Goal: Task Accomplishment & Management: Manage account settings

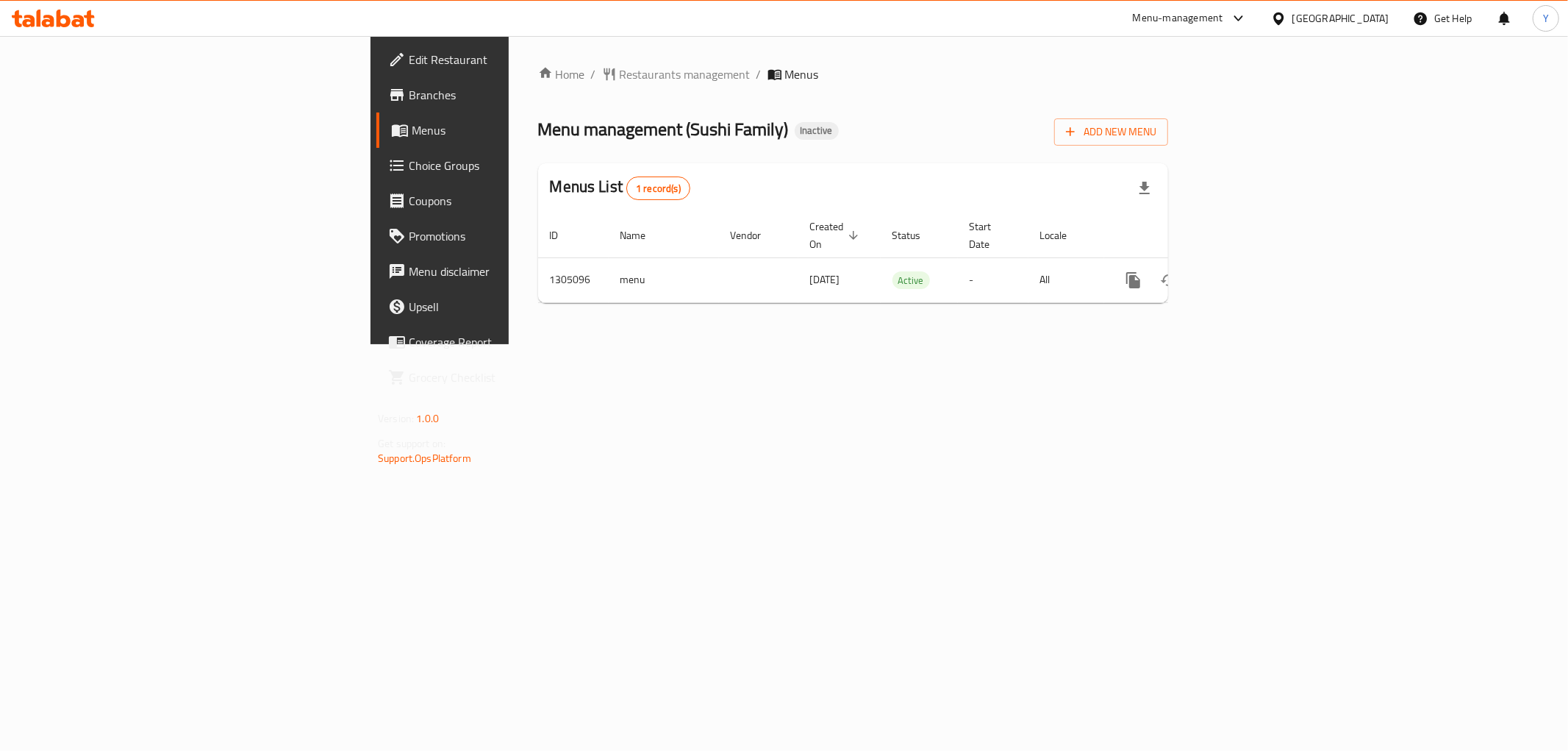
click at [1198, 344] on div "Home / Restaurants management / Menus Menu management ( Sushi Family ) Inactive…" at bounding box center [853, 190] width 689 height 309
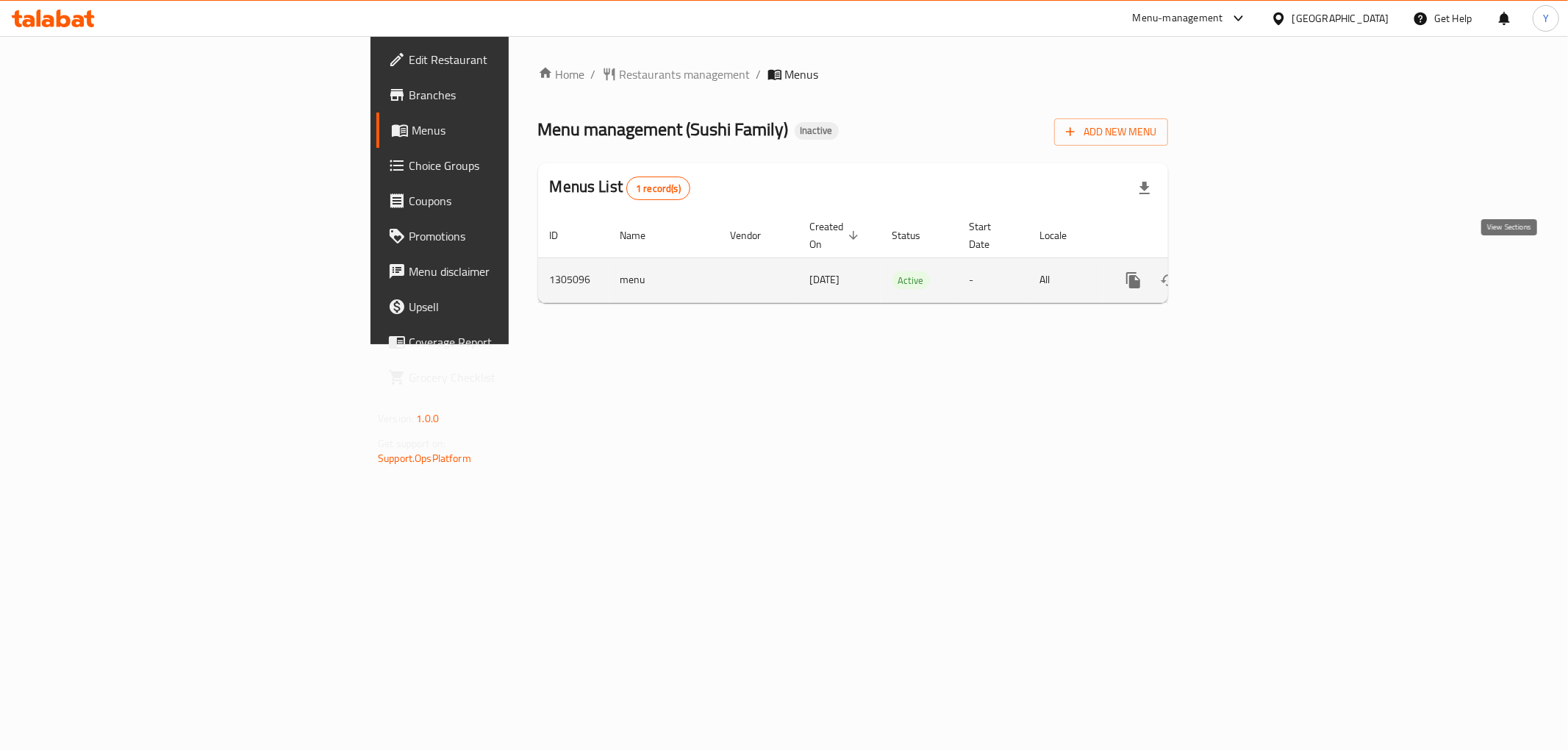
click at [1248, 272] on icon "enhanced table" at bounding box center [1239, 280] width 18 height 18
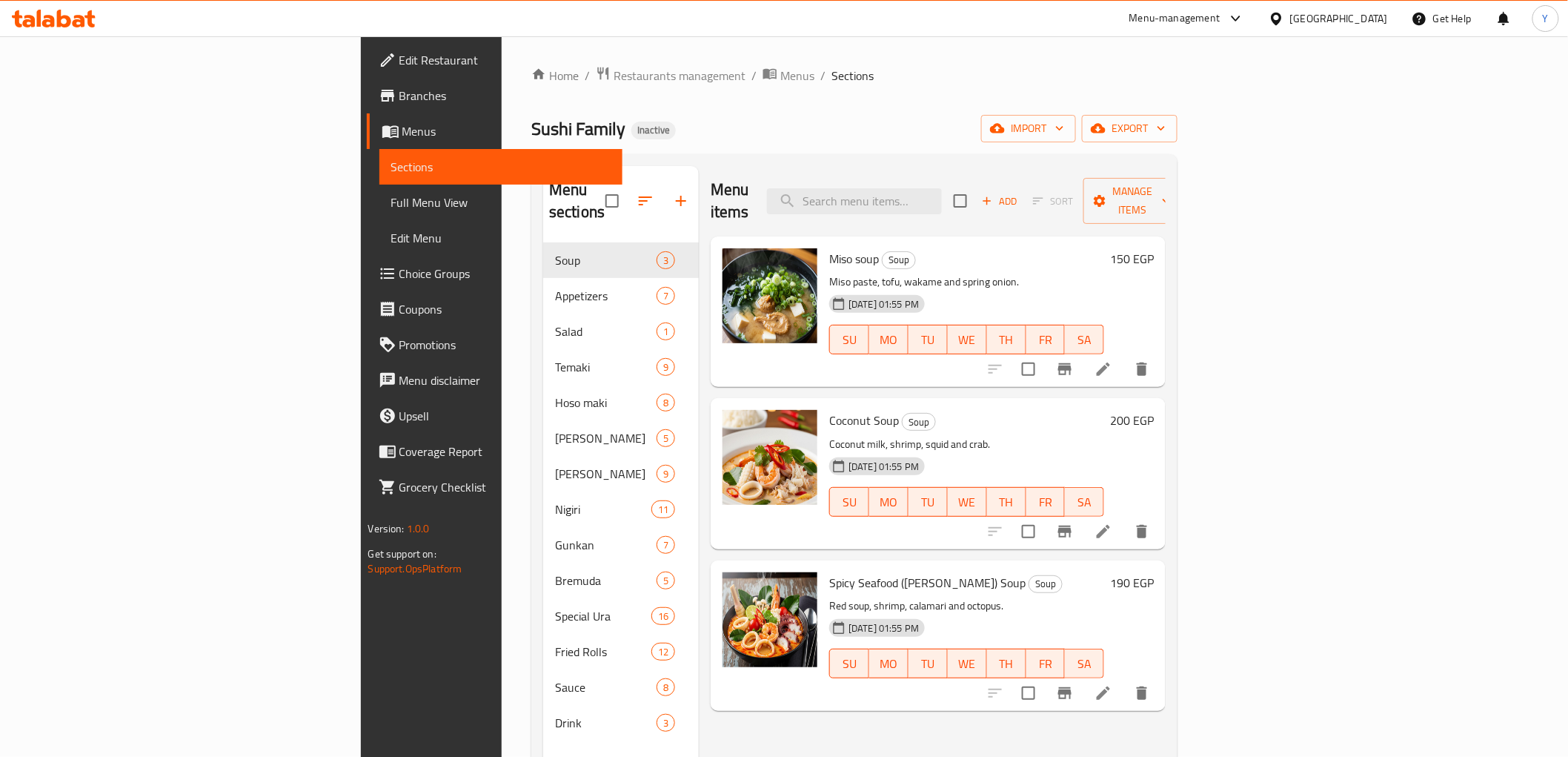
click at [391, 194] on span "Full Menu View" at bounding box center [501, 202] width 219 height 18
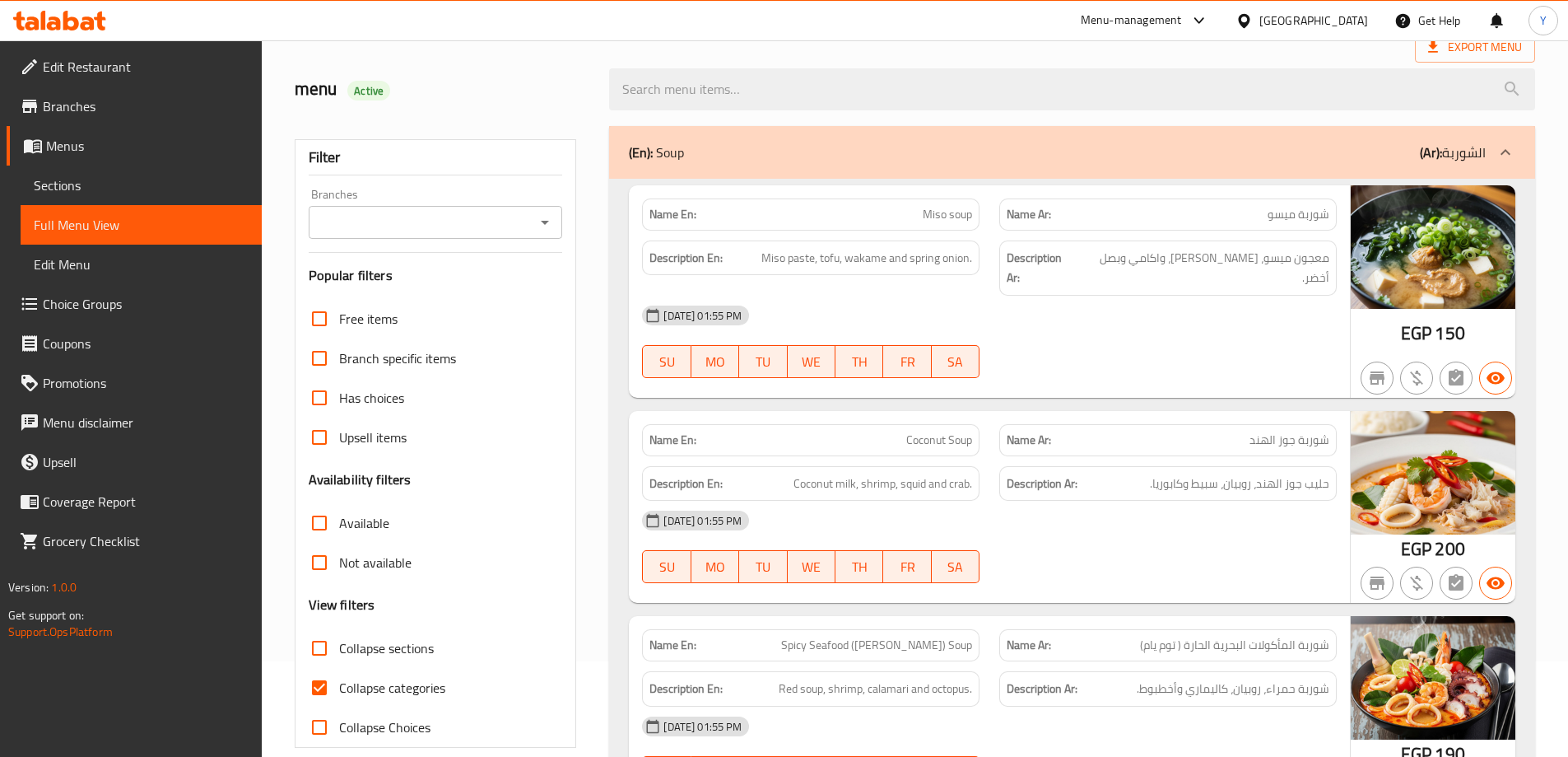
scroll to position [247, 0]
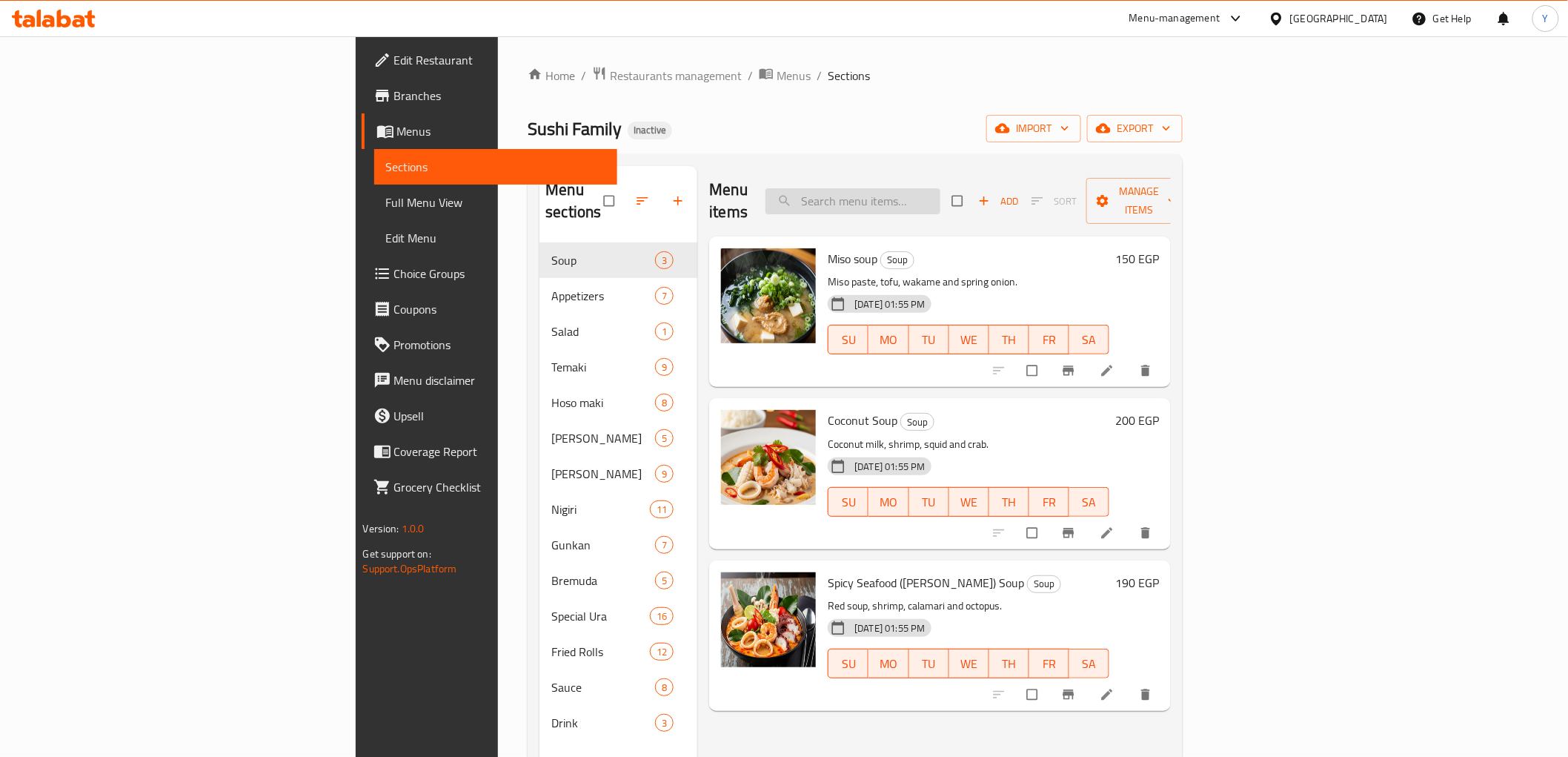
click at [940, 188] on input "search" at bounding box center [852, 201] width 175 height 26
paste input "Wasabi"
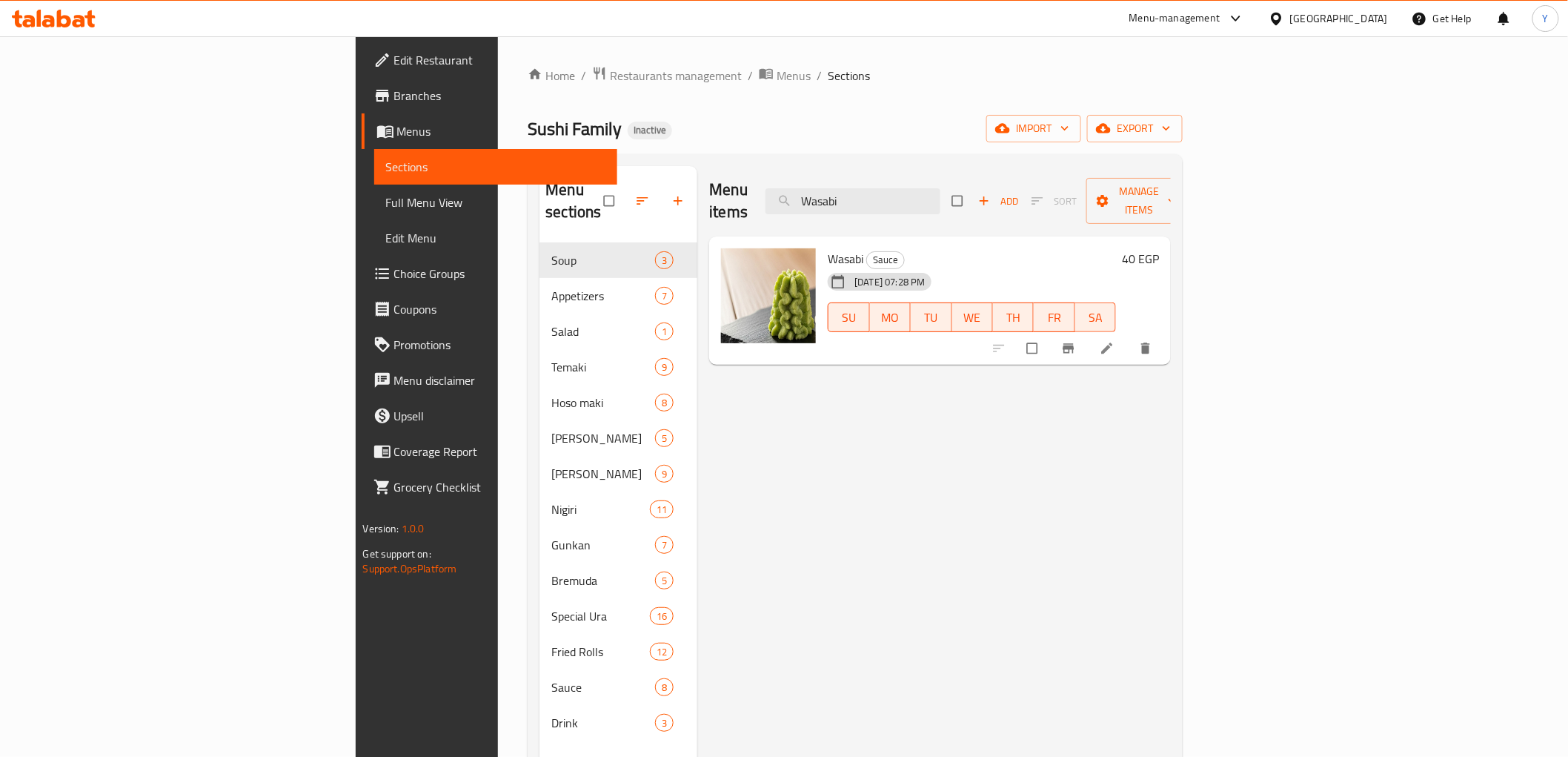
type input "Wasabi"
click at [1114, 341] on icon at bounding box center [1107, 348] width 15 height 15
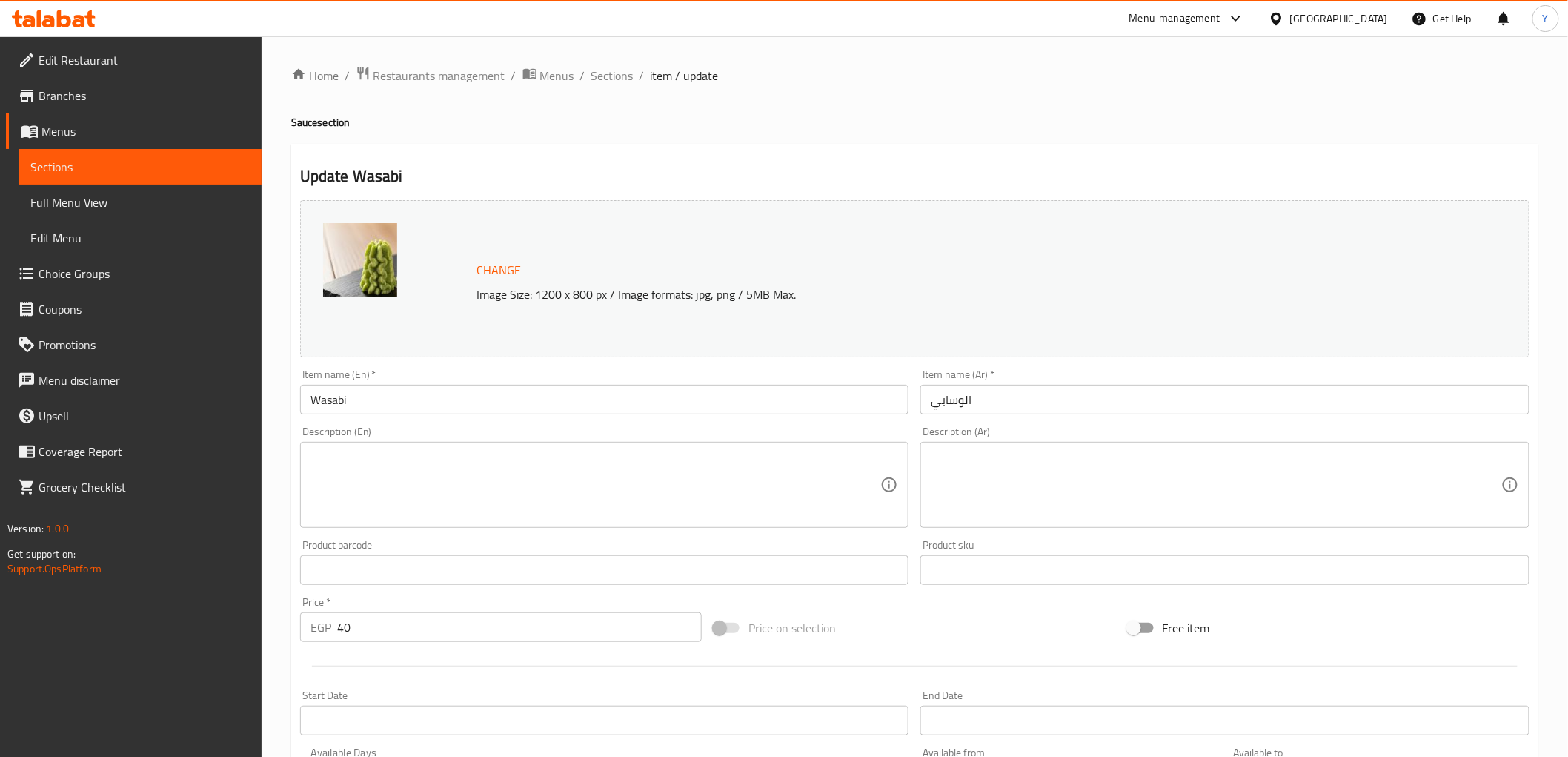
click at [587, 479] on textarea at bounding box center [596, 485] width 571 height 70
paste textarea "A pungent Japanese paste made from a root vegetable, used as a spicy condiment."
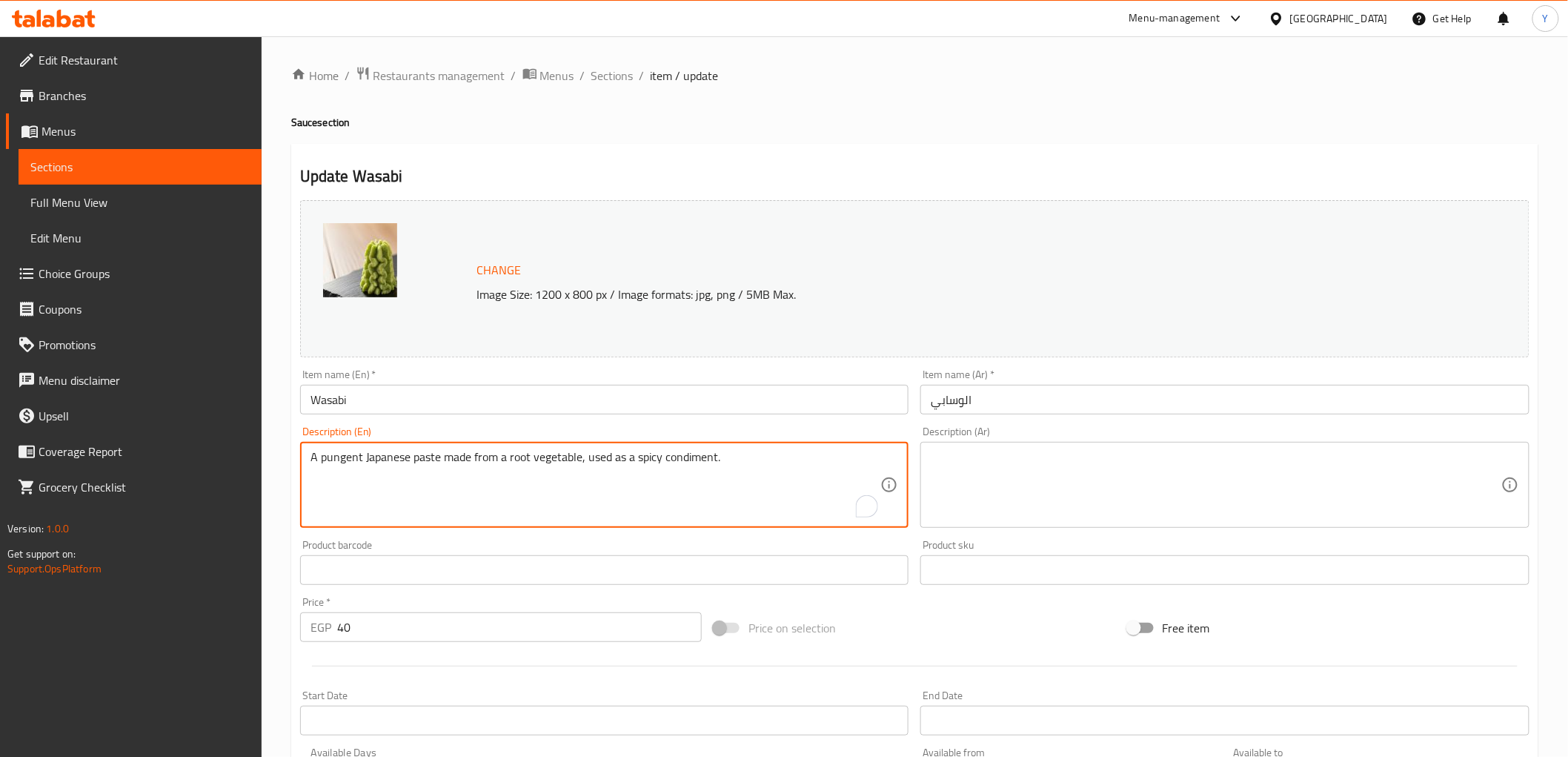
type textarea "A pungent Japanese paste made from a root vegetable, used as a spicy condiment."
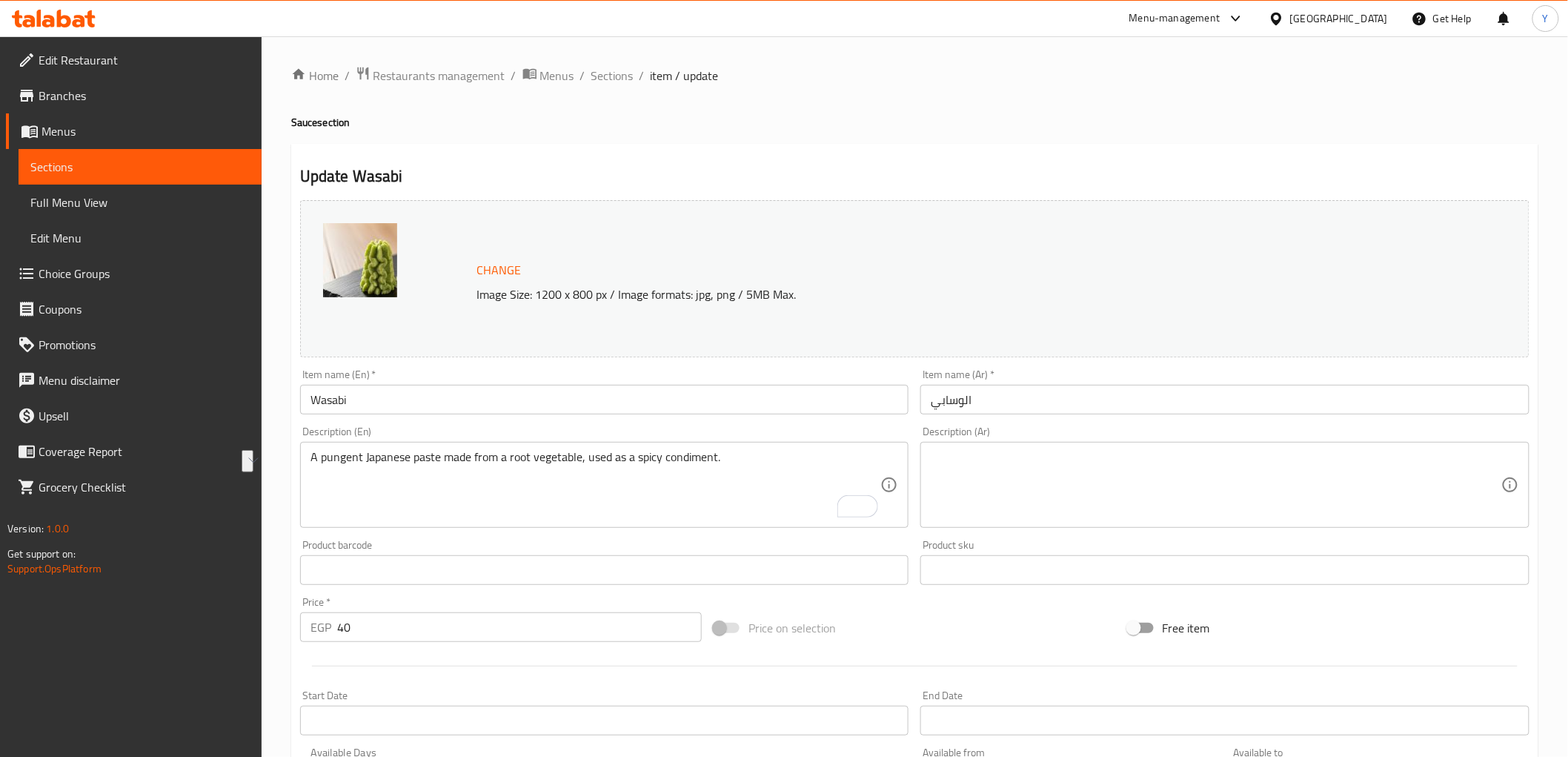
click at [1369, 480] on textarea at bounding box center [1216, 485] width 571 height 70
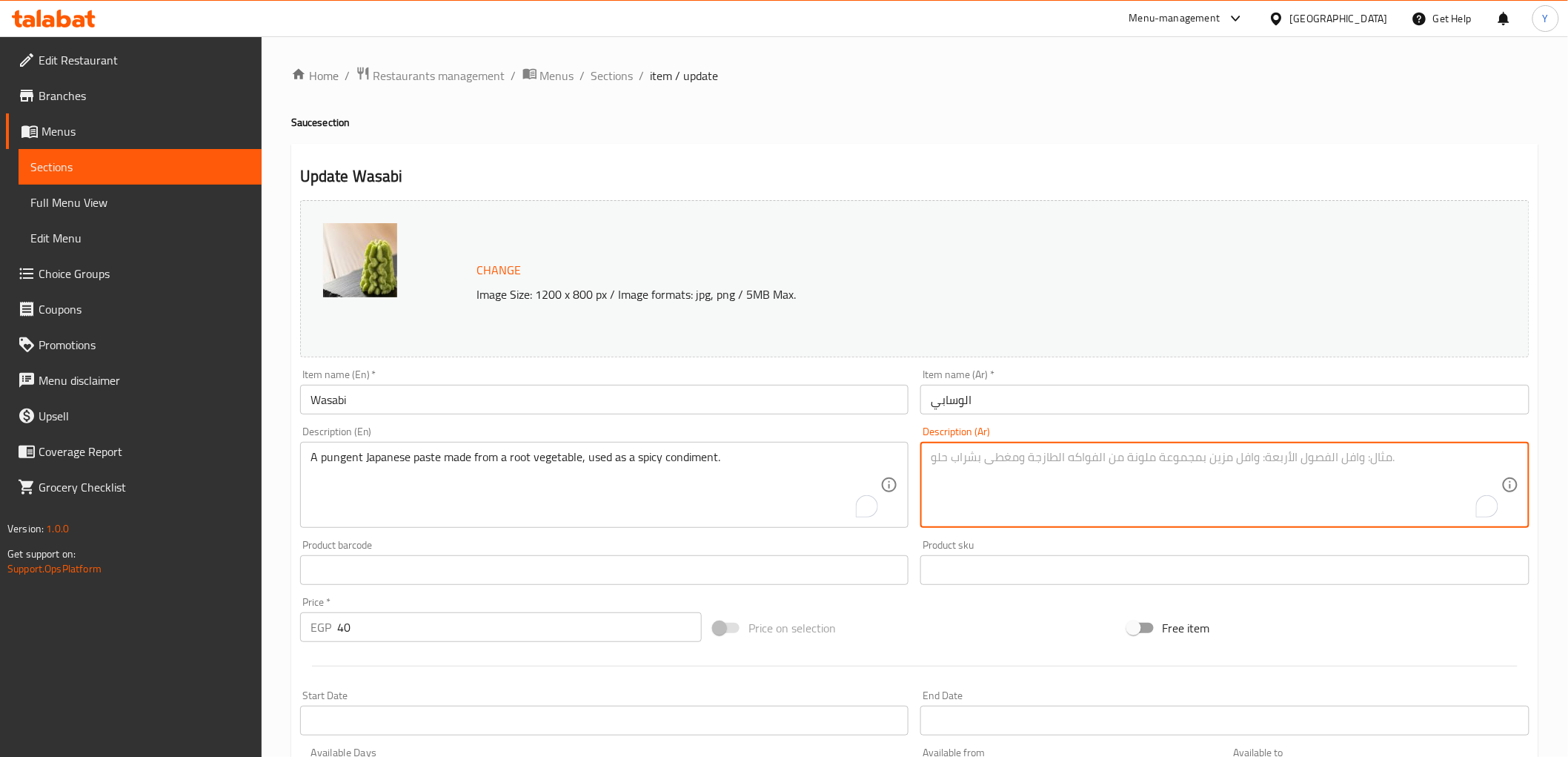
paste textarea "معجون ياباني لاذع مصنوع من نبات جذري، يستخدم كتوابل حارة."
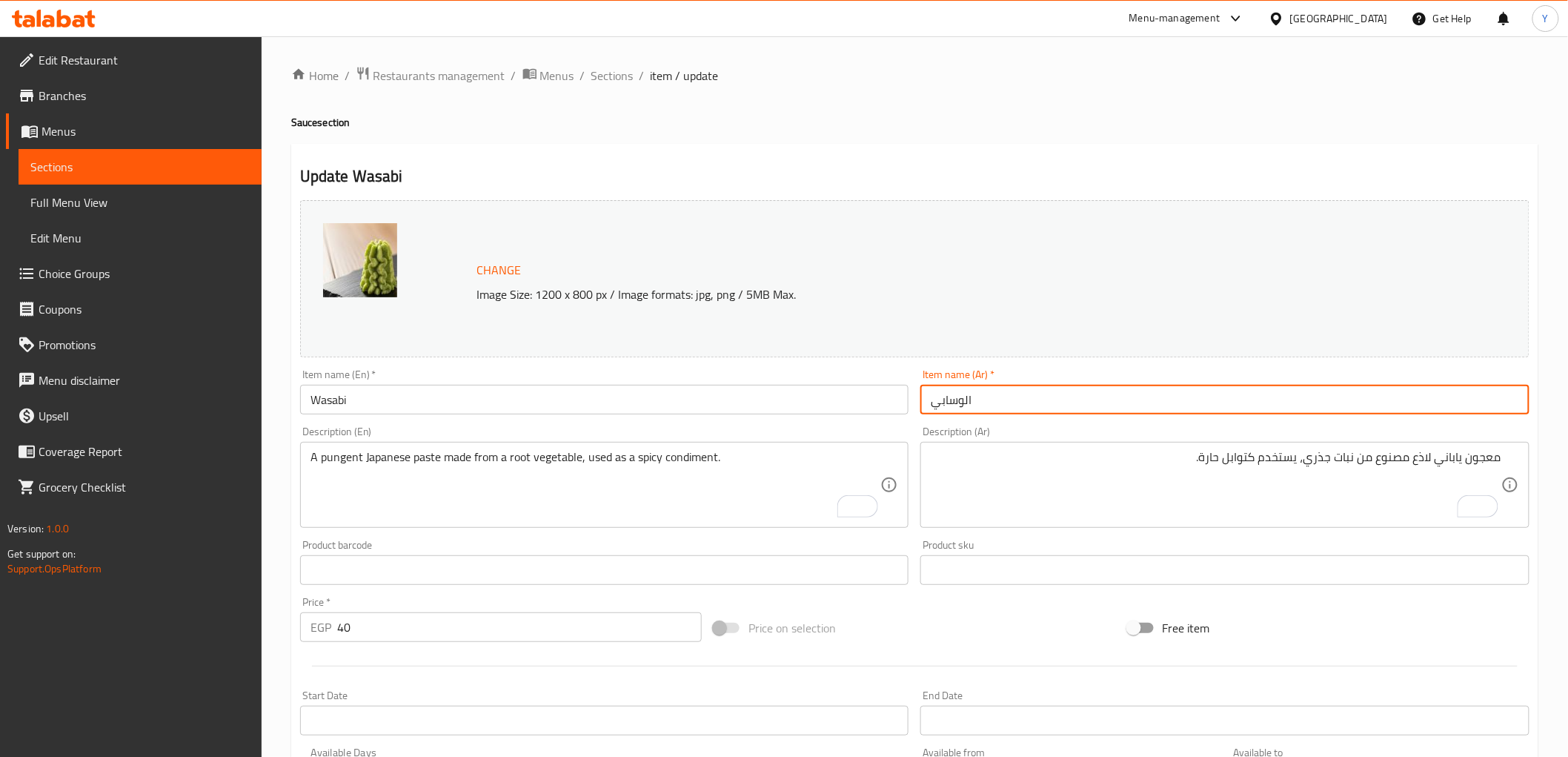
click at [1068, 405] on input "الوسابي" at bounding box center [1225, 400] width 609 height 29
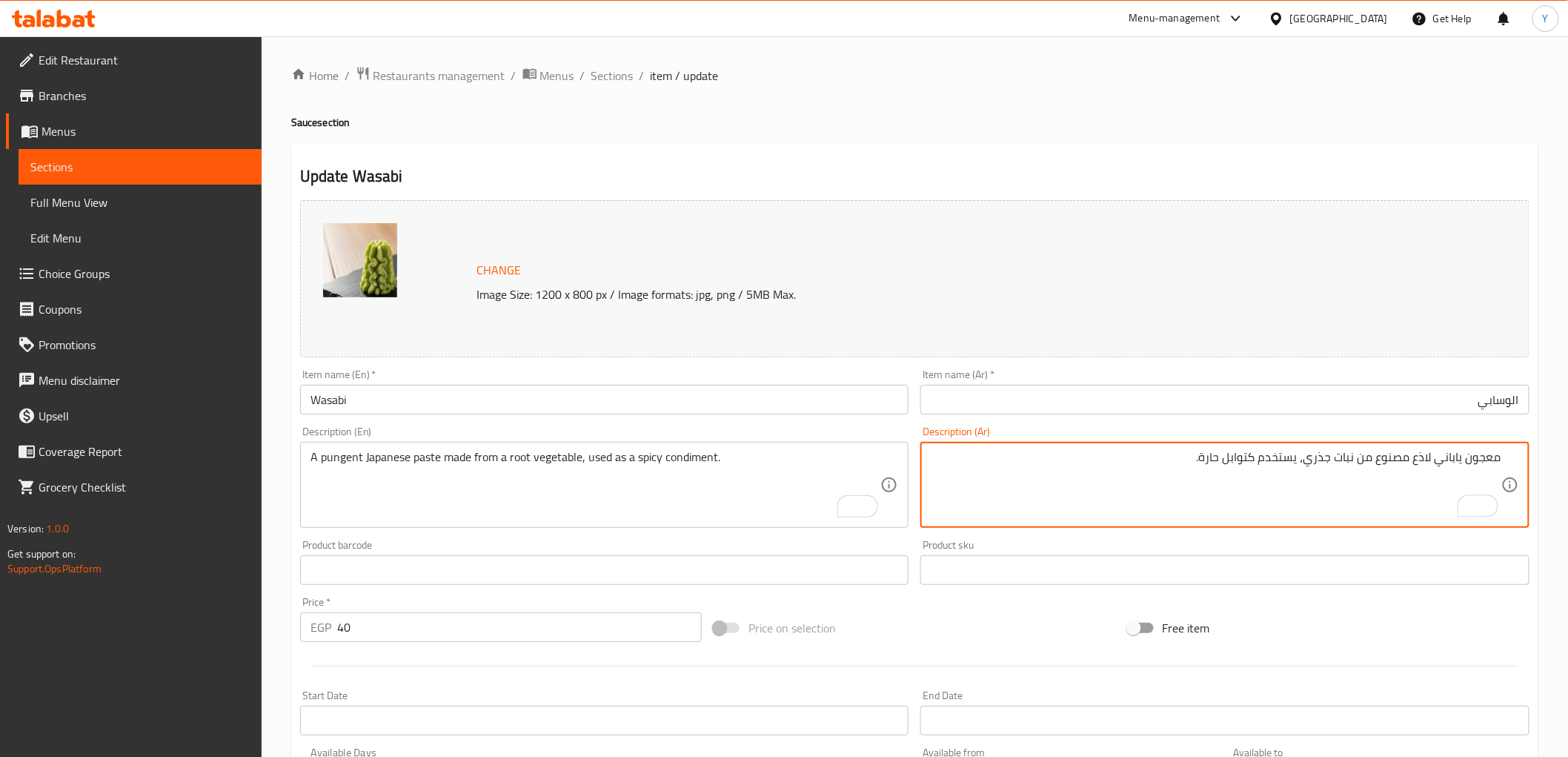
click at [1483, 464] on textarea "معجون ياباني لاذع مصنوع من نبات جذري، يستخدم كتوابل حارة." at bounding box center [1216, 485] width 571 height 70
click at [1125, 154] on div "Update Wasabi Change Image Size: 1200 x 800 px / Image formats: jpg, png / 5MB …" at bounding box center [915, 586] width 1247 height 884
drag, startPoint x: 1255, startPoint y: 456, endPoint x: 1230, endPoint y: 469, distance: 28.2
click at [1256, 458] on textarea "معجون ياباني لاذع مصنوع من نبات جذري، يستخدم كبهارات حارة." at bounding box center [1216, 485] width 571 height 70
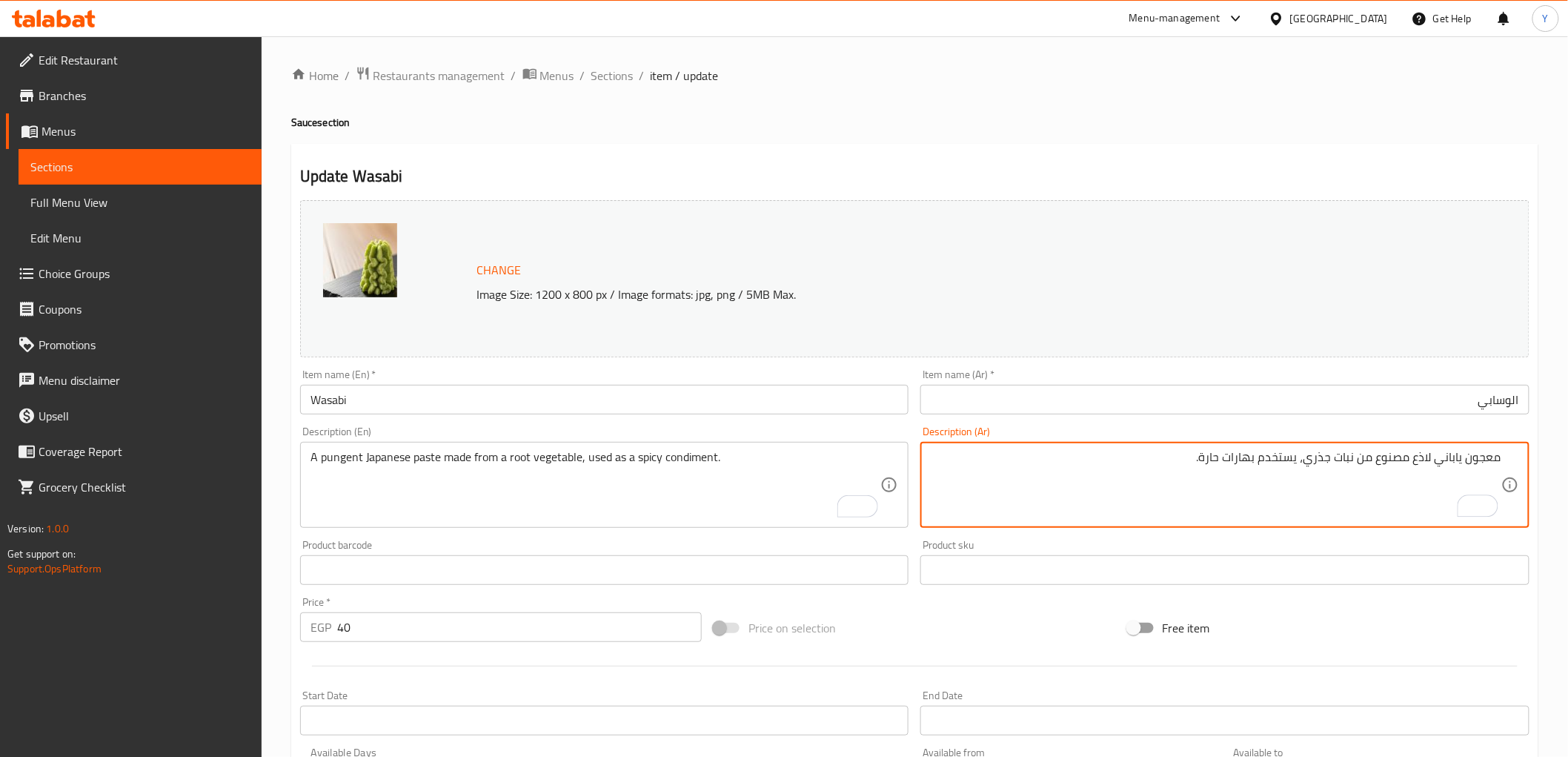
type textarea "معجون ياباني لاذع مصنوع من نبات جذري، يستخدم بهارات حارة."
click at [1404, 144] on div "Update Wasabi Change Image Size: 1200 x 800 px / Image formats: jpg, png / 5MB …" at bounding box center [915, 586] width 1247 height 884
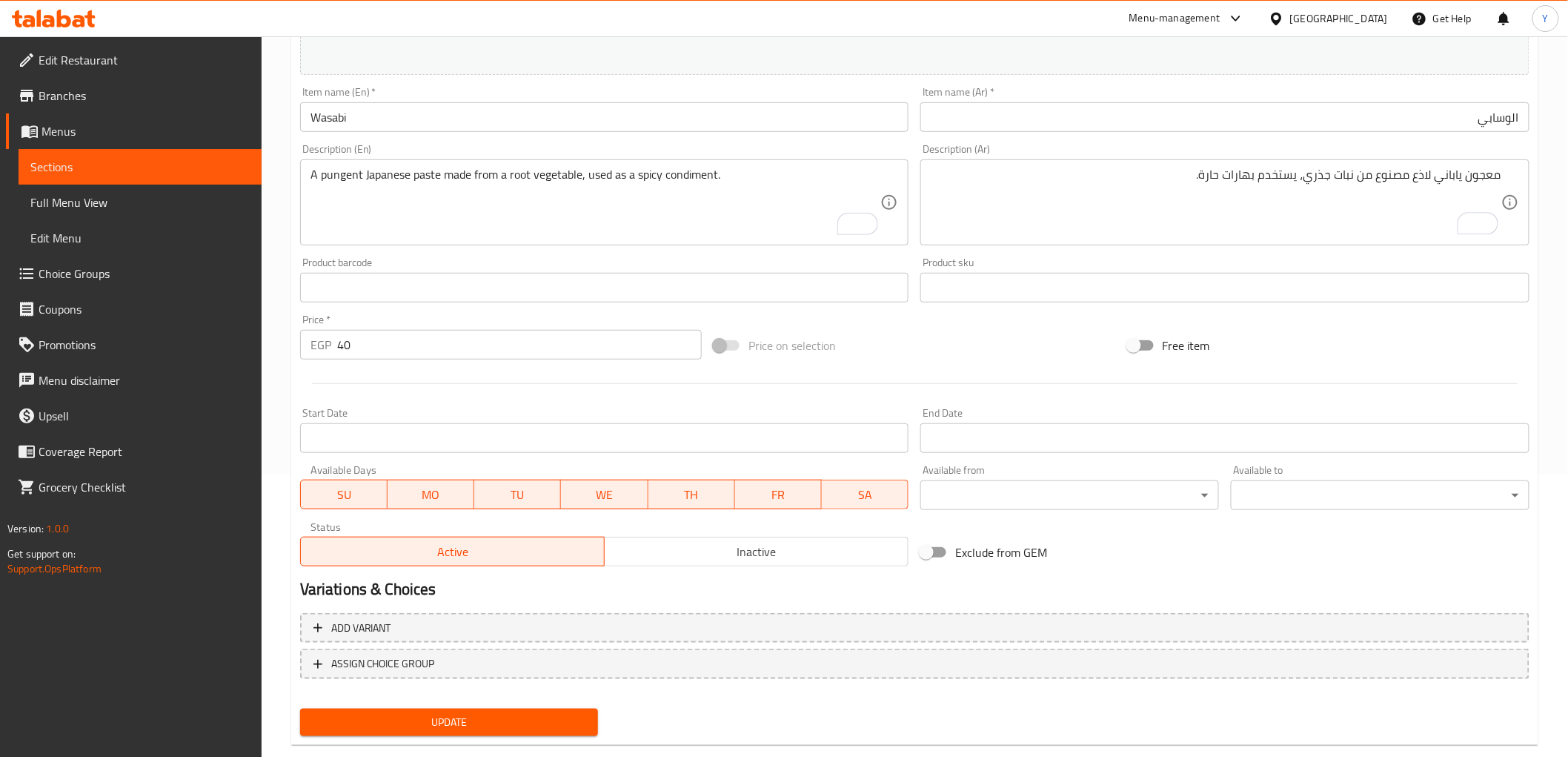
scroll to position [309, 0]
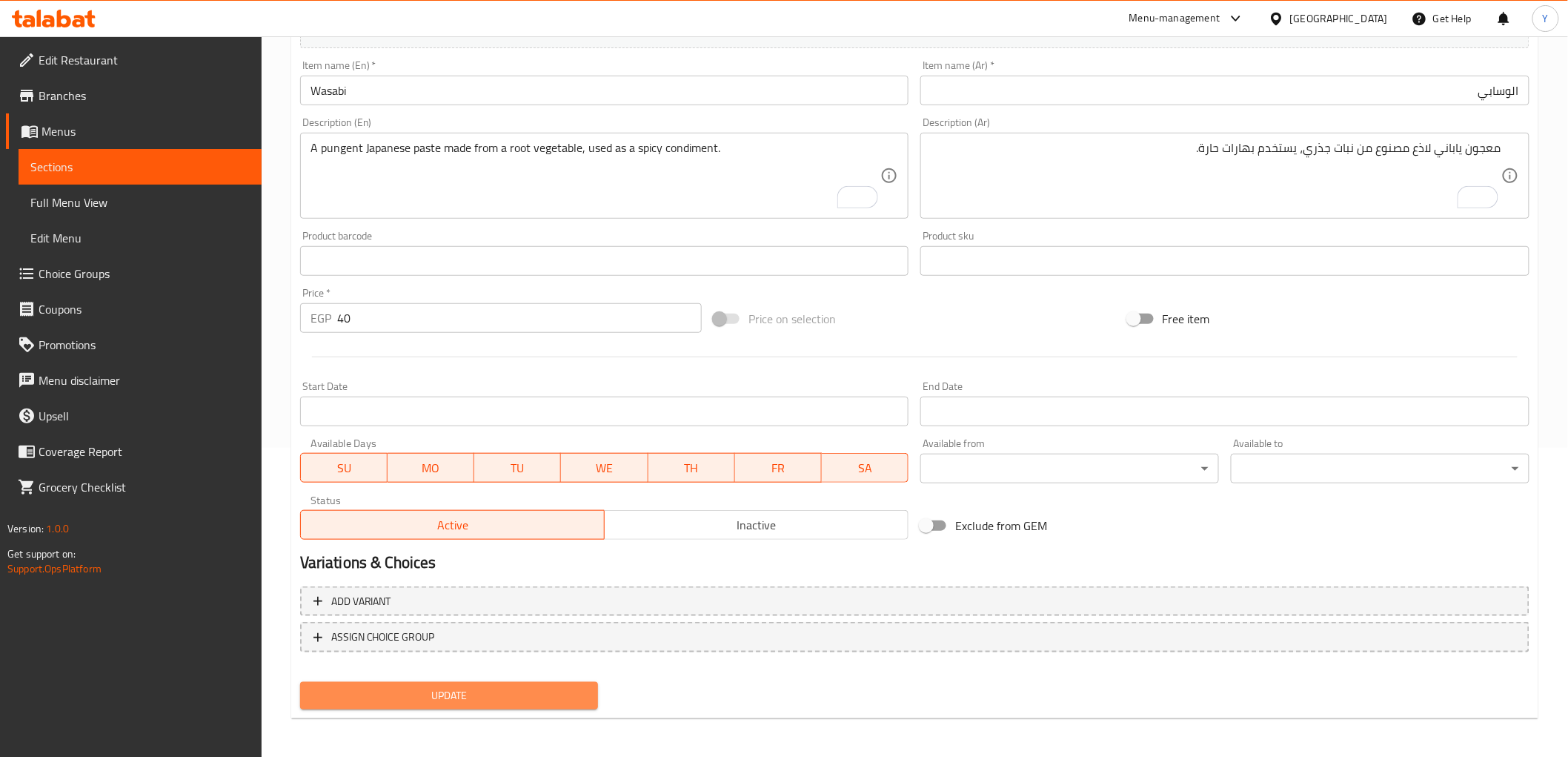
click at [460, 701] on span "Update" at bounding box center [449, 696] width 275 height 19
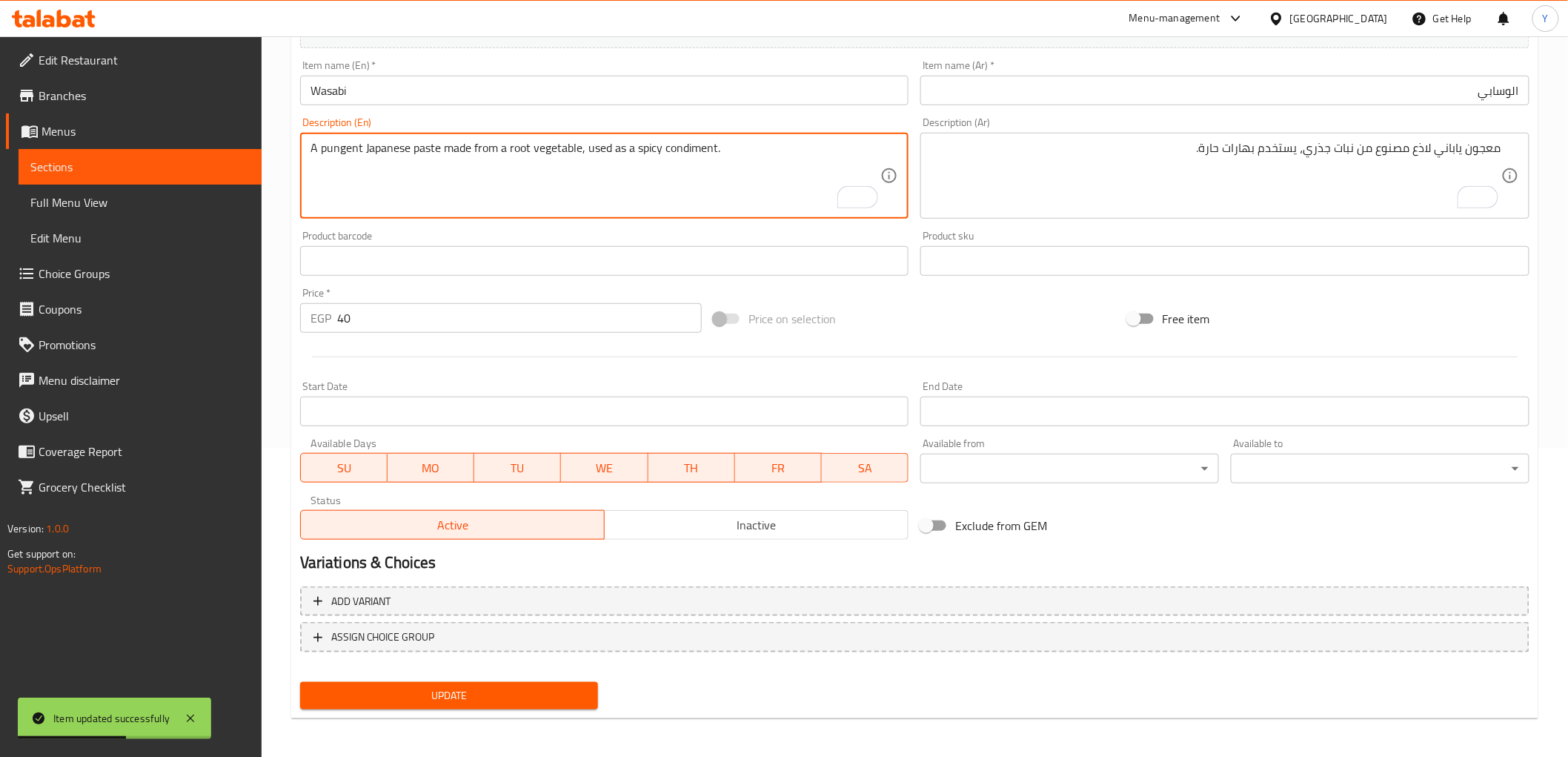
click at [333, 145] on textarea "A pungent Japanese paste made from a root vegetable, used as a spicy condiment." at bounding box center [596, 176] width 571 height 70
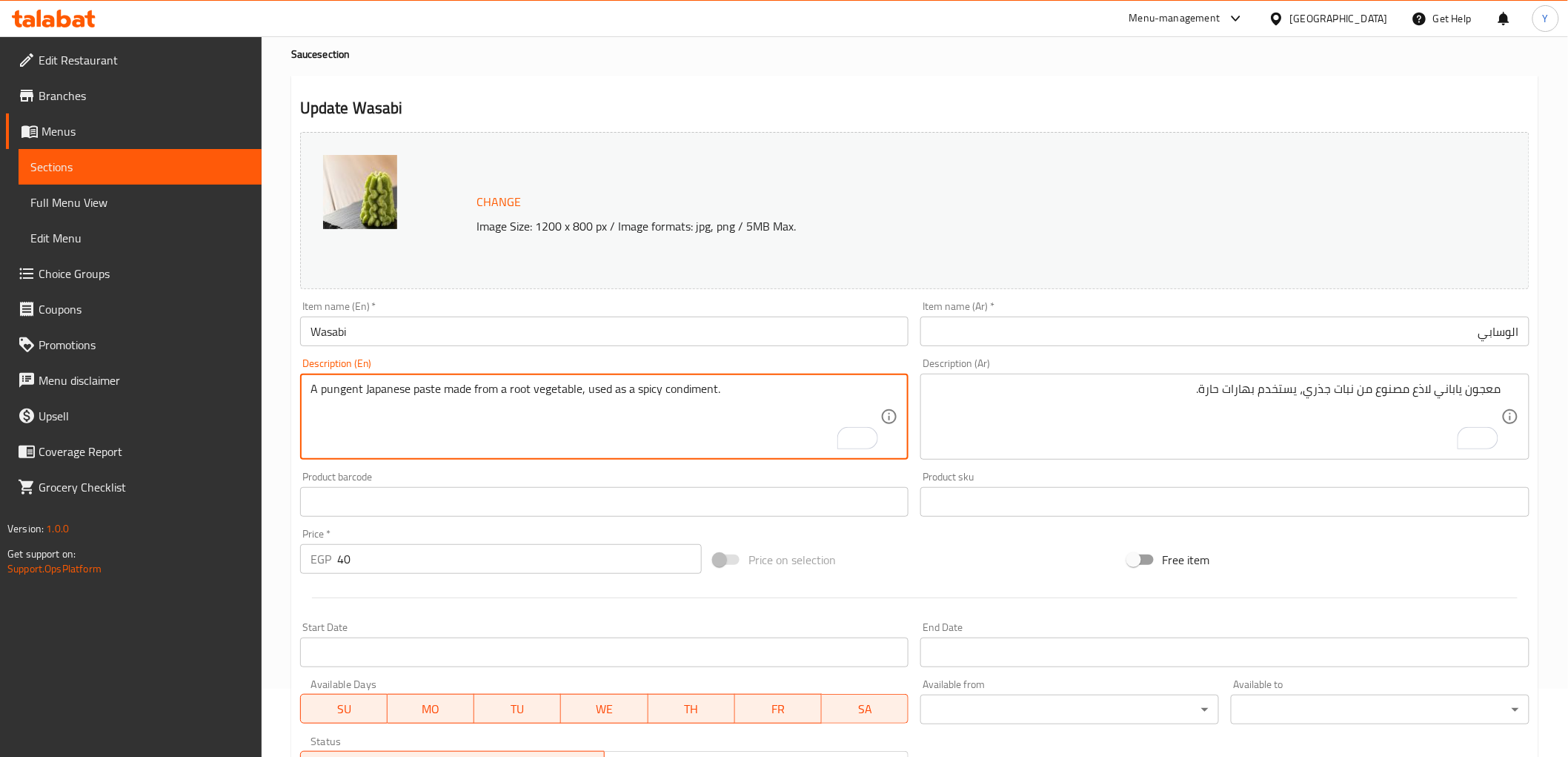
scroll to position [0, 0]
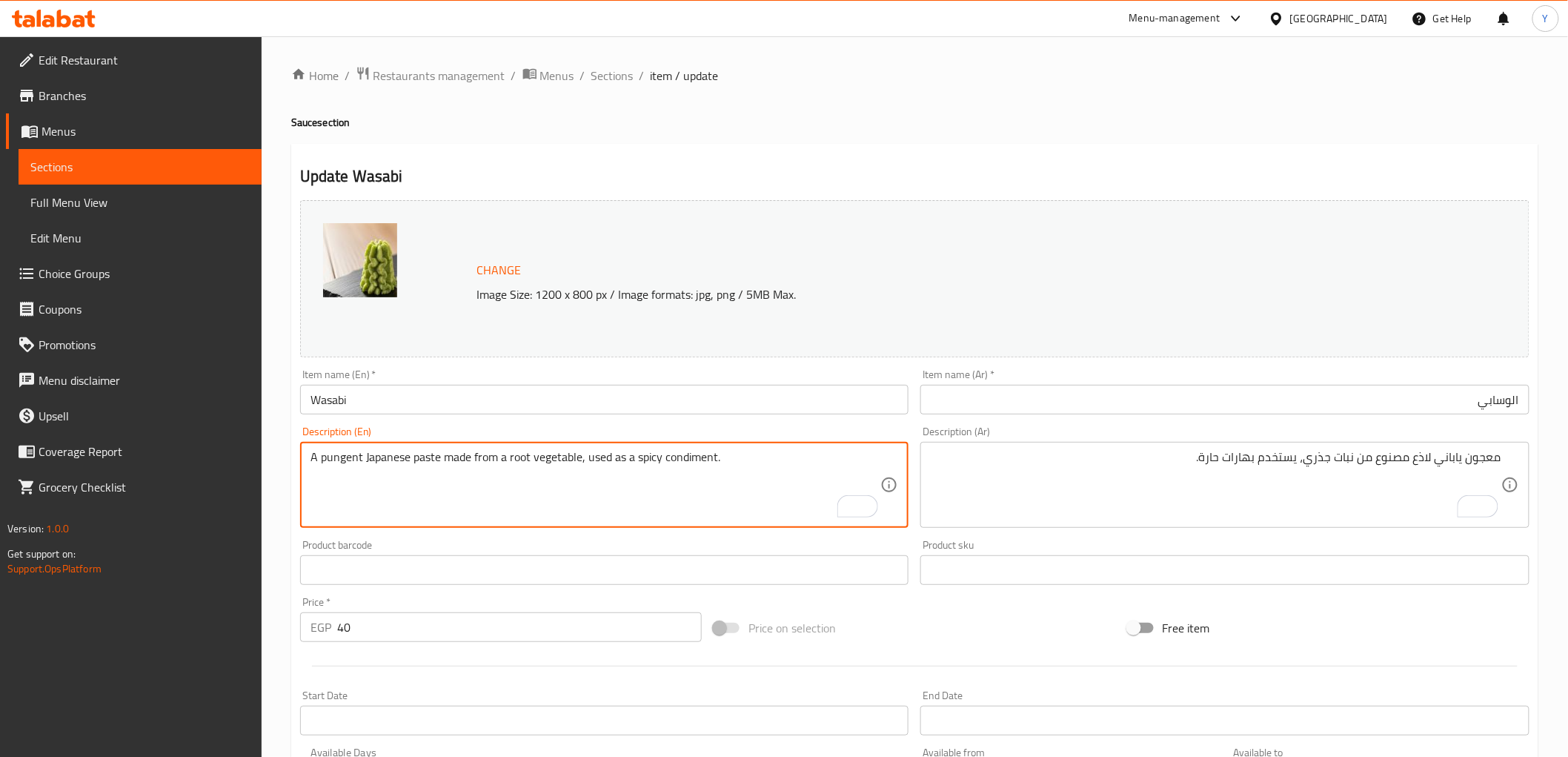
click at [805, 136] on div "Home / Restaurants management / Menus / Sections / item / update Sauce section …" at bounding box center [915, 553] width 1247 height 973
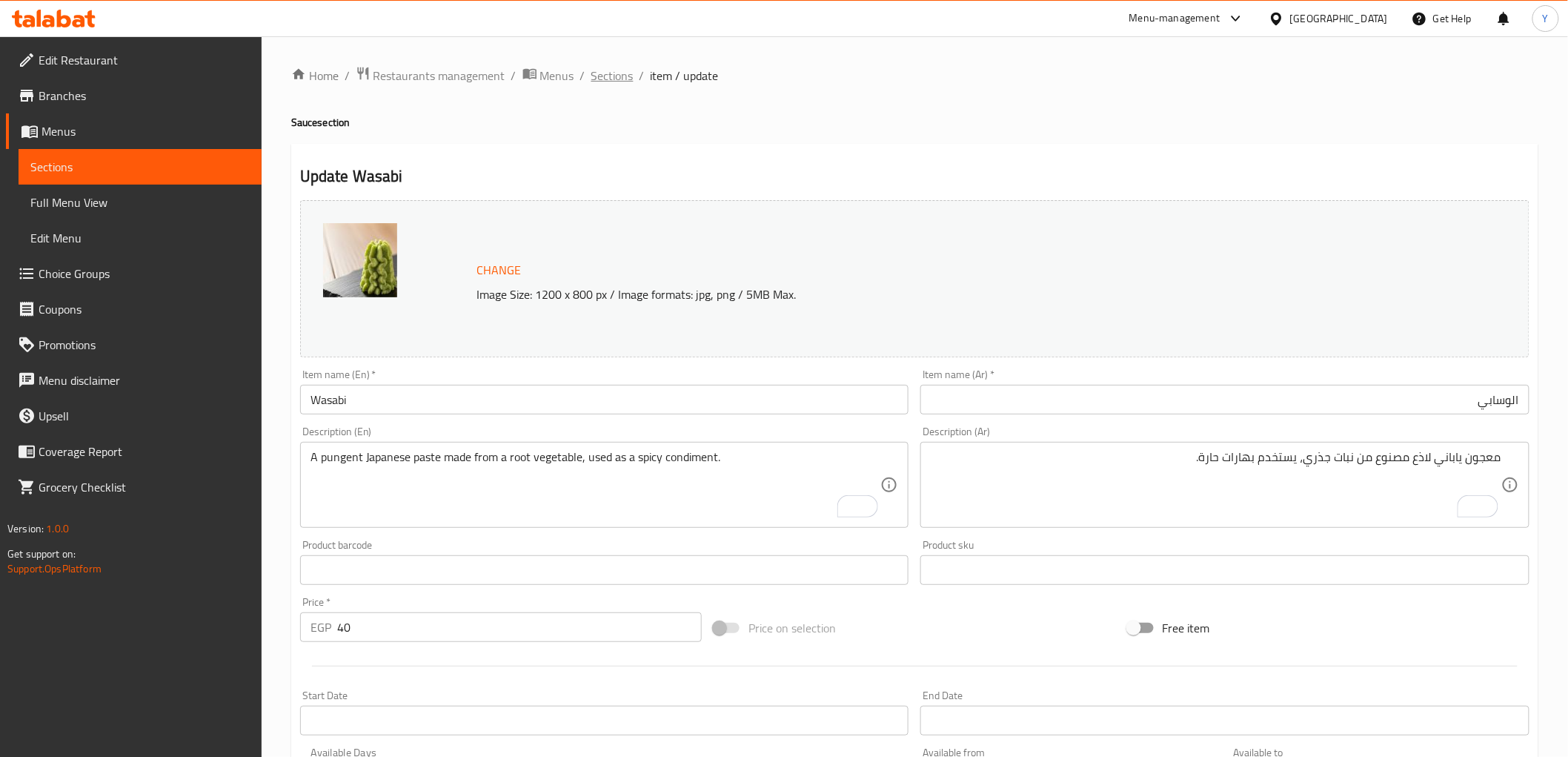
click at [611, 79] on span "Sections" at bounding box center [612, 75] width 42 height 18
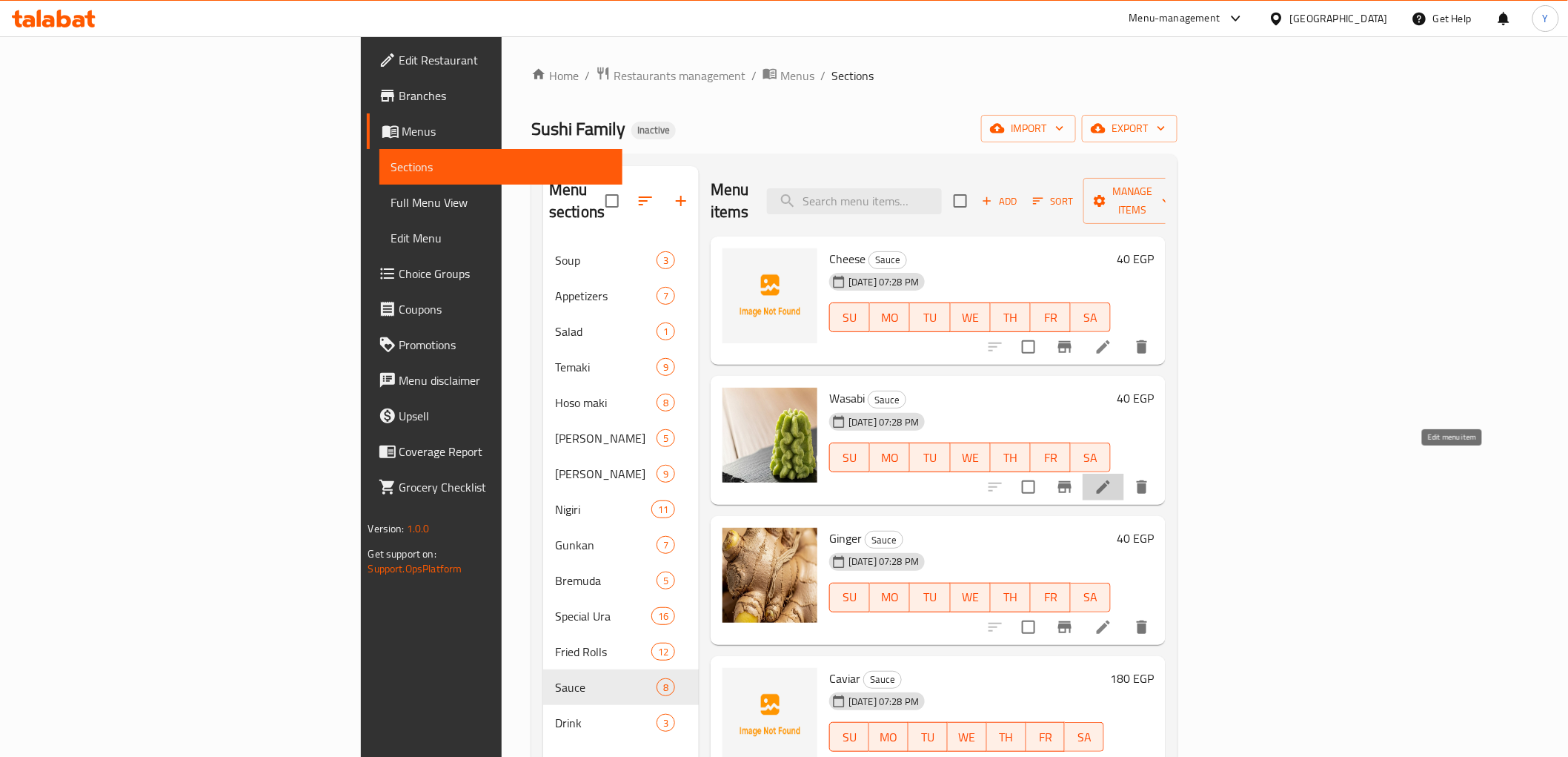
click at [1110, 481] on icon at bounding box center [1103, 487] width 13 height 13
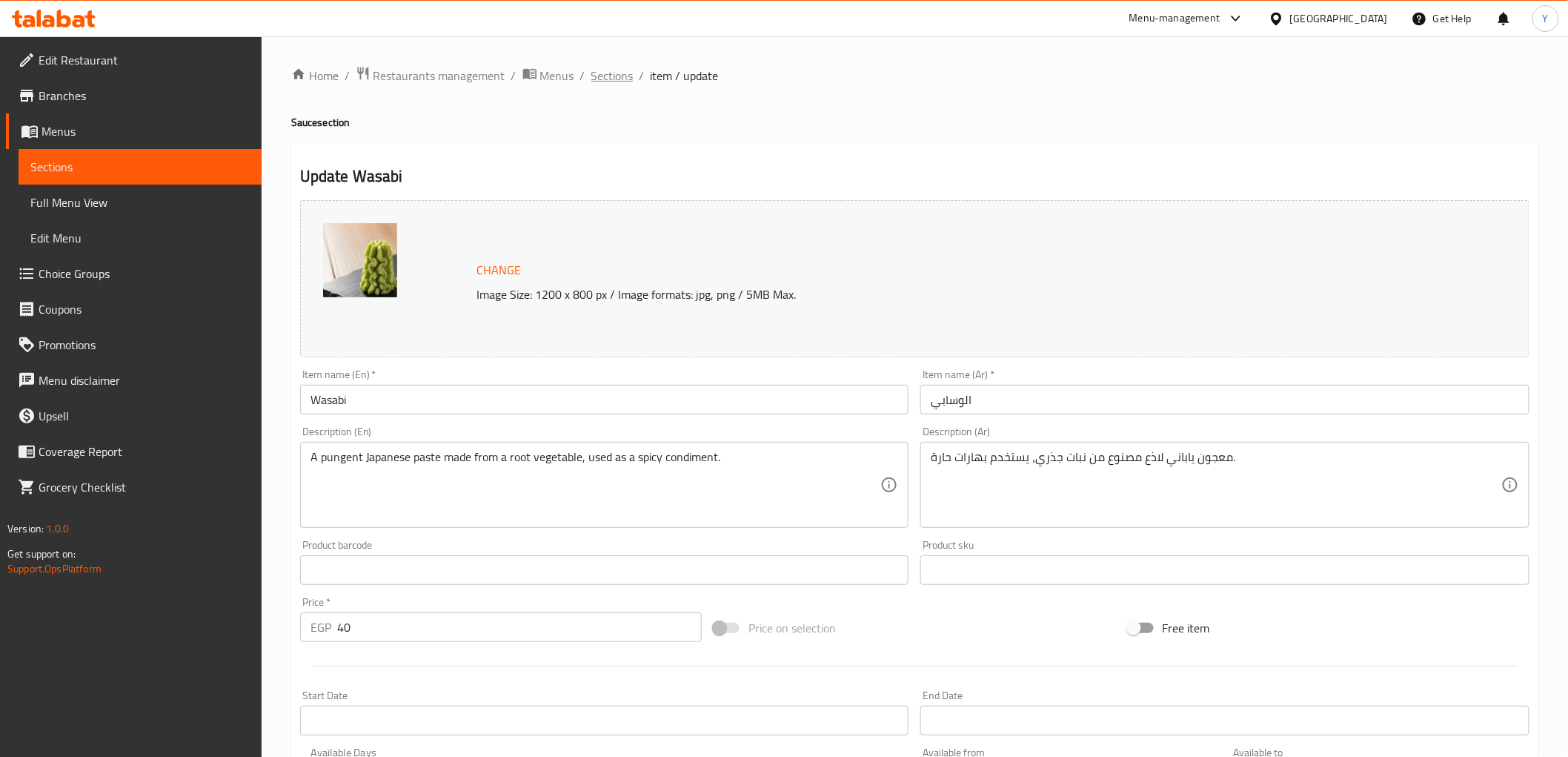
click at [620, 84] on span "Sections" at bounding box center [612, 75] width 42 height 18
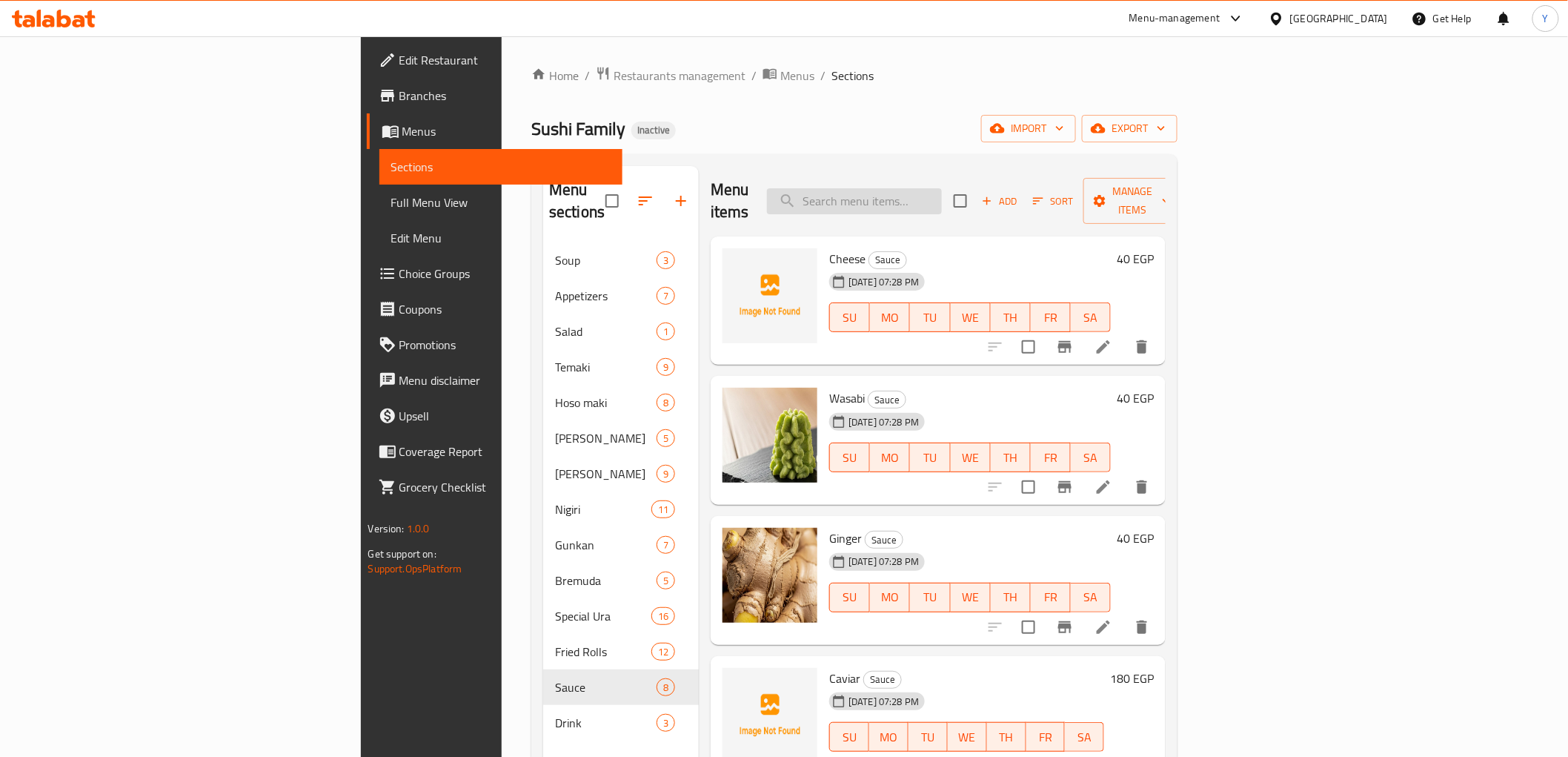
click at [942, 189] on input "search" at bounding box center [854, 201] width 175 height 26
paste input "Ginger"
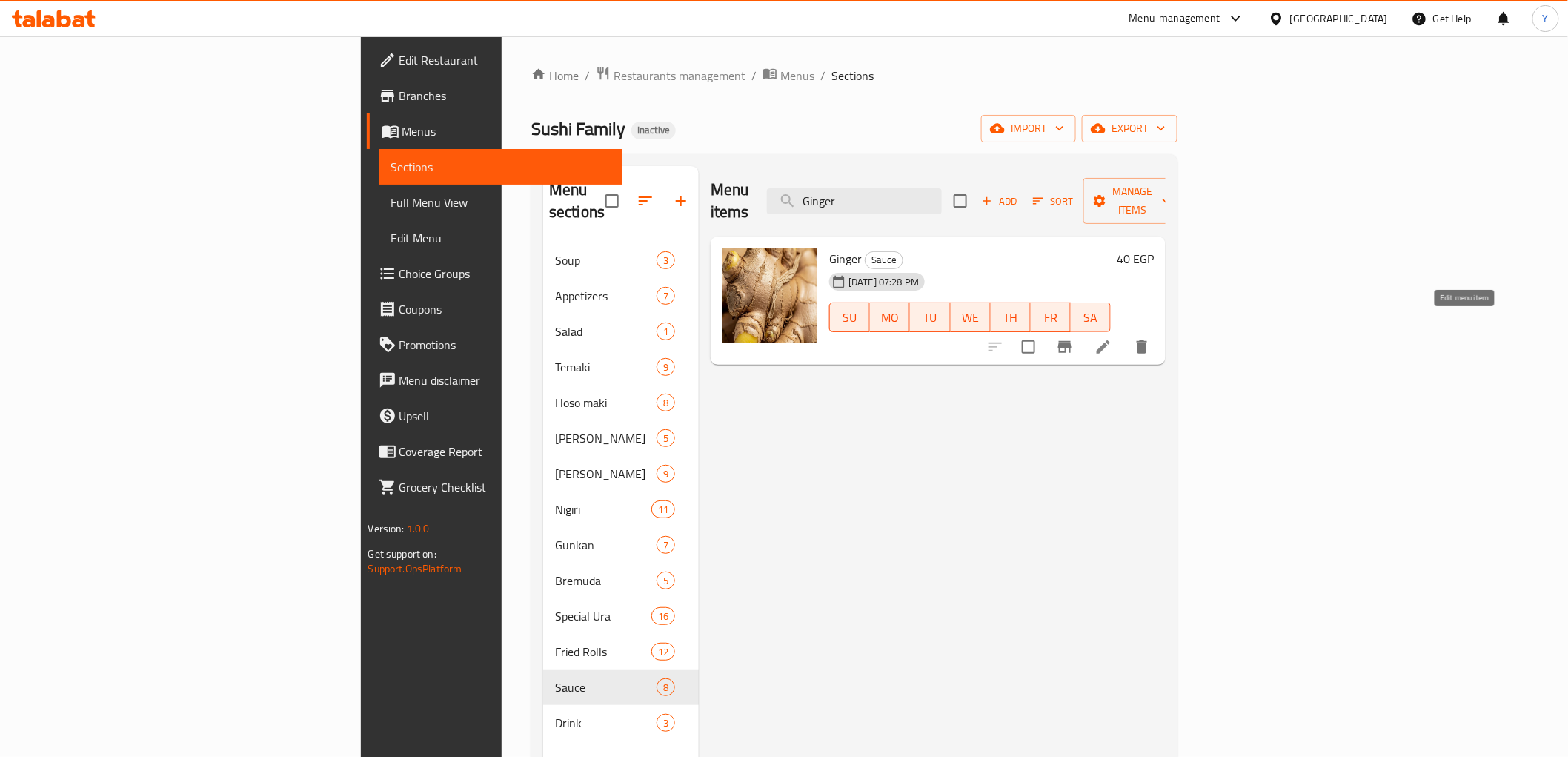
type input "Ginger"
click at [1110, 340] on icon at bounding box center [1103, 346] width 13 height 13
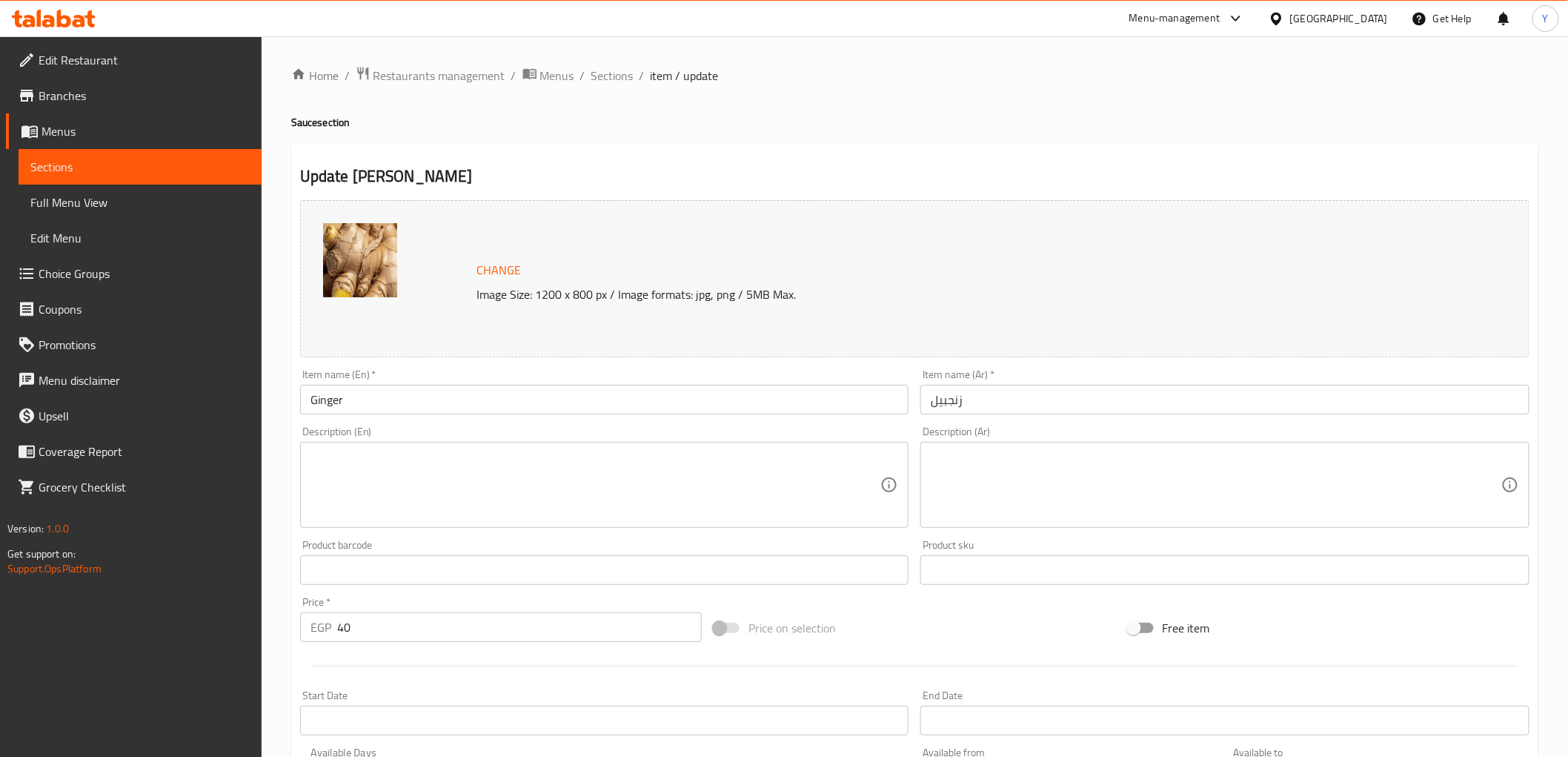
click at [686, 443] on div "Description (En)" at bounding box center [605, 485] width 609 height 86
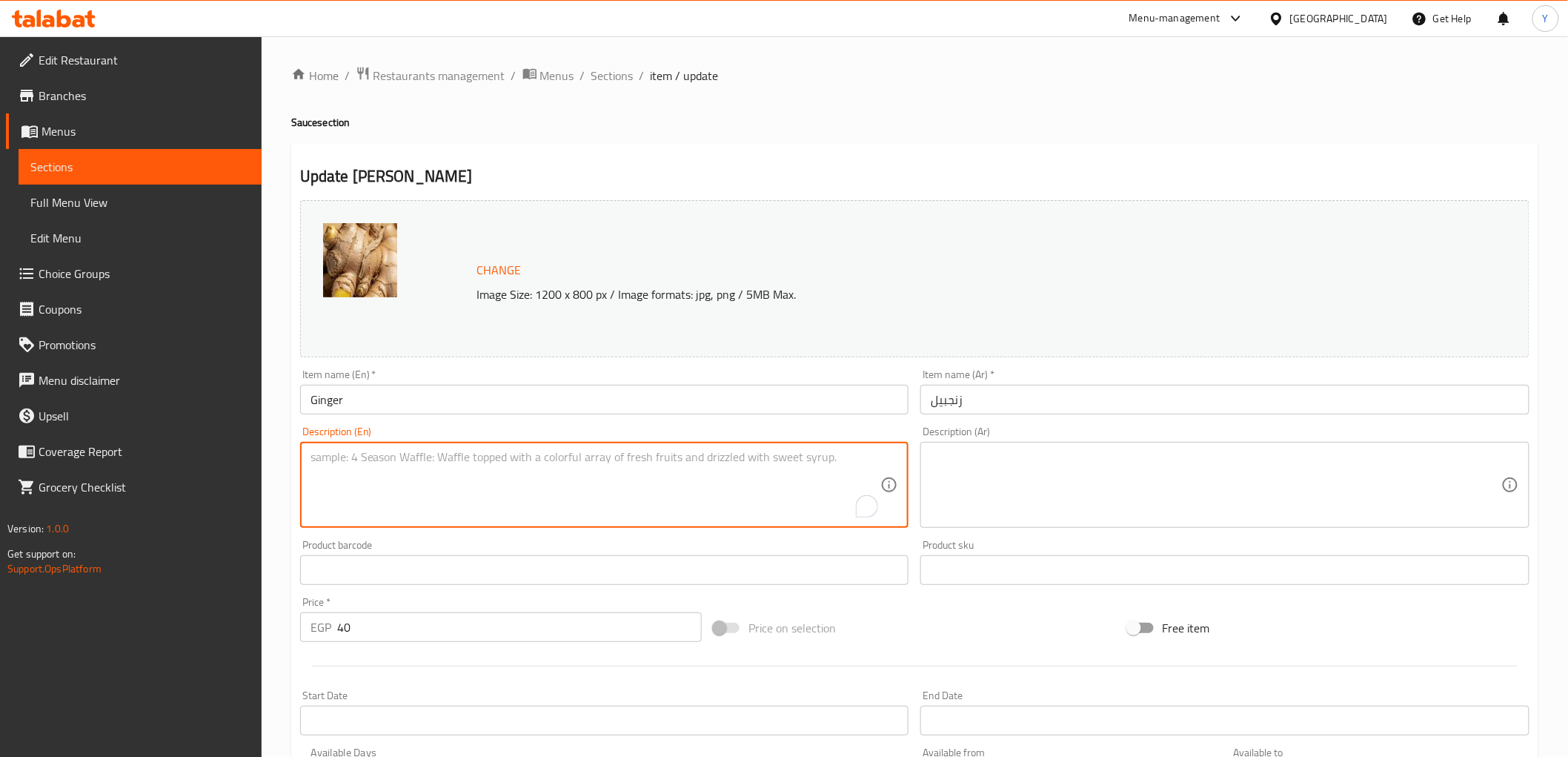
click at [627, 485] on textarea "To enrich screen reader interactions, please activate Accessibility in Grammarl…" at bounding box center [596, 485] width 571 height 70
paste textarea "Thinly sliced, pickled ginger (gari) used as a palate cleanser between differen…"
type textarea "Thinly sliced, pickled ginger (gari) used as a palate cleanser between differen…"
click at [1246, 460] on textarea at bounding box center [1216, 485] width 571 height 70
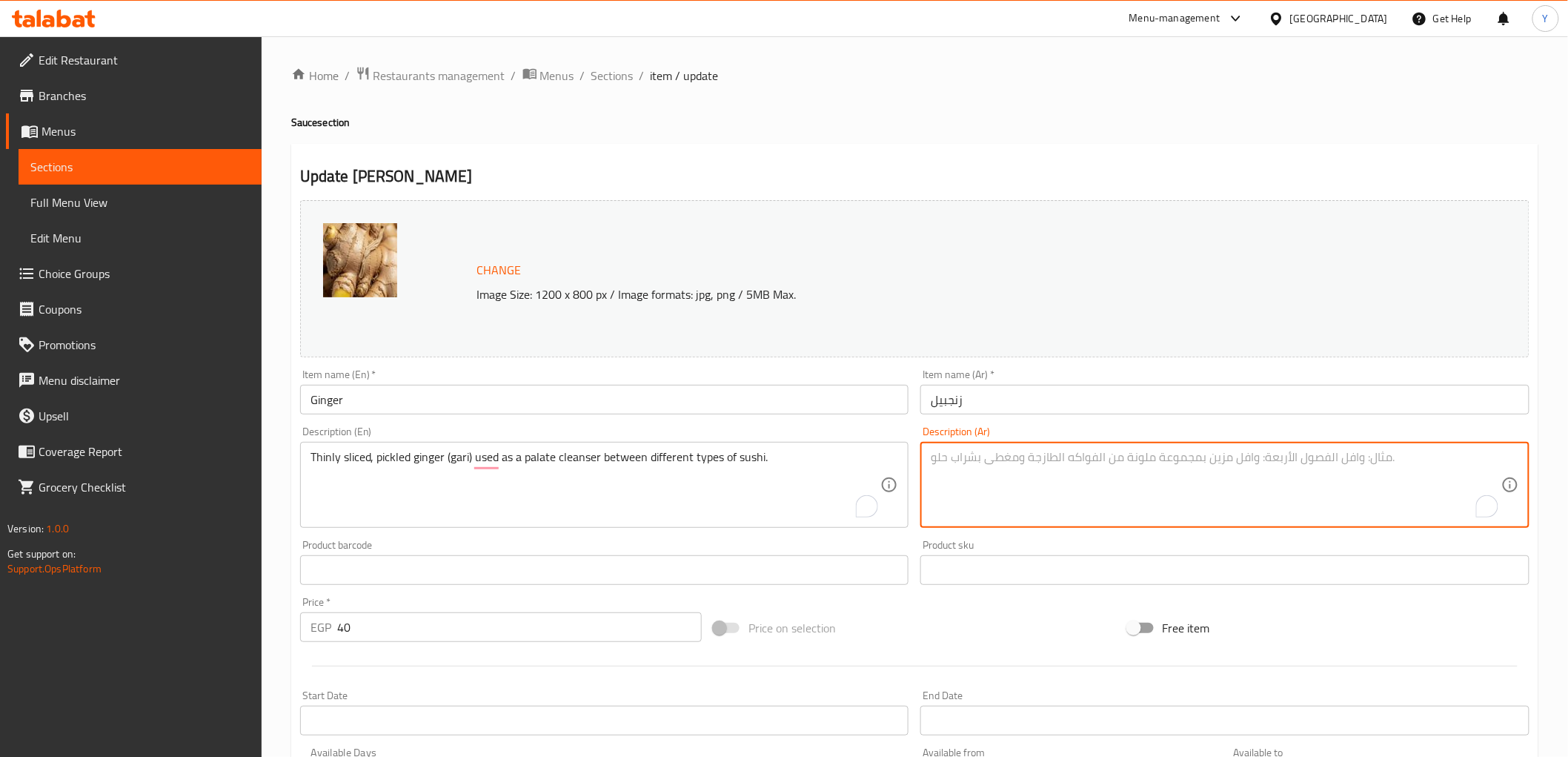
paste textarea "الزنجبيل المخلل المقطع إلى شرائح رفيعة (غاري) يستخدم كمنظف للحنك بين أنواع السو…"
click at [1497, 465] on textarea "الزنجبيل المخلل المقطع إلى شرائح رفيعة (غاري) يستخدم كمنظف للحنك بين أنواع السو…" at bounding box center [1216, 485] width 571 height 70
click at [1425, 464] on textarea "زنجبيل مخلل مقطع شرائح رفيعة (جاري) يستخدم كمنظف للحنك بين أنواع السوشي المختلف…" at bounding box center [1216, 485] width 571 height 70
click at [1327, 455] on textarea "زنجبيل مخلل شرائح رفيعة (جاري) يستخدم كمنظف للحنك بين أنواع السوشي المختلفة." at bounding box center [1216, 485] width 571 height 70
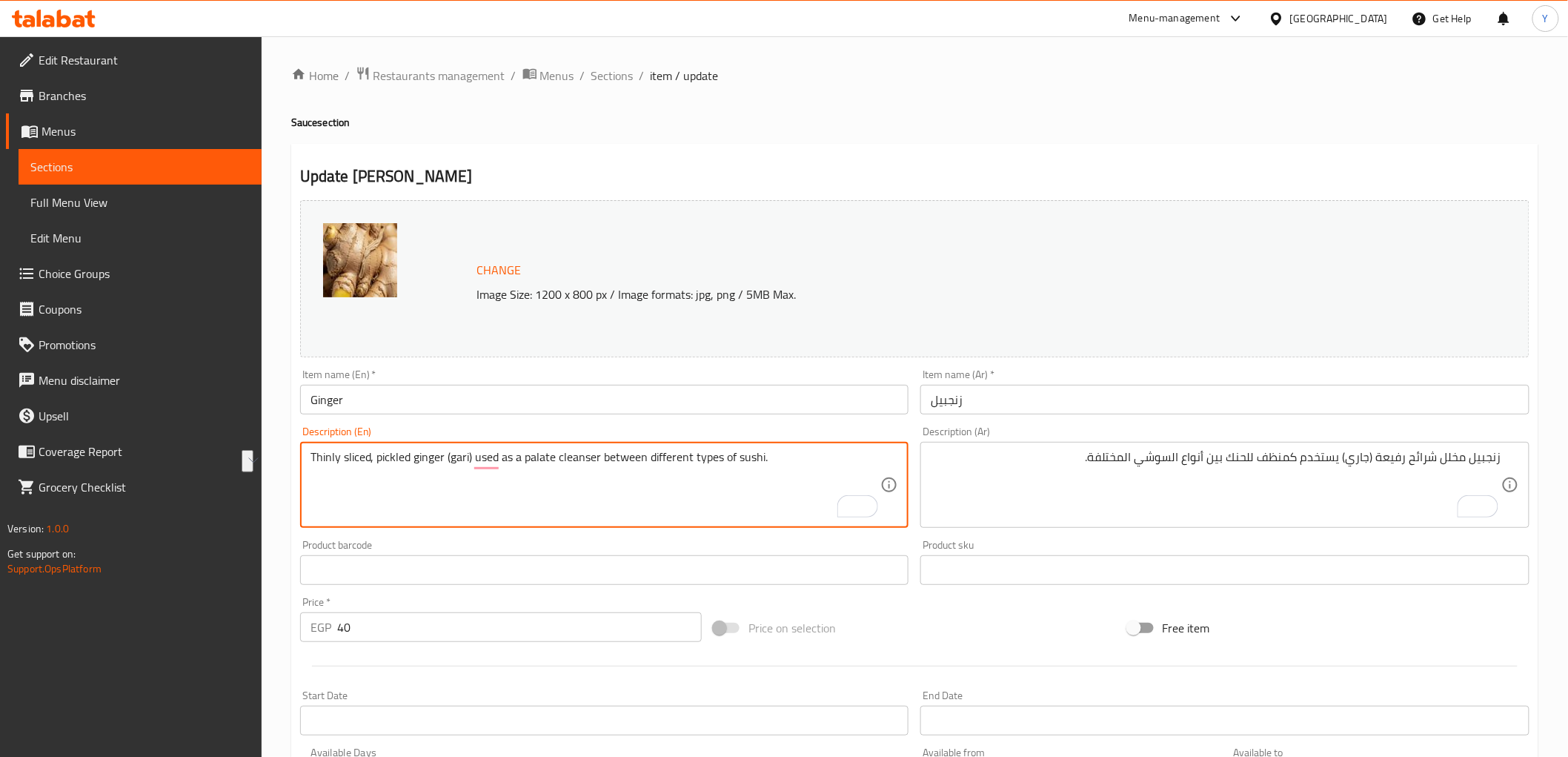
drag, startPoint x: 536, startPoint y: 460, endPoint x: 575, endPoint y: 462, distance: 39.1
click at [575, 462] on textarea "Thinly sliced, pickled ginger (gari) used as a palate cleanser between differen…" at bounding box center [596, 485] width 571 height 70
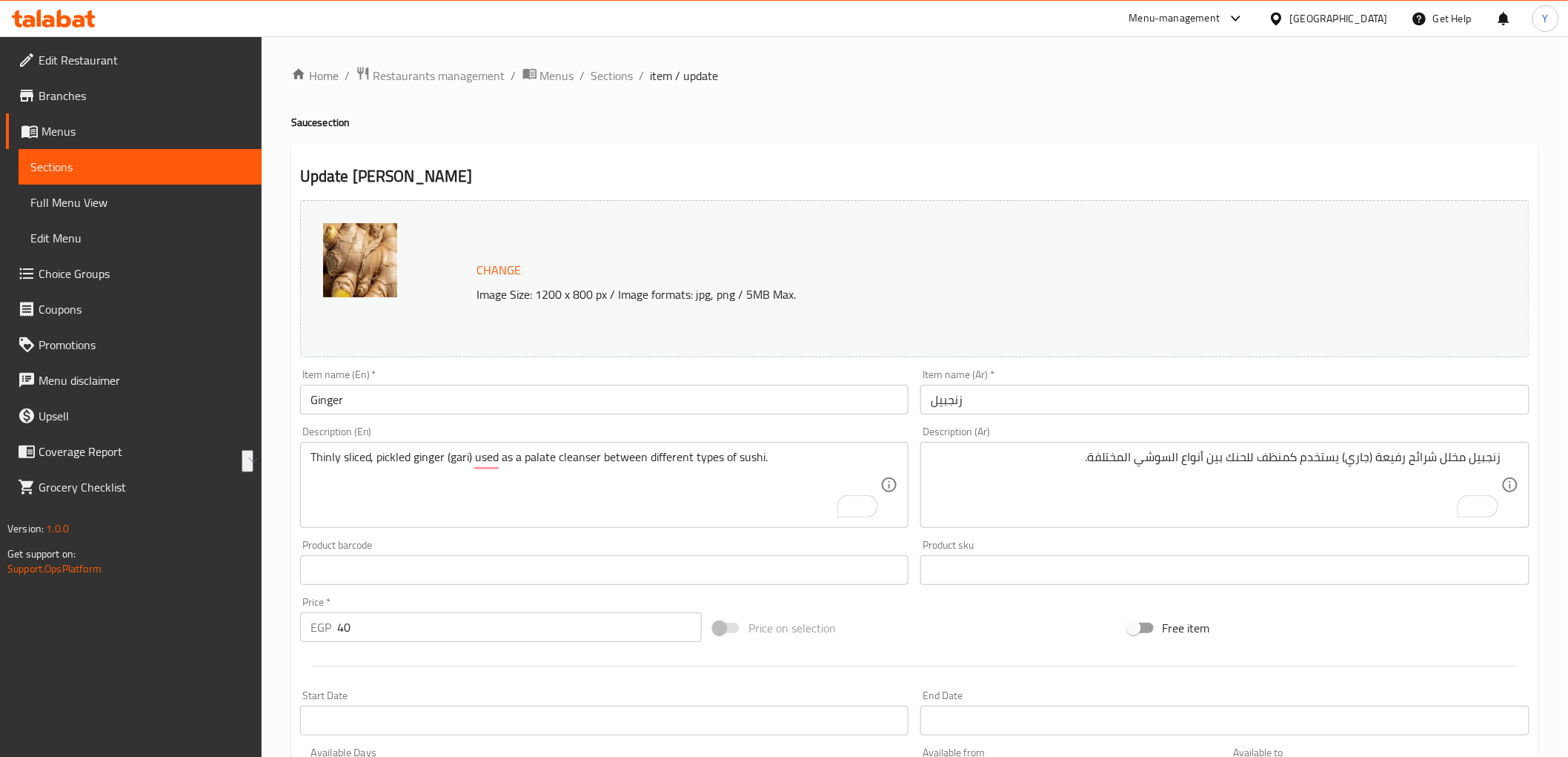
click at [1373, 139] on div "Home / Restaurants management / Menus / Sections / item / update Sauce section …" at bounding box center [915, 553] width 1247 height 973
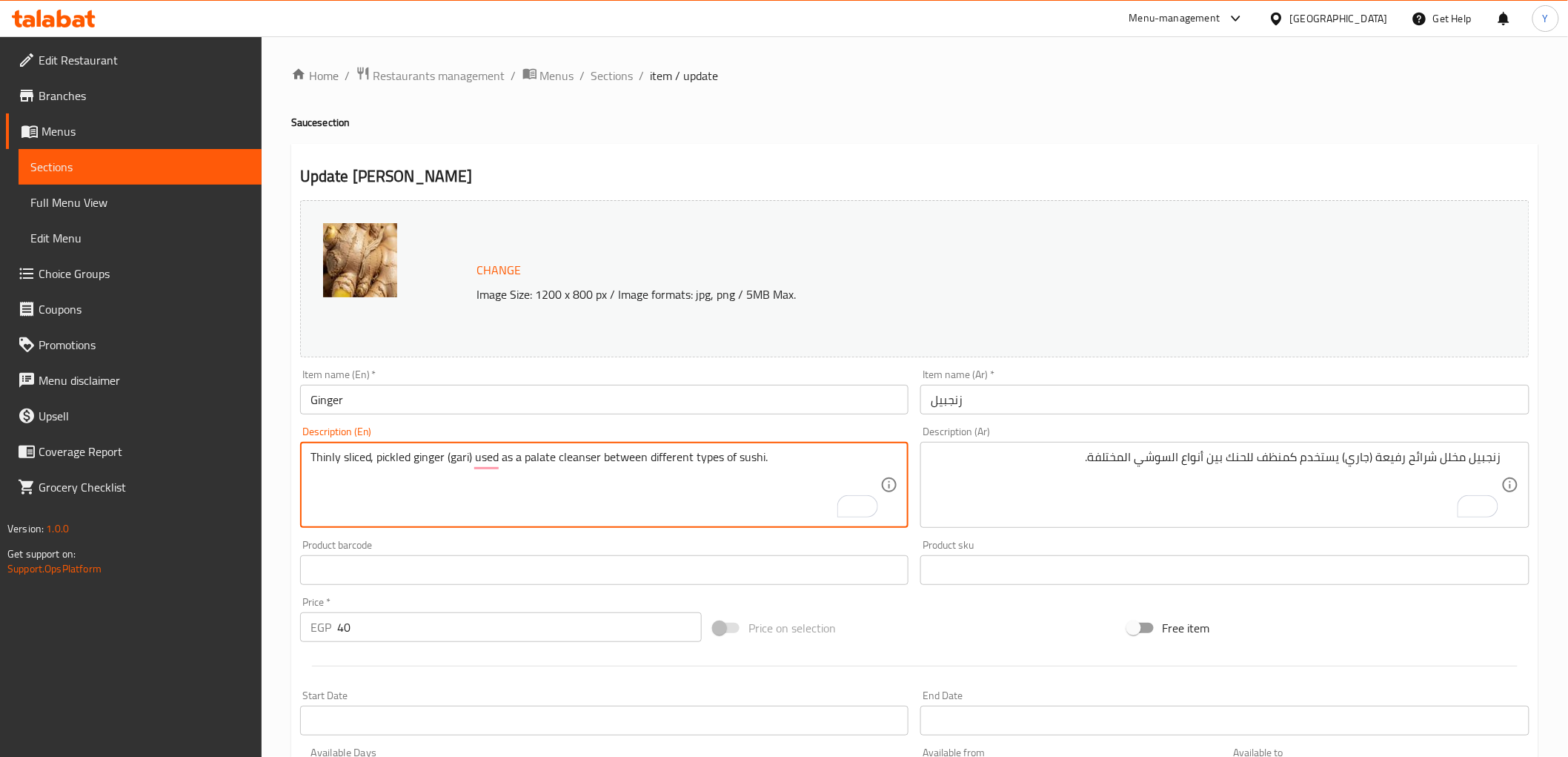
click at [455, 455] on textarea "Thinly sliced, pickled ginger (gari) used as a palate cleanser between differen…" at bounding box center [596, 485] width 571 height 70
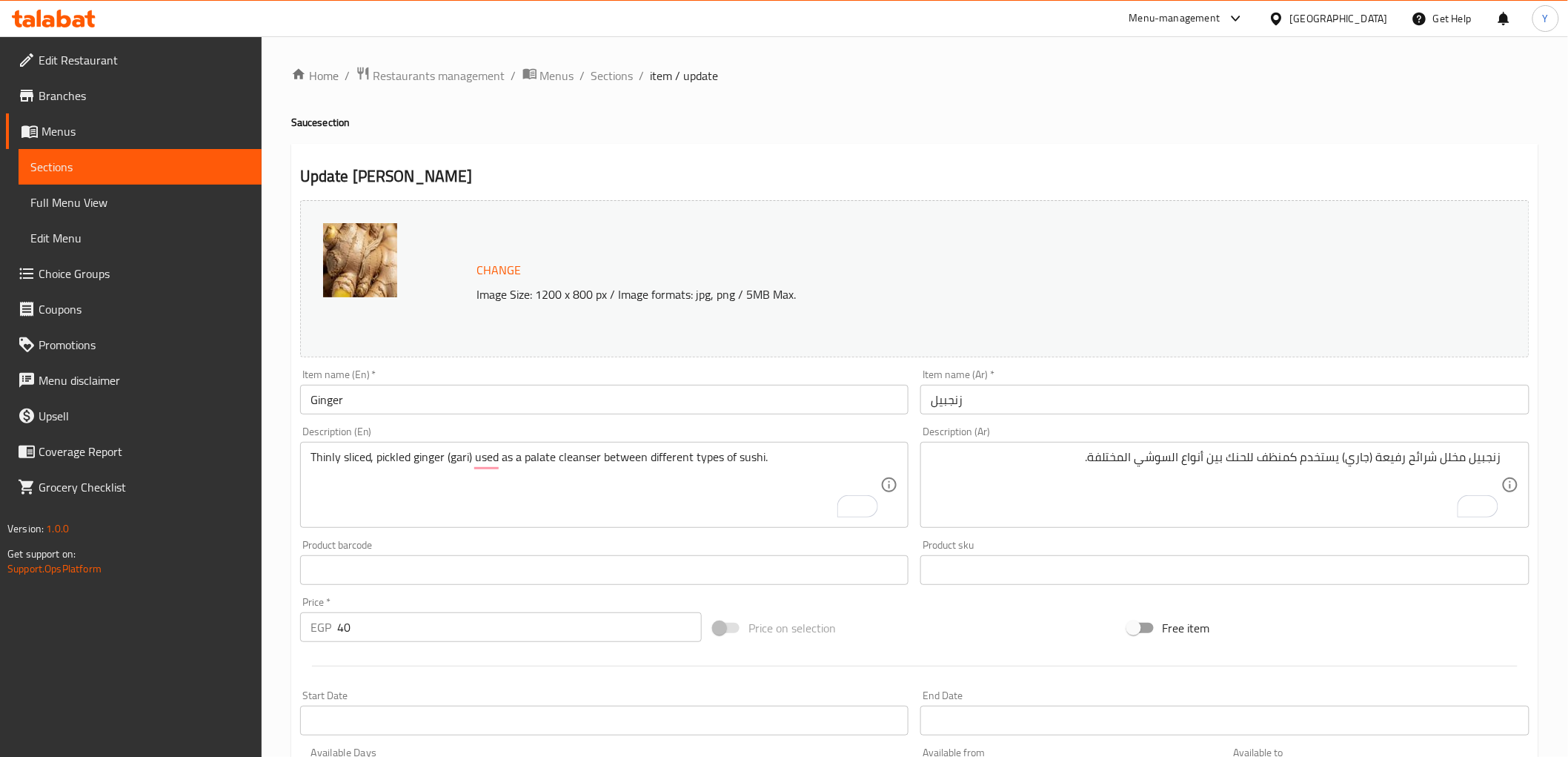
click at [1171, 120] on h4 "Sauce section" at bounding box center [915, 122] width 1247 height 15
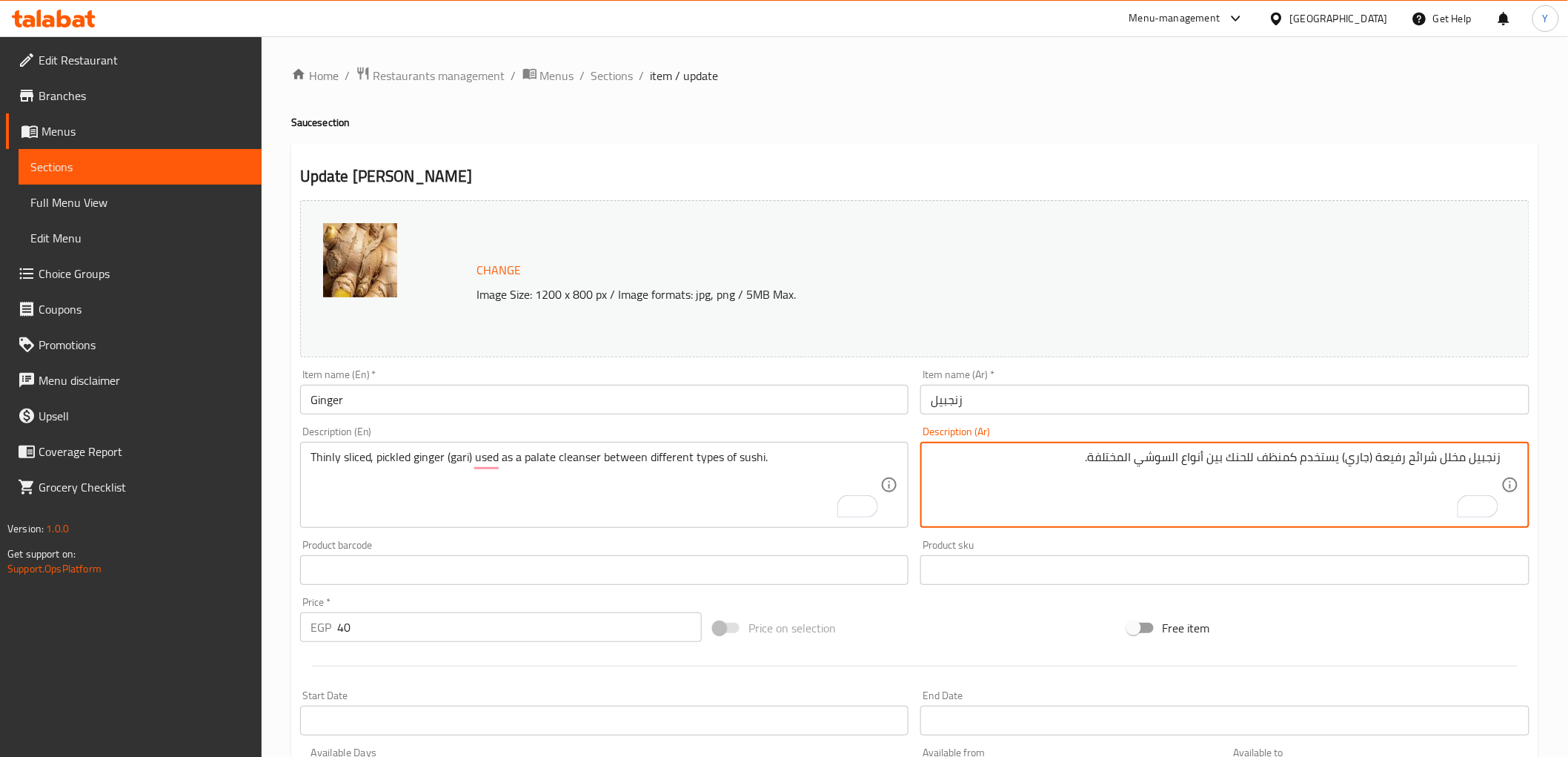
click at [1290, 458] on textarea "زنجبيل مخلل شرائح رفيعة (جاري) يستخدم كمنظف للحنك بين أنواع السوشي المختلفة." at bounding box center [1216, 485] width 571 height 70
drag, startPoint x: 1290, startPoint y: 458, endPoint x: 1243, endPoint y: 458, distance: 47.0
click at [1243, 458] on textarea "زنجبيل مخلل شرائح رفيعة (جاري) يستخدم كمنظف للحنك بين أنواع السوشي المختلفة." at bounding box center [1216, 485] width 571 height 70
type textarea "زنجبيل مخلل شرائح رفيعة (جاري) يستخدم بالات كلينزر بين أنواع السوشي المختلفة."
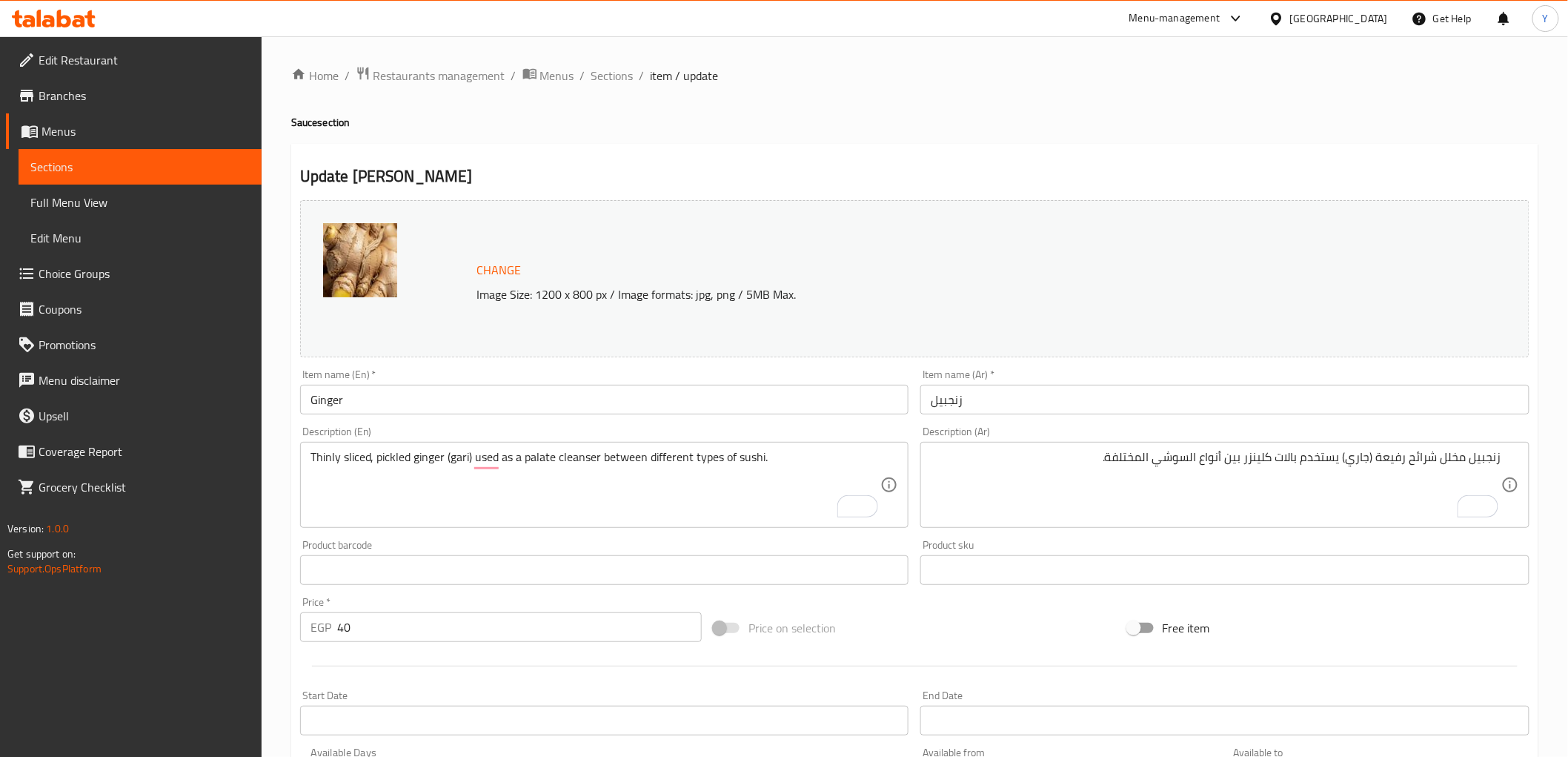
click at [1232, 130] on div "Home / Restaurants management / Menus / Sections / item / update Sauce section …" at bounding box center [915, 553] width 1247 height 973
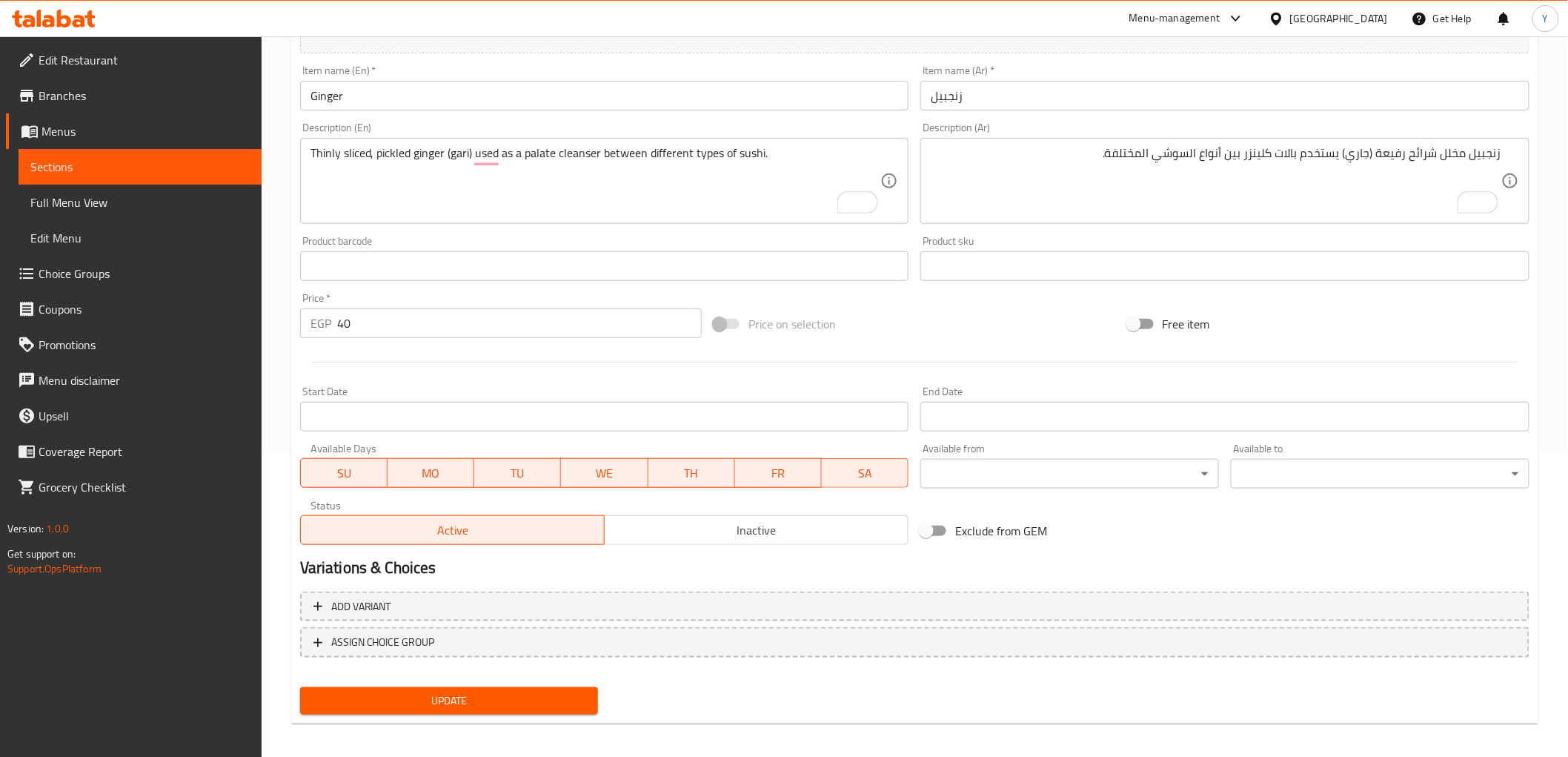
scroll to position [309, 0]
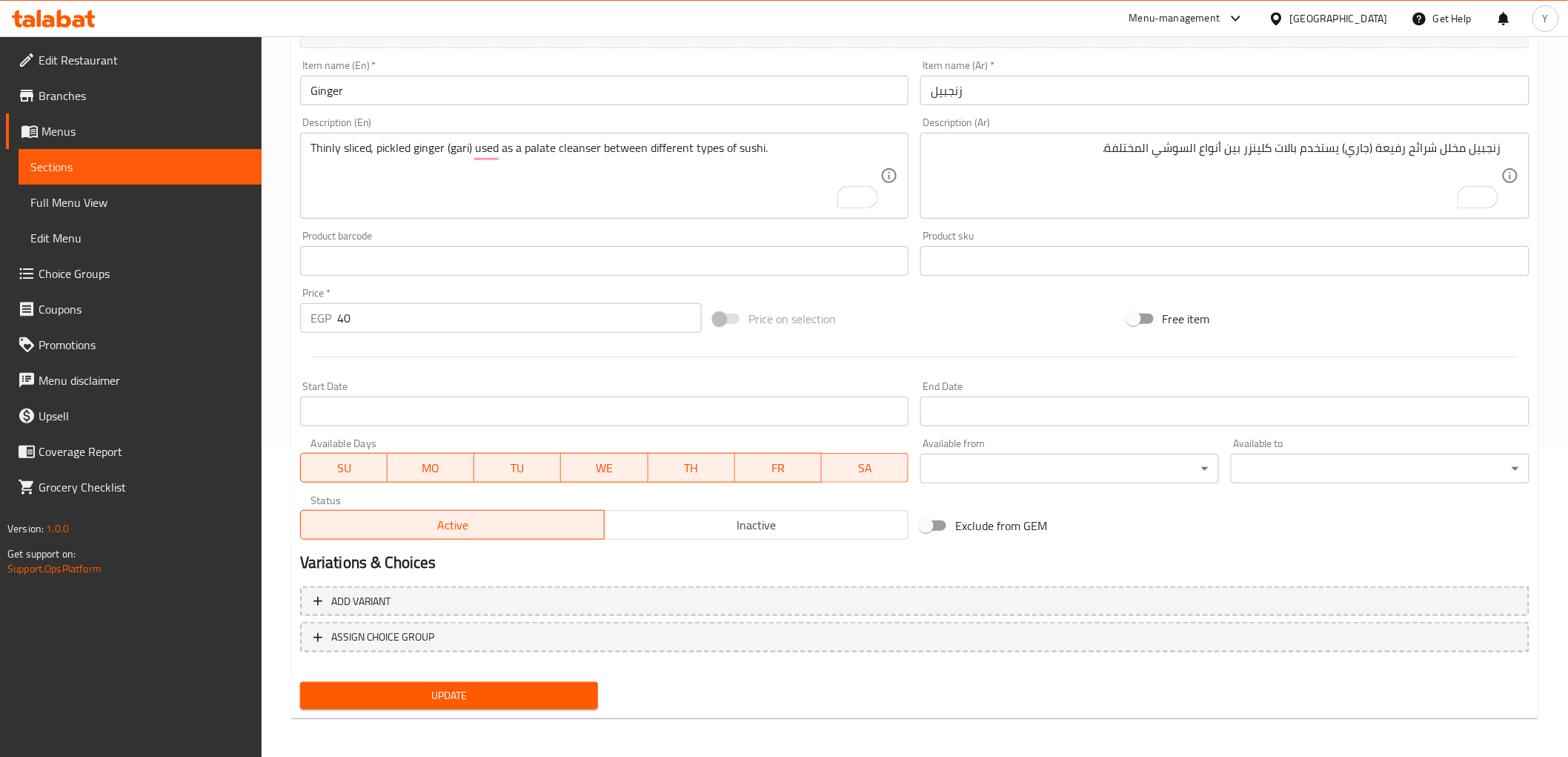
click at [423, 690] on span "Update" at bounding box center [449, 696] width 275 height 19
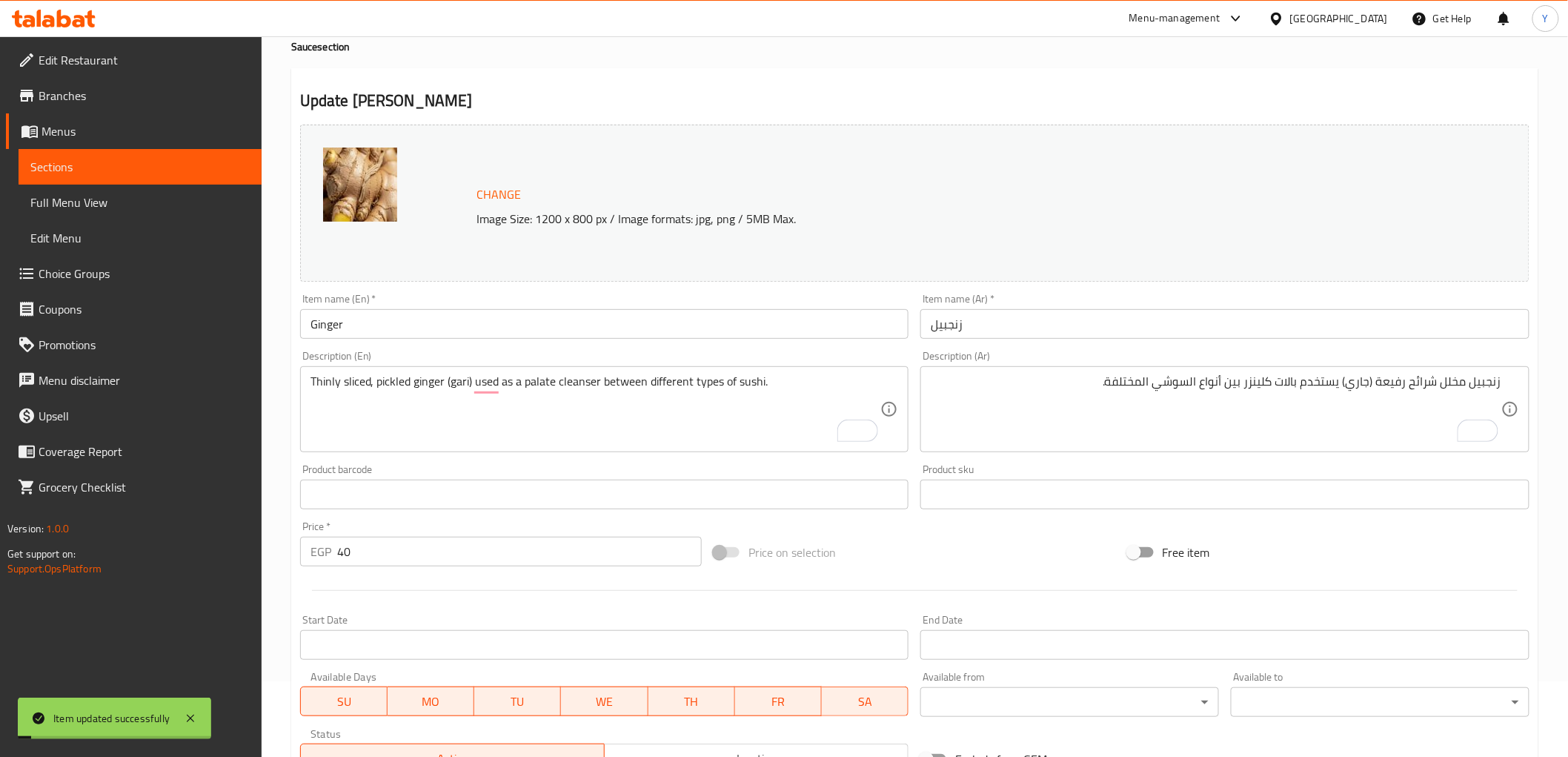
scroll to position [0, 0]
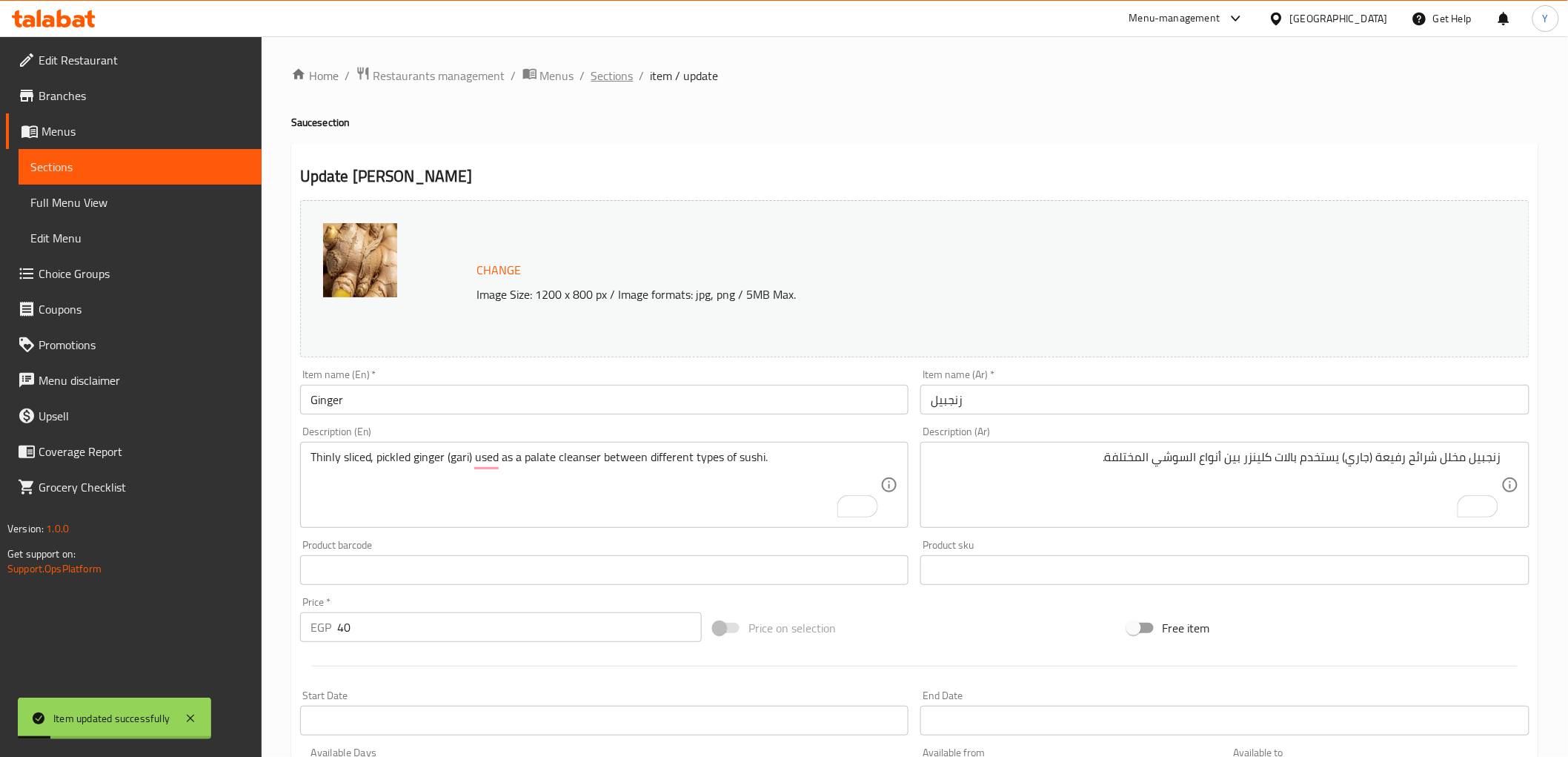
click at [608, 83] on span "Sections" at bounding box center [612, 75] width 42 height 18
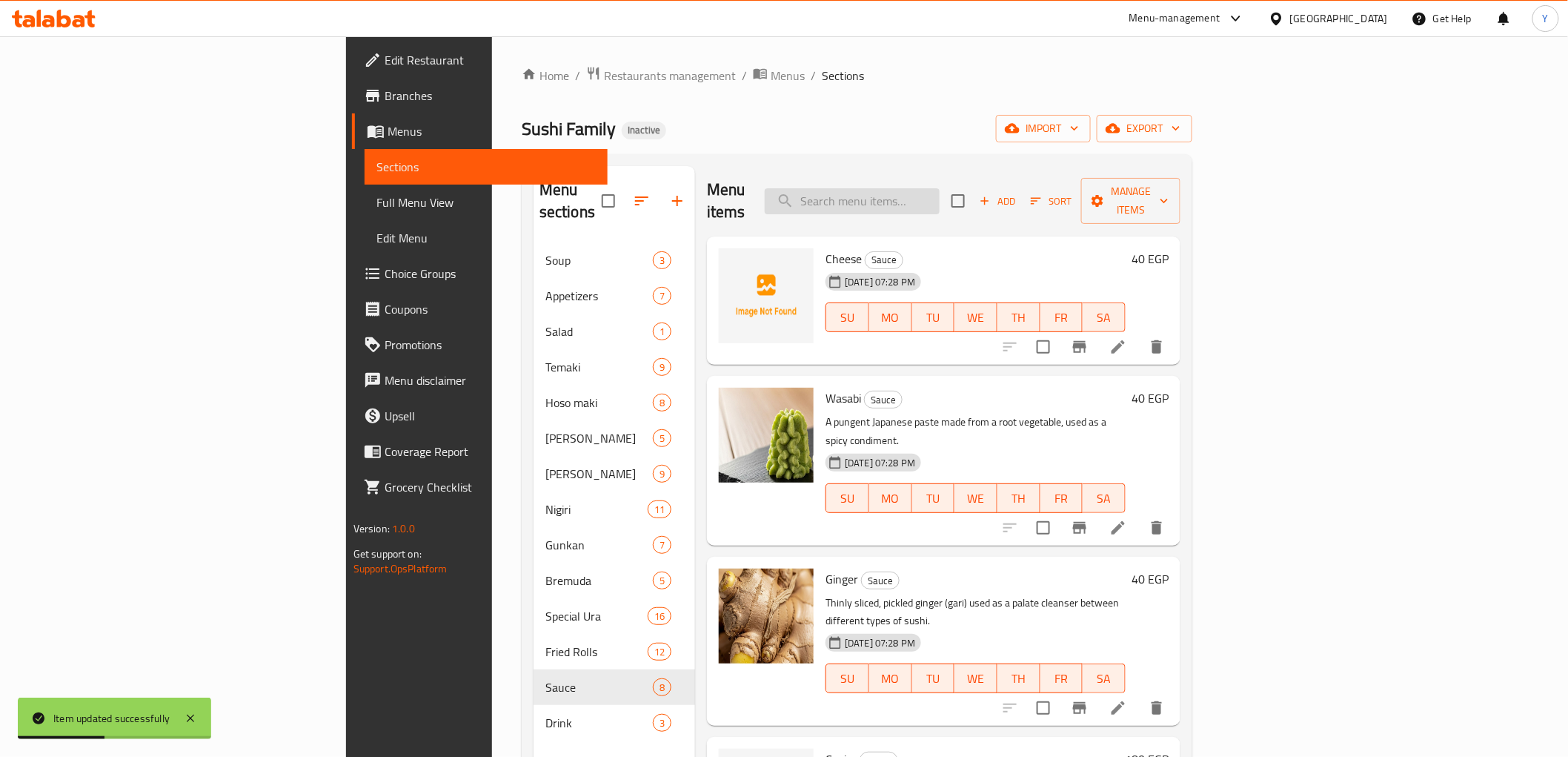
click at [939, 188] on input "search" at bounding box center [852, 201] width 175 height 26
paste input "Caviar"
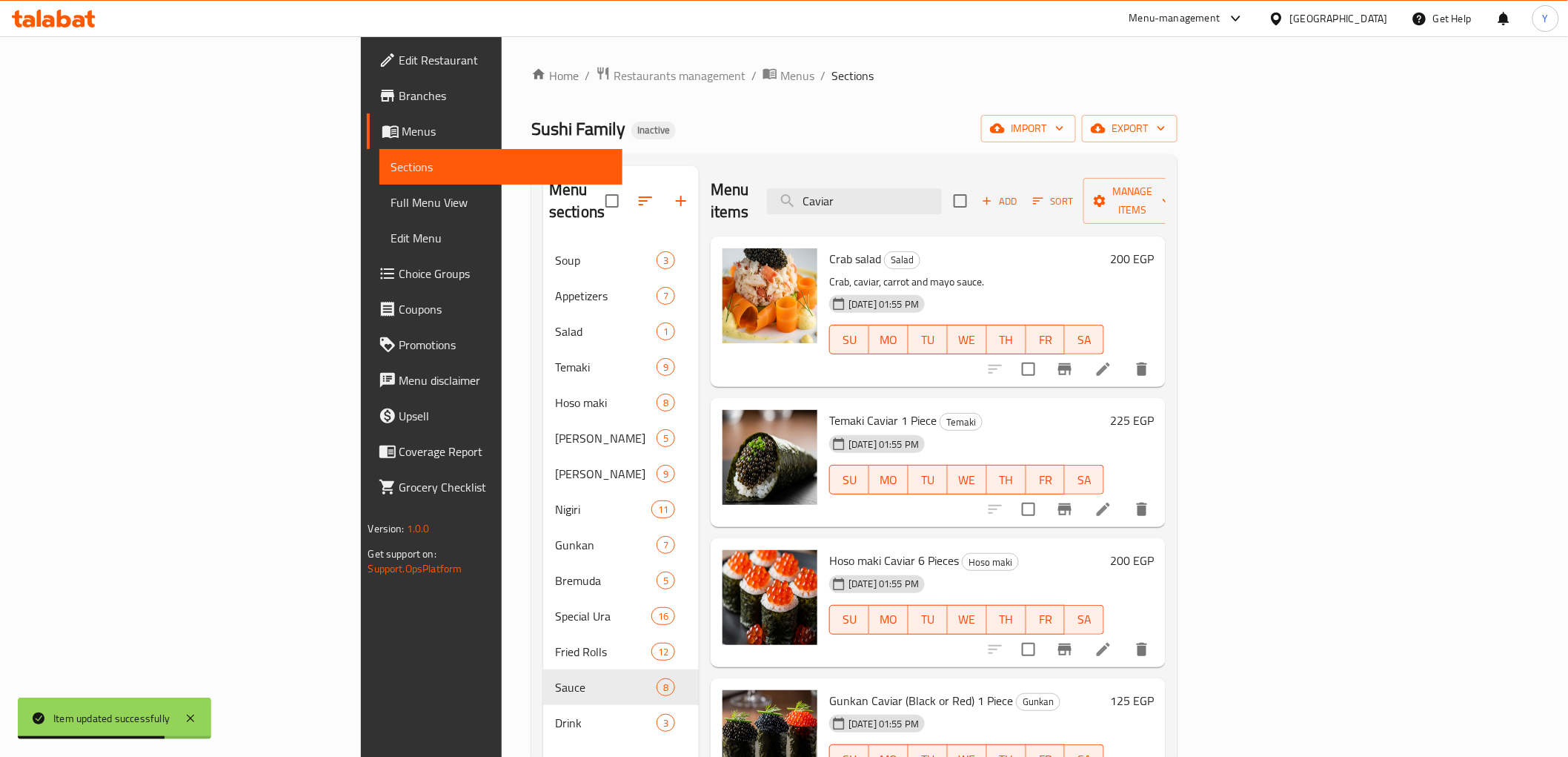
type input "Caviar"
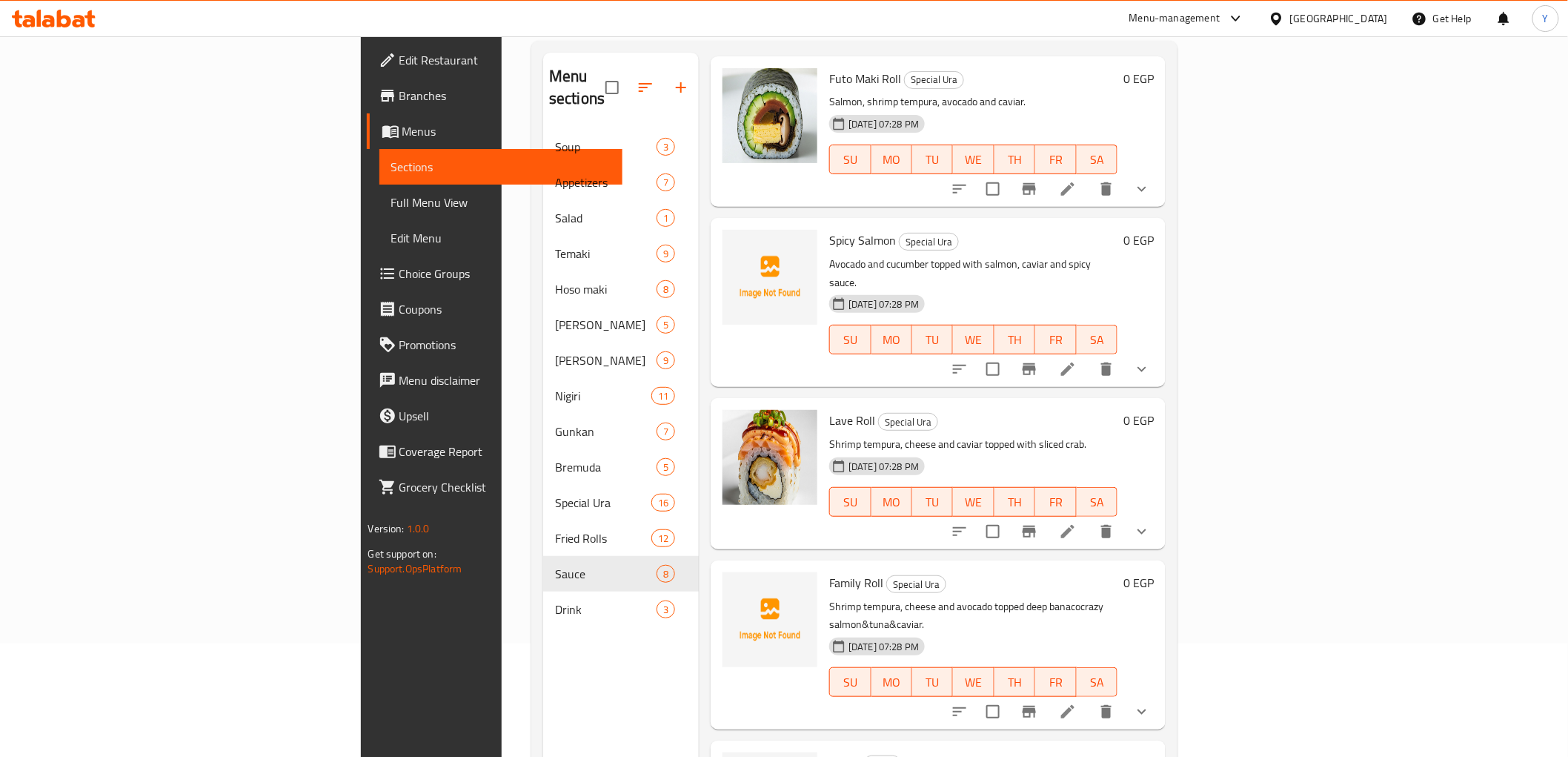
scroll to position [208, 0]
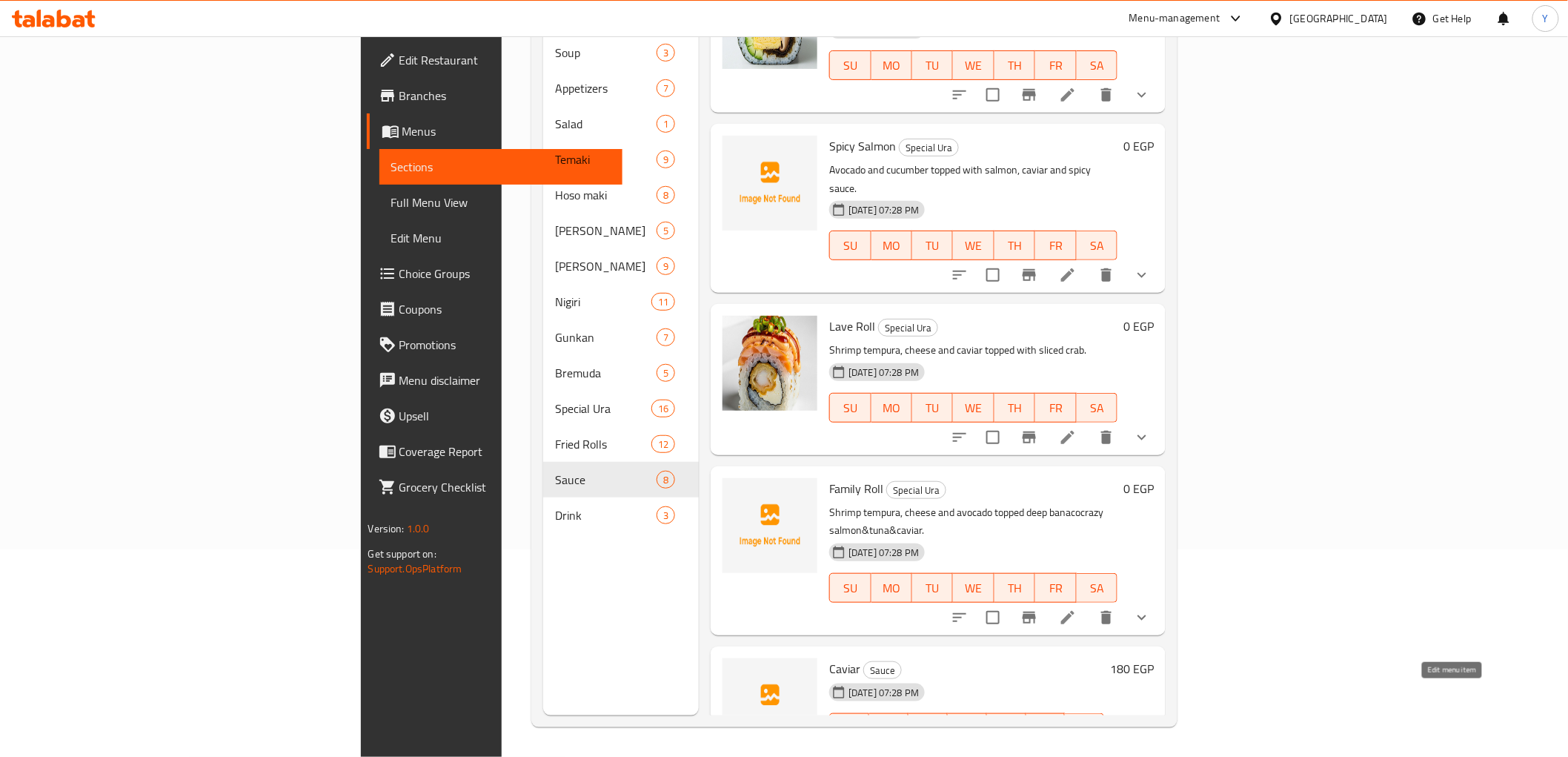
click at [1112, 749] on icon at bounding box center [1103, 757] width 18 height 18
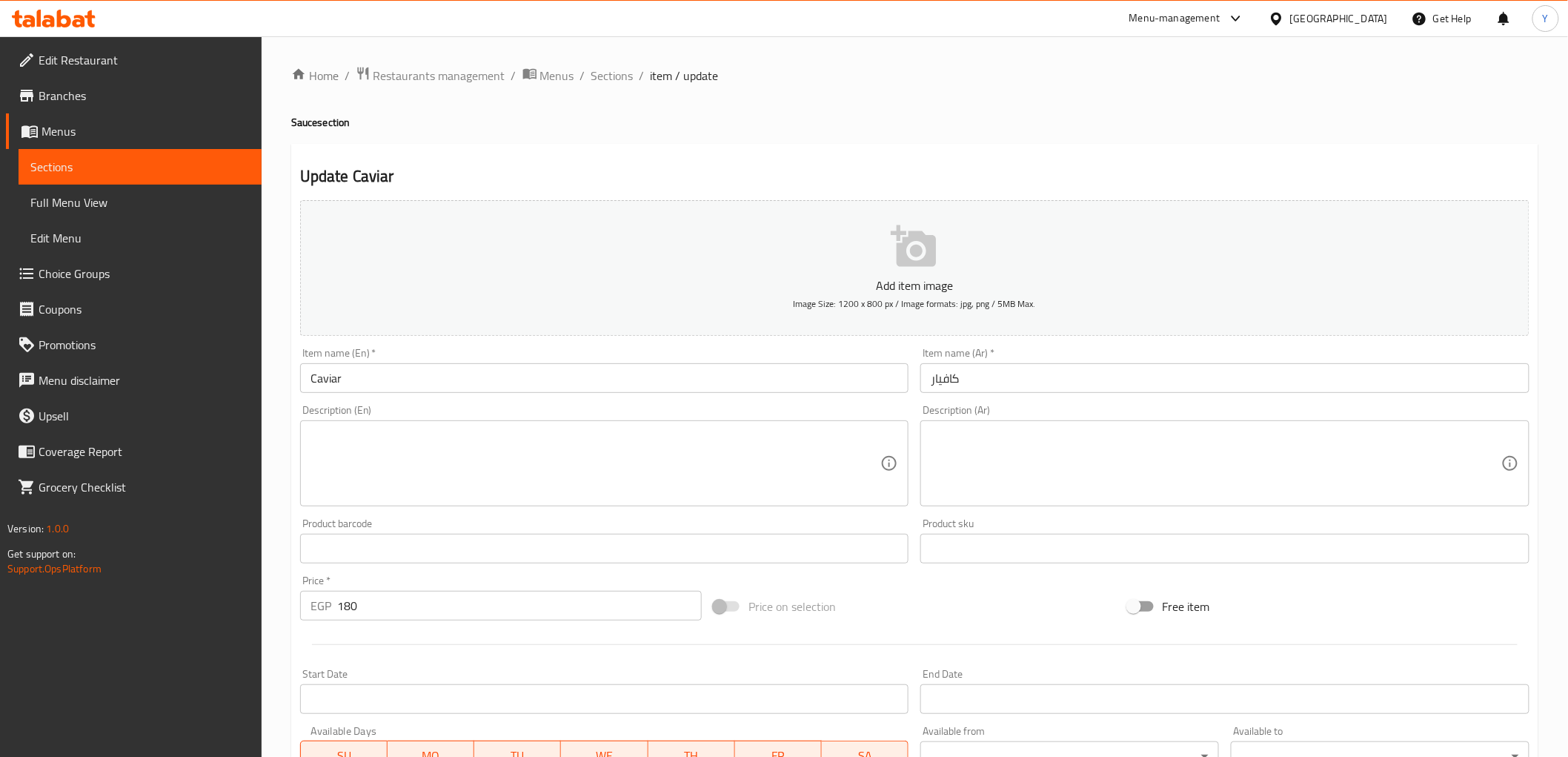
click at [659, 455] on textarea at bounding box center [596, 463] width 571 height 70
paste textarea "Salt-cured fish eggs, often used as a delicate and briny garnish."
type textarea "Salt-cured fish eggs, often used as a delicate and briny garnish."
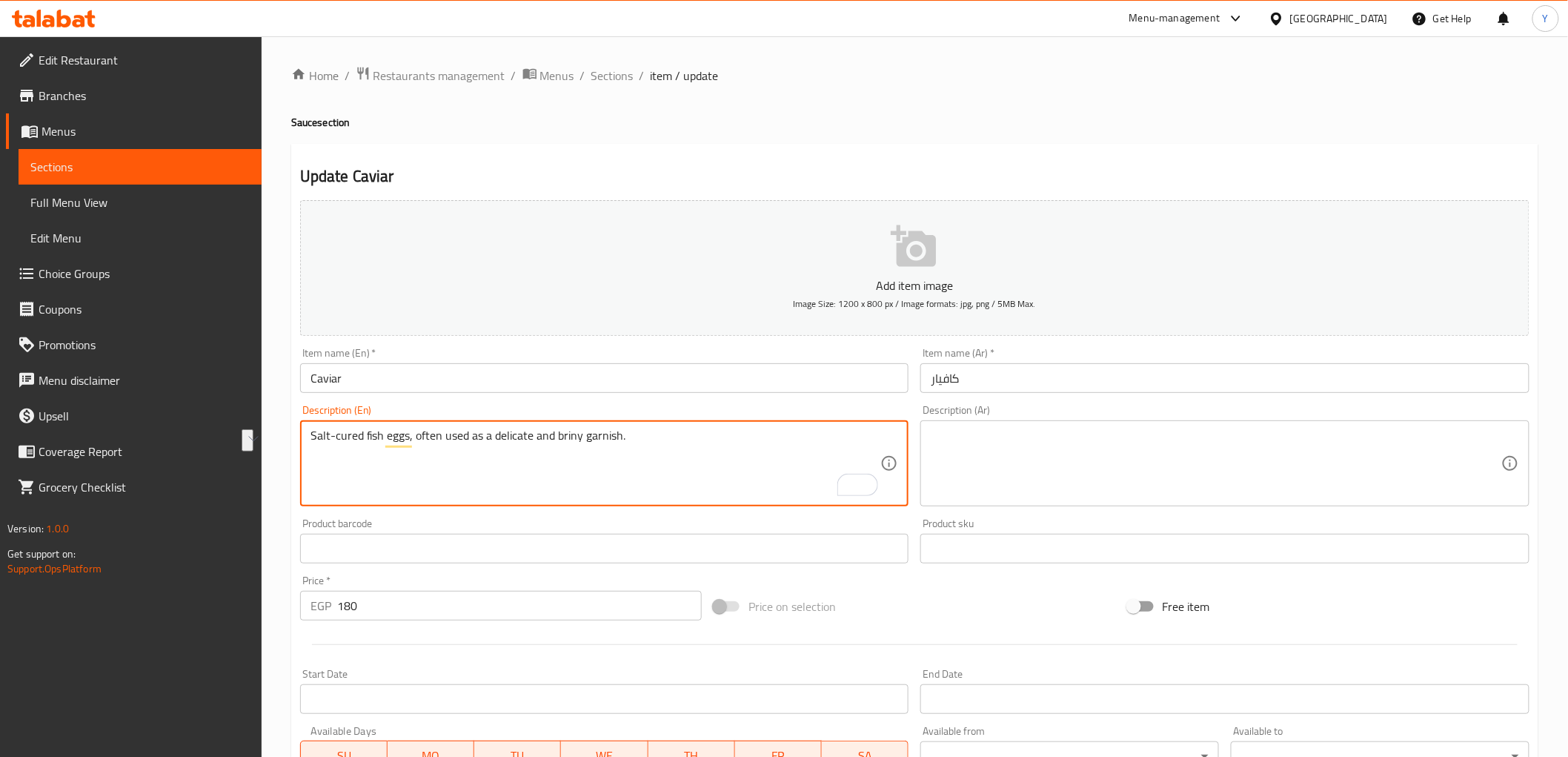
click at [427, 441] on textarea "Salt-cured fish eggs, often used as a delicate and briny garnish." at bounding box center [596, 463] width 571 height 70
drag, startPoint x: 427, startPoint y: 441, endPoint x: 727, endPoint y: 427, distance: 300.3
click at [727, 427] on div "Salt-cured fish eggs, often used as a delicate and briny garnish. Description (…" at bounding box center [605, 463] width 609 height 86
type textarea "Salt-cured fish eggs"
click at [1047, 471] on textarea at bounding box center [1216, 463] width 571 height 70
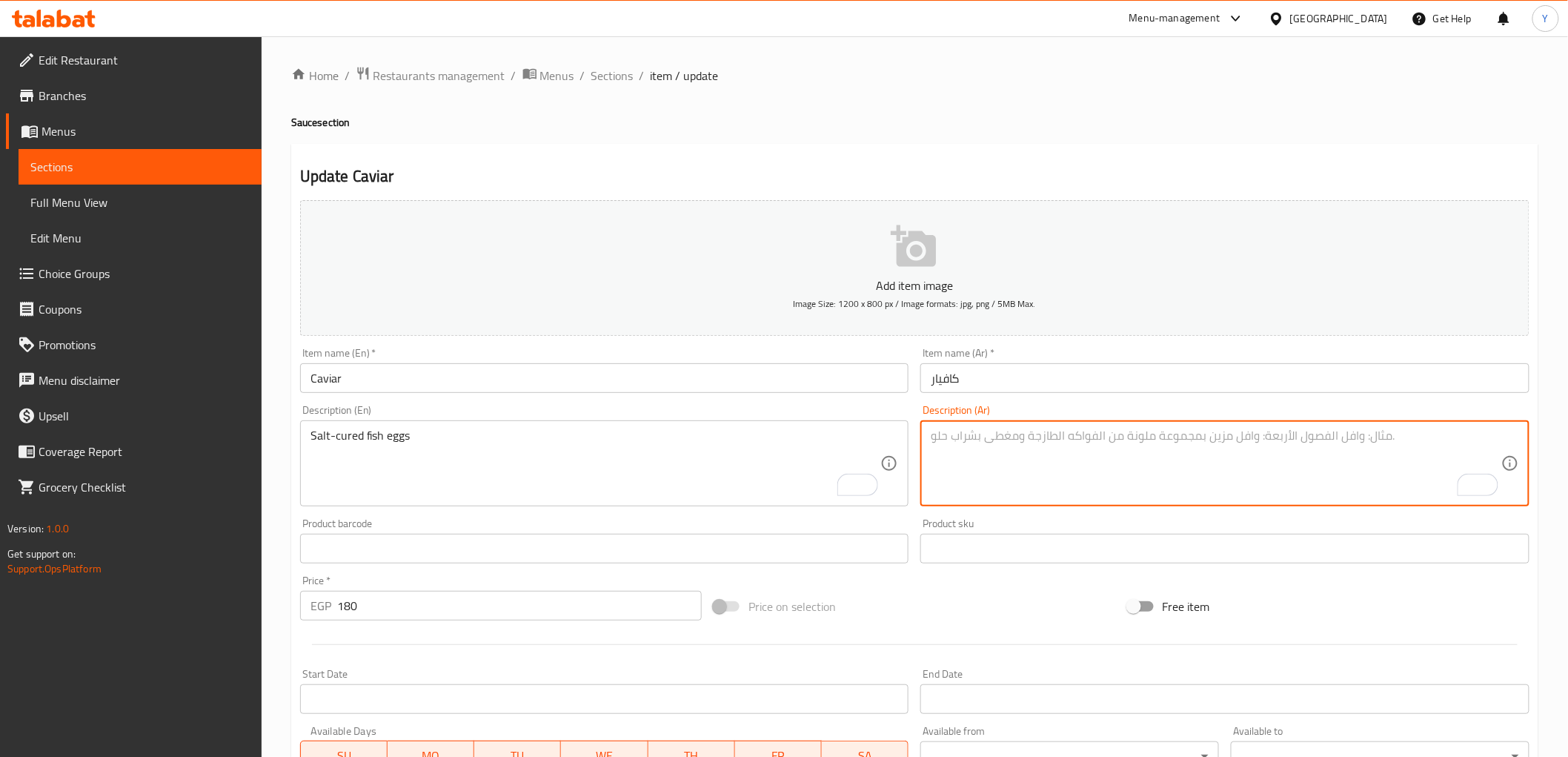
click at [1242, 436] on textarea "To enrich screen reader interactions, please activate Accessibility in Grammarl…" at bounding box center [1216, 463] width 571 height 70
paste textarea "بيض السمك المعالج بالملح"
type textarea "بيض سمك معالج بالملح"
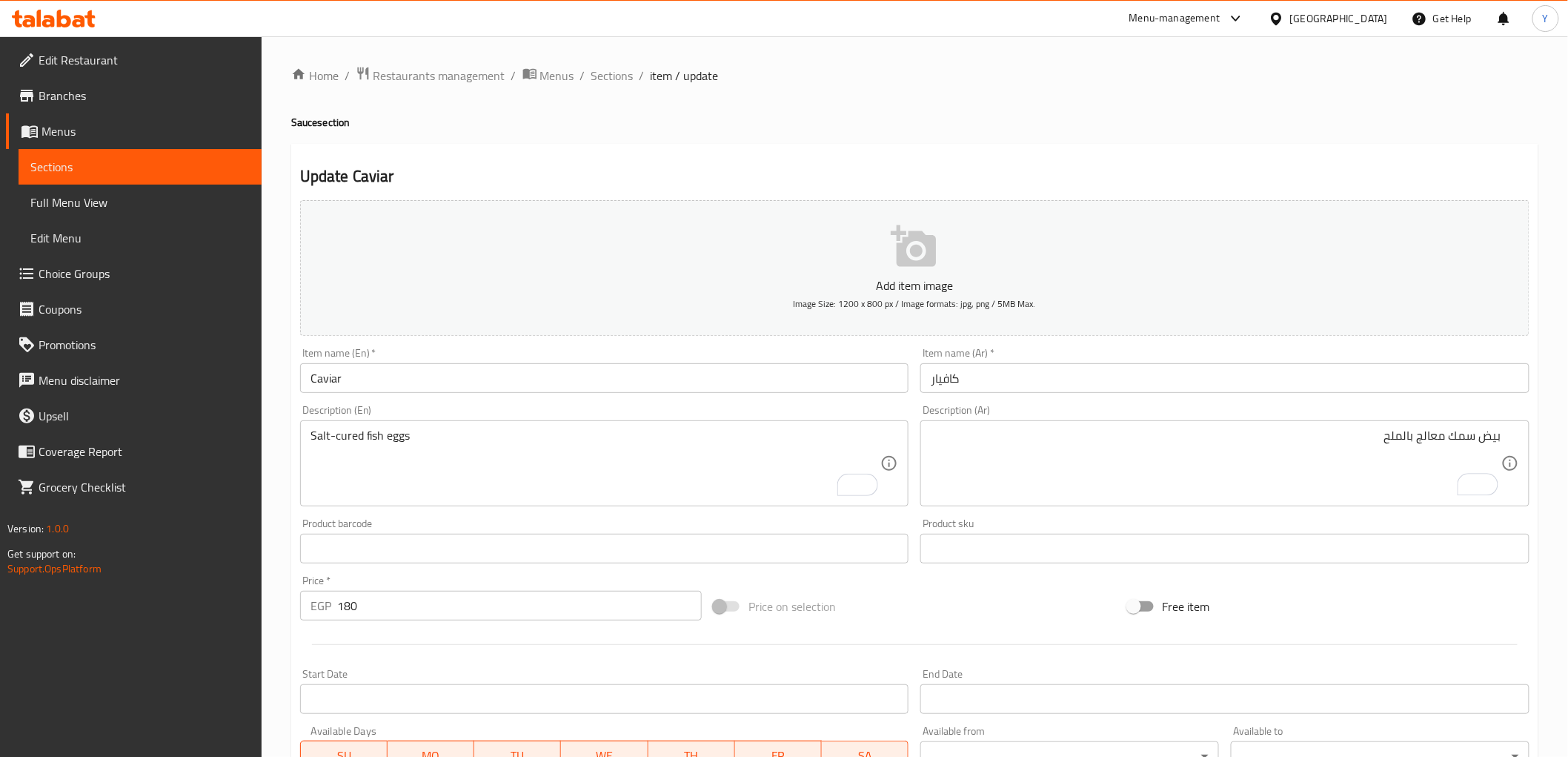
click at [1198, 109] on div "Home / Restaurants management / Menus / Sections / item / update Sauce section …" at bounding box center [915, 542] width 1247 height 952
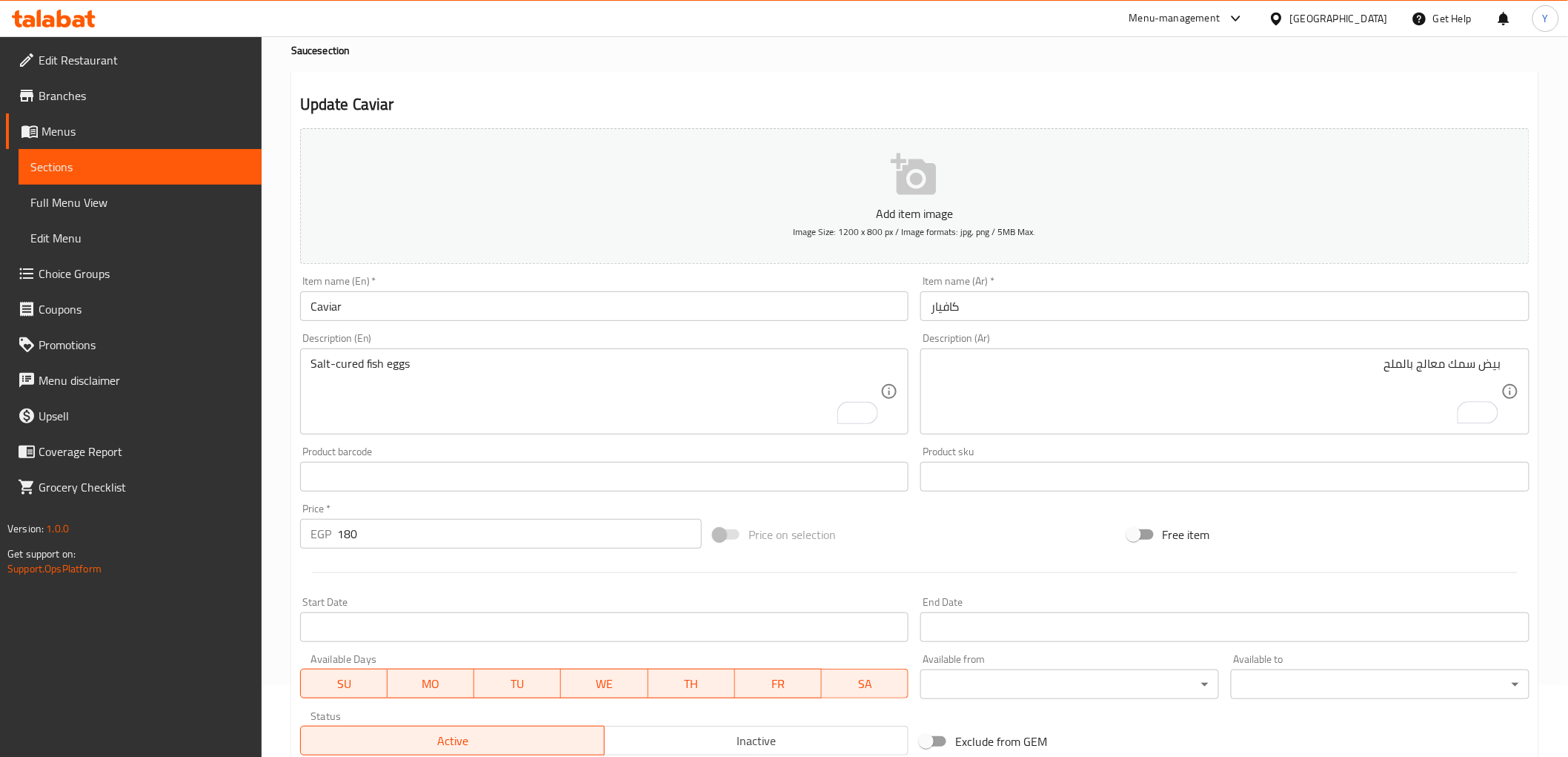
scroll to position [288, 0]
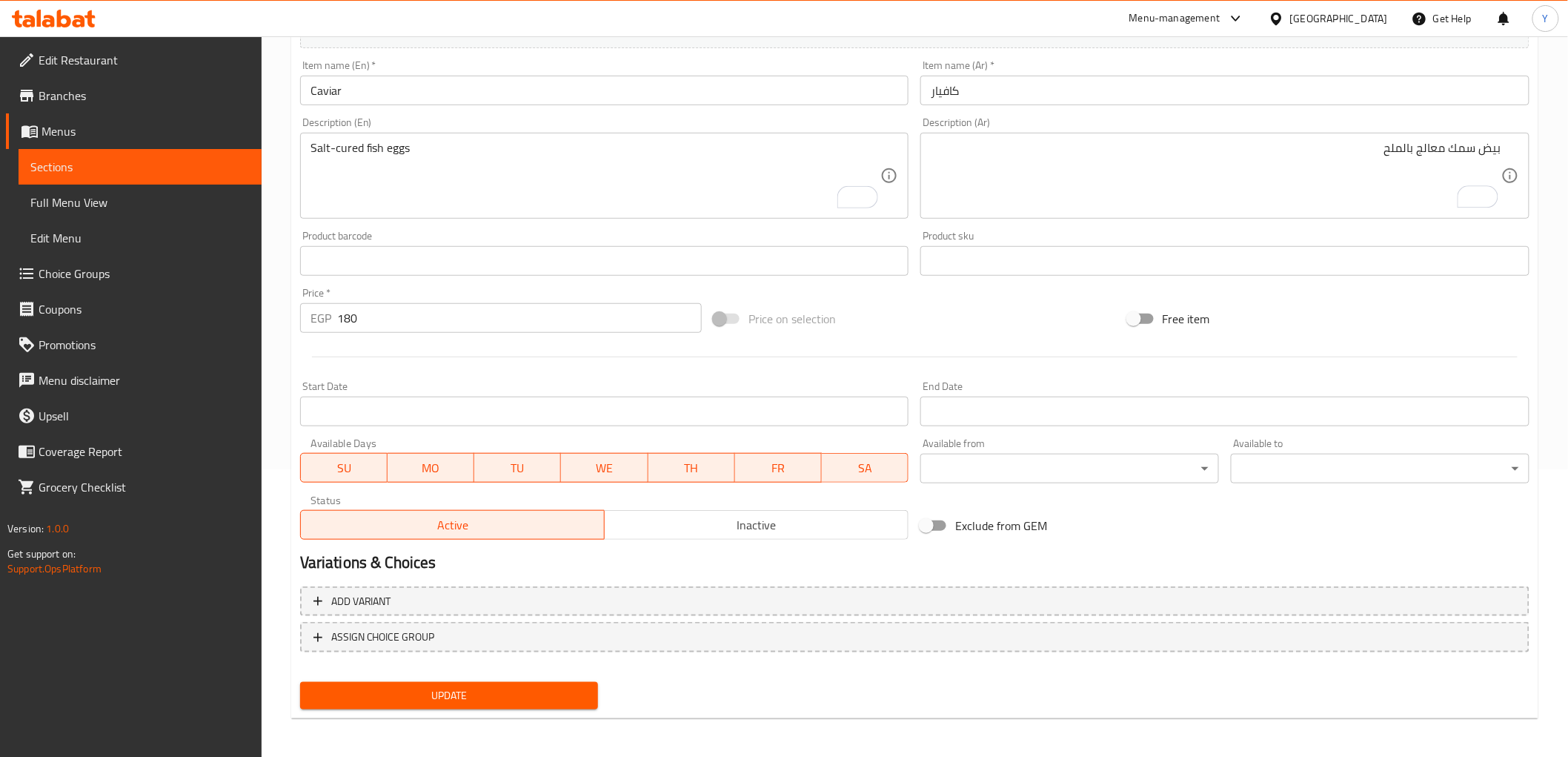
click at [481, 691] on span "Update" at bounding box center [449, 696] width 275 height 19
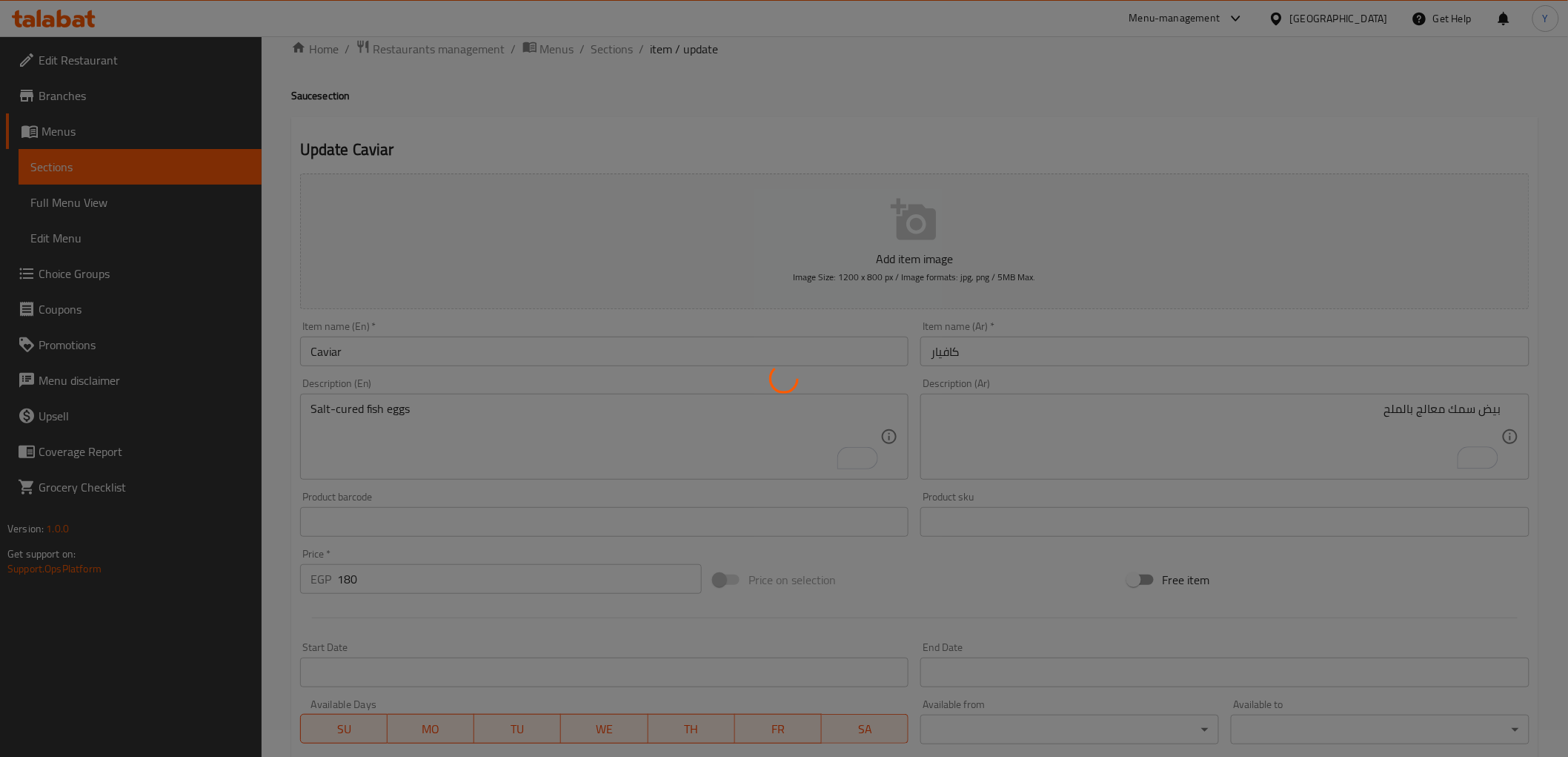
scroll to position [0, 0]
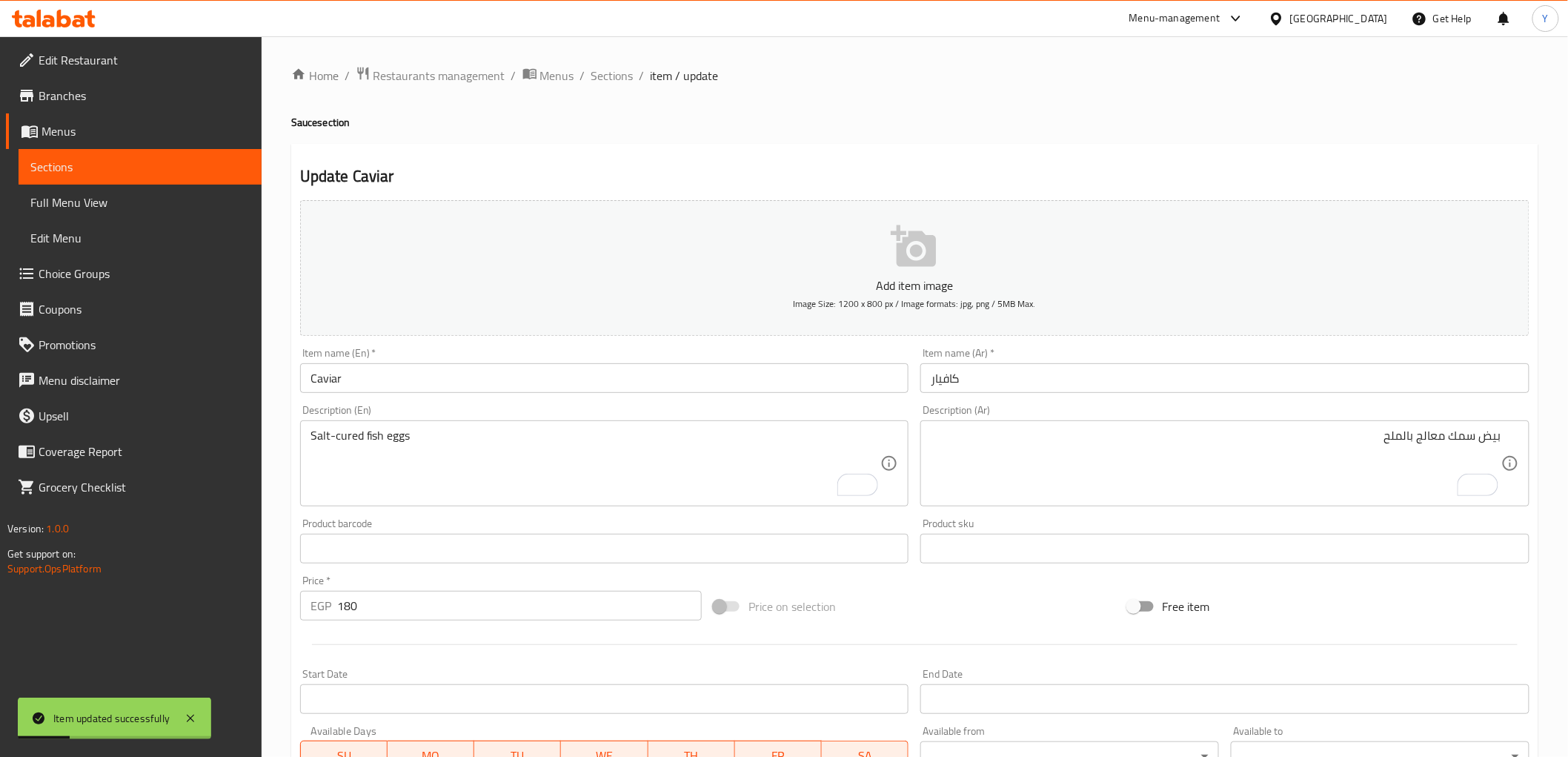
drag, startPoint x: 1330, startPoint y: 104, endPoint x: 1313, endPoint y: 104, distance: 17.0
click at [1331, 104] on div "Home / Restaurants management / Menus / Sections / item / update Sauce section …" at bounding box center [915, 542] width 1247 height 952
click at [625, 82] on span "Sections" at bounding box center [612, 75] width 42 height 18
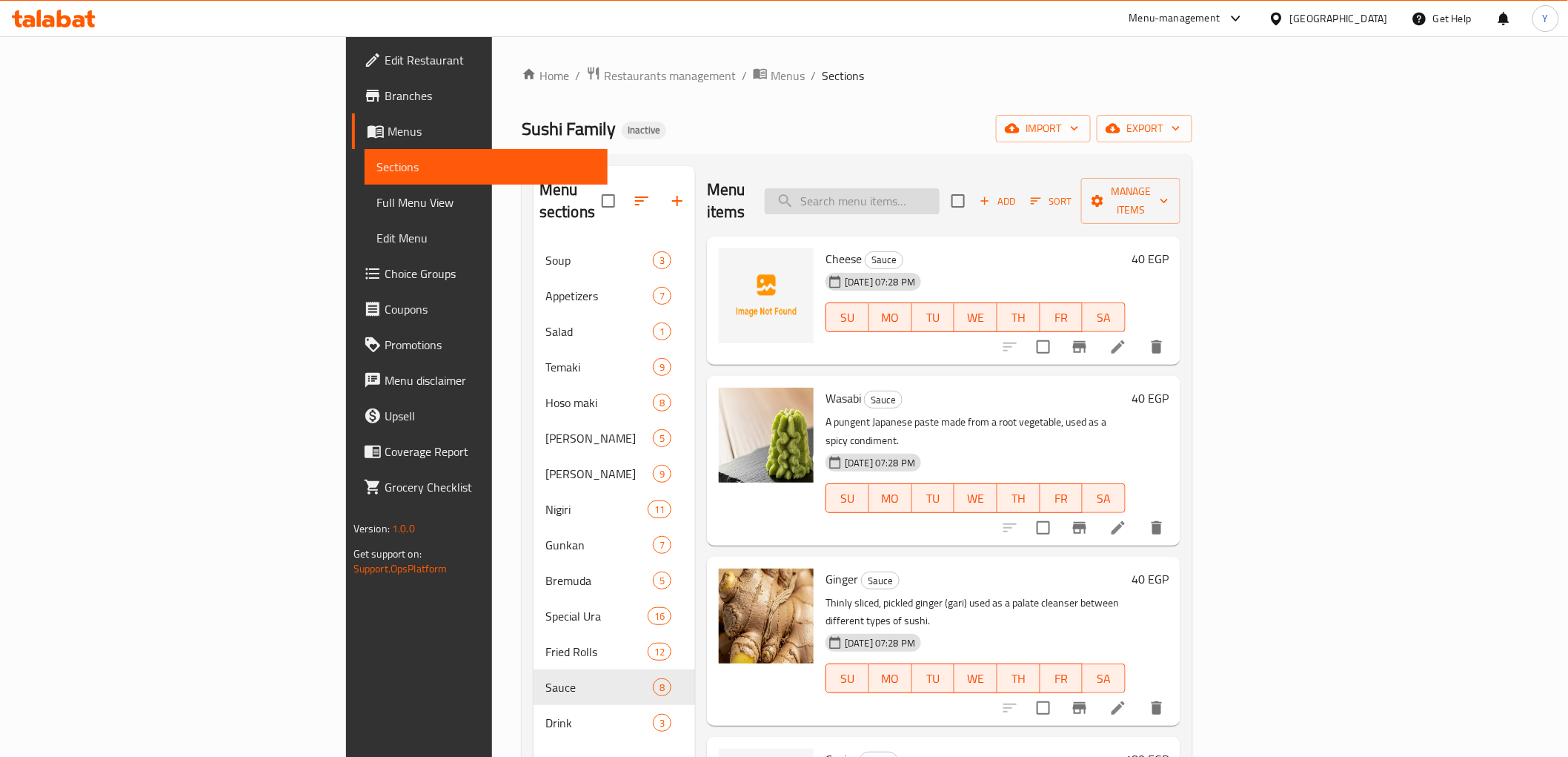
click at [939, 191] on input "search" at bounding box center [852, 201] width 175 height 26
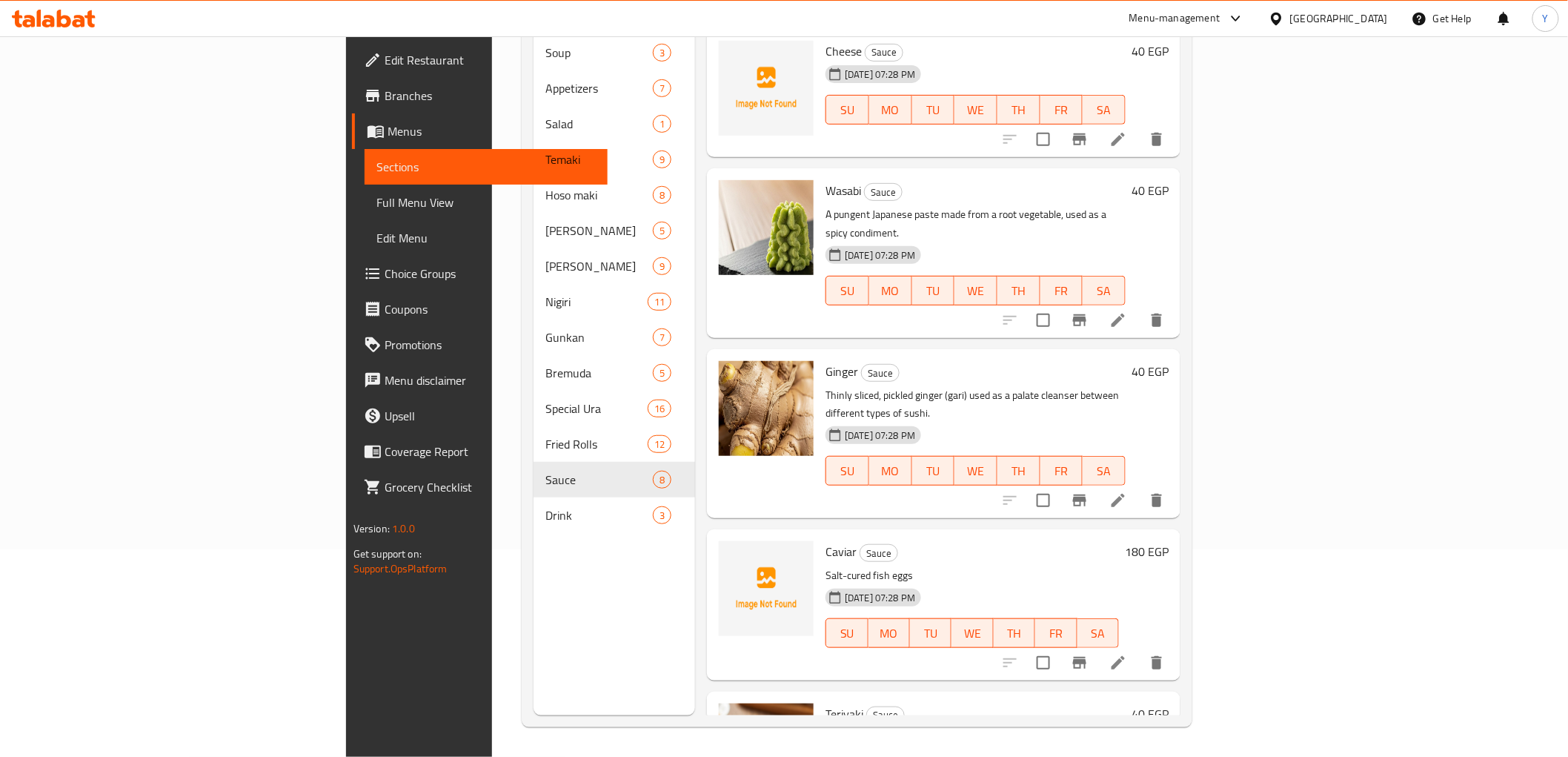
scroll to position [247, 0]
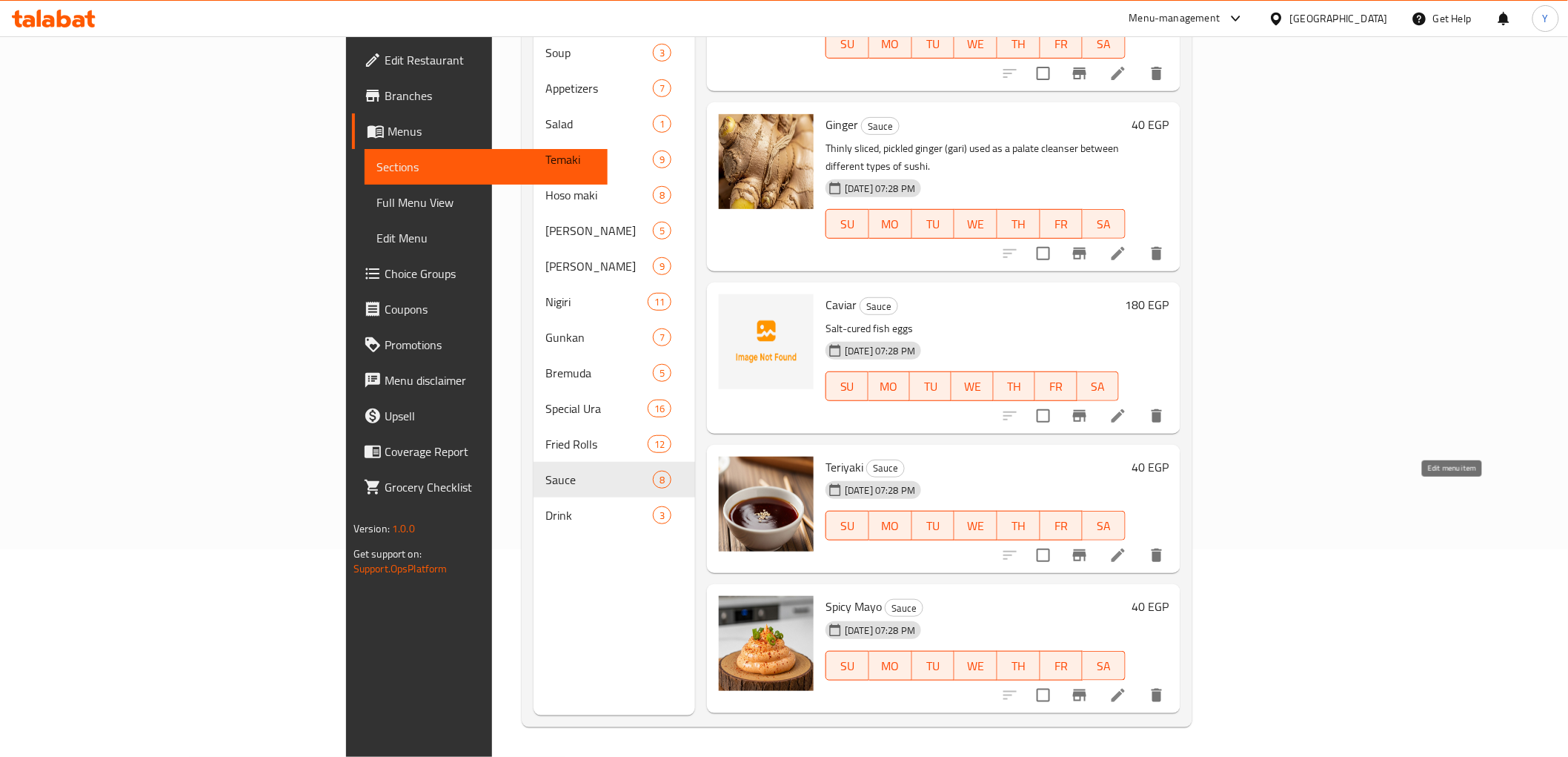
click at [1127, 546] on icon at bounding box center [1118, 555] width 18 height 18
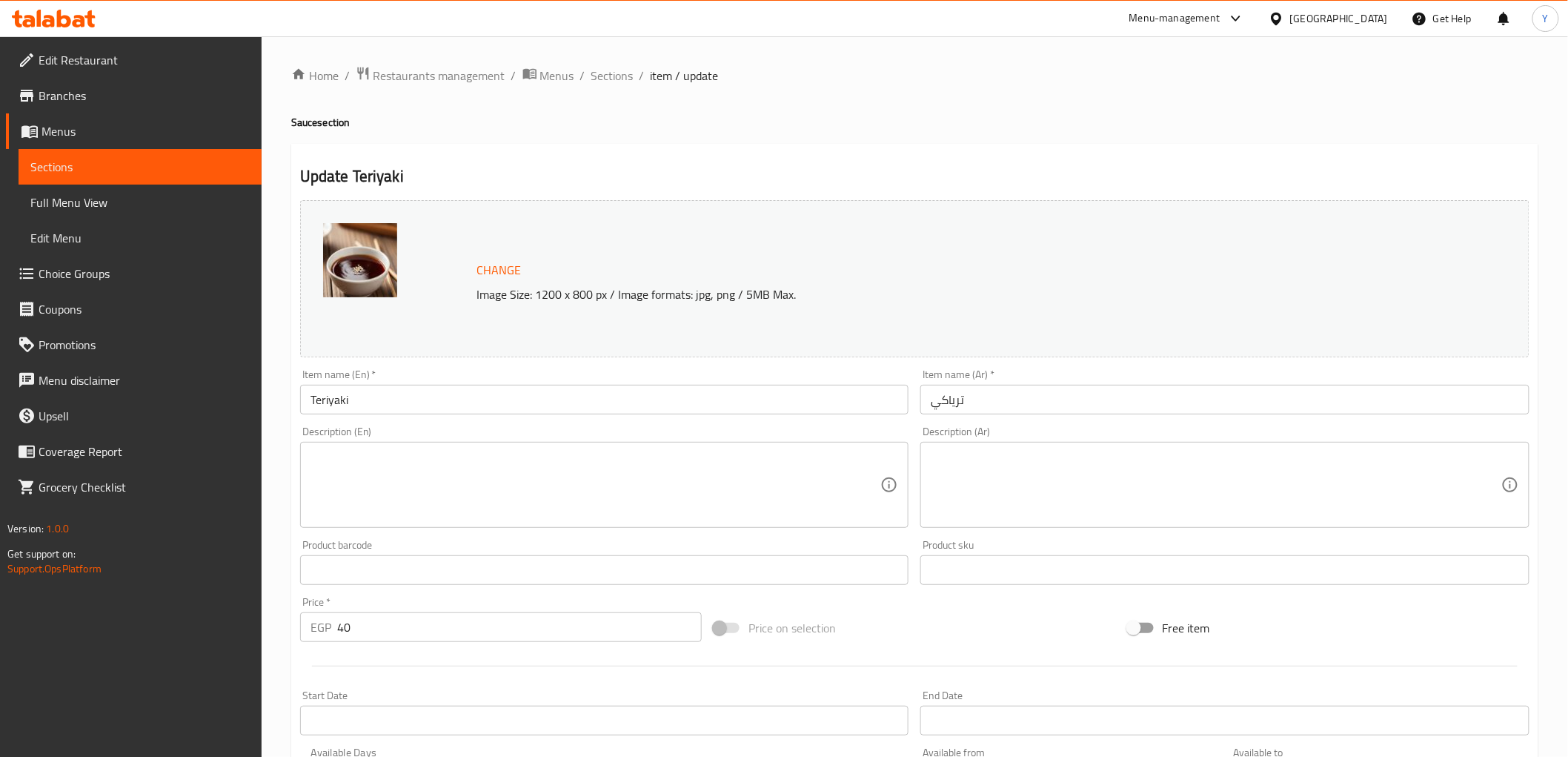
click at [454, 520] on textarea at bounding box center [596, 485] width 571 height 70
paste textarea "A sweet and savory Japanese glaze or sauce, often made from soy sauce, mirin, a…"
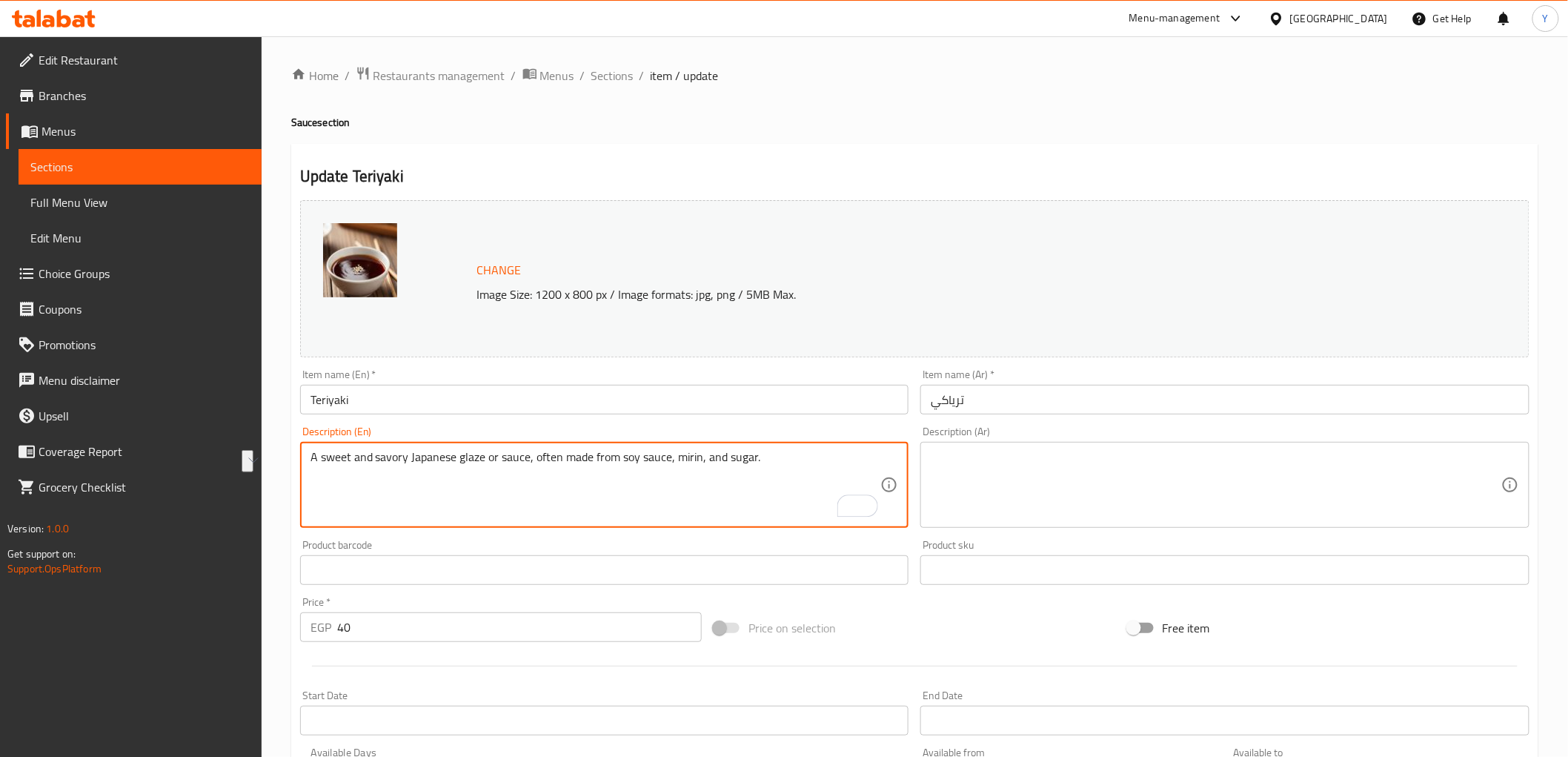
type textarea "A sweet and savory Japanese glaze or sauce, often made from soy sauce, mirin, a…"
click at [654, 479] on textarea "A sweet and savory Japanese glaze or sauce, often made from soy sauce, mirin, a…" at bounding box center [596, 485] width 571 height 70
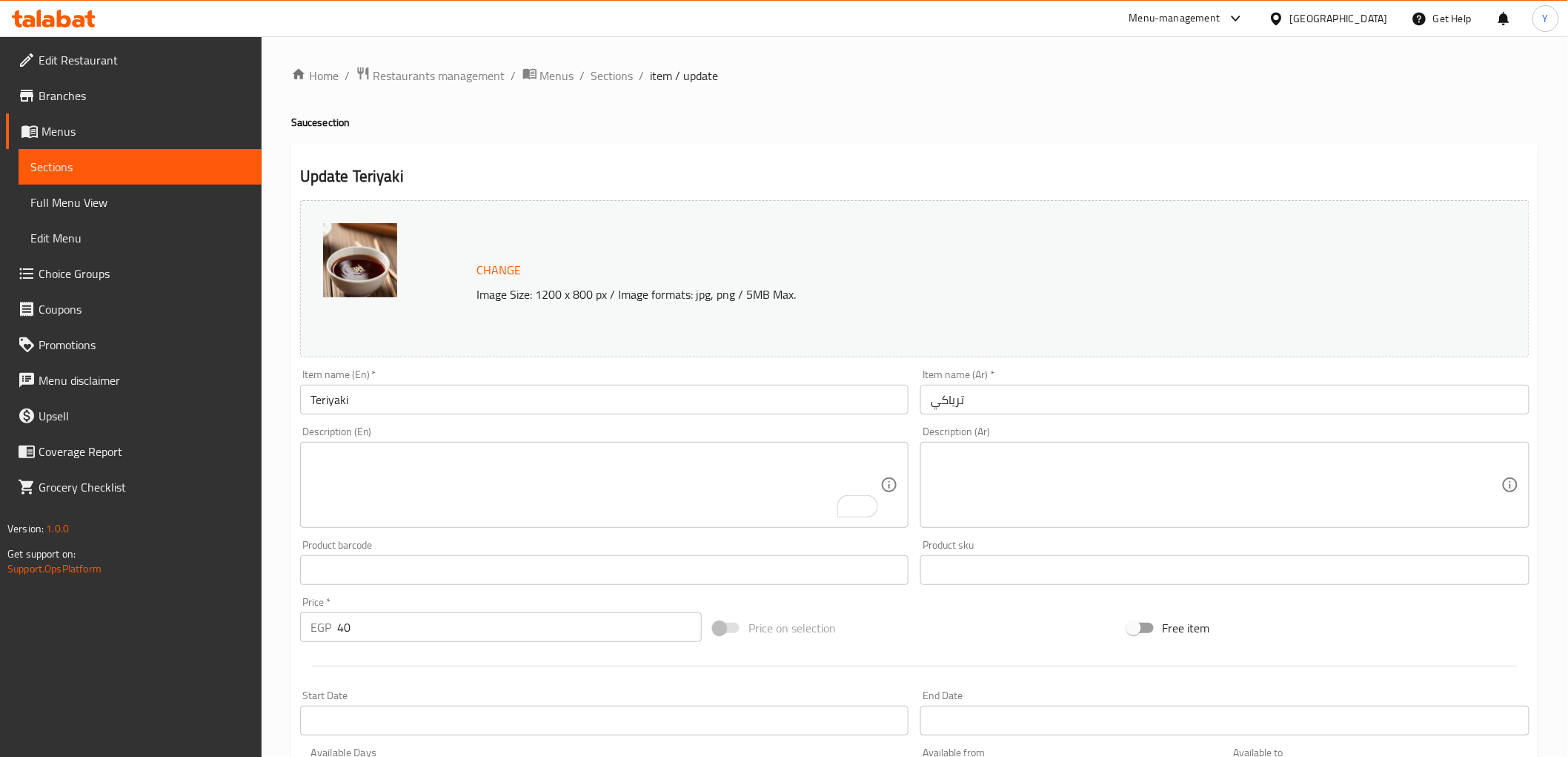
click at [1246, 138] on div "Home / Restaurants management / Menus / Sections / item / update Sauce section …" at bounding box center [915, 553] width 1247 height 973
click at [618, 73] on span "Sections" at bounding box center [612, 75] width 42 height 18
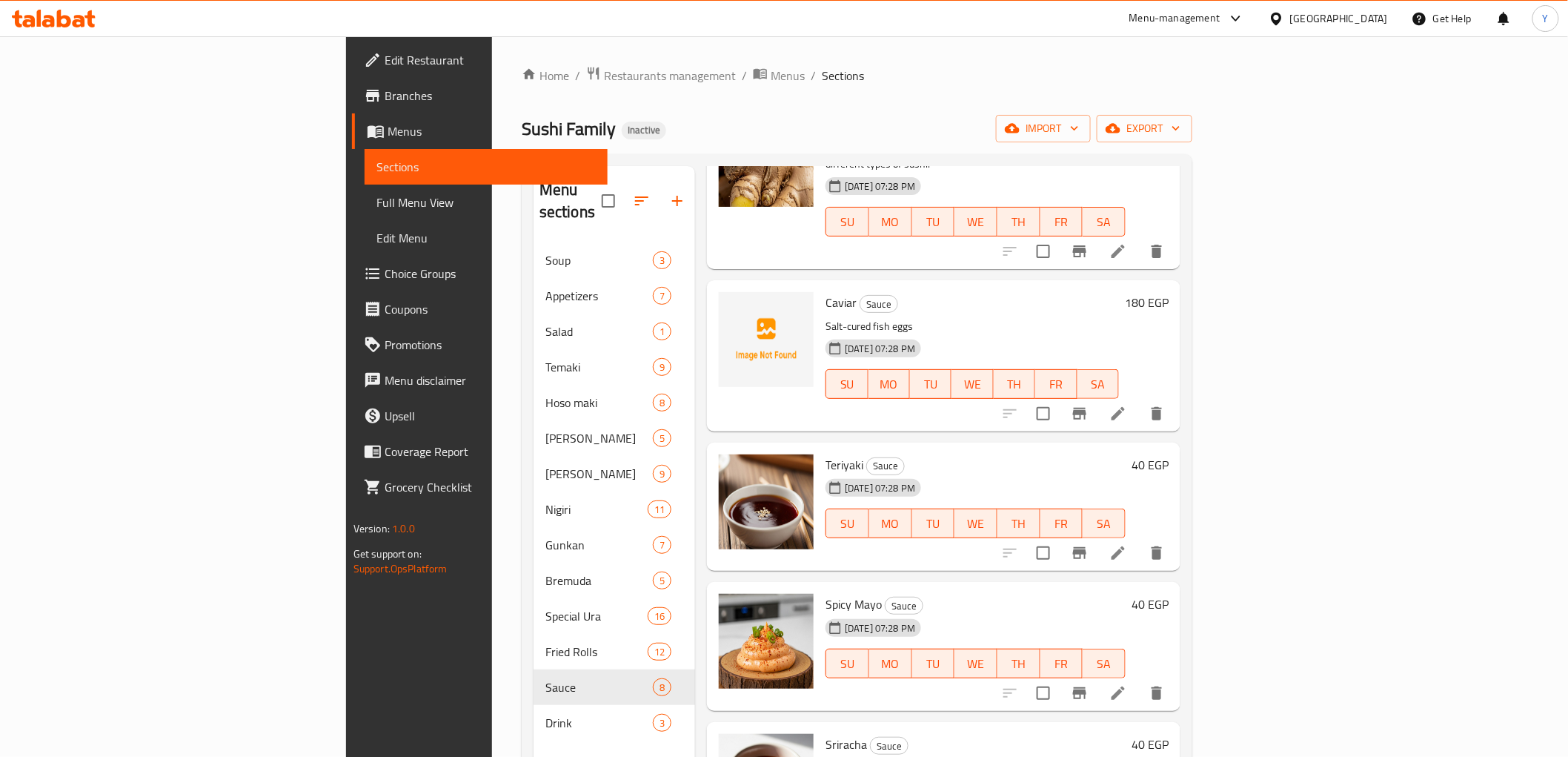
scroll to position [464, 0]
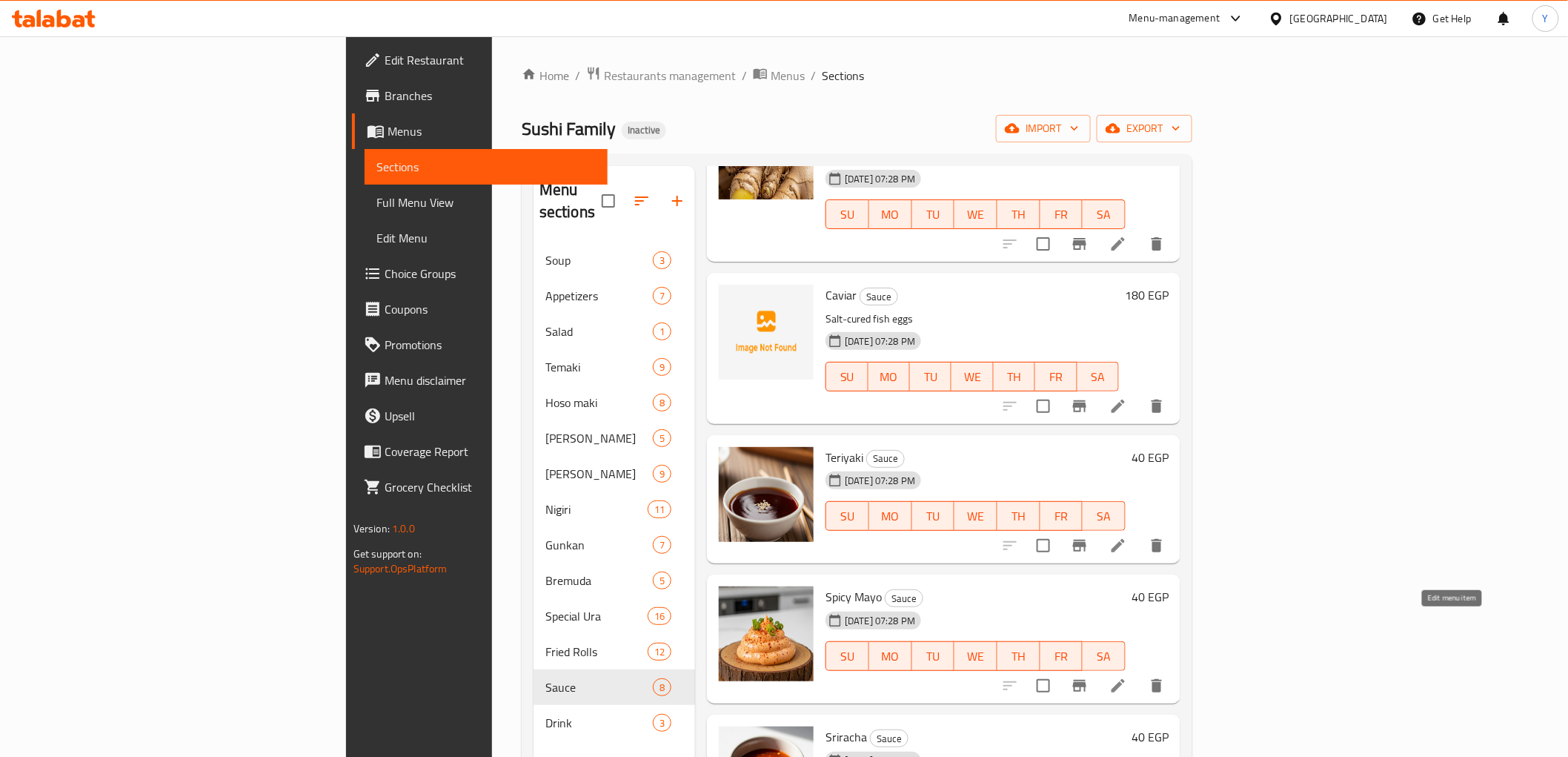
click at [1127, 677] on icon at bounding box center [1118, 685] width 18 height 18
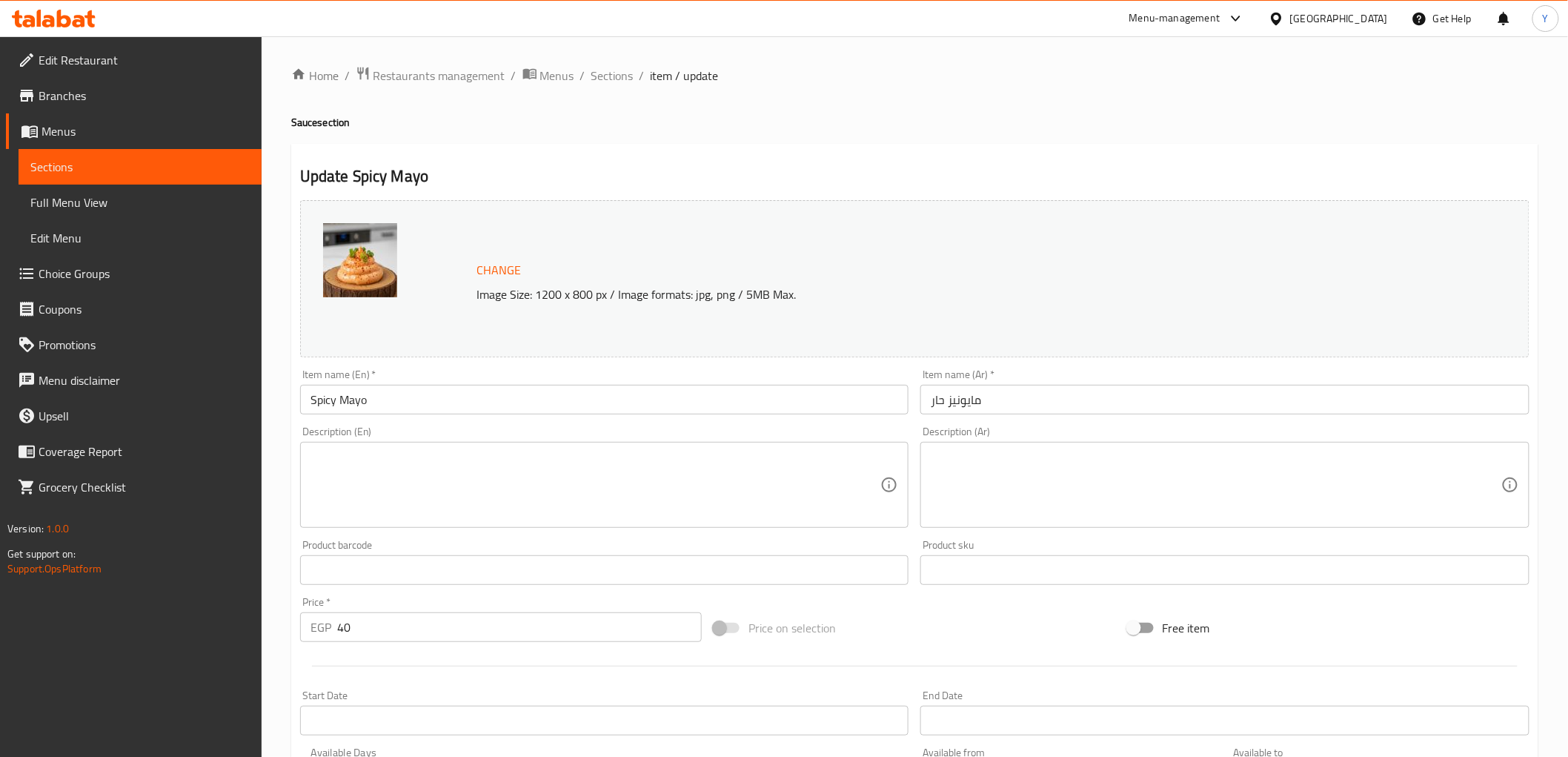
click at [615, 71] on span "Sections" at bounding box center [612, 75] width 42 height 18
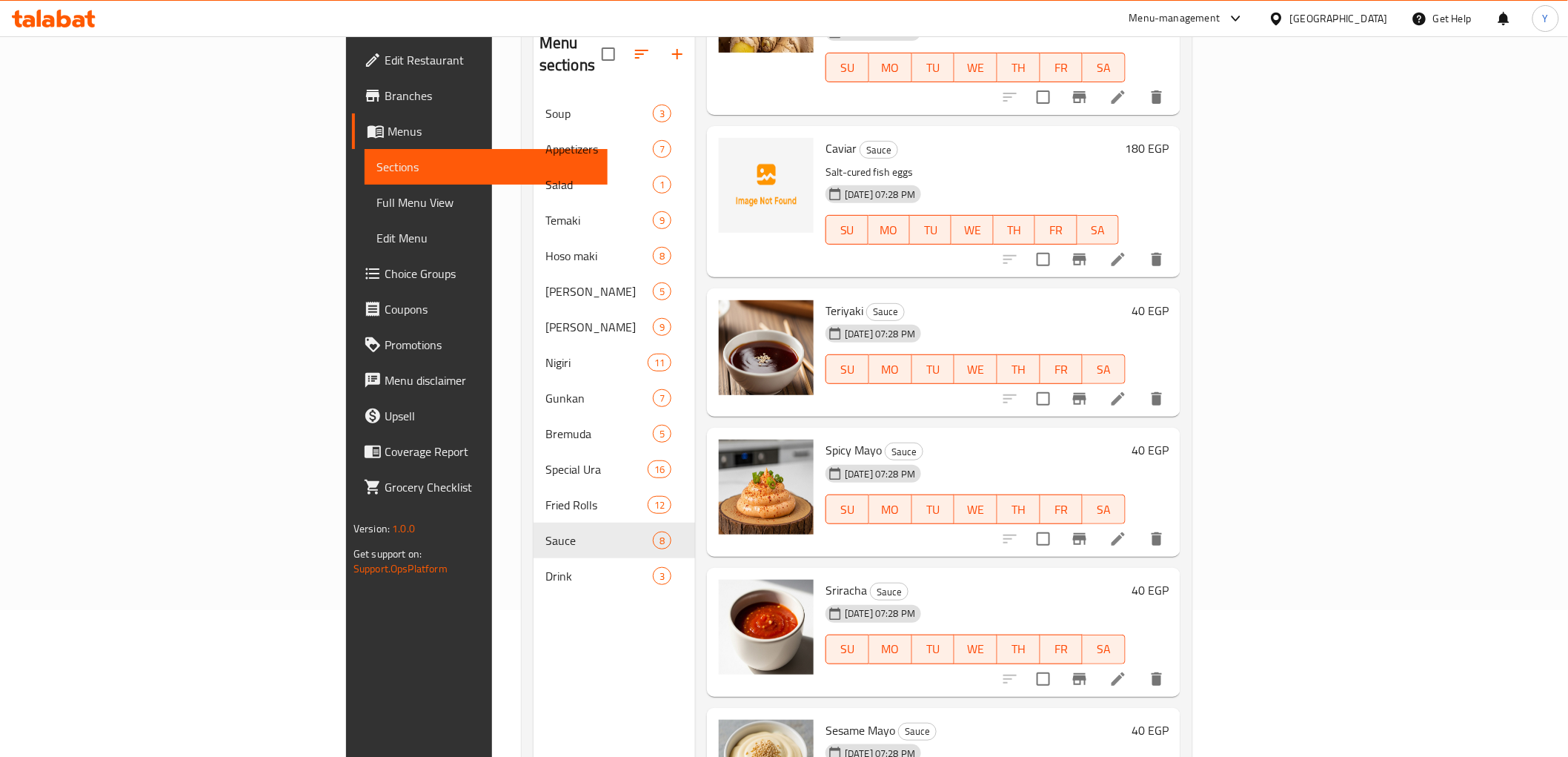
scroll to position [164, 0]
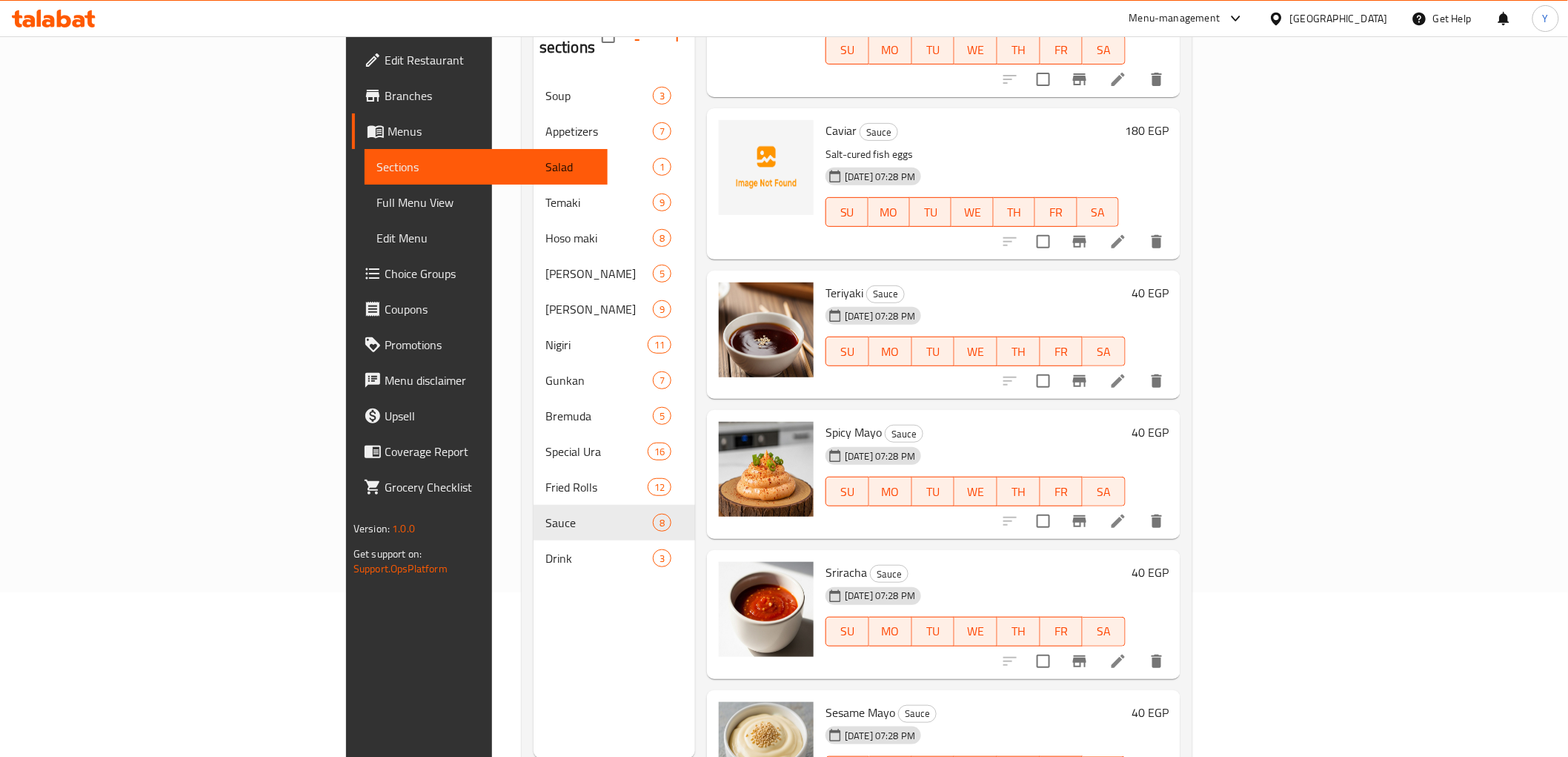
click at [1139, 648] on li at bounding box center [1118, 661] width 42 height 27
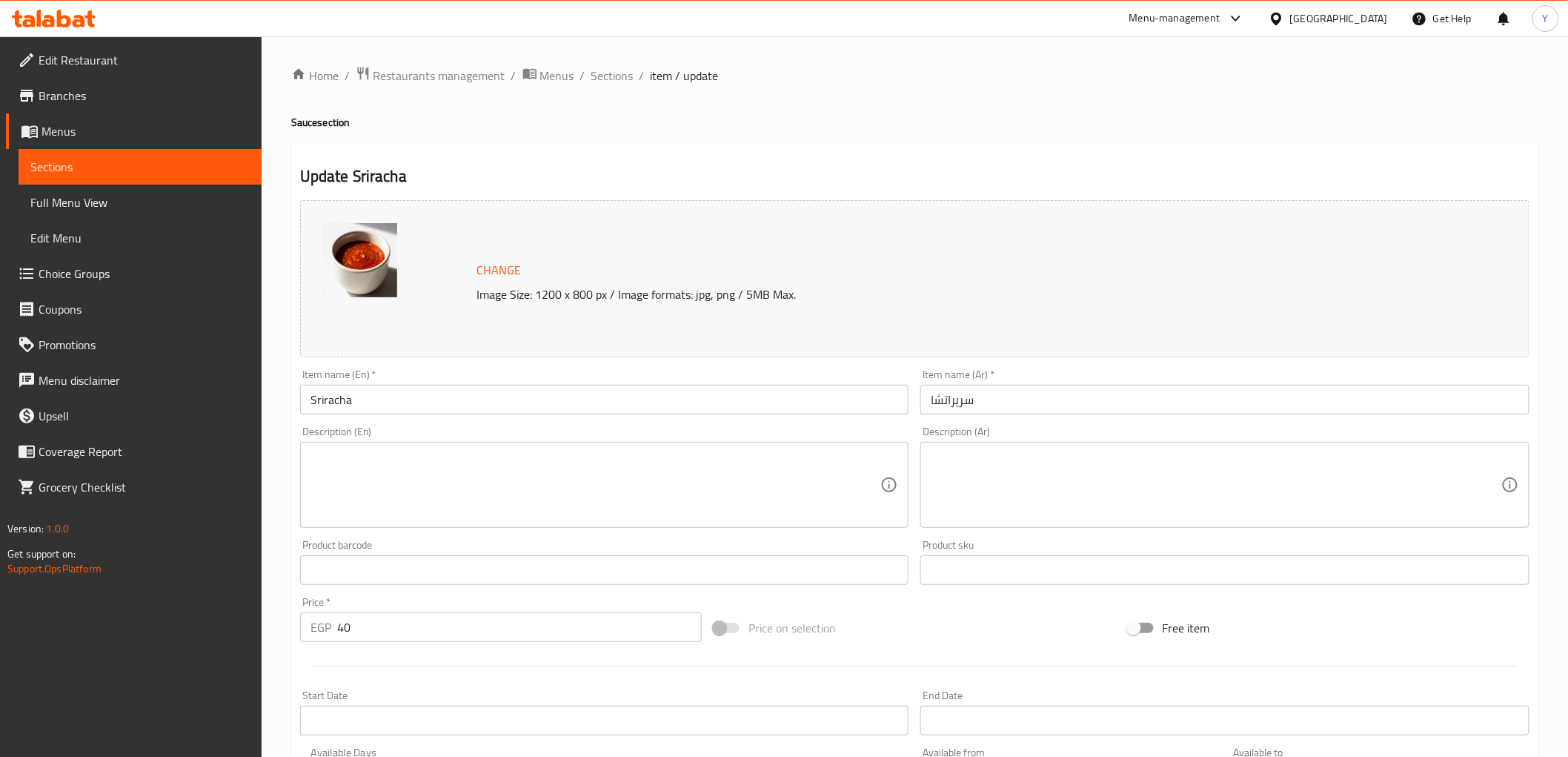
click at [825, 504] on textarea at bounding box center [596, 485] width 571 height 70
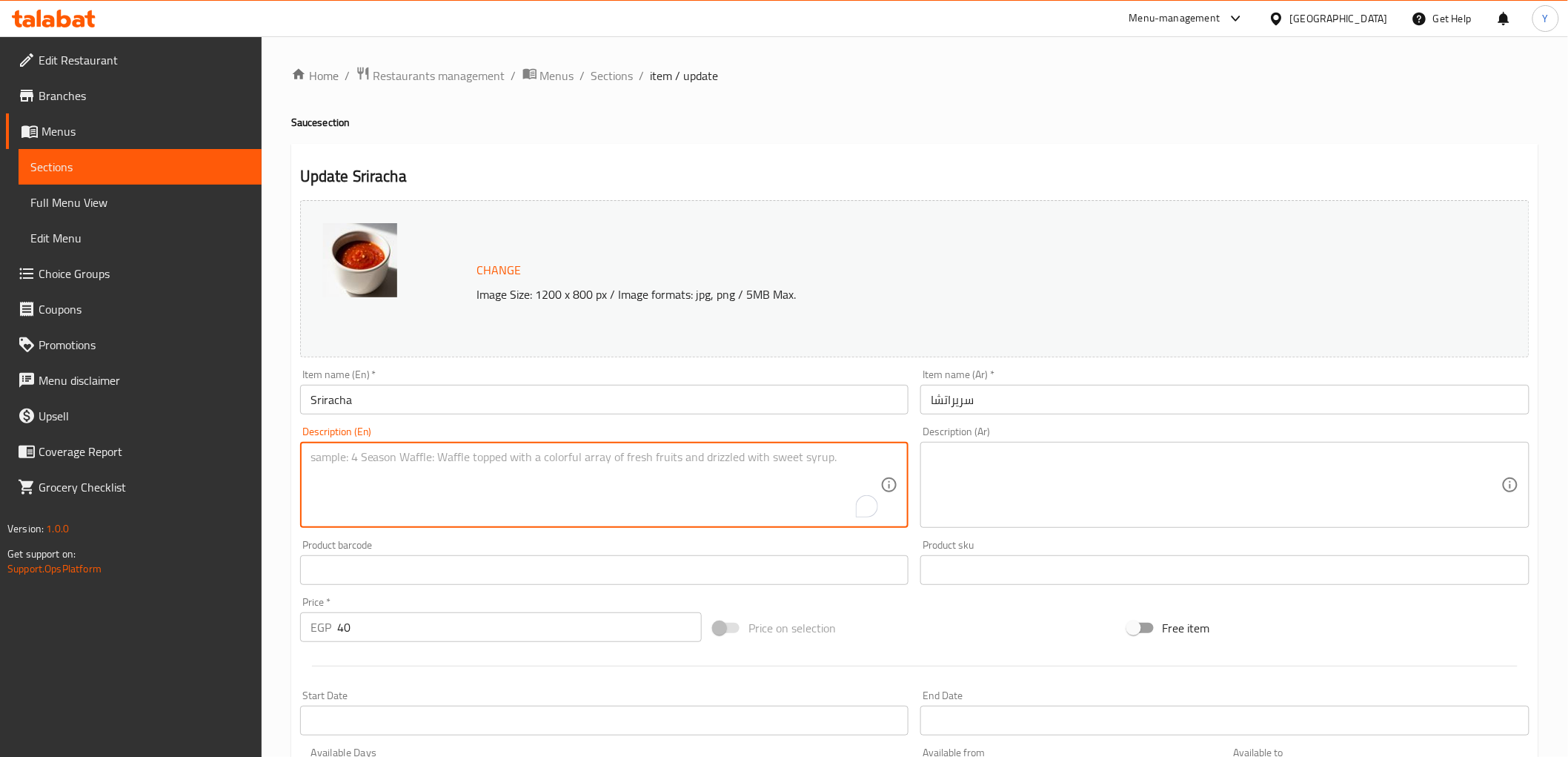
paste textarea "A hot chili sauce known for its spicy and slightly tangy flavor."
type textarea "A hot chili sauce known for its spicy and slightly tangy flavor."
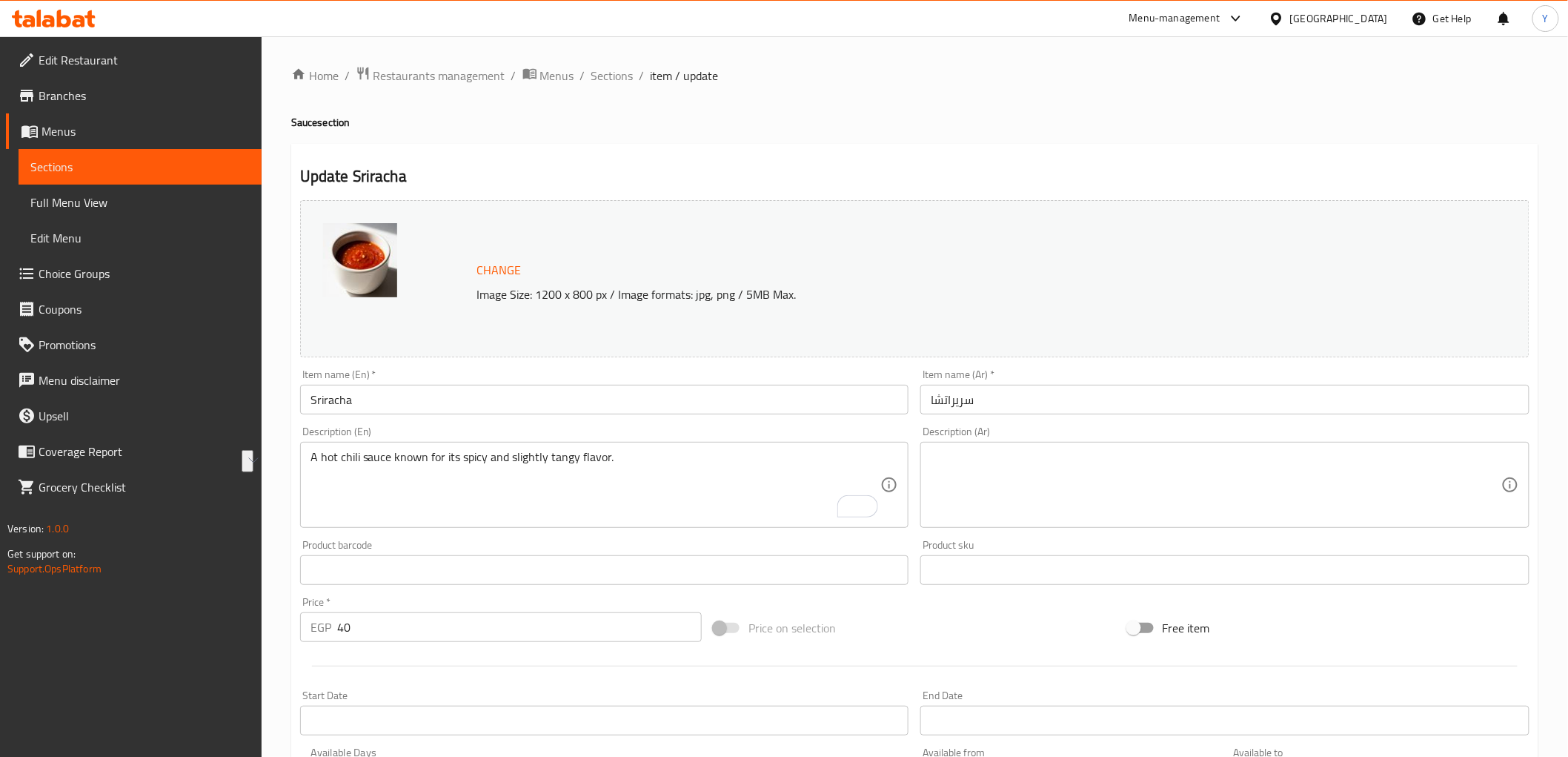
click at [1342, 487] on textarea at bounding box center [1216, 485] width 571 height 70
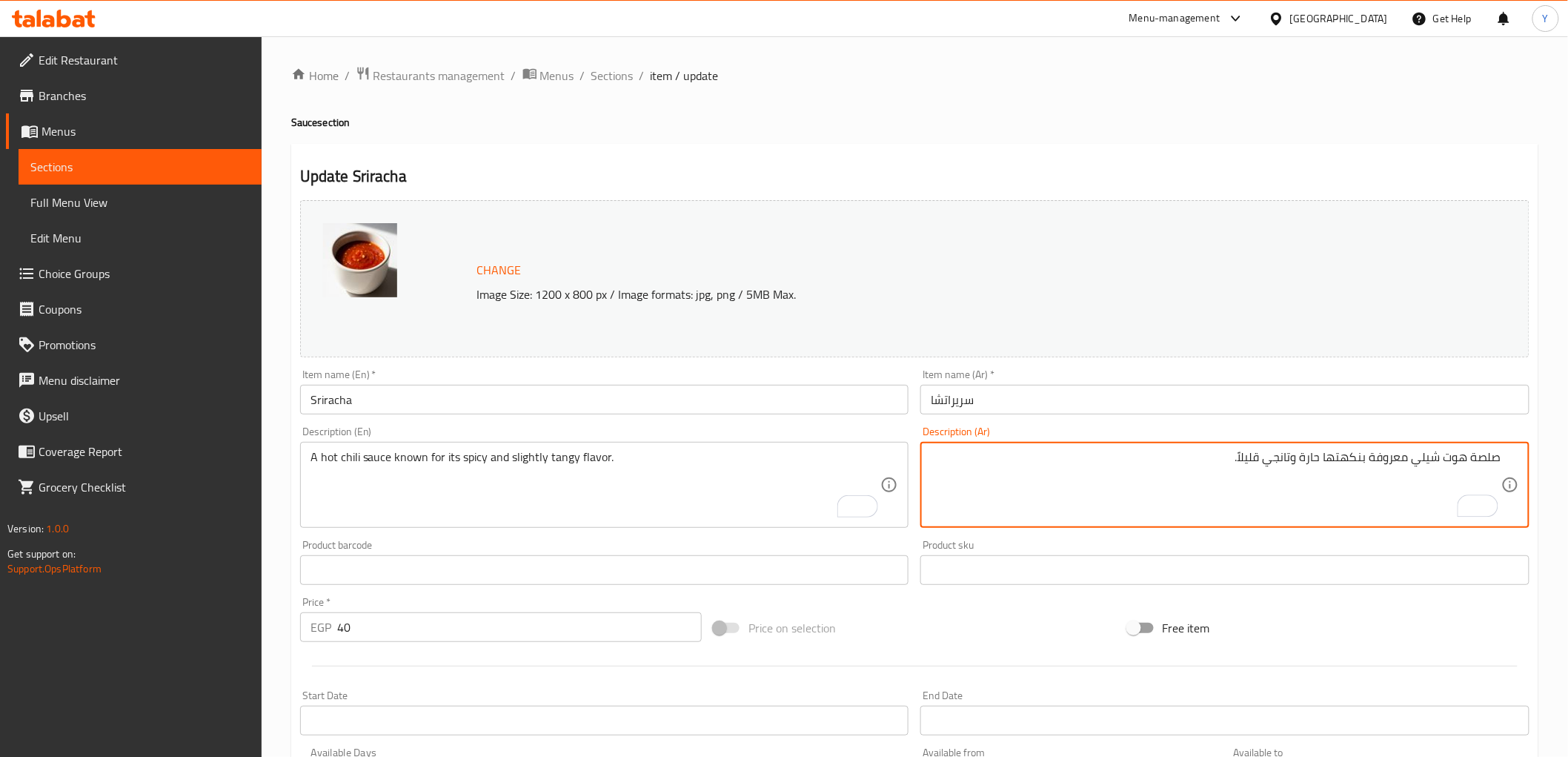
type textarea "صلصة هوت شيلي معروفة بنكهتها حارة وتانجي قليلاً."
click at [1201, 127] on h4 "Sauce section" at bounding box center [915, 122] width 1247 height 15
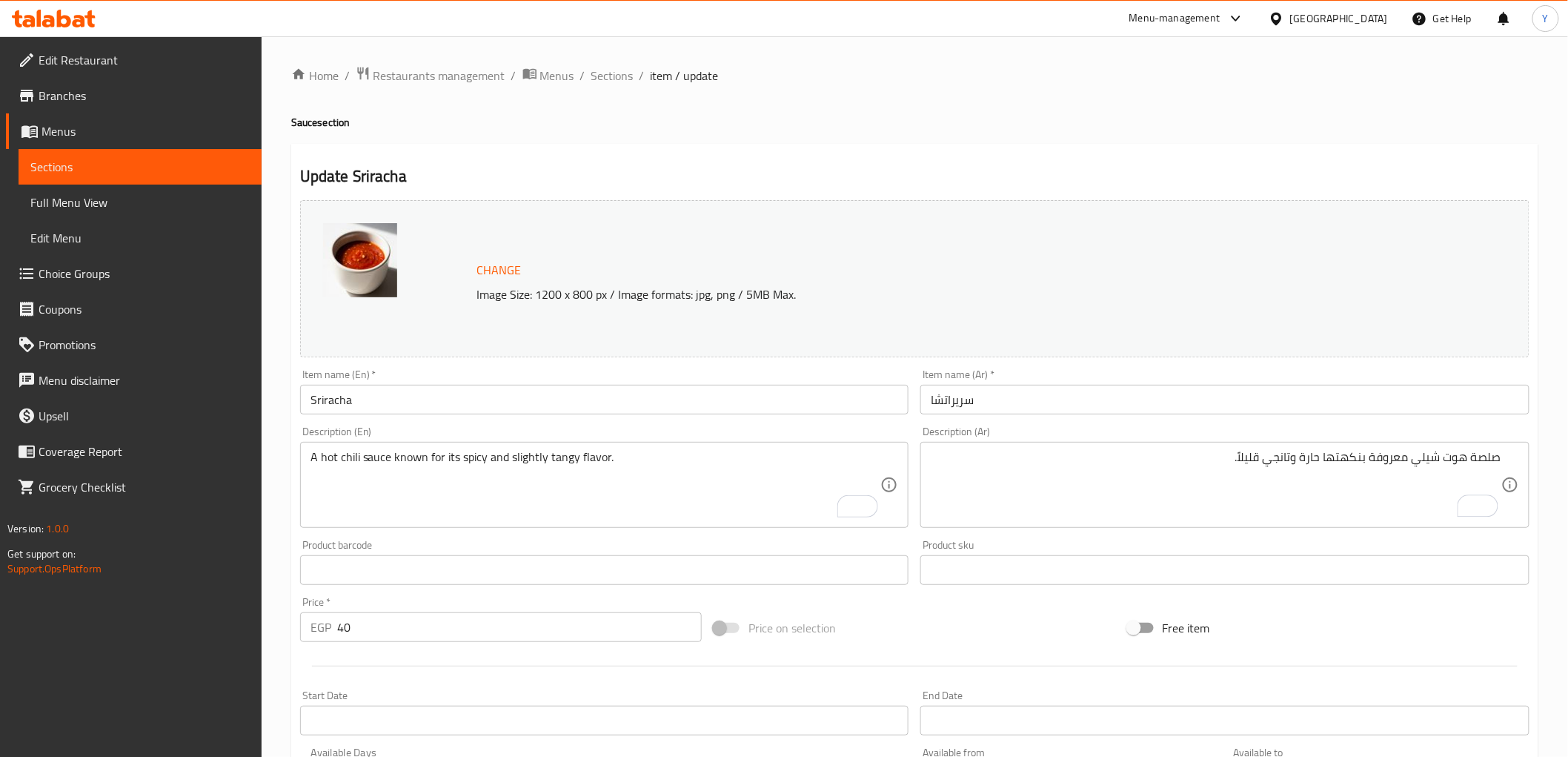
scroll to position [309, 0]
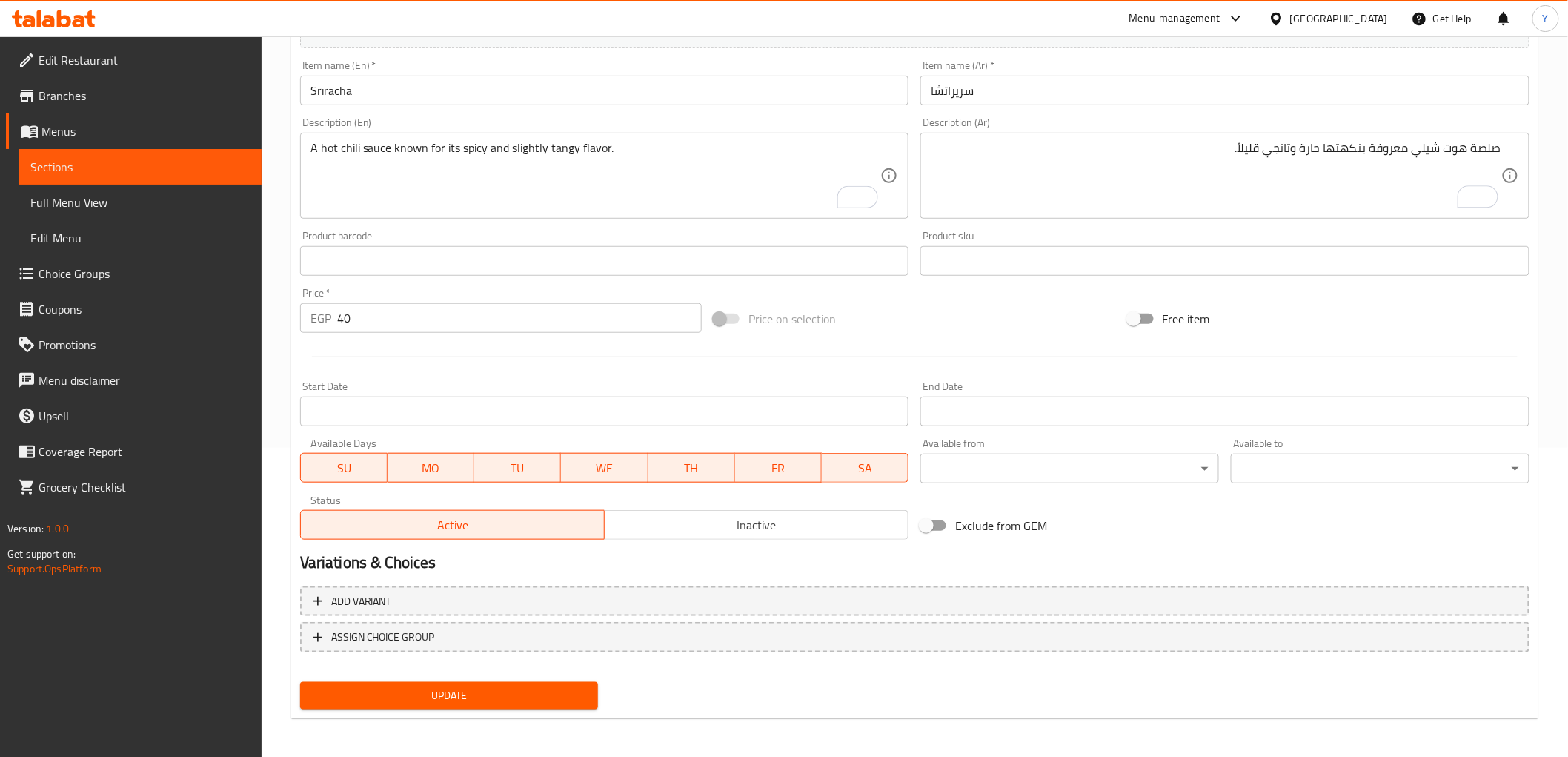
click at [512, 691] on span "Update" at bounding box center [449, 696] width 275 height 19
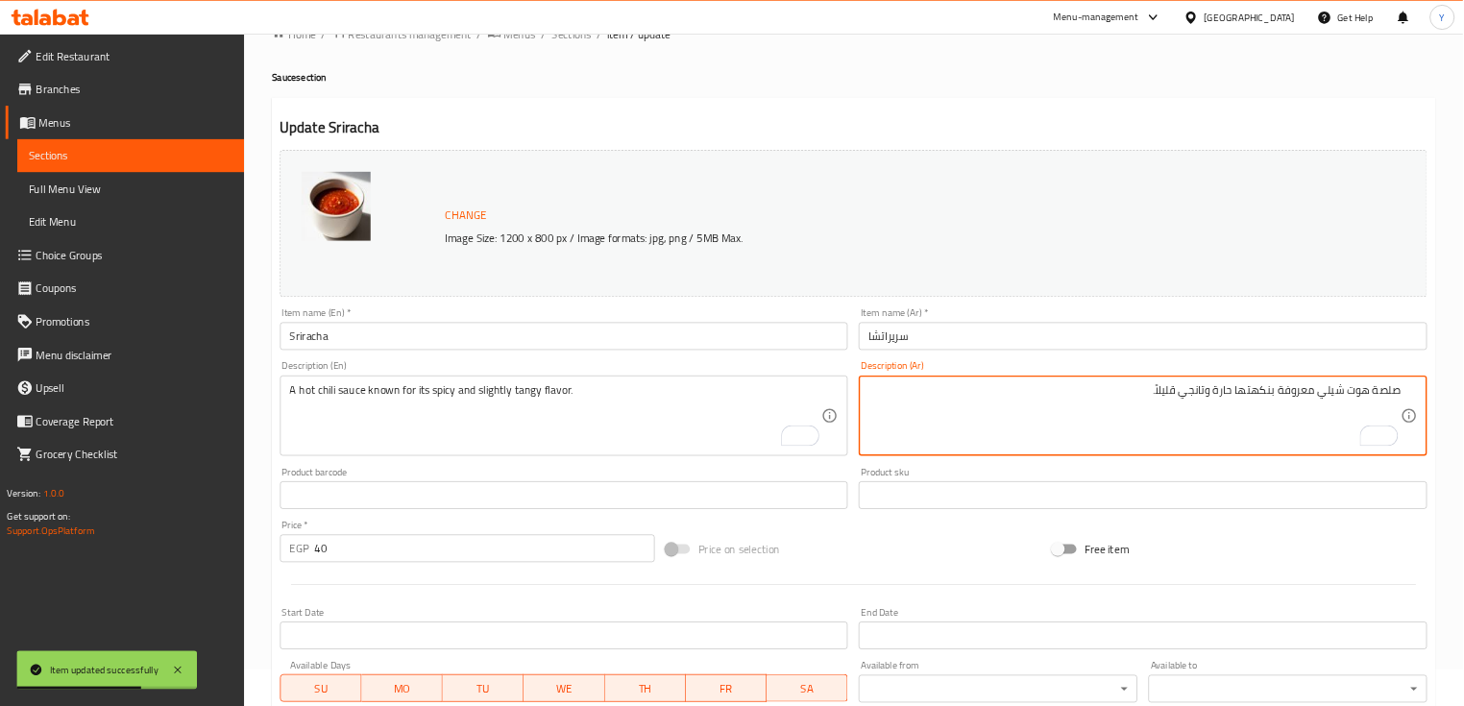
scroll to position [0, 0]
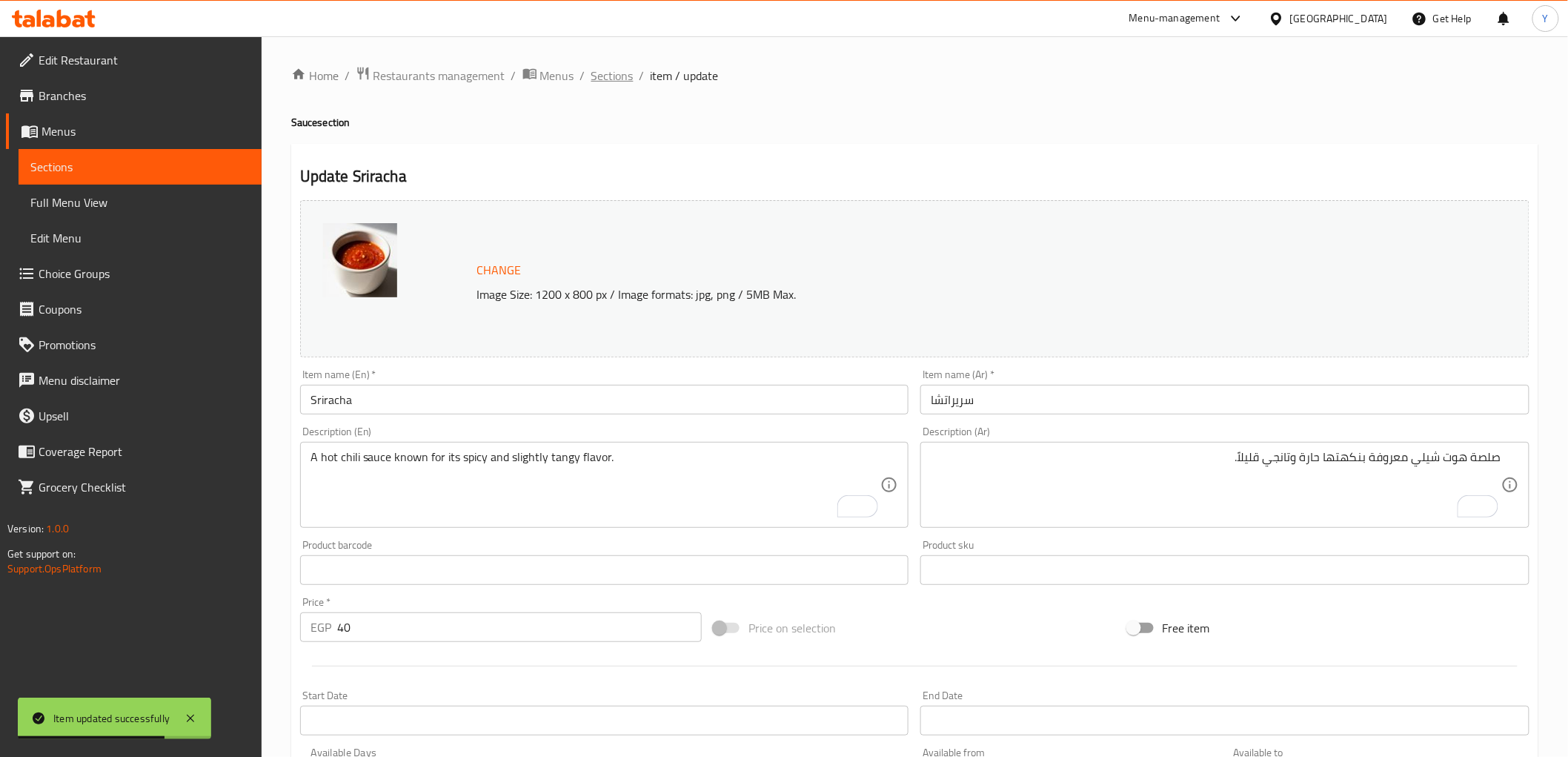
click at [605, 79] on span "Sections" at bounding box center [612, 75] width 42 height 18
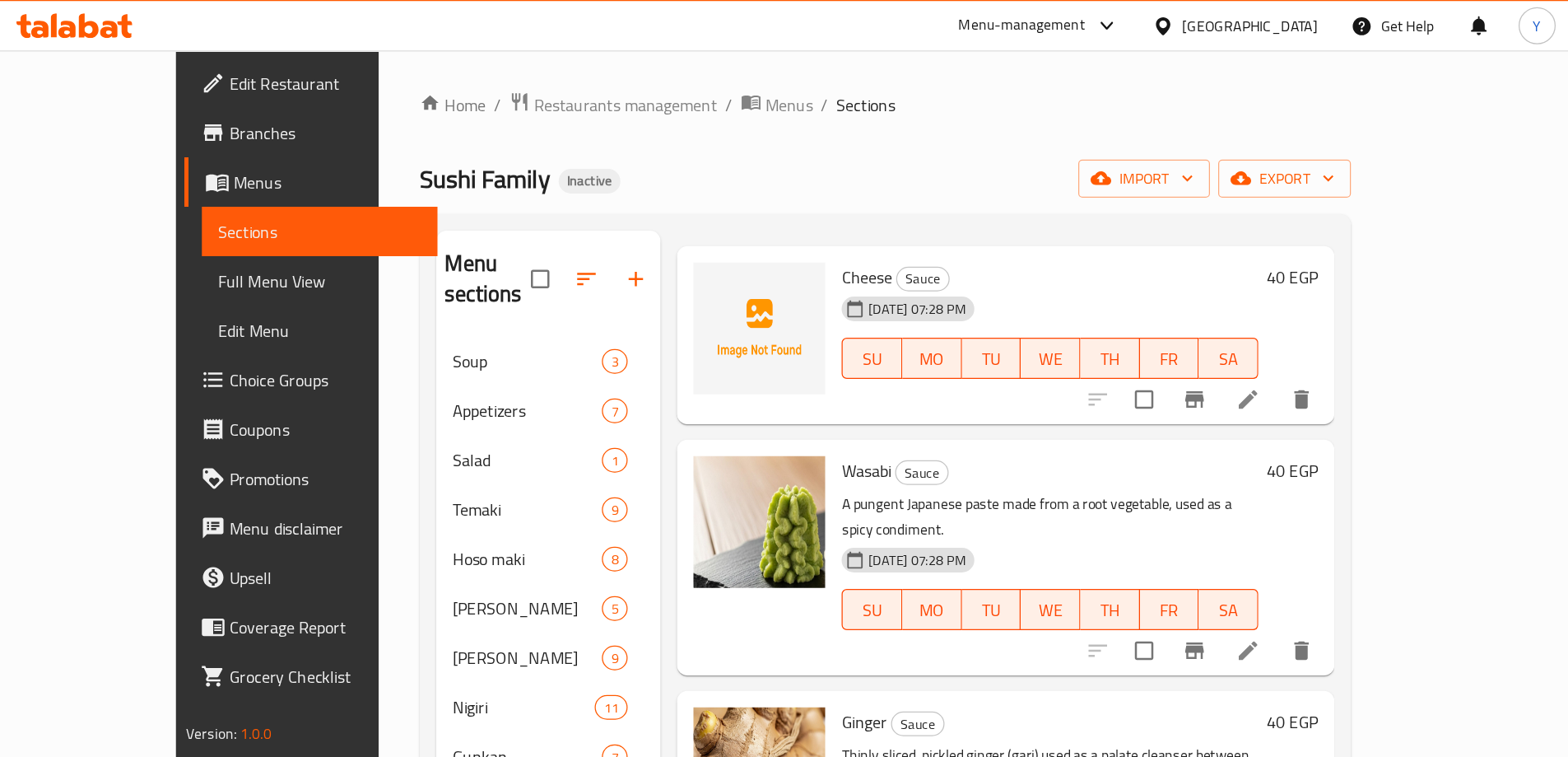
scroll to position [66, 0]
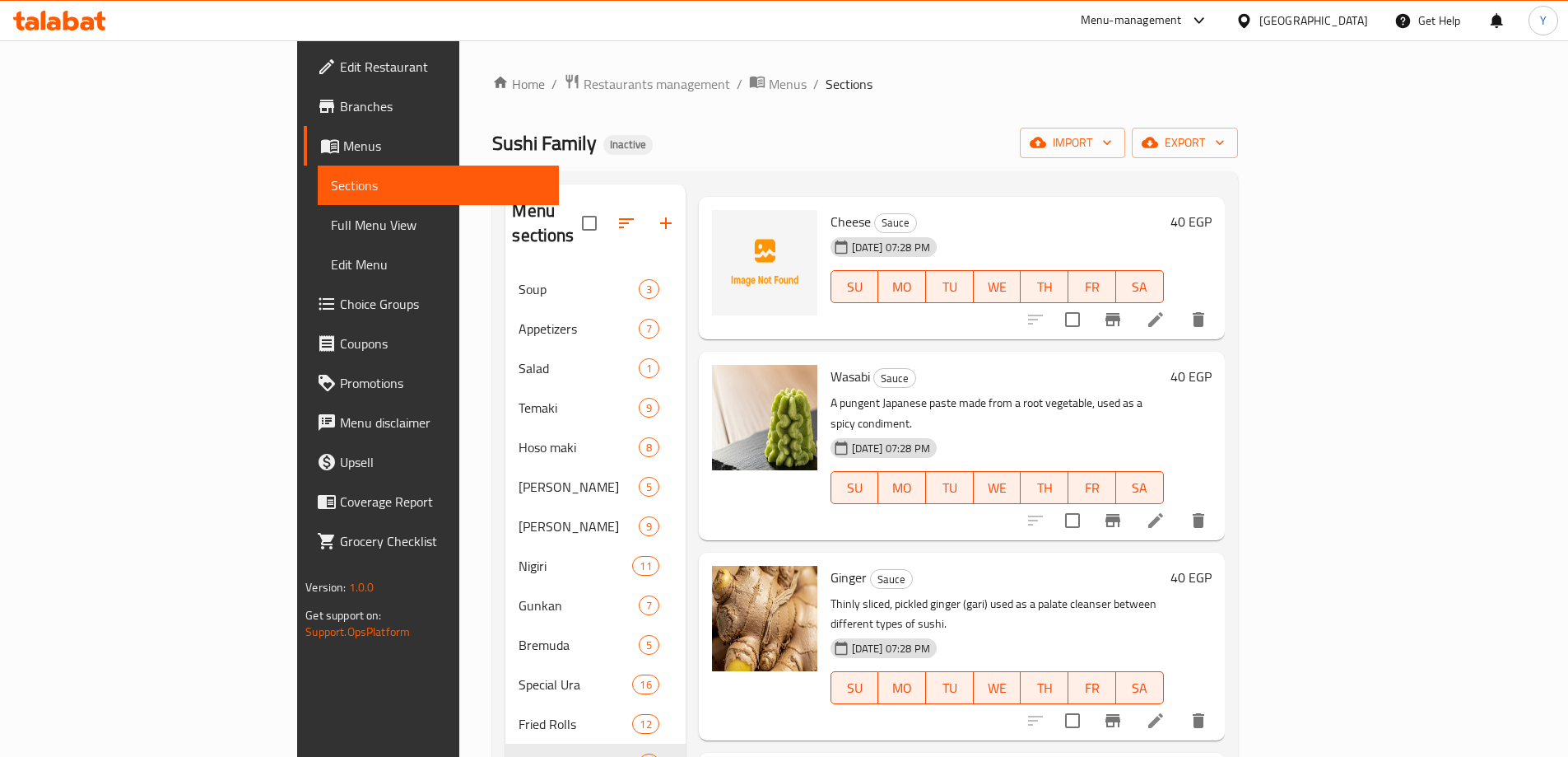
click at [967, 116] on div "Home / Restaurants management / Menus / Sections Sushi Family Inactive import e…" at bounding box center [865, 514] width 745 height 881
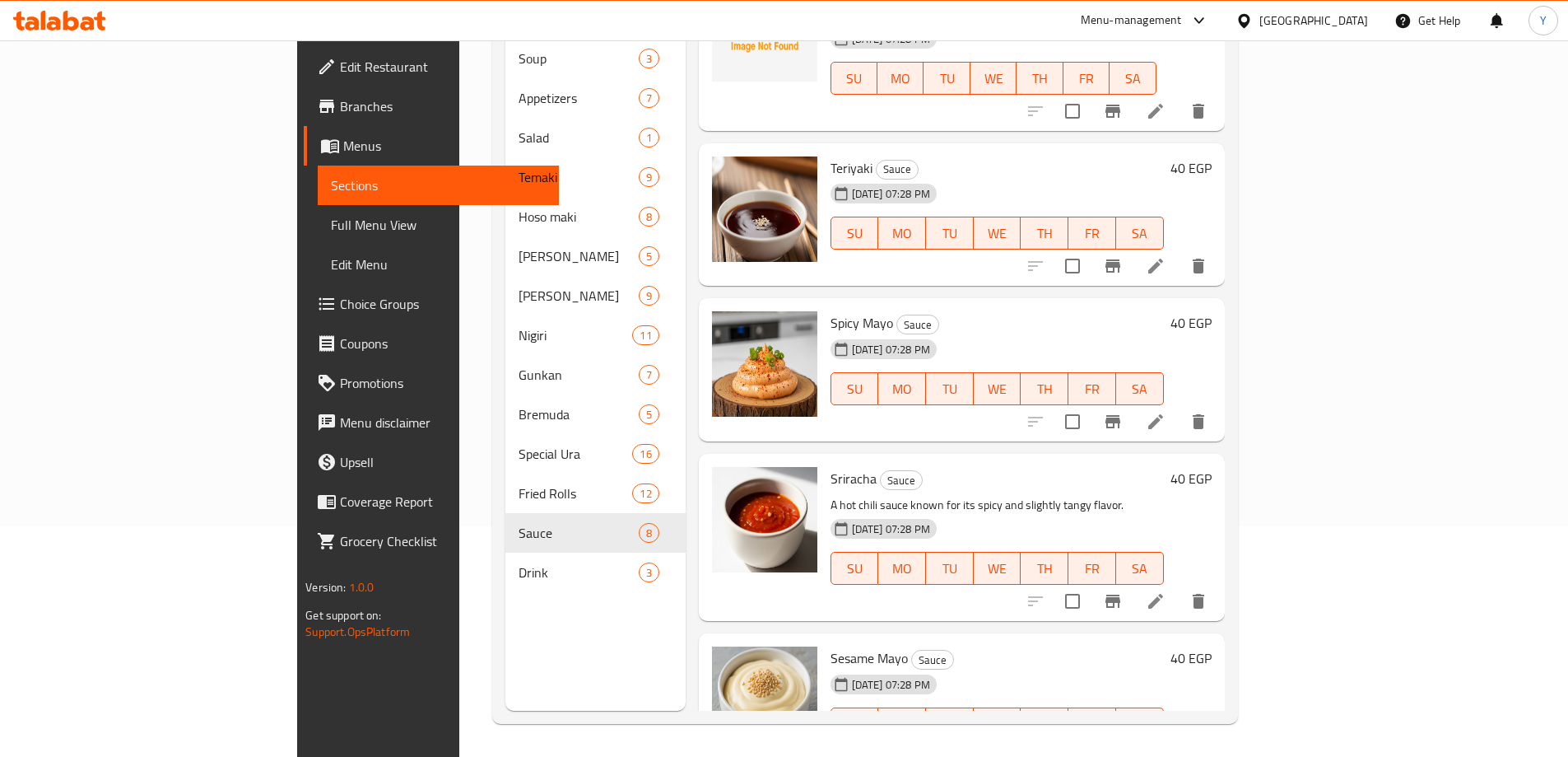
click at [1164, 749] on icon at bounding box center [1155, 756] width 15 height 15
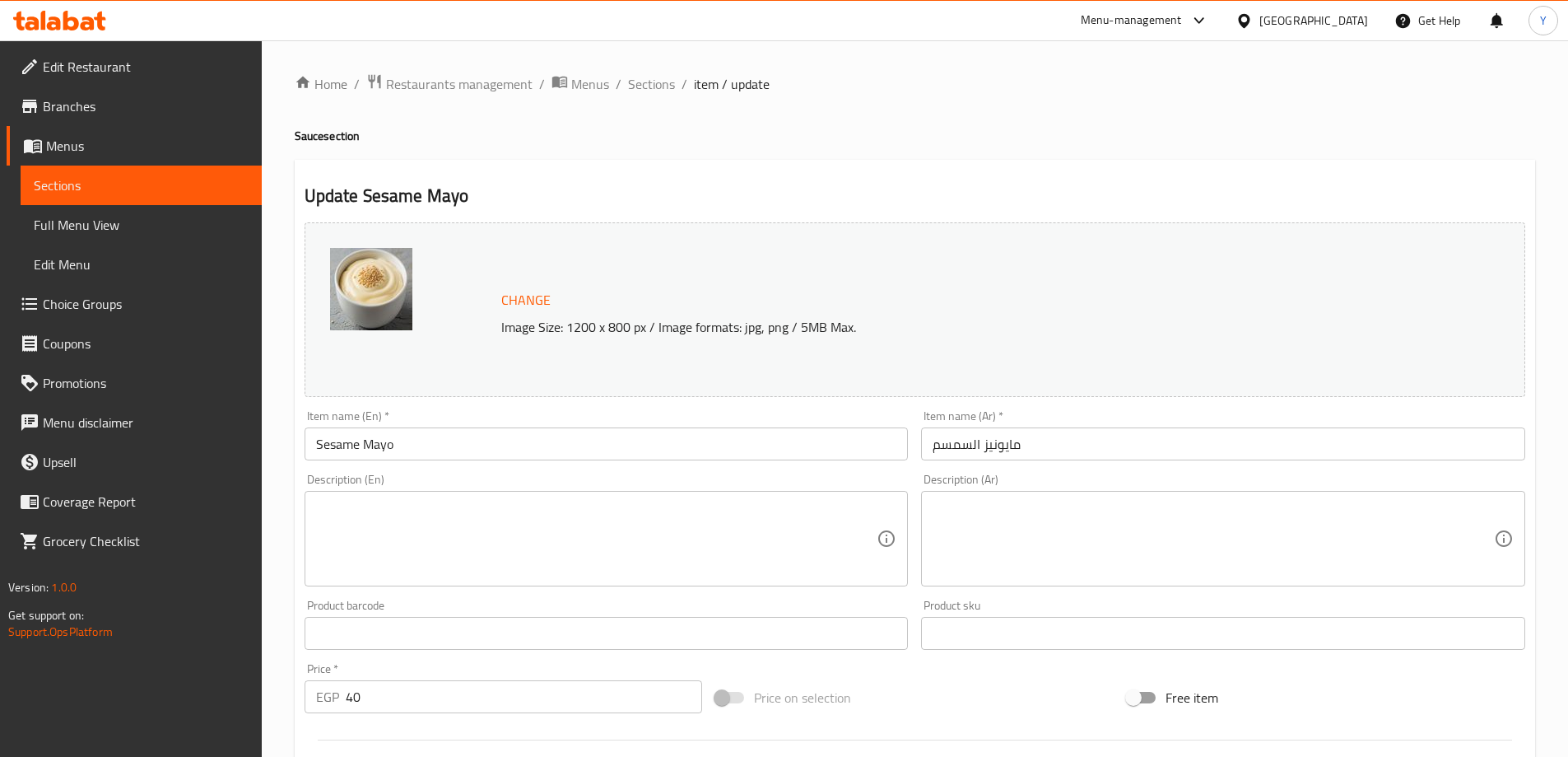
click at [616, 533] on textarea at bounding box center [596, 538] width 561 height 78
paste textarea "A creamy mayonnaise-based sauce with the nutty flavor of sesame."
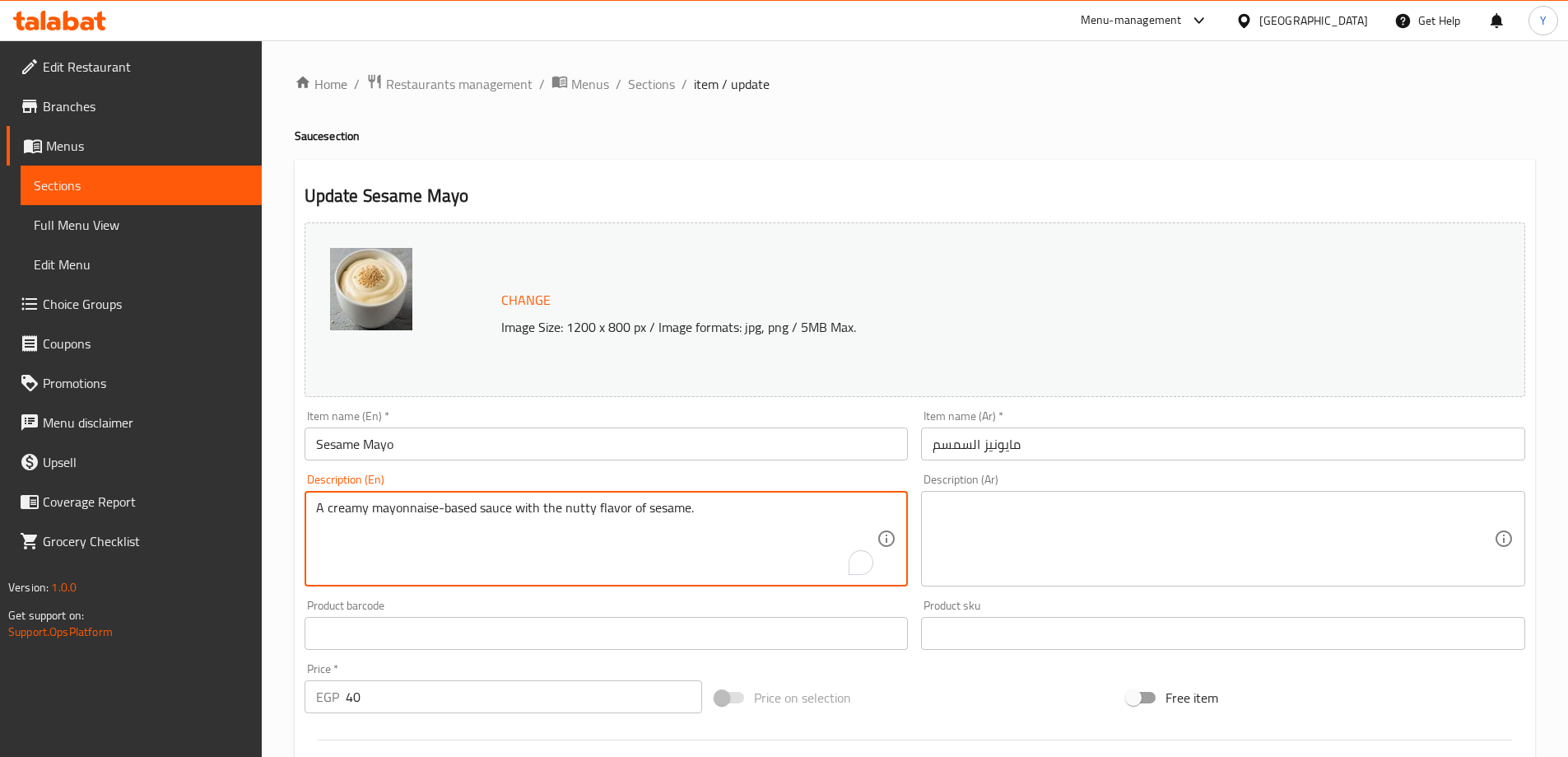
type textarea "A creamy mayonnaise-based sauce with the nutty flavor of sesame."
click at [1251, 531] on textarea at bounding box center [1213, 538] width 561 height 78
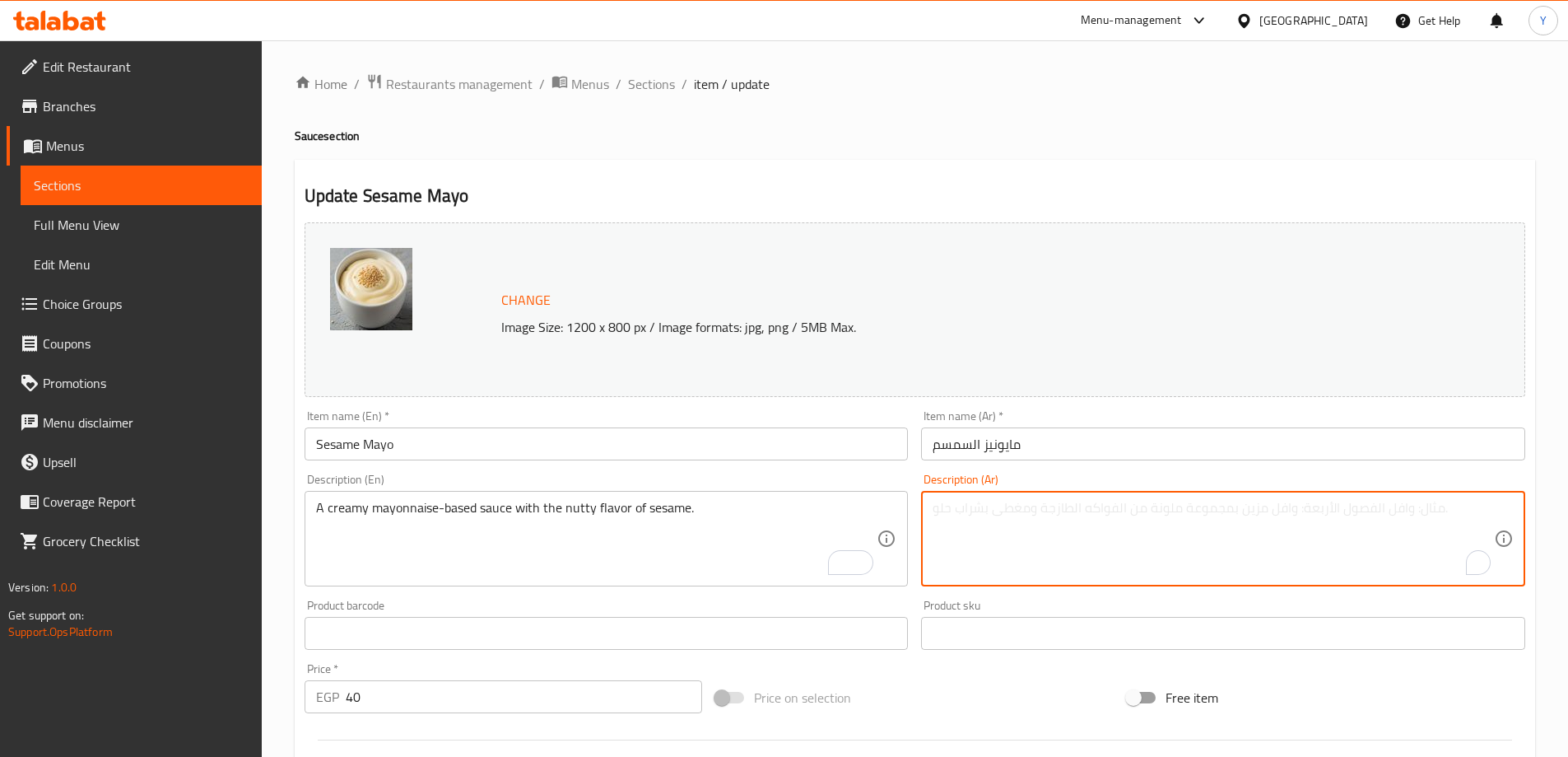
paste textarea "صلصة كريمية تعتمد على المايونيز مع نكهة السمسم الجوزية."
paste textarea "ايونيز"
paste textarea "وزية"
type textarea "صلصة اساسها مايونيز كريمي مع نكهة جوزية من سمسم."
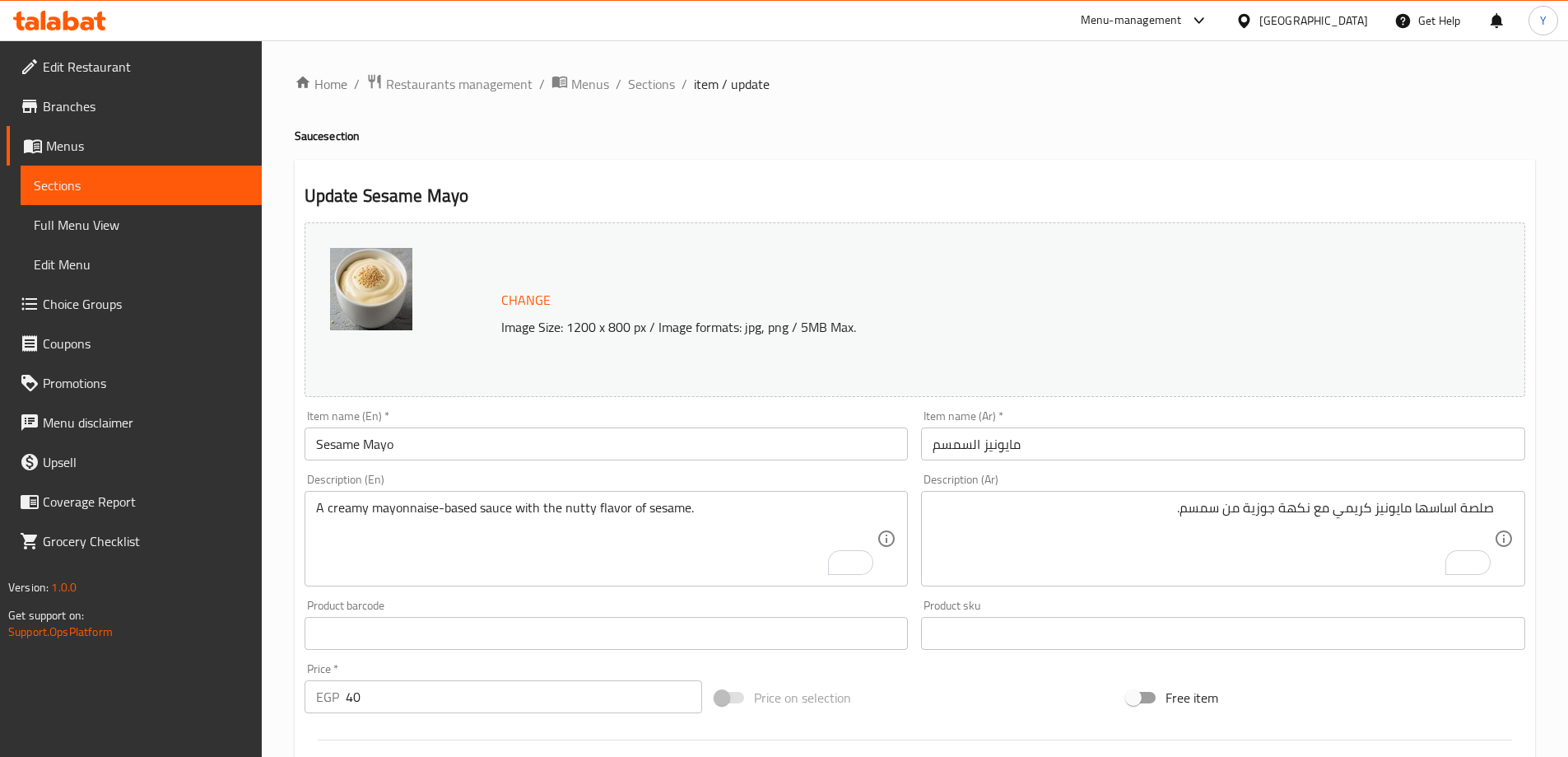
click at [1170, 138] on h4 "Sauce section" at bounding box center [915, 135] width 1241 height 16
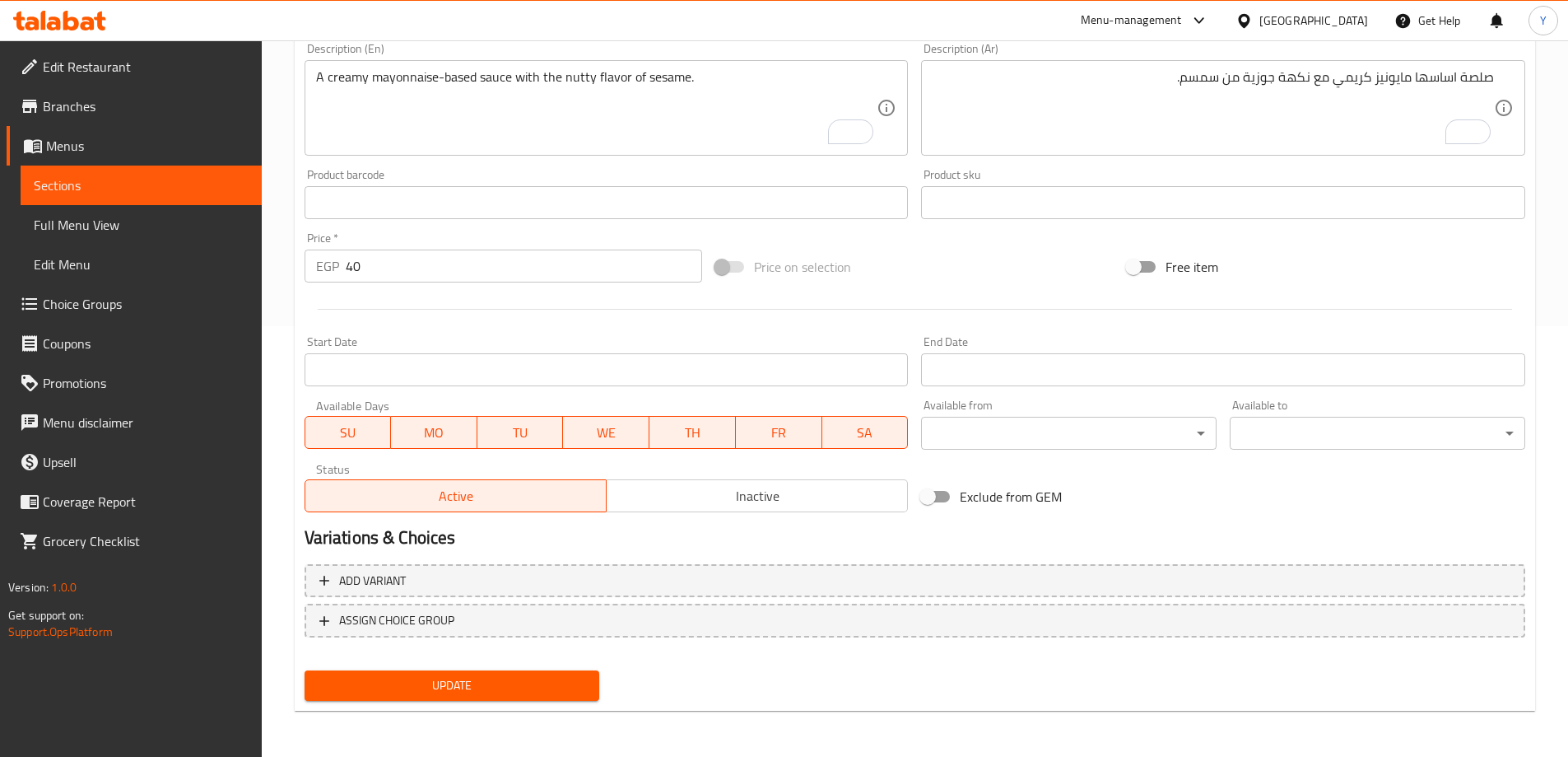
click at [472, 688] on span "Update" at bounding box center [452, 686] width 269 height 21
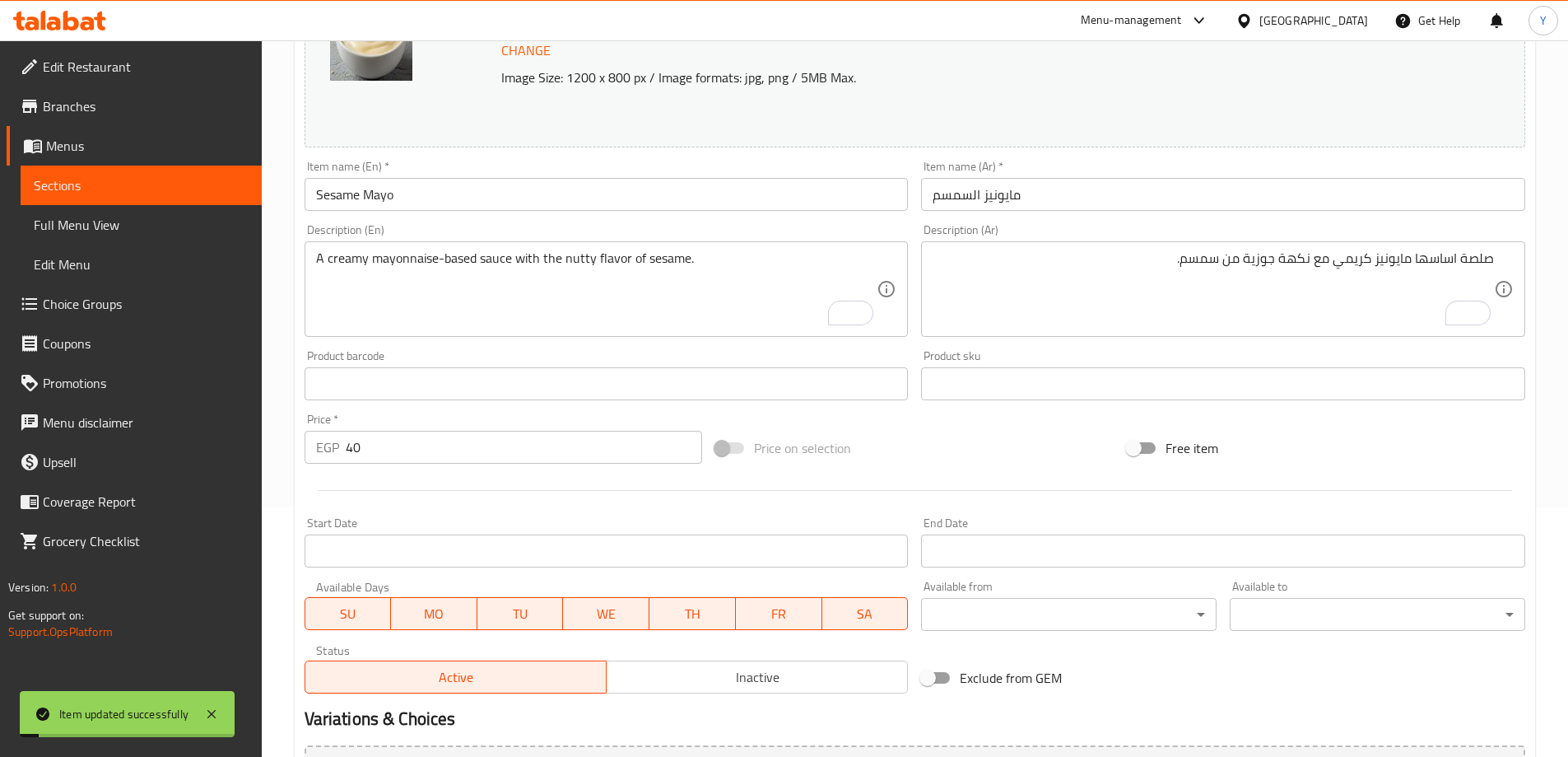
scroll to position [0, 0]
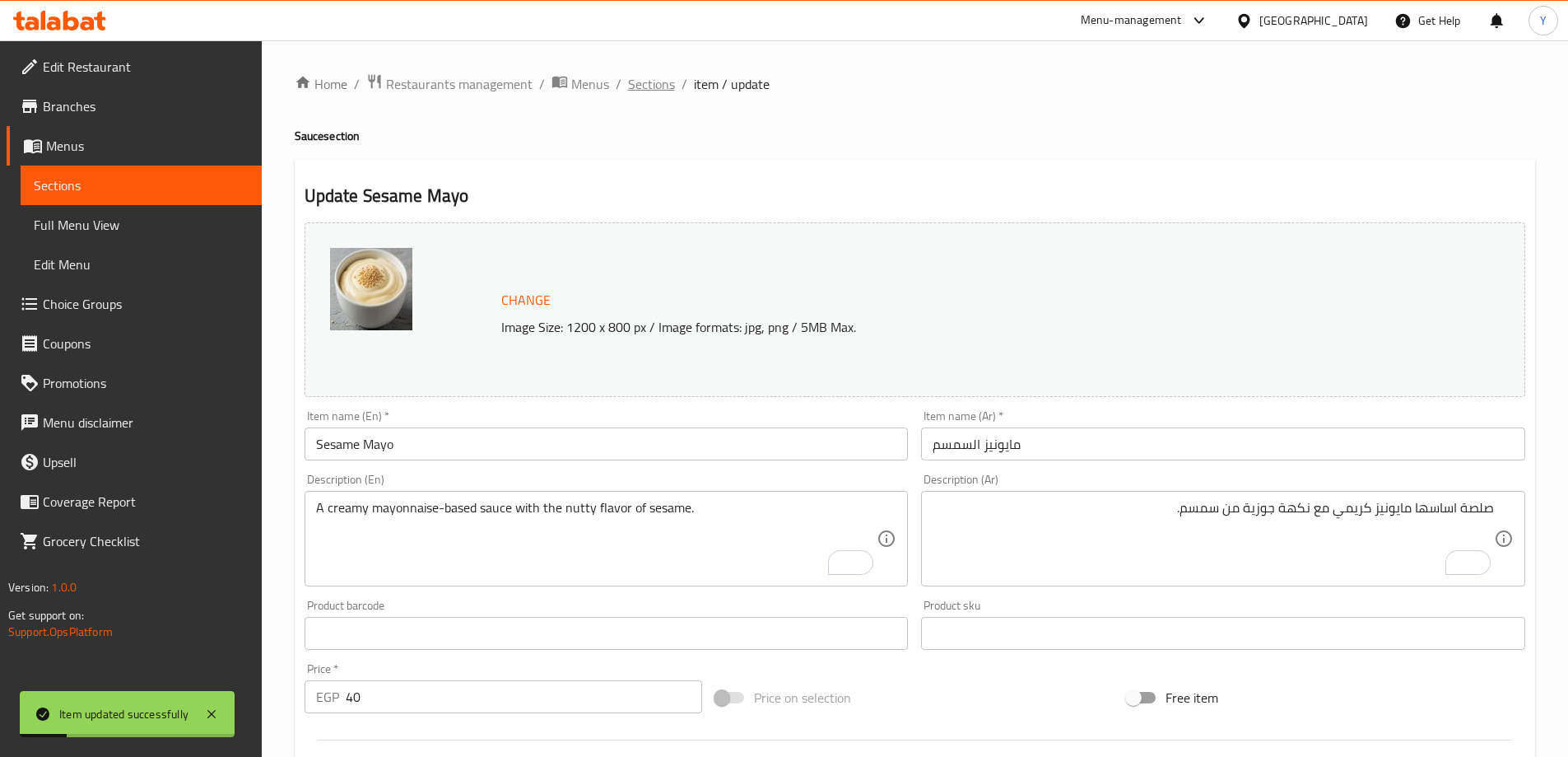
click at [653, 82] on span "Sections" at bounding box center [651, 83] width 47 height 20
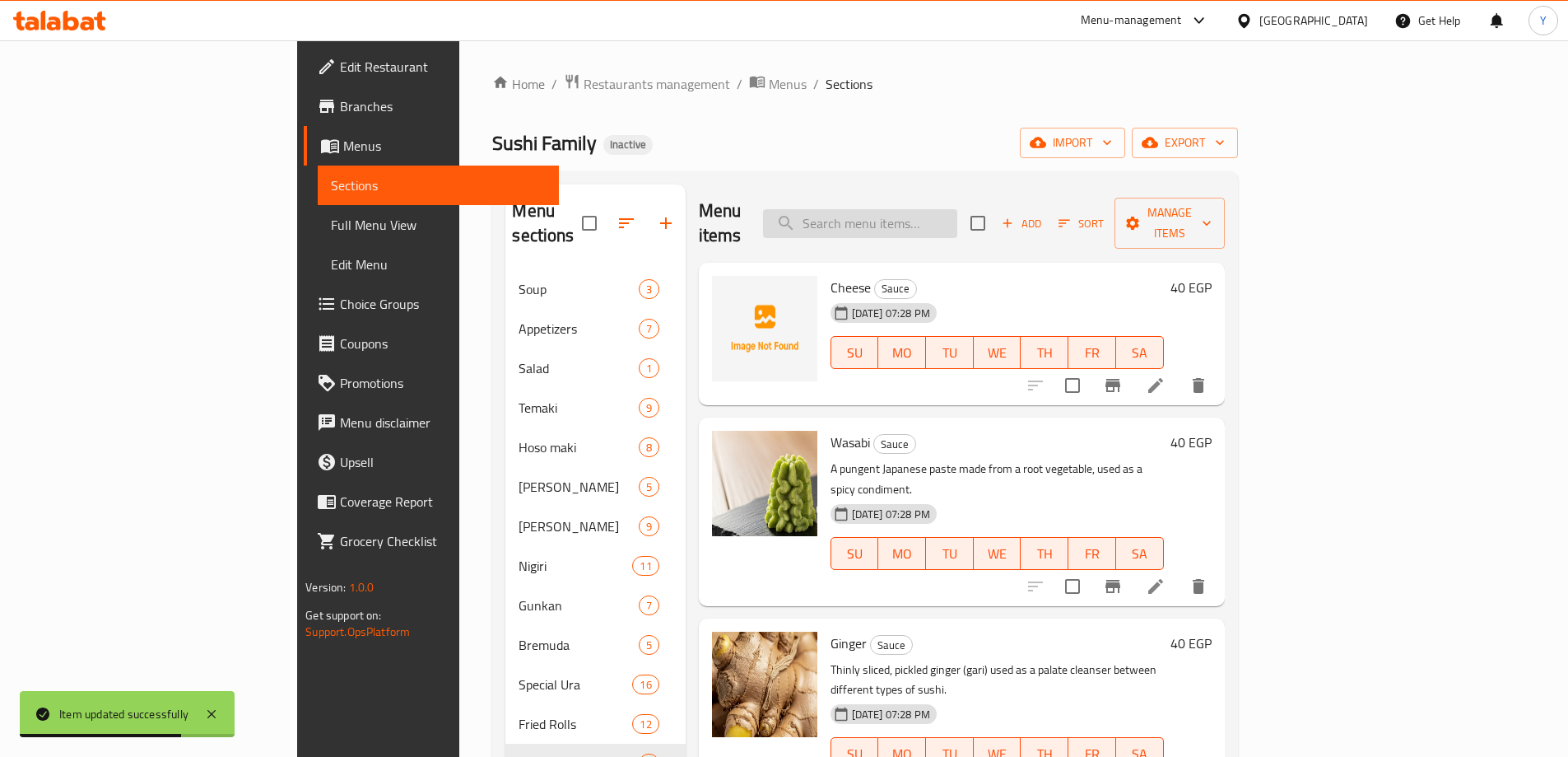
click at [926, 220] on input "search" at bounding box center [860, 224] width 195 height 29
click at [954, 209] on input "search" at bounding box center [860, 224] width 195 height 29
paste input "Nigiri Salmon"
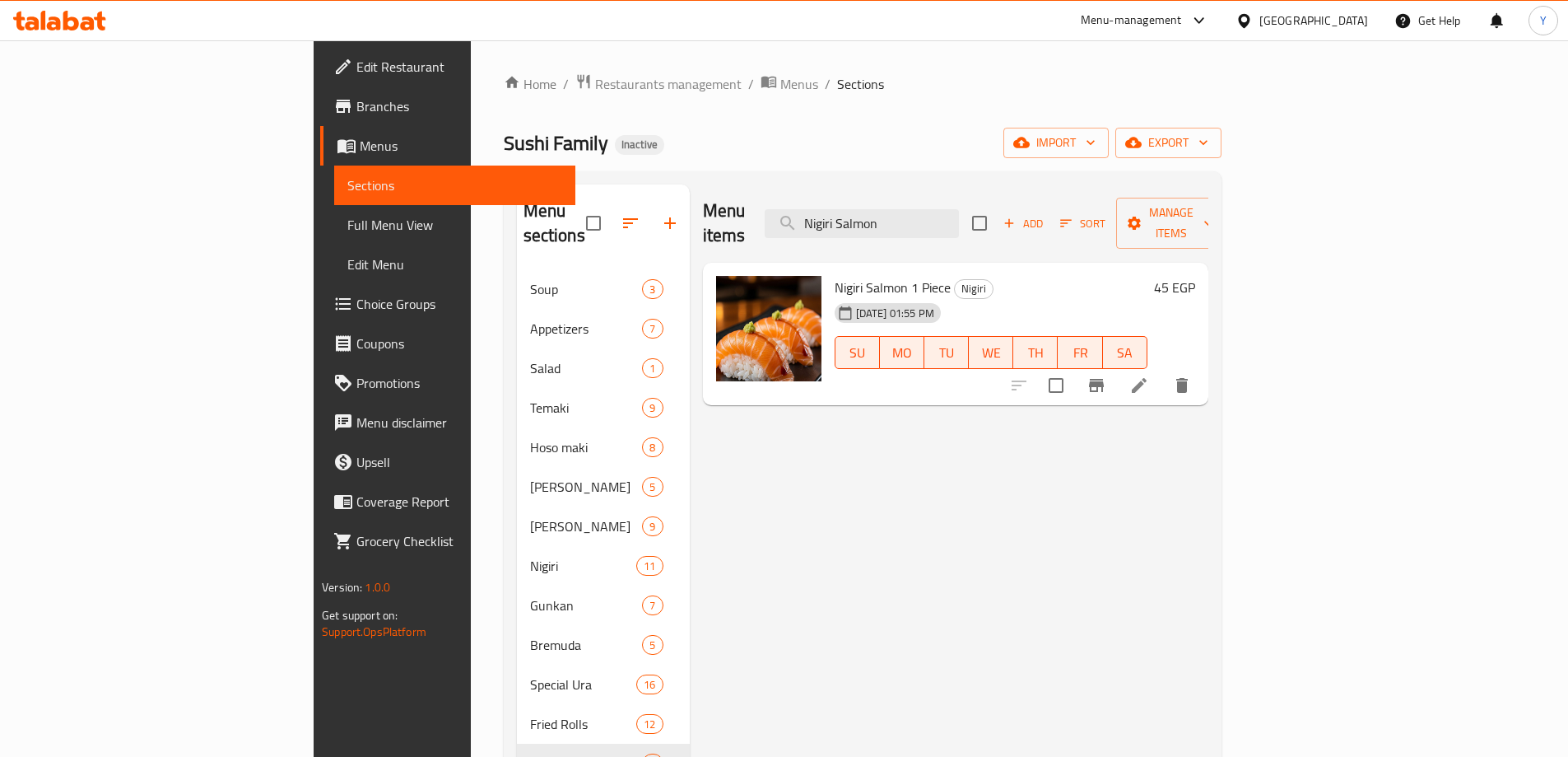
type input "Nigiri Salmon"
click at [1146, 378] on icon at bounding box center [1139, 385] width 15 height 15
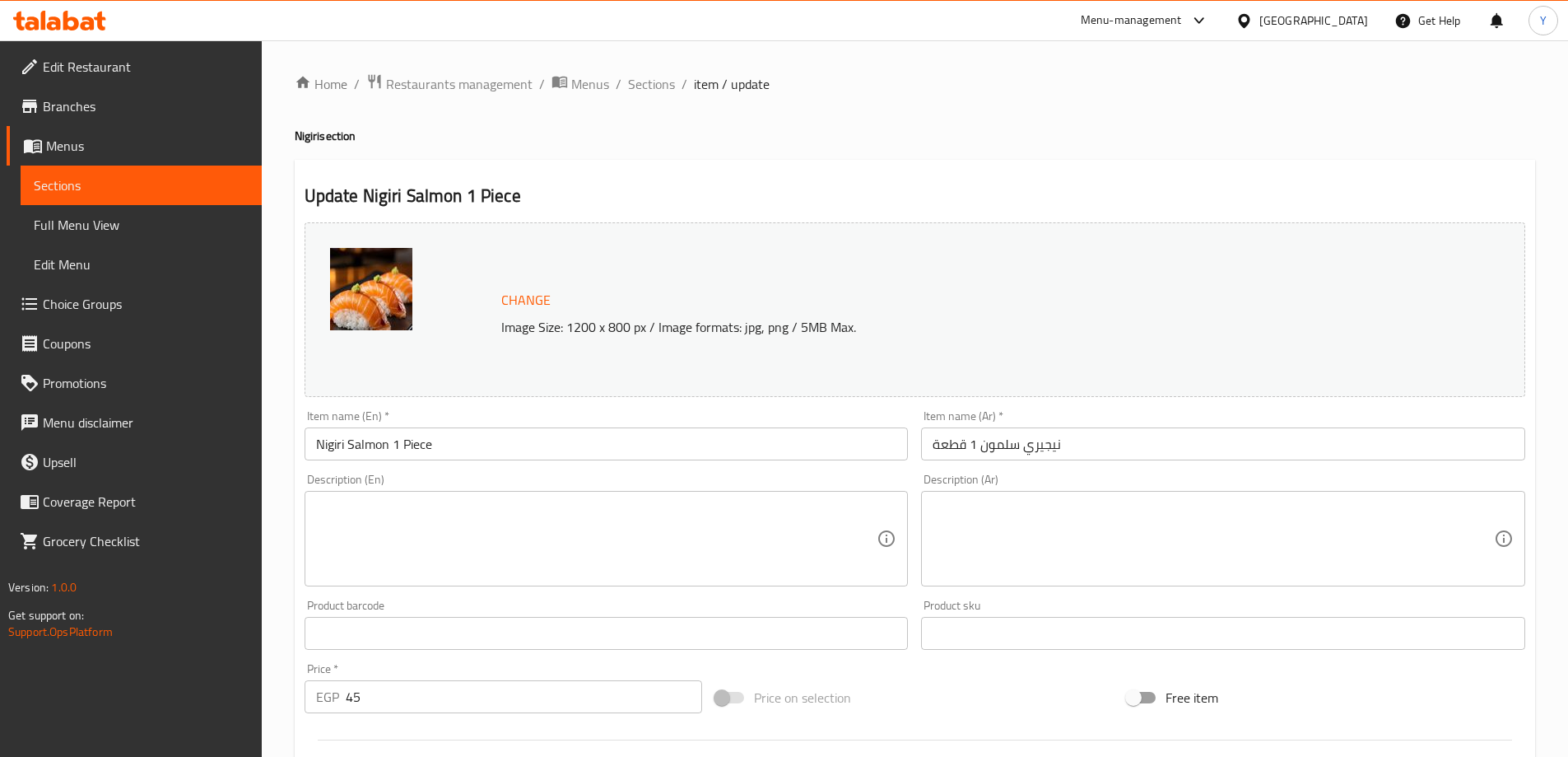
click at [538, 518] on textarea at bounding box center [596, 538] width 561 height 78
paste textarea "A single piece of sushi with a slice of fresh salmon on a small ball of rice."
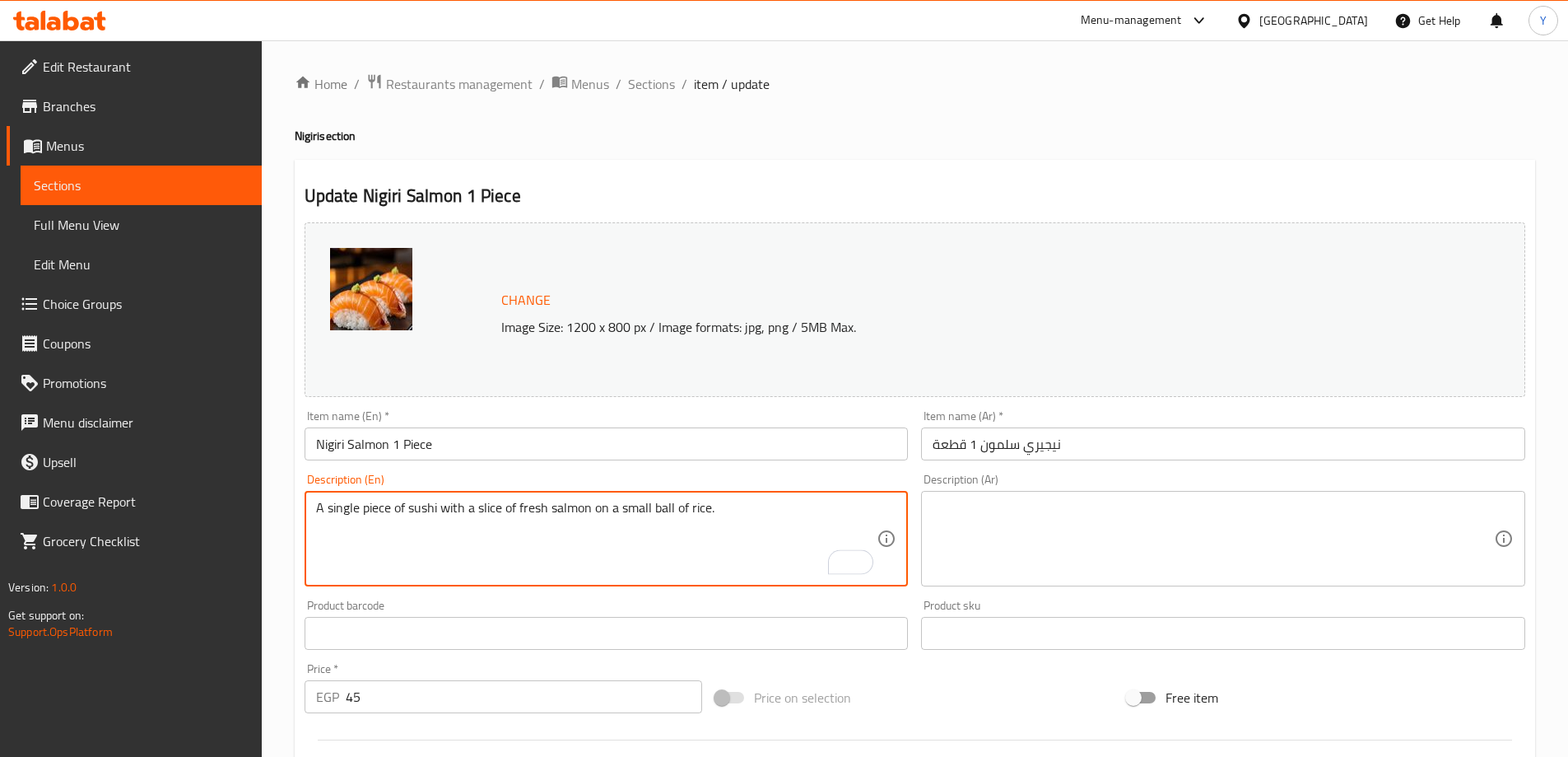
type textarea "A single piece of sushi with a slice of fresh salmon on a small ball of rice."
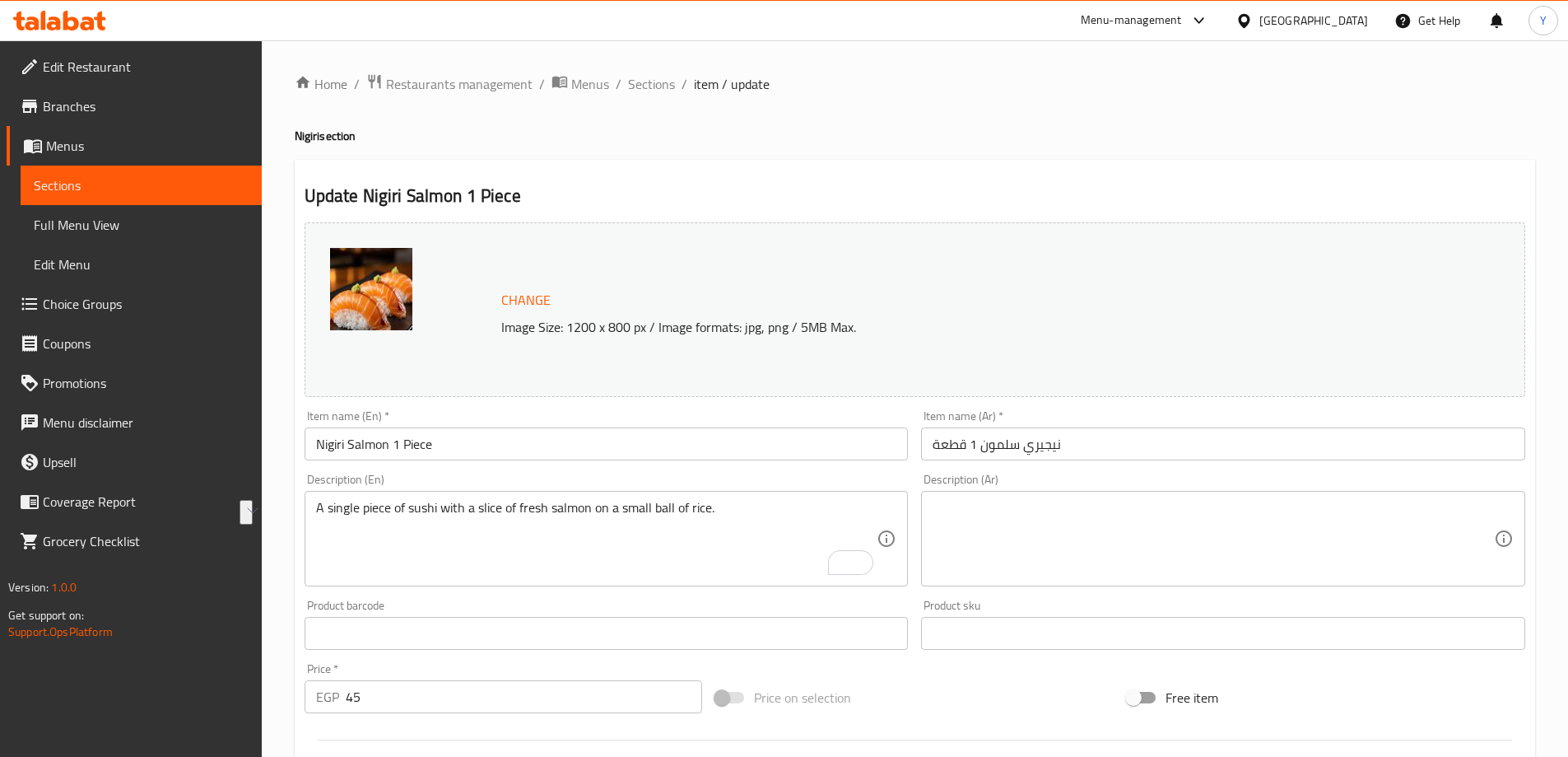
click at [1384, 532] on textarea at bounding box center [1213, 538] width 561 height 78
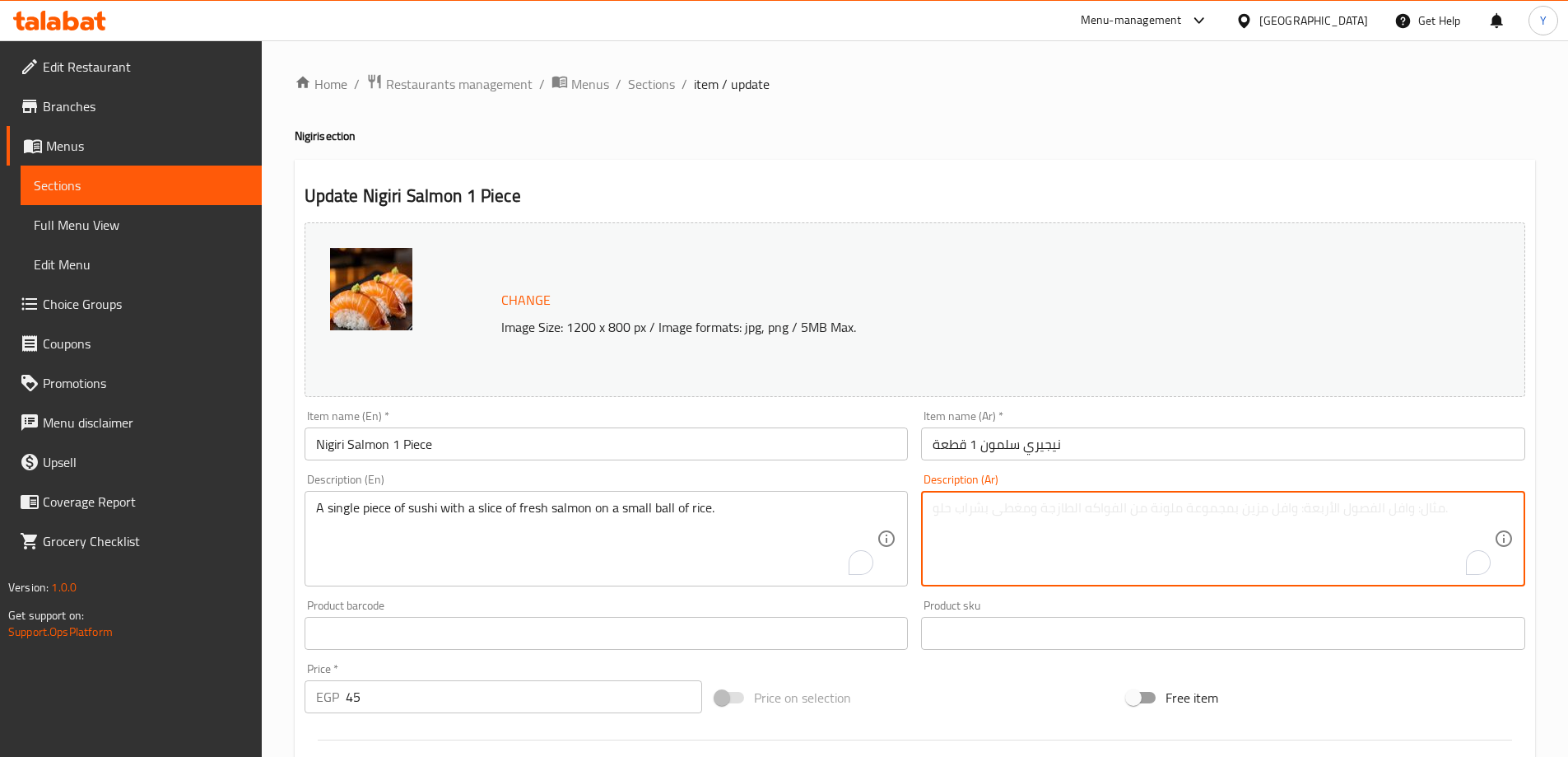
paste textarea "قطعة واحدة من السوشي مع شريحة من سمك السلمون الطازج على كرة صغيرة من الأرز."
type textarea "قطعة سينجل من سوشي مع شريحة من سلمون طازج على كرة صغيرة من أرز."
click at [1213, 152] on div "Home / Restaurants management / Menus / Sections / item / update Nigiri section…" at bounding box center [915, 614] width 1241 height 1081
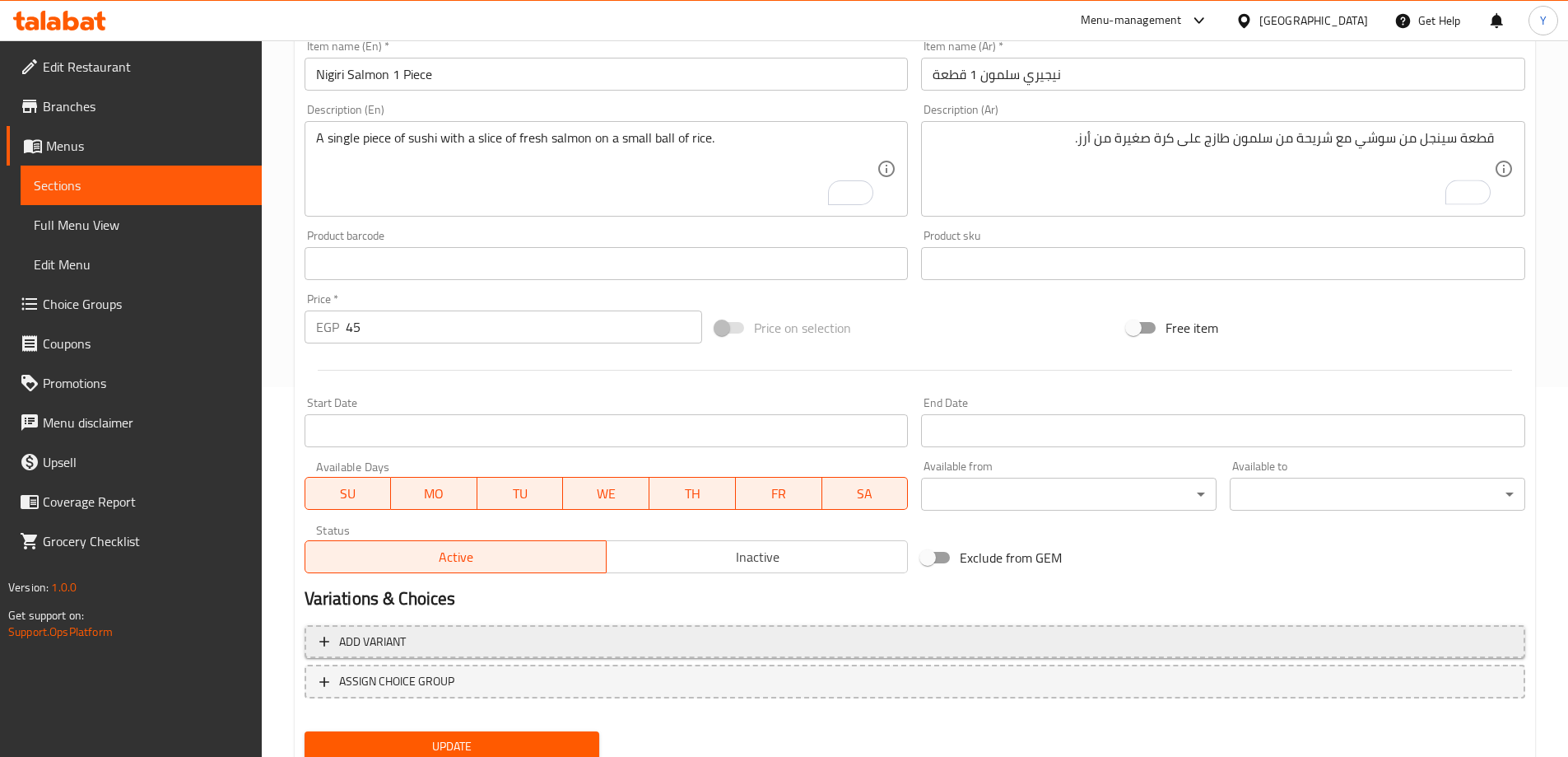
scroll to position [430, 0]
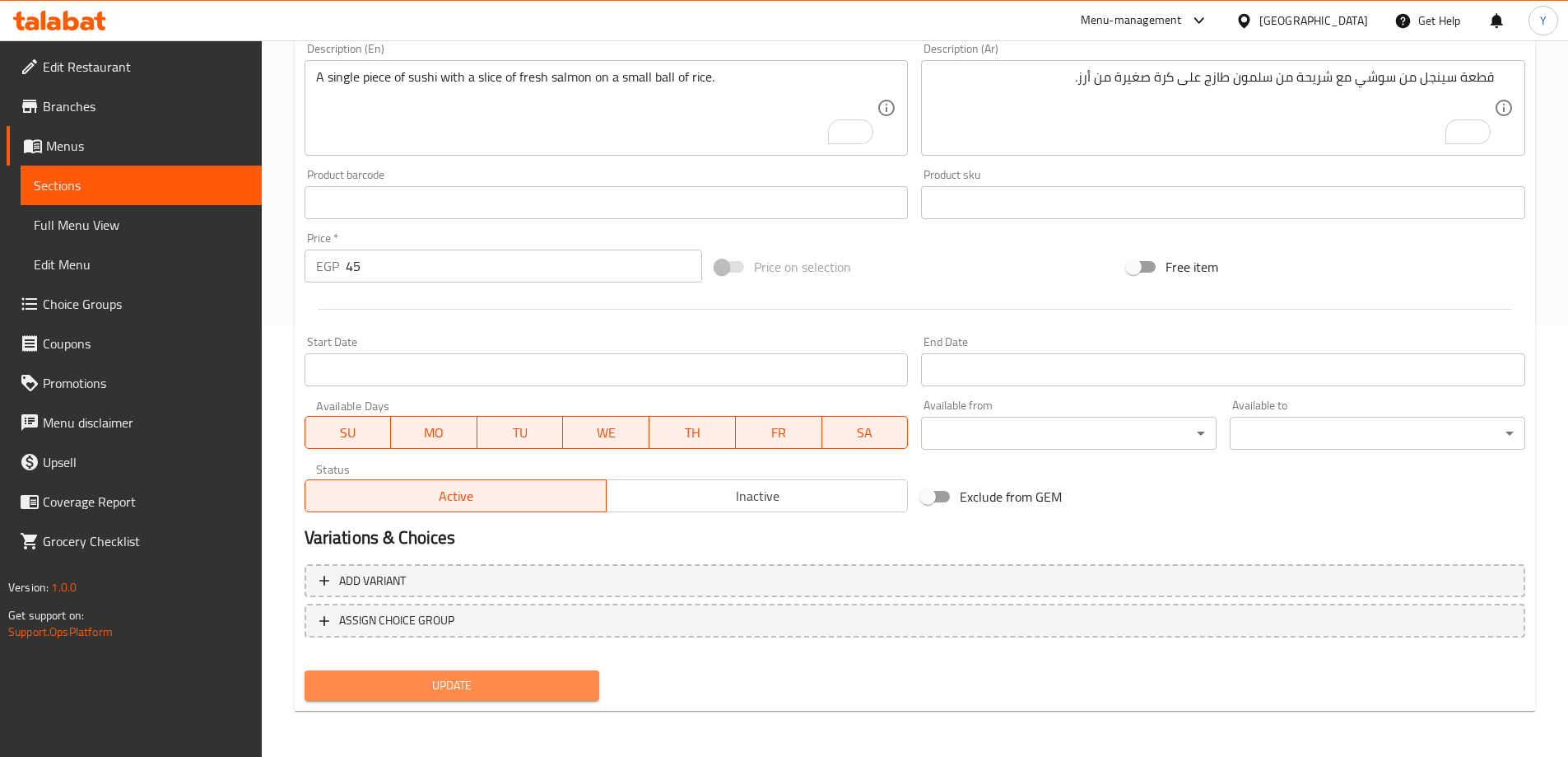
click at [471, 677] on span "Update" at bounding box center [452, 686] width 269 height 21
click at [500, 707] on div "Update" at bounding box center [452, 685] width 308 height 44
click at [523, 691] on span "Update" at bounding box center [452, 686] width 269 height 21
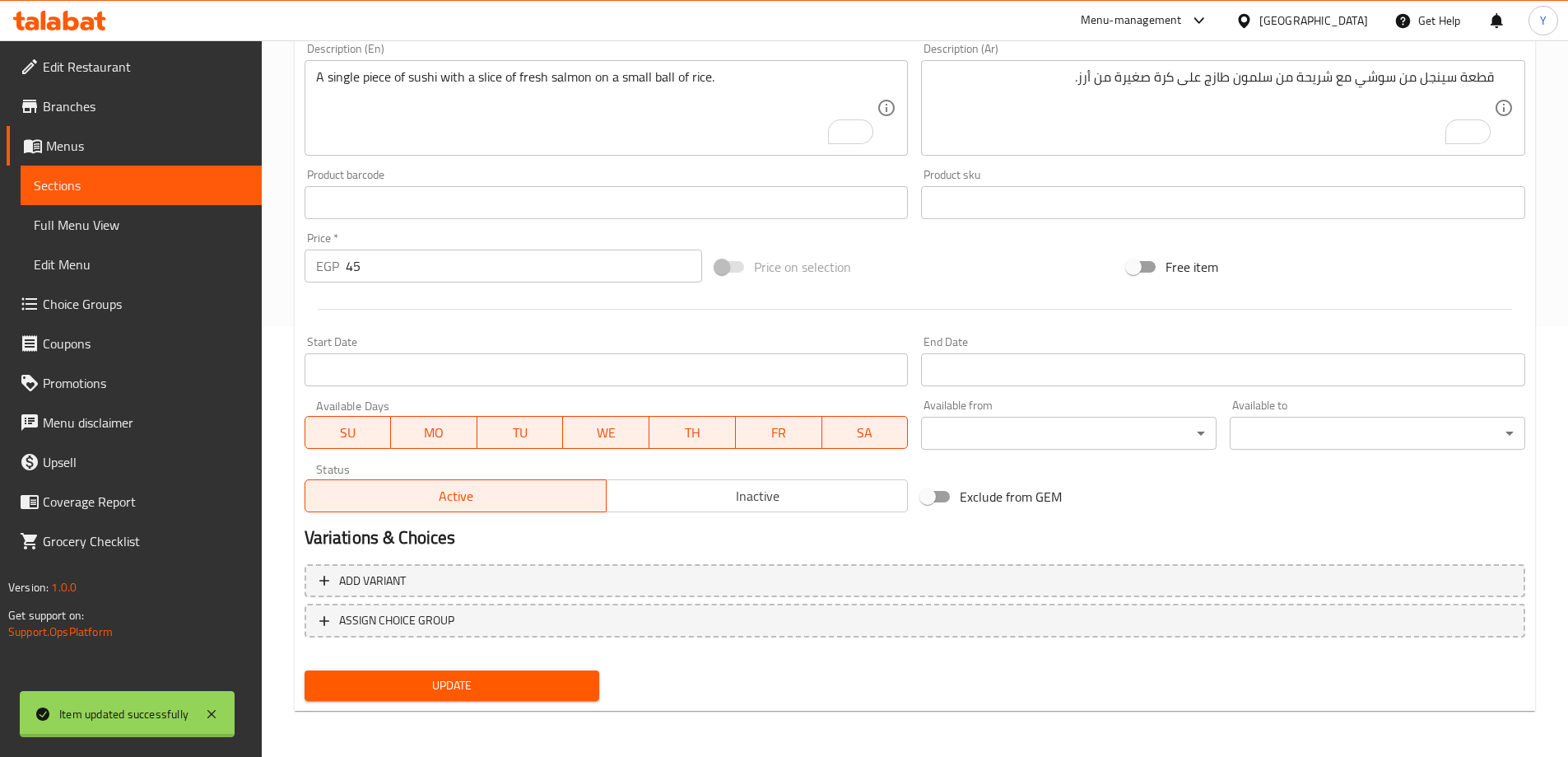
scroll to position [0, 0]
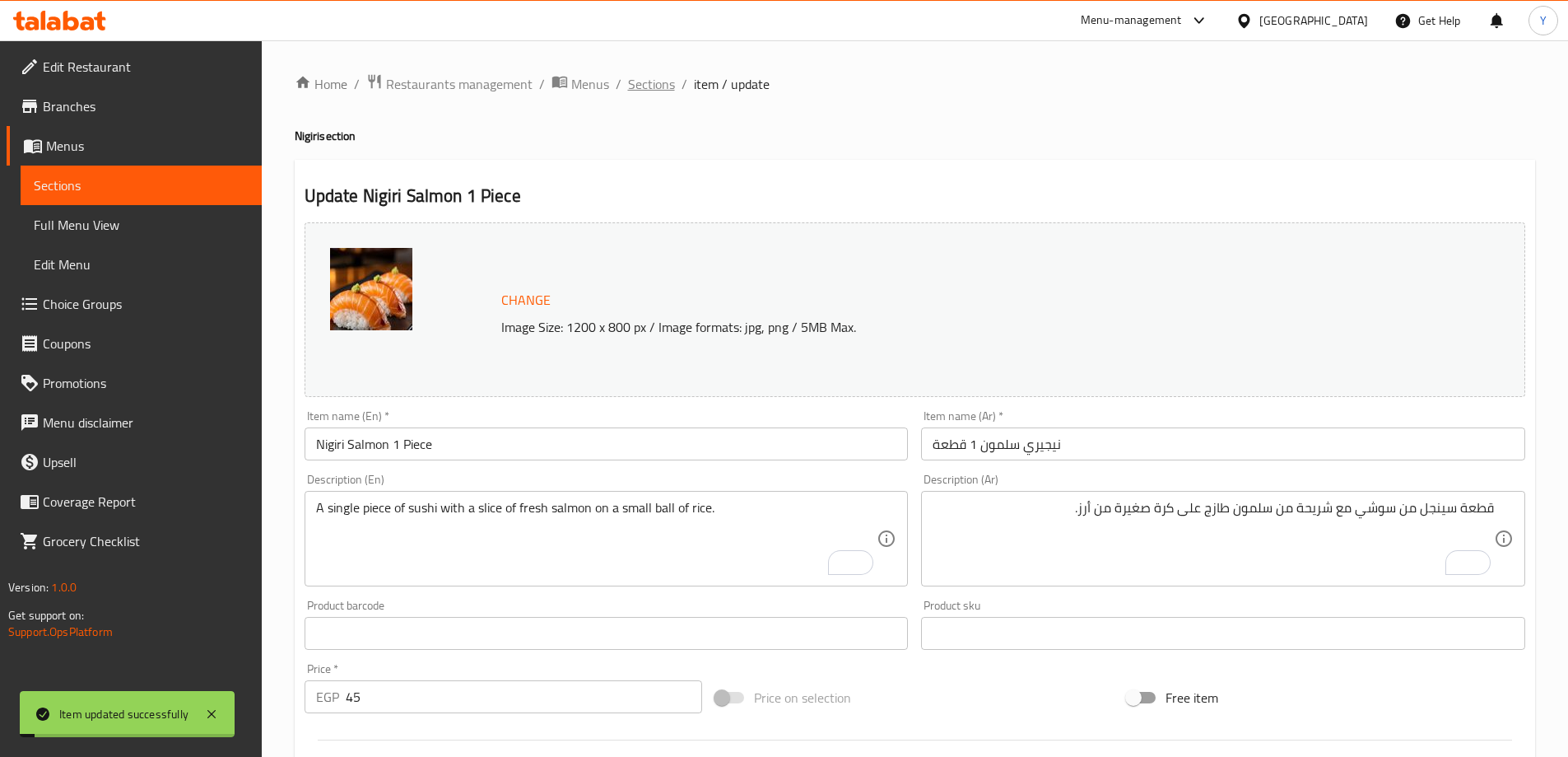
click at [667, 89] on span "Sections" at bounding box center [651, 83] width 47 height 20
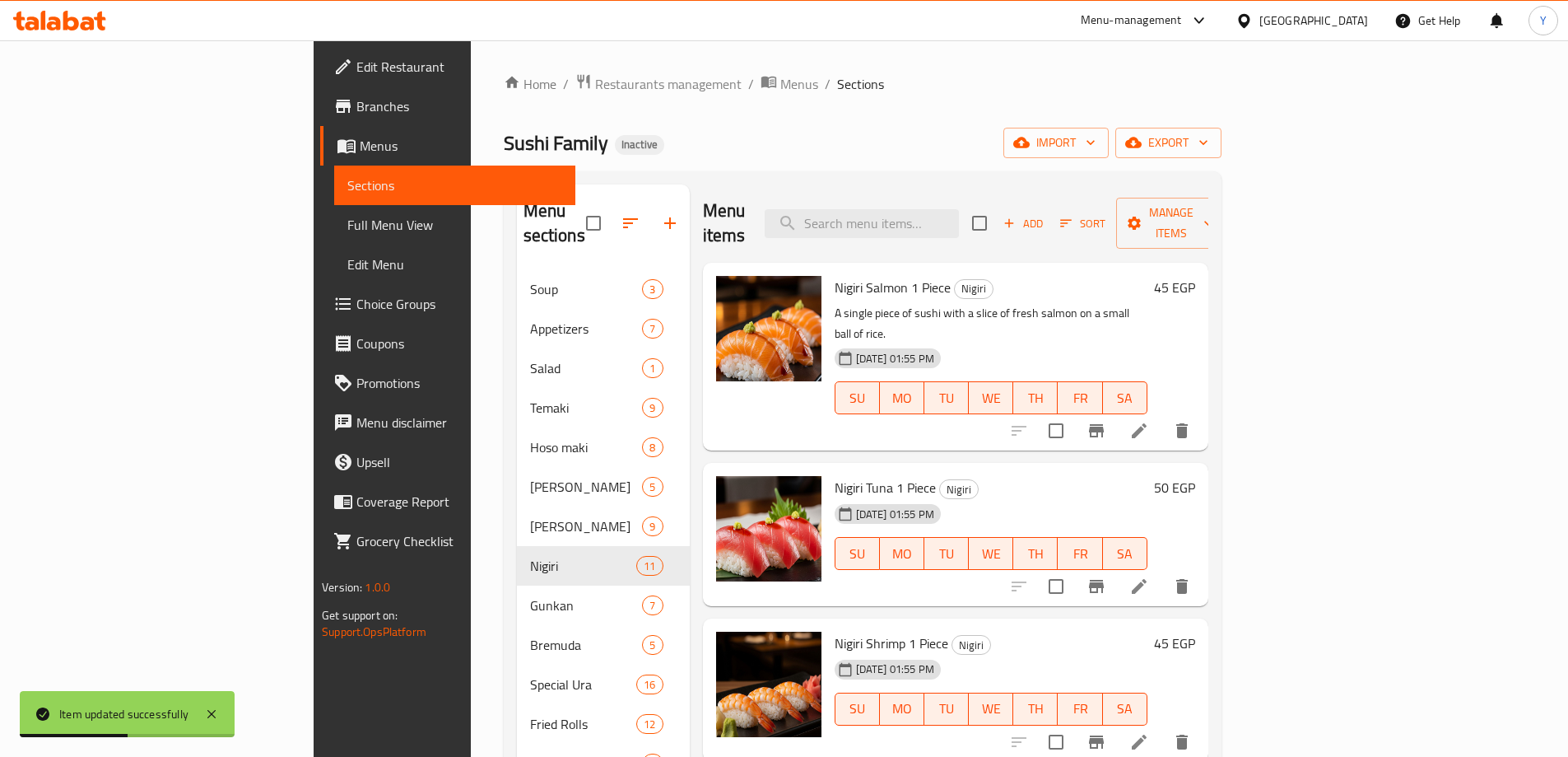
click at [1163, 572] on li at bounding box center [1140, 586] width 46 height 30
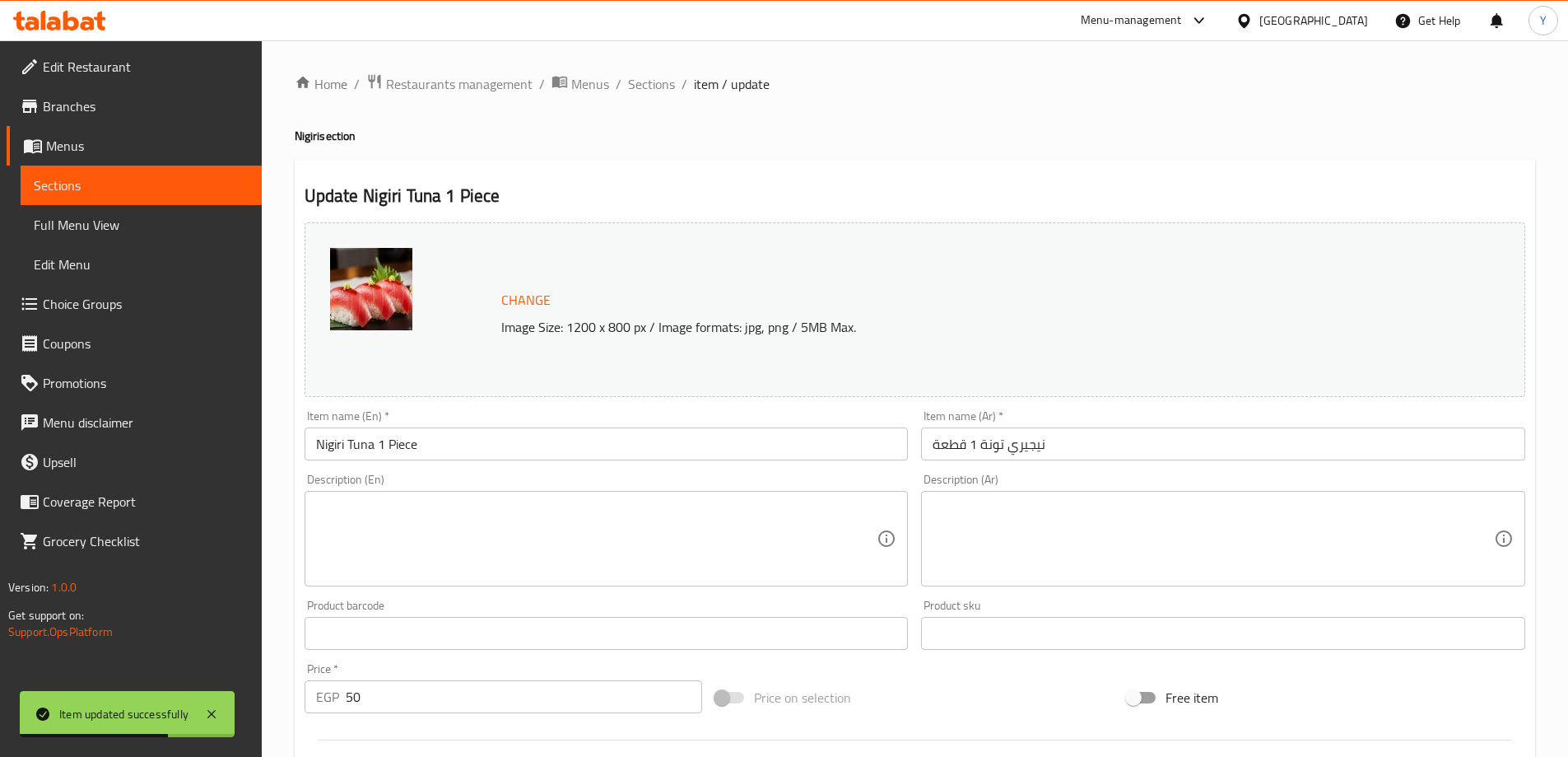
click at [623, 575] on textarea at bounding box center [596, 538] width 561 height 78
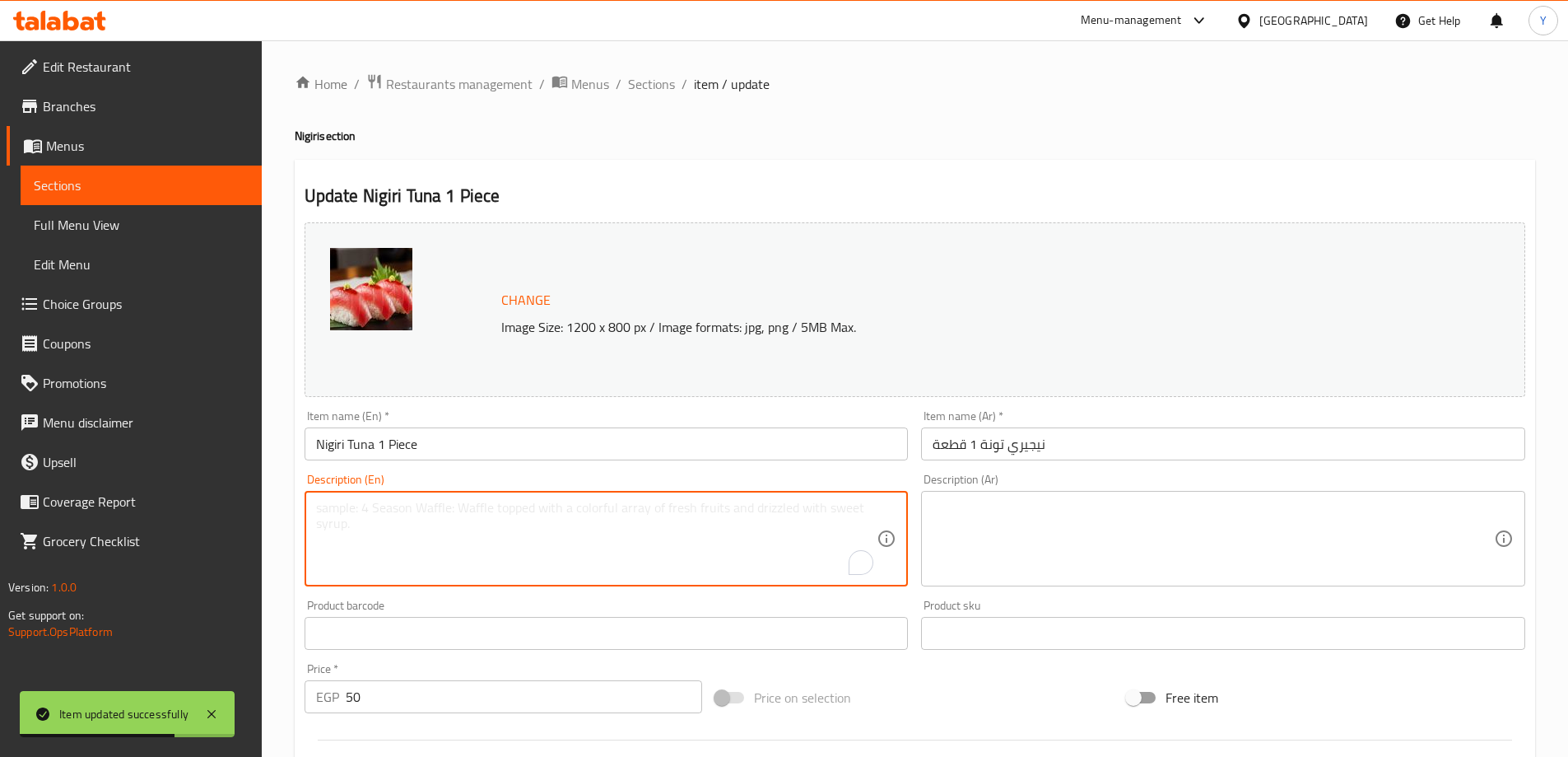
paste textarea "A single piece of sushi with a slice of fresh tuna on a small ball of rice."
type textarea "A single piece of sushi with a slice of fresh tuna on a small ball of rice."
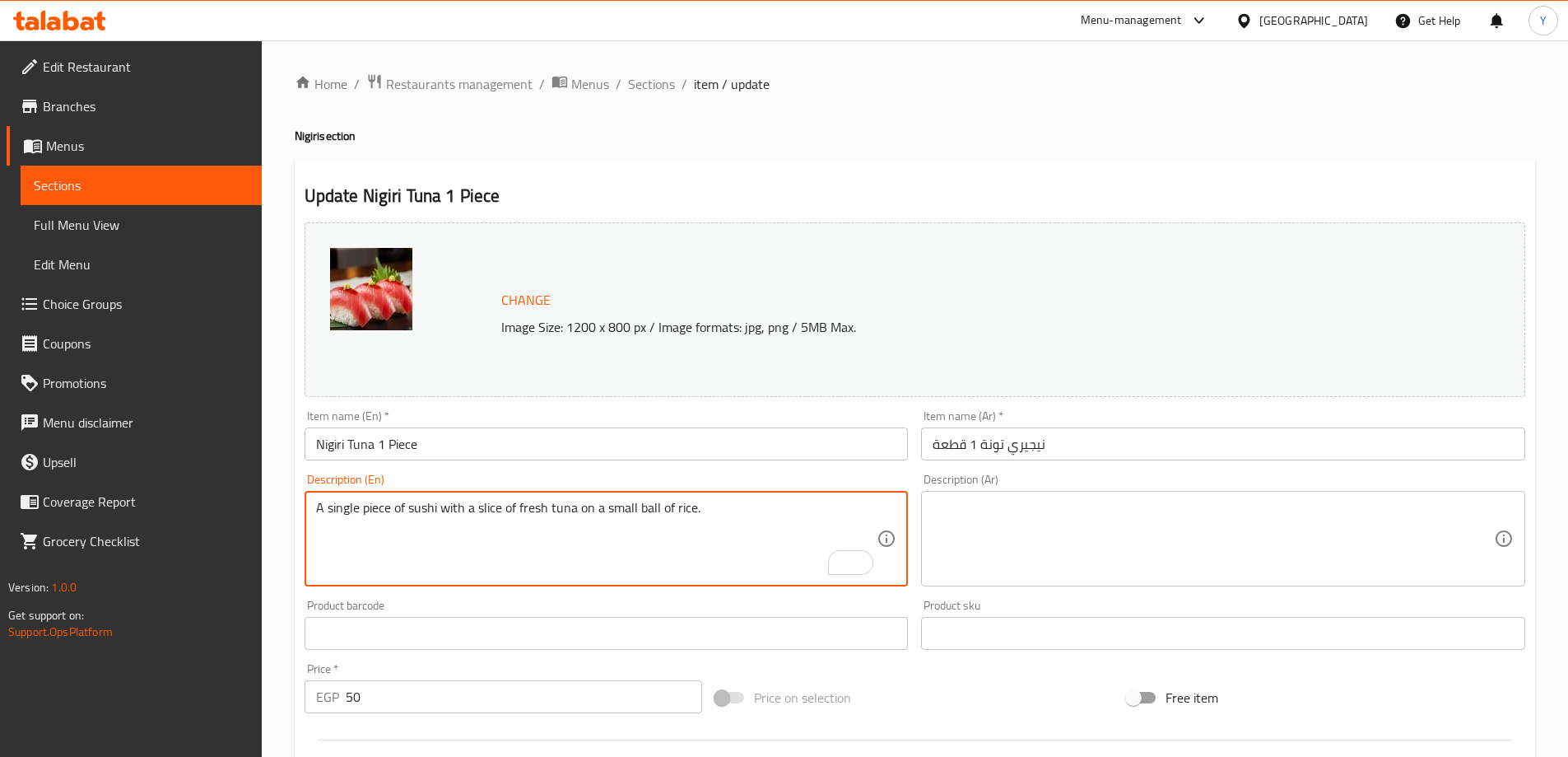
click at [1272, 532] on textarea at bounding box center [1213, 538] width 561 height 78
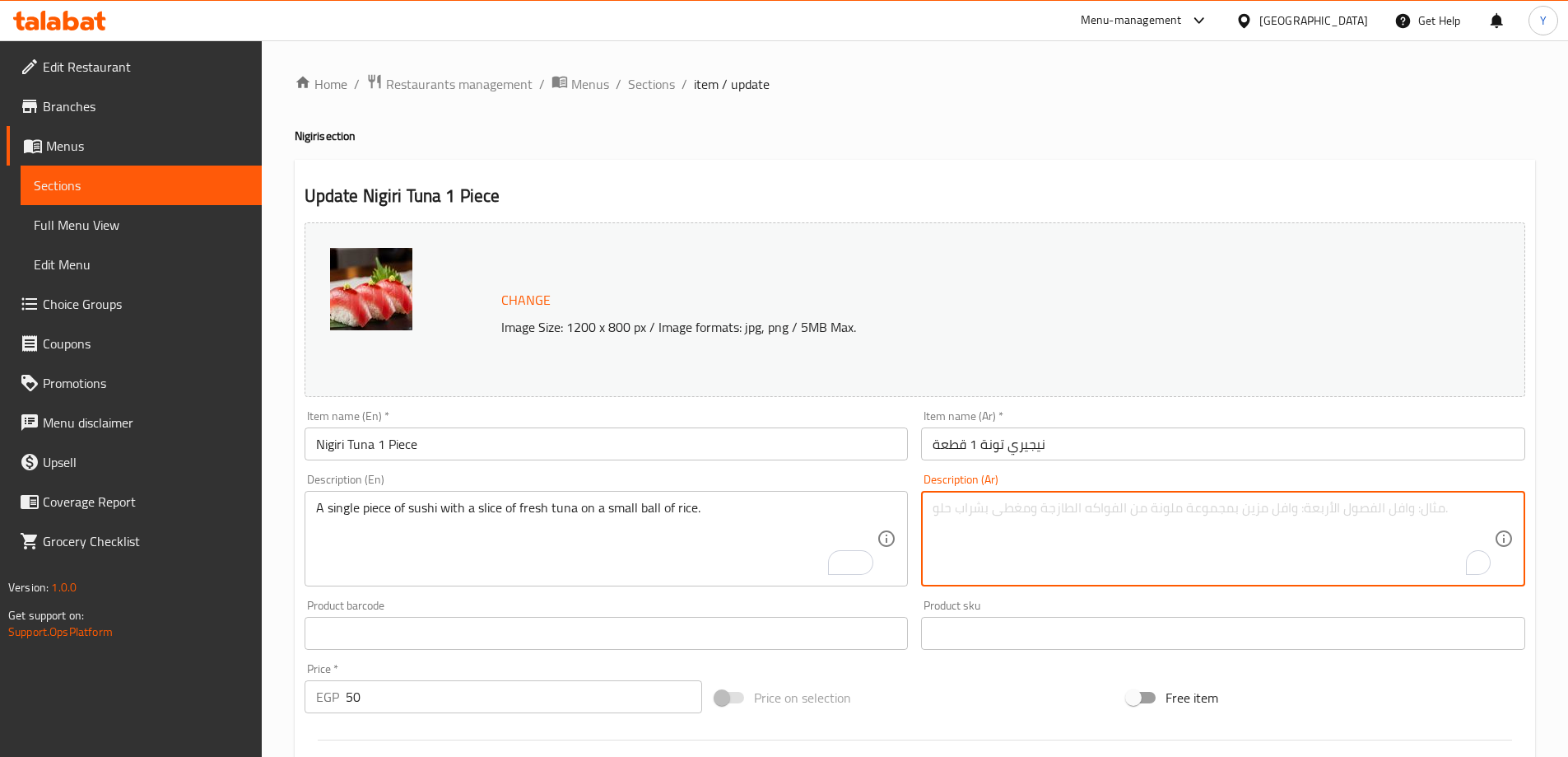
paste textarea "قطعة واحدة من السوشي مع شريحة من سمك التونة الطازج على كرة صغيرة من الأرز."
click at [1446, 509] on textarea "قطعة واحدة من السوشي مع شريحة من سمك التونة الطازج على كرة صغيرة من الأرز." at bounding box center [1213, 538] width 561 height 78
type textarea "قطعة سينجل من سوشي مع شريحة من تونة طازج على كرة صغيرة من أرز."
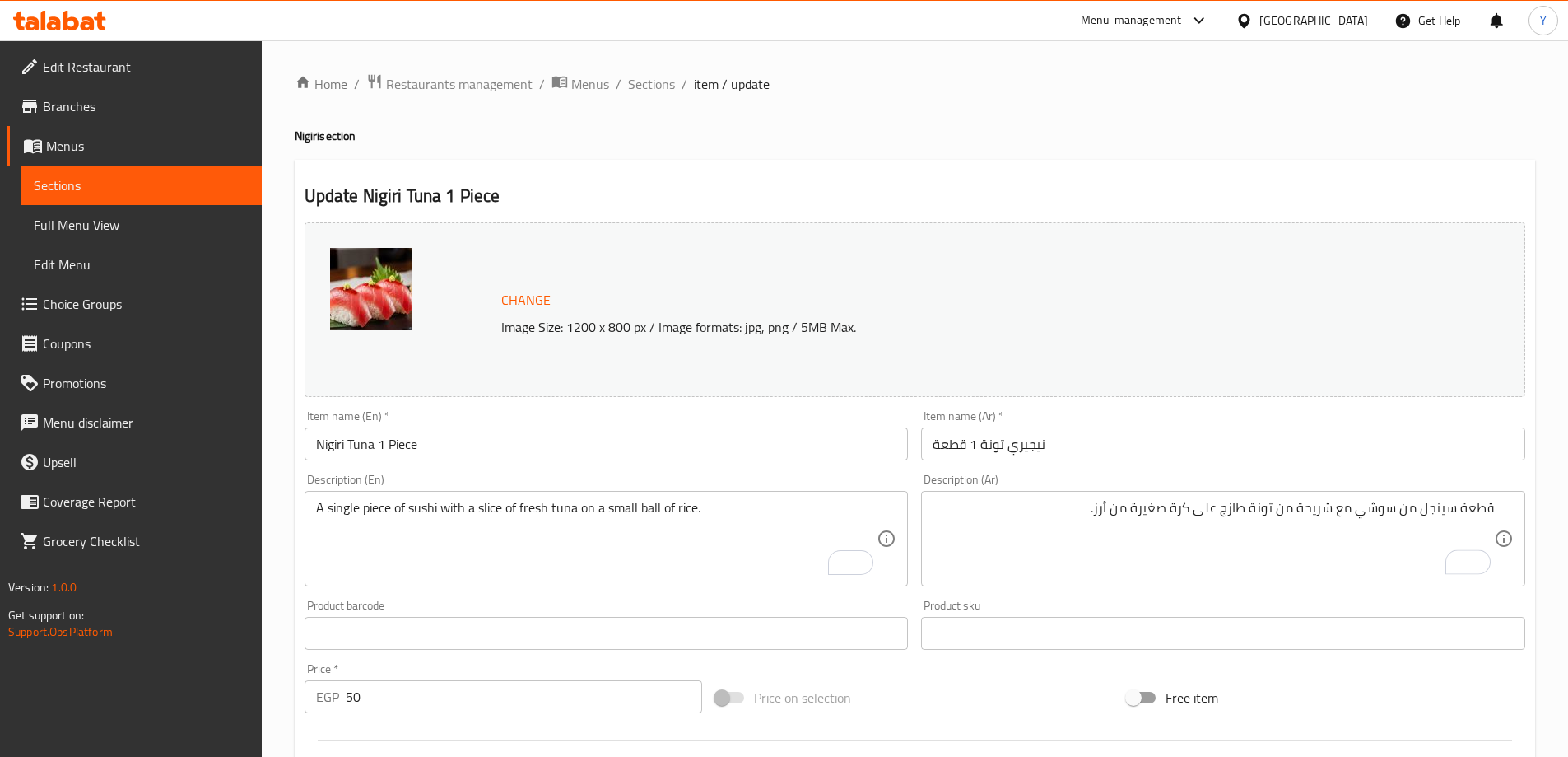
click at [1095, 169] on div "Update Nigiri Tuna 1 Piece Change Image Size: 1200 x 800 px / Image formats: jp…" at bounding box center [915, 651] width 1241 height 982
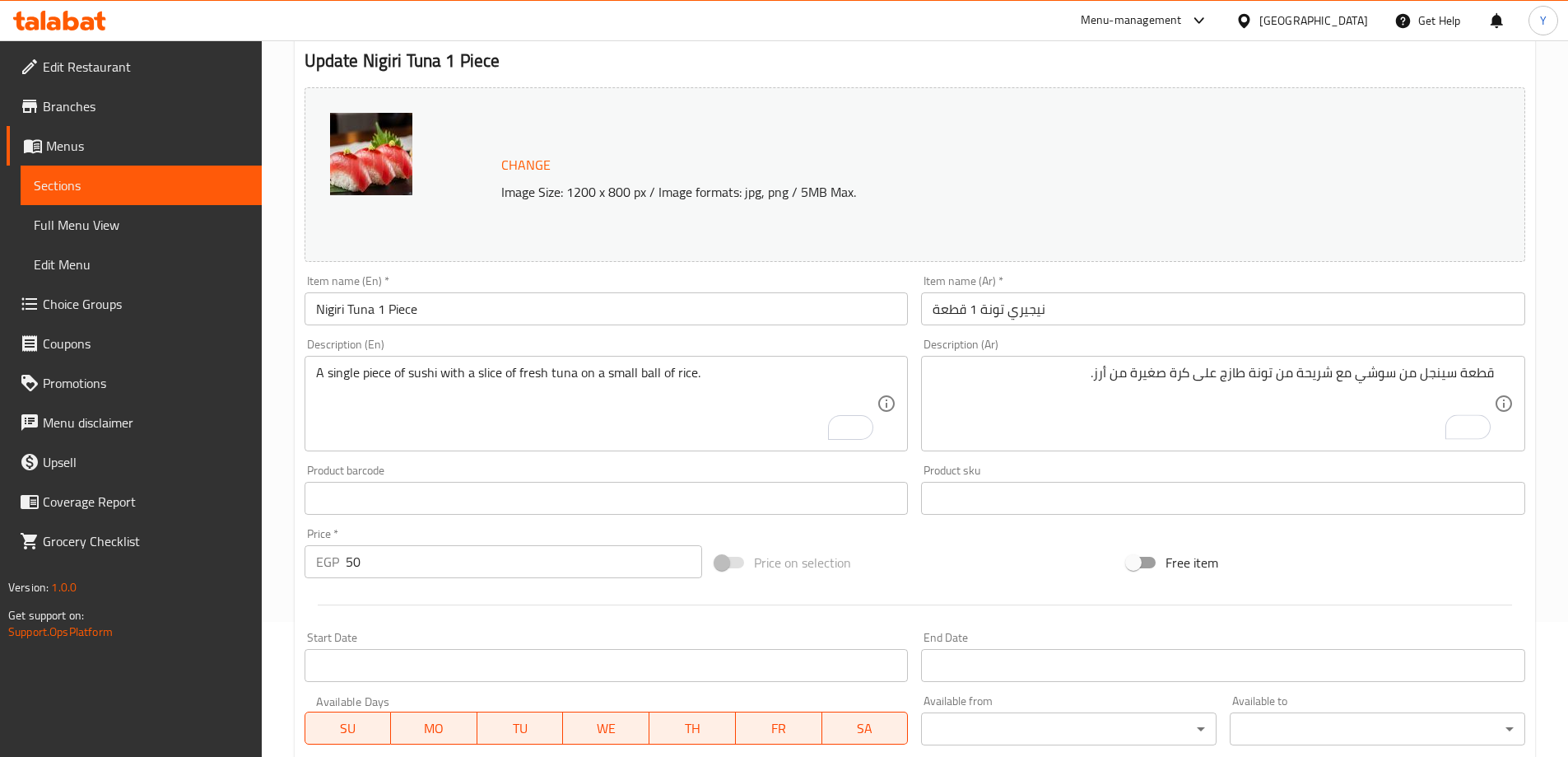
scroll to position [412, 0]
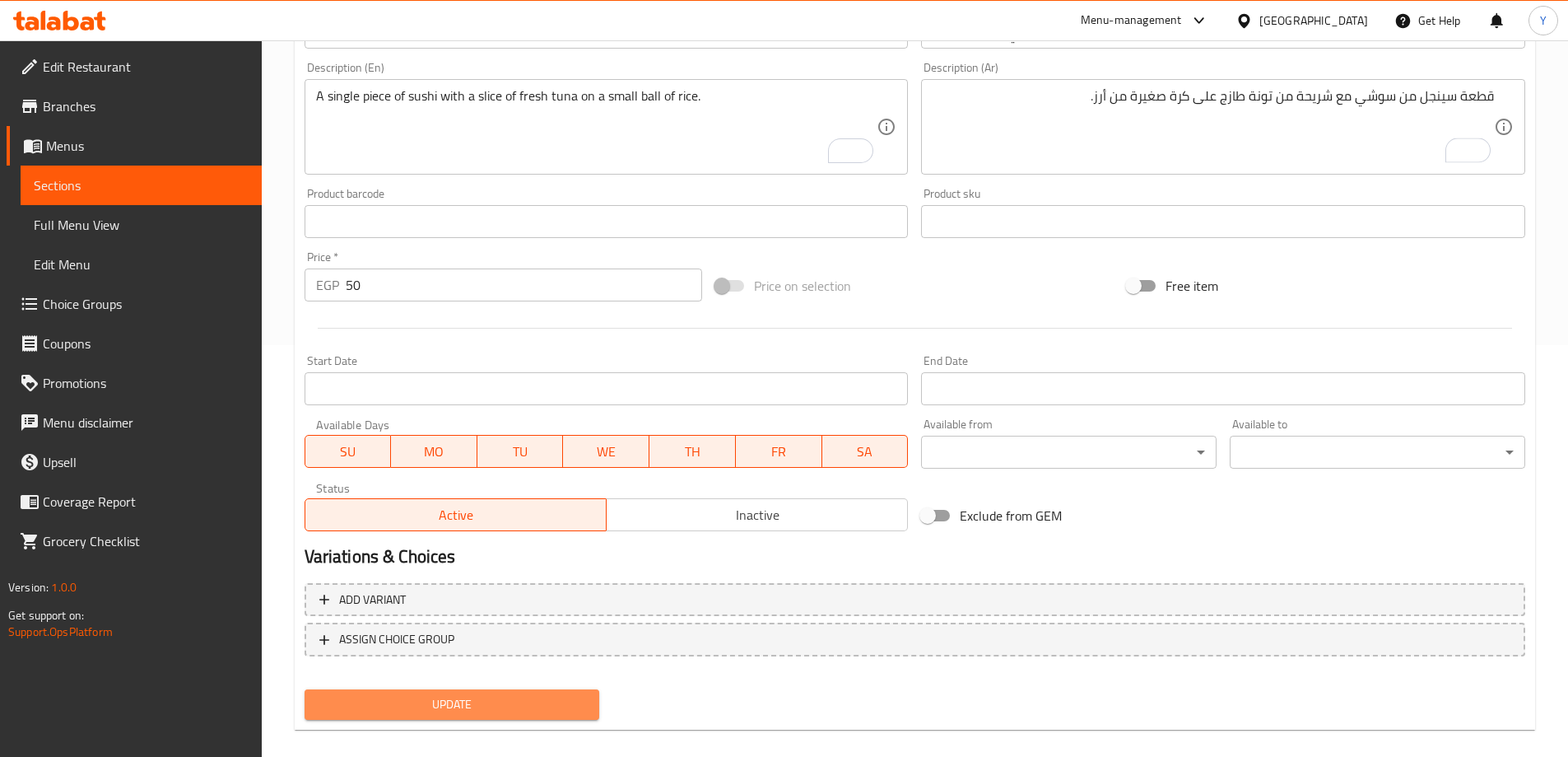
click at [507, 694] on span "Update" at bounding box center [452, 705] width 269 height 21
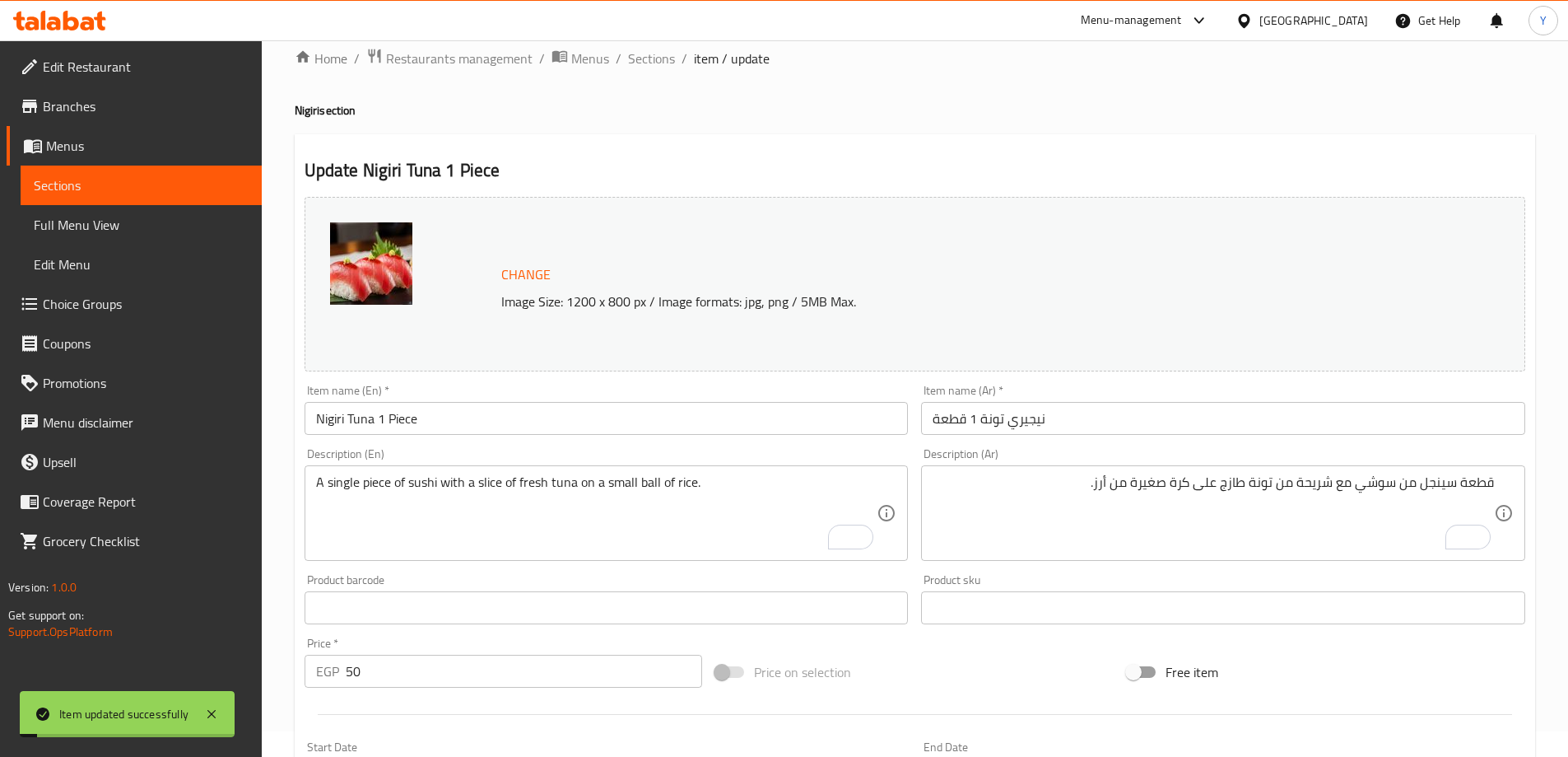
scroll to position [0, 0]
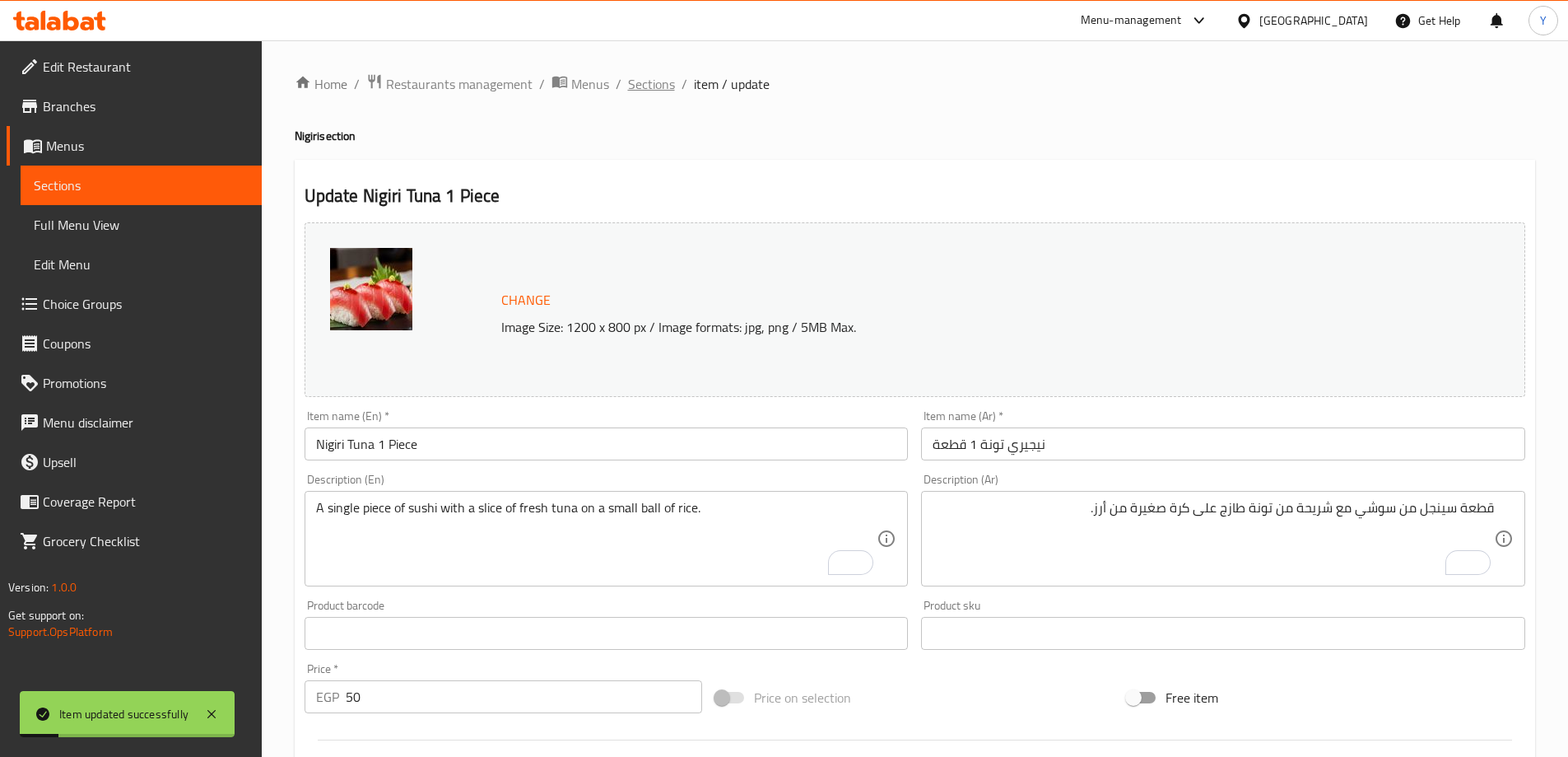
click at [655, 85] on span "Sections" at bounding box center [651, 83] width 47 height 20
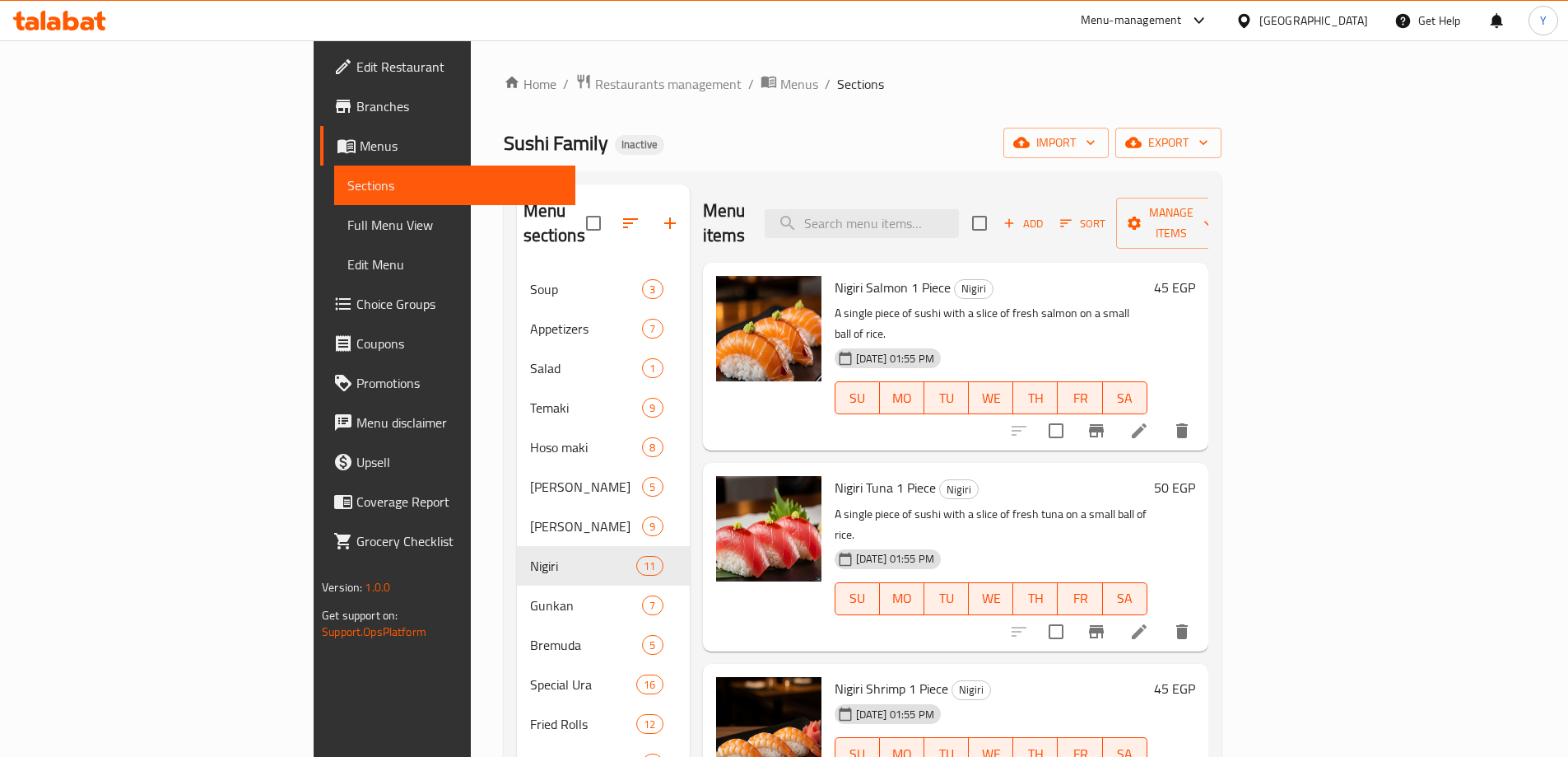
scroll to position [165, 0]
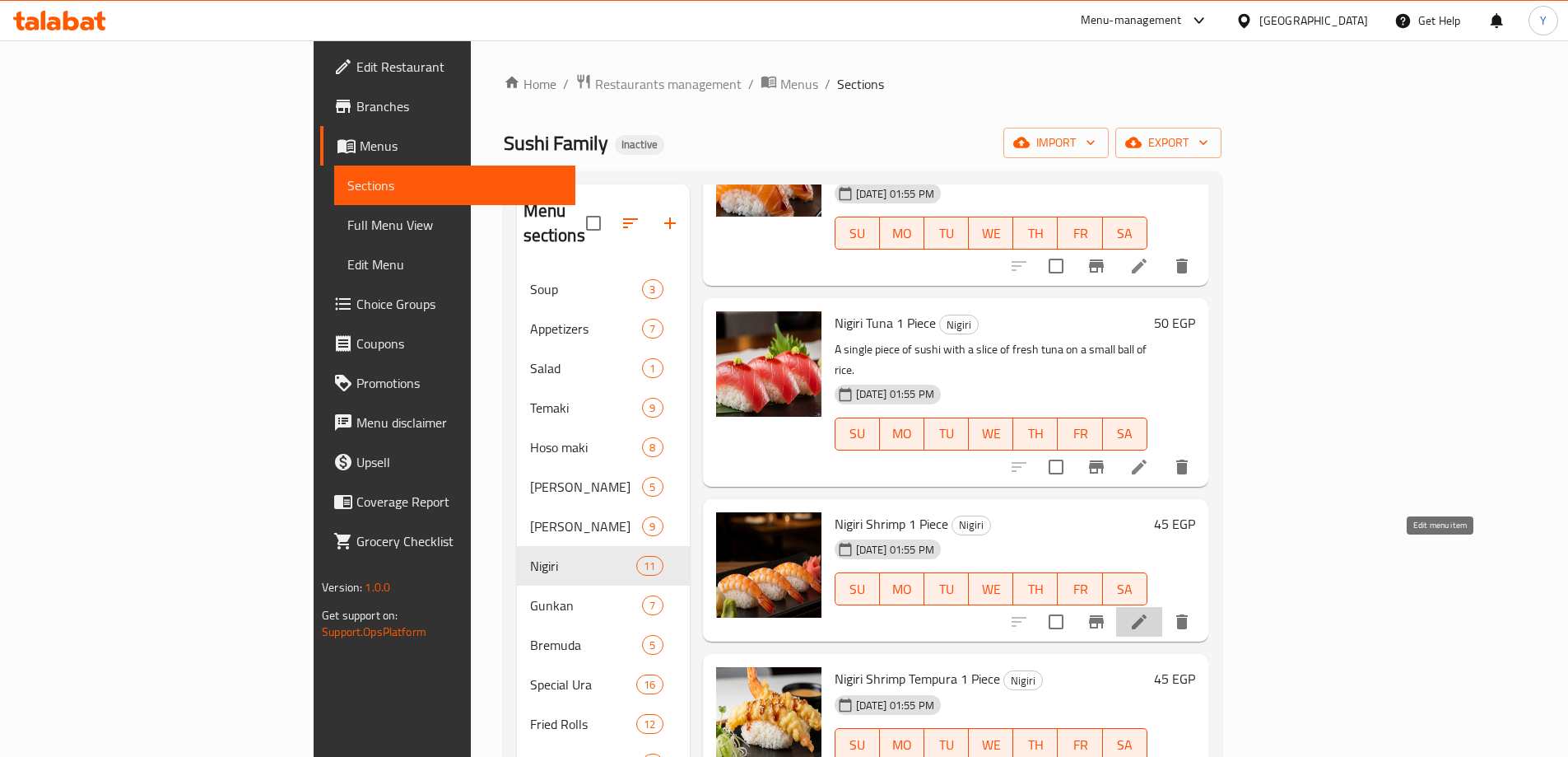
click at [1149, 612] on icon at bounding box center [1139, 622] width 20 height 20
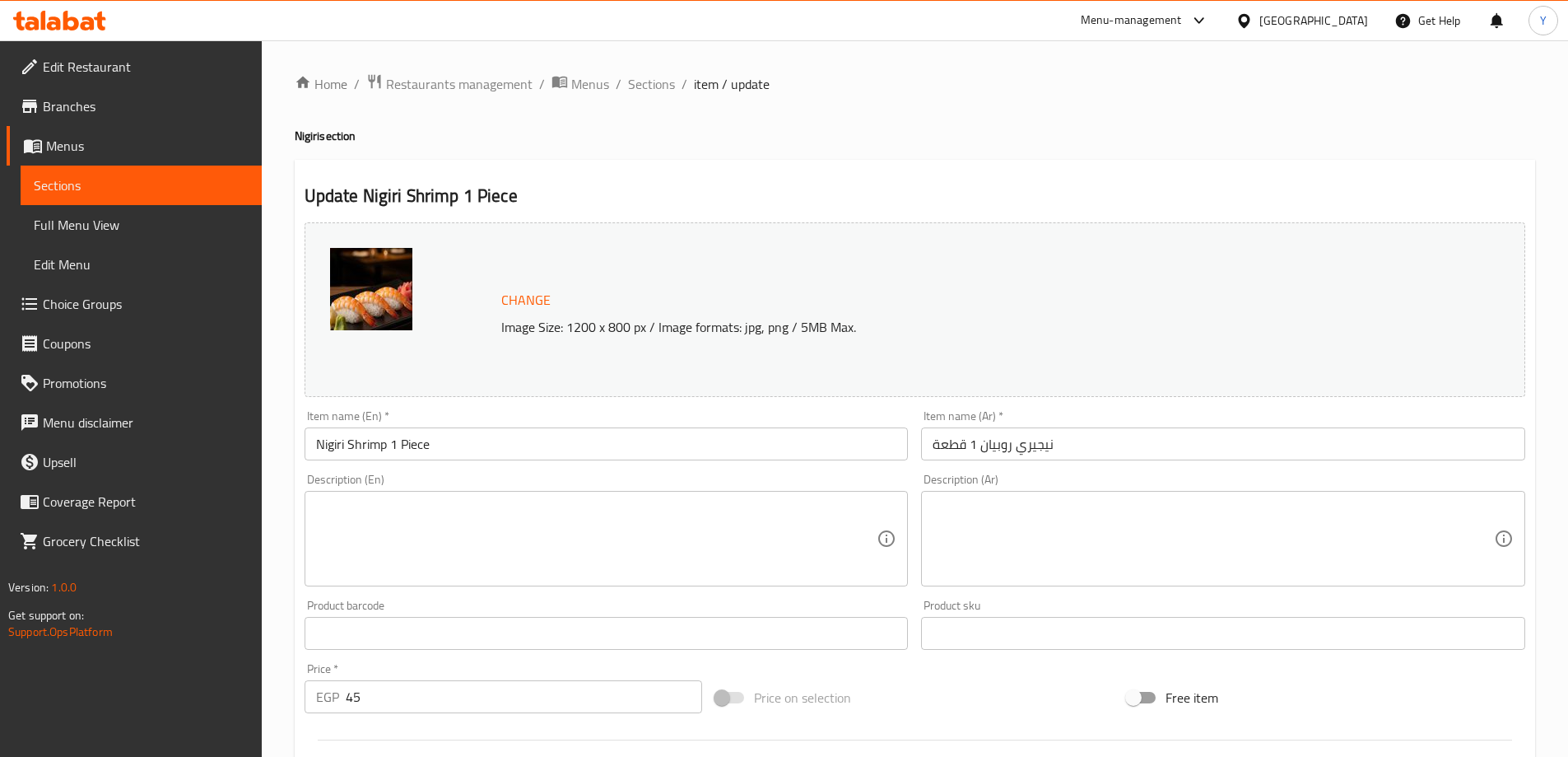
click at [642, 557] on textarea at bounding box center [596, 538] width 561 height 78
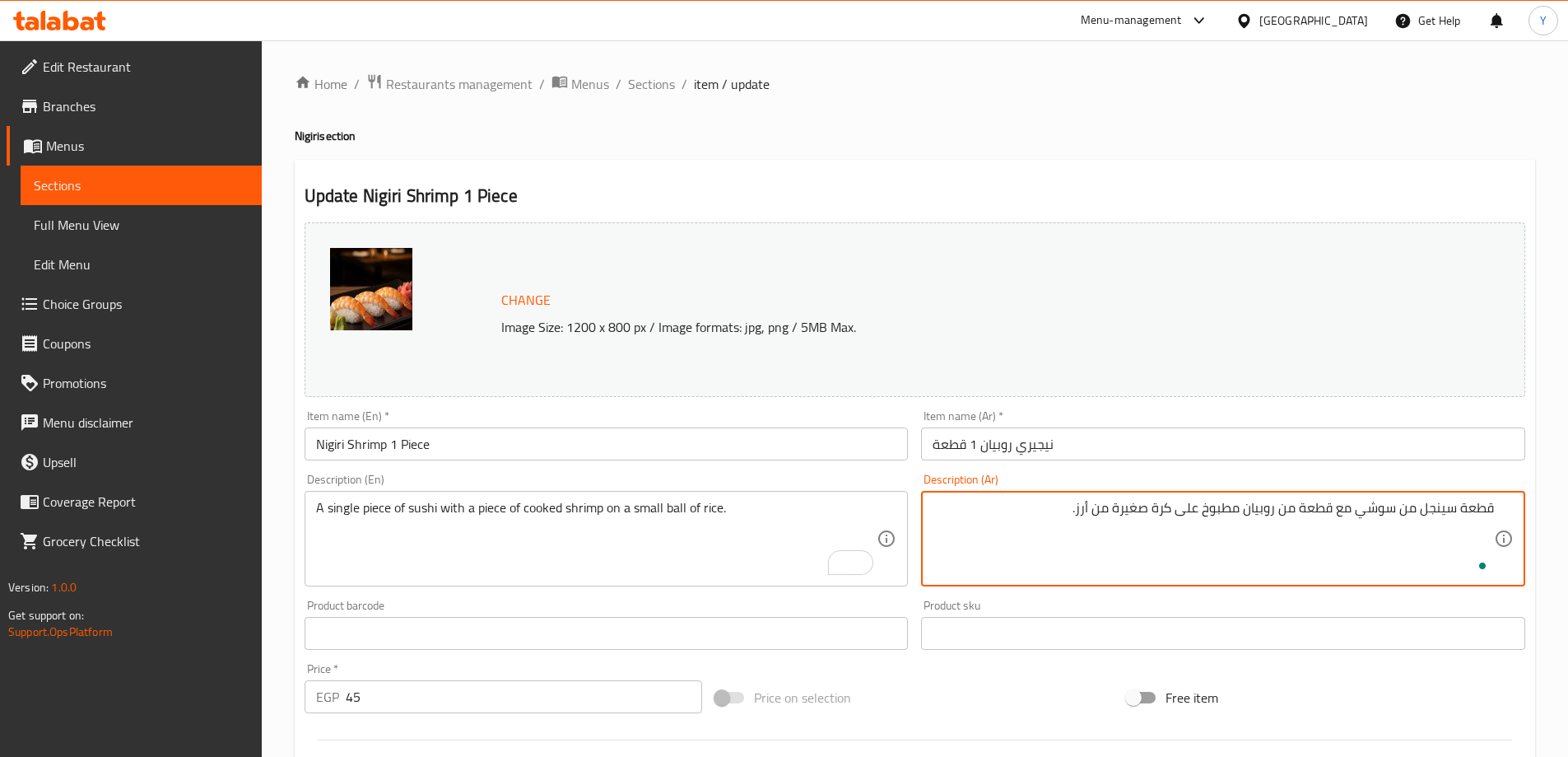
type textarea "قطعة سينجل من سوشي مع قطعة من روبيان مطبوخ على كرة صغيرة من أرز."
click at [1176, 123] on div "Home / Restaurants management / Menus / Sections / item / update Nigiri section…" at bounding box center [915, 614] width 1241 height 1081
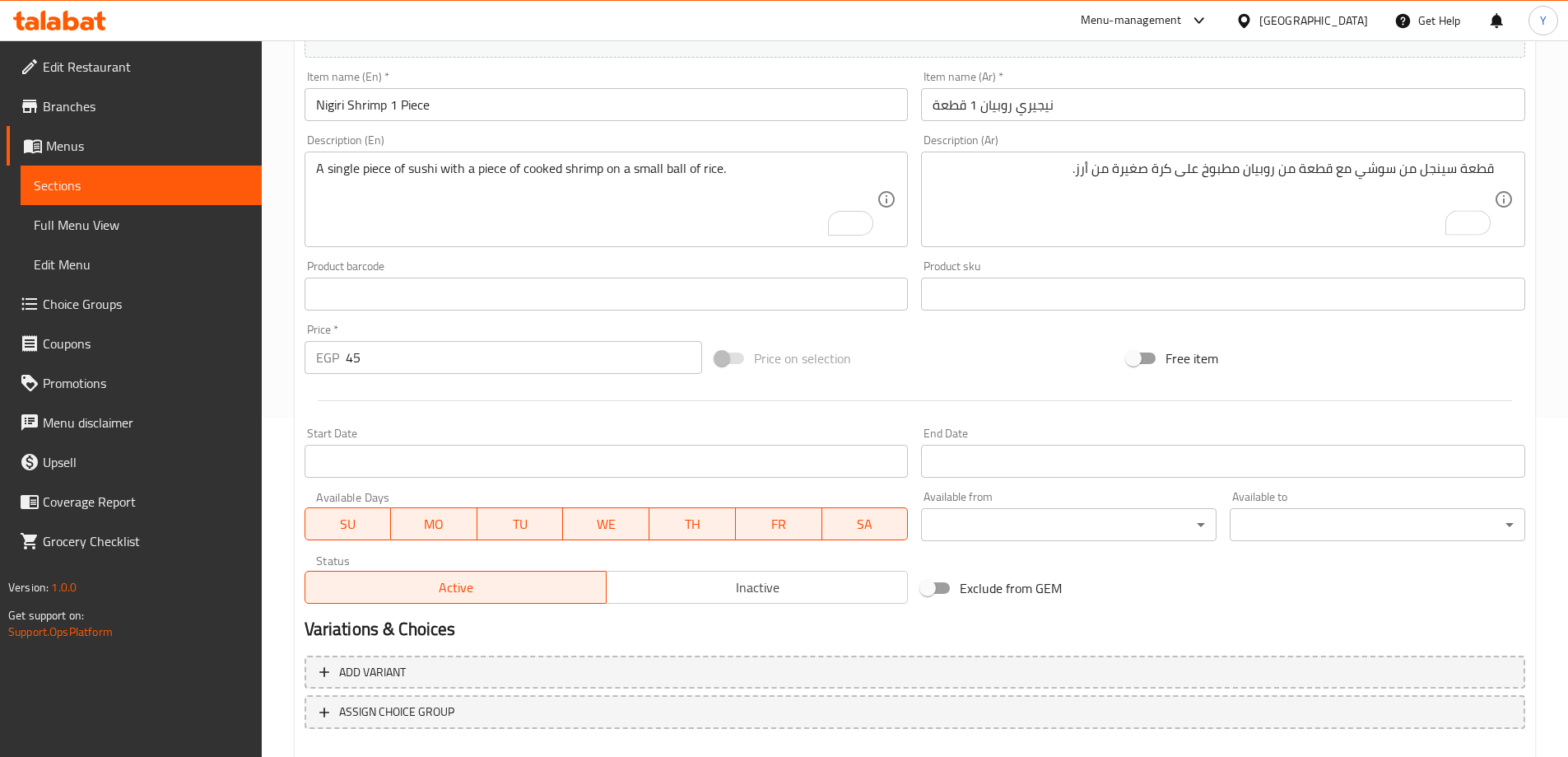
scroll to position [430, 0]
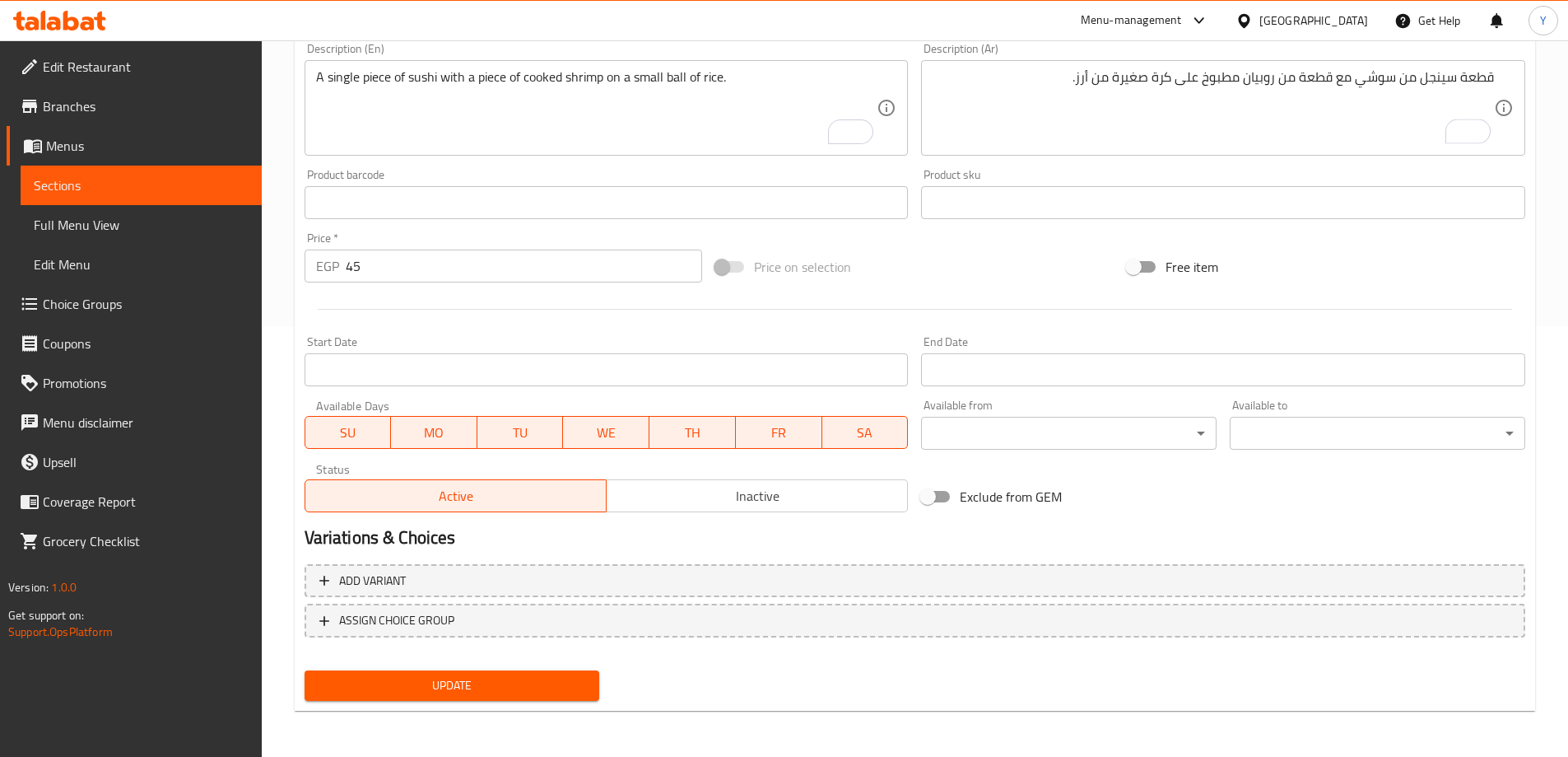
click at [525, 677] on span "Update" at bounding box center [452, 686] width 269 height 21
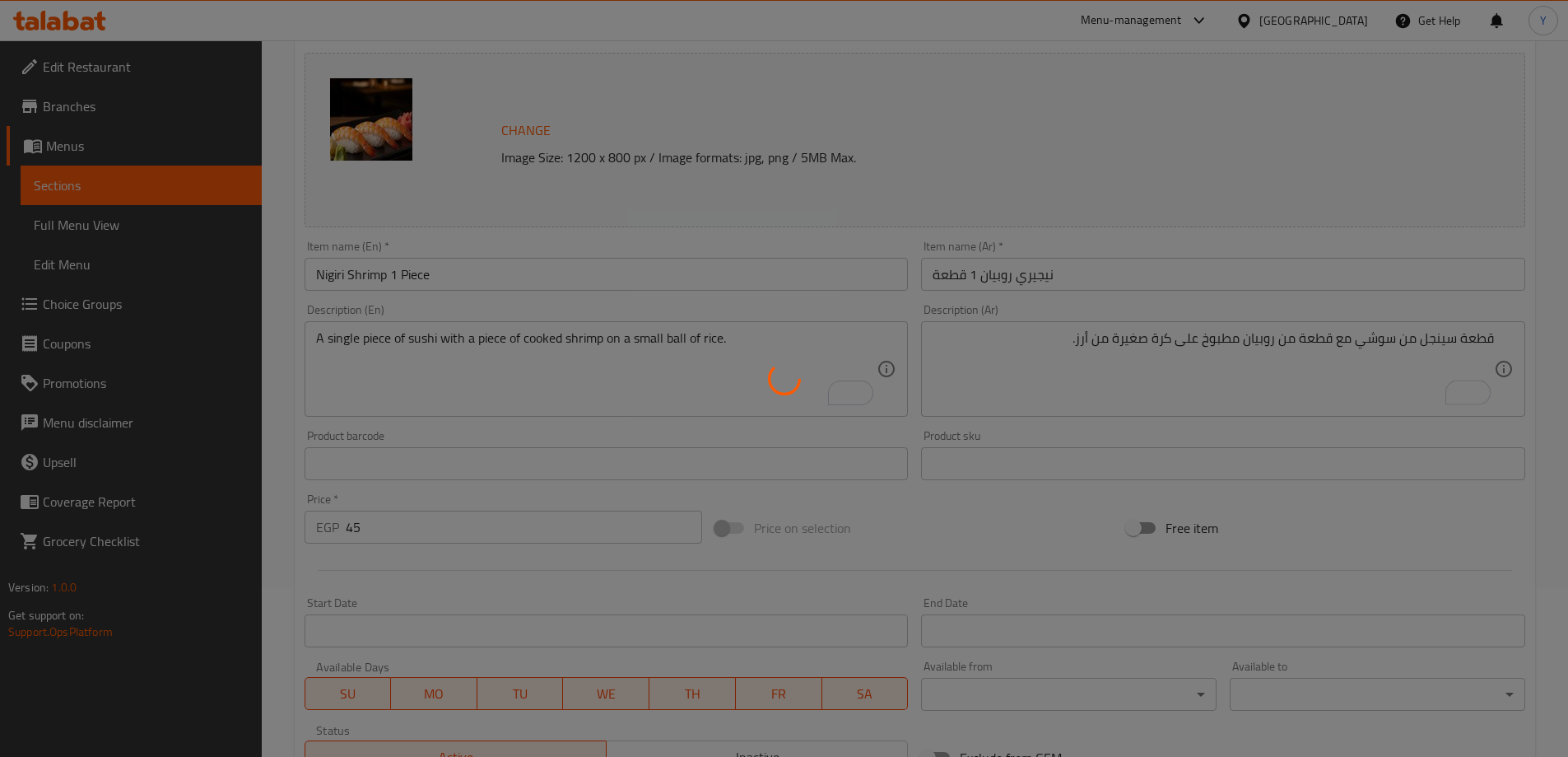
scroll to position [0, 0]
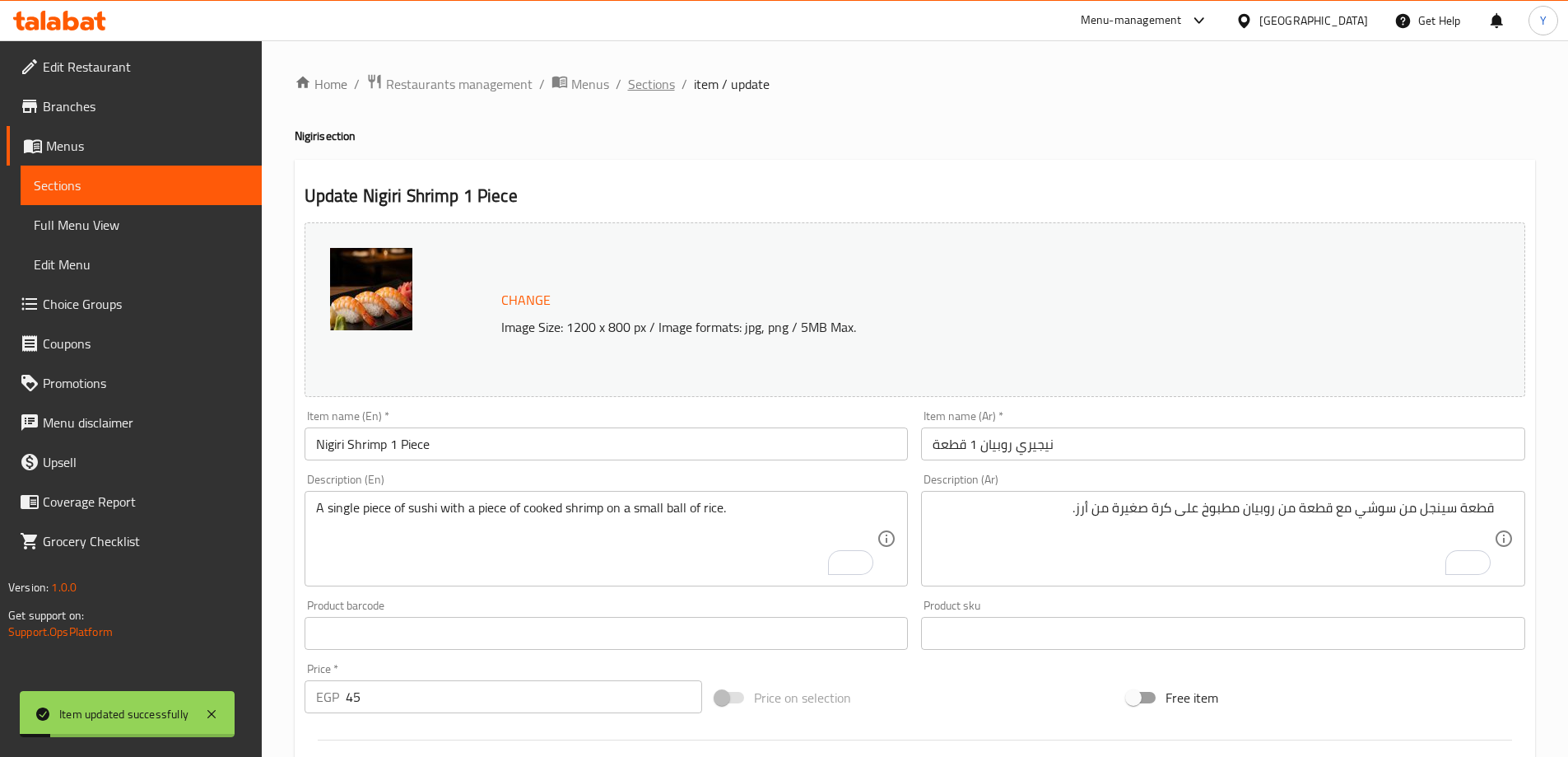
click at [660, 87] on span "Sections" at bounding box center [651, 83] width 47 height 20
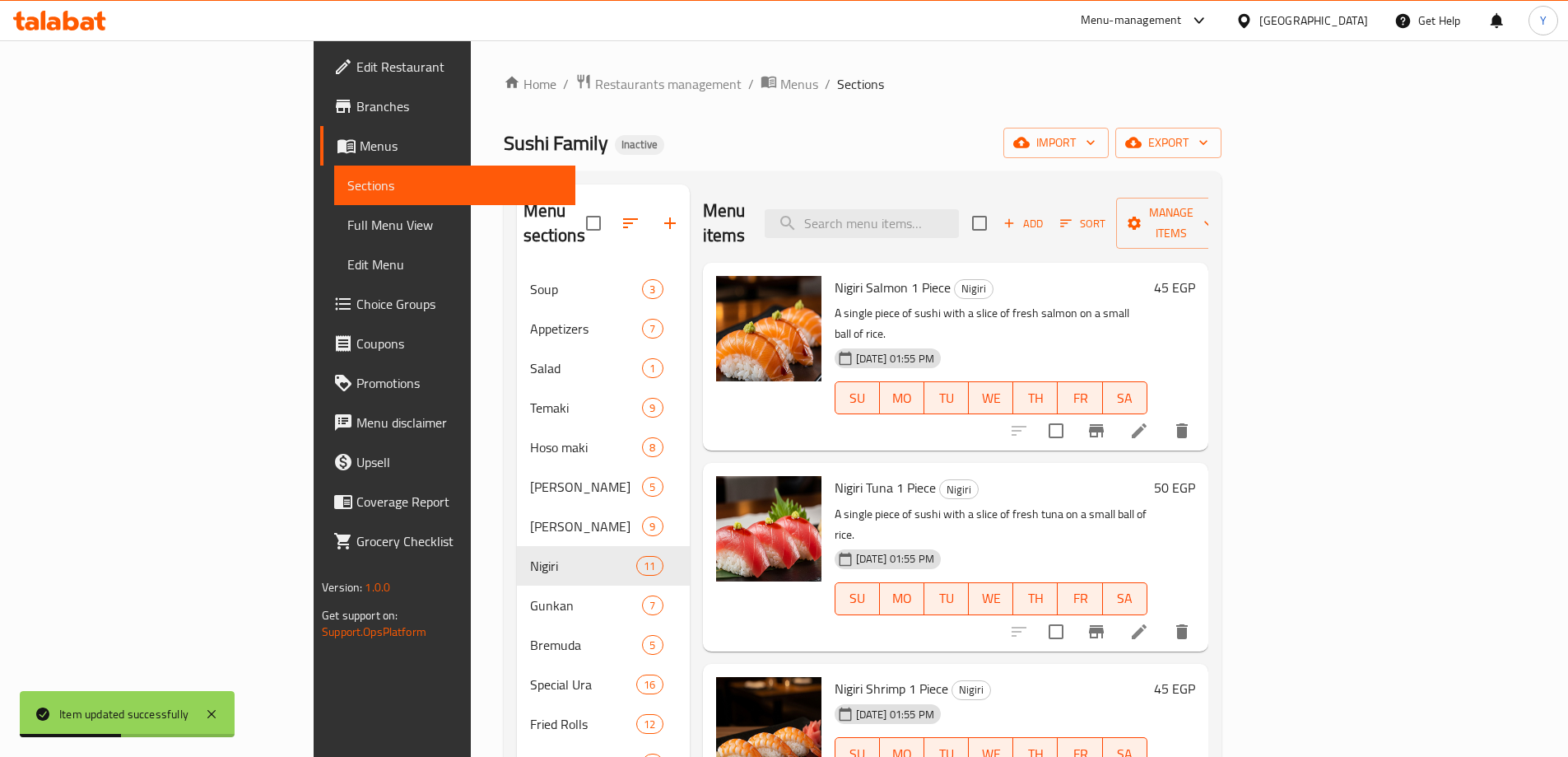
scroll to position [231, 0]
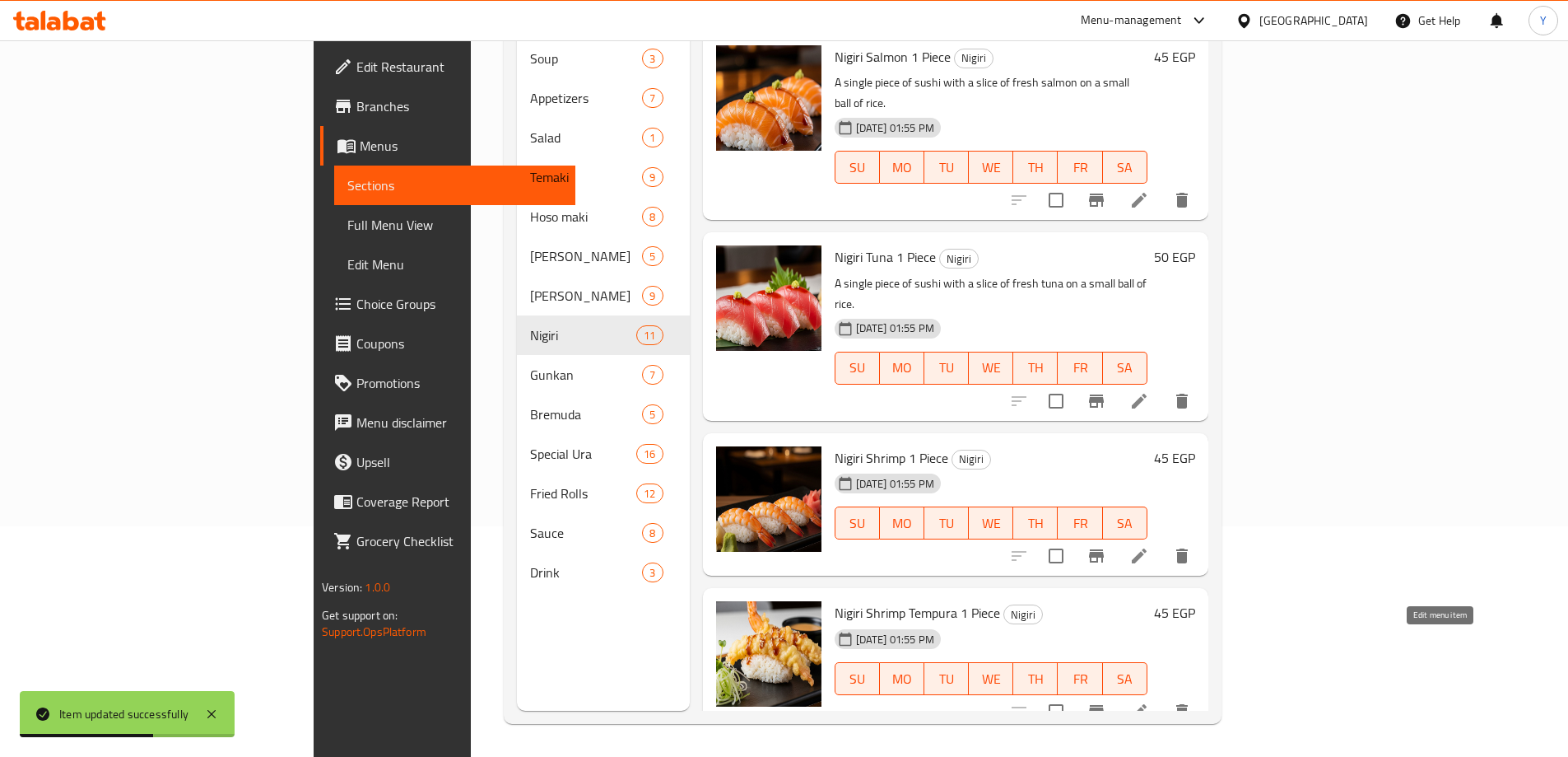
click at [1146, 704] on icon at bounding box center [1139, 711] width 15 height 15
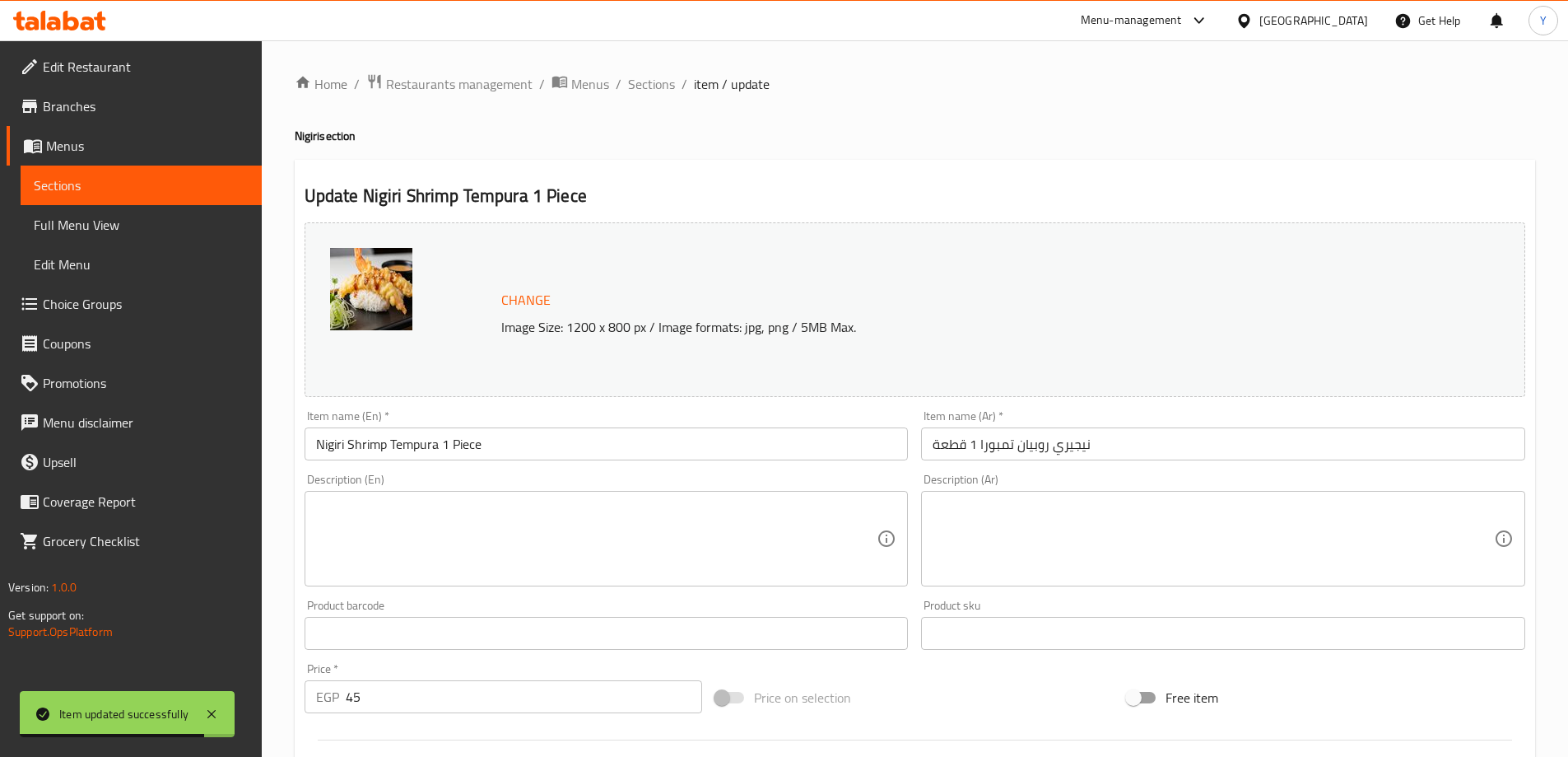
click at [728, 529] on textarea at bounding box center [596, 538] width 561 height 78
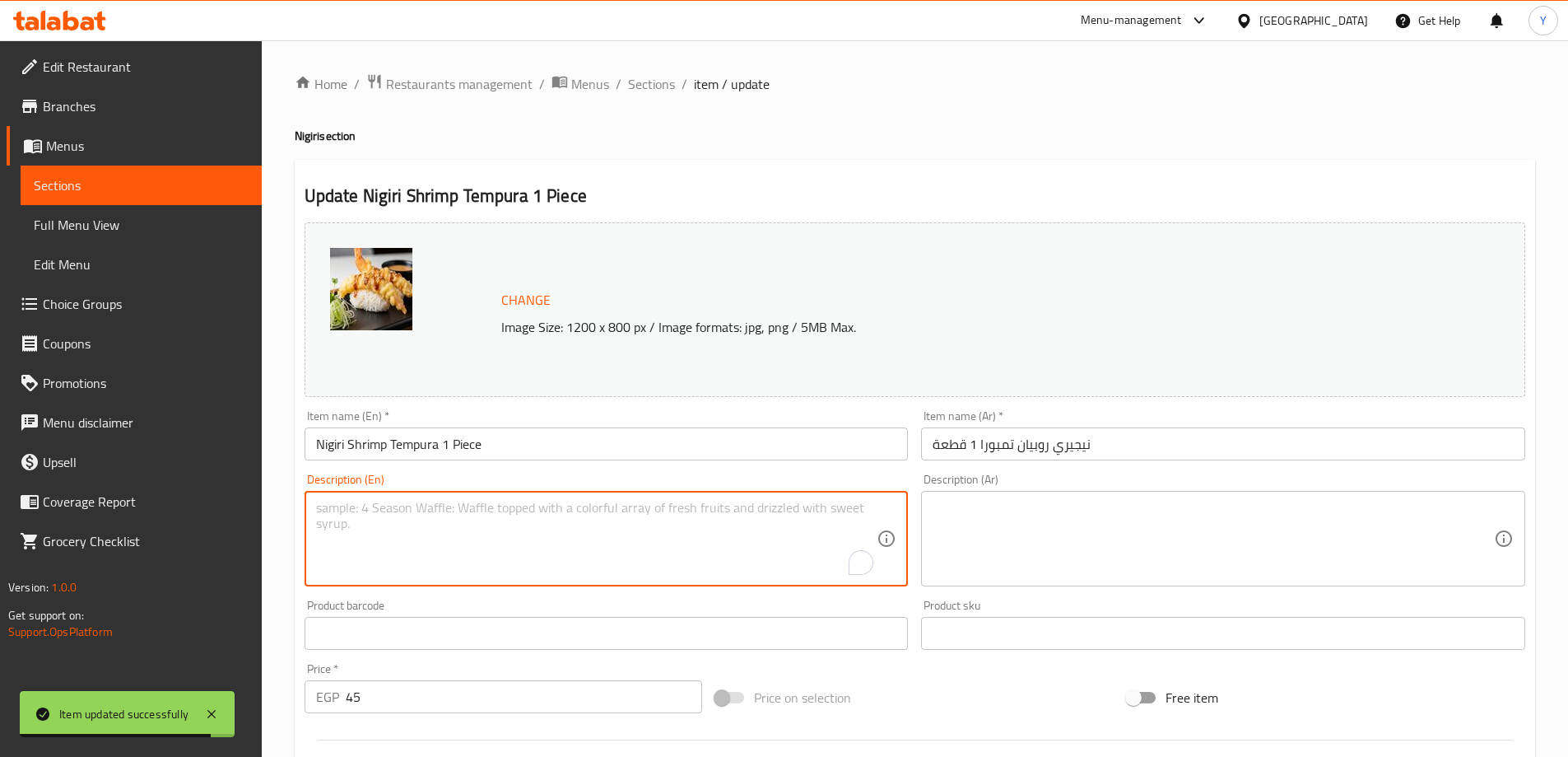
paste textarea "A single piece of sushi with a piece of crispy shrimp tempura on a small ball o…"
type textarea "A single piece of sushi with a piece of crispy shrimp tempura on a small ball o…"
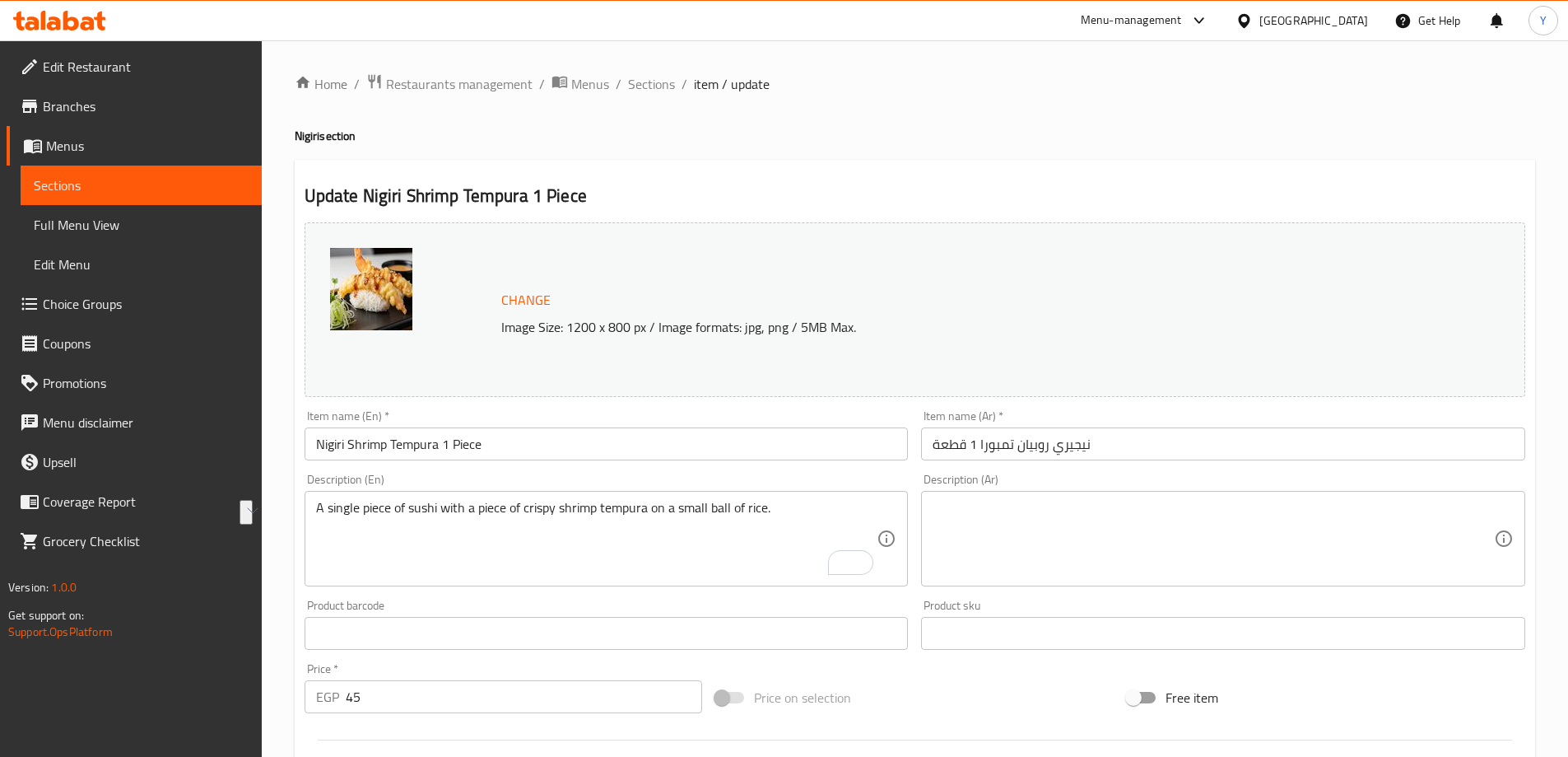
click at [1309, 497] on div "Description (Ar)" at bounding box center [1223, 538] width 604 height 95
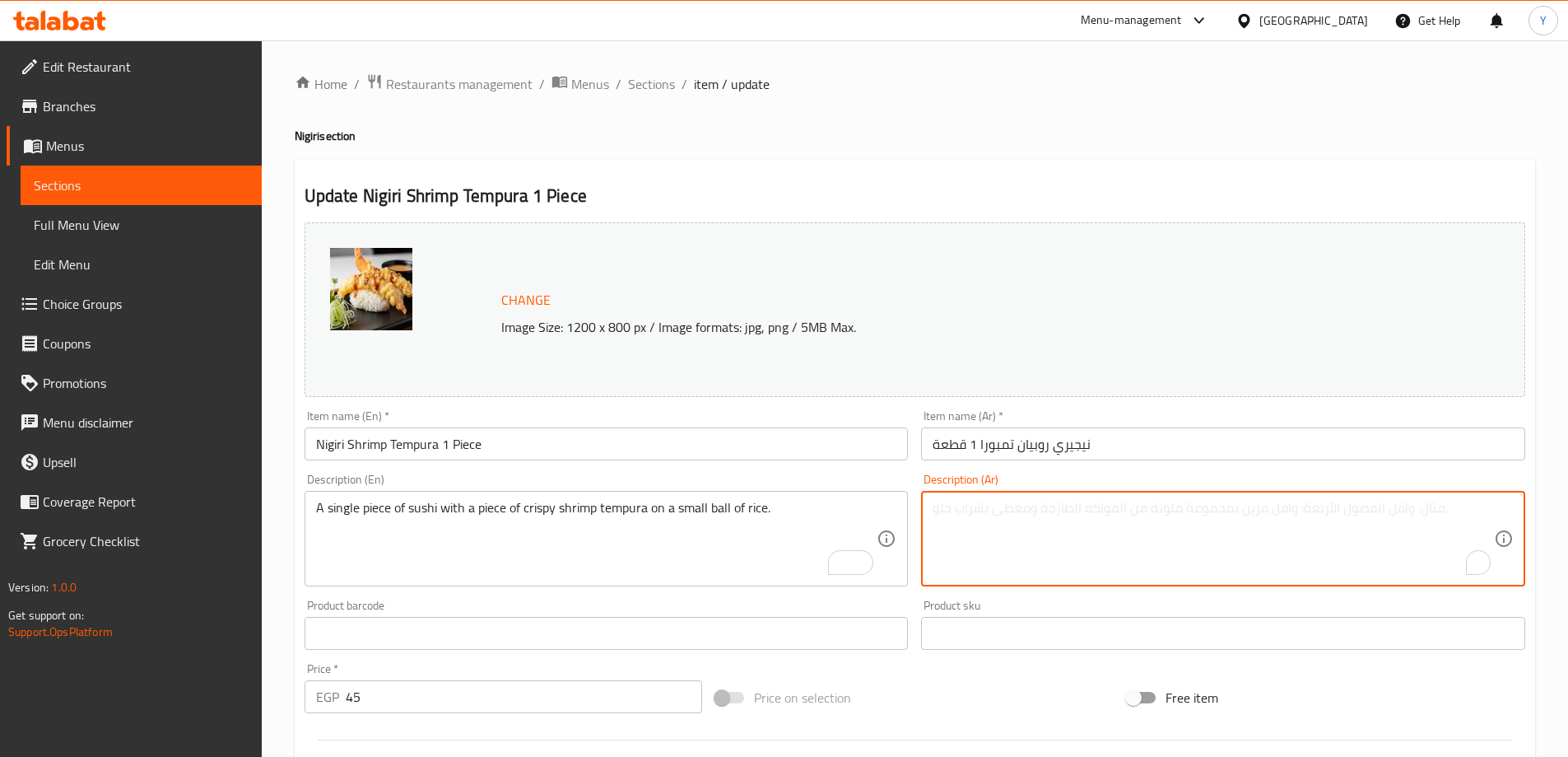
paste textarea "قطعة واحدة من السوشي مع قطعة من الجمبري المقرمش تمبورا على كرة صغيرة من الأرز."
paste textarea "مبورا"
type textarea "قطعة سينجل من سوشي مع قطعة من تمبورا روبيان مقرمش على كرة صغيرة من أرز."
click at [1084, 171] on div "Update Nigiri Shrimp Tempura 1 Piece Change Image Size: 1200 x 800 px / Image f…" at bounding box center [915, 651] width 1241 height 982
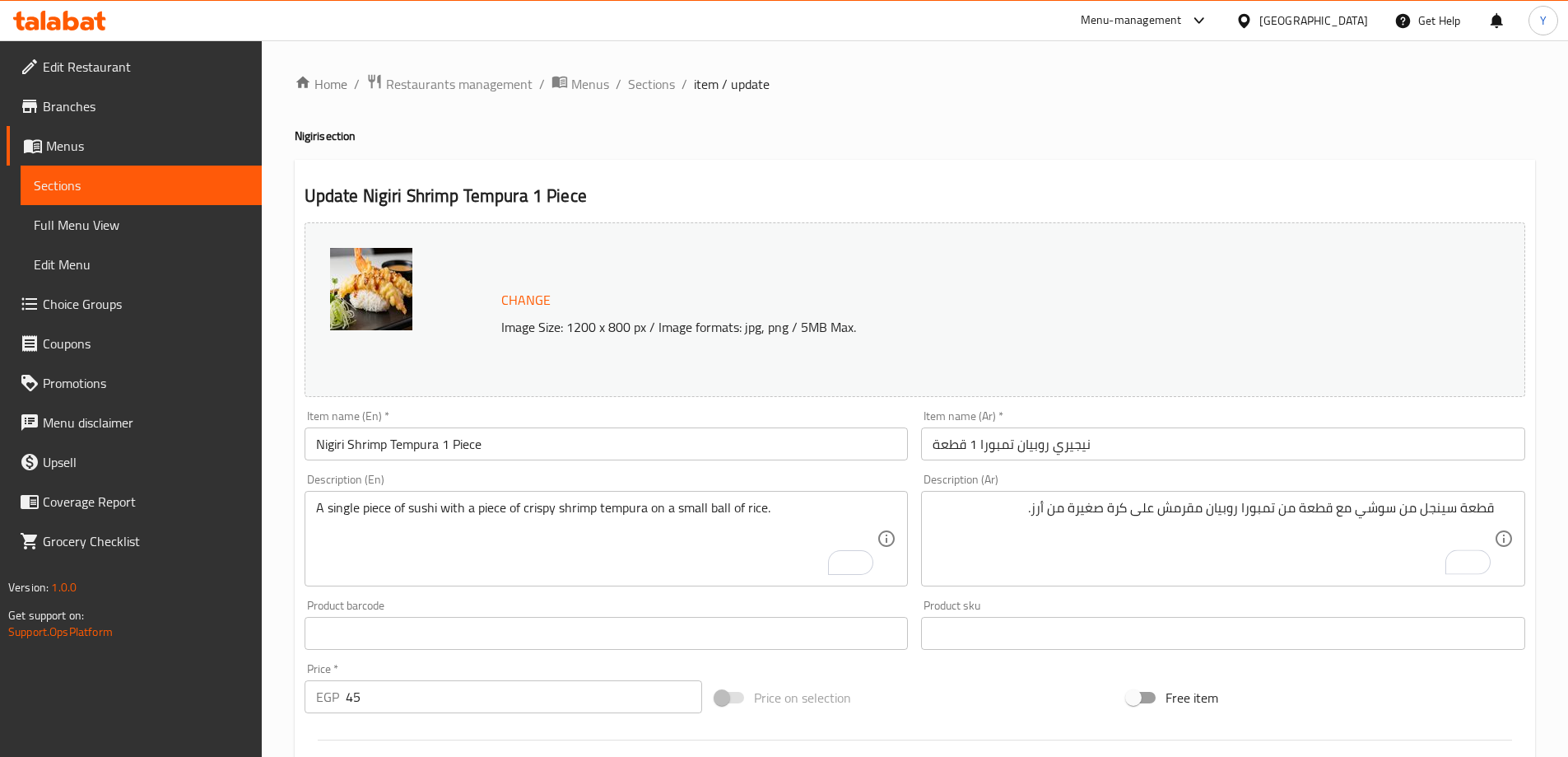
scroll to position [430, 0]
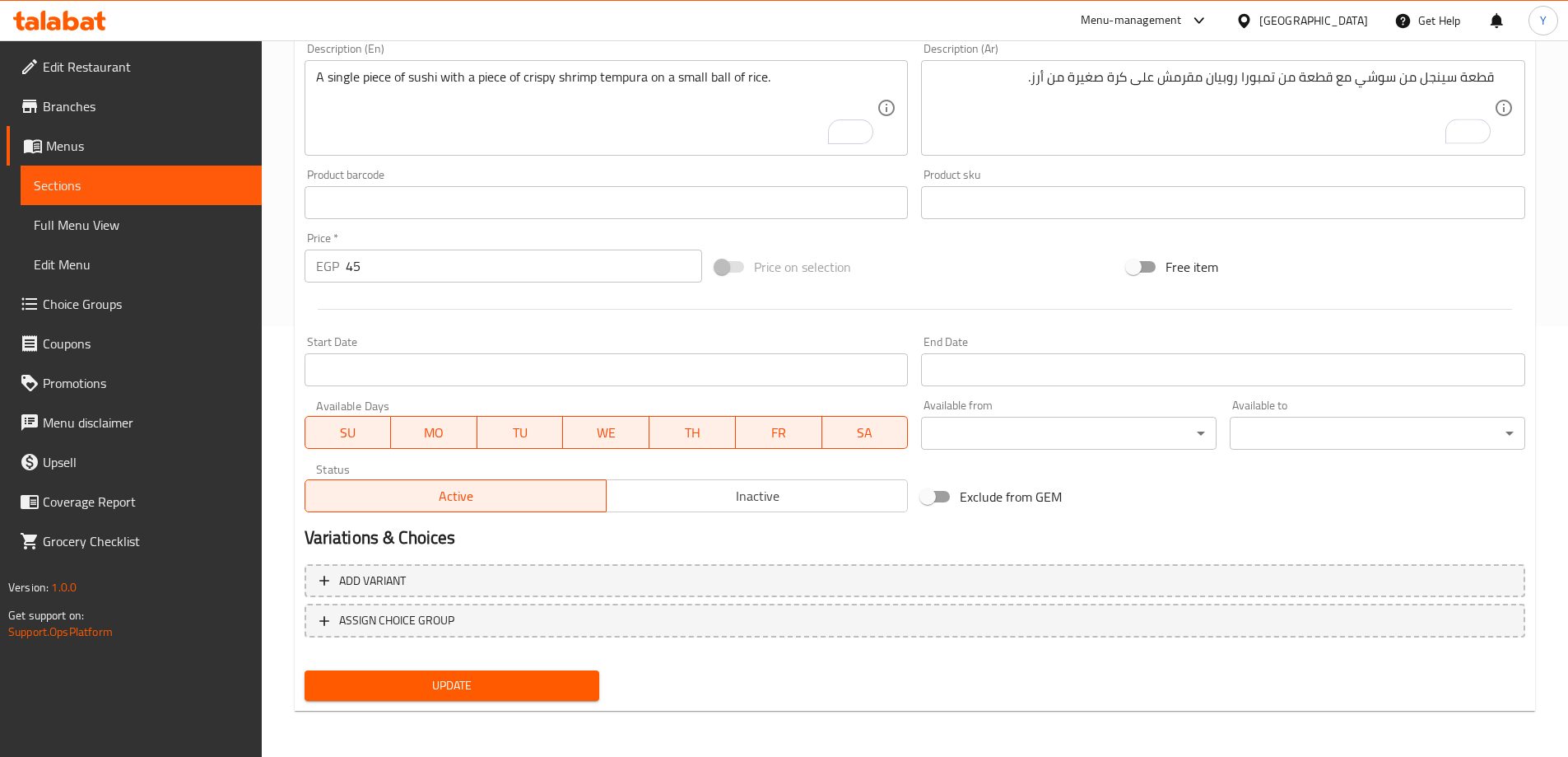
click at [542, 679] on span "Update" at bounding box center [452, 686] width 269 height 21
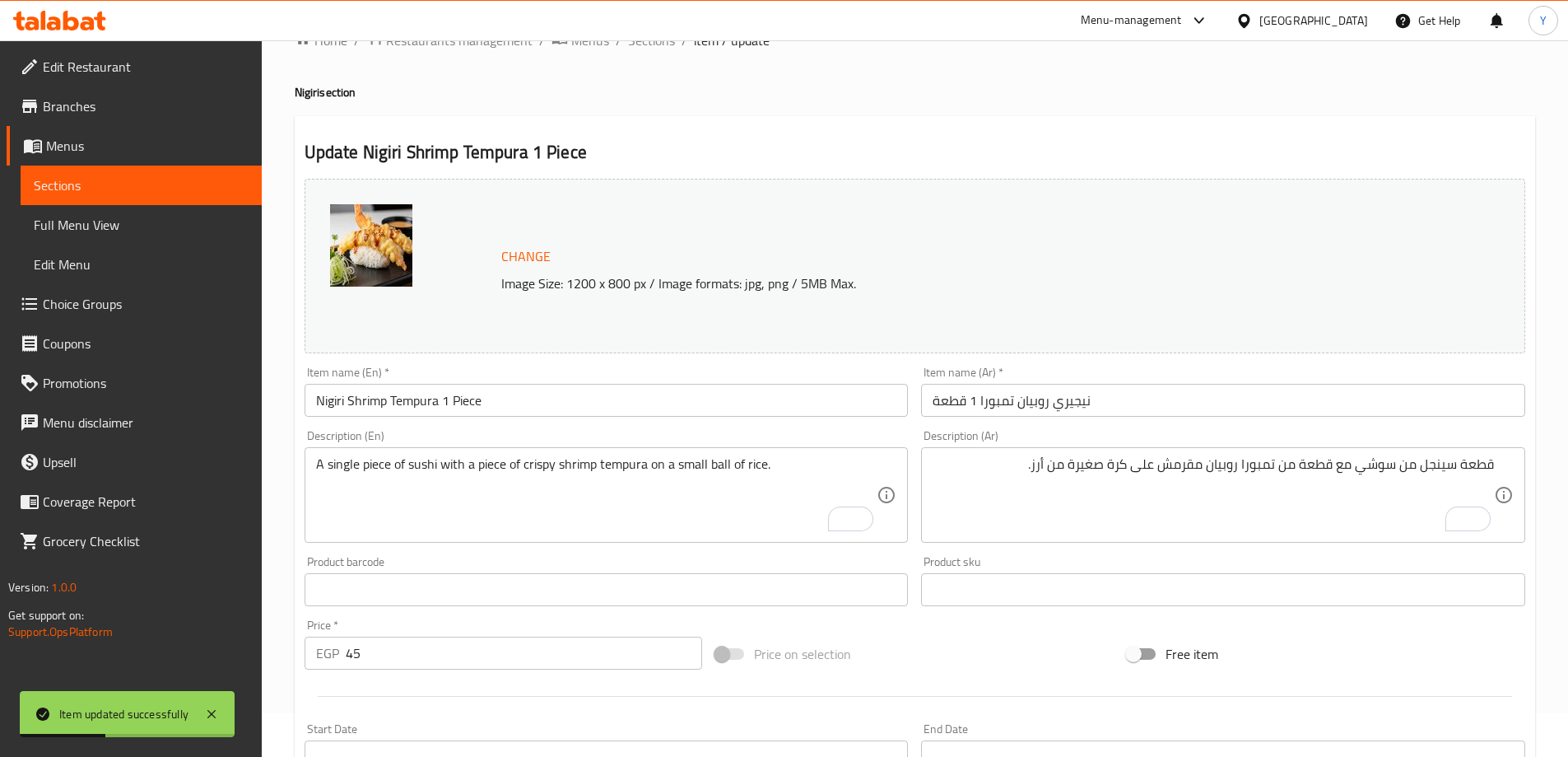
scroll to position [0, 0]
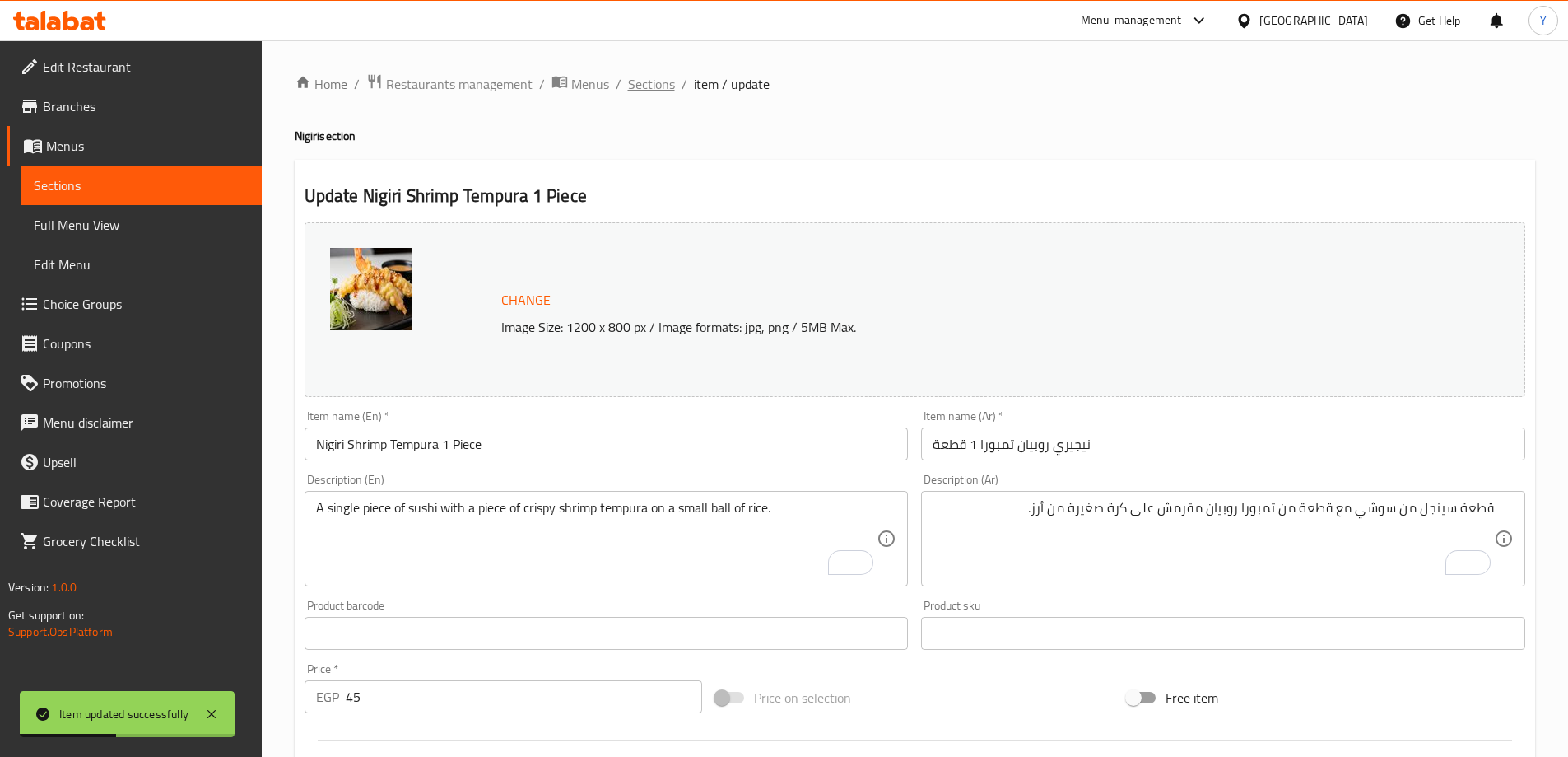
click at [650, 87] on span "Sections" at bounding box center [651, 83] width 47 height 20
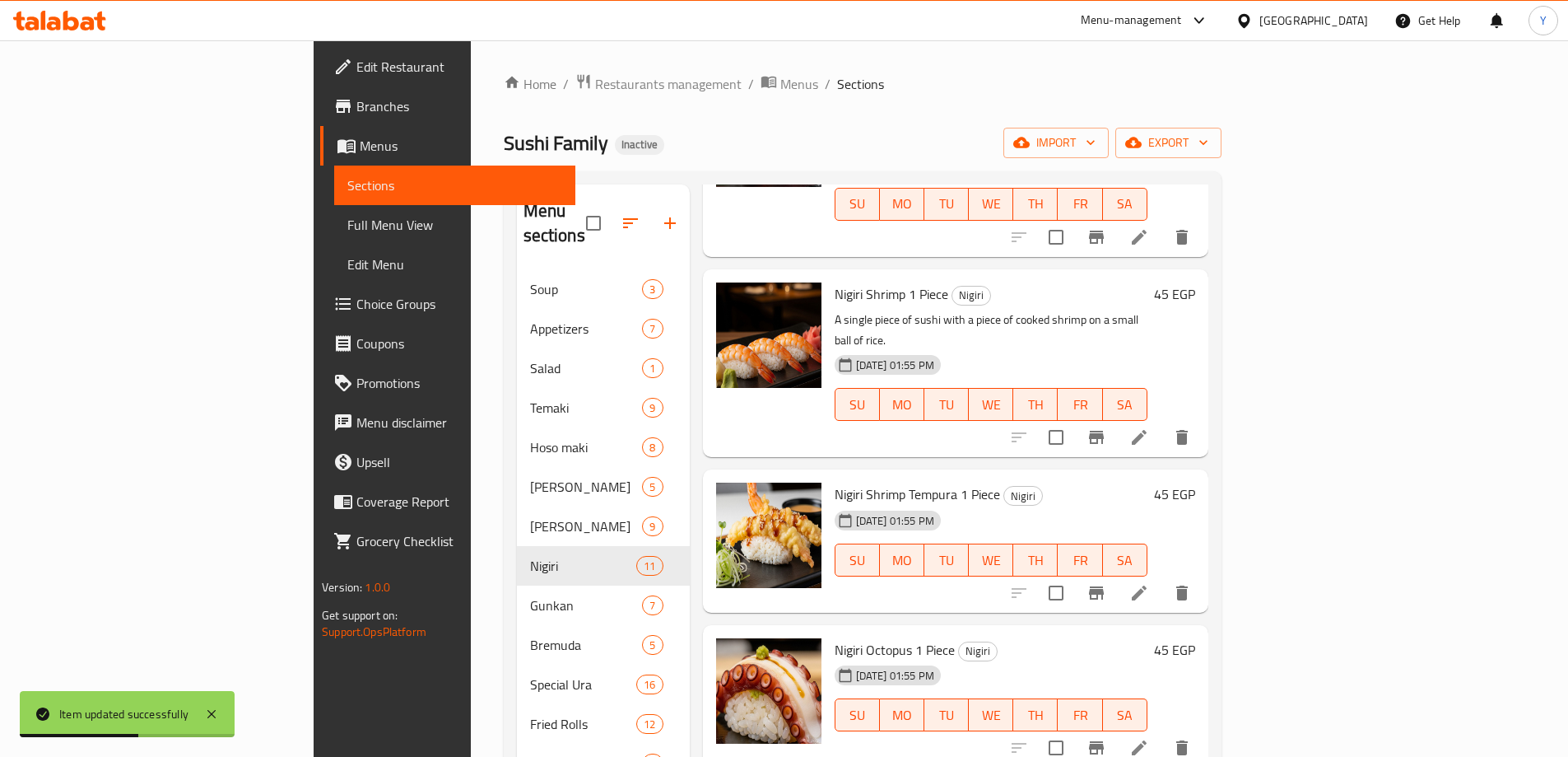
scroll to position [559, 0]
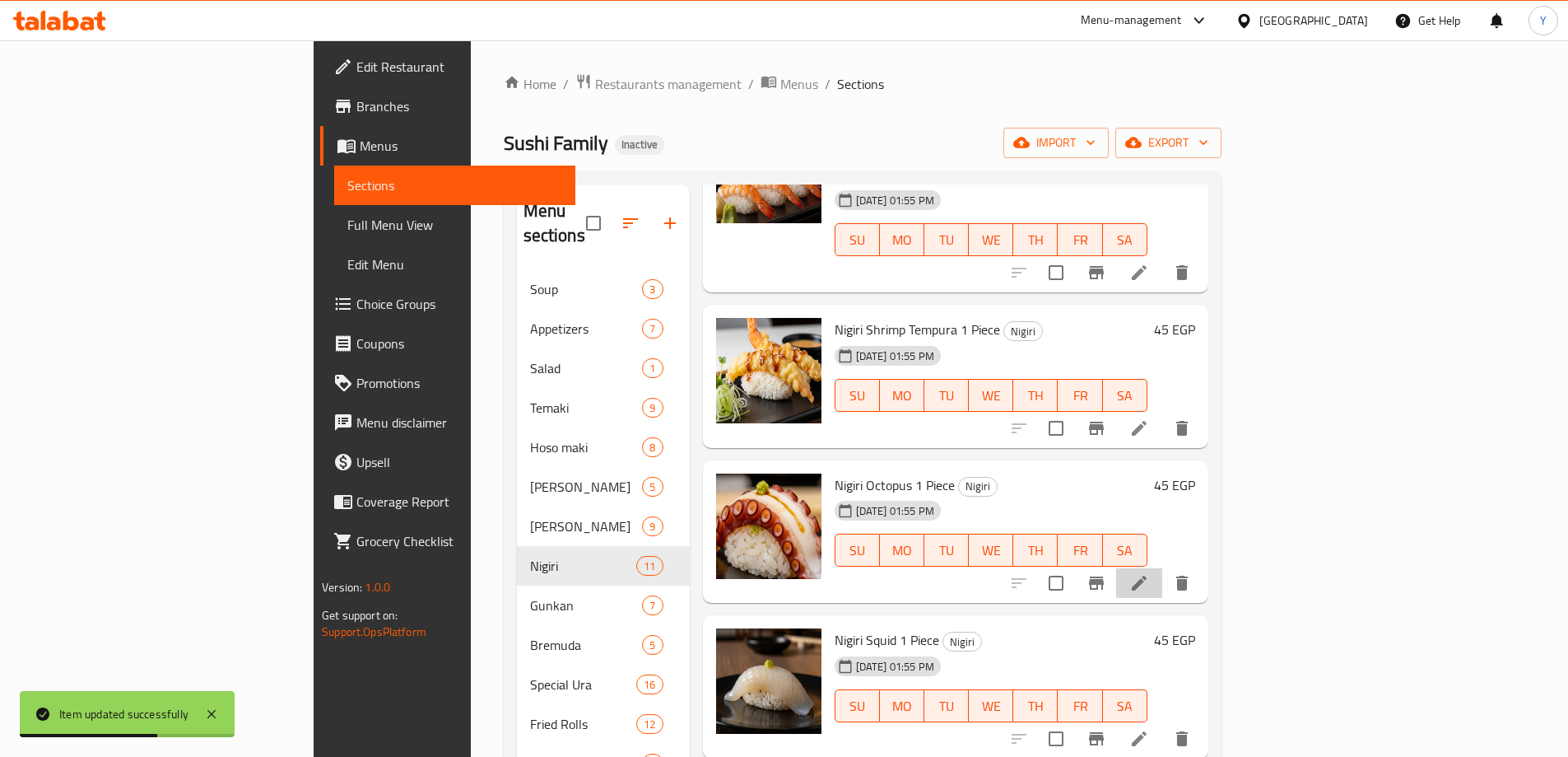
click at [1163, 568] on li at bounding box center [1140, 583] width 46 height 30
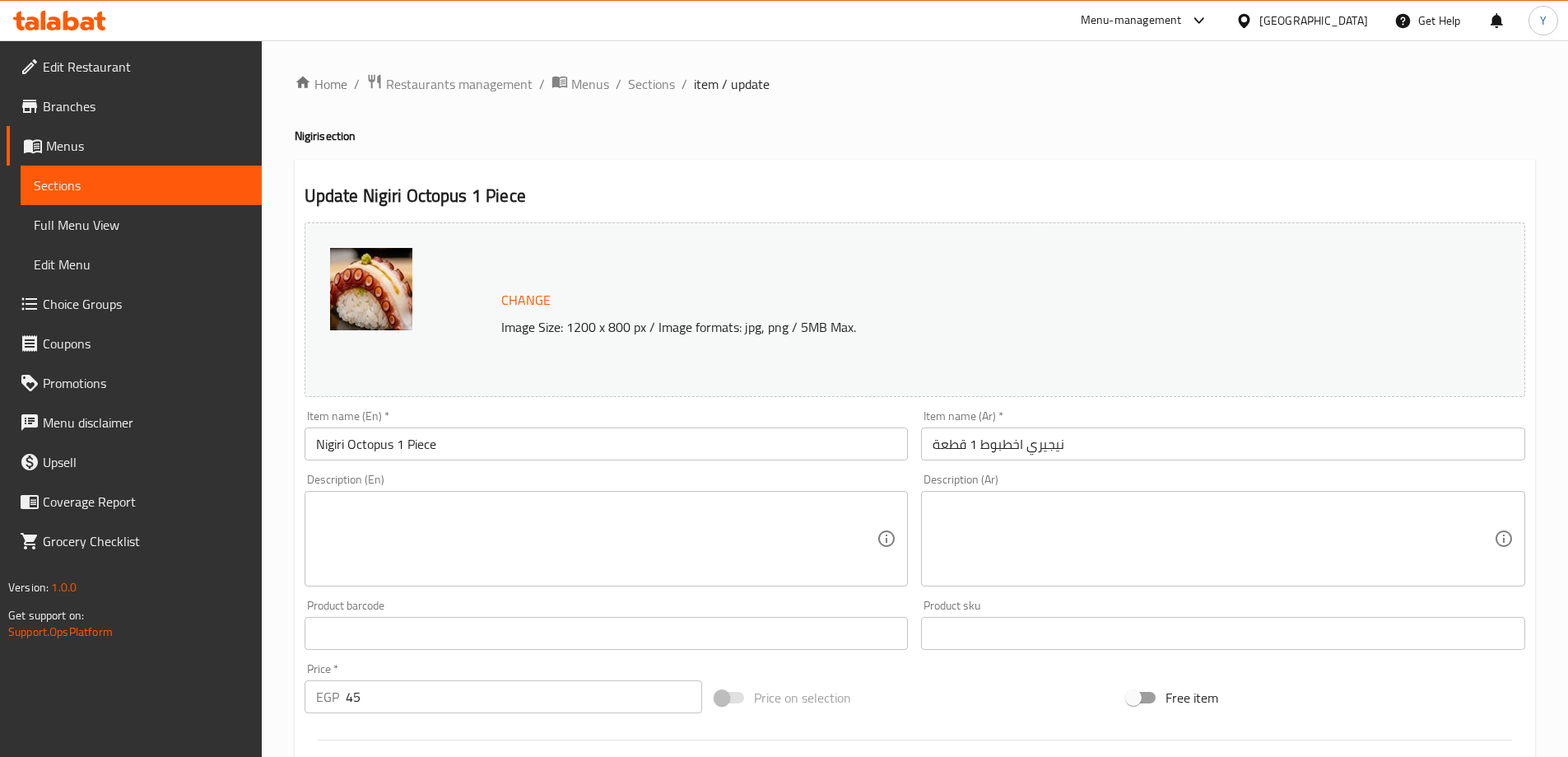
click at [1176, 550] on textarea at bounding box center [1213, 538] width 561 height 78
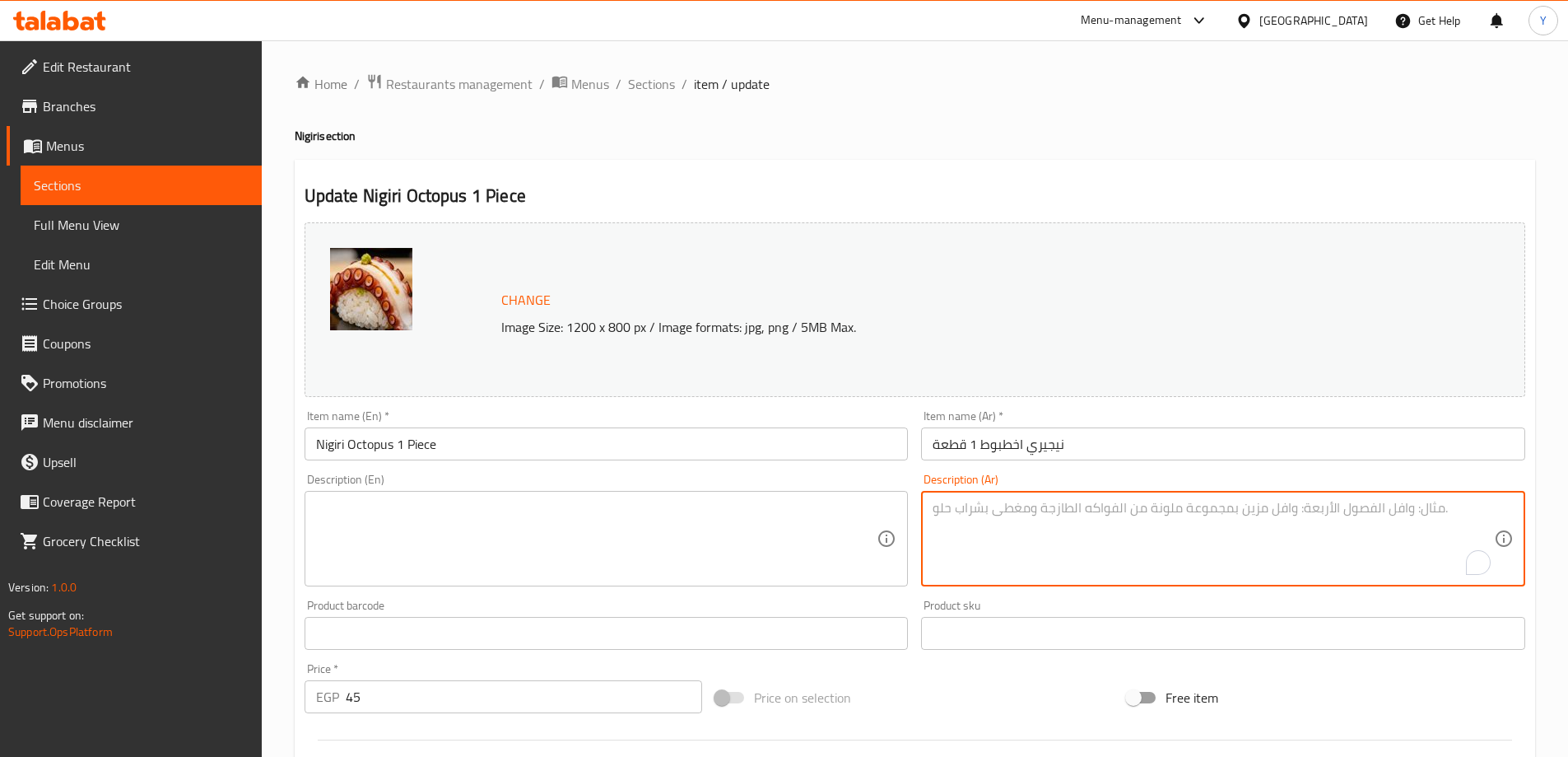
click at [727, 546] on textarea at bounding box center [596, 538] width 561 height 78
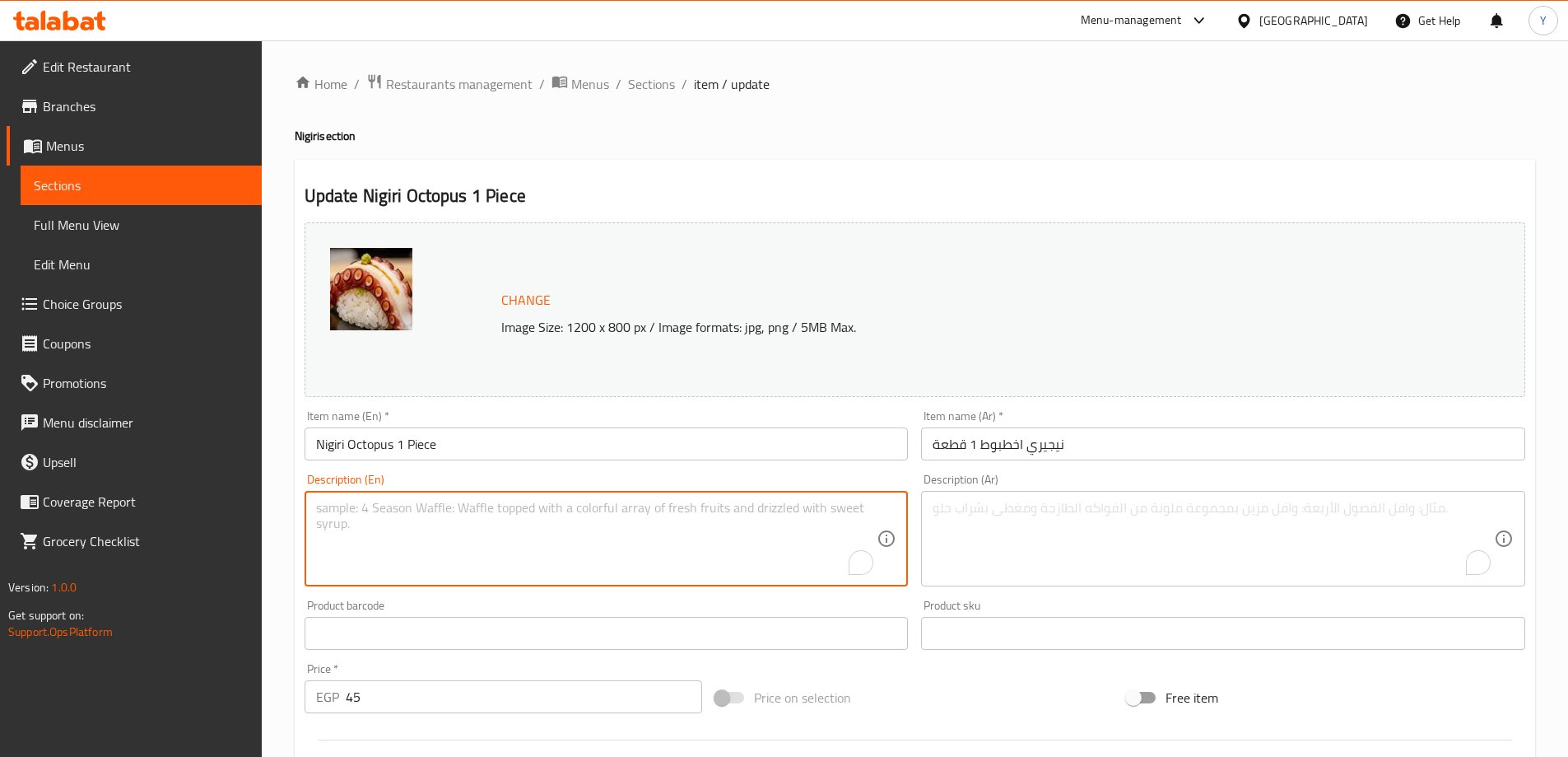
paste textarea "A single piece of sushi with a slice of cooked octopus on a small ball of rice."
type textarea "A single piece of sushi with a slice of cooked octopus on a small ball of rice."
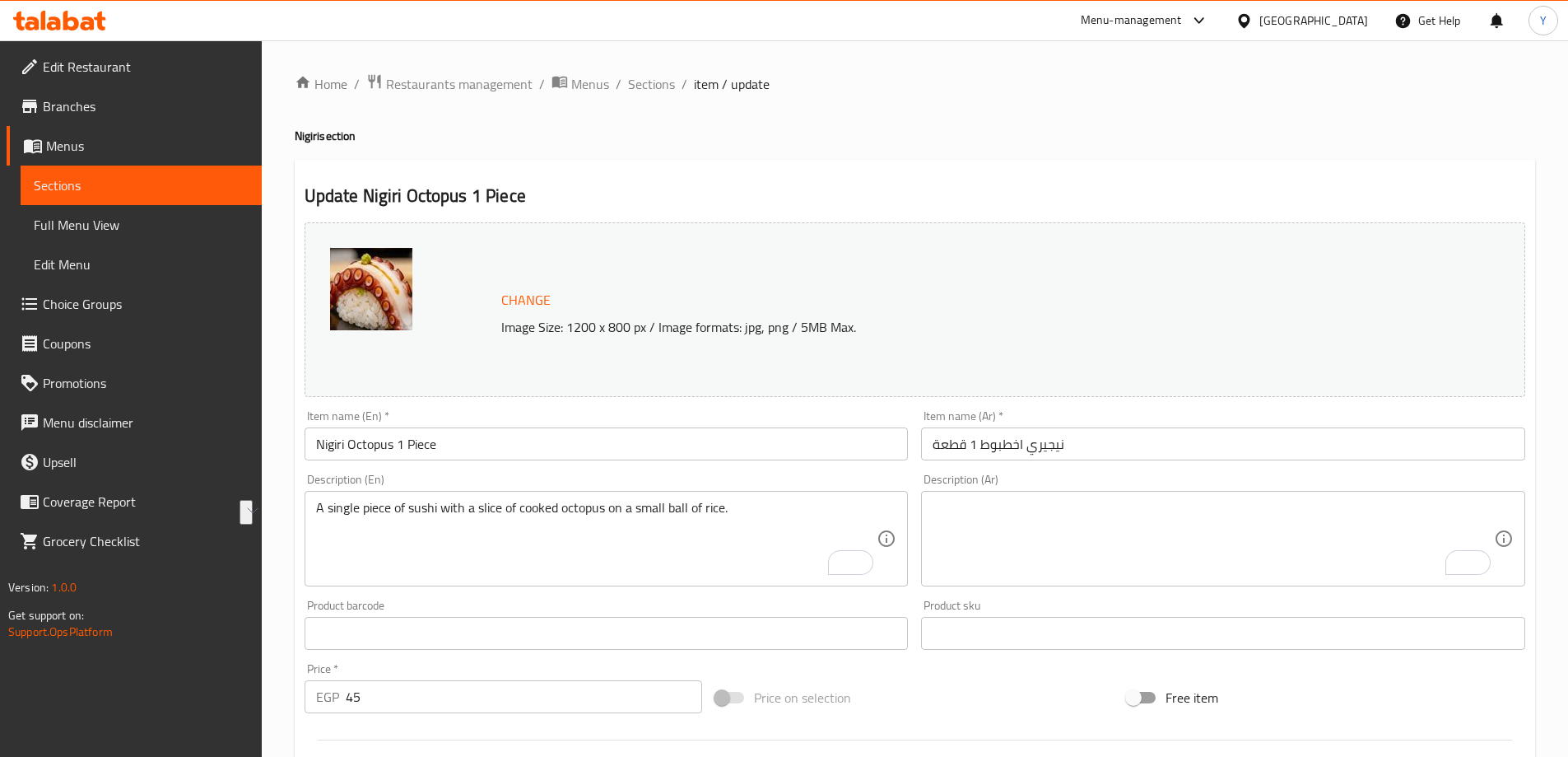
click at [1353, 533] on textarea "To enrich screen reader interactions, please activate Accessibility in Grammarl…" at bounding box center [1213, 538] width 561 height 78
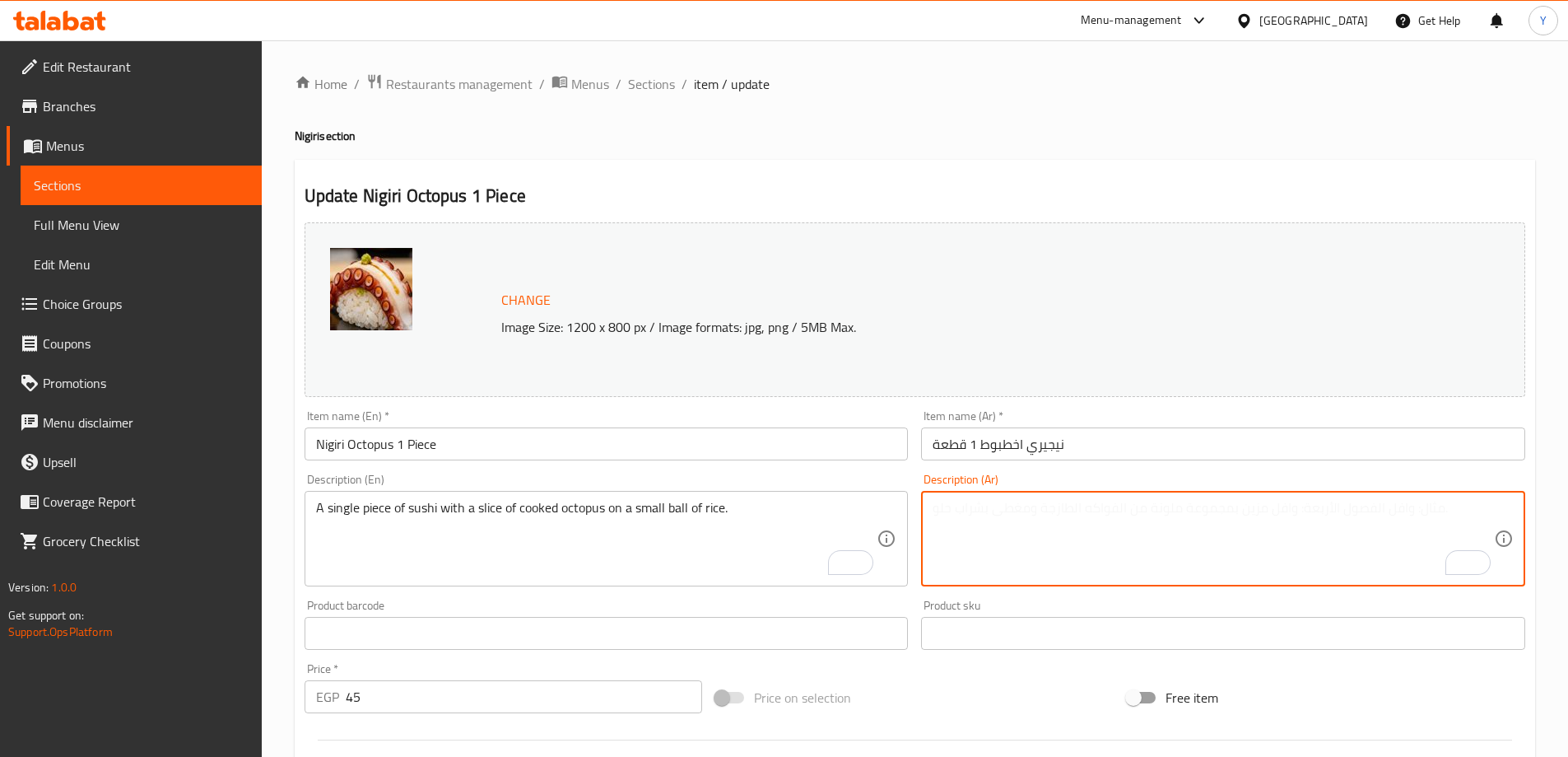
paste textarea "قطعة واحدة من السوشي مع شريحة من الأخطبوط المطبوخ على كرة صغيرة من الأرز."
click at [1449, 513] on textarea "قطعة واحدة من السوشي مع شريحة من الأخطبوط المطبوخ على كرة صغيرة من الأرز." at bounding box center [1213, 538] width 561 height 78
click at [1450, 513] on textarea "قطعة واحدة من السوشي مع شريحة من الأخطبوط المطبوخ على كرة صغيرة من الأرز." at bounding box center [1213, 538] width 561 height 78
type textarea "قطعة سينجل من سوشي مع شريحة من أخطبوط مطبوخ على كرة صغيرة من أرز."
click at [1224, 141] on h4 "Nigiri section" at bounding box center [915, 135] width 1241 height 16
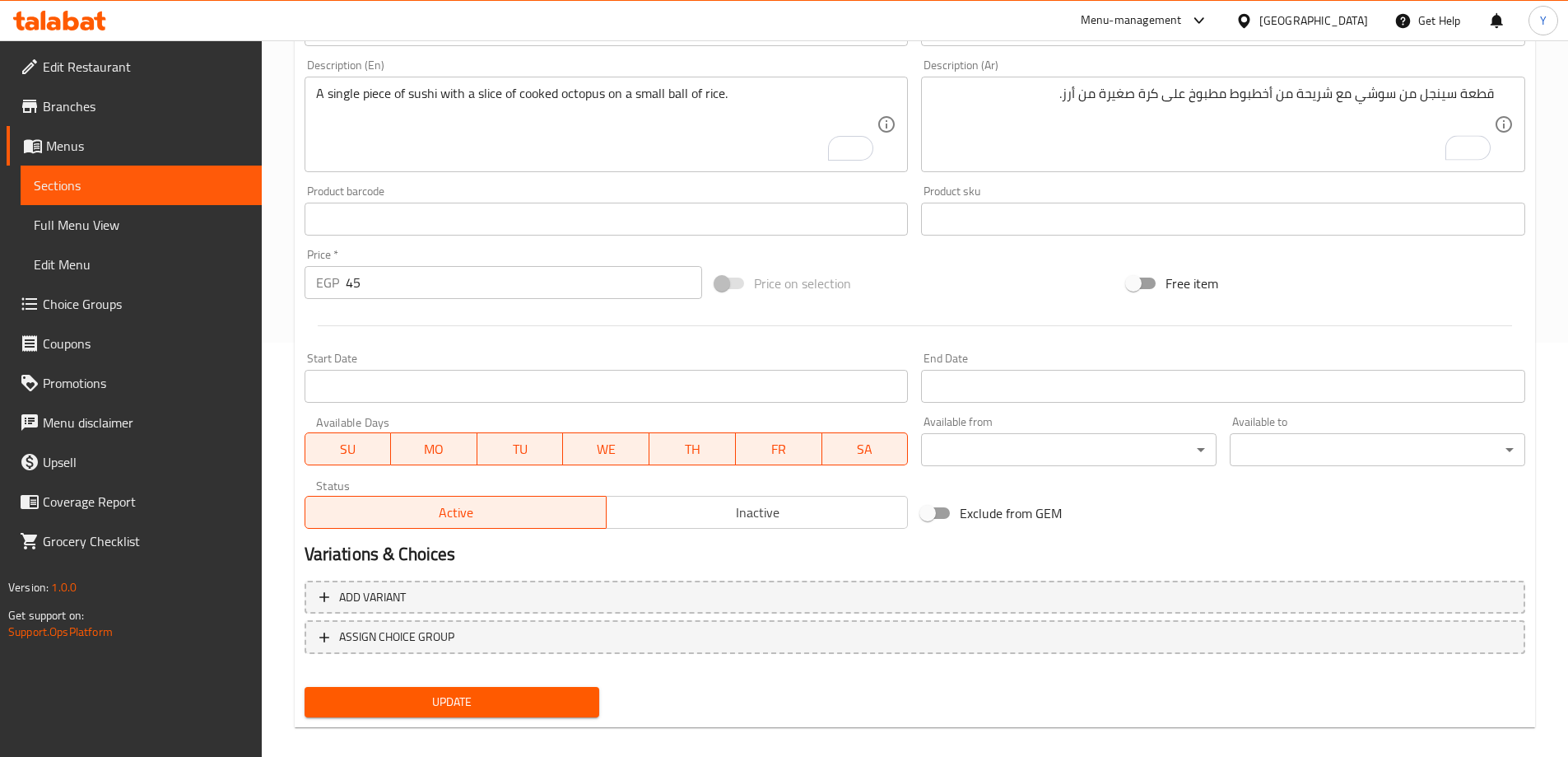
scroll to position [430, 0]
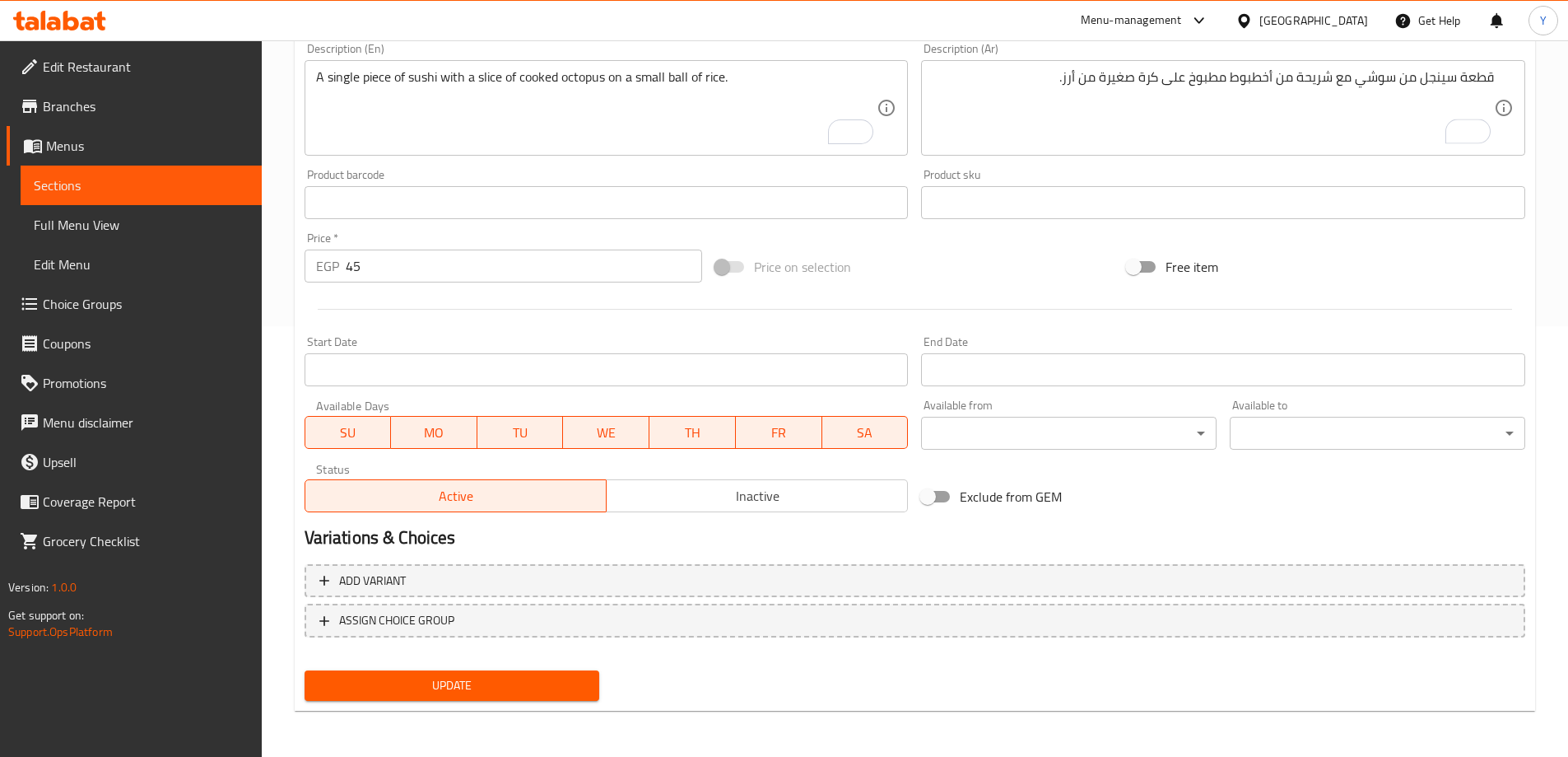
click at [512, 695] on span "Update" at bounding box center [452, 686] width 269 height 21
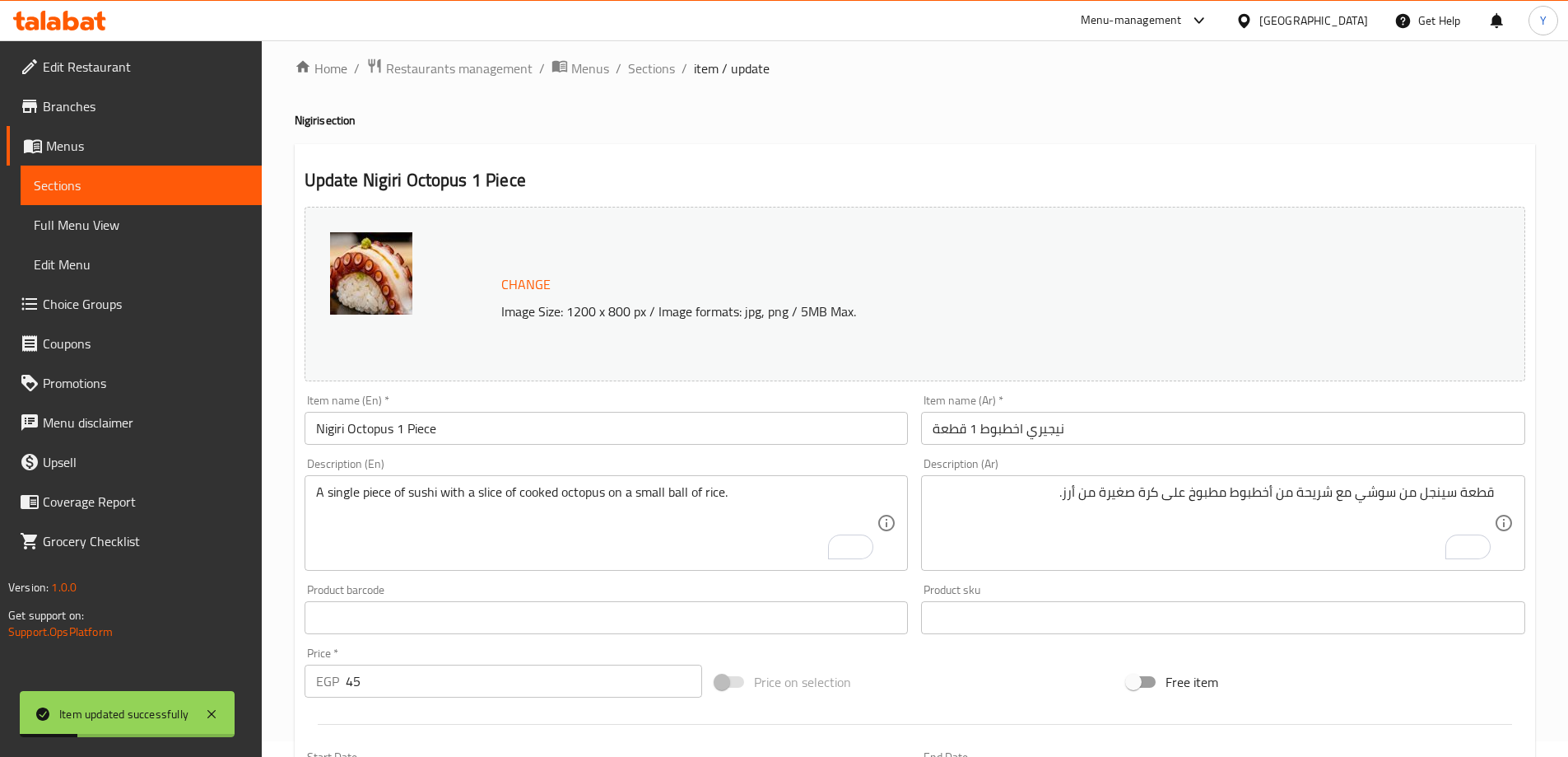
scroll to position [0, 0]
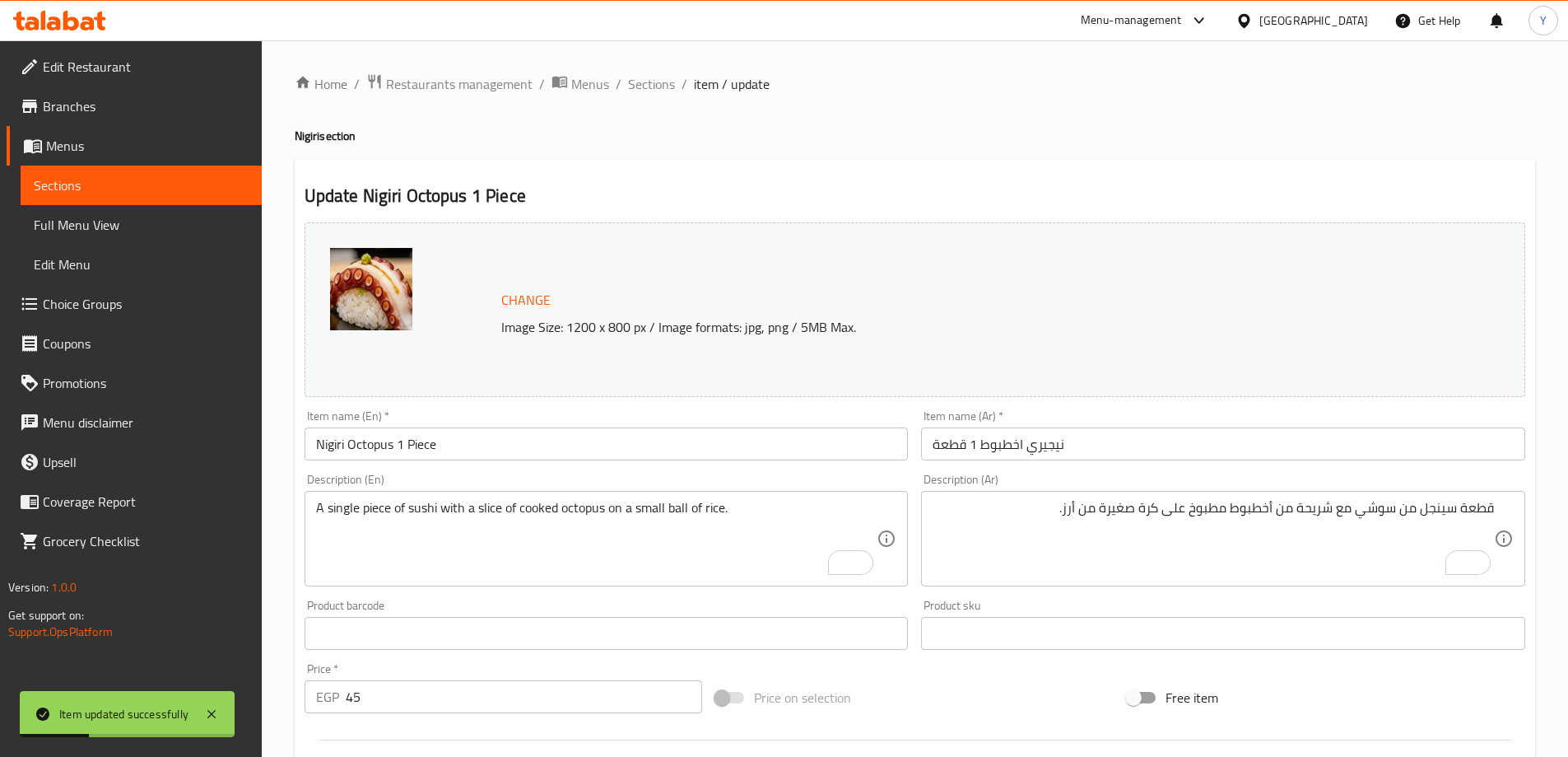
click at [659, 71] on div "Home / Restaurants management / Menus / Sections / item / update Nigiri section…" at bounding box center [915, 614] width 1307 height 1147
click at [655, 83] on span "Sections" at bounding box center [651, 83] width 47 height 20
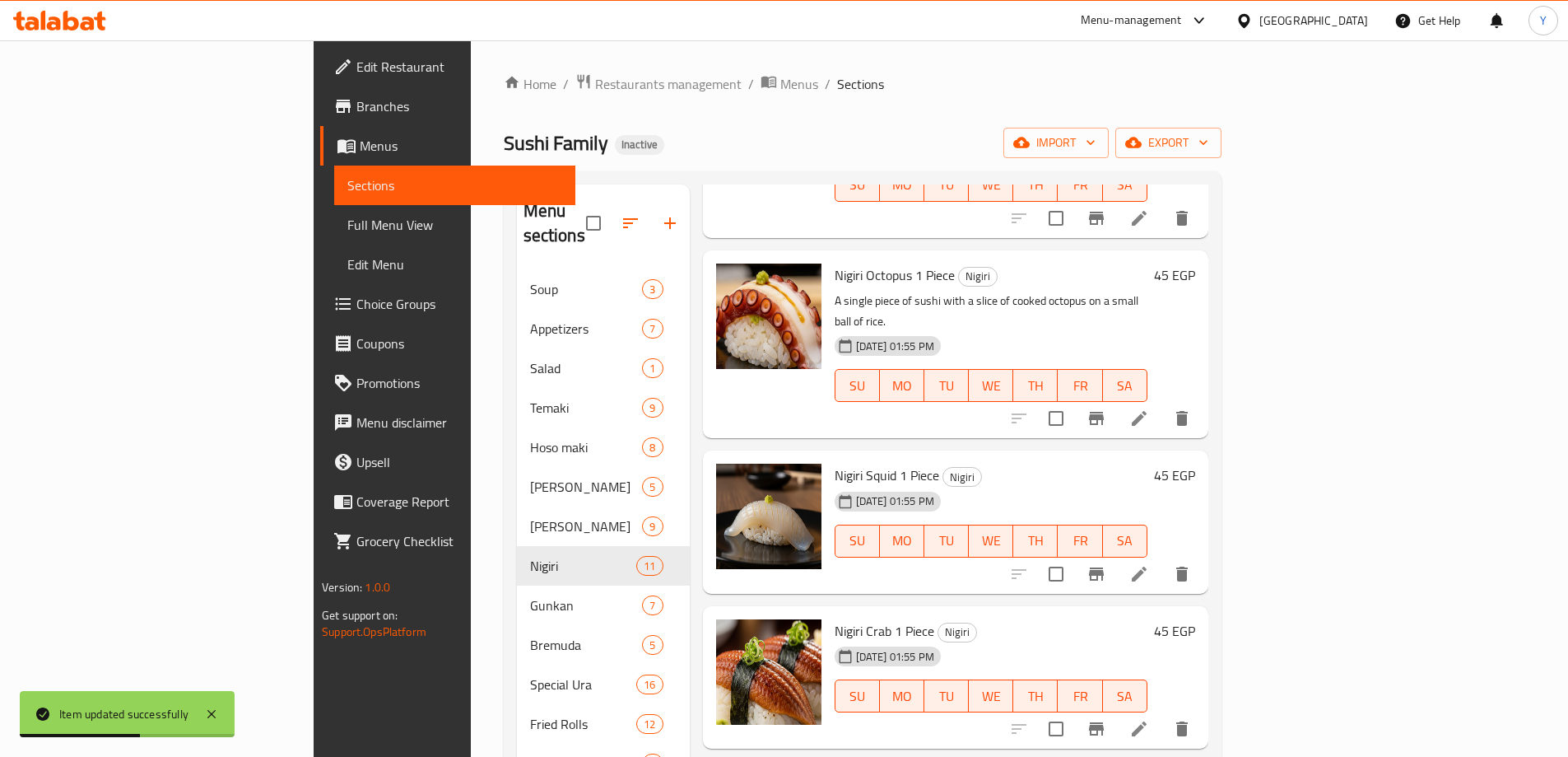
scroll to position [847, 0]
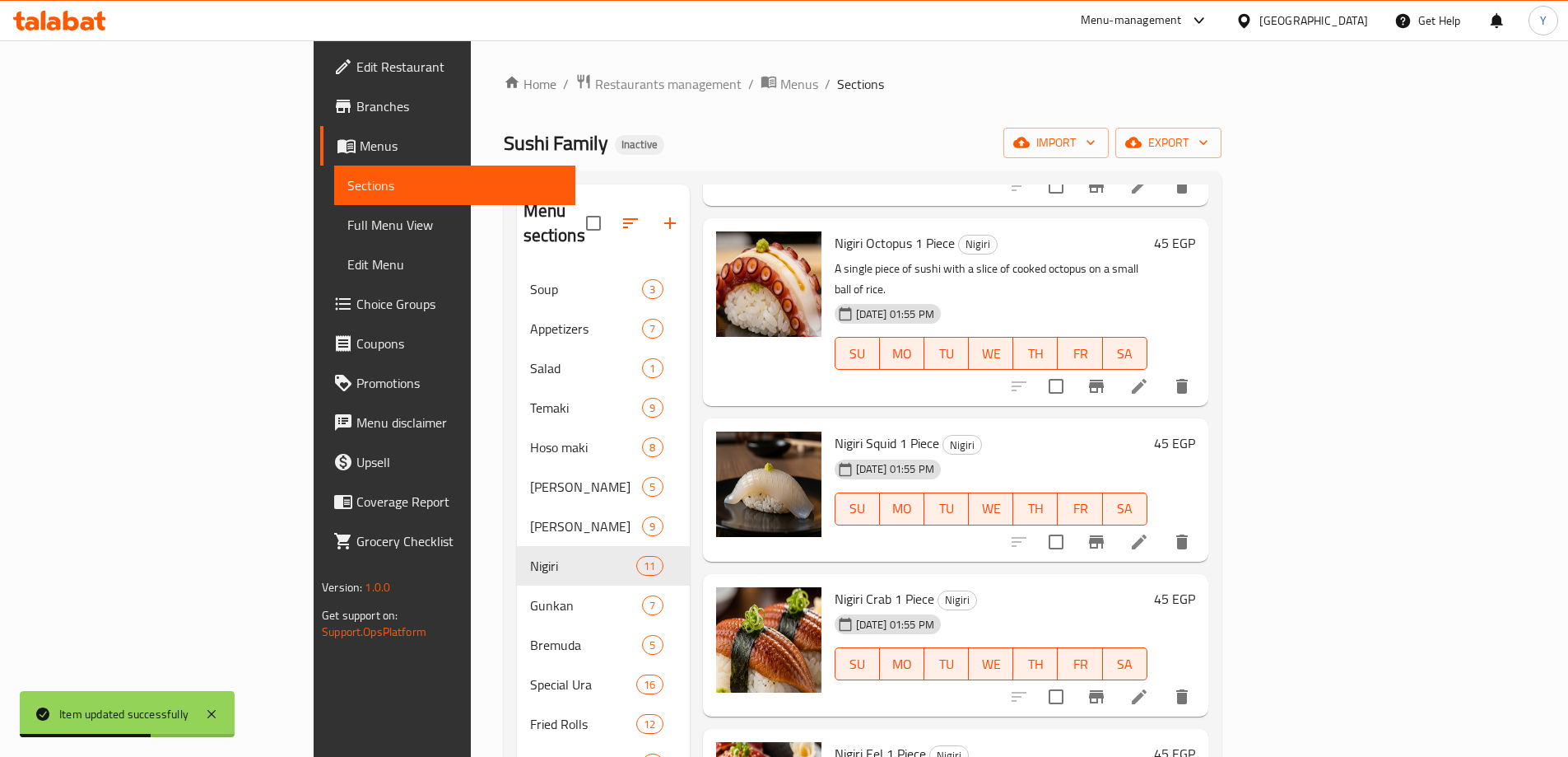
click at [1163, 527] on li at bounding box center [1140, 542] width 46 height 30
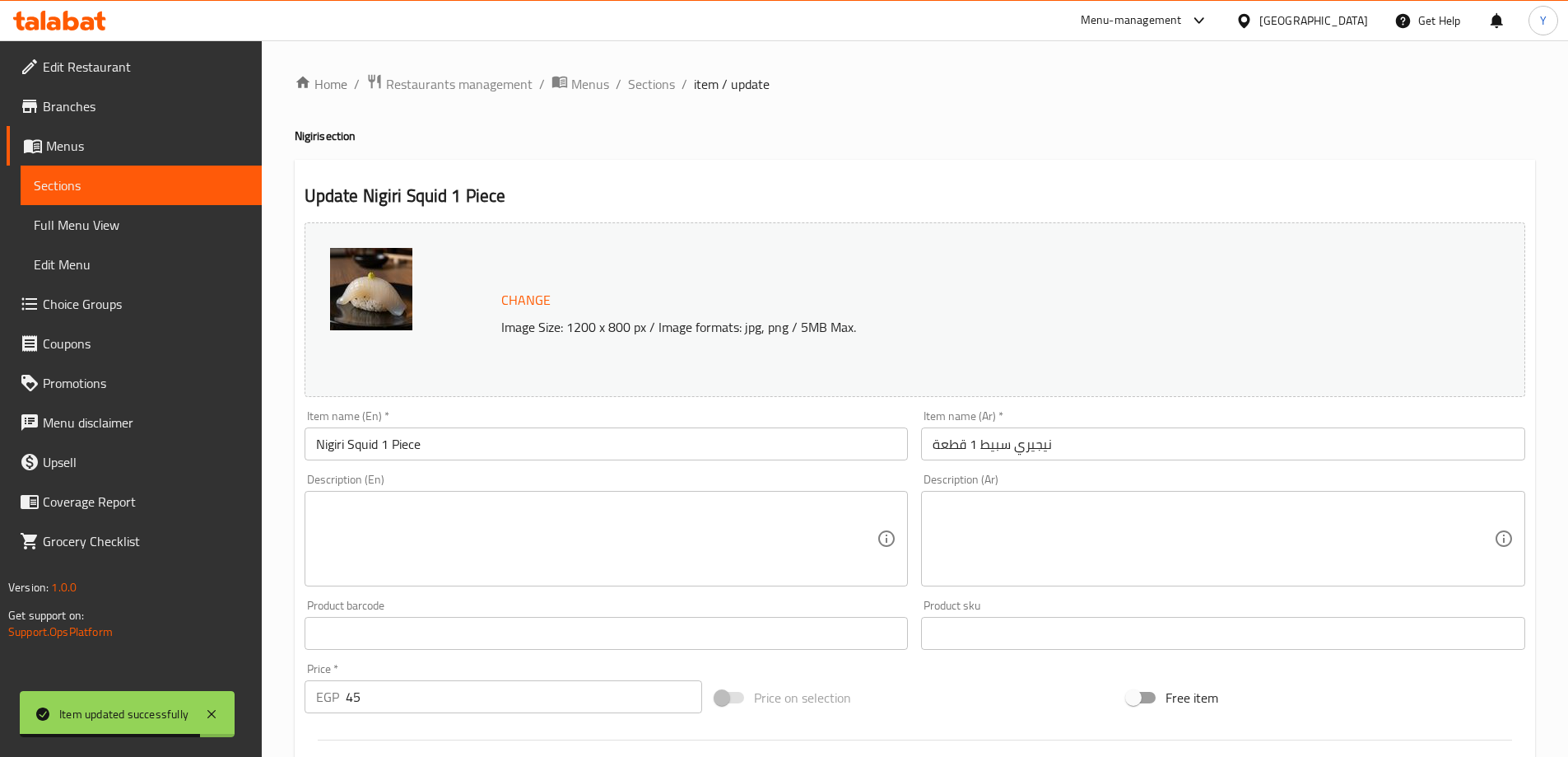
click at [572, 514] on textarea at bounding box center [596, 538] width 561 height 78
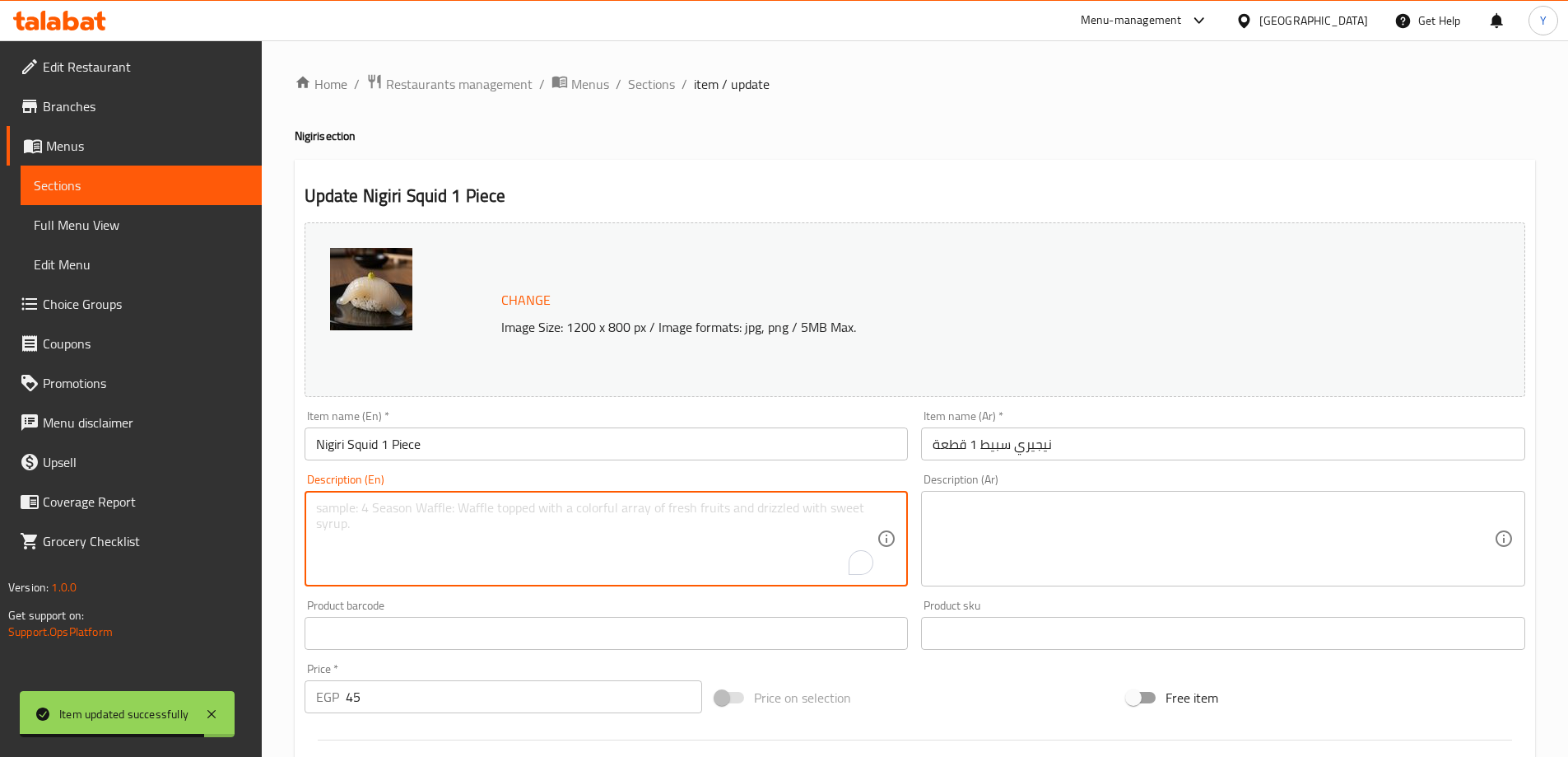
paste textarea "A single piece of sushi with a slice of squid on a small ball of rice."
type textarea "A single piece of sushi with a slice of squid on a small ball of rice."
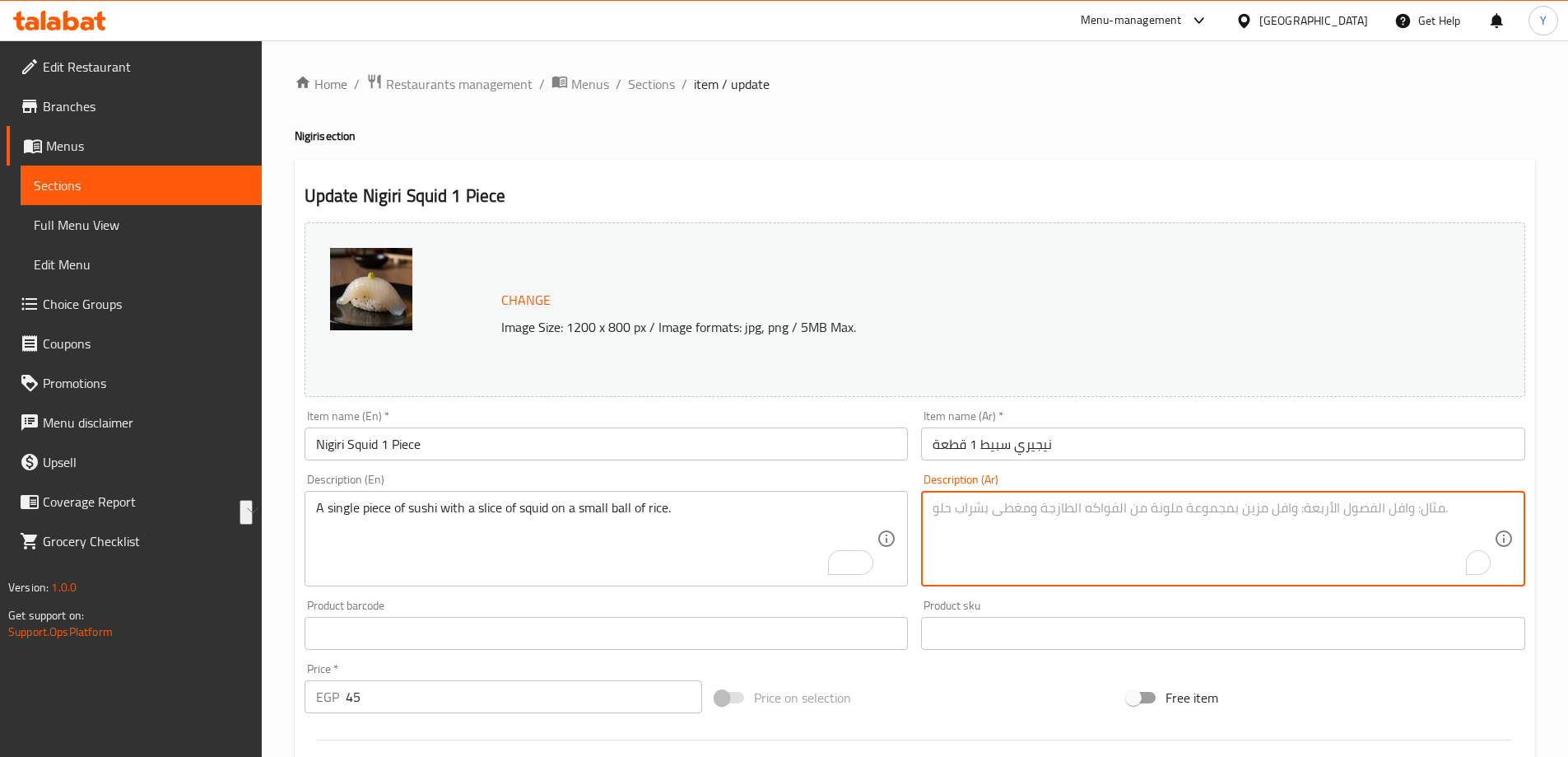
click at [1350, 559] on textarea "To enrich screen reader interactions, please activate Accessibility in Grammarl…" at bounding box center [1213, 538] width 561 height 78
paste textarea "قطعة واحدة من السوشي مع شريحة من الحبار على كرة صغيرة من الأرز."
click at [1439, 496] on div "قطعة واحدة من السوشي مع شريحة من الحبار على كرة صغيرة من الأرز. Description (Ar)" at bounding box center [1223, 538] width 604 height 95
click at [1437, 508] on textarea "قطعة واحدة من السوشي مع شريحة من الحبار على كرة صغيرة من الأرز." at bounding box center [1213, 538] width 561 height 78
click at [1436, 509] on textarea "قطعة واحدة من السوشي مع شريحة من الحبار على كرة صغيرة من الأرز." at bounding box center [1213, 538] width 561 height 78
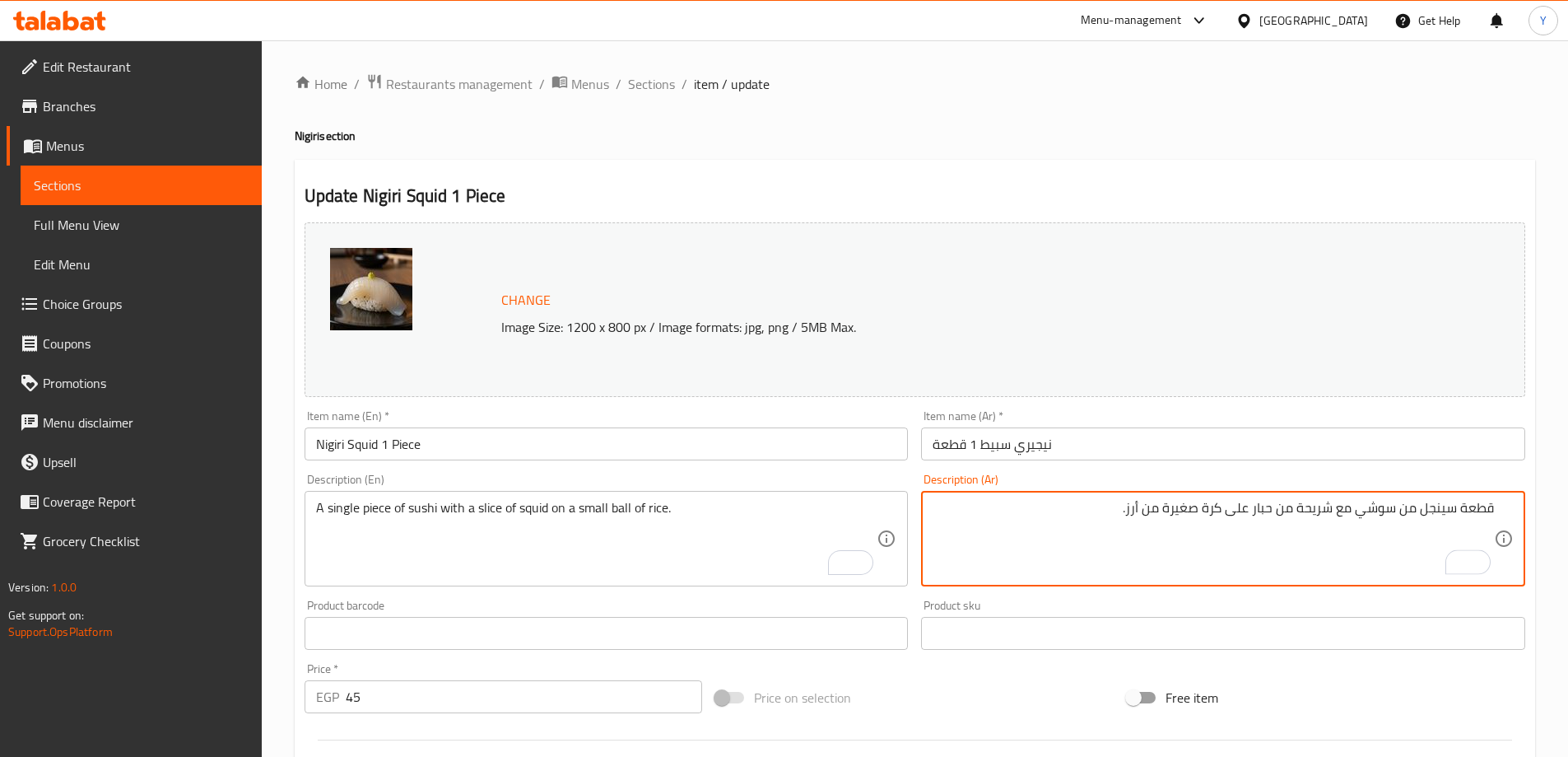
type textarea "قطعة سينجل من سوشي مع شريحة من حبار على كرة صغيرة من أرز."
click at [1210, 120] on div "Home / Restaurants management / Menus / Sections / item / update Nigiri section…" at bounding box center [915, 614] width 1241 height 1081
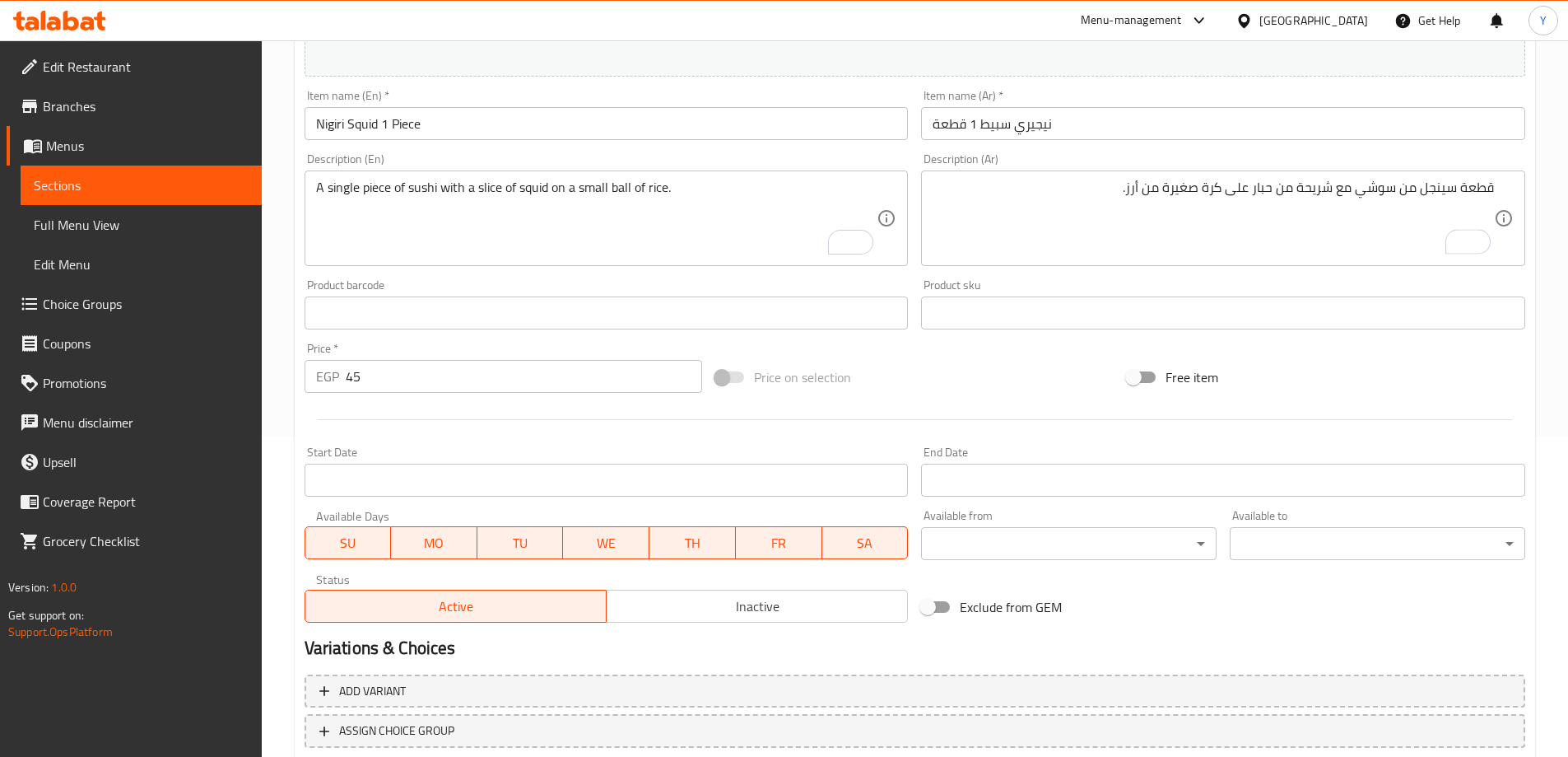
scroll to position [430, 0]
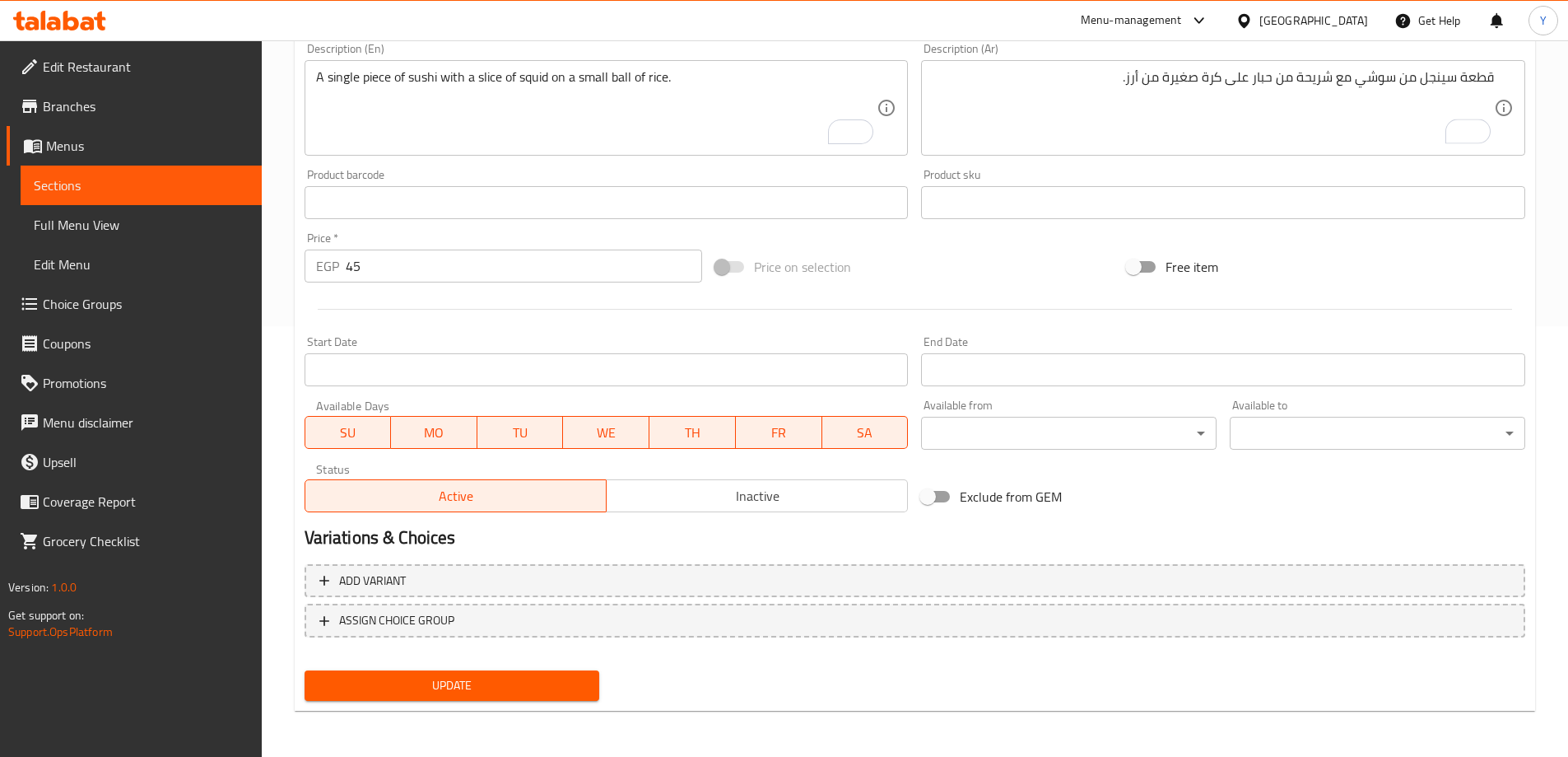
click at [542, 697] on button "Update" at bounding box center [452, 686] width 296 height 31
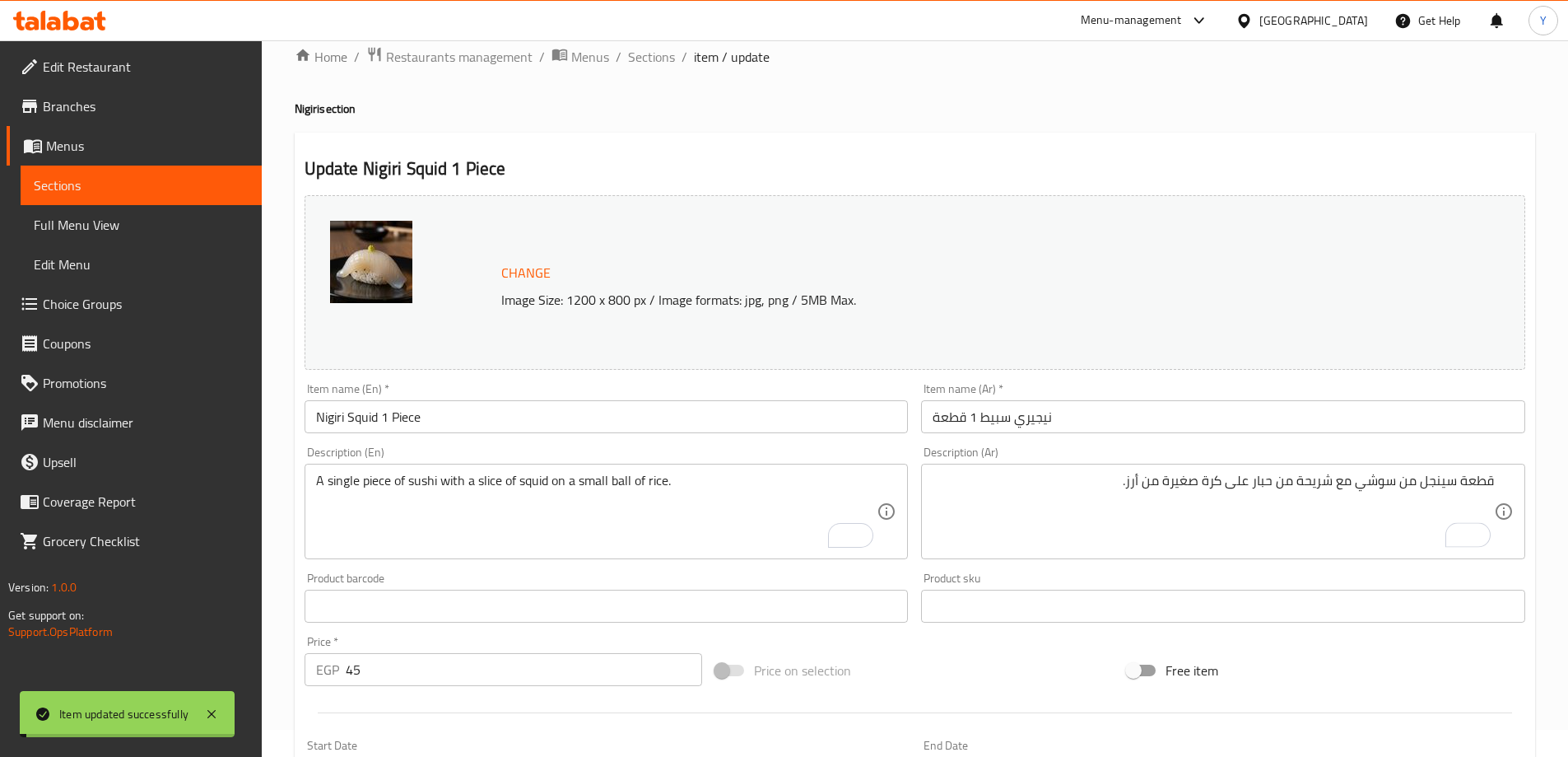
scroll to position [0, 0]
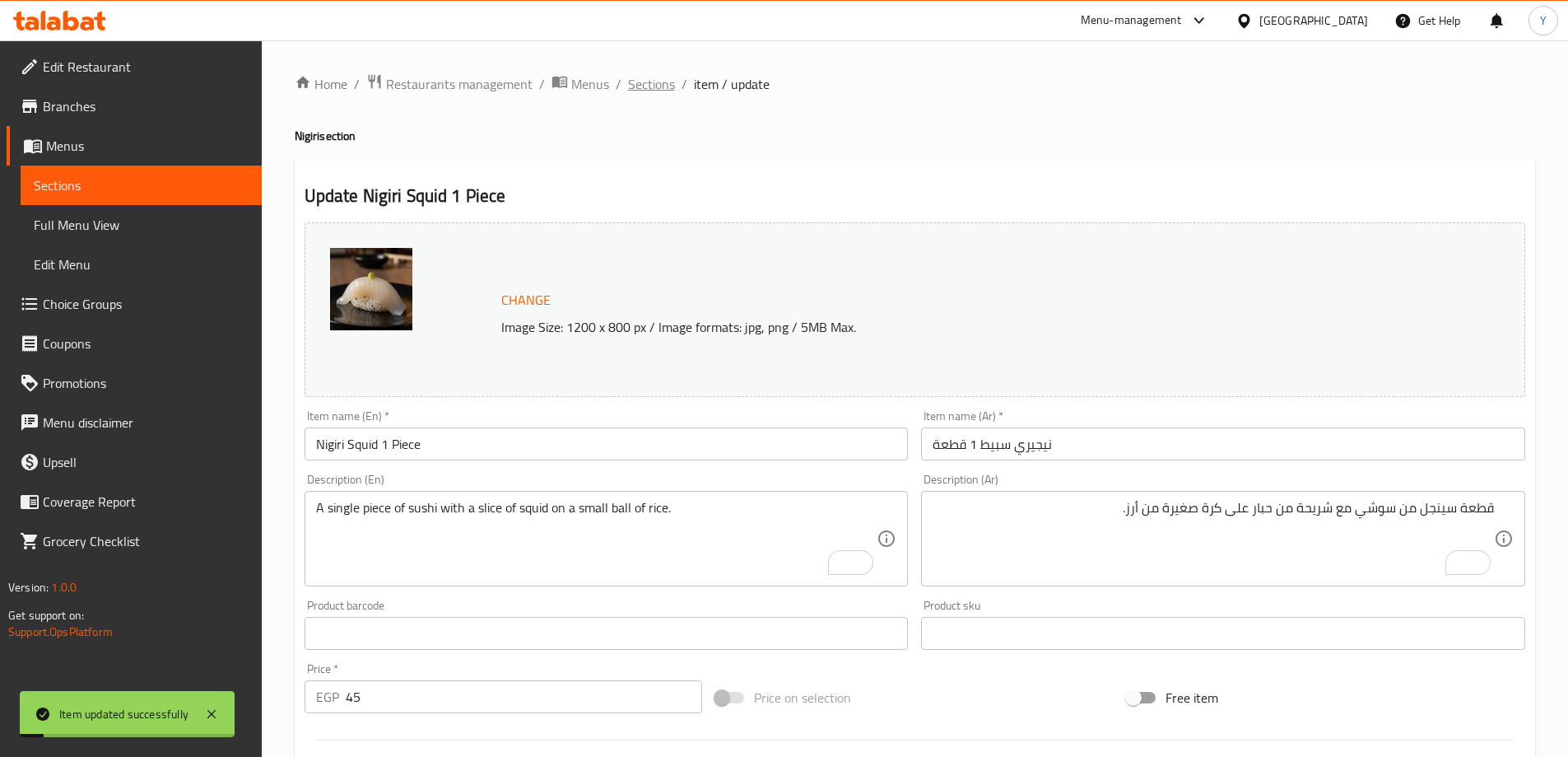
click at [643, 78] on span "Sections" at bounding box center [651, 83] width 47 height 20
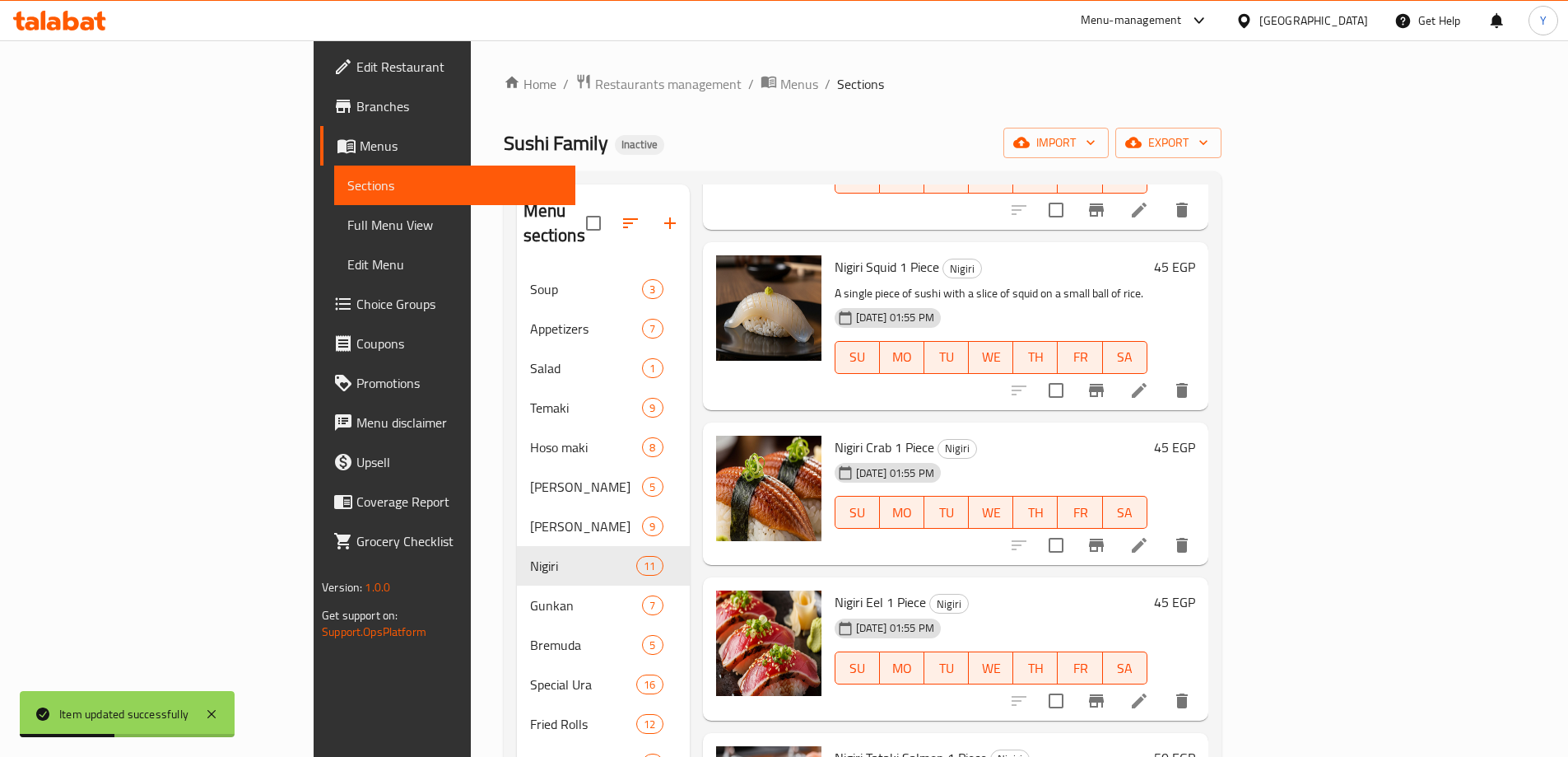
scroll to position [944, 0]
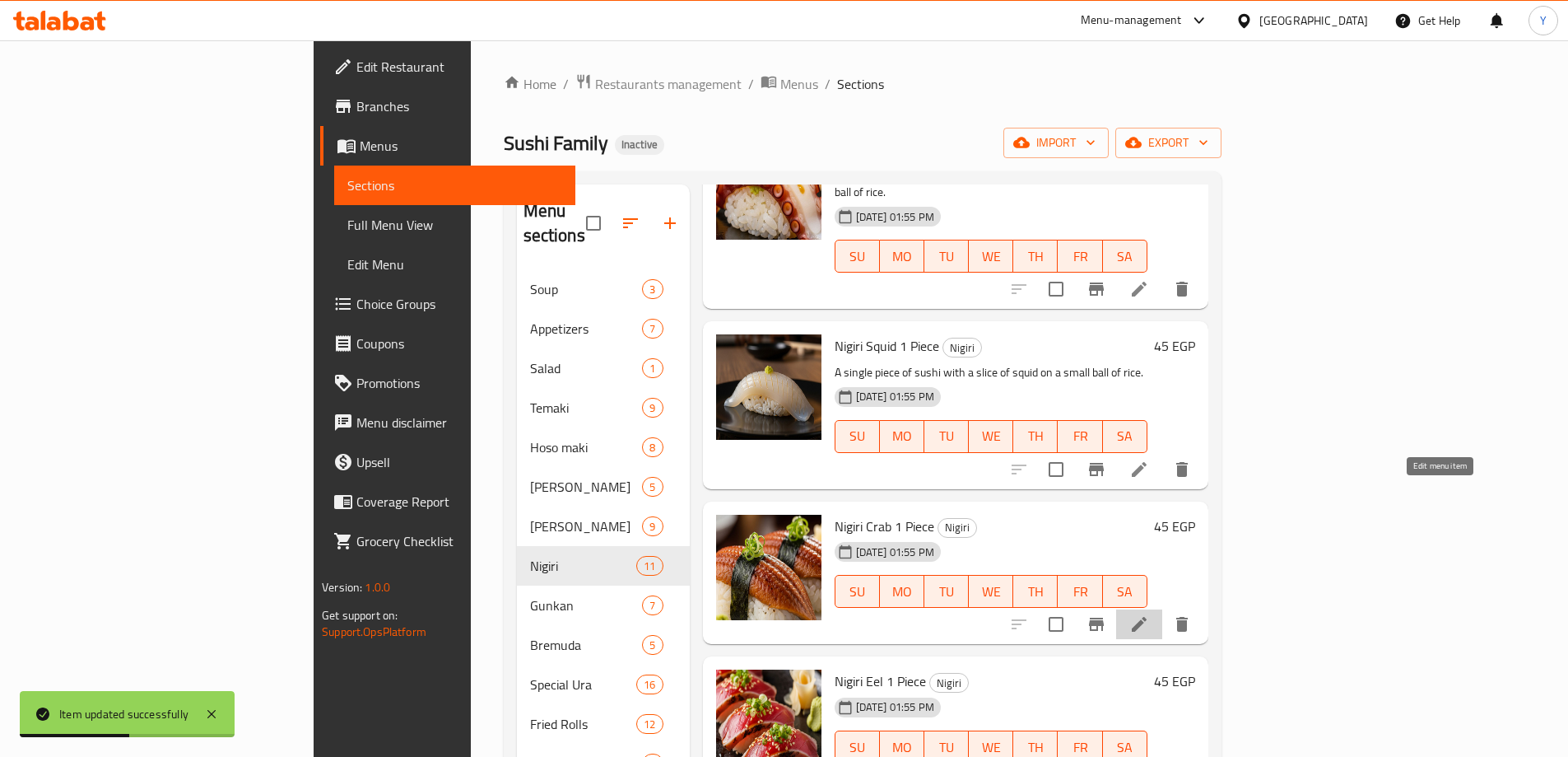
click at [1149, 615] on icon at bounding box center [1139, 624] width 20 height 20
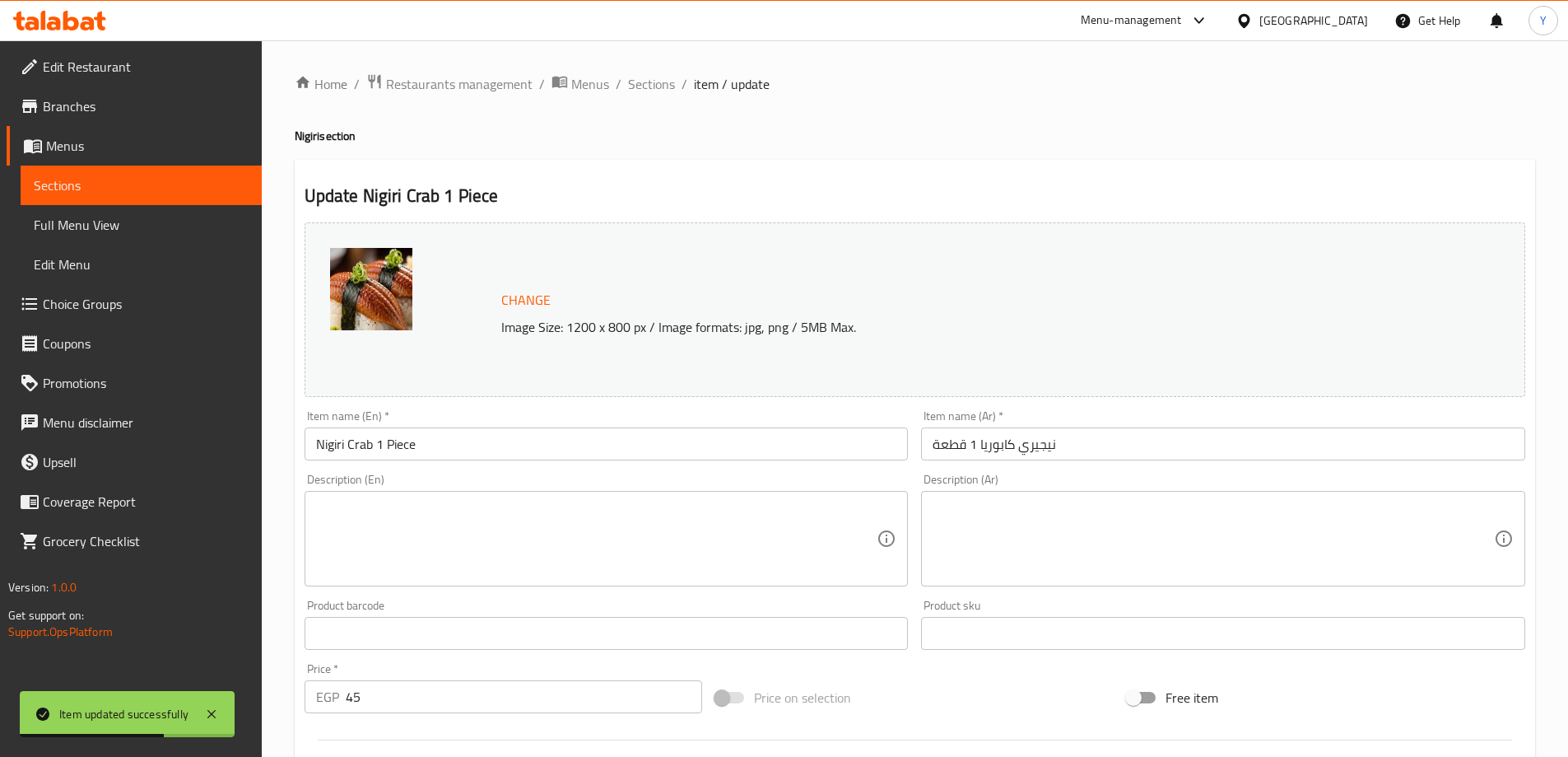
click at [676, 566] on textarea at bounding box center [596, 538] width 561 height 78
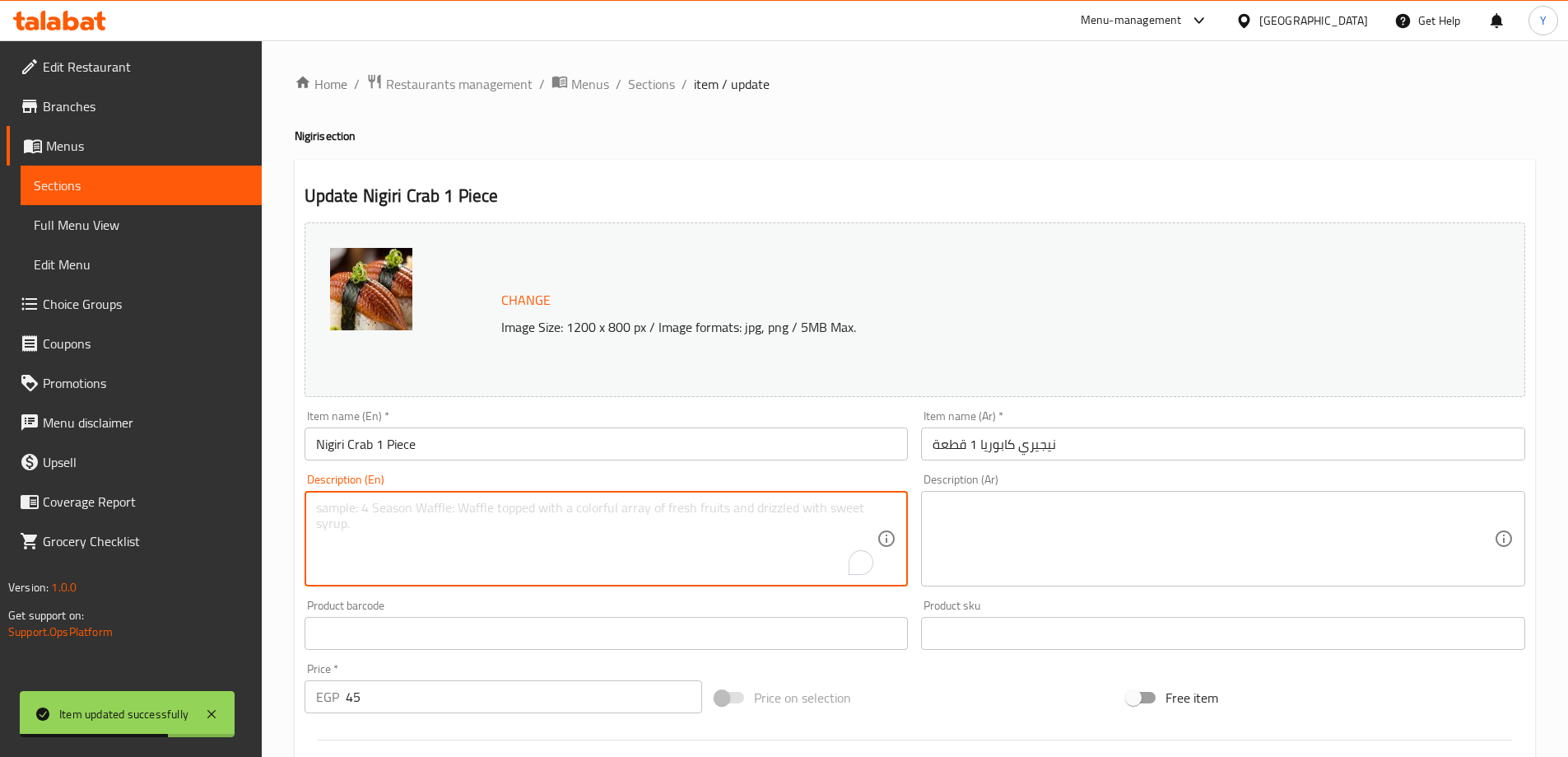
paste textarea "A single piece of sushi with crab meat, often held together with a small strip …"
type textarea "A single piece of sushi with crab meat, often held together with a small strip …"
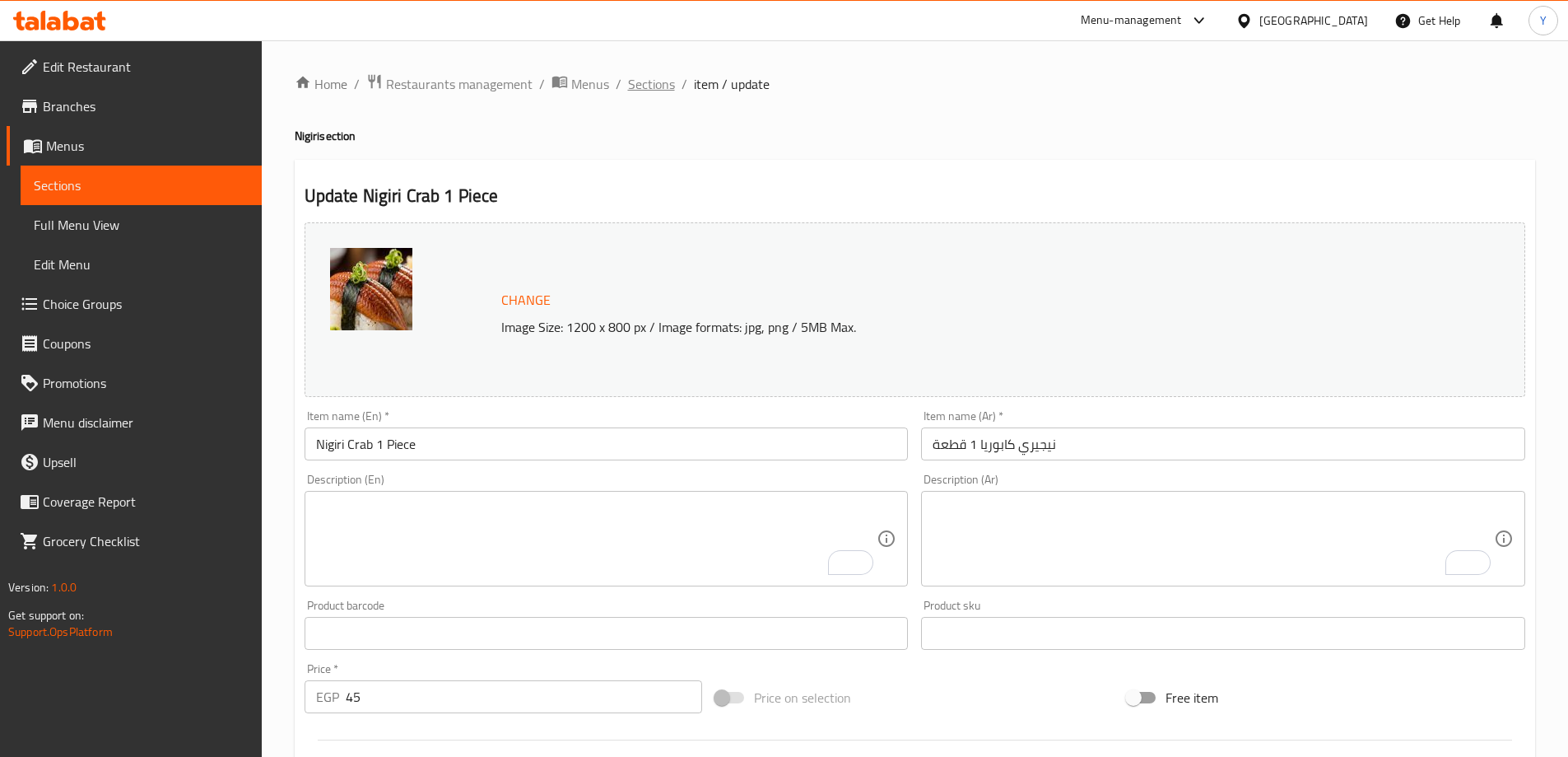
click at [667, 74] on span "Sections" at bounding box center [651, 83] width 47 height 20
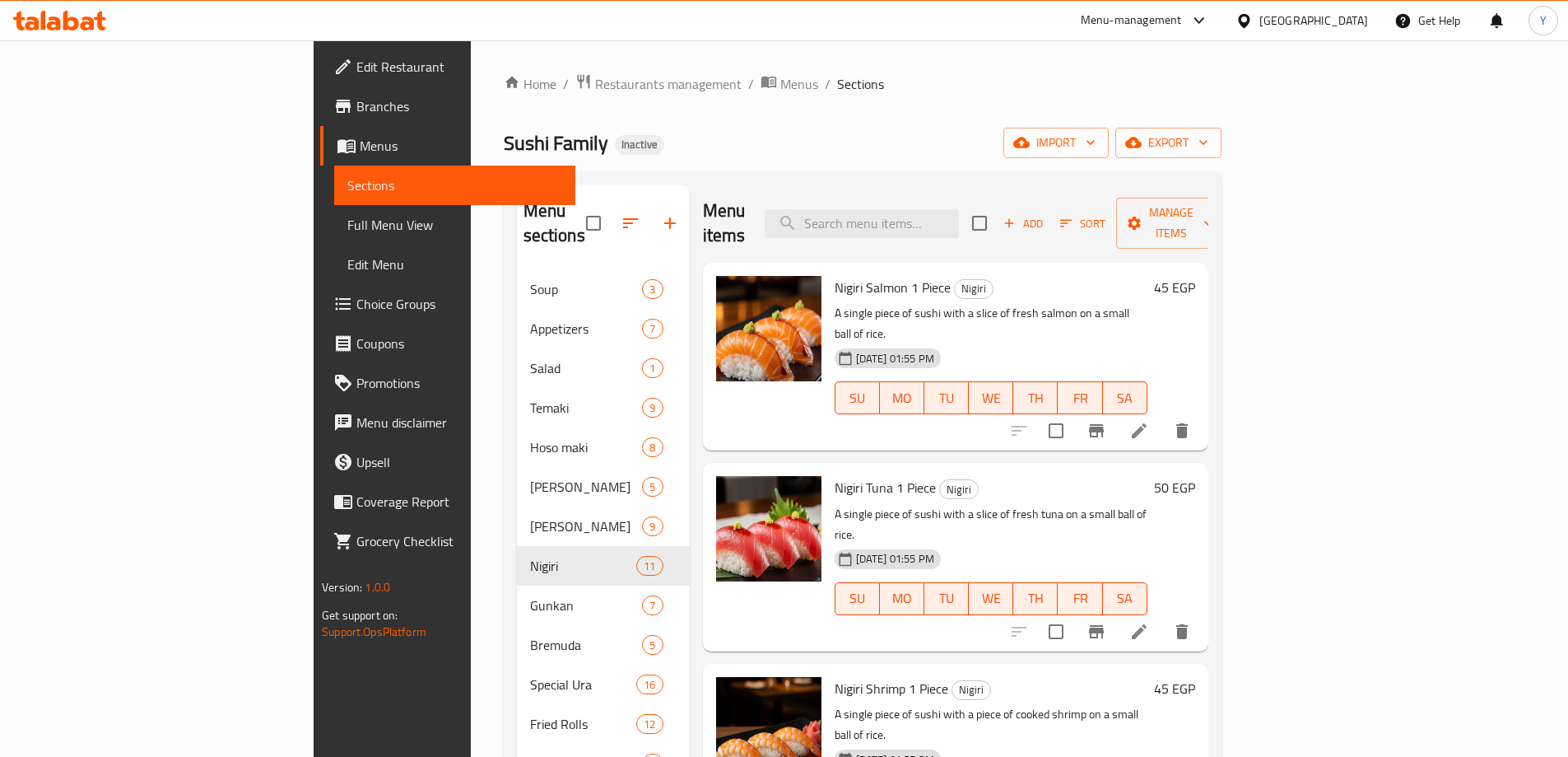
click at [1012, 184] on div "Menu items Add Sort Manage items" at bounding box center [955, 223] width 506 height 78
click at [1003, 187] on div "Menu items Add Sort Manage items" at bounding box center [955, 223] width 506 height 78
click at [955, 262] on div "Nigiri Salmon 1 Piece Nigiri A single piece of sushi with a slice of fresh salm…" at bounding box center [955, 356] width 506 height 188
click at [959, 222] on input "search" at bounding box center [862, 224] width 195 height 29
paste input "Nigiri Tataki Salmon"
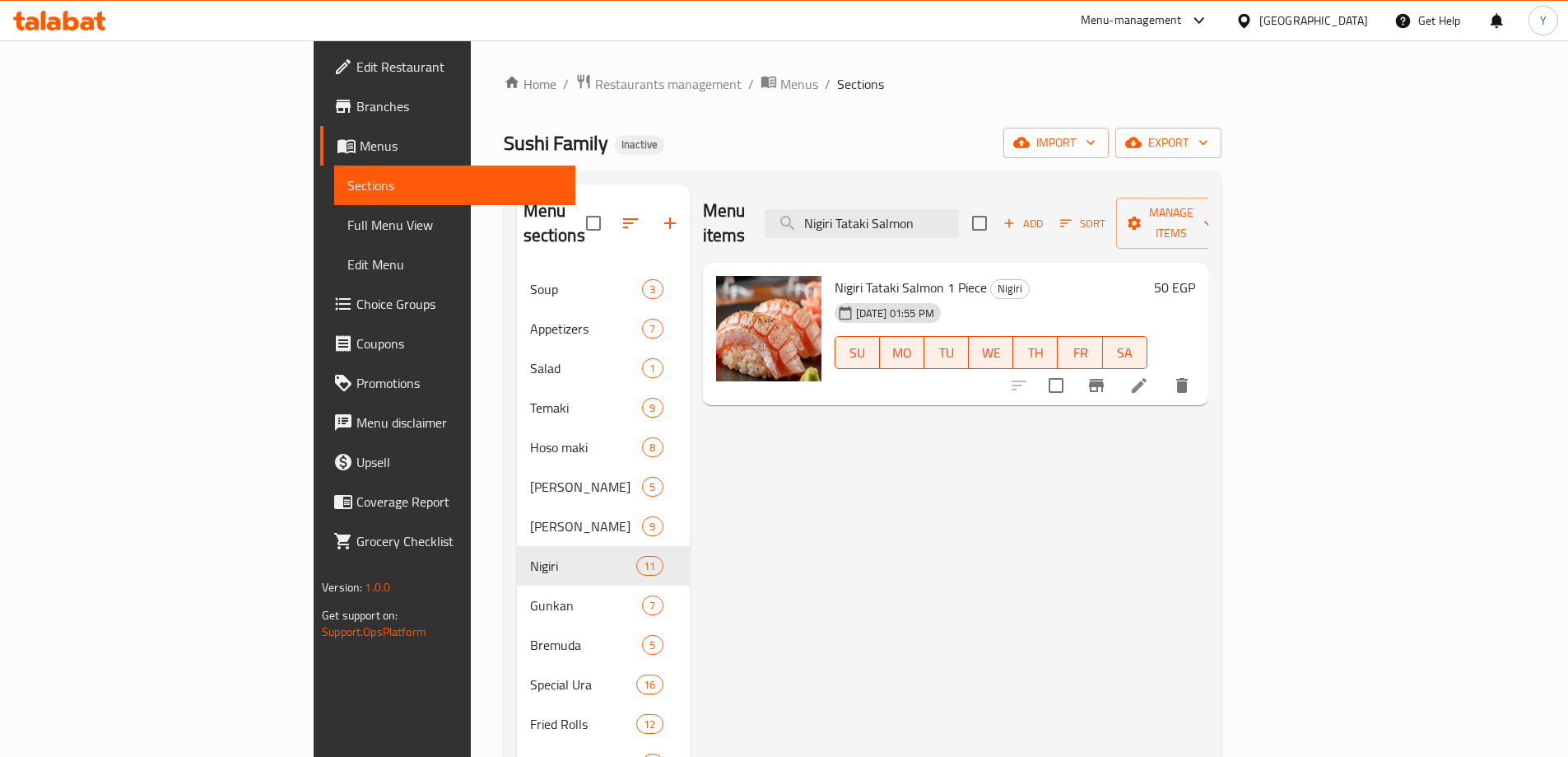
type input "Nigiri Tataki Salmon"
click at [1149, 375] on icon at bounding box center [1139, 385] width 20 height 20
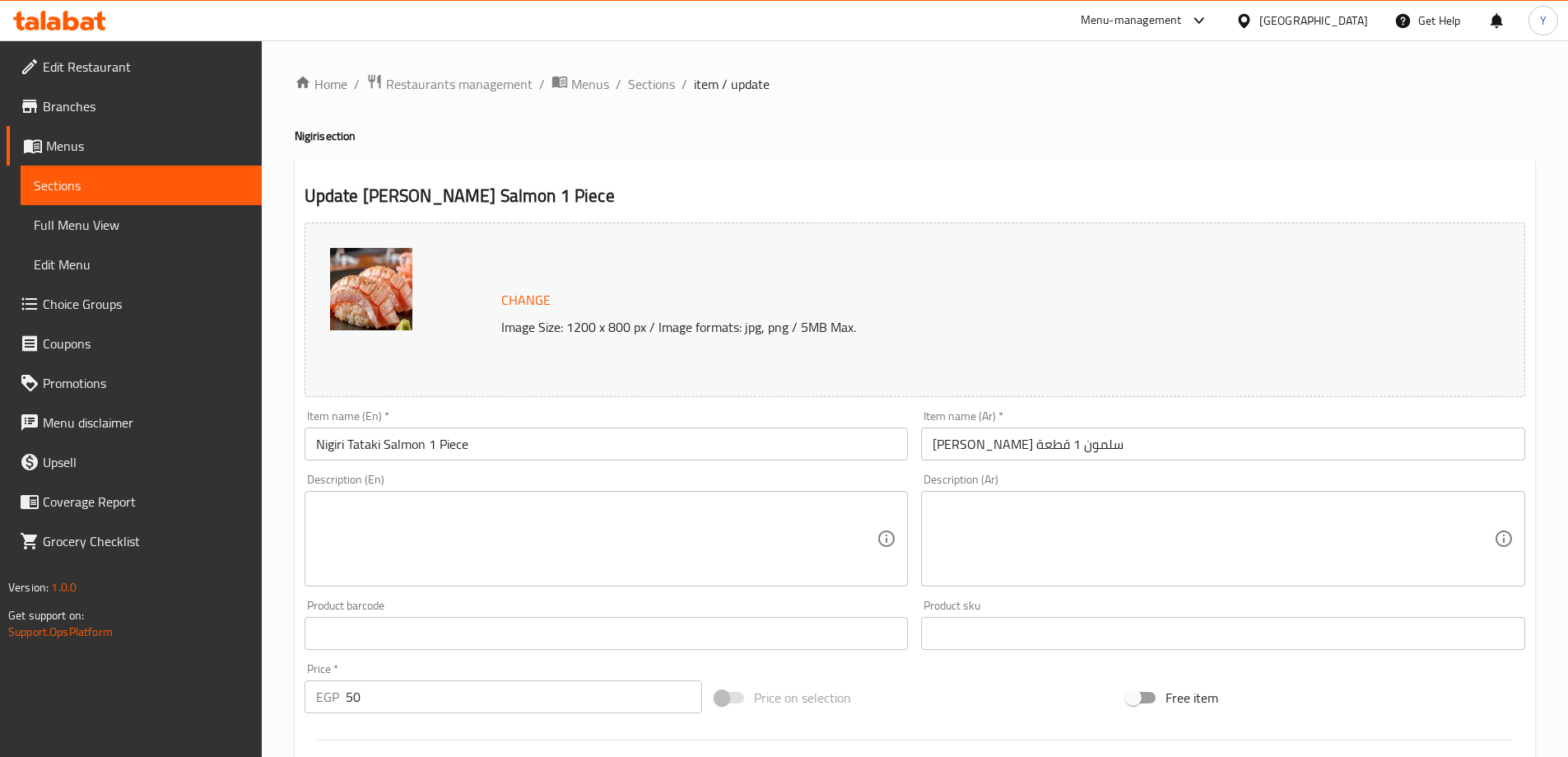
click at [618, 565] on textarea at bounding box center [596, 538] width 561 height 78
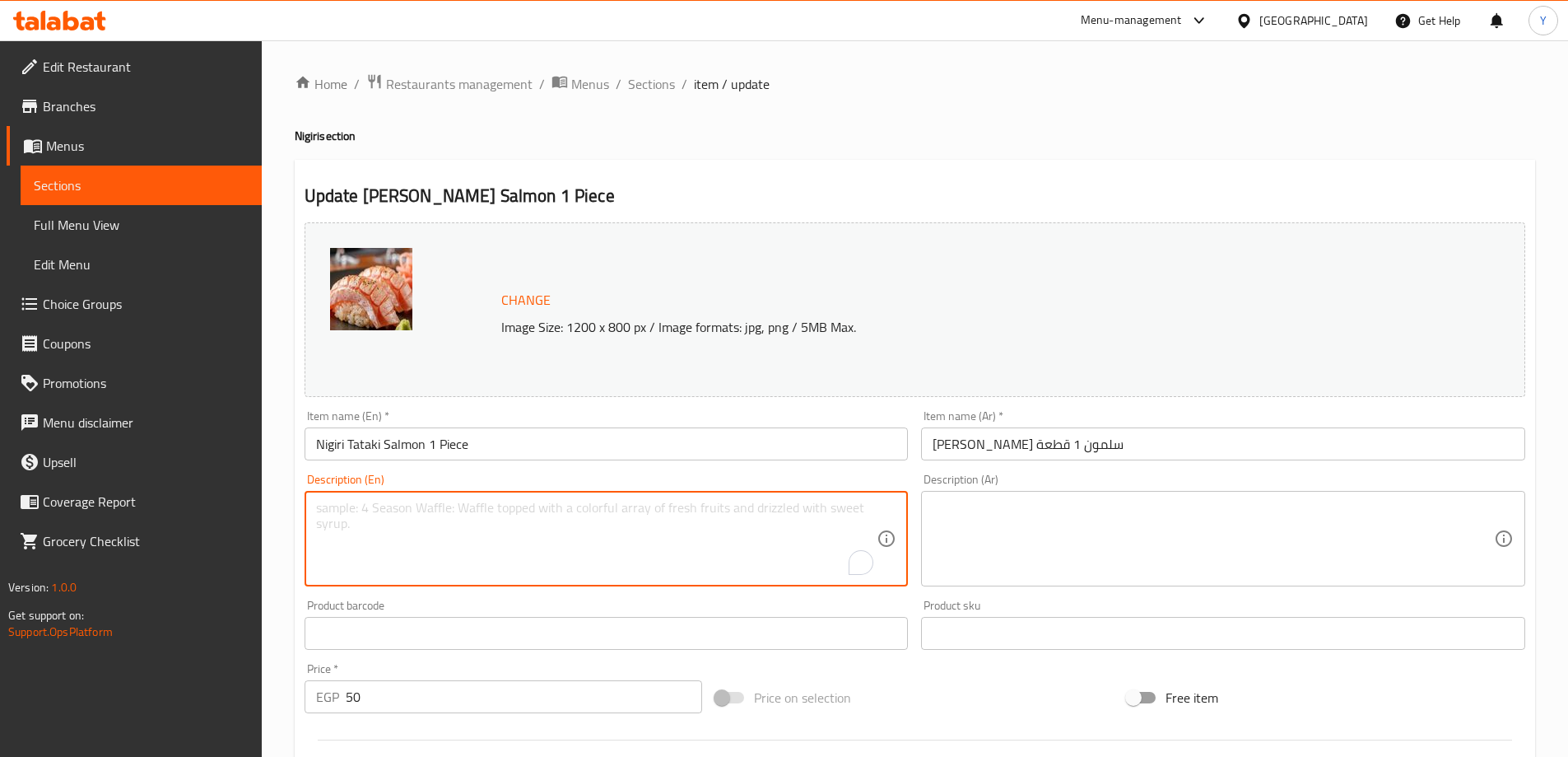
paste textarea "A single piece of sushi with a slice of salmon that has been lightly seared on …"
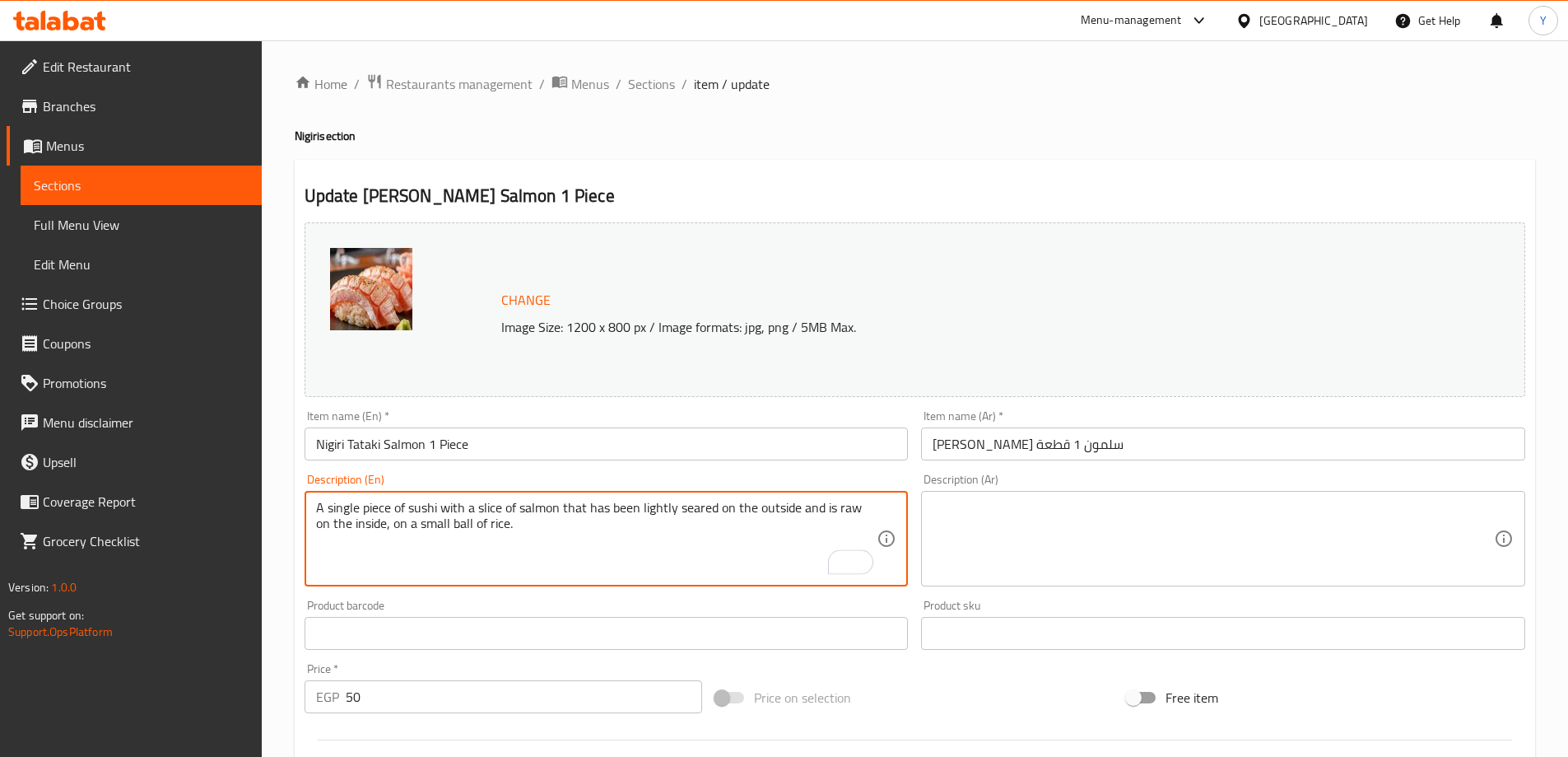
type textarea "A single piece of sushi with a slice of salmon that has been lightly seared on …"
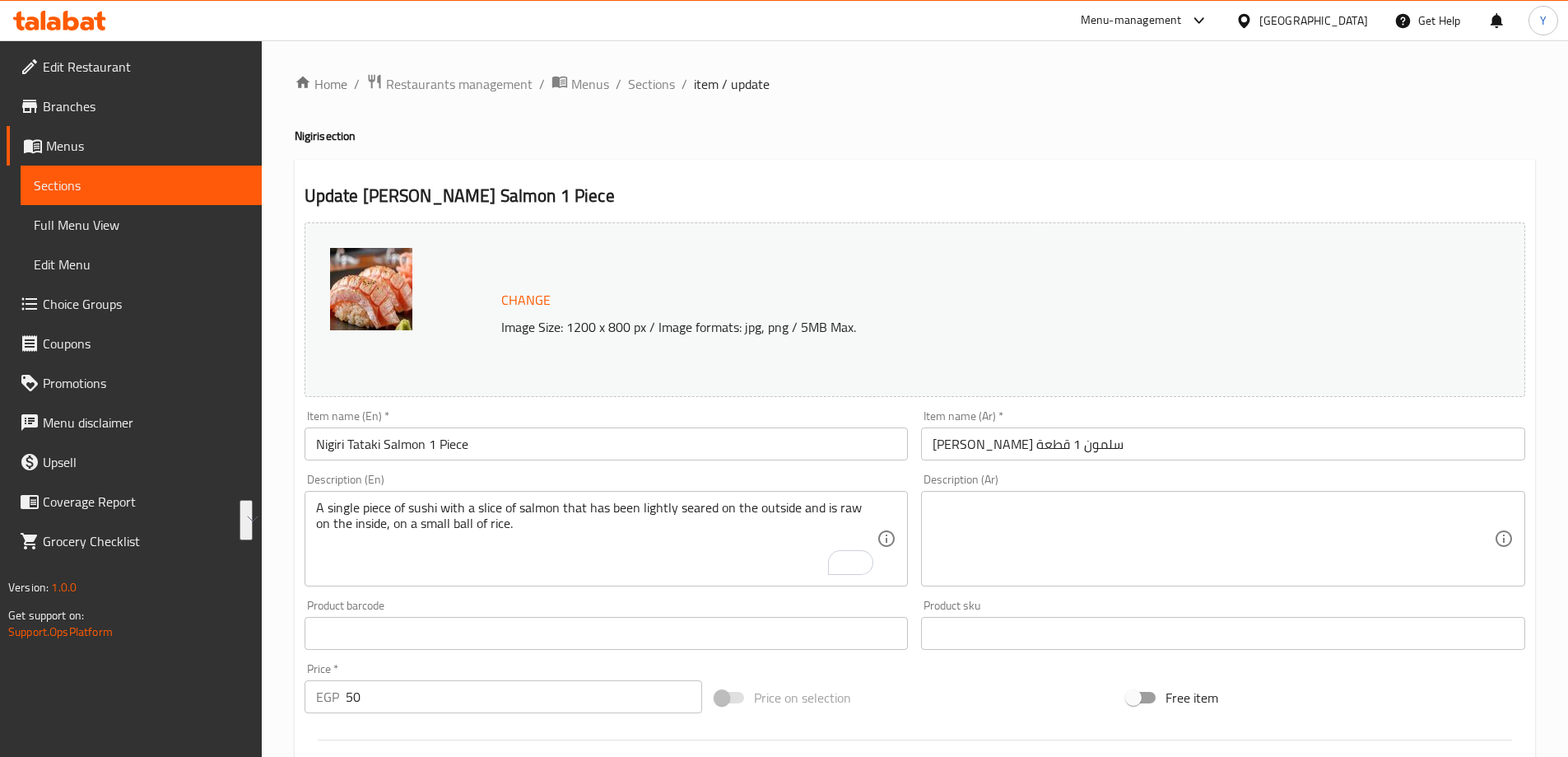
click at [1286, 507] on textarea at bounding box center [1213, 538] width 561 height 78
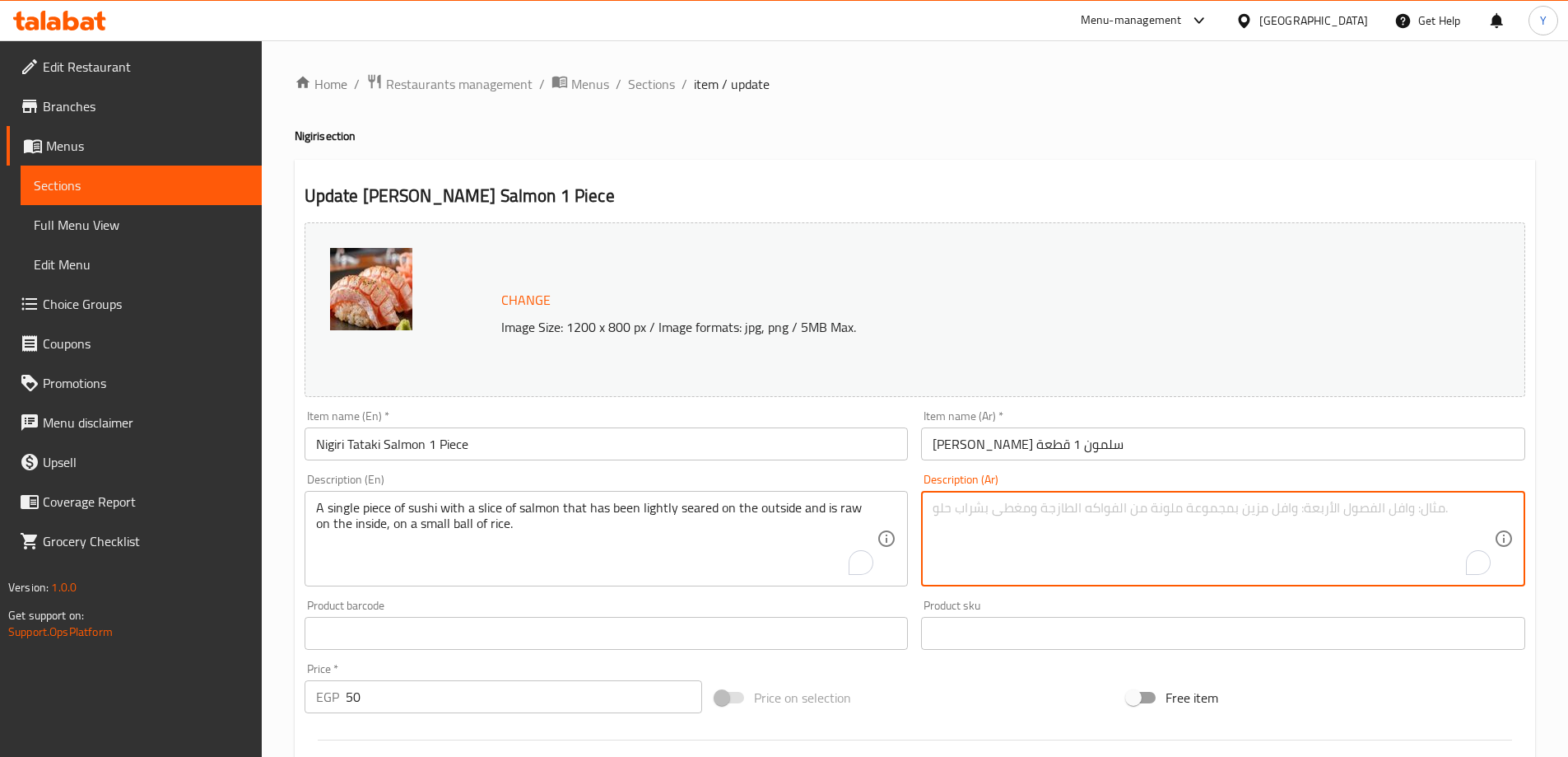
paste textarea "قطعة واحدة من السوشي مع شريحة من سمك السلمون المحمر قليلاً من الخارج والنيء من …"
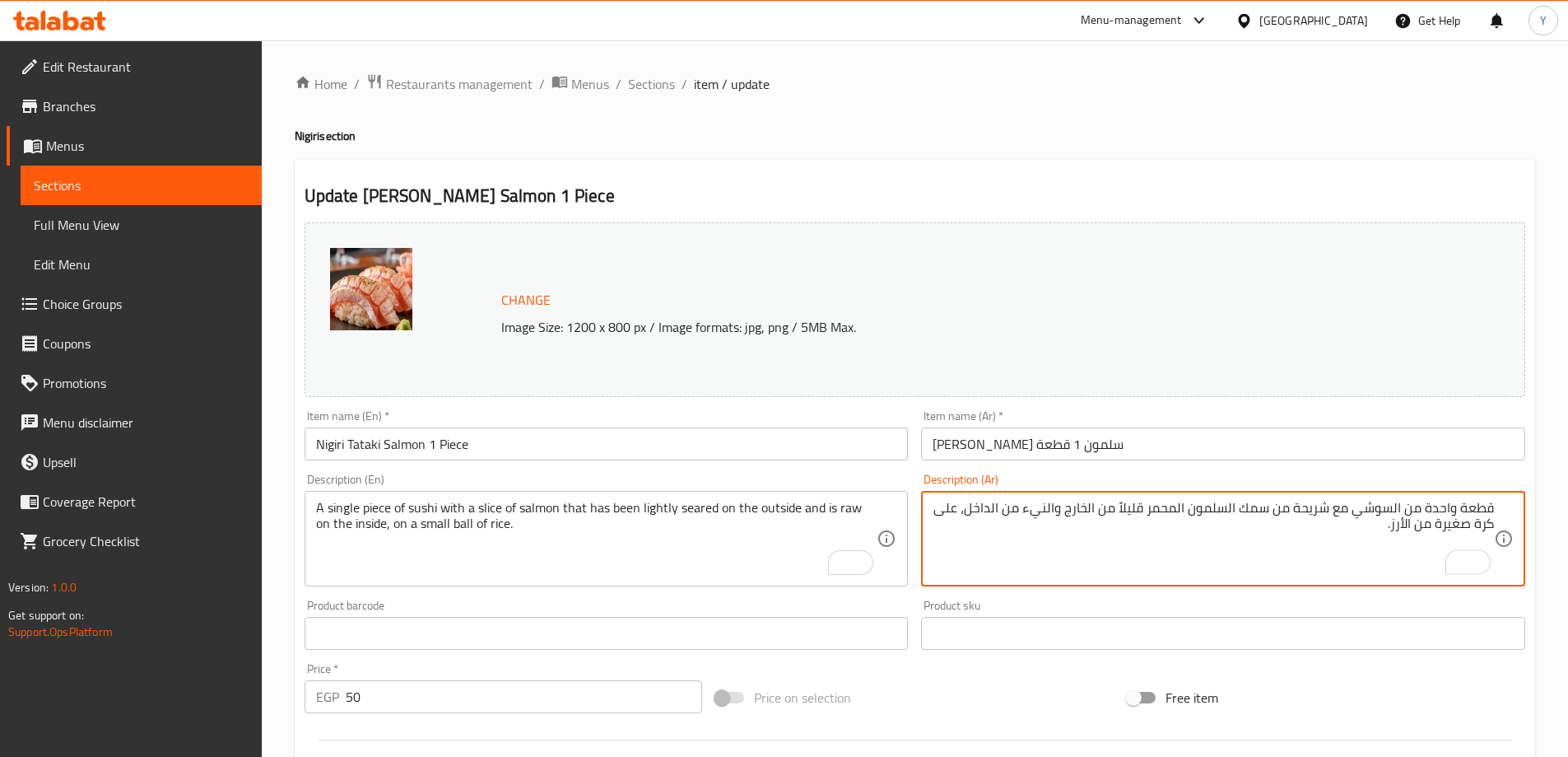
click at [1439, 512] on textarea "قطعة واحدة من السوشي مع شريحة من سمك السلمون المحمر قليلاً من الخارج والنيء من …" at bounding box center [1213, 538] width 561 height 78
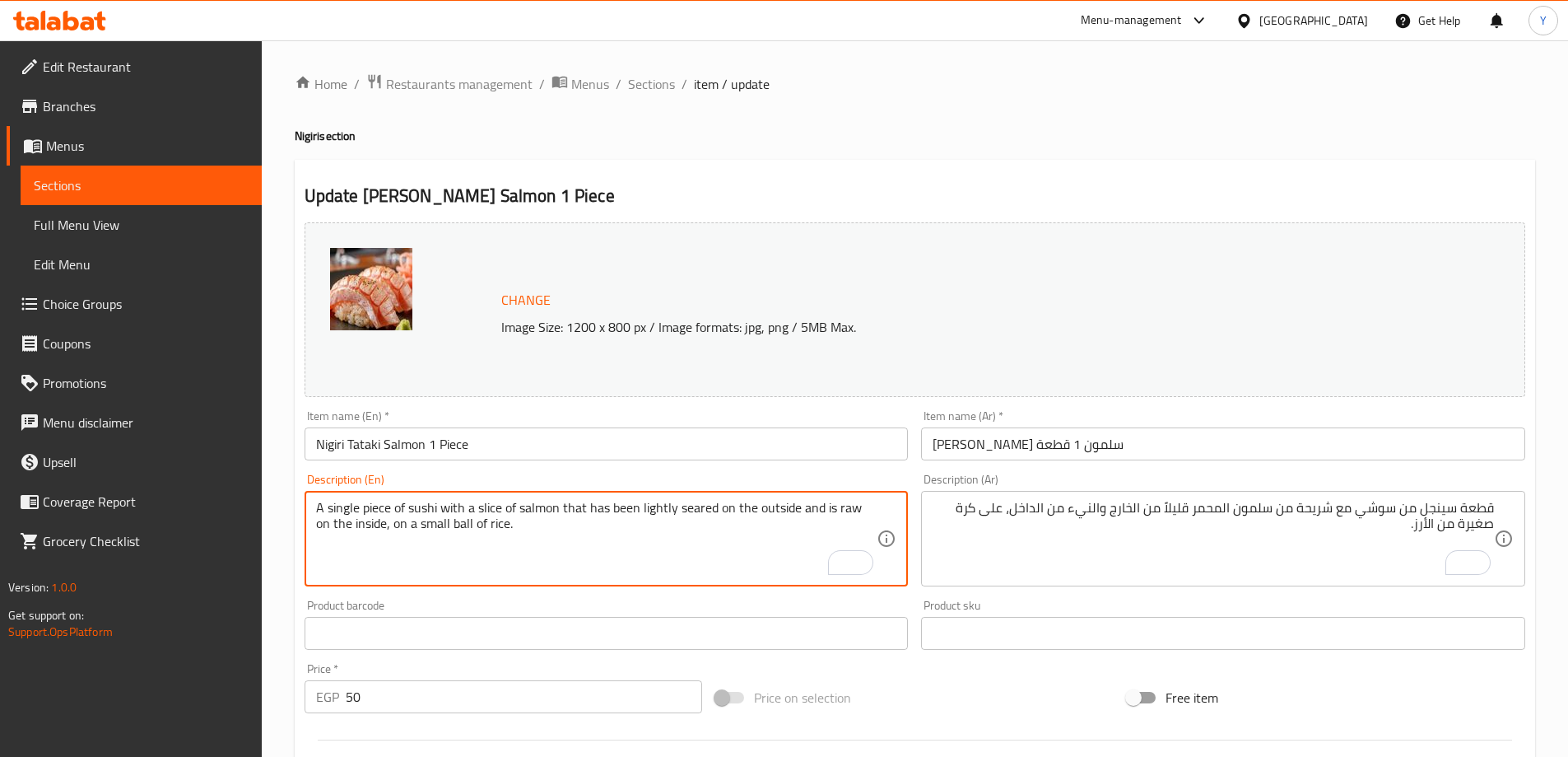
click at [695, 515] on textarea "A single piece of sushi with a slice of salmon that has been lightly seared on …" at bounding box center [596, 538] width 561 height 78
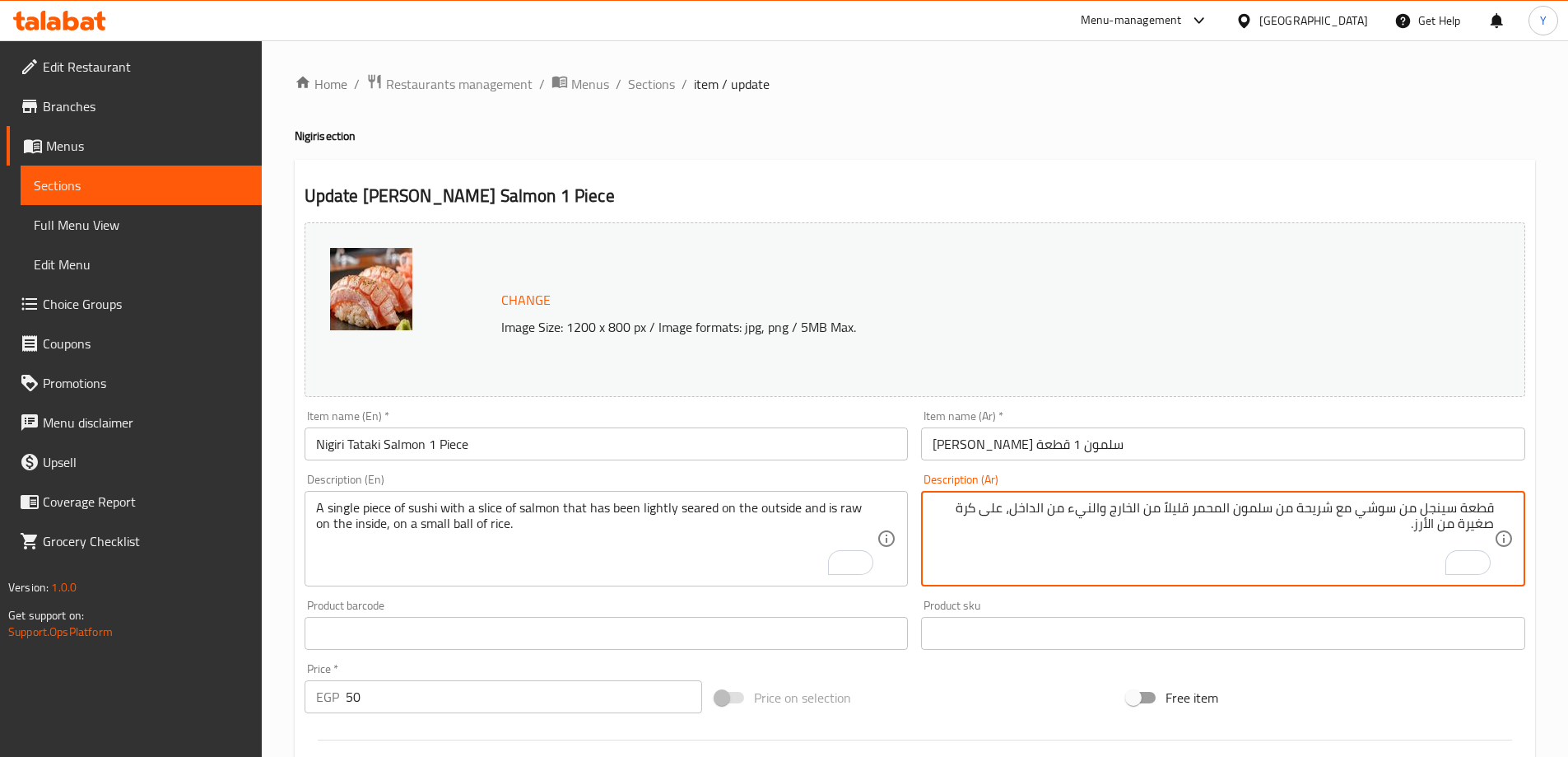
click at [1218, 515] on textarea "قطعة سينجل من سوشي مع شريحة من سلمون المحمر قليلاً من الخارج والنيء من الداخل، …" at bounding box center [1213, 538] width 561 height 78
paste textarea "مشوي"
type textarea "قطعة سينجل من سوشي مع شريحة من سلمون مشوي قليلاً من الخارج ونيء من الداخل، على …"
click at [1320, 171] on div "Update Nigiri Tataki Salmon 1 Piece Change Image Size: 1200 x 800 px / Image fo…" at bounding box center [915, 651] width 1241 height 982
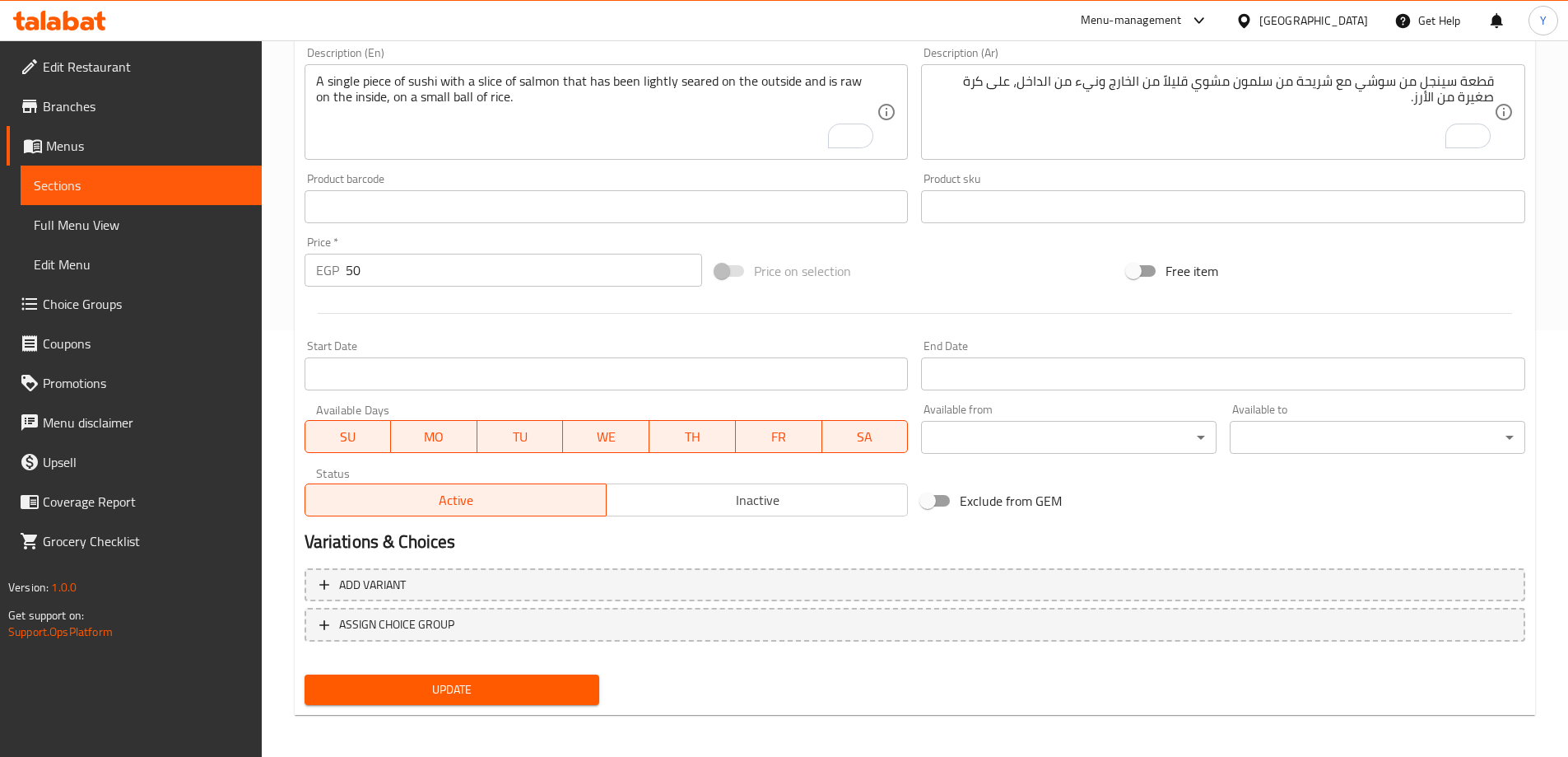
scroll to position [430, 0]
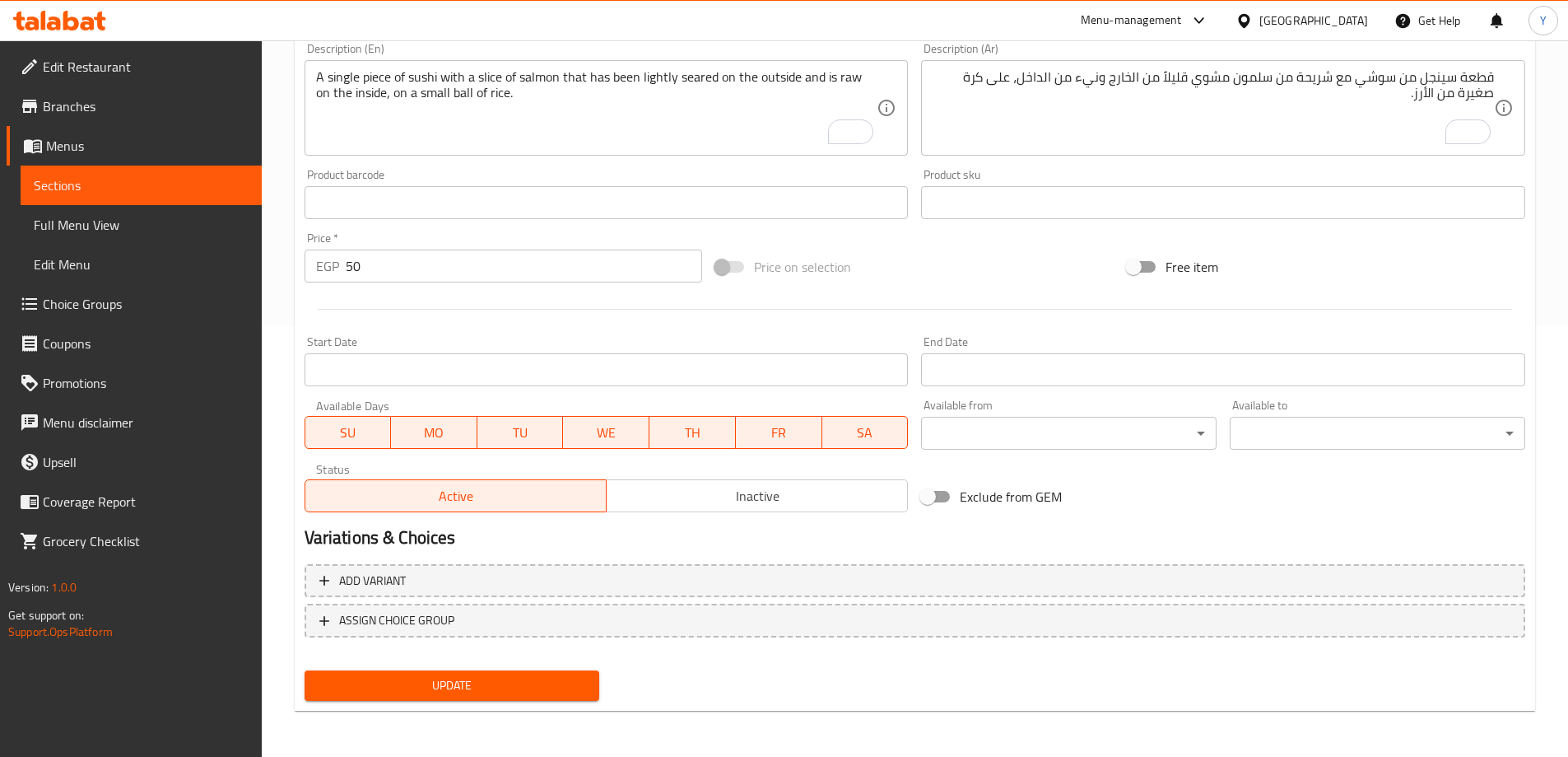
click at [554, 689] on span "Update" at bounding box center [452, 686] width 269 height 21
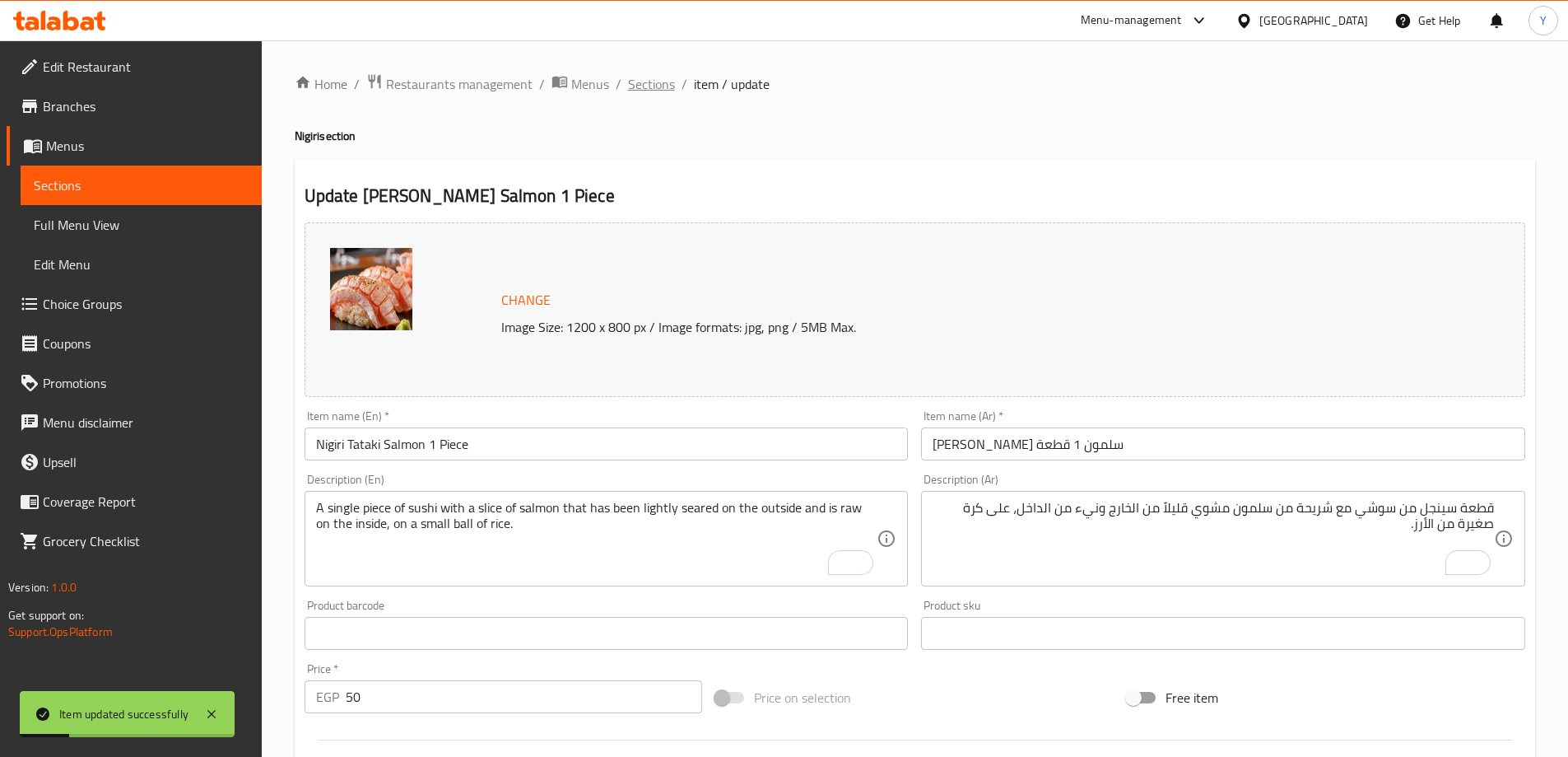
click at [655, 83] on span "Sections" at bounding box center [651, 83] width 47 height 20
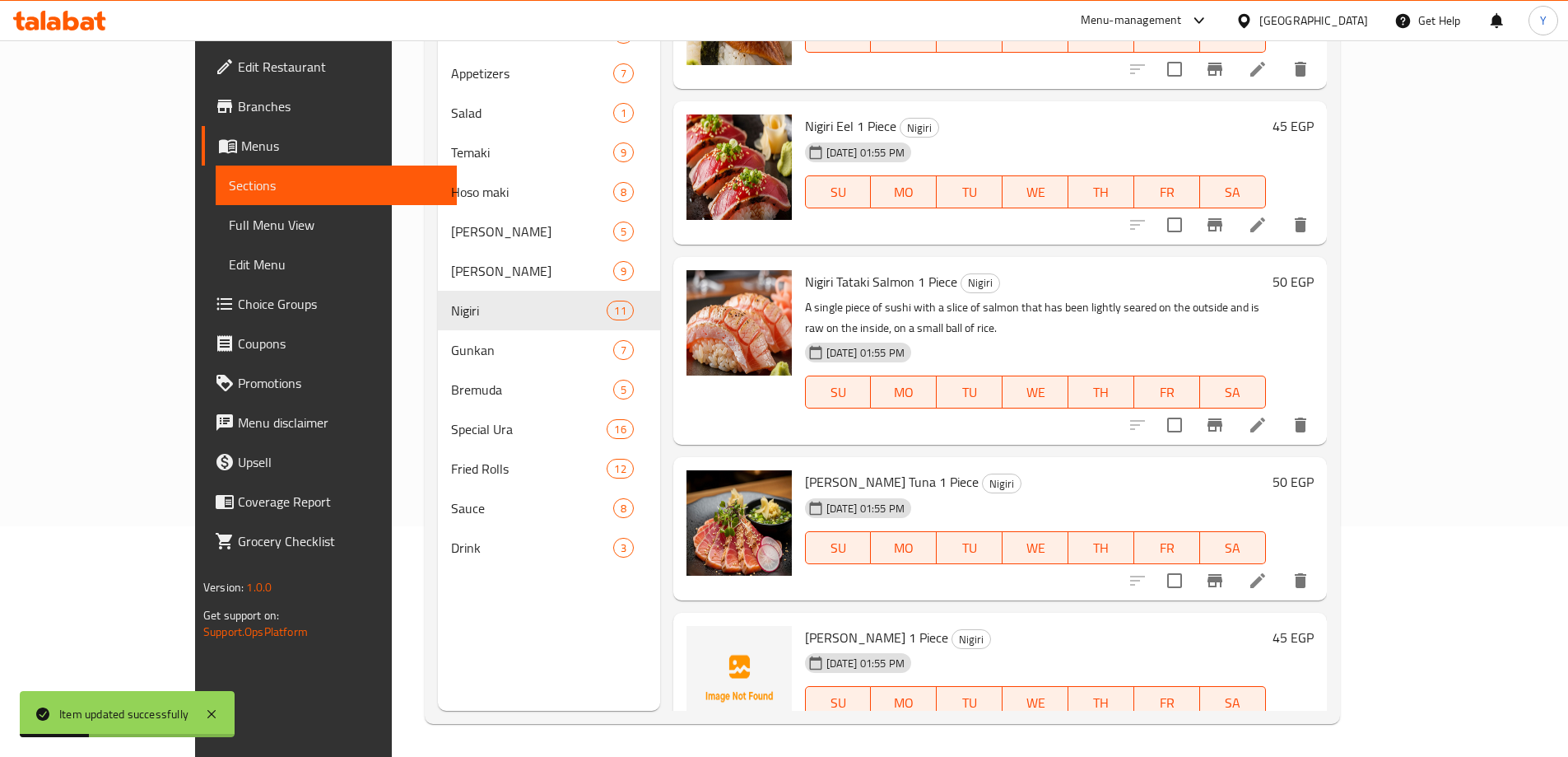
scroll to position [1165, 0]
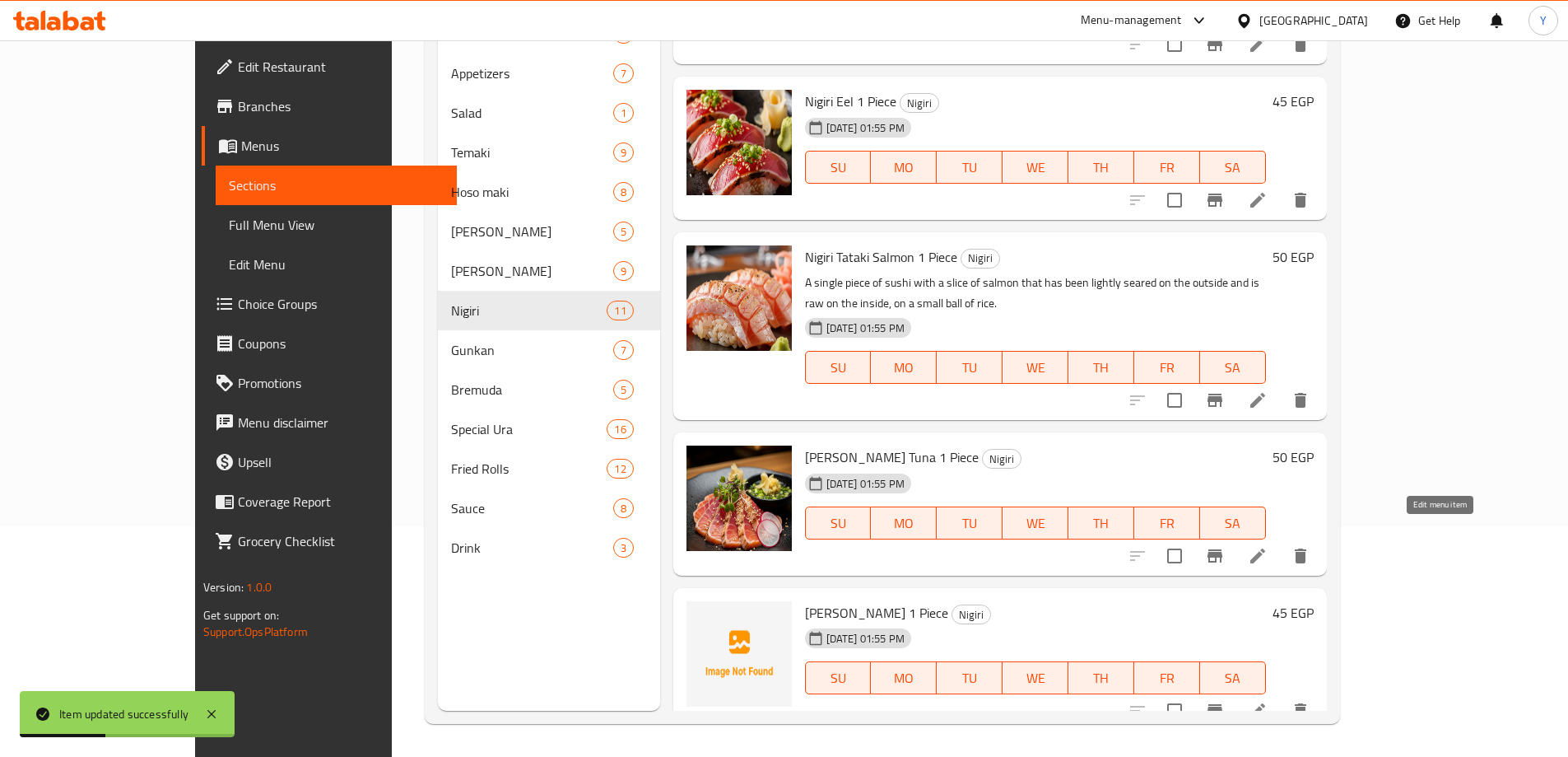
click at [1268, 546] on icon at bounding box center [1258, 556] width 20 height 20
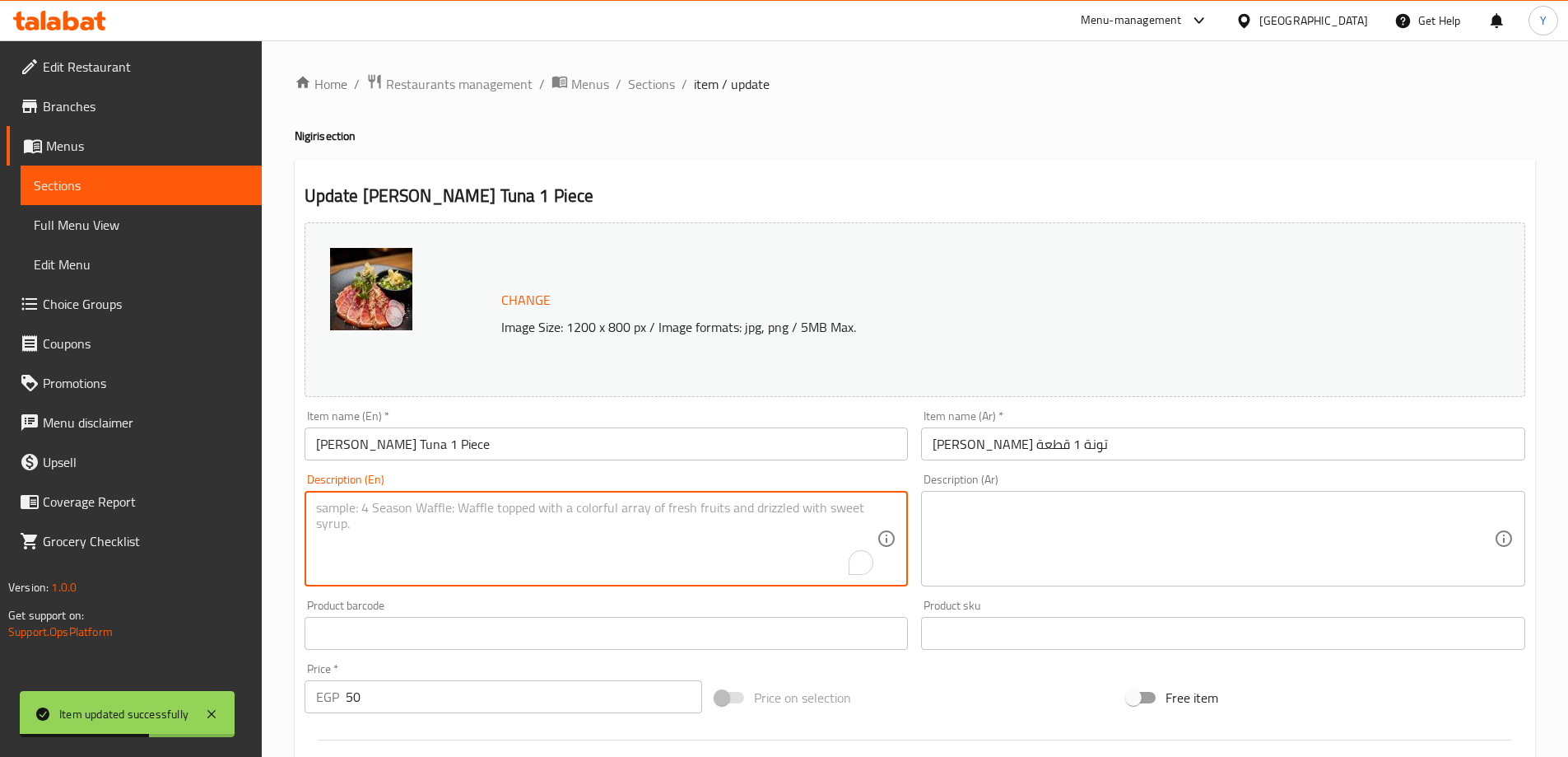
click at [621, 516] on textarea "To enrich screen reader interactions, please activate Accessibility in Grammarl…" at bounding box center [596, 538] width 561 height 78
paste textarea "A single piece of sushi with a slice of tuna that has been lightly seared on th…"
type textarea "A single piece of sushi with a slice of tuna that has been lightly seared on th…"
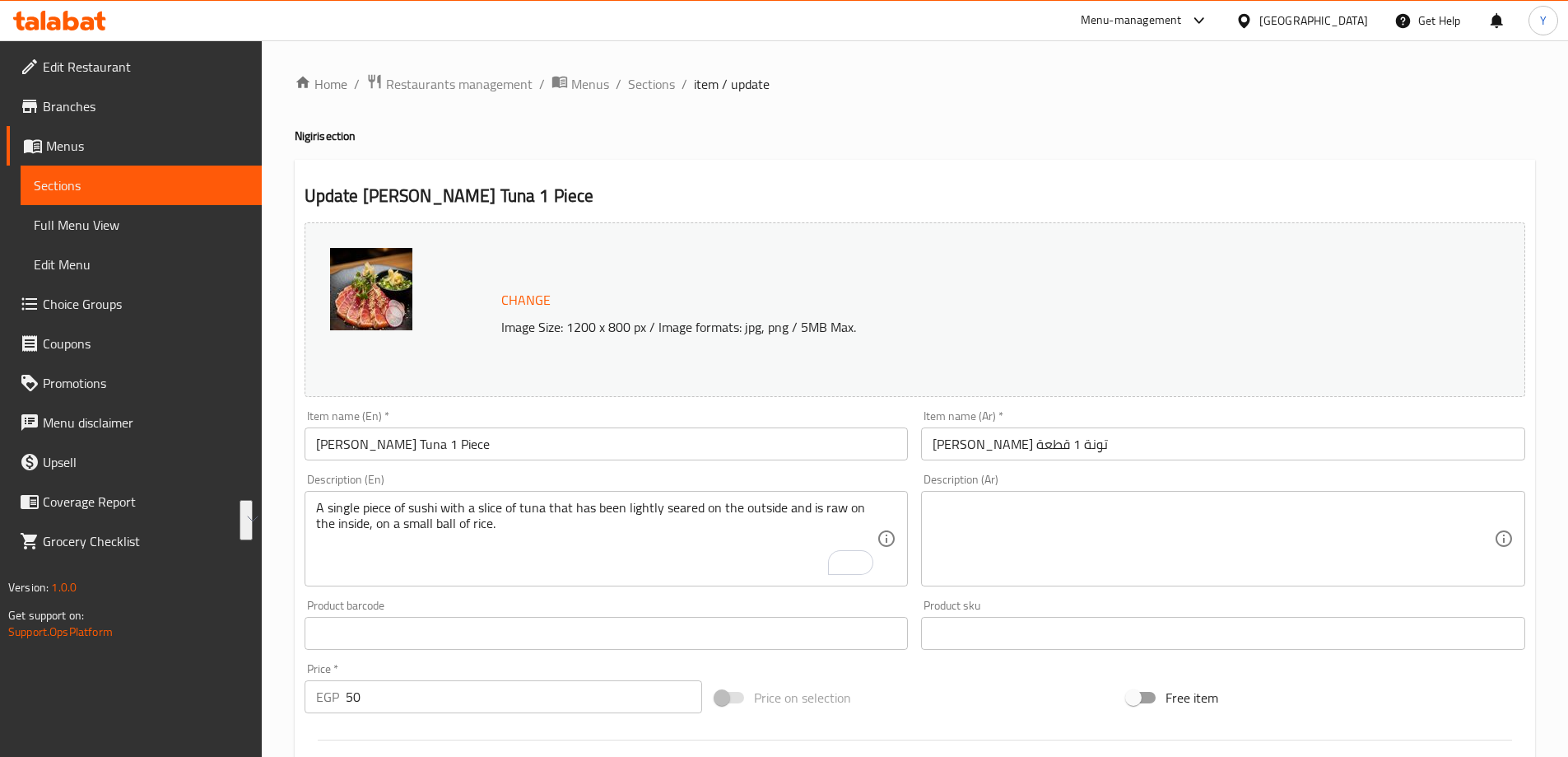
click at [1328, 526] on textarea at bounding box center [1213, 538] width 561 height 78
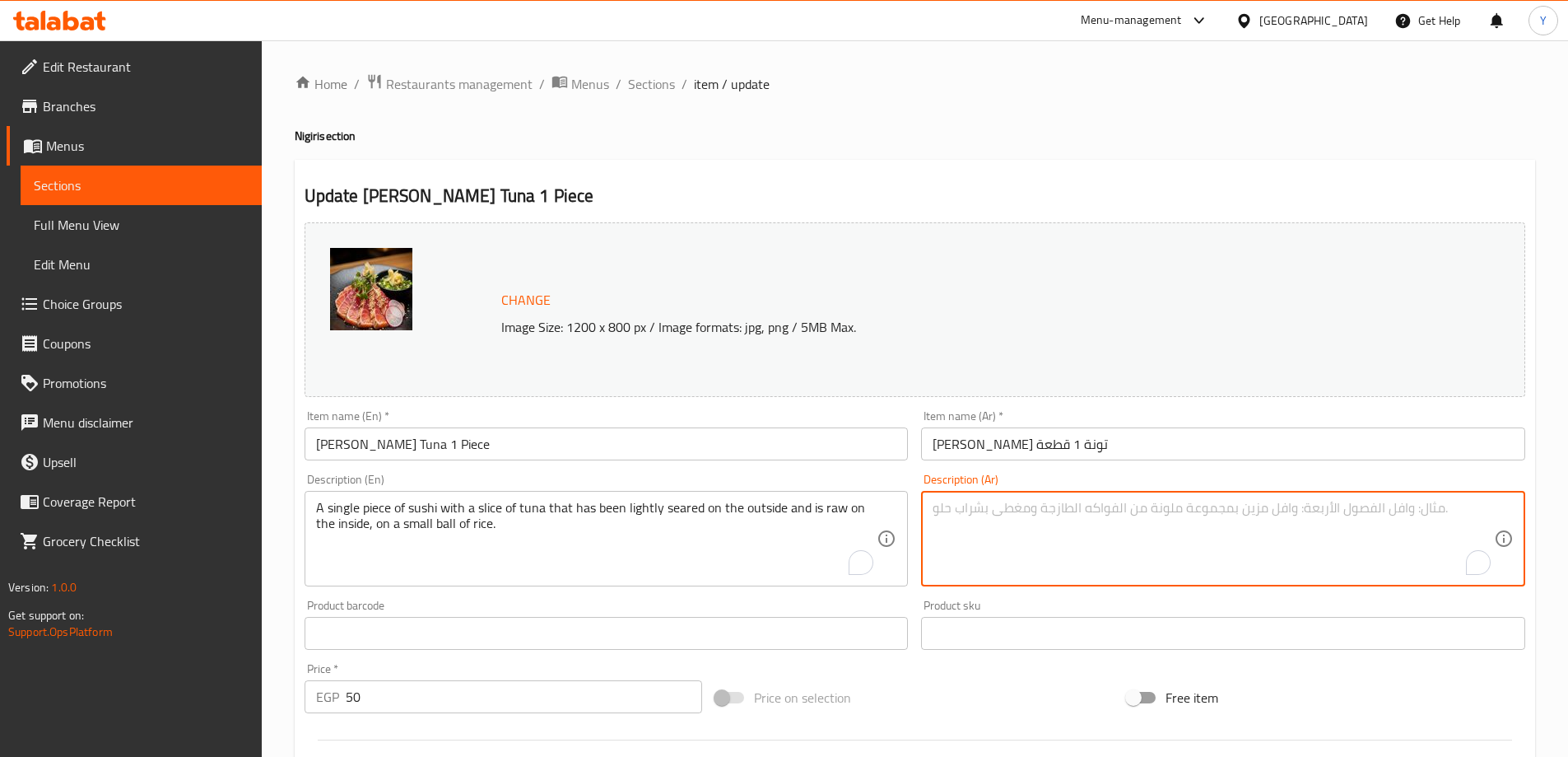
paste textarea "قطعة واحدة من السوشي مع شريحة من سمك التونة التي تم تحميصها قليلاً من الخارج وه…"
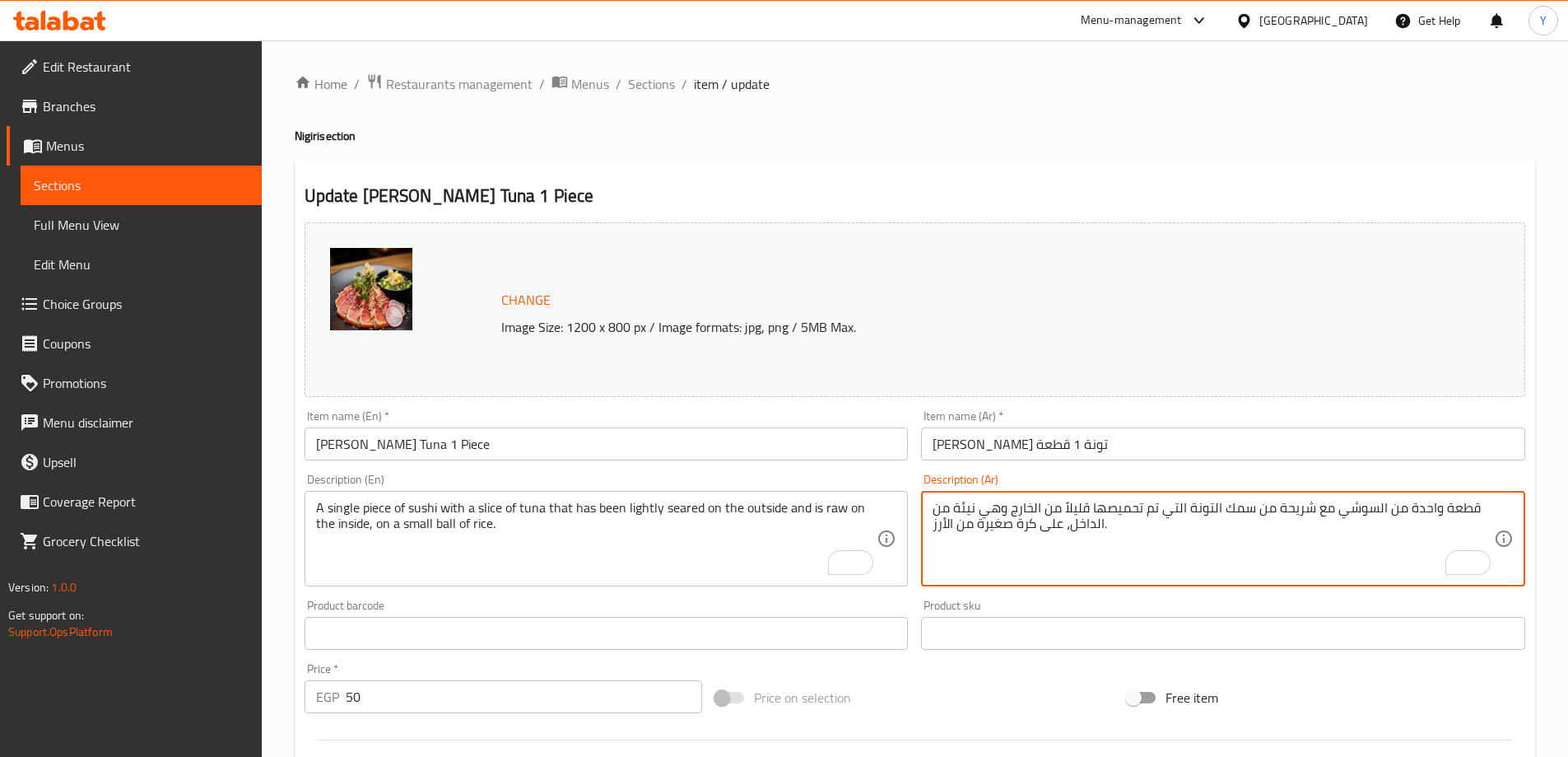
click at [1412, 503] on textarea "قطعة واحدة من السوشي مع شريحة من سمك التونة التي تم تحميصها قليلاً من الخارج وه…" at bounding box center [1213, 538] width 561 height 78
click at [1415, 503] on textarea "قطعة واحدة من السوشي مع شريحة من سمك التونة التي تم تحميصها قليلاً من الخارج وه…" at bounding box center [1213, 538] width 561 height 78
click at [1423, 509] on textarea "قطعة واحدة من السوشي مع شريحة من سمك التونة التي تم تحميصها قليلاً من الخارج وه…" at bounding box center [1213, 538] width 561 height 78
click at [1395, 511] on textarea "قطعة سينجل من السوشي مع شريحة من سمك التونة التي تم تحميصها قليلاً من الخارج وه…" at bounding box center [1213, 538] width 561 height 78
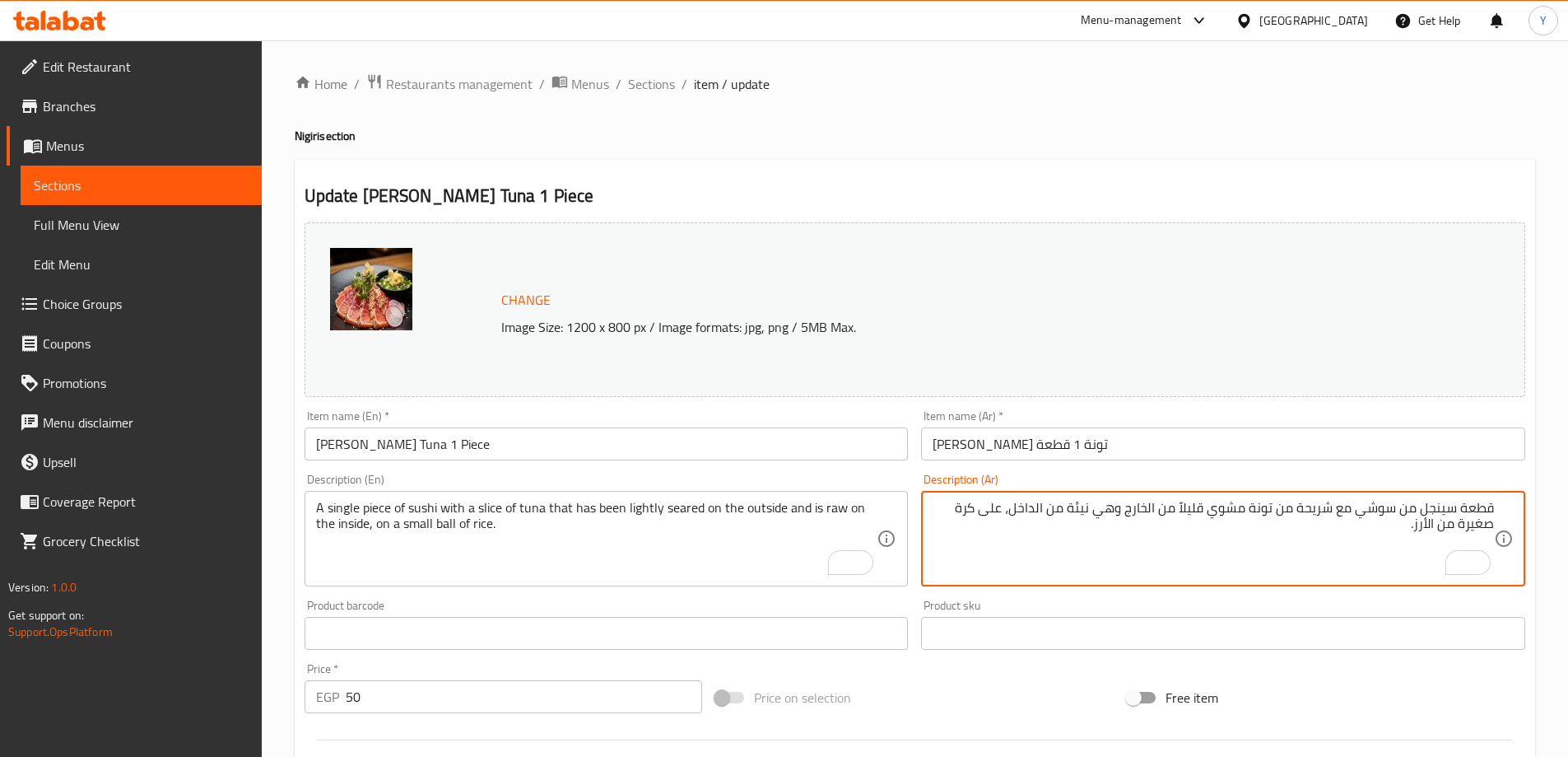
type textarea "قطعة سينجل من سوشي مع شريحة من تونة مشوي قليلاً من الخارج وهي نيئة من الداخل، ع…"
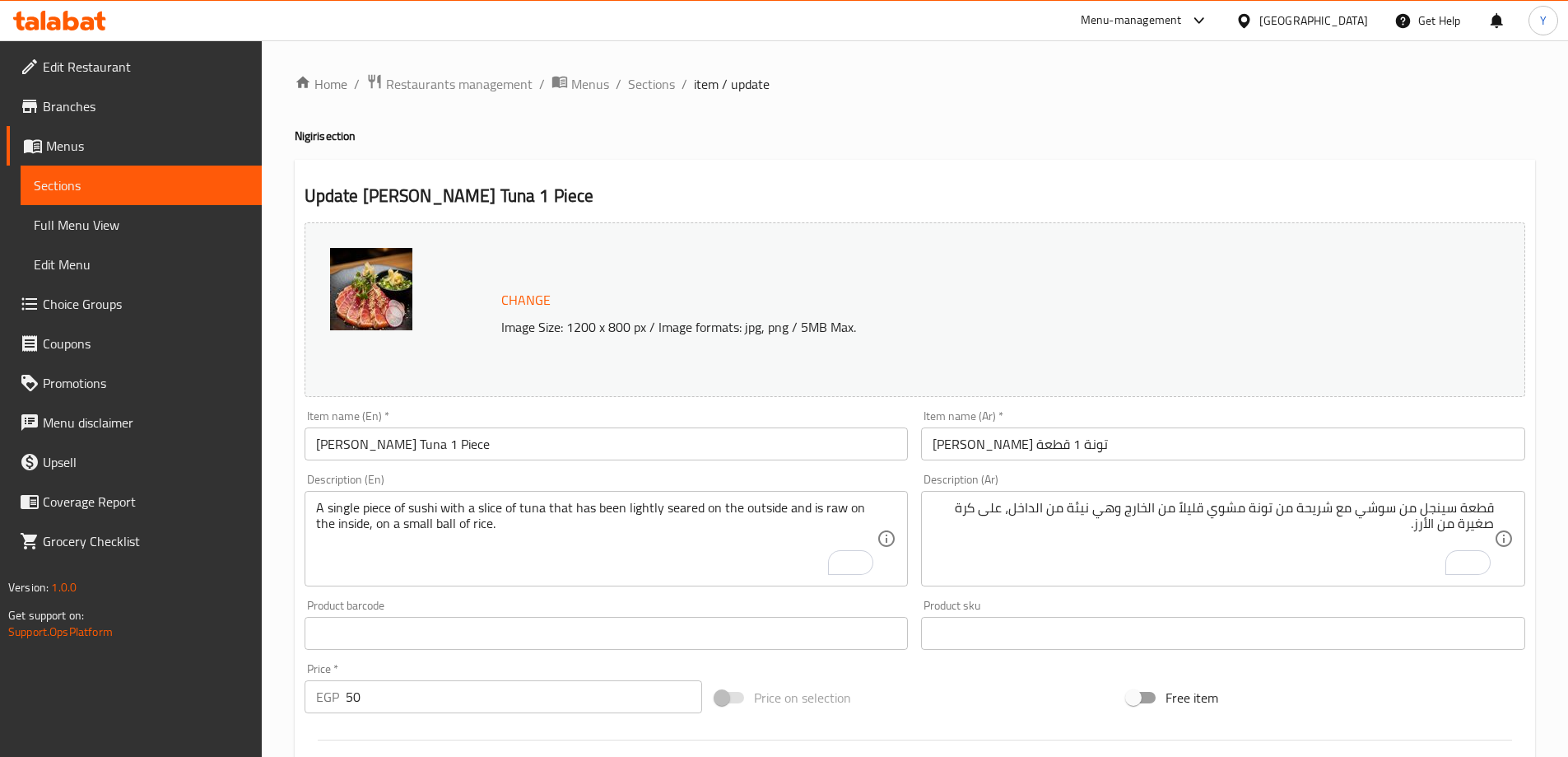
click at [1249, 158] on div "Home / Restaurants management / Menus / Sections / item / update Nigiri section…" at bounding box center [915, 614] width 1241 height 1081
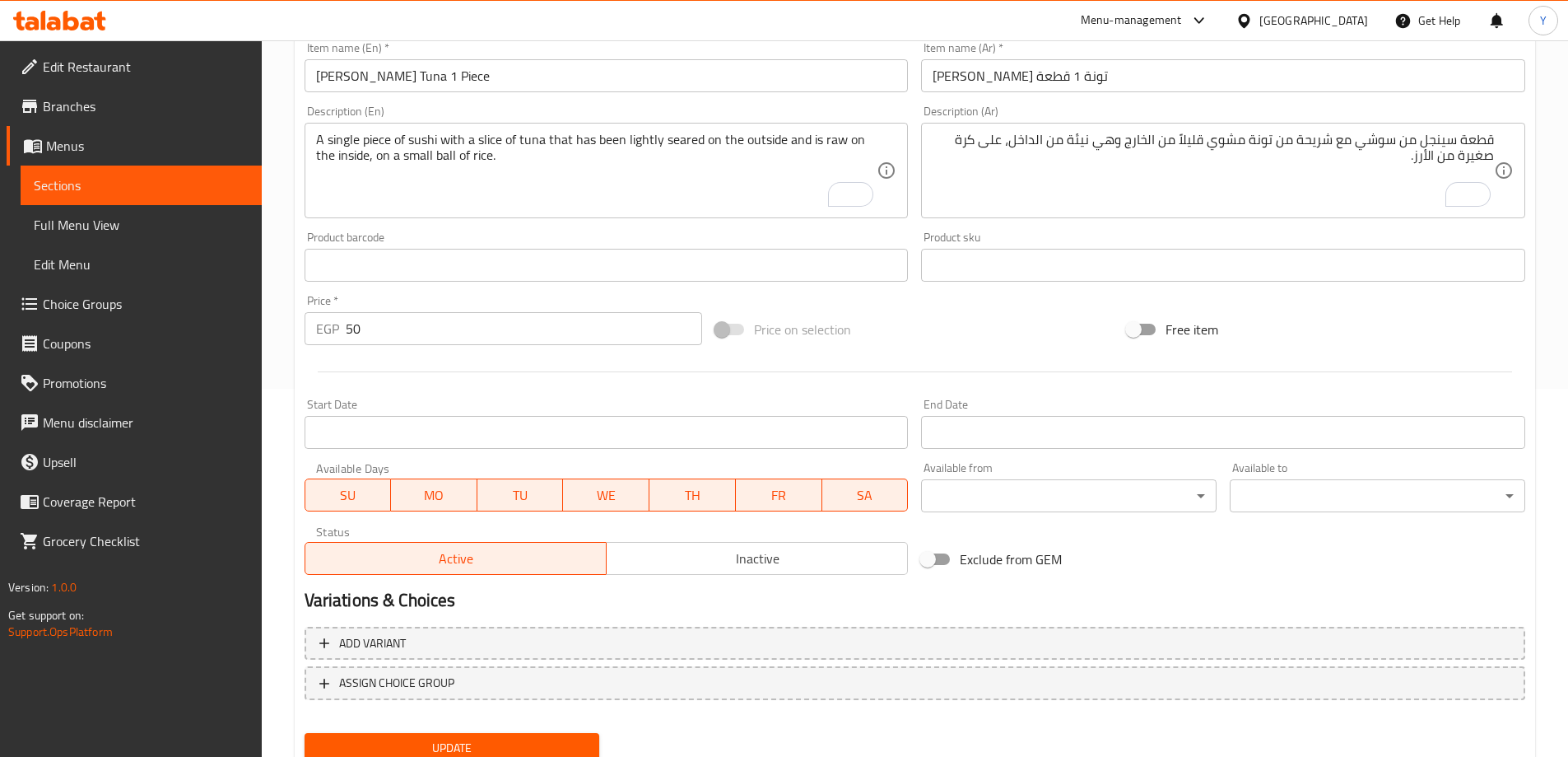
scroll to position [430, 0]
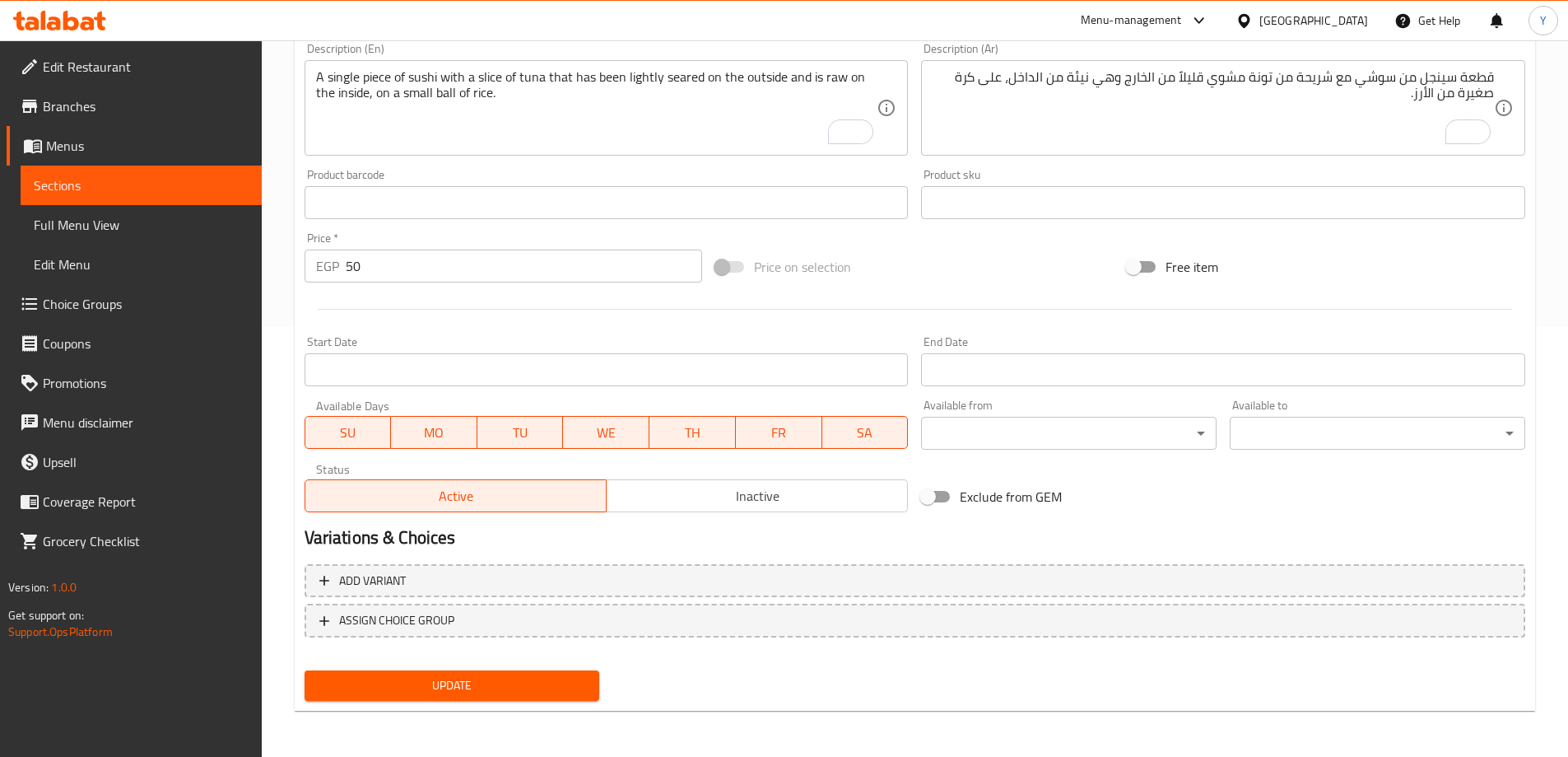
click at [430, 678] on span "Update" at bounding box center [452, 686] width 269 height 21
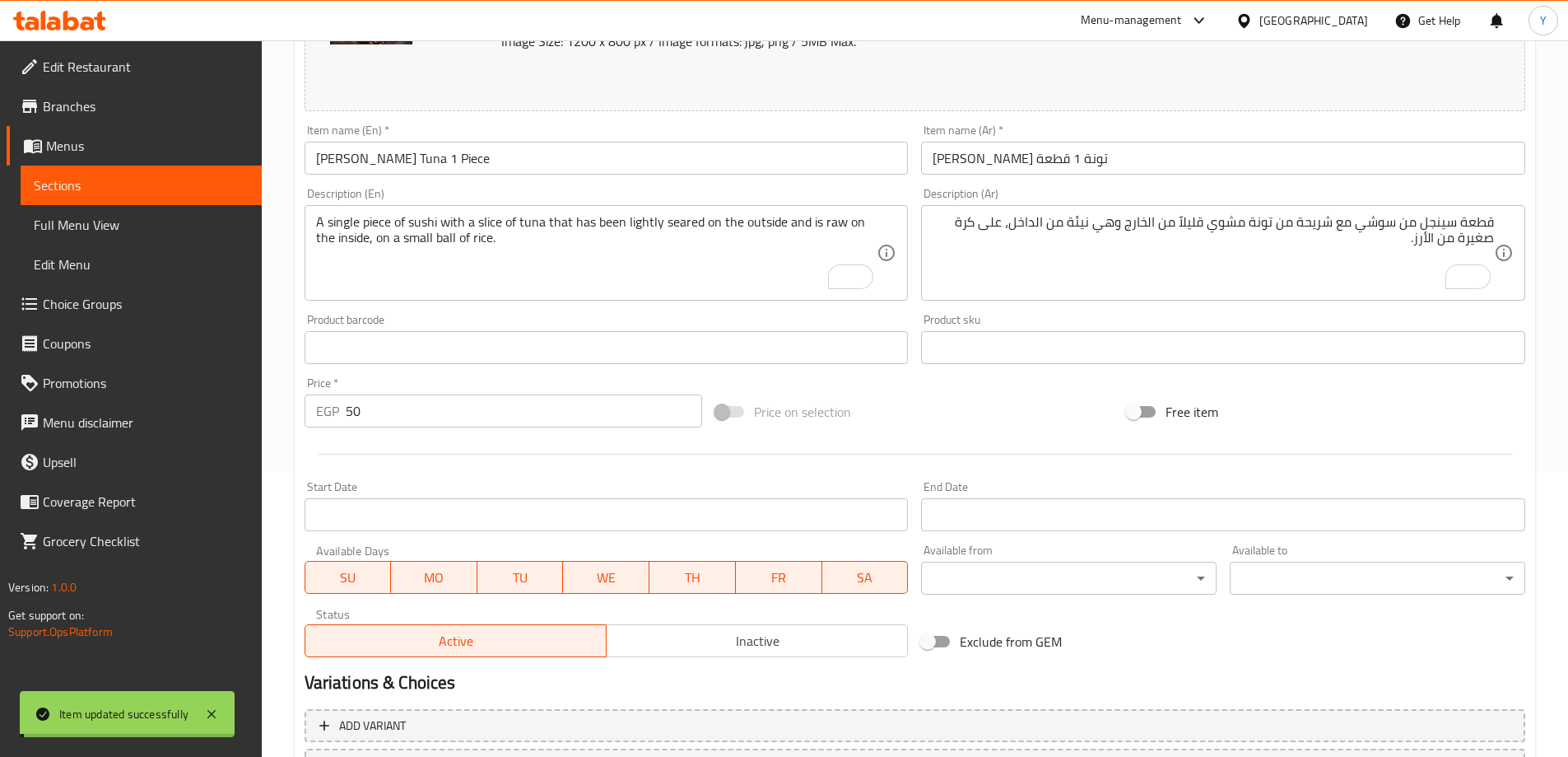
scroll to position [0, 0]
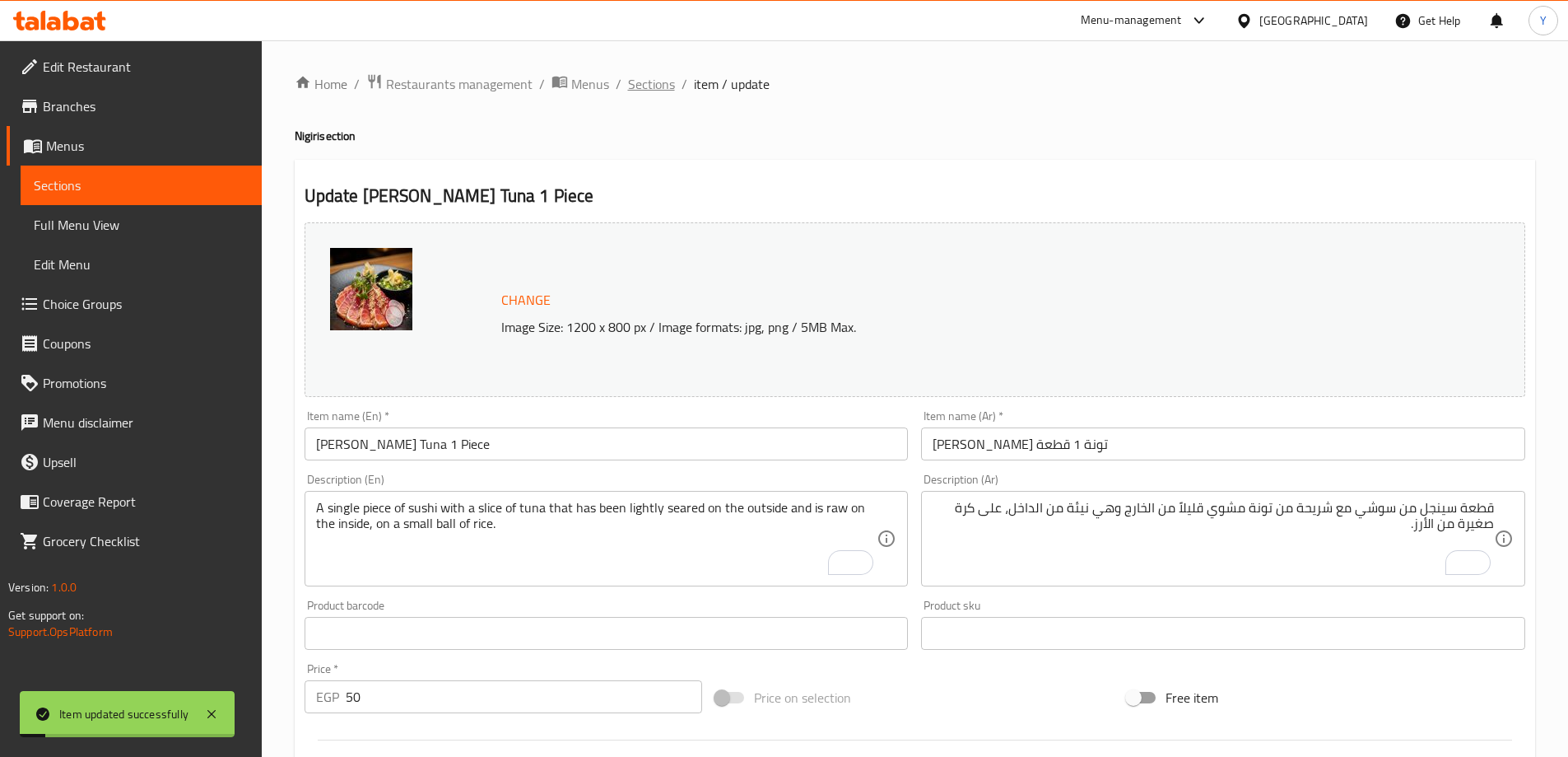
click at [655, 80] on span "Sections" at bounding box center [651, 83] width 47 height 20
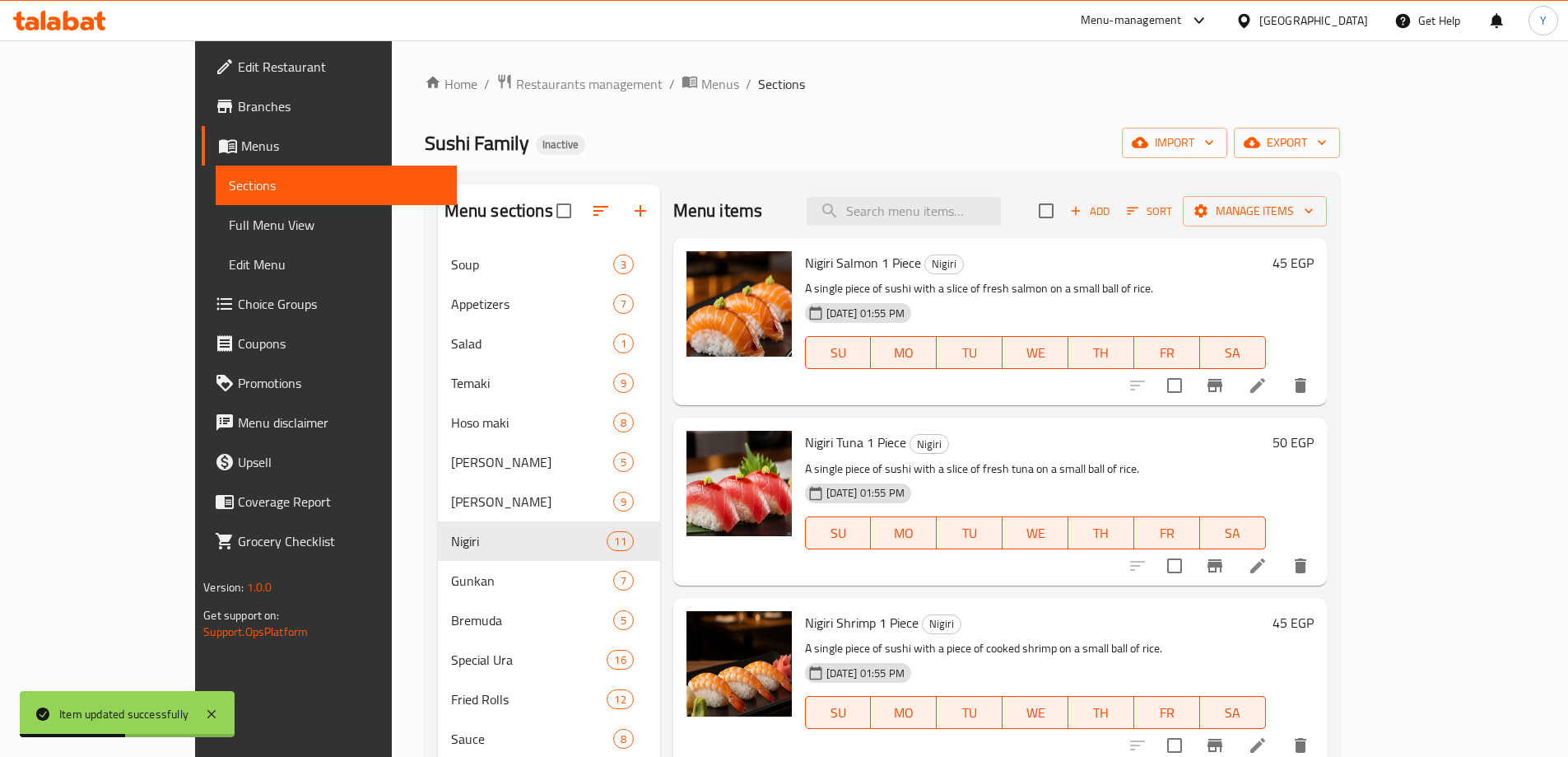
scroll to position [231, 0]
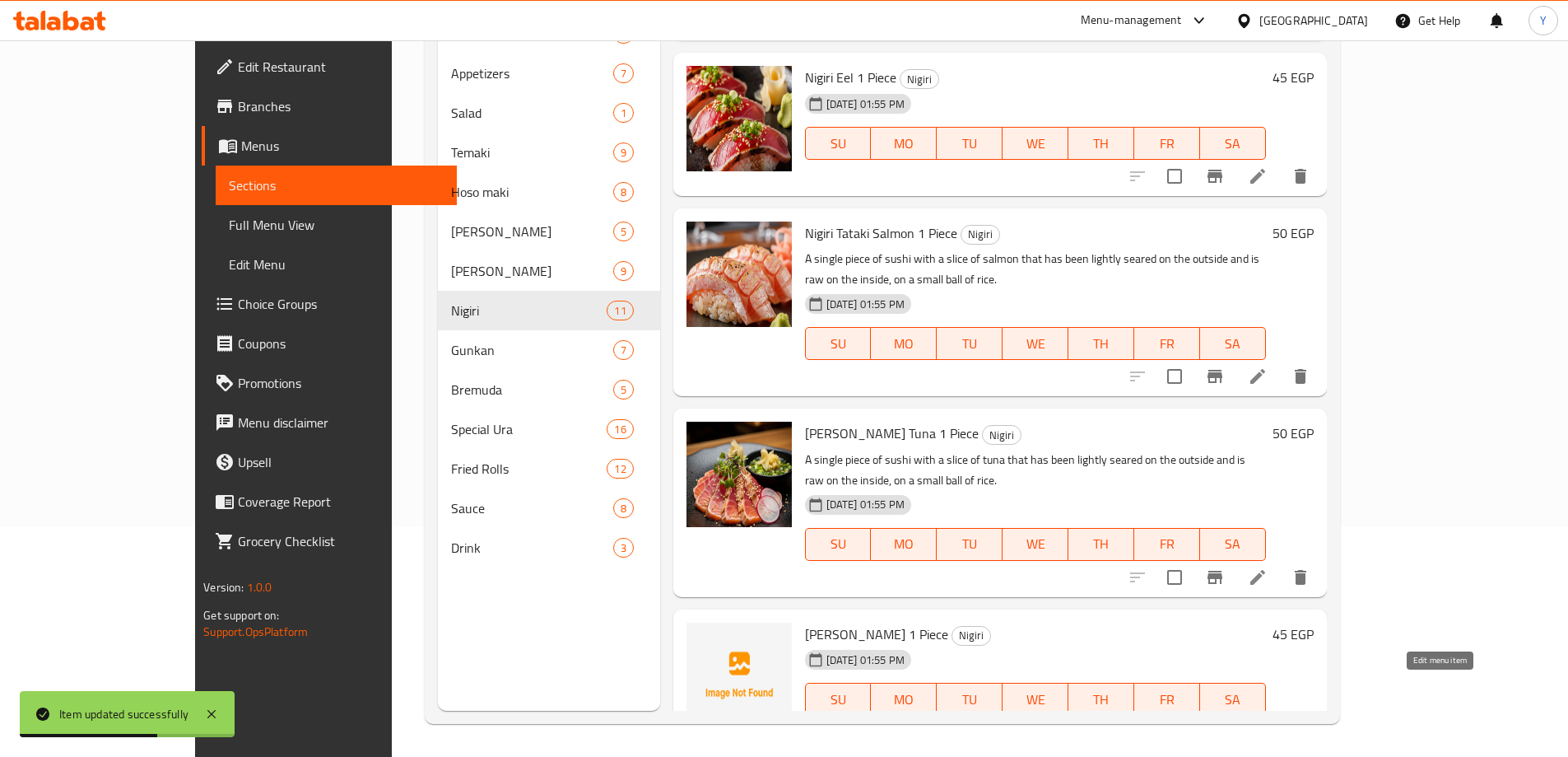
click at [1266, 724] on icon at bounding box center [1257, 731] width 15 height 15
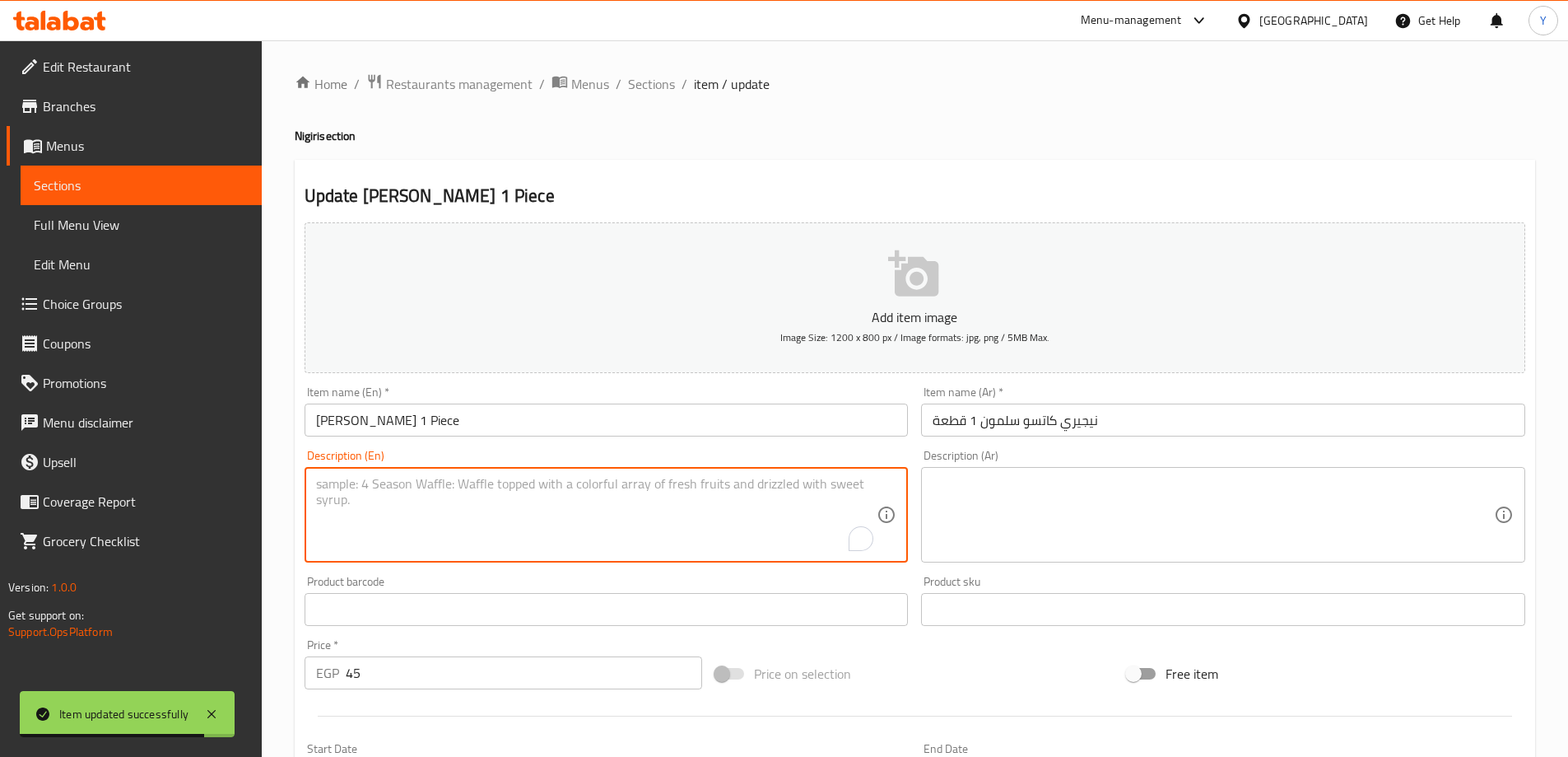
click at [559, 493] on textarea "To enrich screen reader interactions, please activate Accessibility in Grammarl…" at bounding box center [596, 514] width 561 height 78
paste textarea "A single piece of sushi with a salmon topping that has been prepared in the "ka…"
type textarea "A single piece of sushi with a salmon topping that has been prepared in the "ka…"
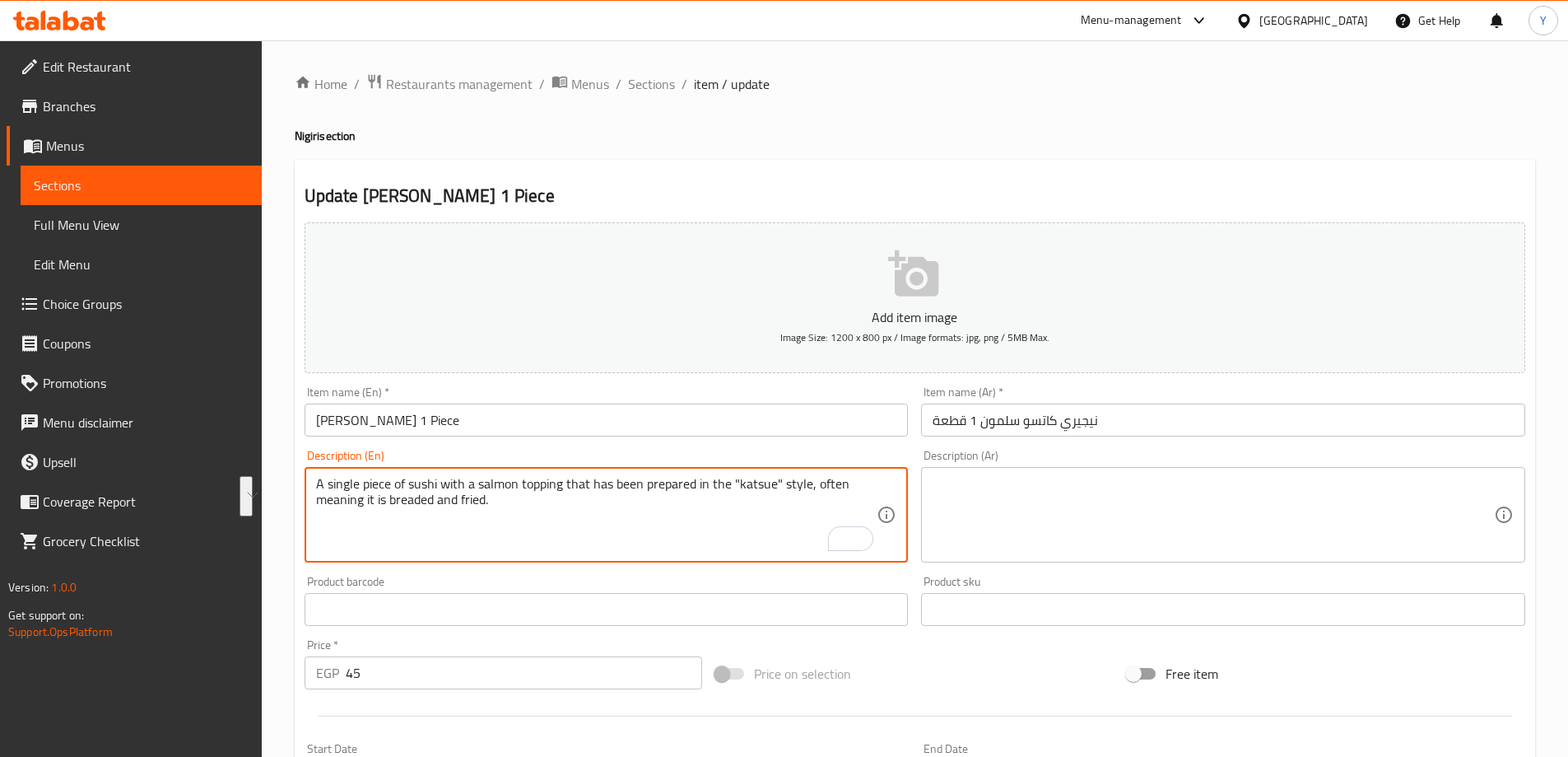
click at [635, 514] on textarea "A single piece of sushi with a salmon topping that has been prepared in the "ka…" at bounding box center [596, 514] width 561 height 78
click at [662, 540] on textarea "A single piece of sushi with a salmon topping that has been prepared in the "ka…" at bounding box center [596, 514] width 561 height 78
click at [640, 74] on span "Sections" at bounding box center [651, 83] width 47 height 20
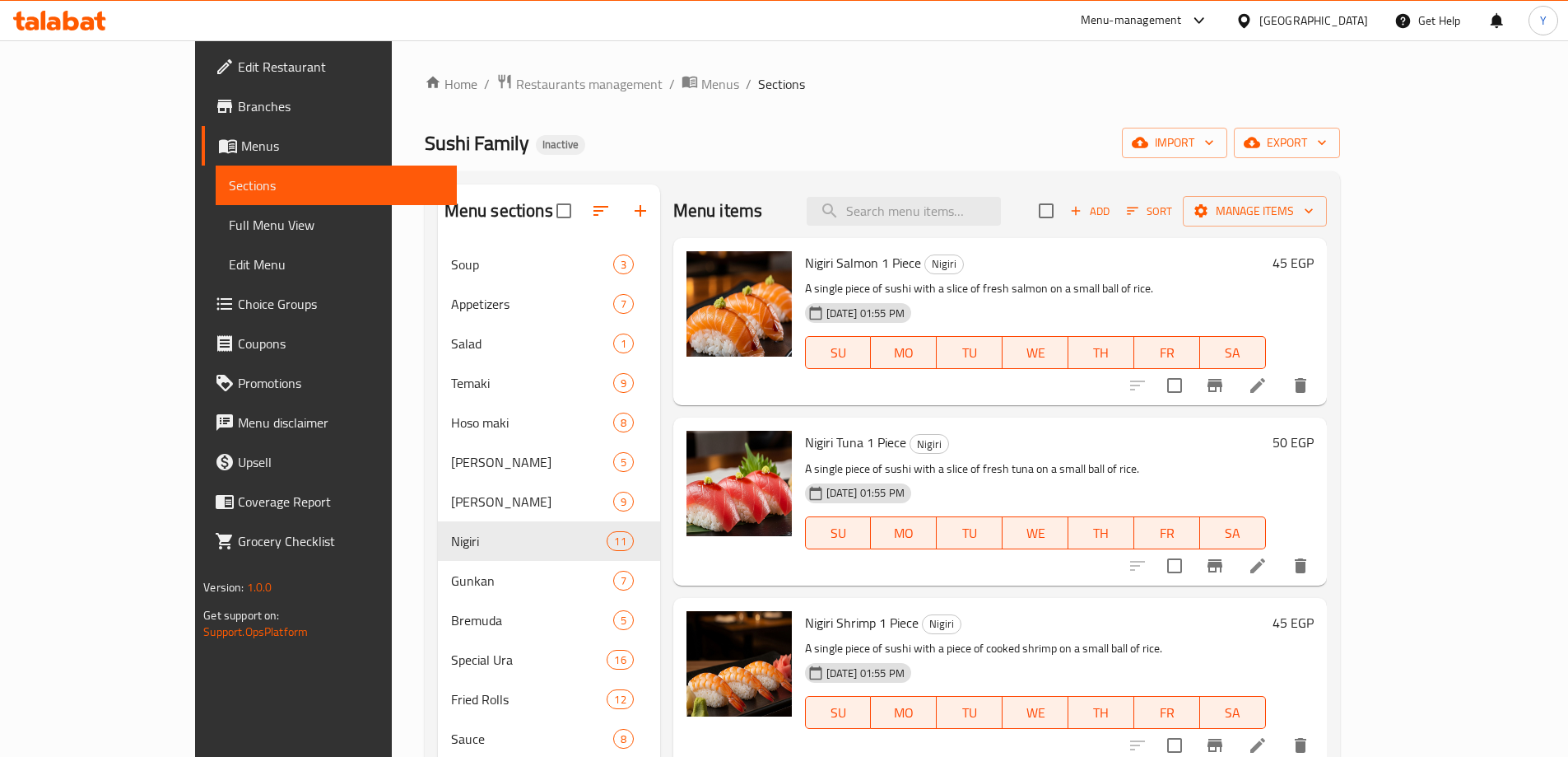
click at [1060, 121] on div "Home / Restaurants management / Menus / Sections Sushi Family Inactive import e…" at bounding box center [883, 514] width 915 height 881
click at [1001, 198] on input "search" at bounding box center [904, 212] width 195 height 29
paste input "[PERSON_NAME]"
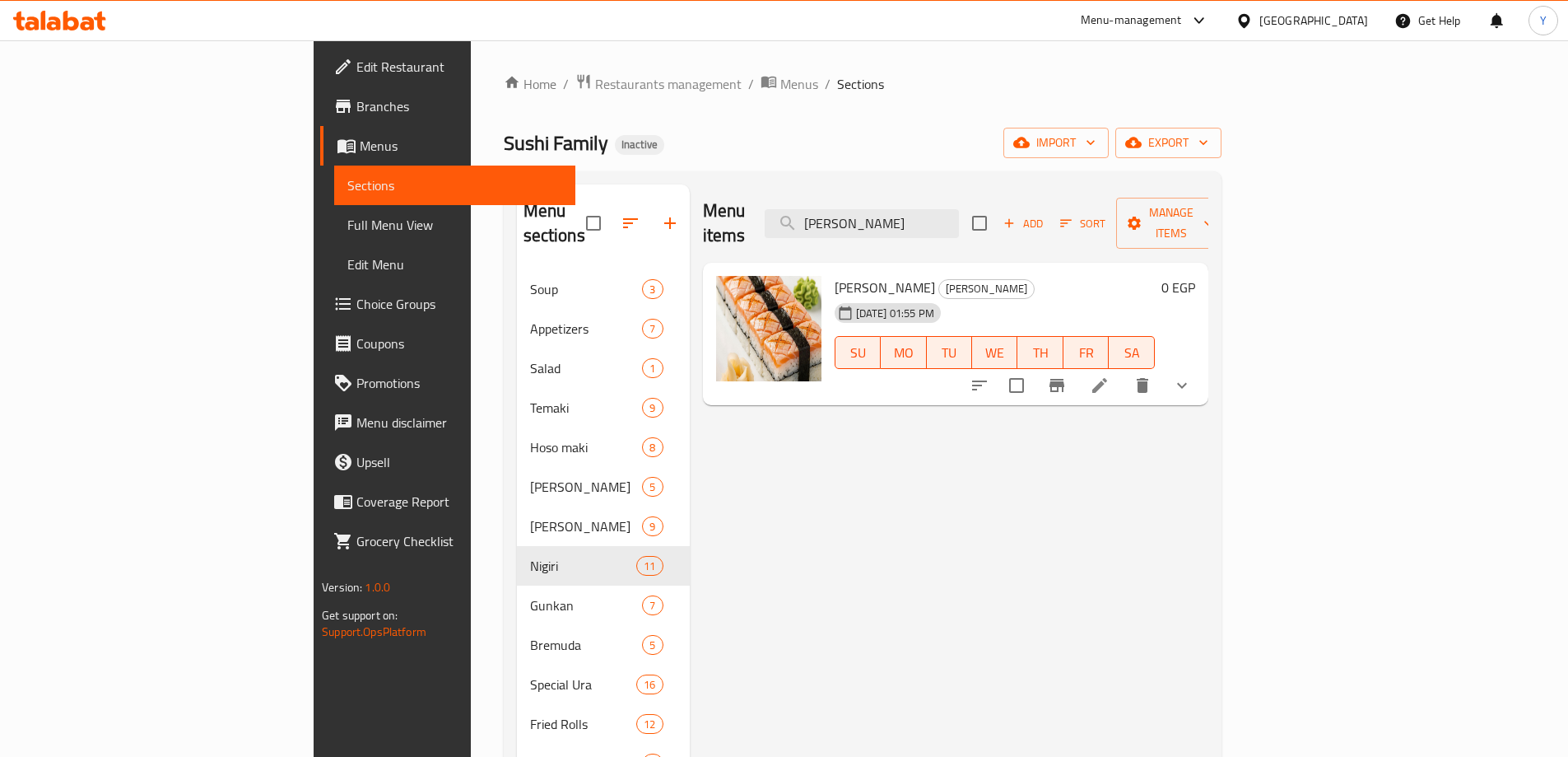
type input "[PERSON_NAME]"
click at [1122, 370] on li at bounding box center [1100, 385] width 46 height 30
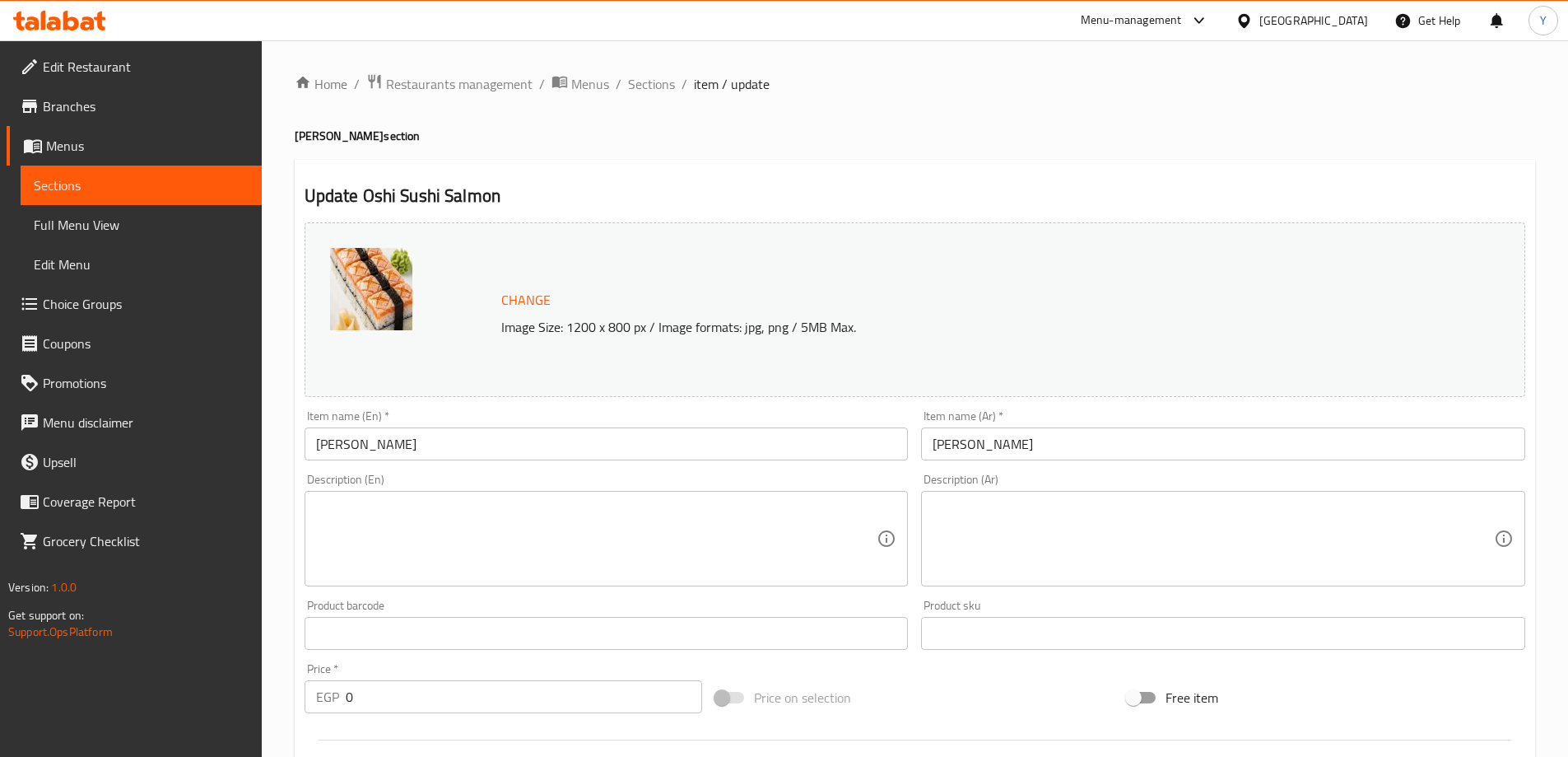
click at [584, 514] on textarea at bounding box center [596, 538] width 561 height 78
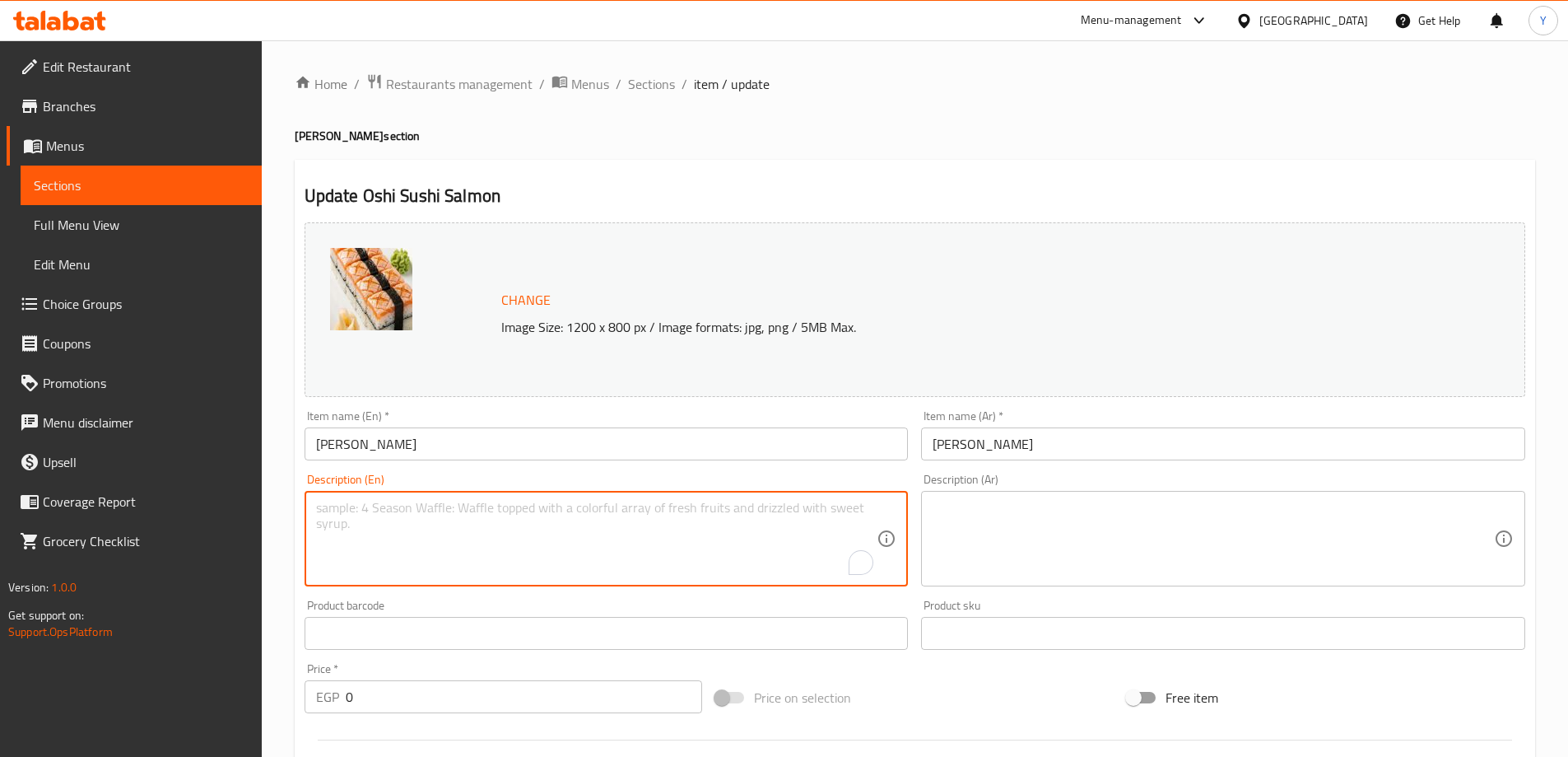
paste textarea "Pressed sushi with fresh salmon and creamy cheese on top of a bed of rice."
paste textarea "سوشي مضغوط مع سمك السلمون الطازج والجبن الكريمي فوق طبقة من الأرز"
type textarea "سوشي مضغوط مع سمك السلمون الطازج والجبن الكريمي فوق طبقة من الأرز."
click at [1352, 541] on textarea at bounding box center [1213, 538] width 561 height 78
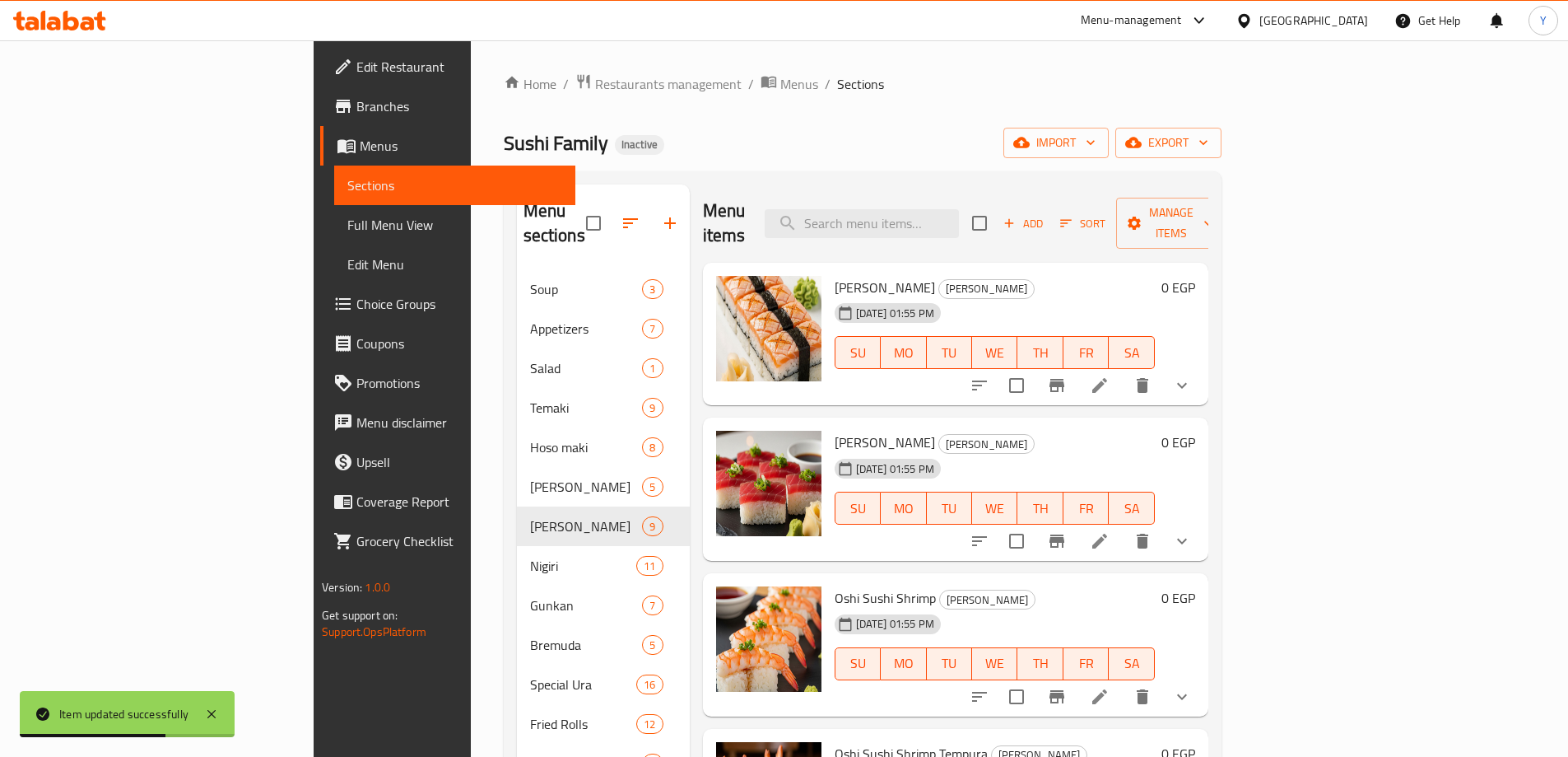
click at [1107, 534] on icon at bounding box center [1099, 541] width 15 height 15
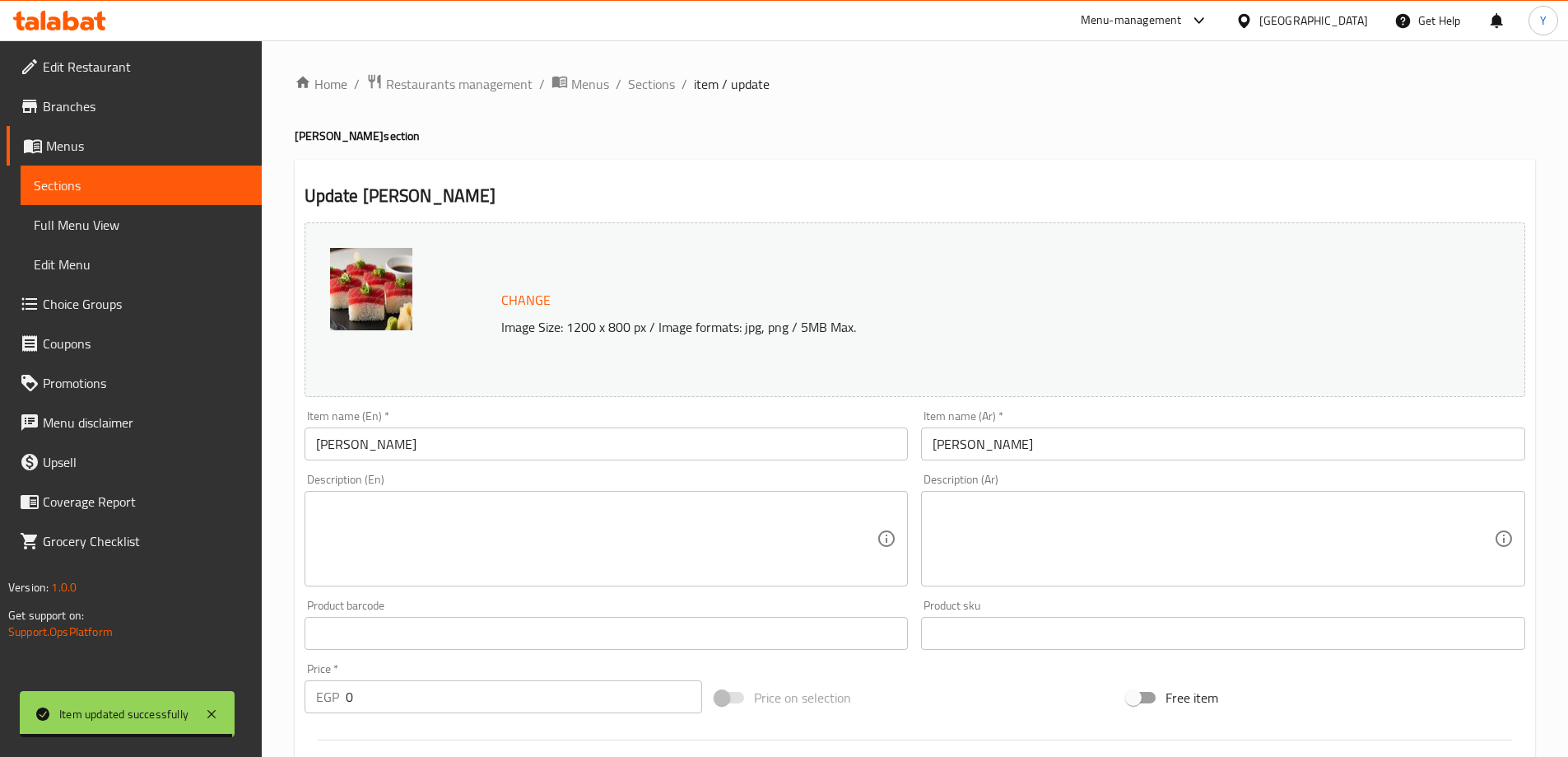
click at [566, 529] on textarea at bounding box center [596, 538] width 561 height 78
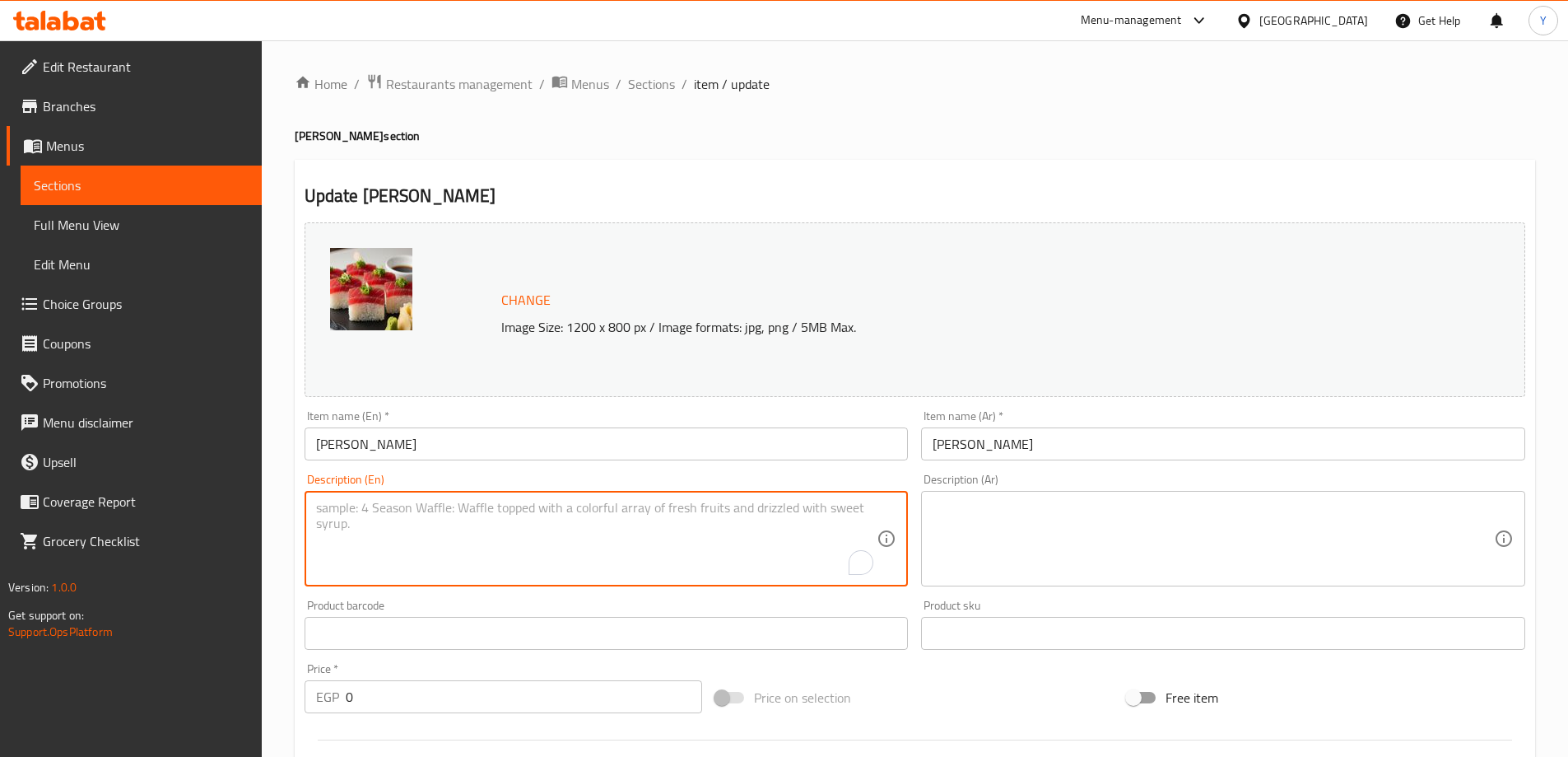
paste textarea "Pressed sushi with fresh tuna on a bed of rice."
type textarea "Pressed sushi with fresh tuna on a bed of rice."
click at [1291, 491] on div "Description (Ar)" at bounding box center [1223, 538] width 604 height 95
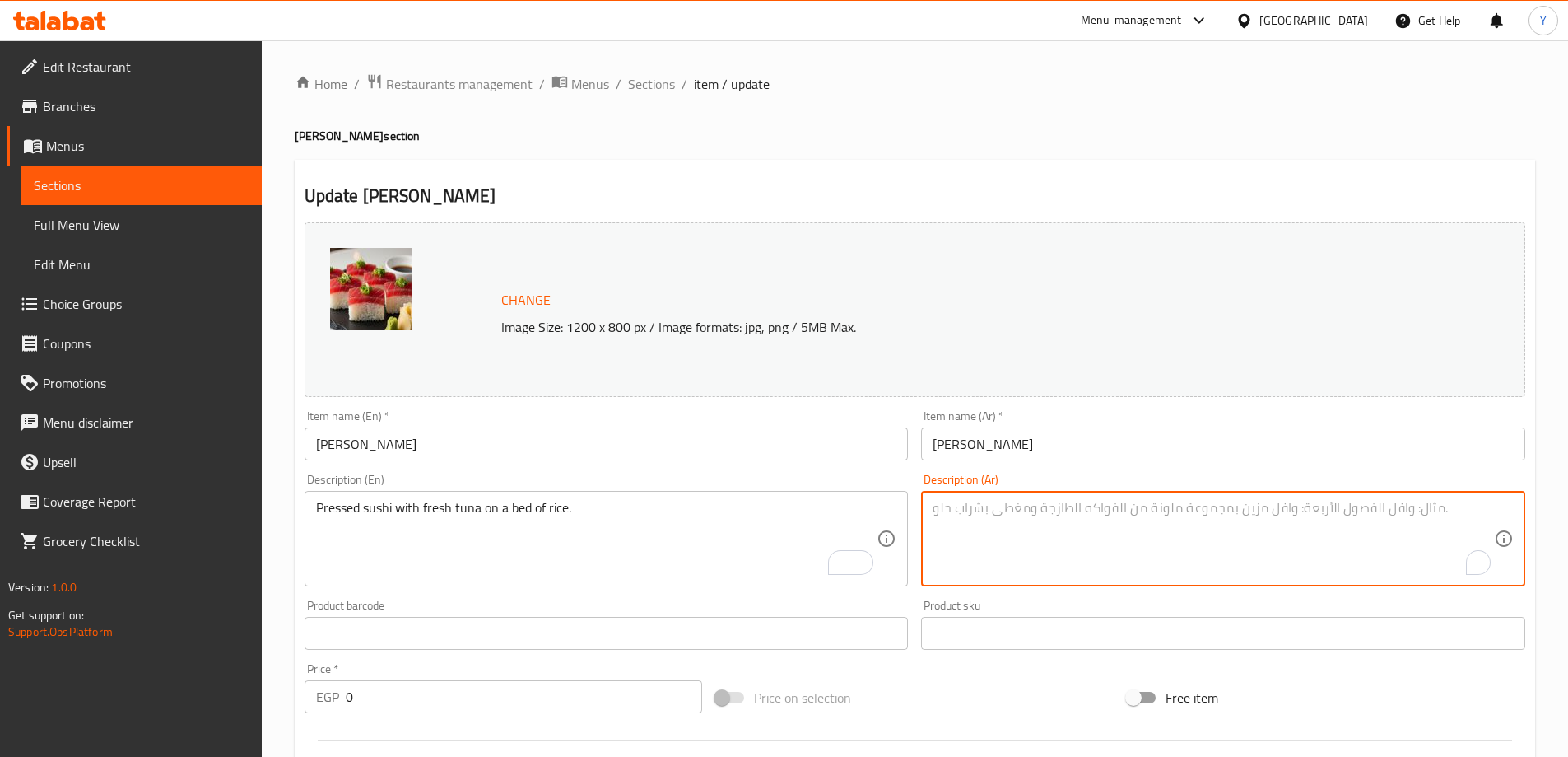
click at [1274, 515] on textarea "To enrich screen reader interactions, please activate Accessibility in Grammarl…" at bounding box center [1213, 538] width 561 height 78
paste textarea "السوشي المضغوط مع التونة الطازجة على طبقة من الأرز."
type textarea "سوشي مضغوط مع تونة طازجة على طبقة من الأرز."
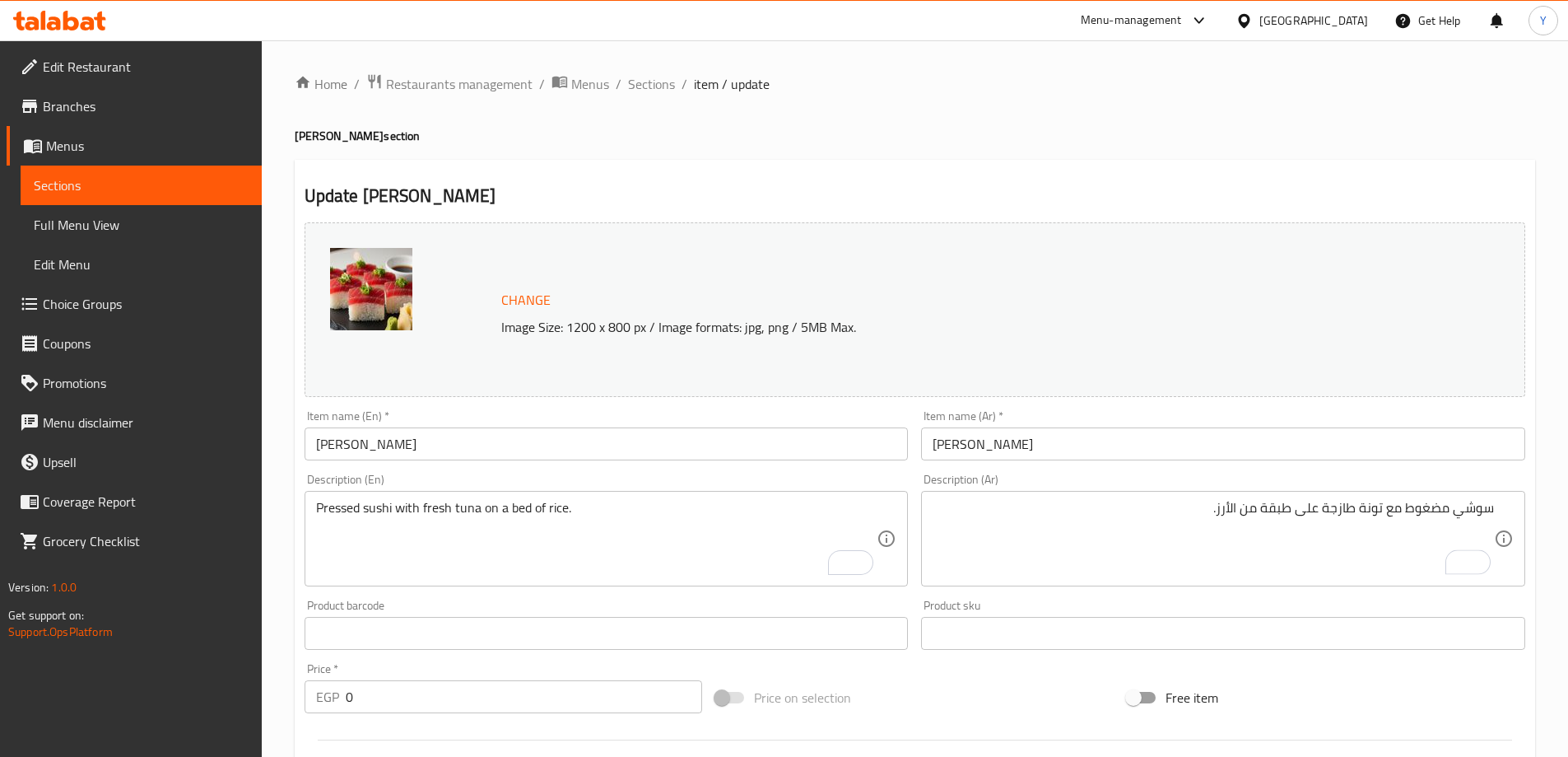
click at [1124, 131] on h4 "Oshi Sushi section" at bounding box center [915, 135] width 1241 height 16
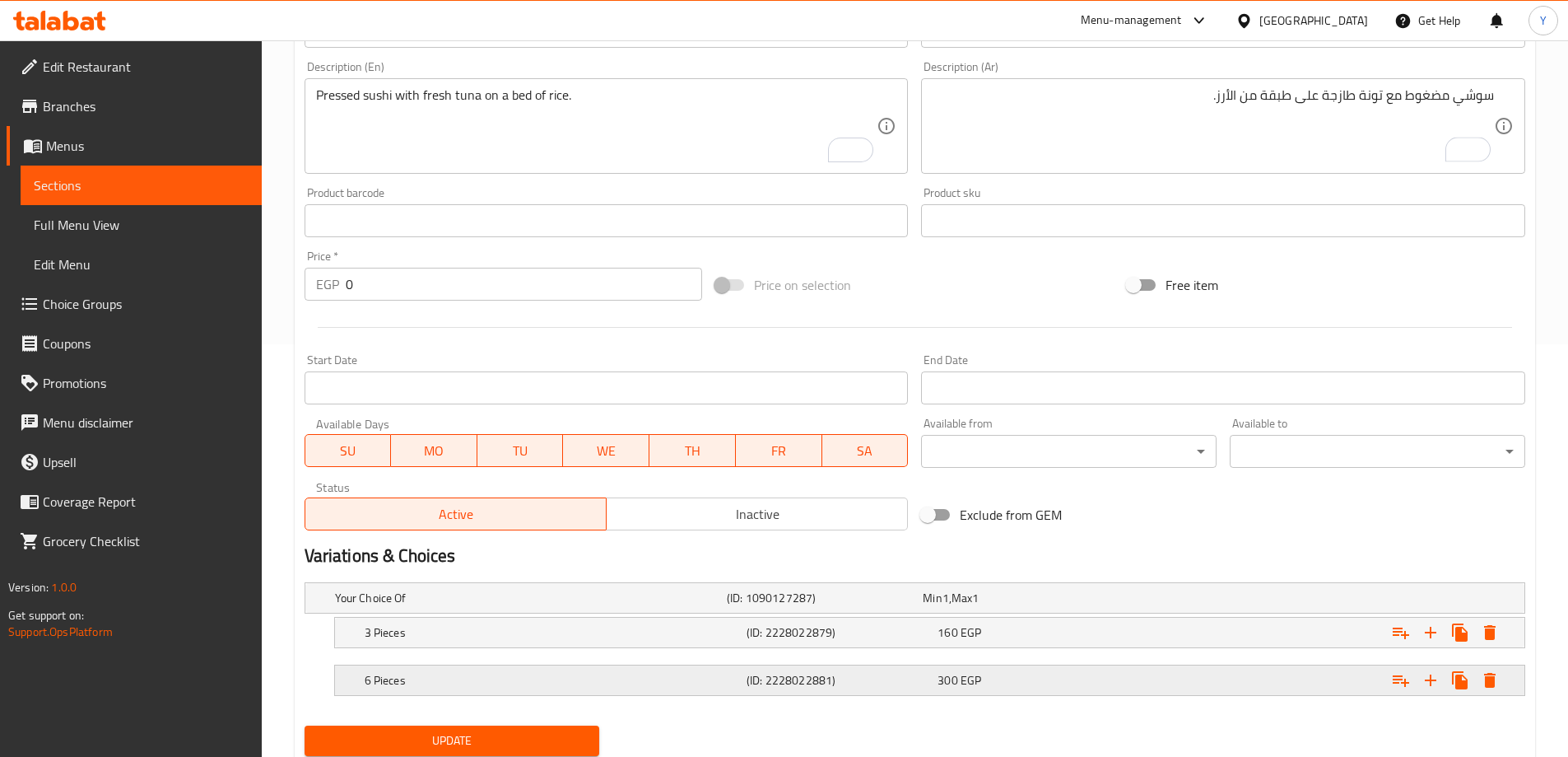
scroll to position [468, 0]
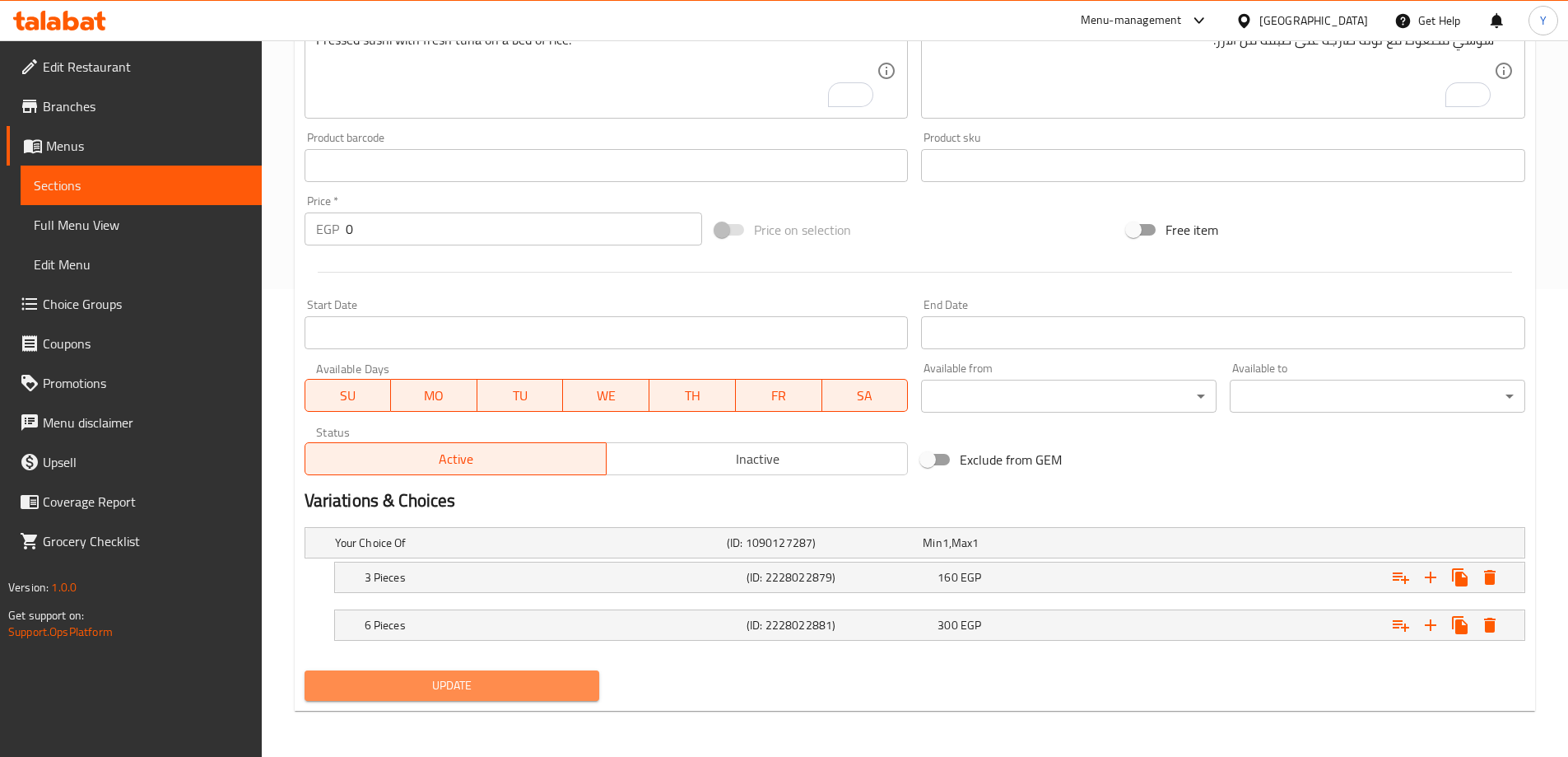
click at [516, 692] on span "Update" at bounding box center [452, 686] width 269 height 21
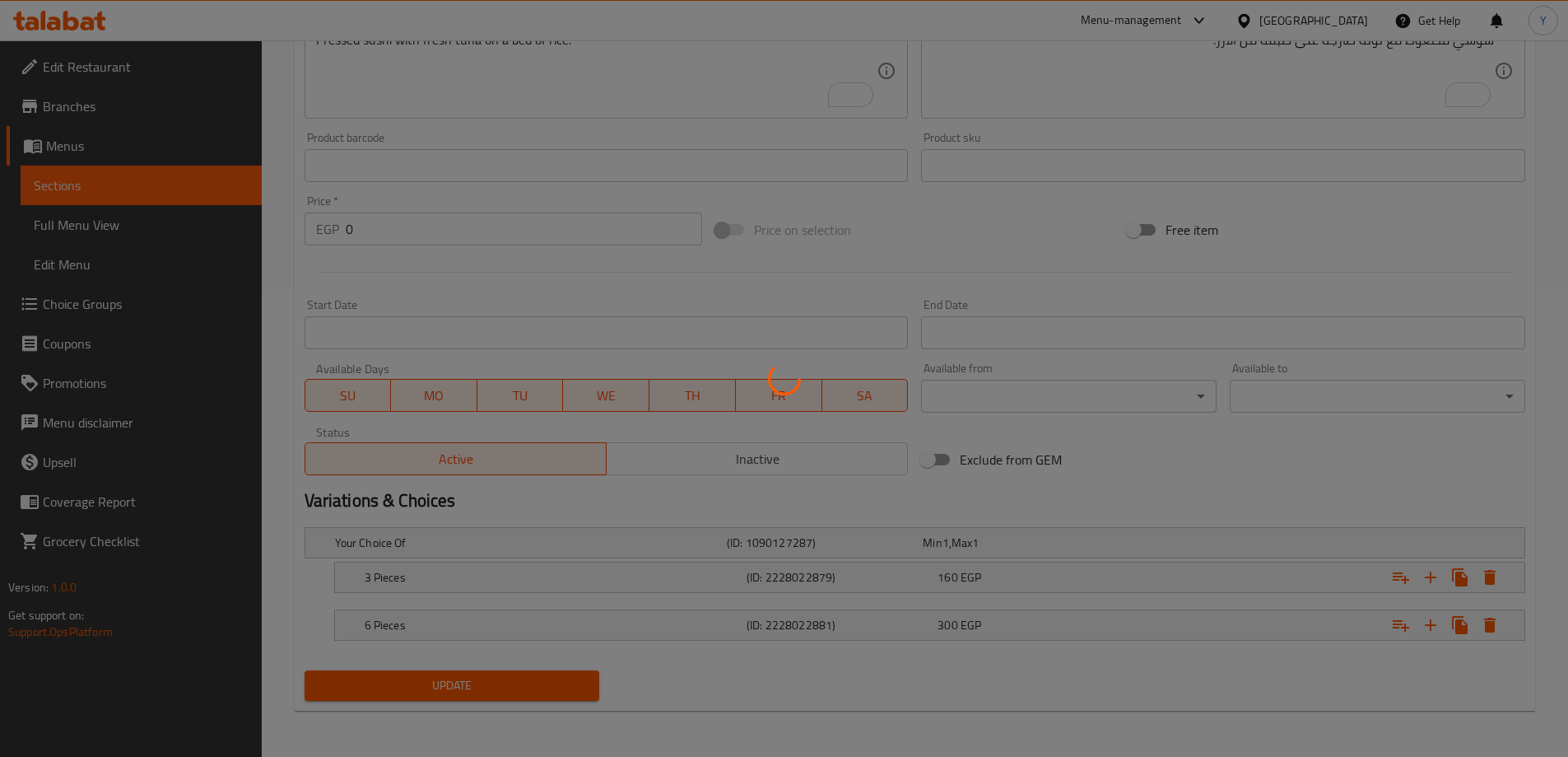
scroll to position [0, 0]
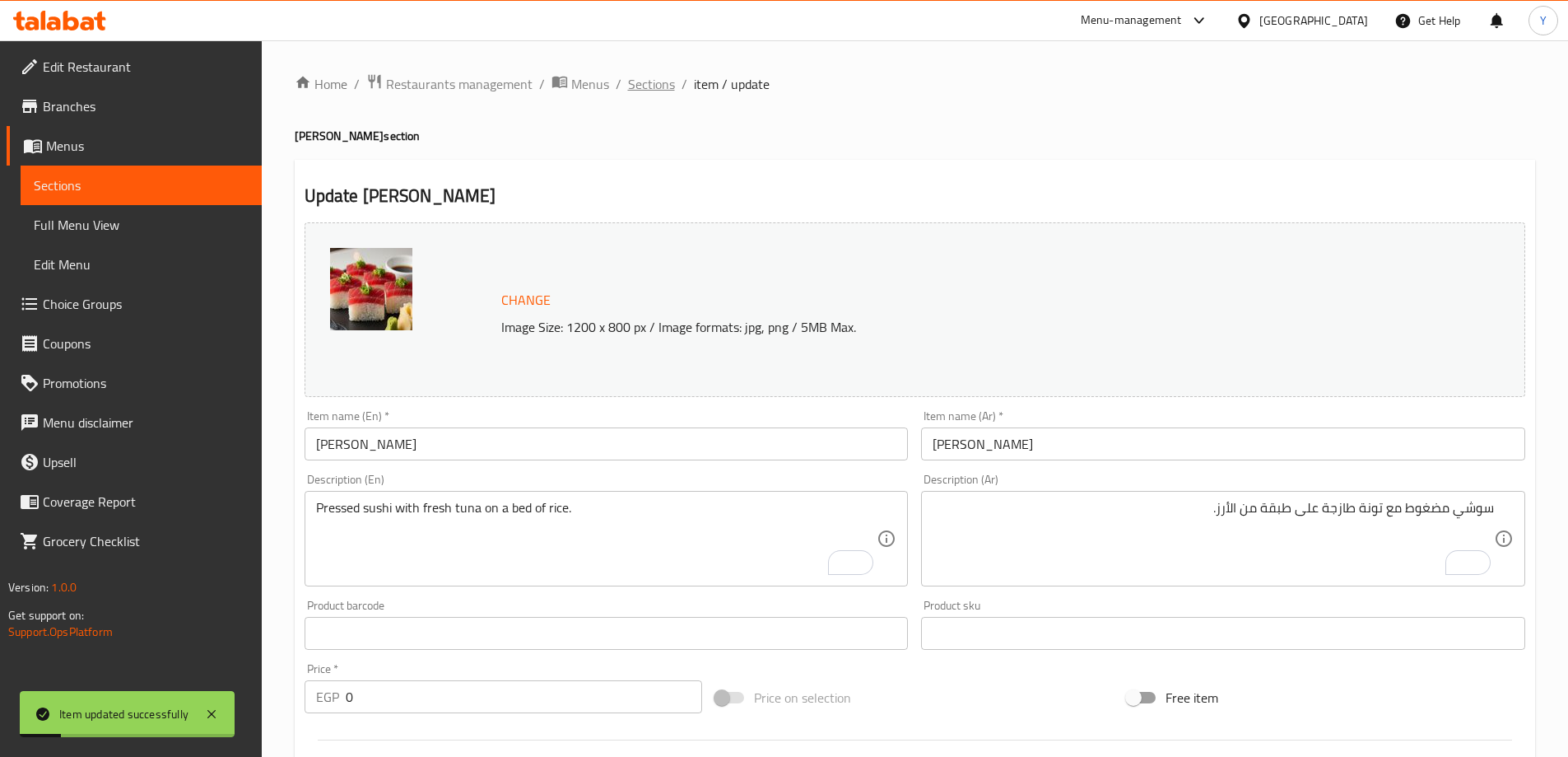
click at [666, 87] on span "Sections" at bounding box center [651, 83] width 47 height 20
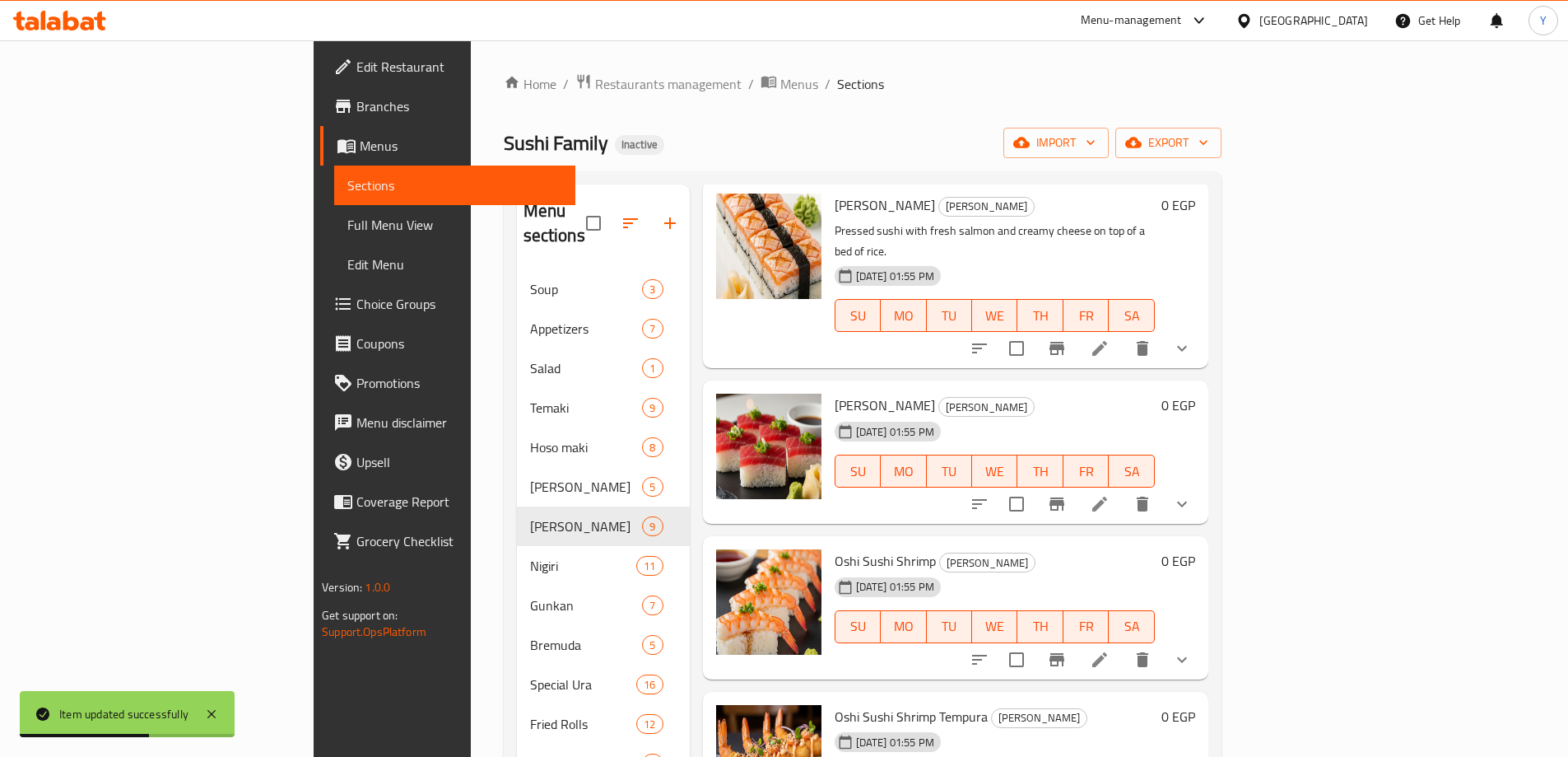
scroll to position [107, 0]
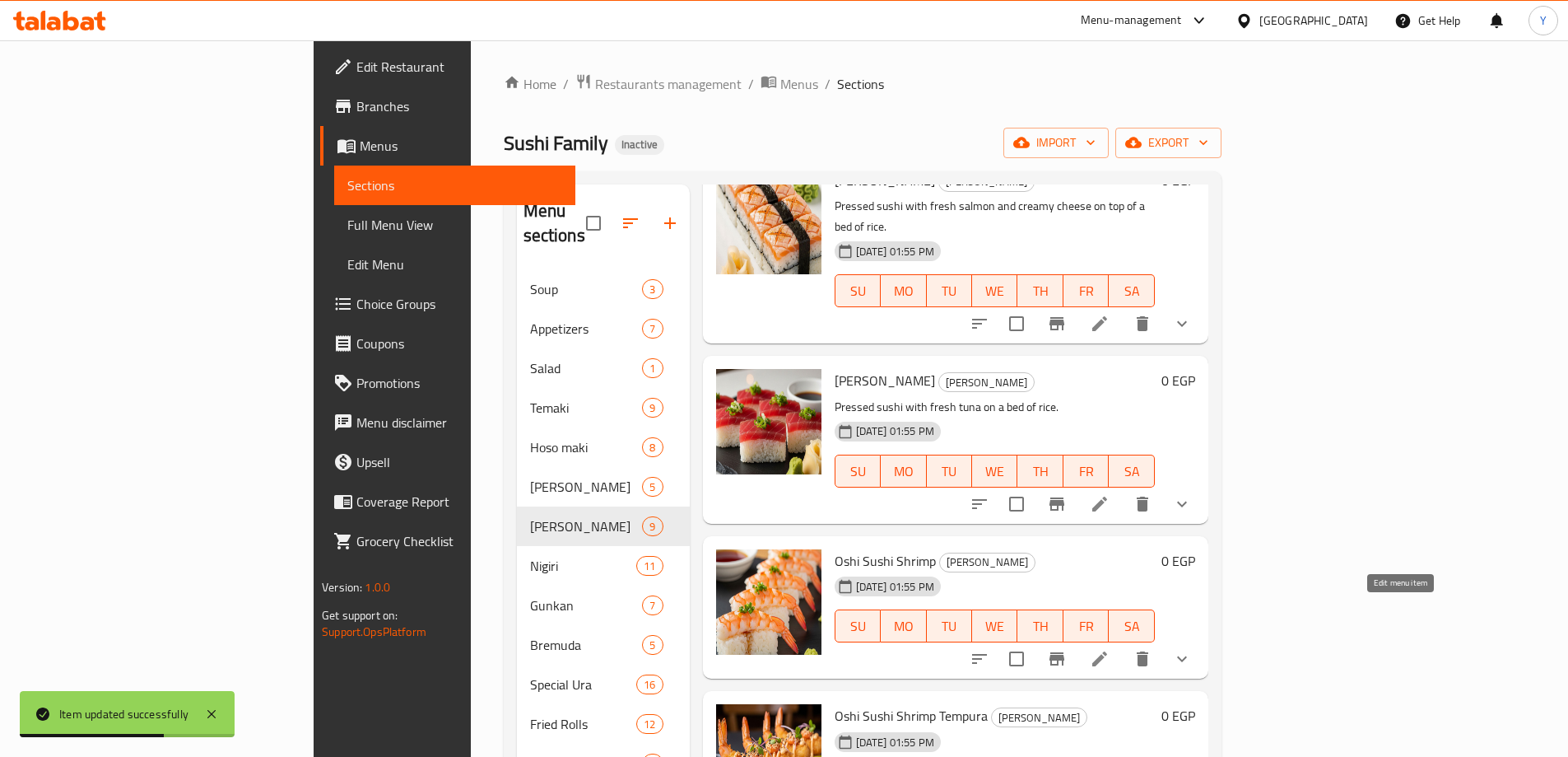
click at [1110, 649] on icon at bounding box center [1099, 658] width 20 height 20
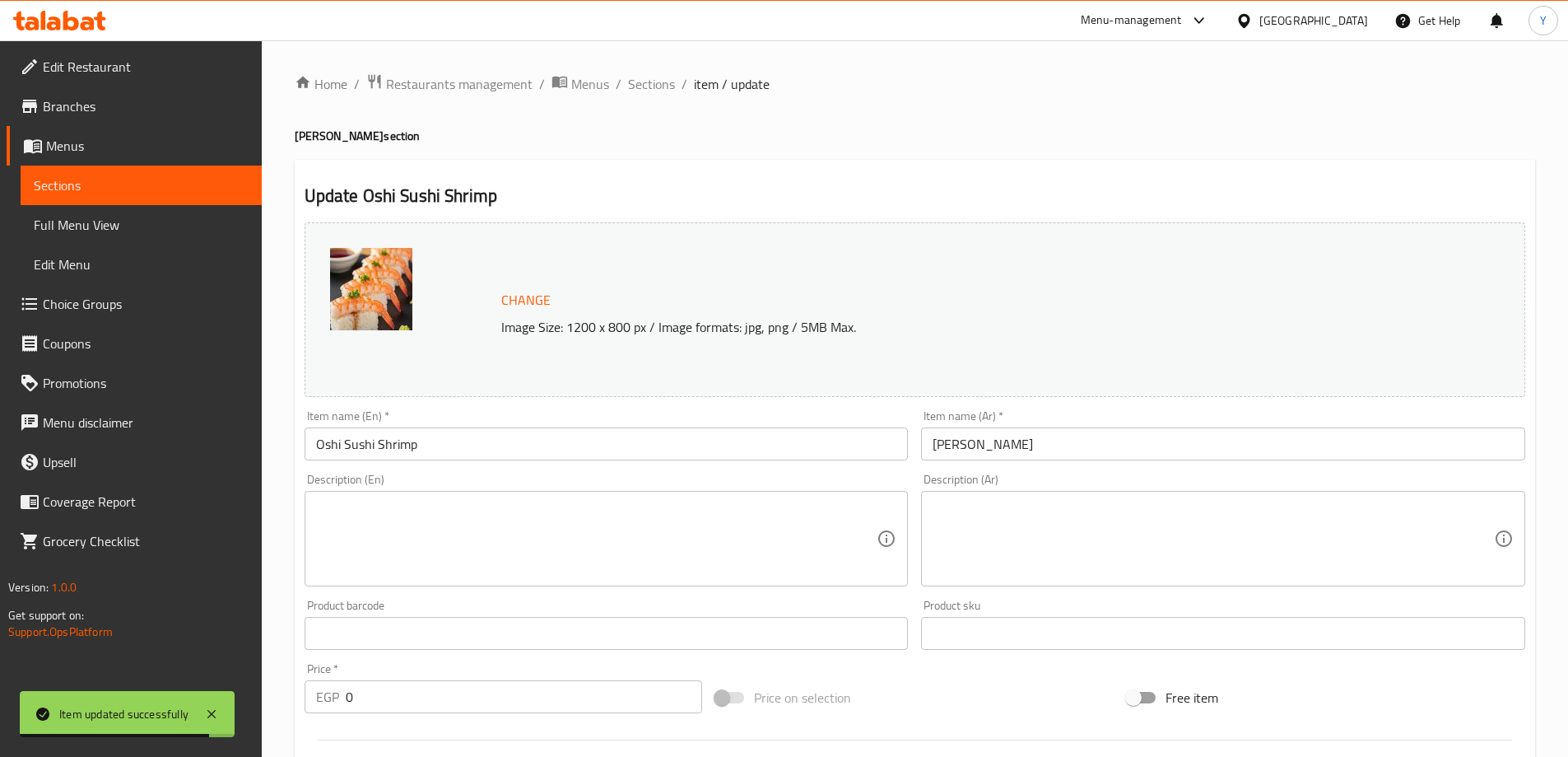
click at [625, 527] on textarea at bounding box center [596, 538] width 561 height 78
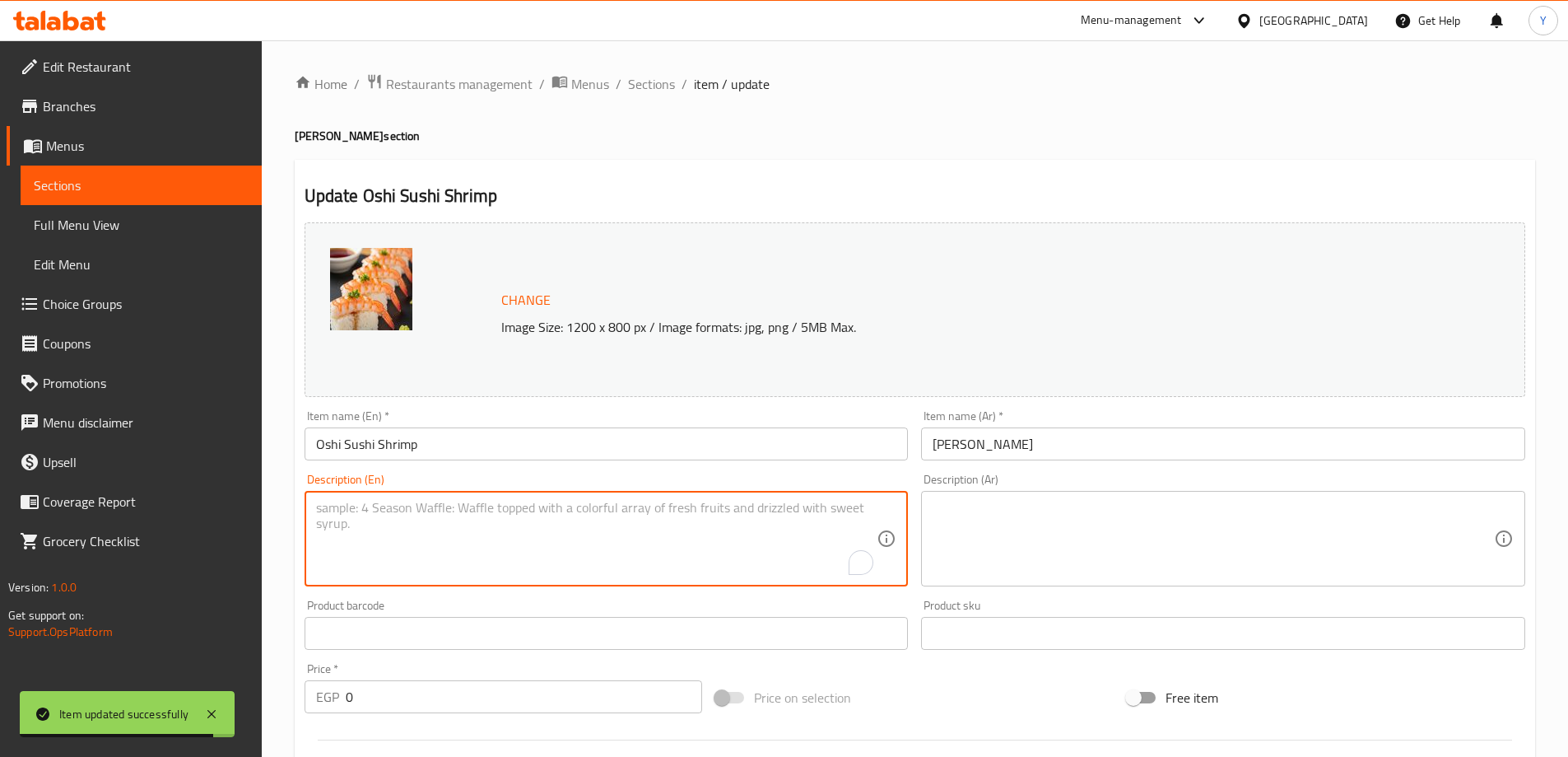
paste textarea "Pressed sushi with cooked shrimp on a bed of rice."
type textarea "Pressed sushi with cooked shrimp on a bed of rice."
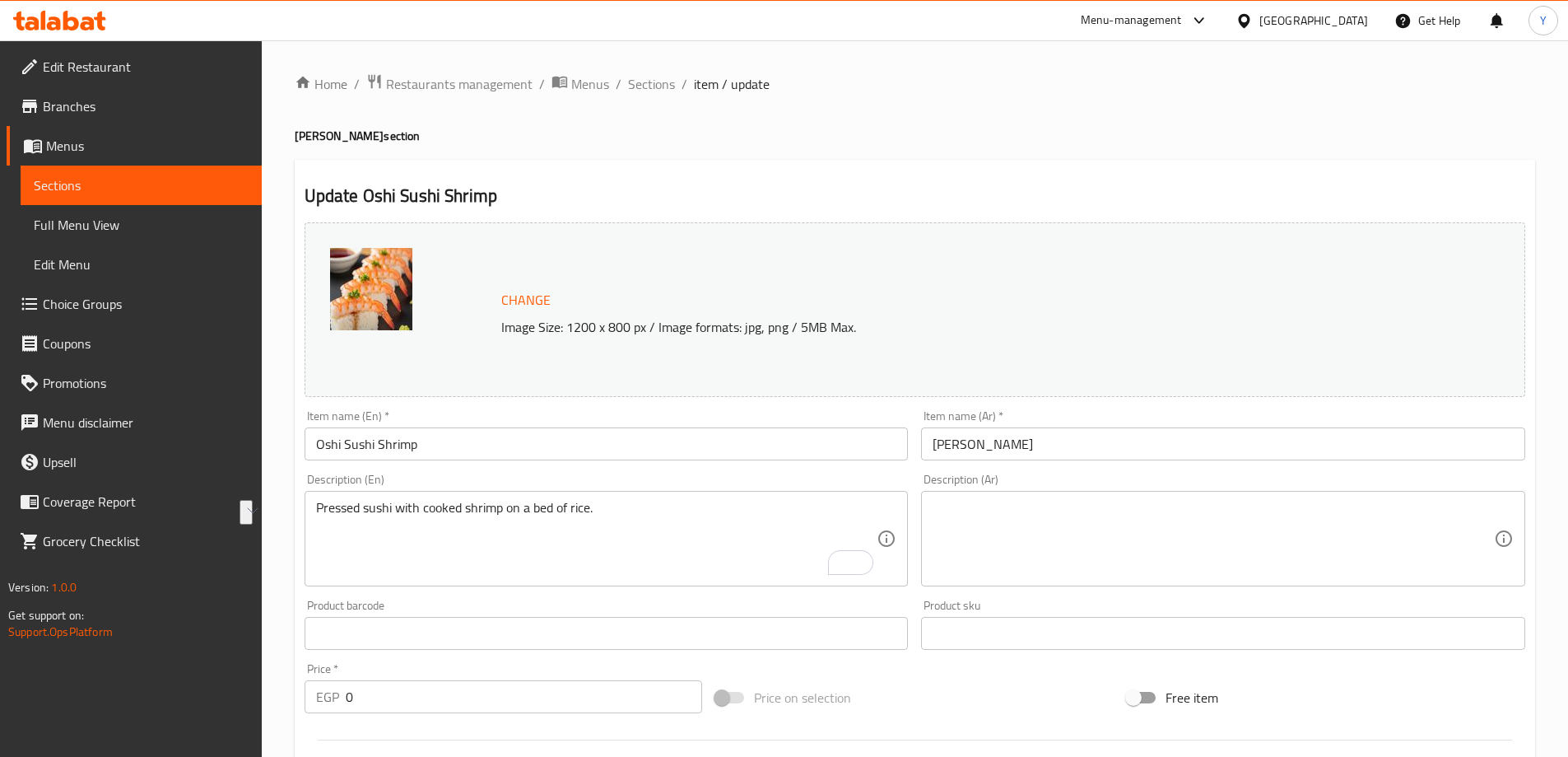
click at [1334, 526] on textarea at bounding box center [1213, 538] width 561 height 78
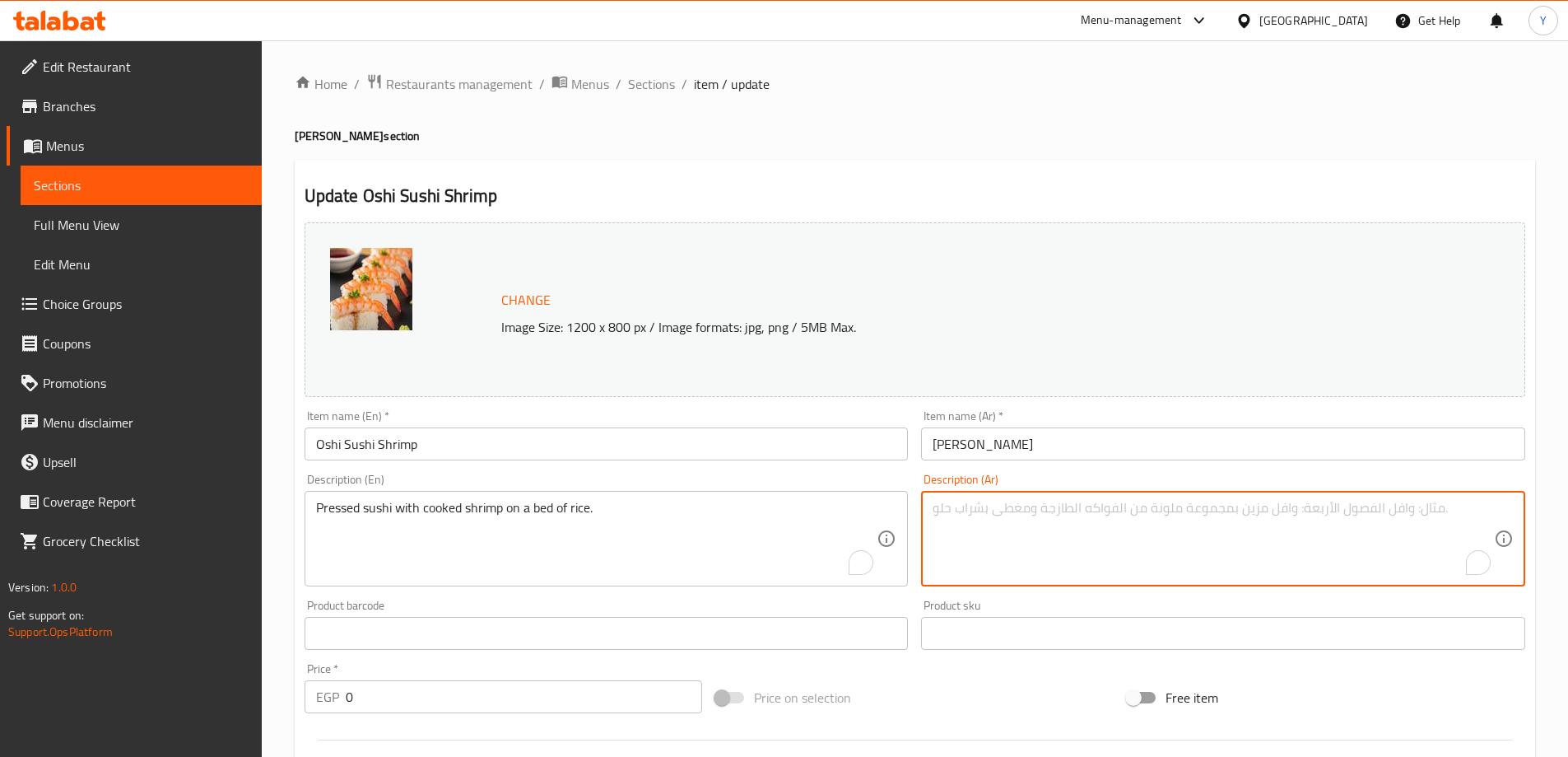
paste textarea "السوشي المضغوط مع الجمبري المطبوخ على طبقة من الأرز."
click at [1269, 438] on input "[PERSON_NAME]" at bounding box center [1223, 444] width 604 height 33
type textarea "سوشي مضغوط مع جمبري مطبوخ على طبقة من الأرز."
click at [1291, 136] on h4 "Oshi Sushi section" at bounding box center [915, 135] width 1241 height 16
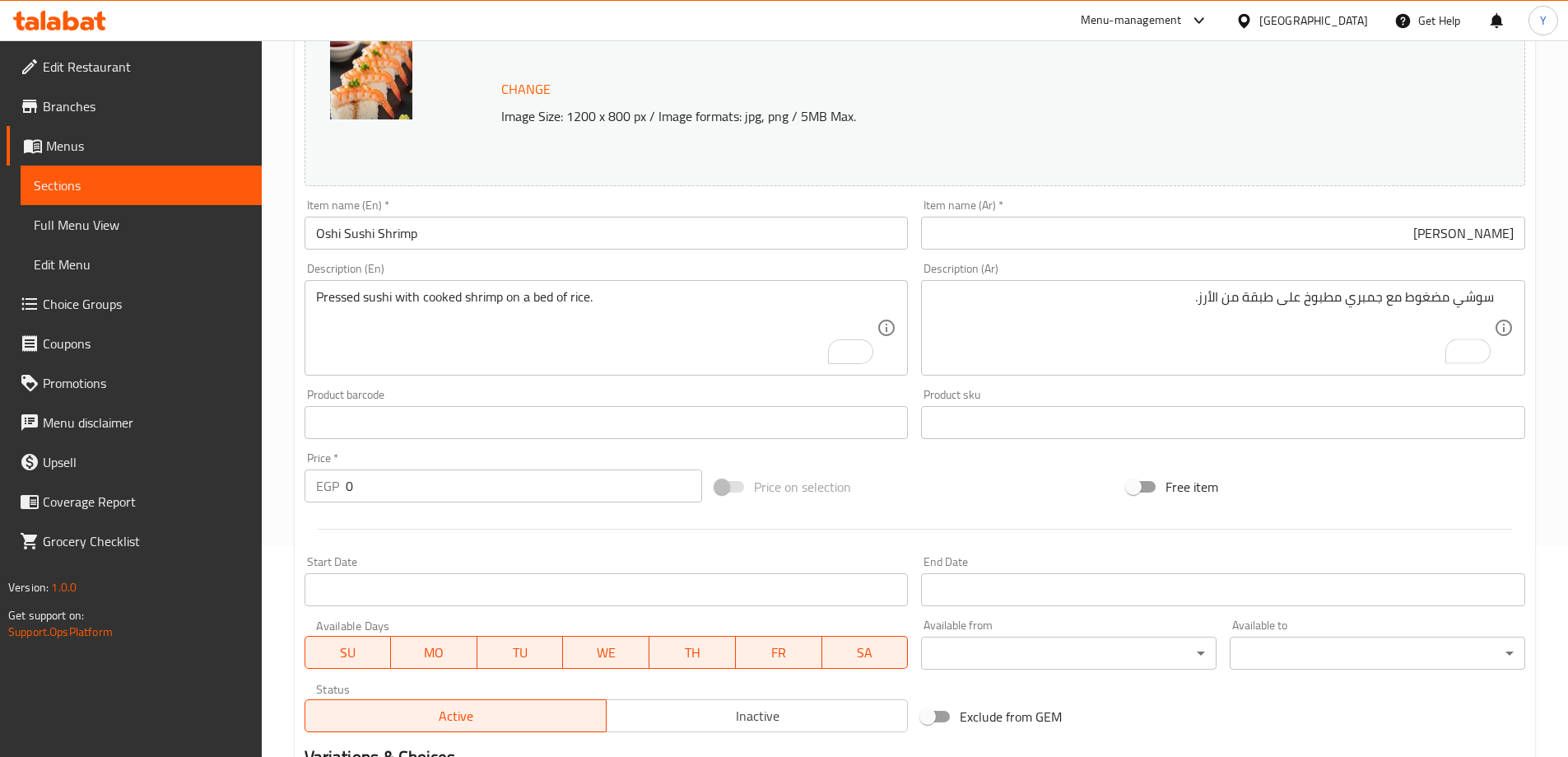
scroll to position [412, 0]
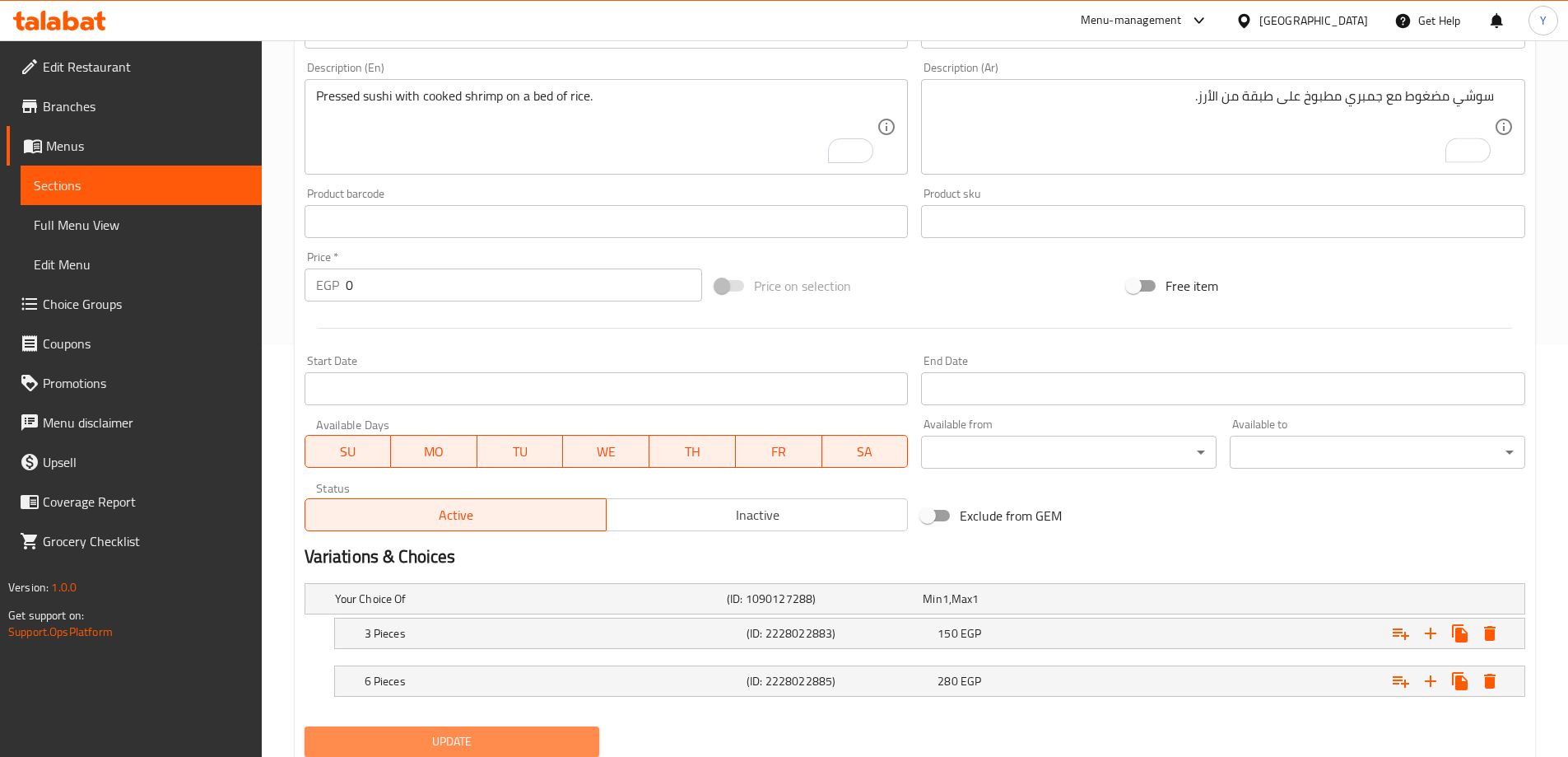
click at [541, 728] on button "Update" at bounding box center [452, 742] width 296 height 31
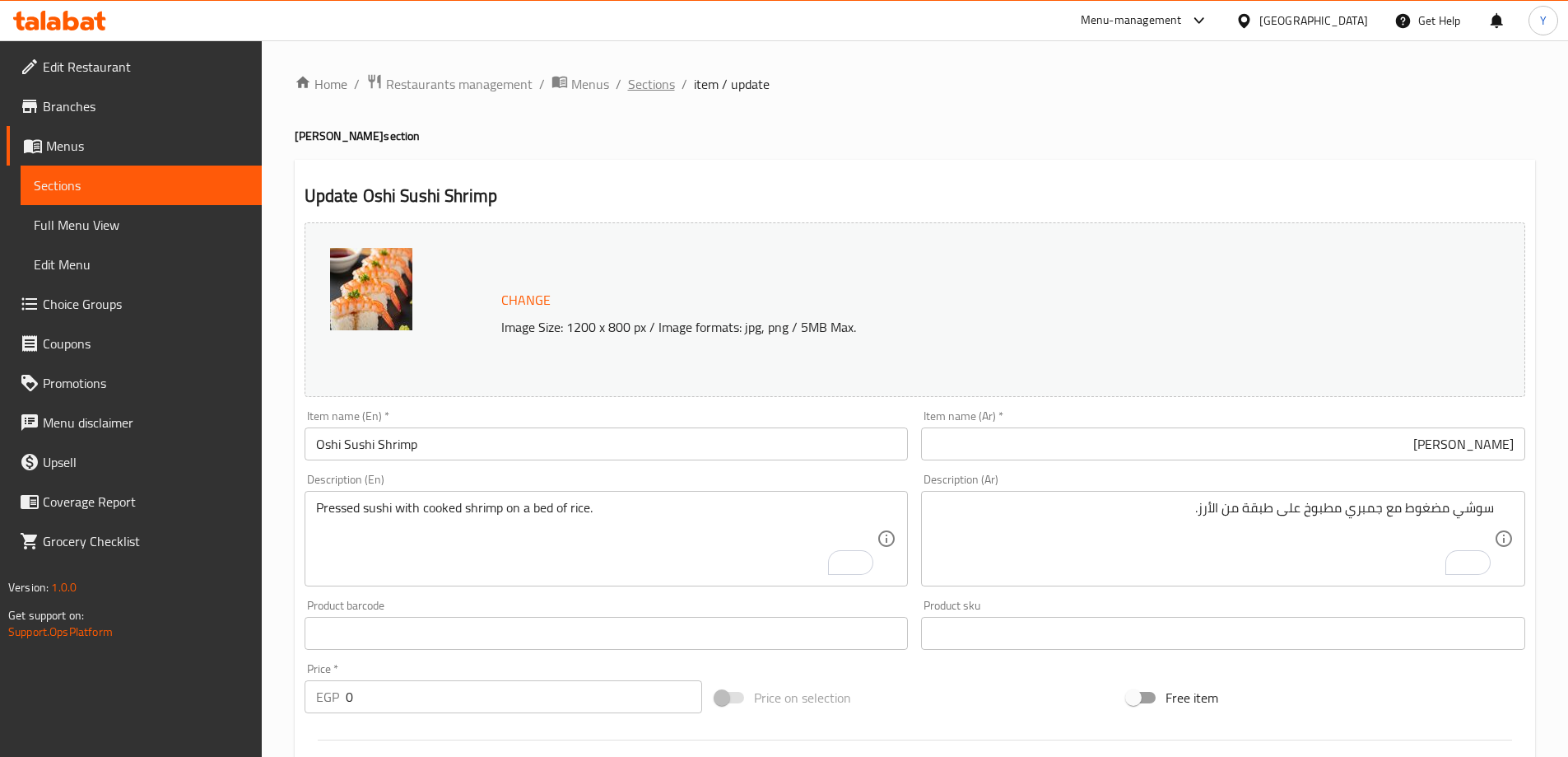
click at [665, 87] on span "Sections" at bounding box center [651, 83] width 47 height 20
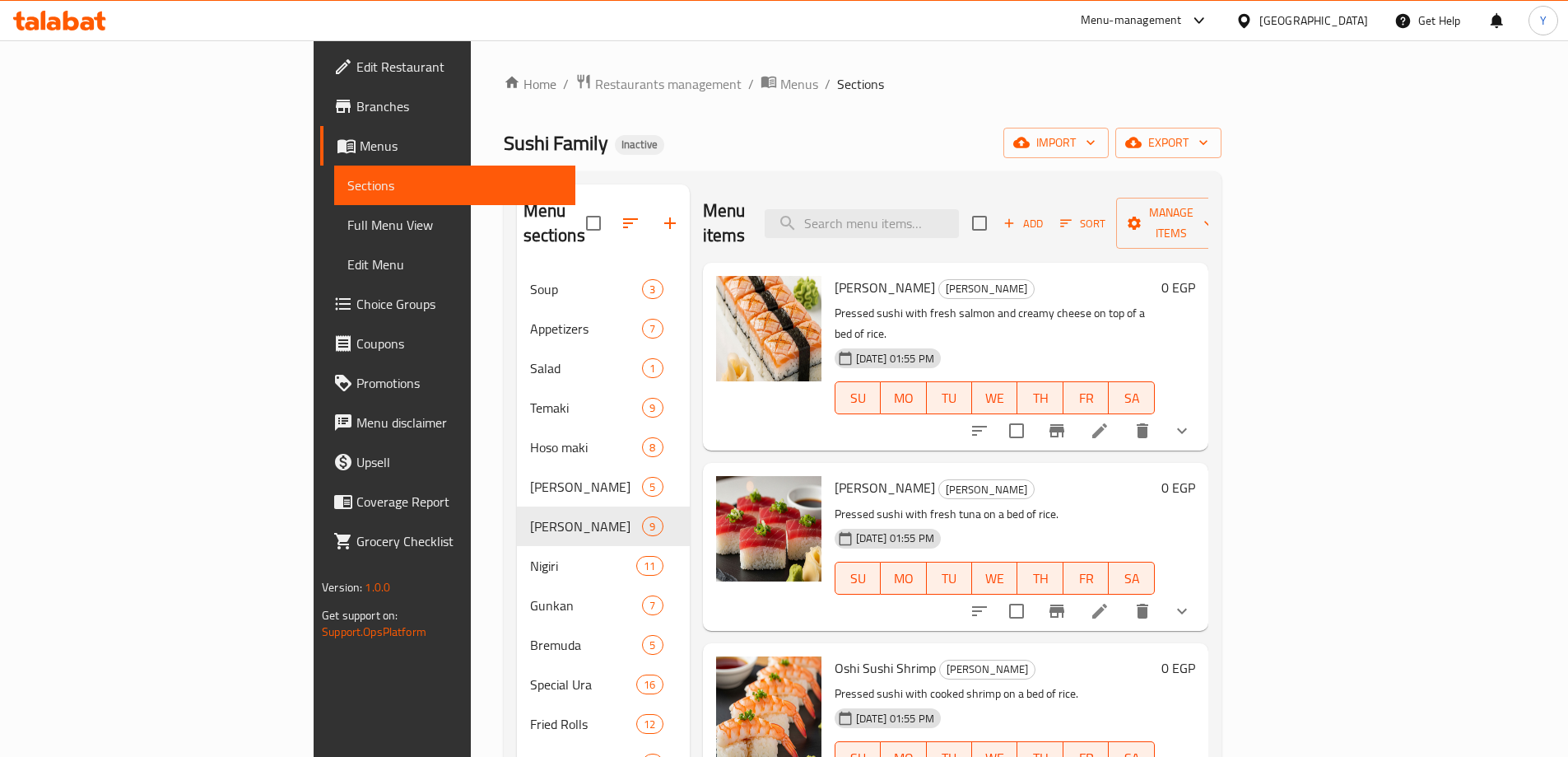
scroll to position [231, 0]
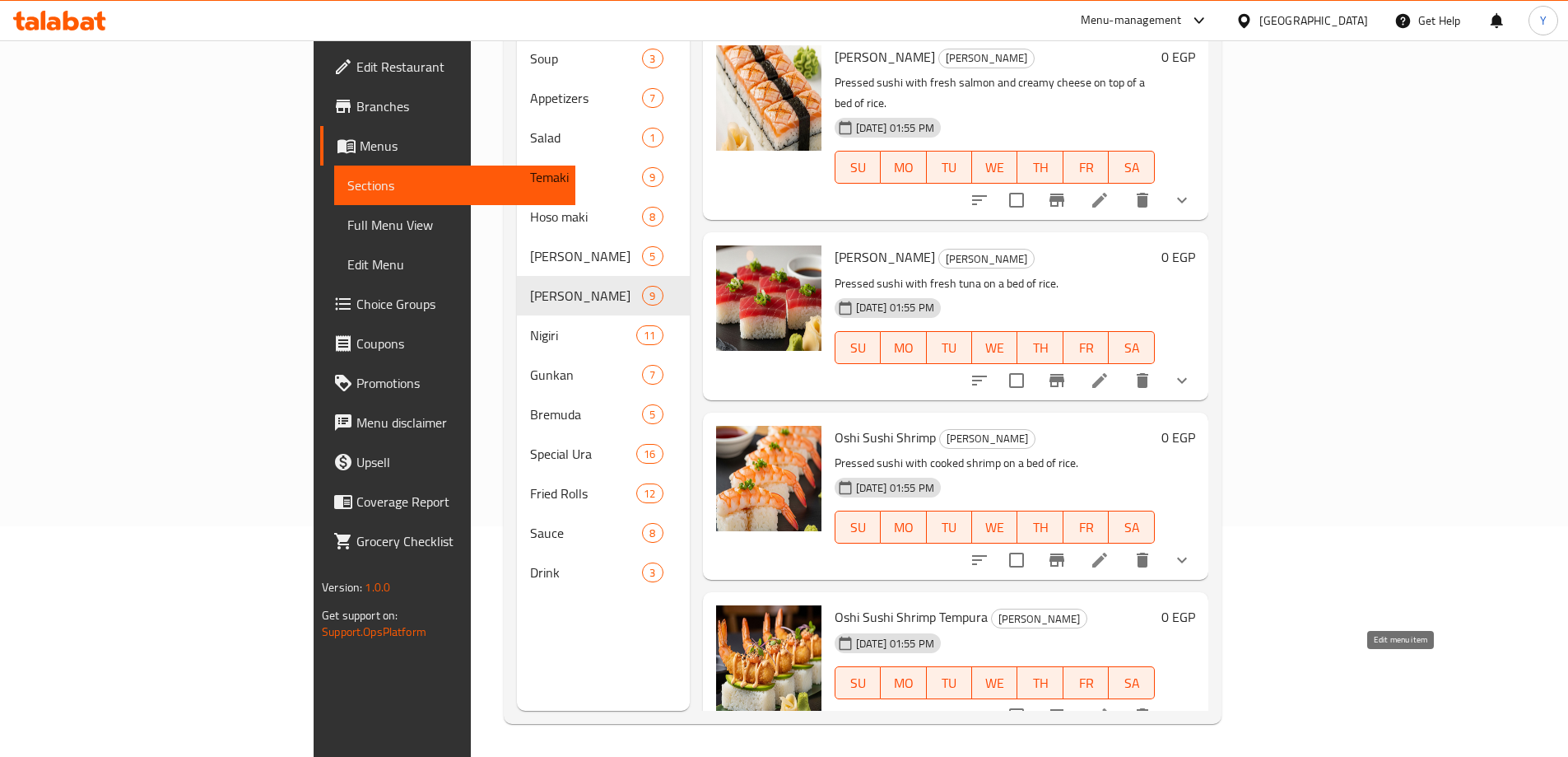
click at [1110, 706] on icon at bounding box center [1099, 715] width 20 height 20
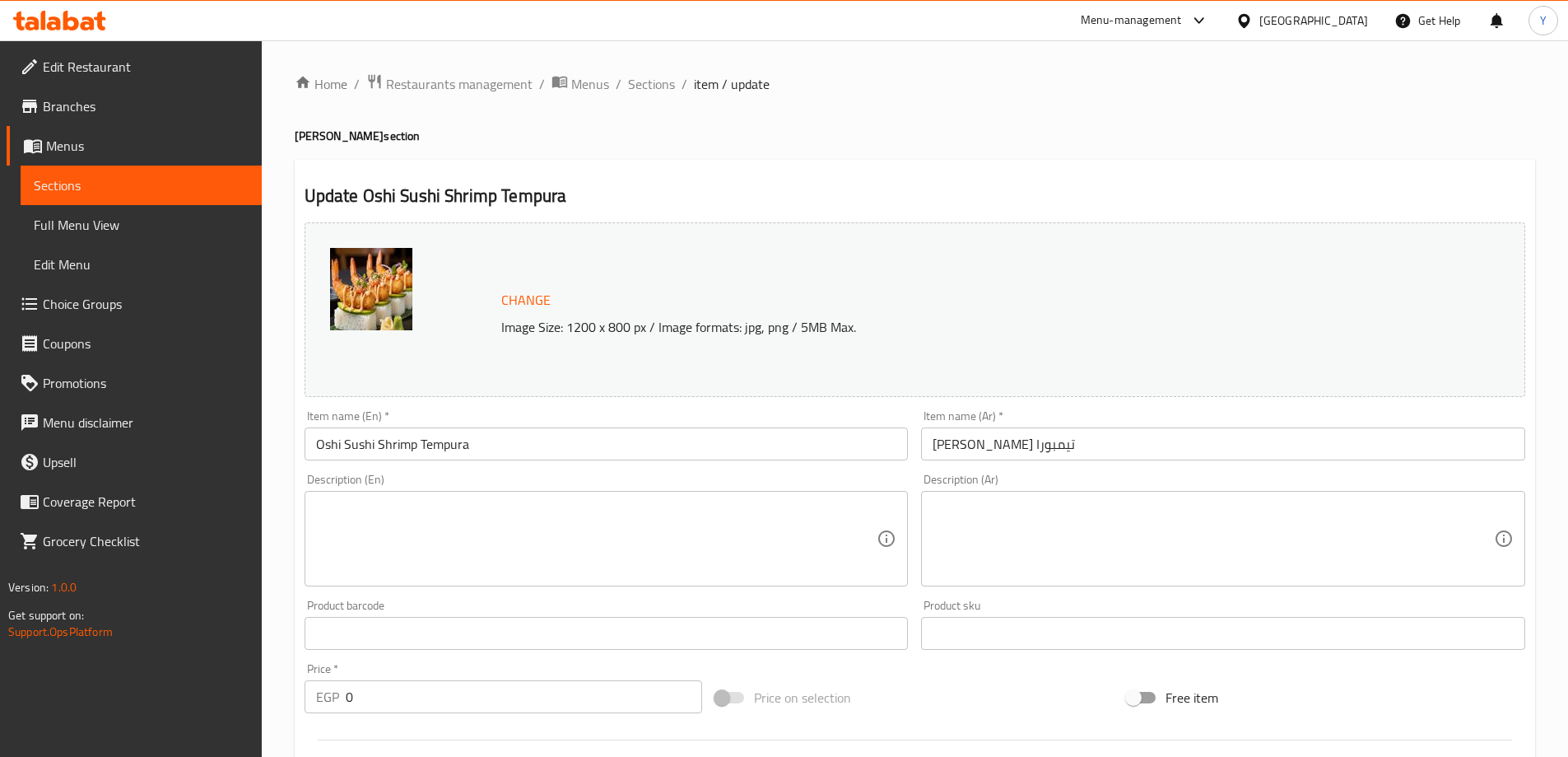
click at [582, 551] on textarea at bounding box center [596, 538] width 561 height 78
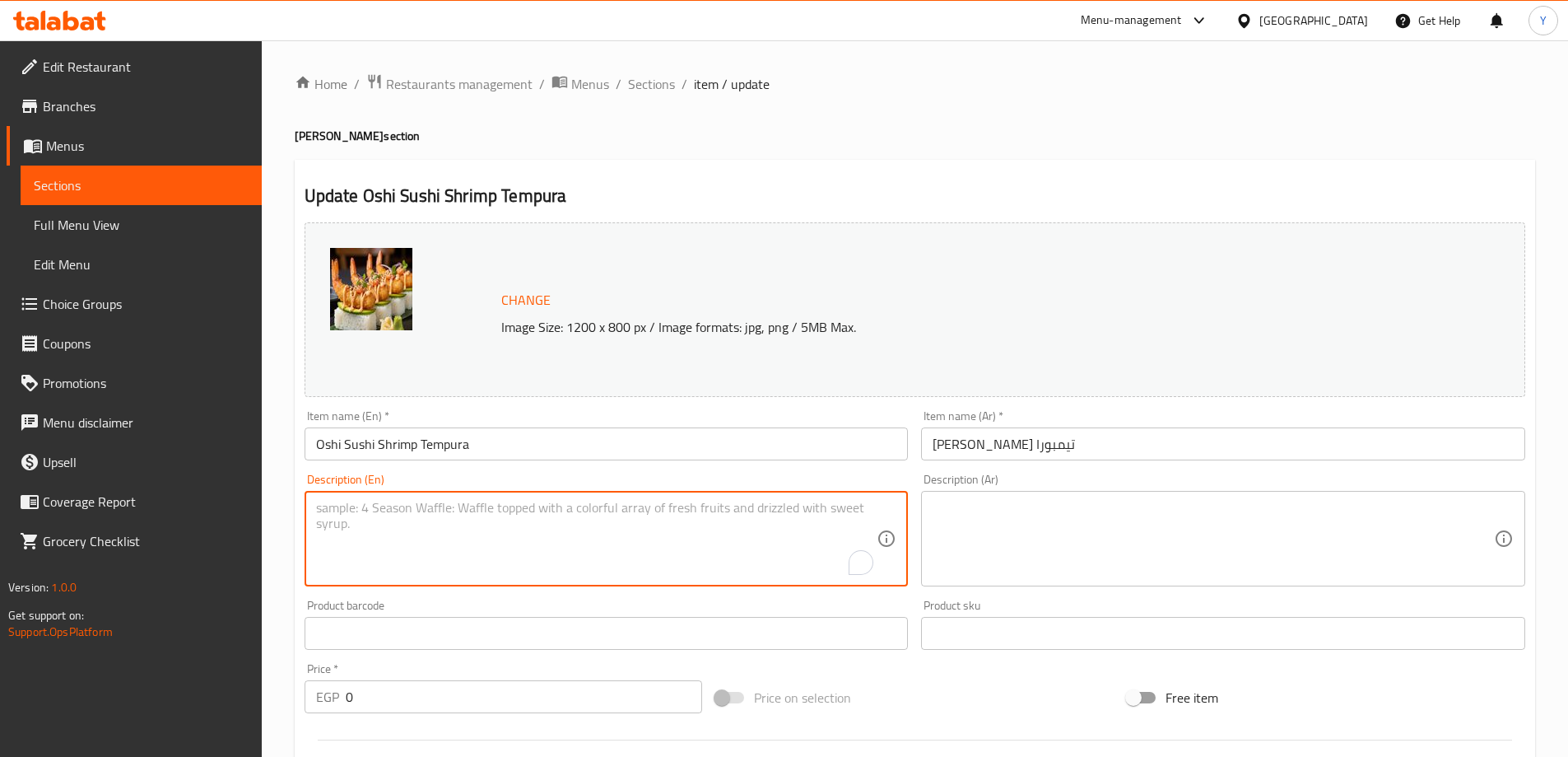
paste textarea "Pressed sushi with crispy, fried shrimp tempura on a bed of rice."
type textarea "Pressed sushi with crispy, fried shrimp tempura on a bed of rice."
click at [1226, 545] on textarea at bounding box center [1213, 538] width 561 height 78
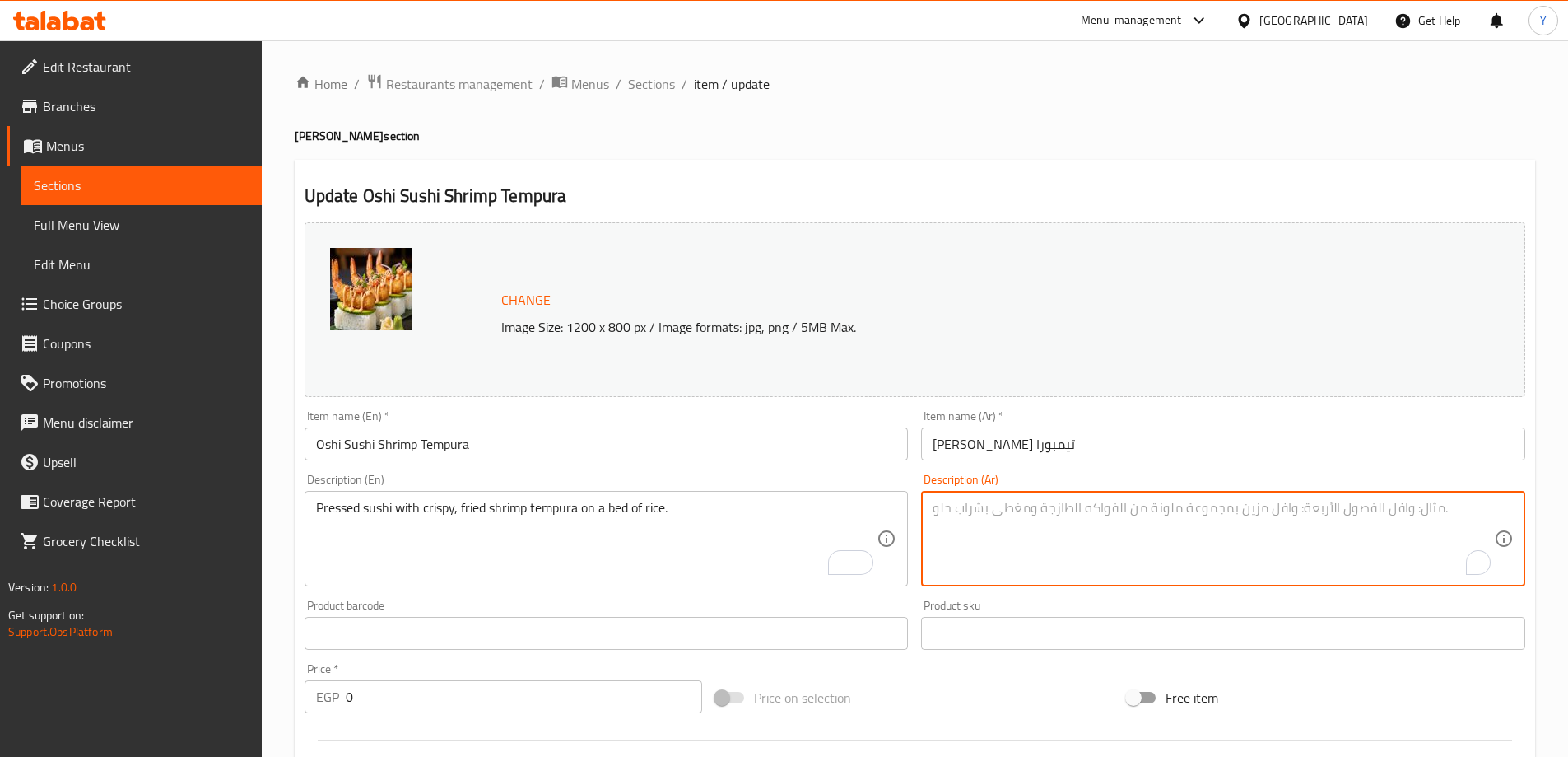
paste textarea "سوشي مضغوط مع روبيان تمبورا مقرمش ومقلي على طبقة من الأرز."
type textarea "سوشي مضغوط مع روبيان تمبورا مقرمش ومقلي على طبقة من الأرز."
click at [1084, 153] on div "Home / Restaurants management / Menus / Sections / item / update Oshi Sushi sec…" at bounding box center [915, 633] width 1241 height 1119
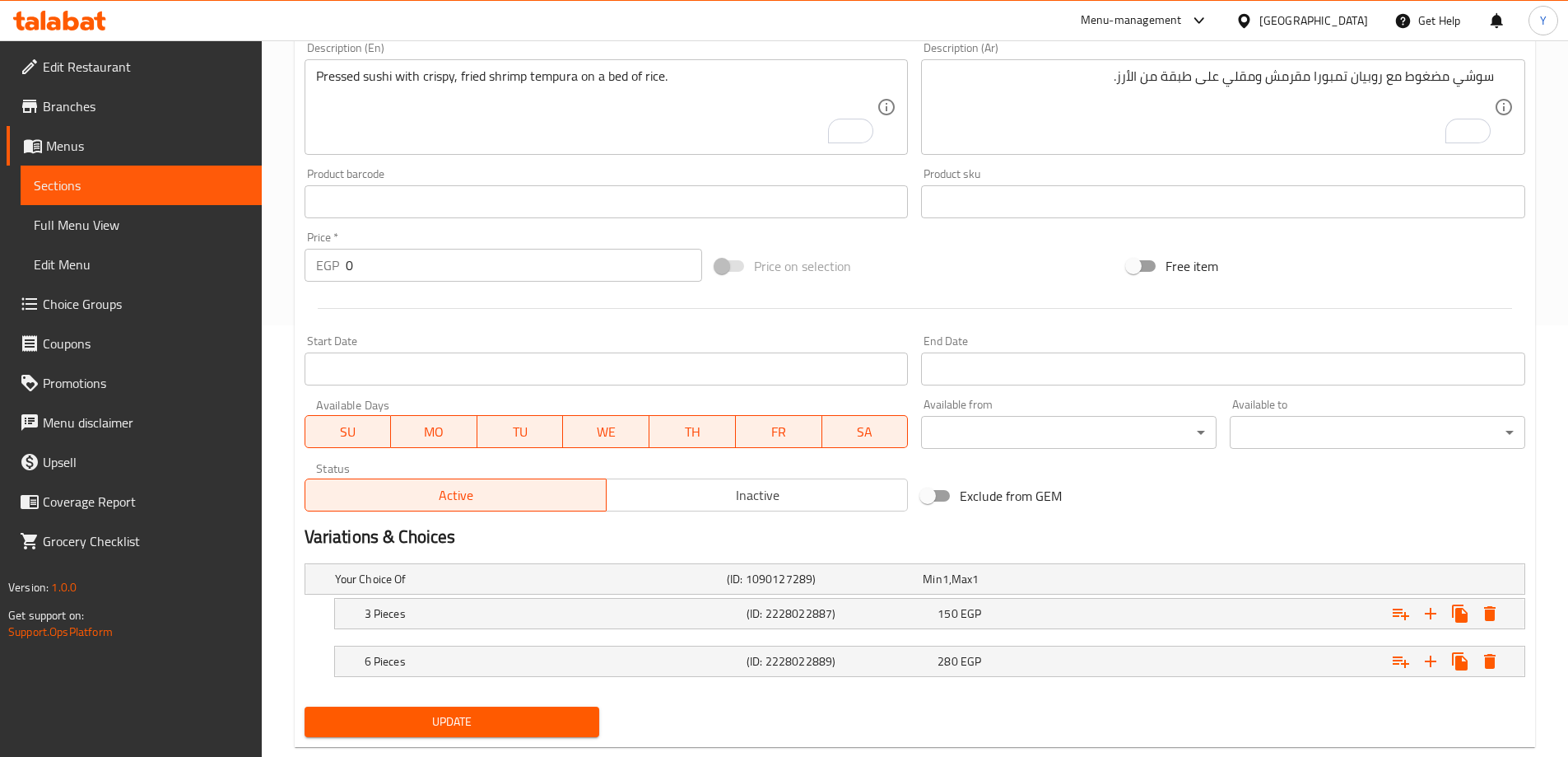
scroll to position [468, 0]
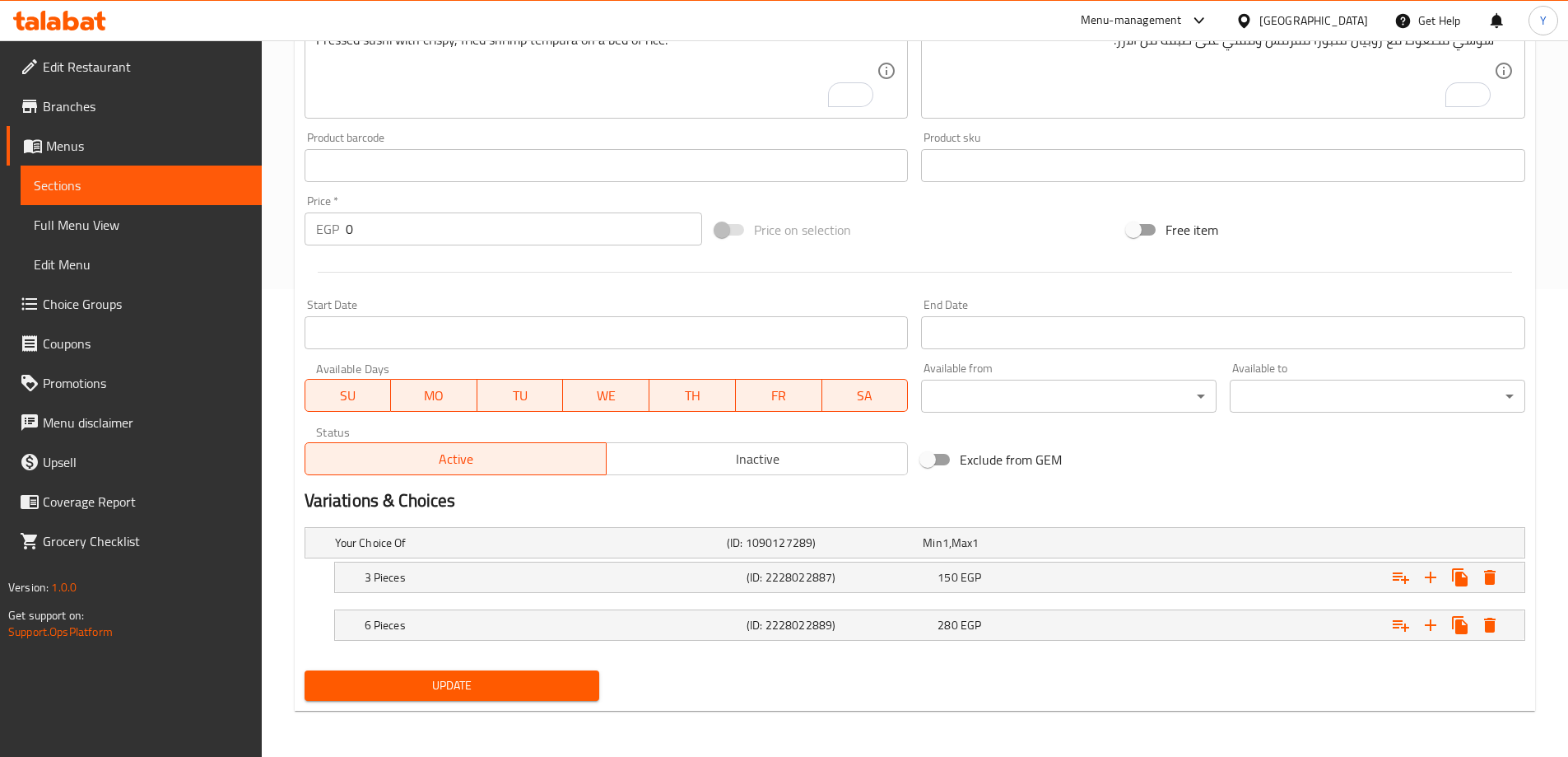
click at [493, 692] on span "Update" at bounding box center [452, 686] width 269 height 21
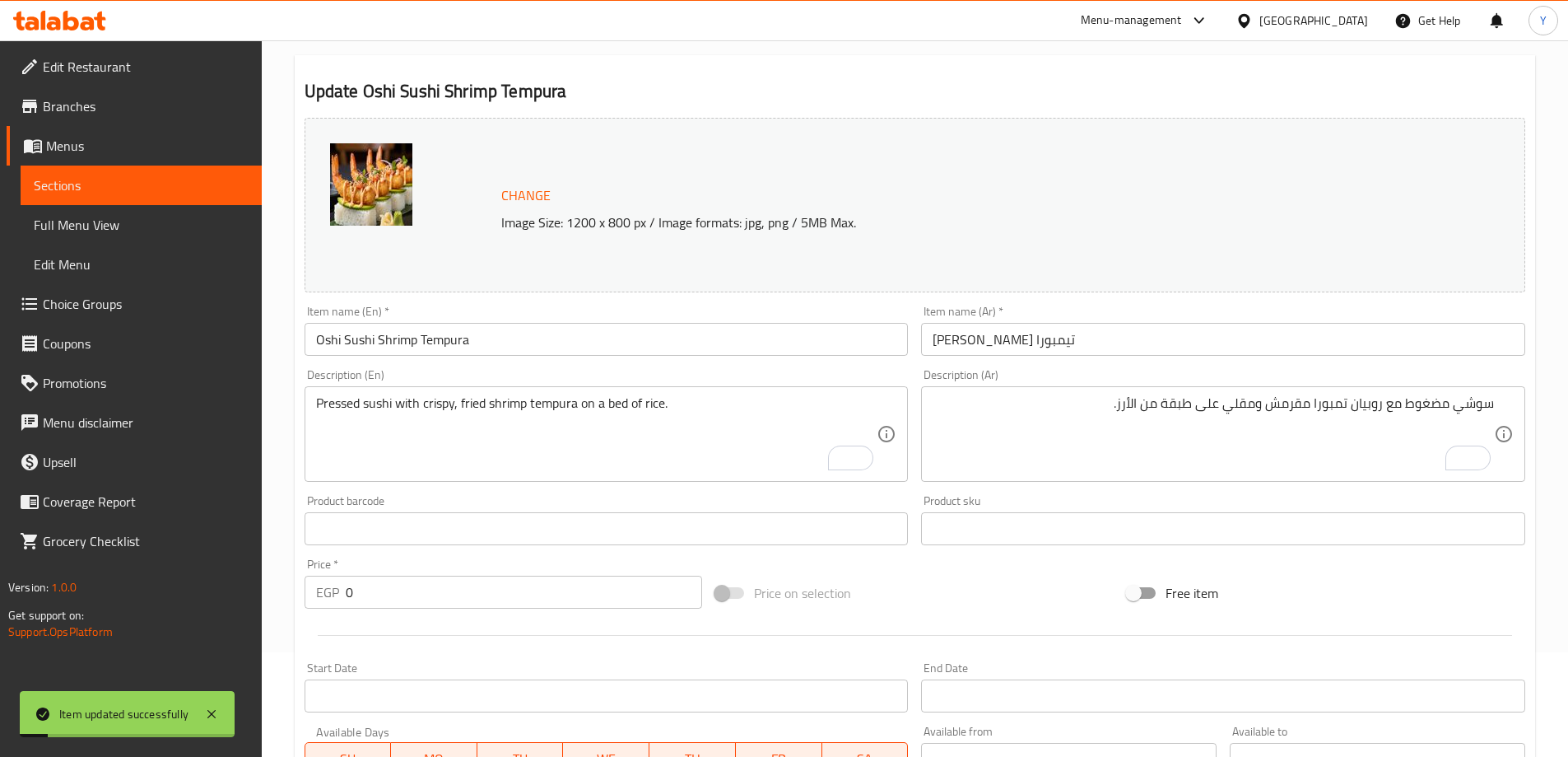
scroll to position [0, 0]
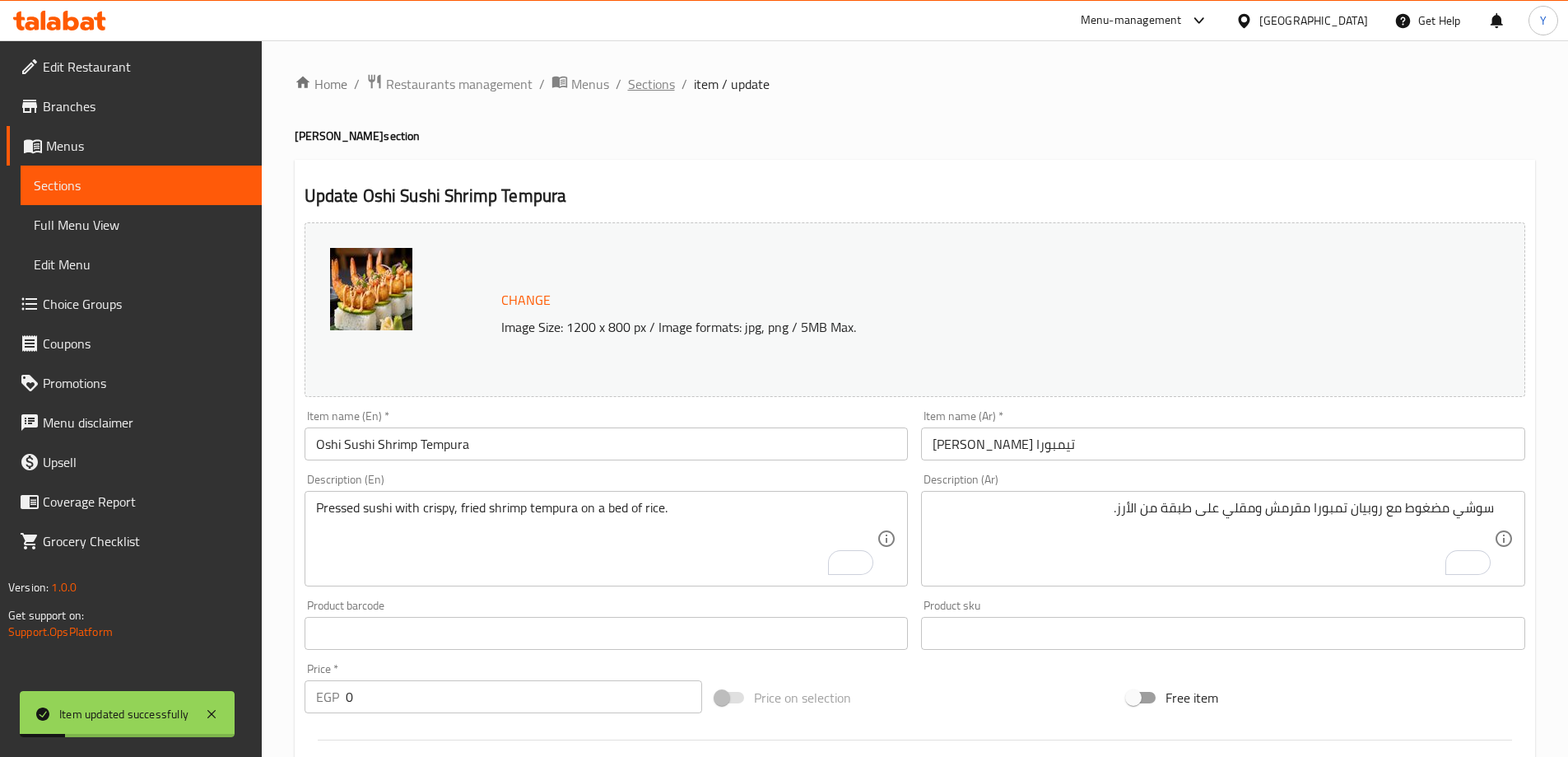
click at [655, 93] on span "Sections" at bounding box center [651, 83] width 47 height 20
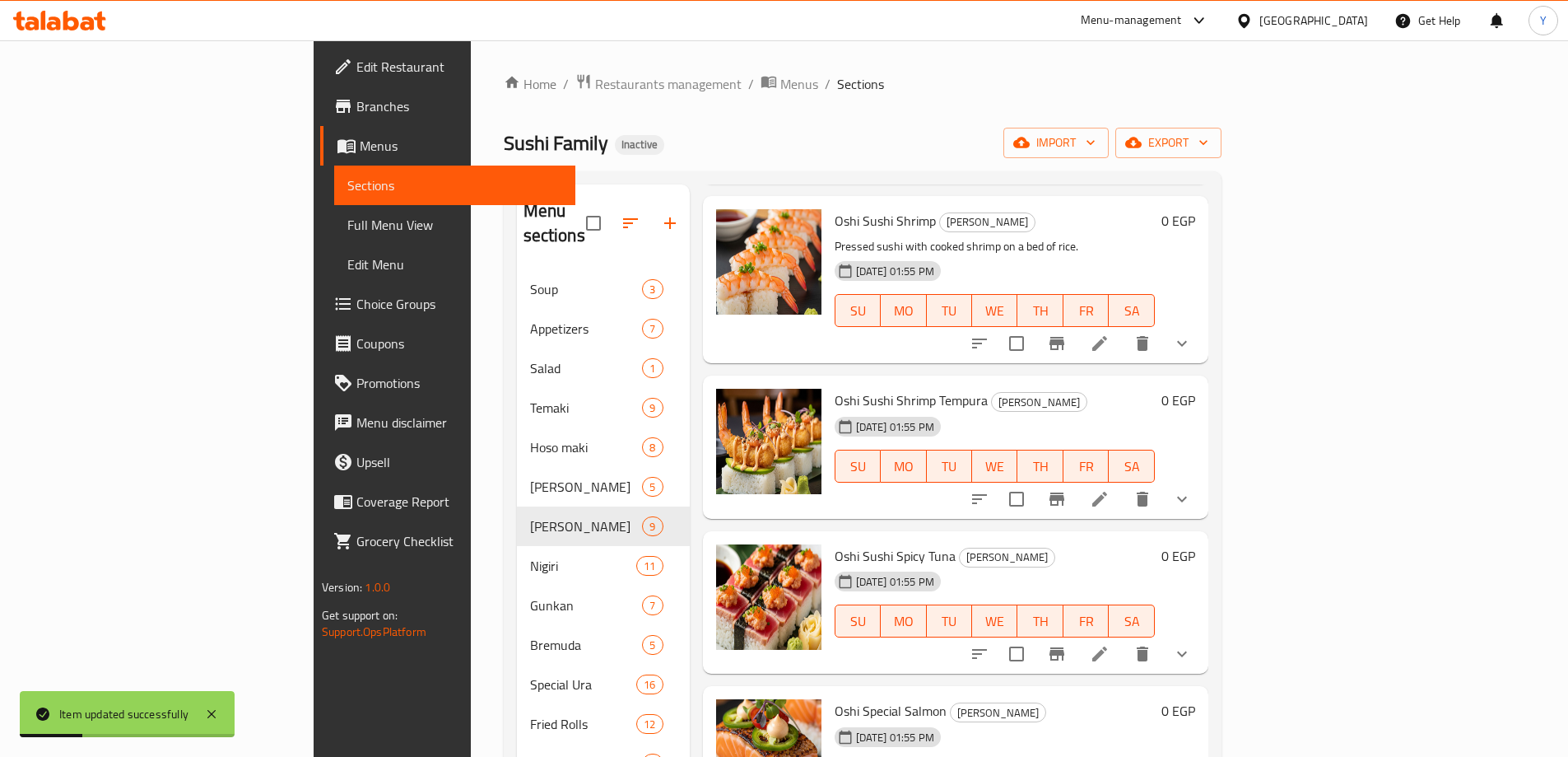
scroll to position [477, 0]
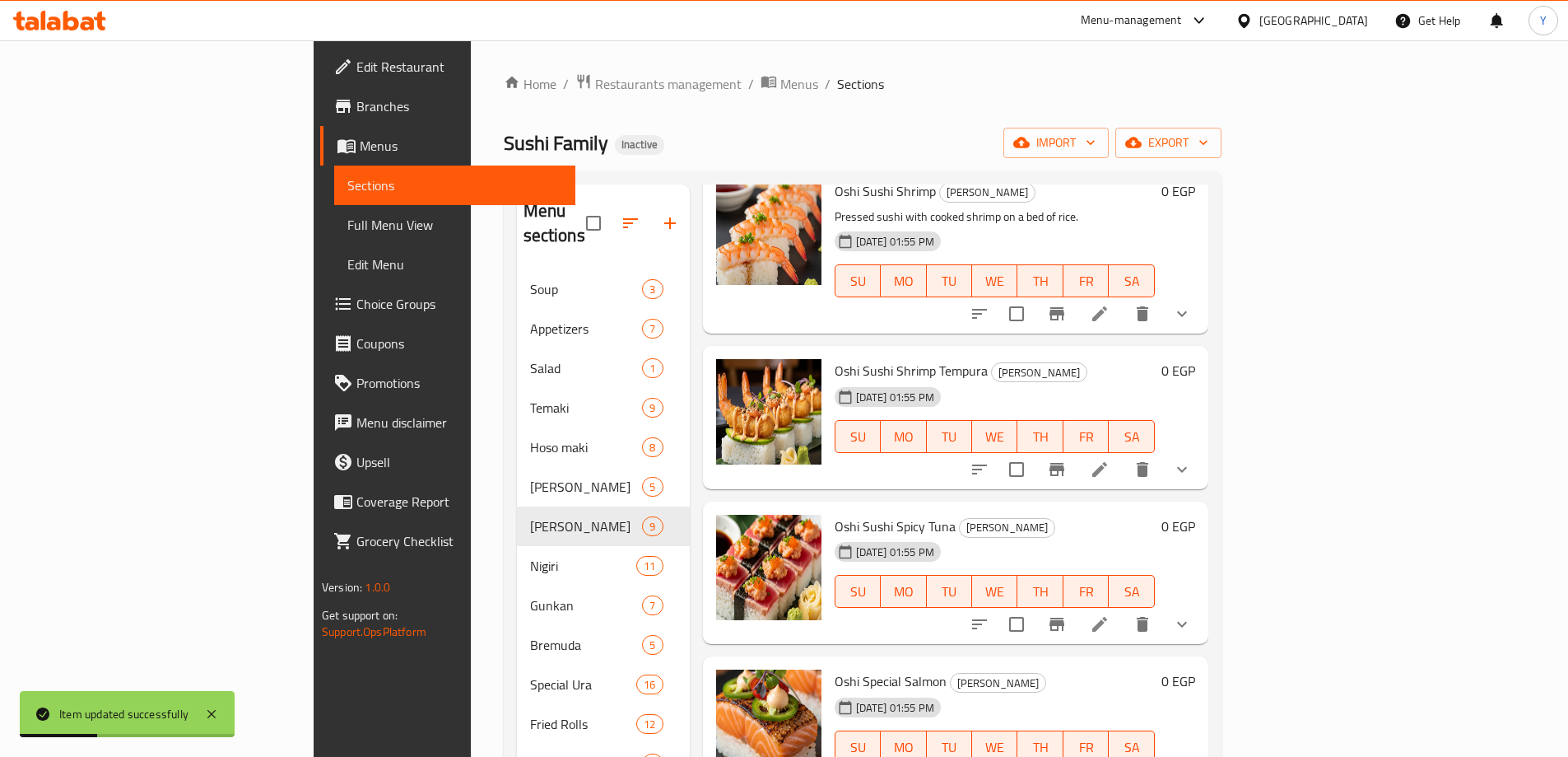
click at [1122, 610] on li at bounding box center [1100, 624] width 46 height 30
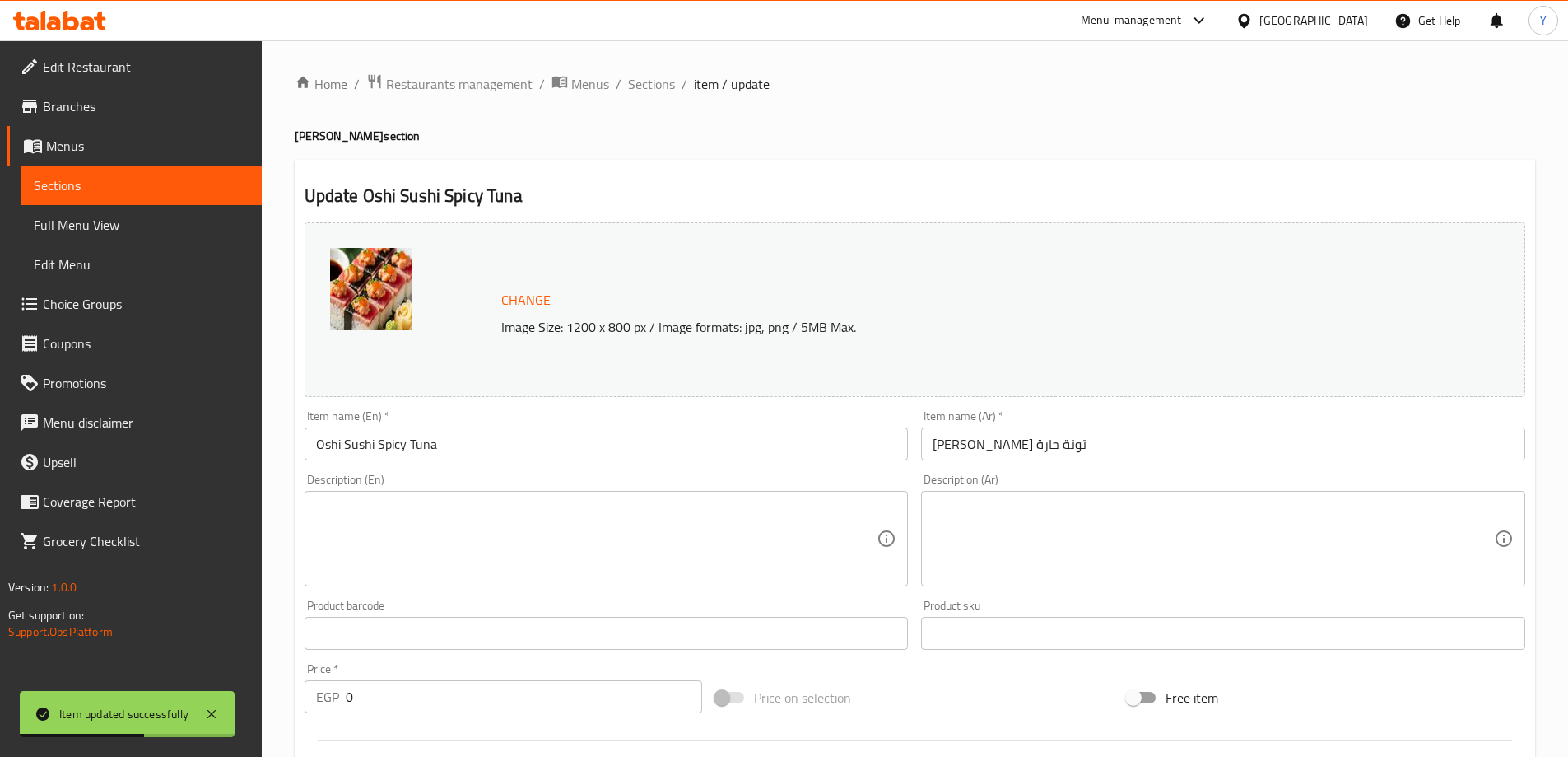
click at [685, 542] on textarea at bounding box center [596, 538] width 561 height 78
paste textarea "Pressed sushi with spicy tuna on a bed of rice."
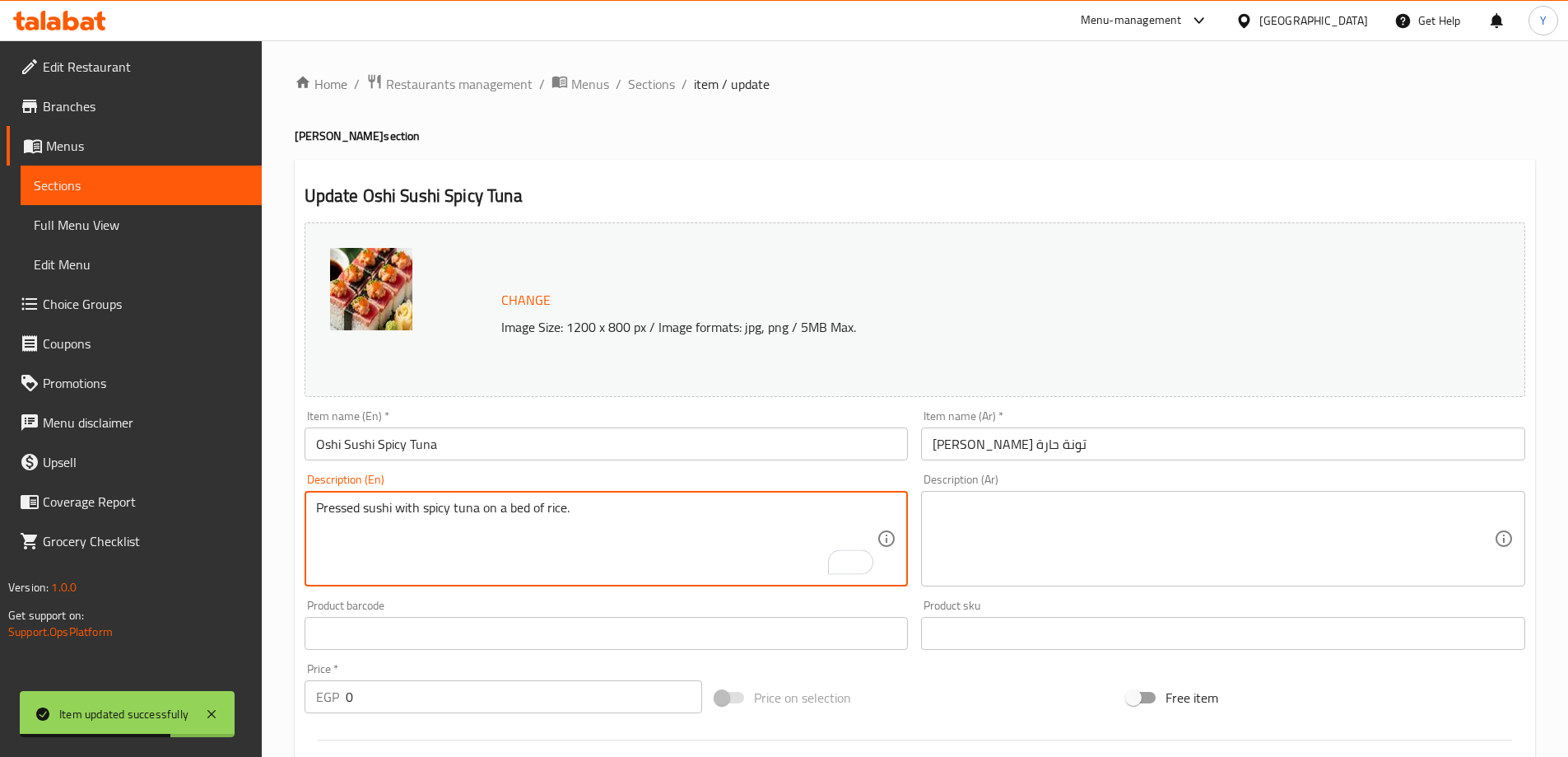
type textarea "Pressed sushi with spicy tuna on a bed of rice."
click at [1290, 498] on div "Description (Ar)" at bounding box center [1223, 538] width 604 height 95
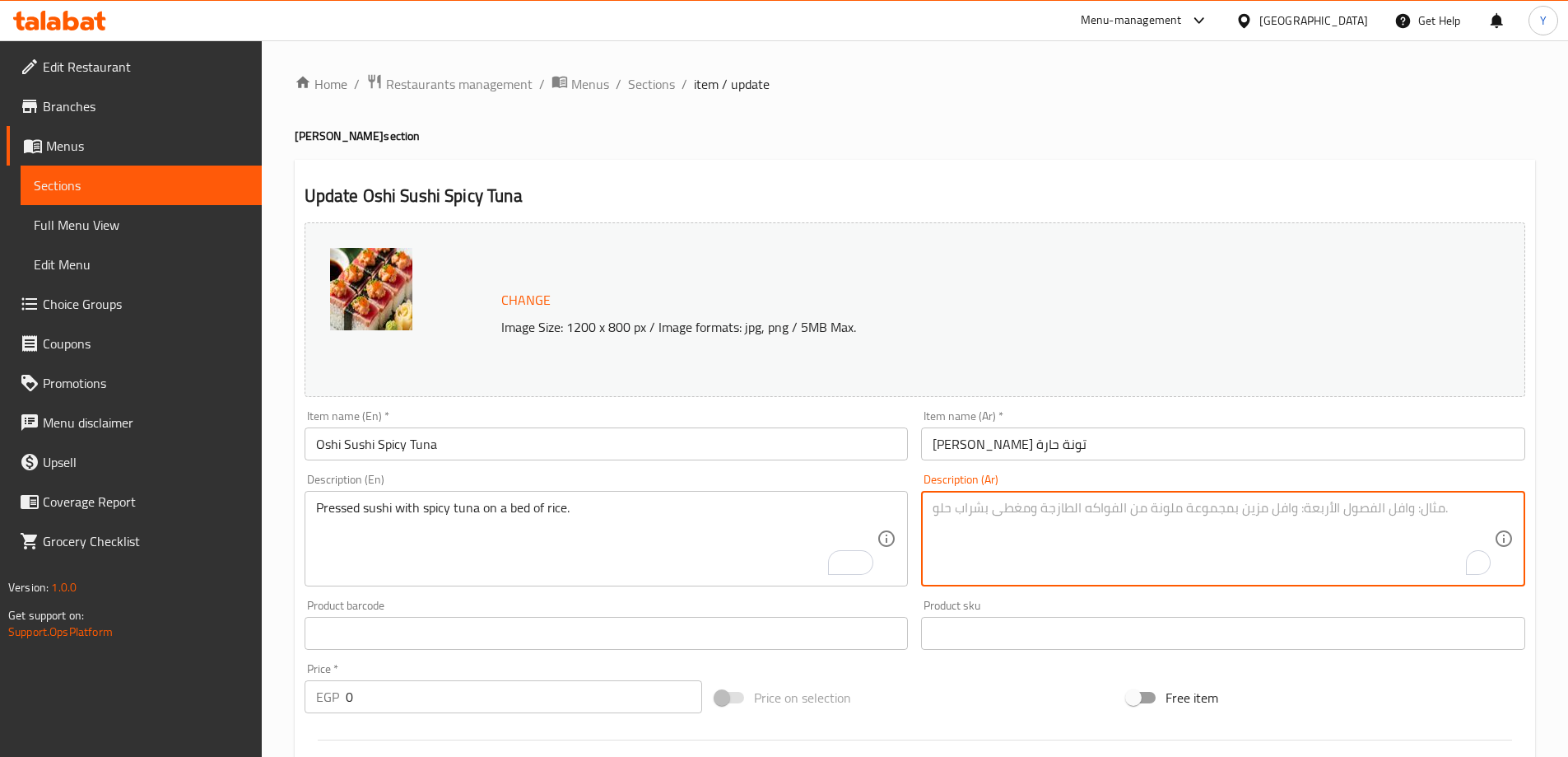
paste textarea "السوشي المضغوط مع التونة الحارة على طبقة من الأرز."
type textarea "سوشي مضغوط مع تونة حارة على طبقة من الأرز."
click at [1060, 80] on ol "Home / Restaurants management / Menus / Sections / item / update" at bounding box center [915, 84] width 1241 height 21
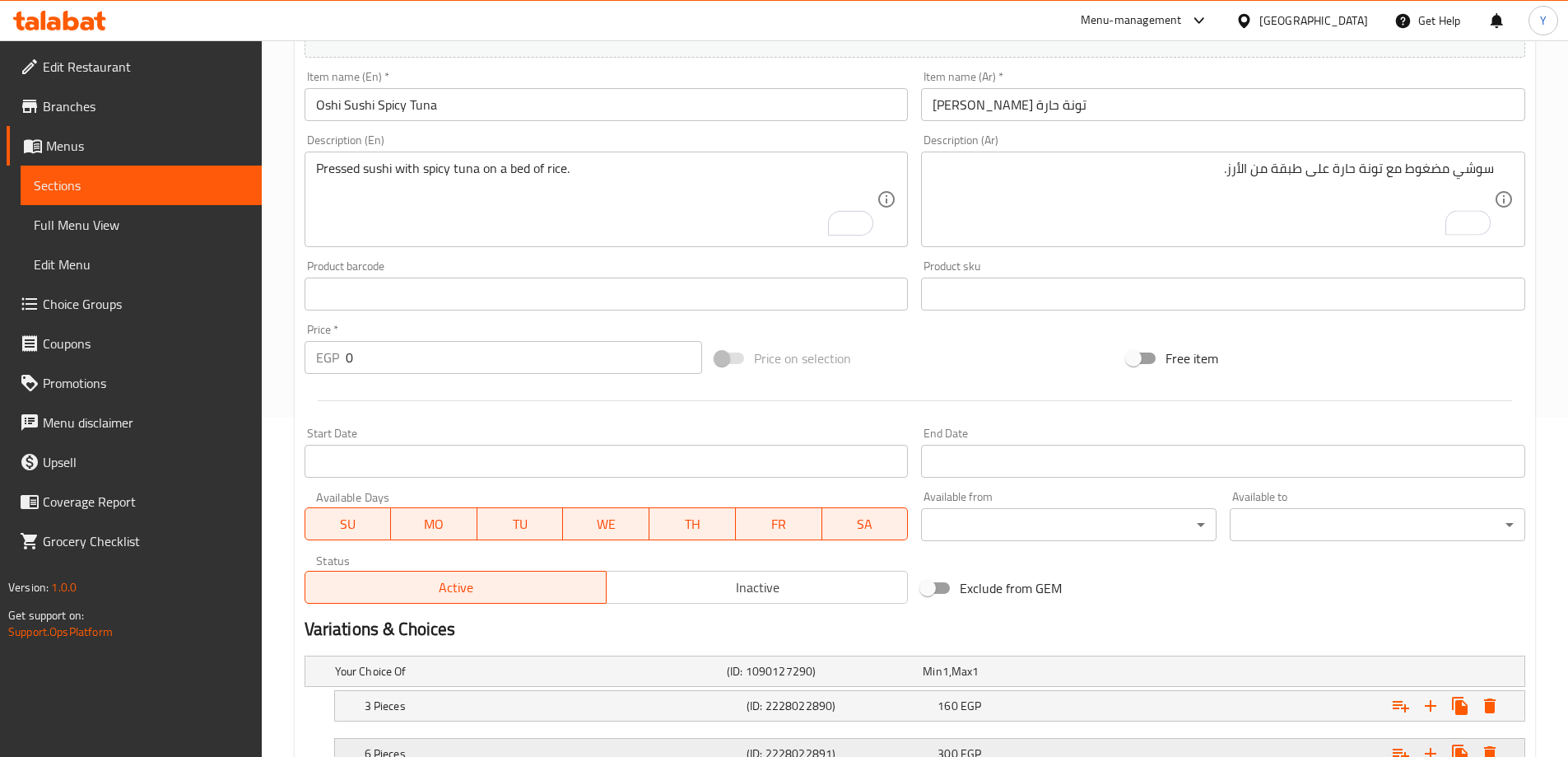
scroll to position [468, 0]
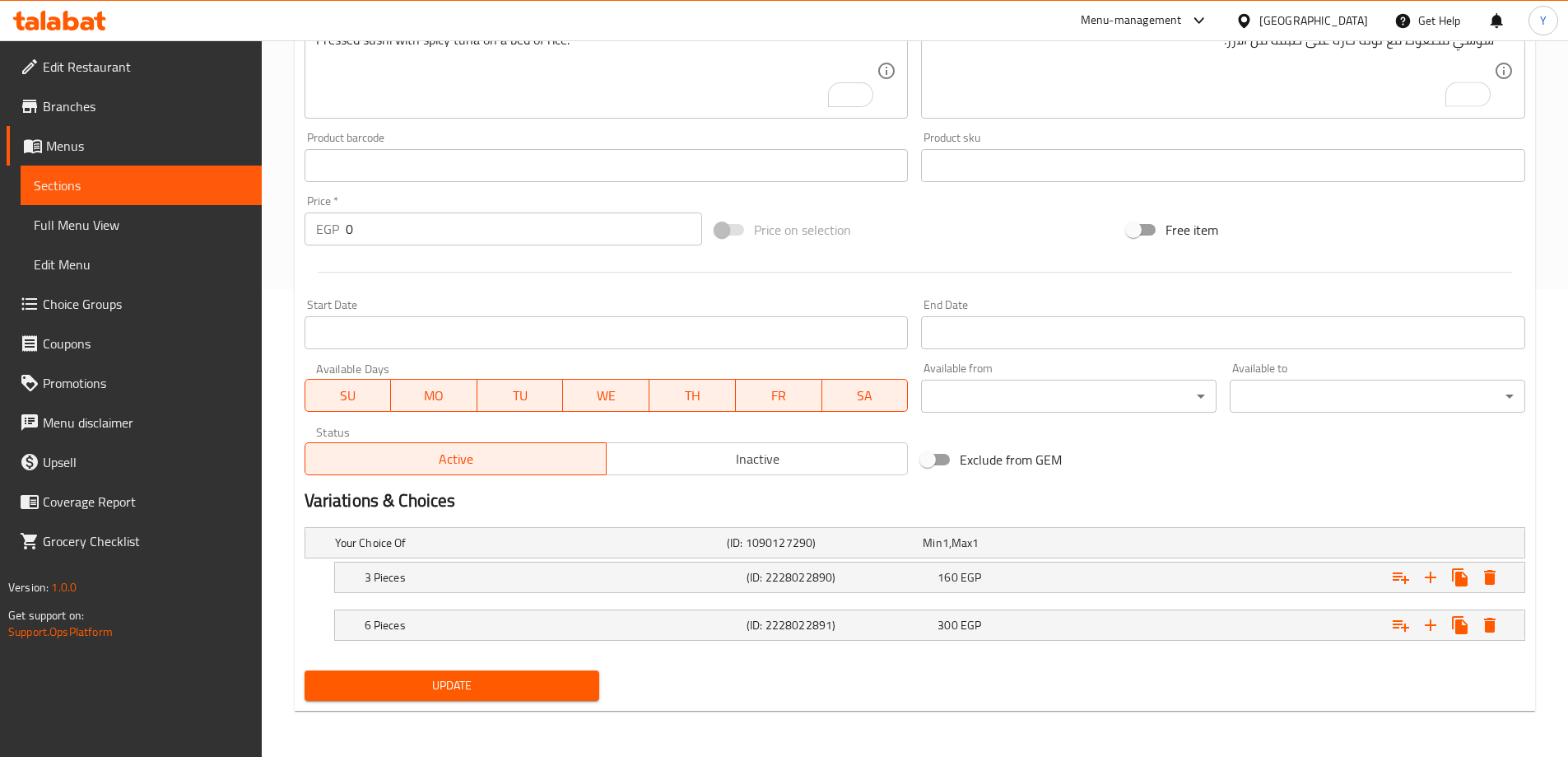
click at [485, 686] on span "Update" at bounding box center [452, 686] width 269 height 21
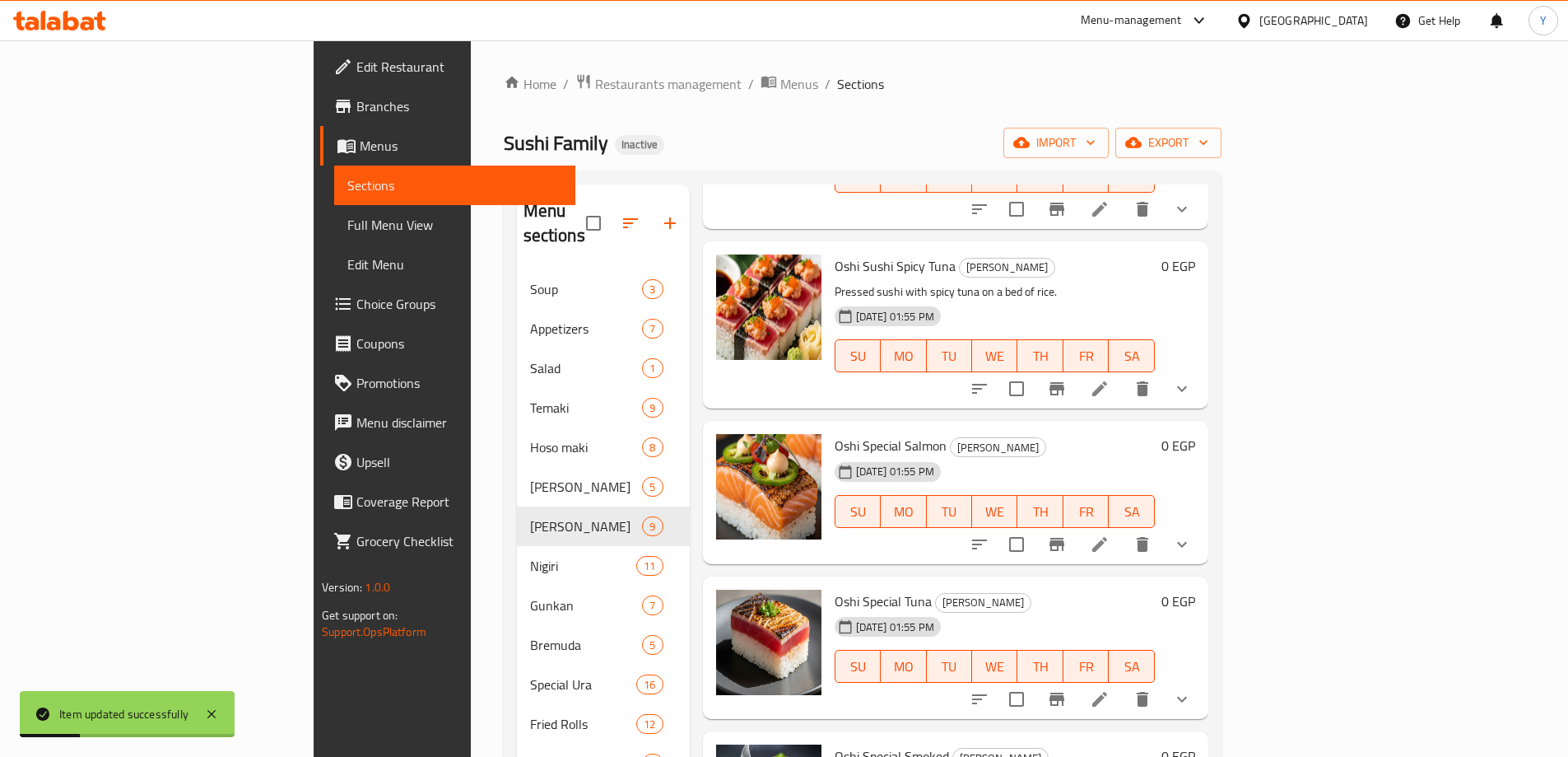
scroll to position [806, 0]
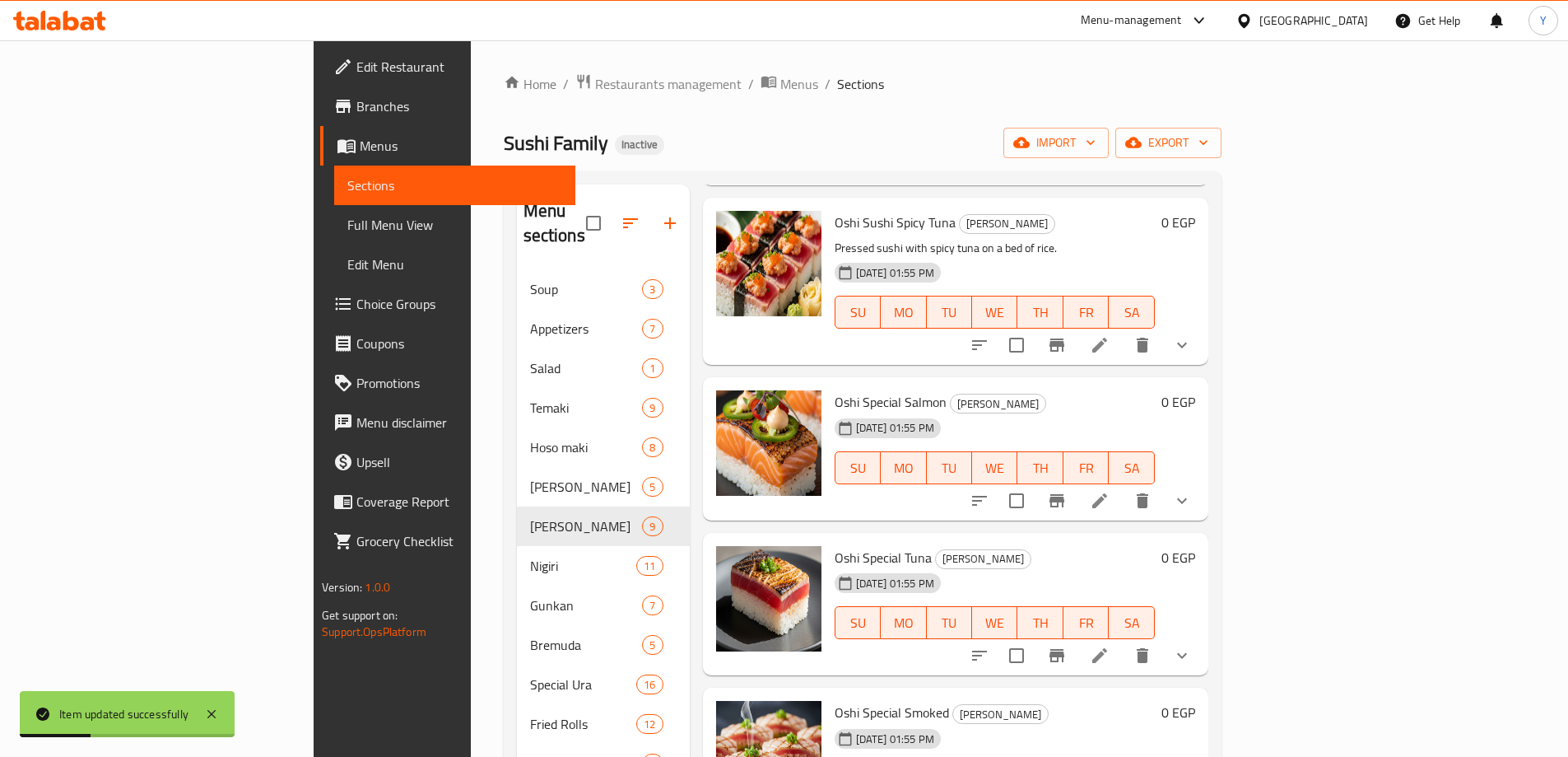
click at [1122, 486] on li at bounding box center [1100, 501] width 46 height 30
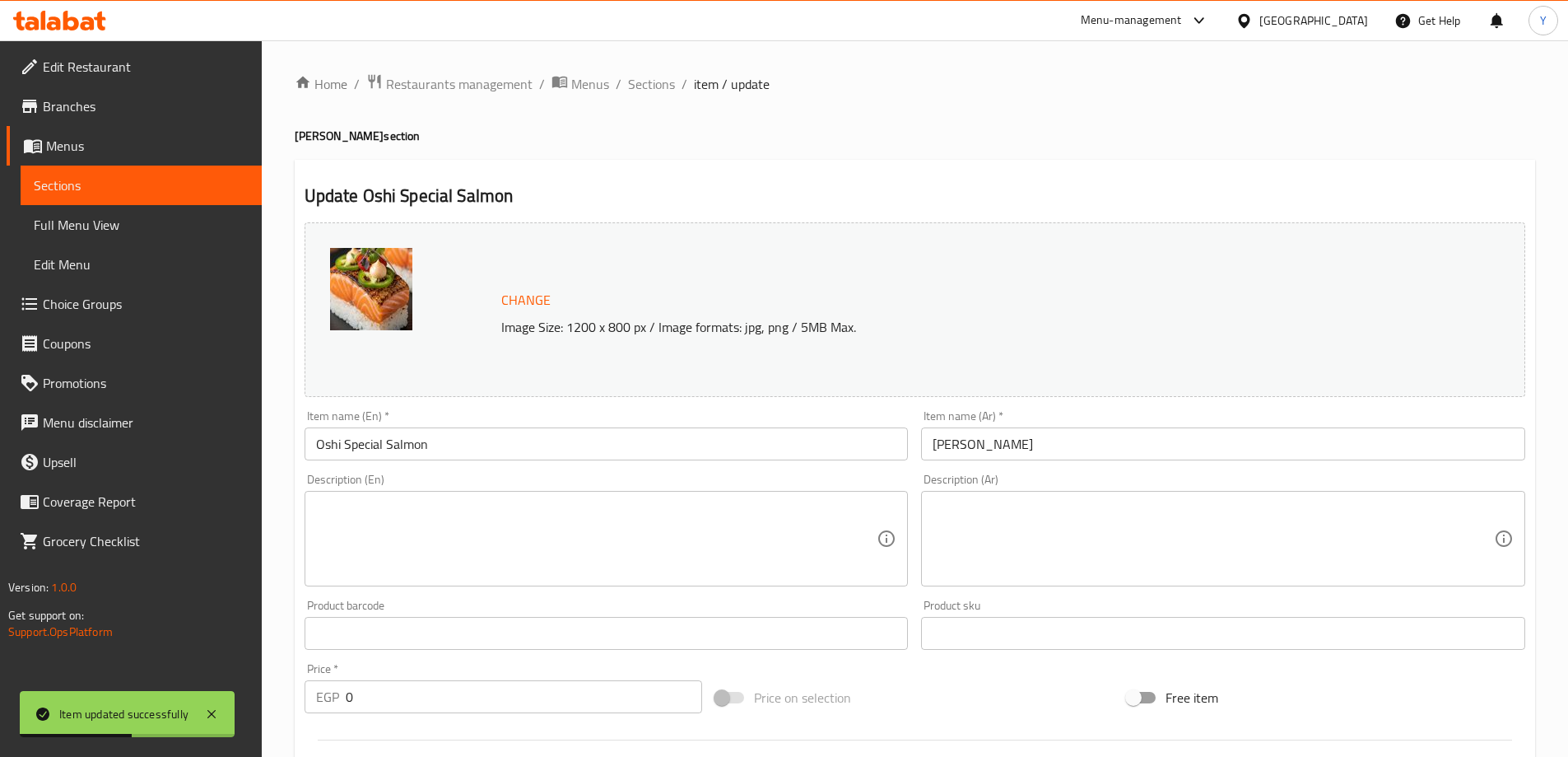
click at [578, 514] on textarea at bounding box center [596, 538] width 561 height 78
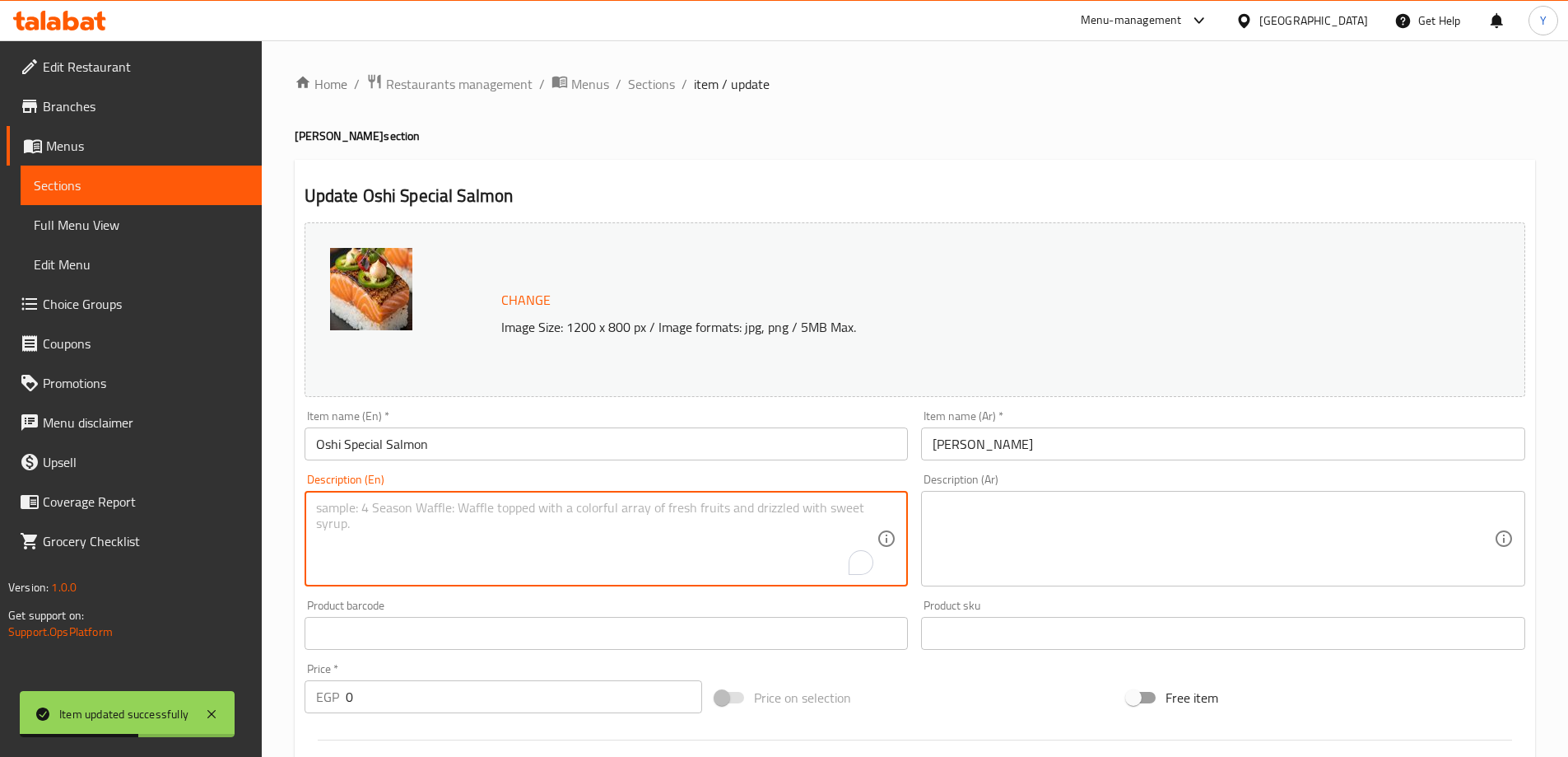
paste textarea "A special pressed sushi with a seared salmon topping."
type textarea "A special pressed sushi with a seared salmon topping."
click at [1307, 540] on textarea at bounding box center [1213, 538] width 561 height 78
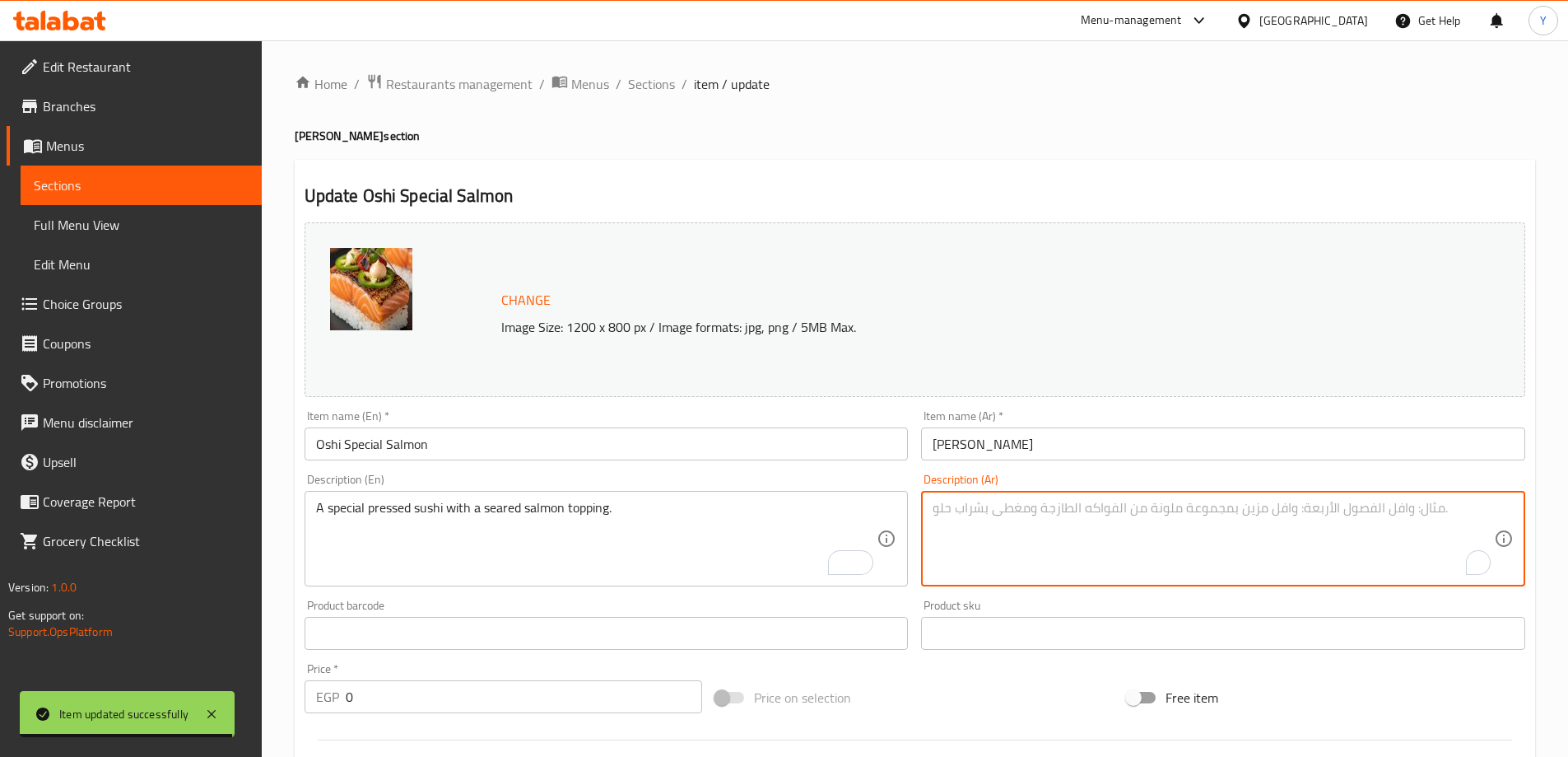
paste textarea "سوشي مضغوط خاص مع طبقة من سمك السلمون المشوي."
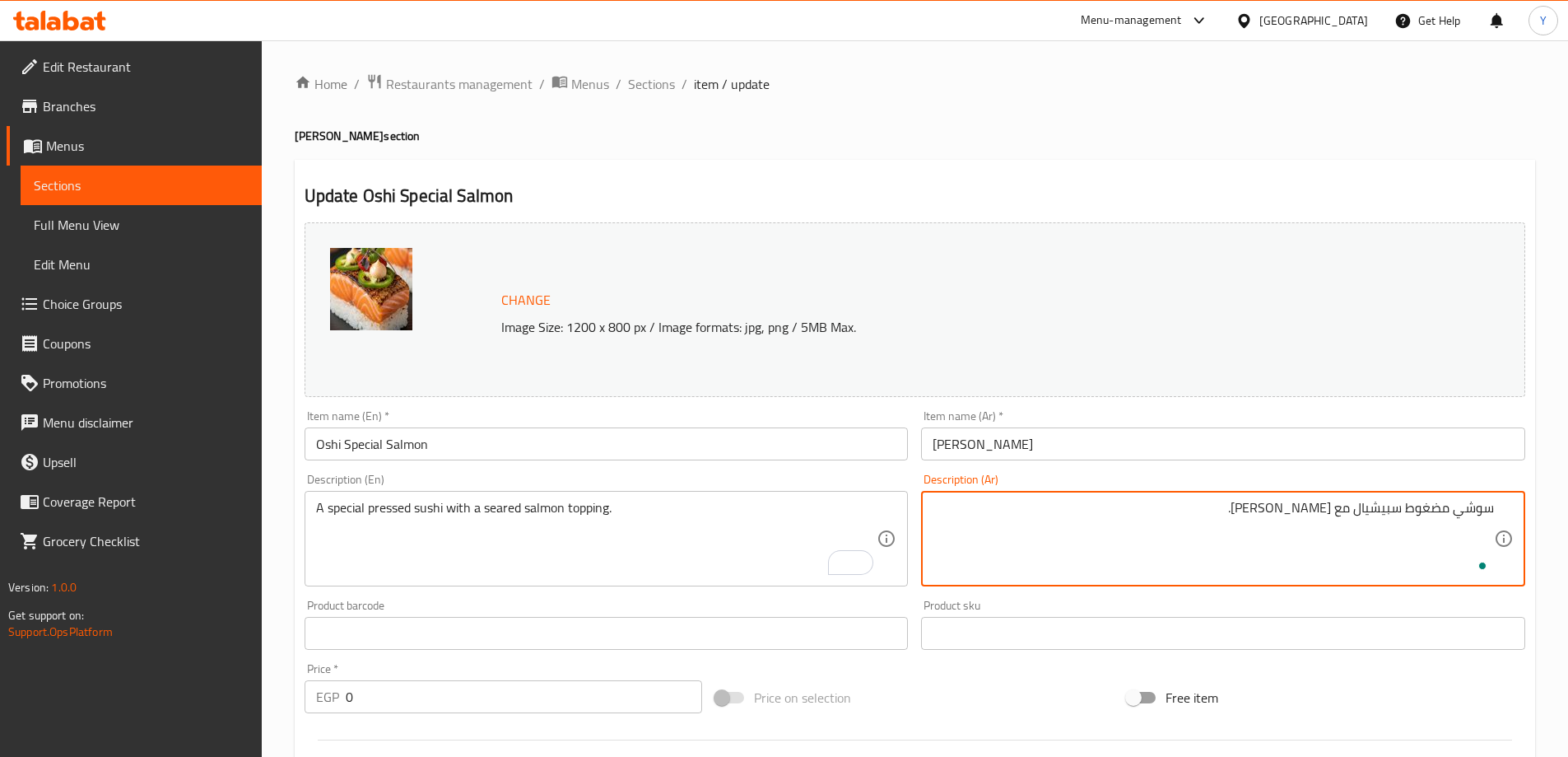
type textarea "سوشي مضغوط سبيشيال مع [PERSON_NAME]."
click at [1255, 107] on div "Home / Restaurants management / Menus / Sections / item / update Oshi Sushi sec…" at bounding box center [915, 633] width 1241 height 1119
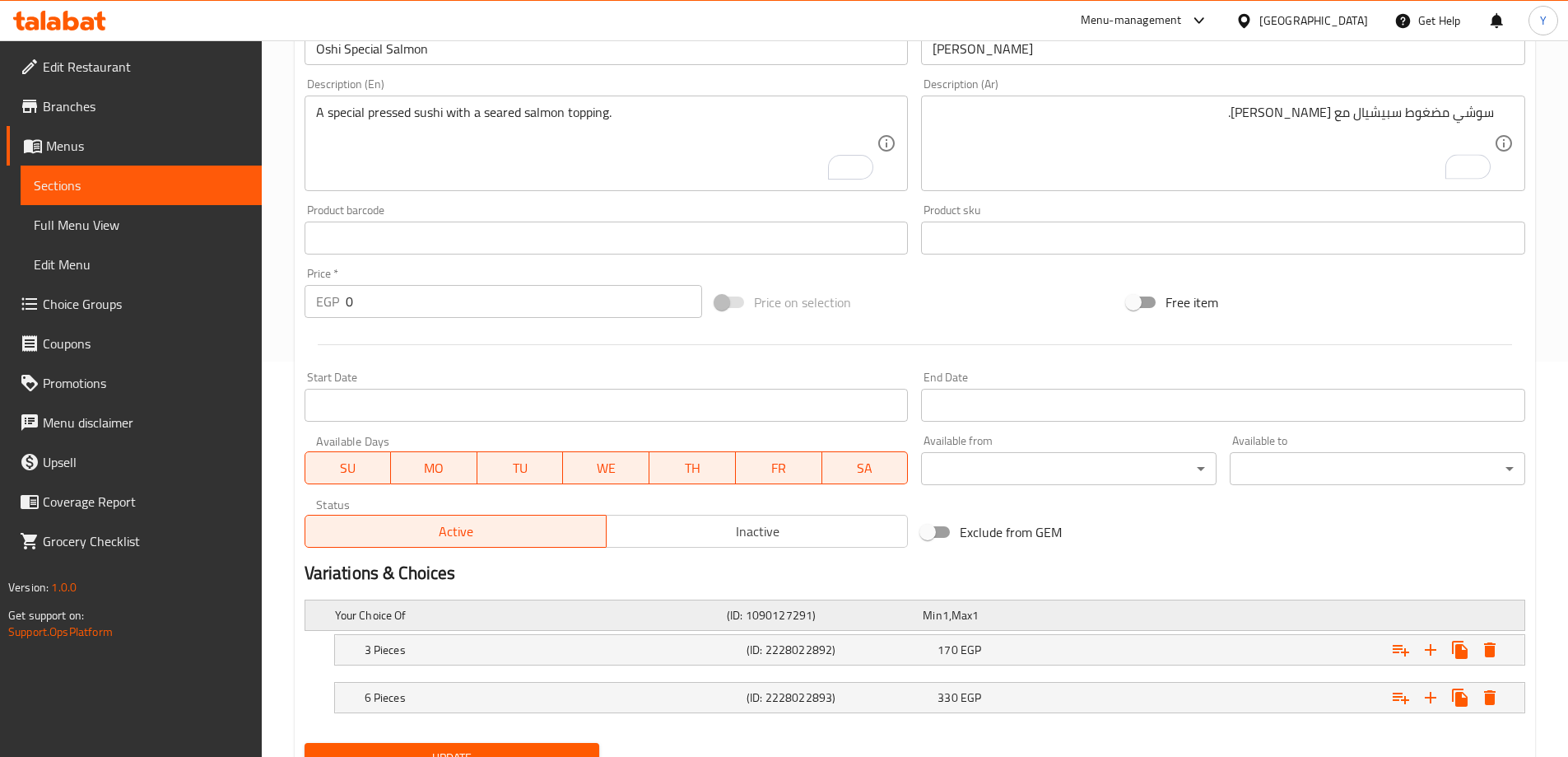
scroll to position [468, 0]
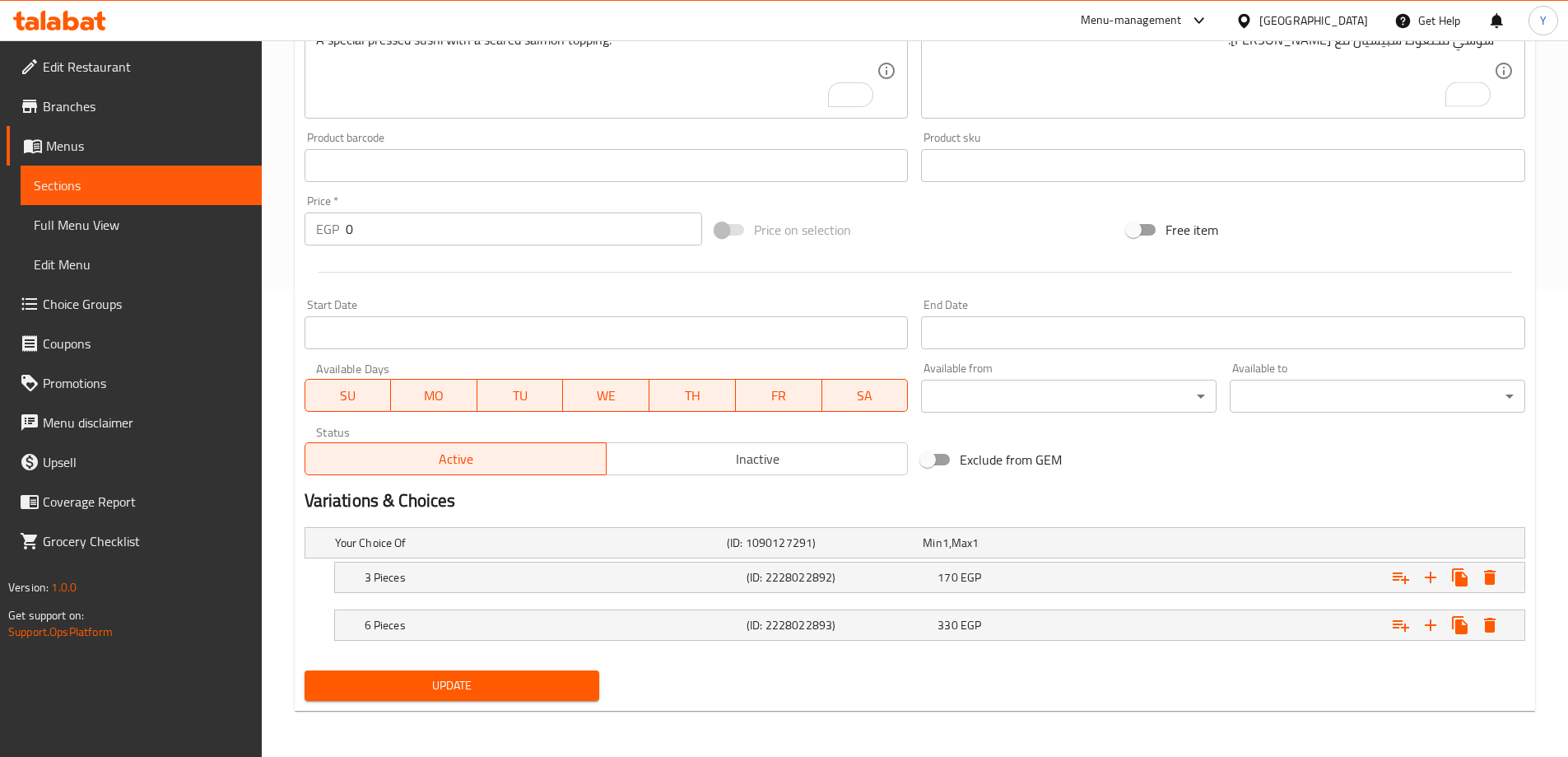
click at [462, 691] on span "Update" at bounding box center [452, 686] width 269 height 21
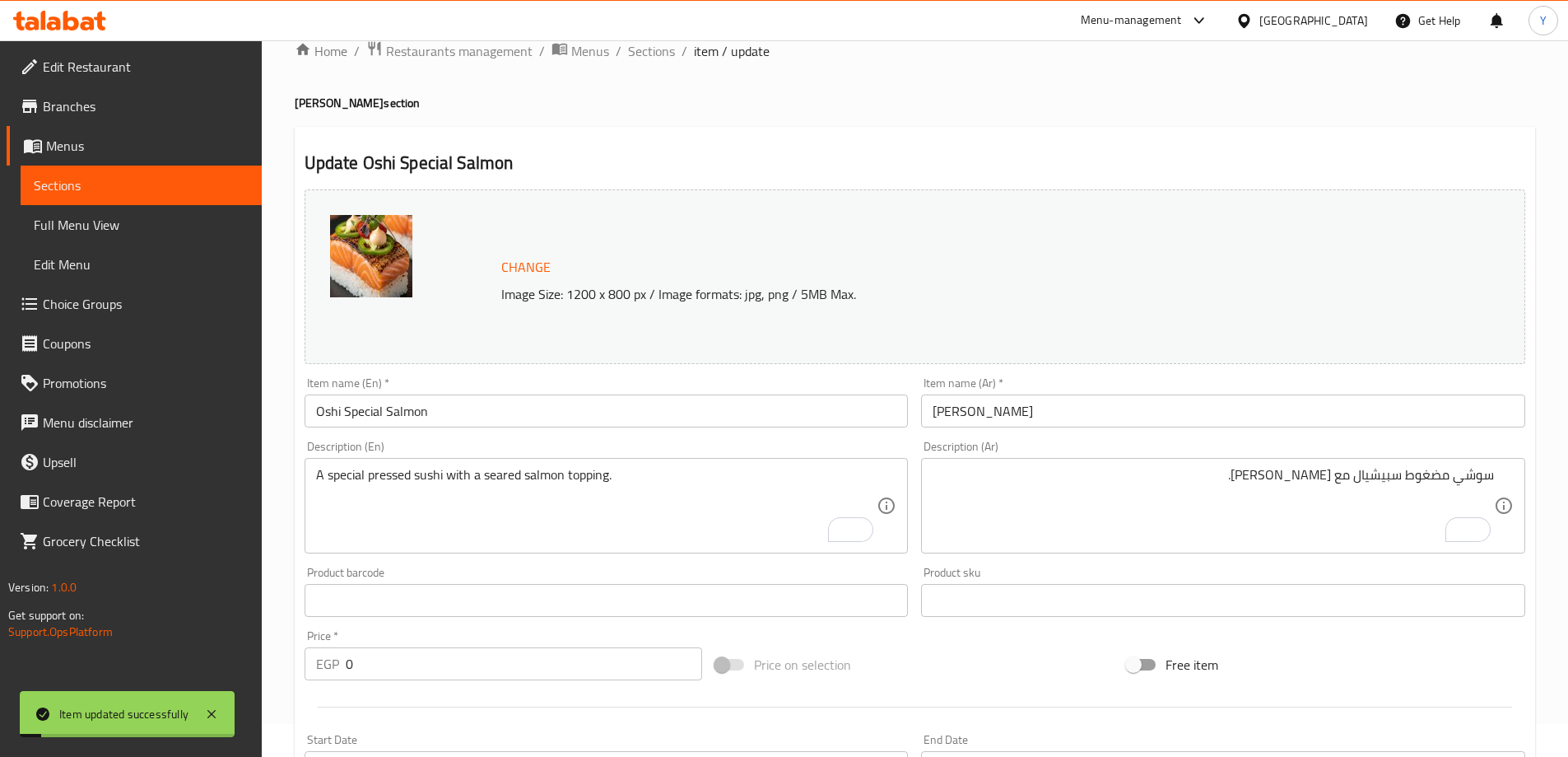
scroll to position [0, 0]
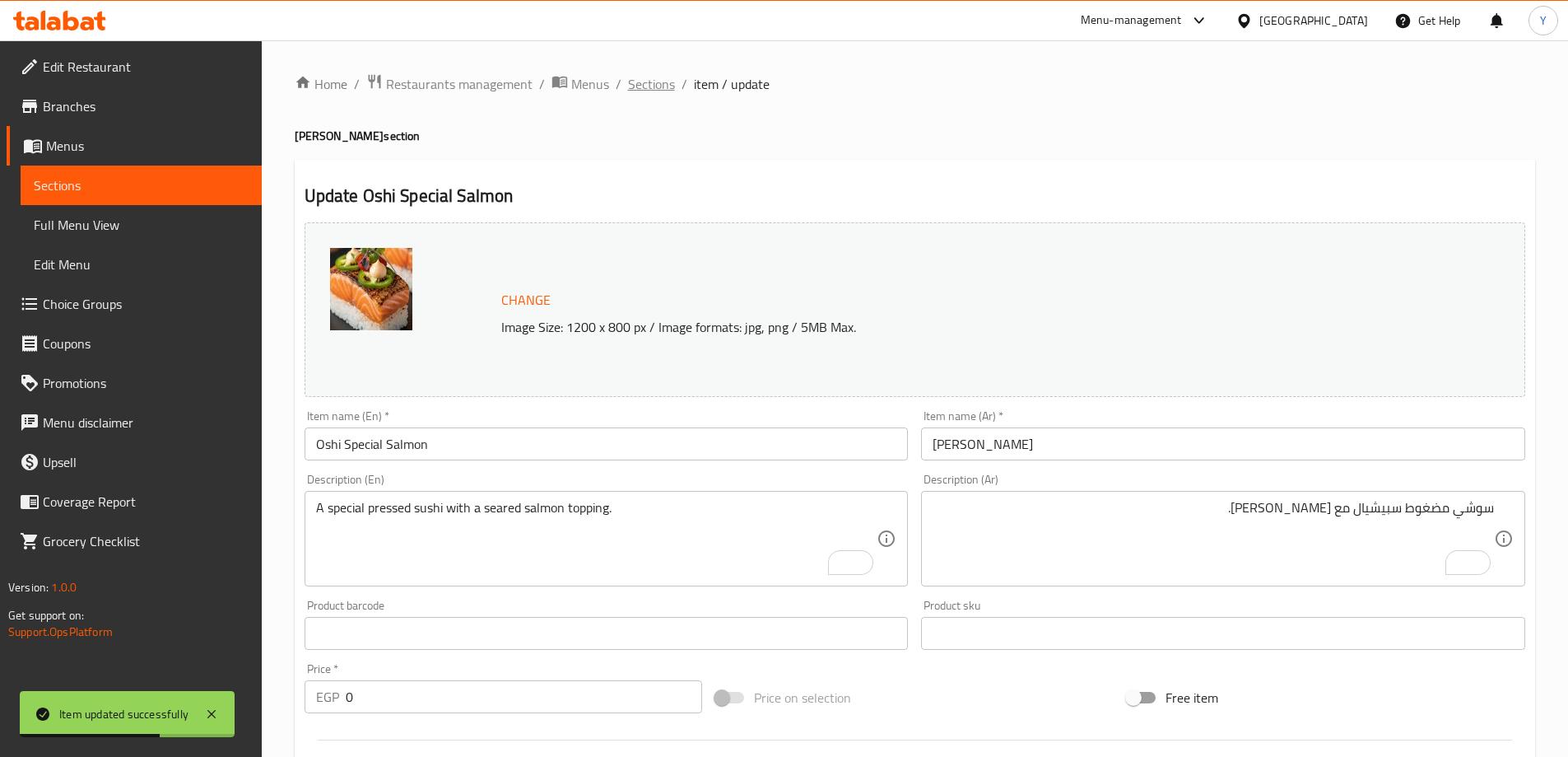
click at [647, 86] on span "Sections" at bounding box center [651, 83] width 47 height 20
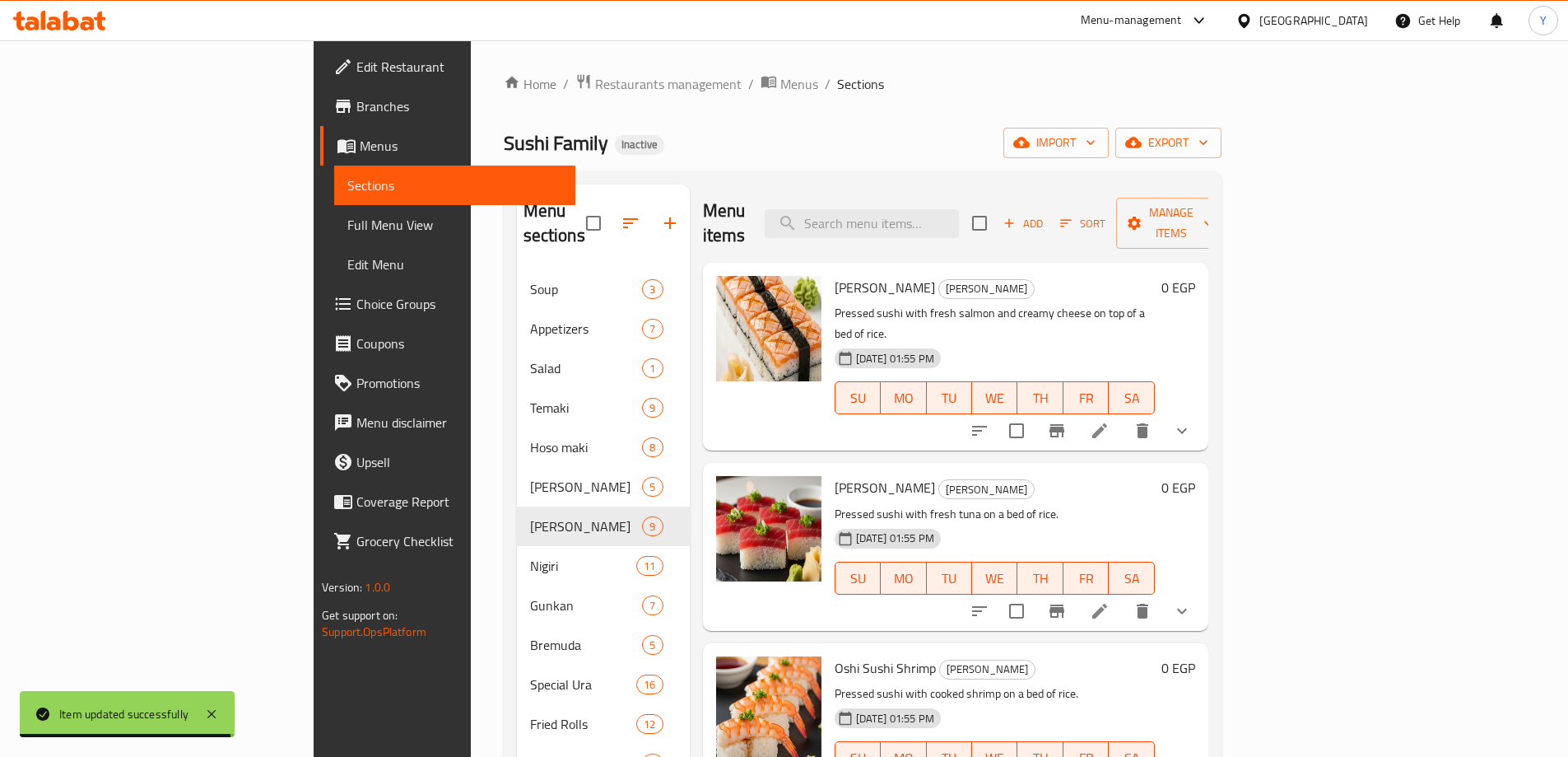
scroll to position [754, 0]
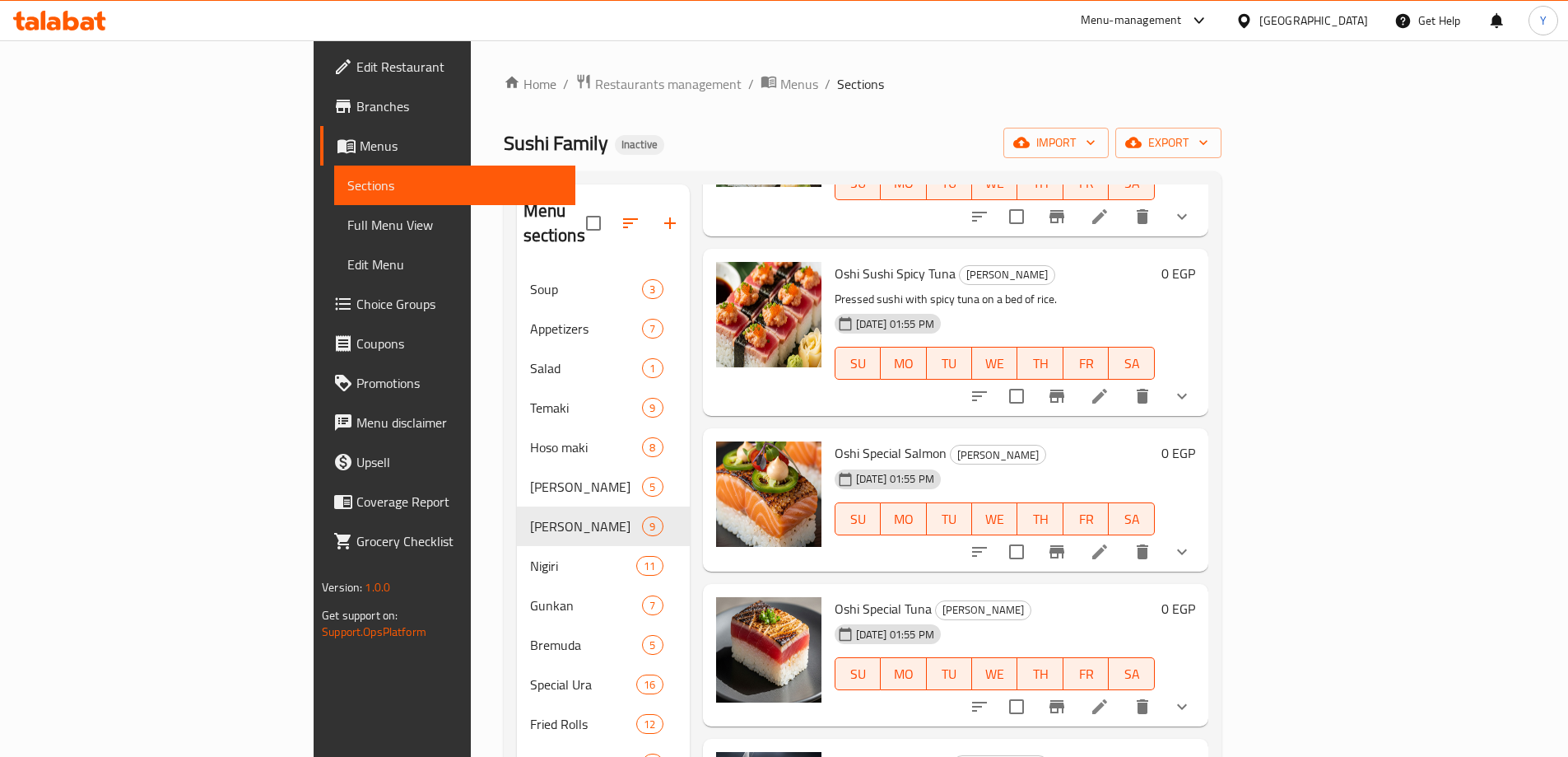
click at [1110, 697] on icon at bounding box center [1099, 706] width 20 height 20
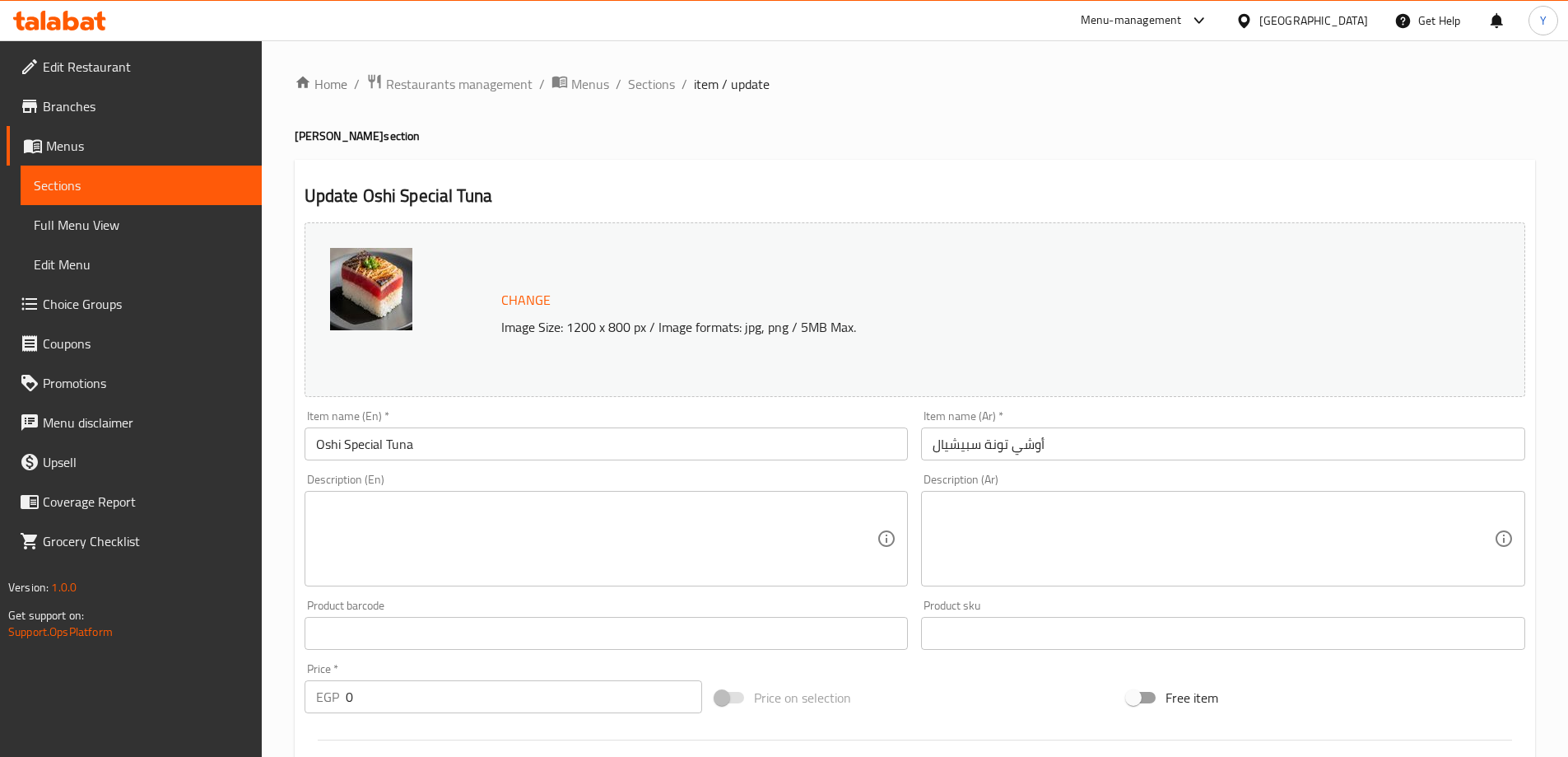
click at [750, 533] on textarea at bounding box center [596, 538] width 561 height 78
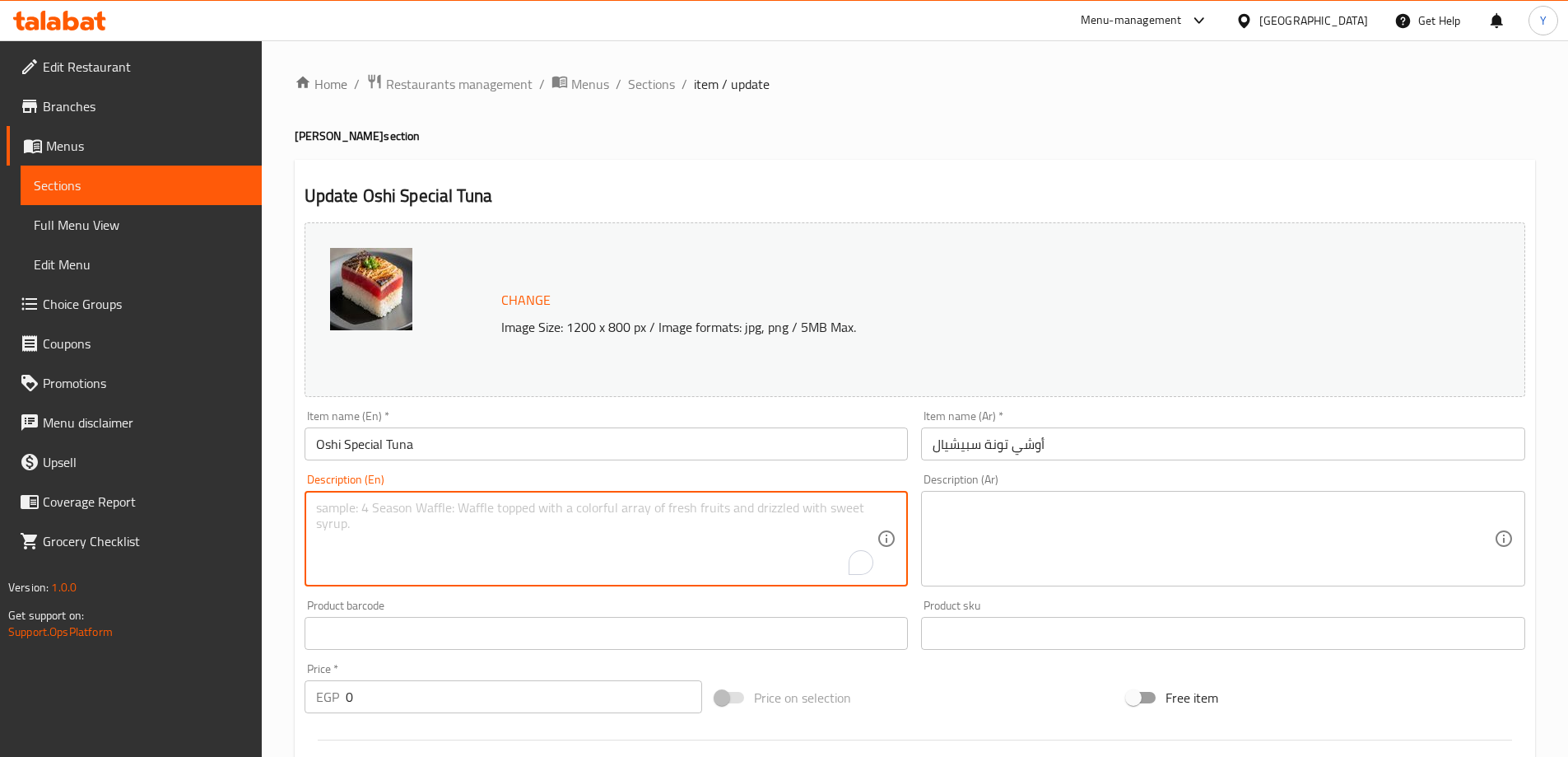
paste textarea "A special pressed sushi with a seared tuna topping."
type textarea "A special pressed sushi with a seared tuna topping."
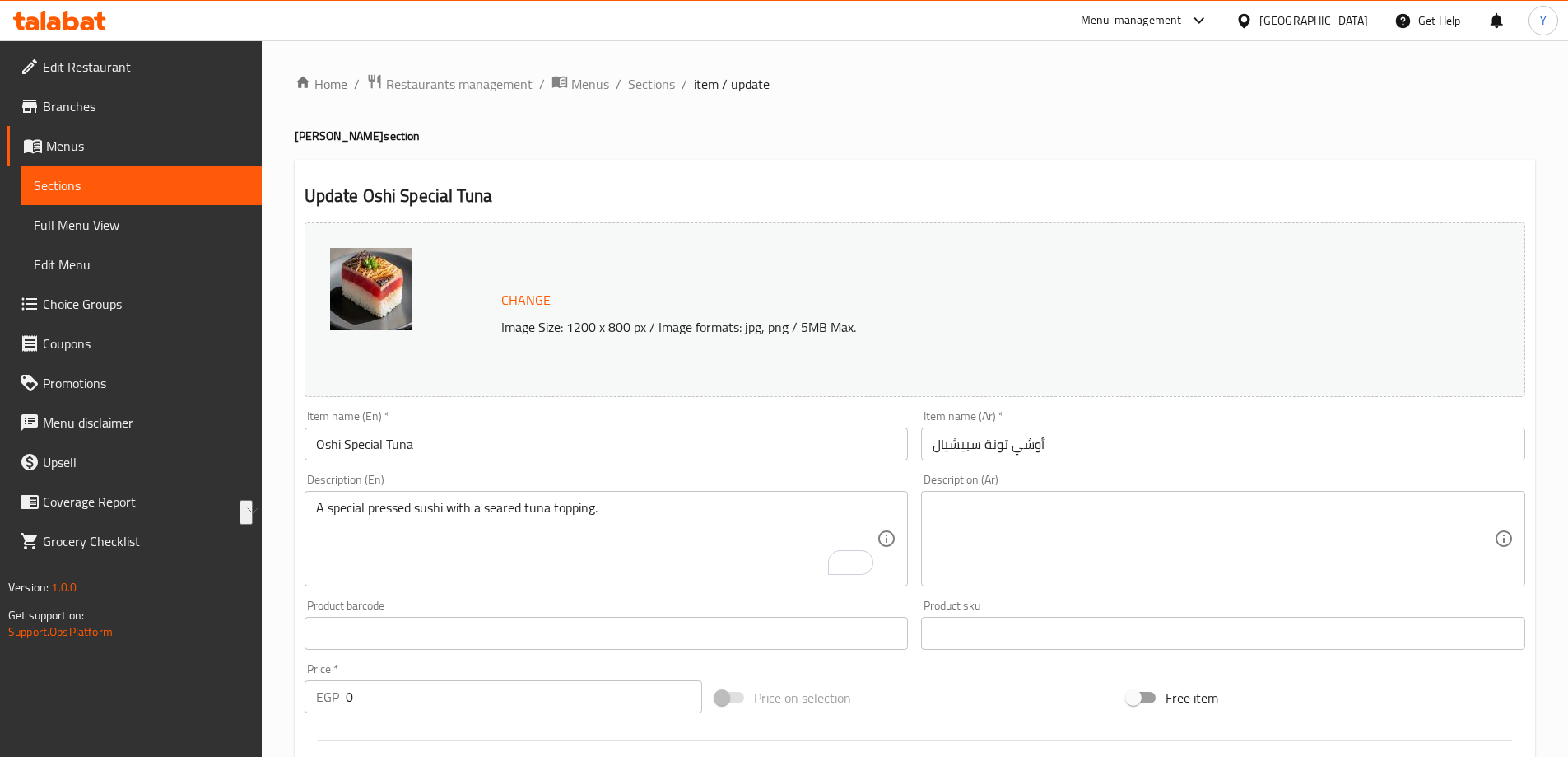
click at [1350, 560] on textarea at bounding box center [1213, 538] width 561 height 78
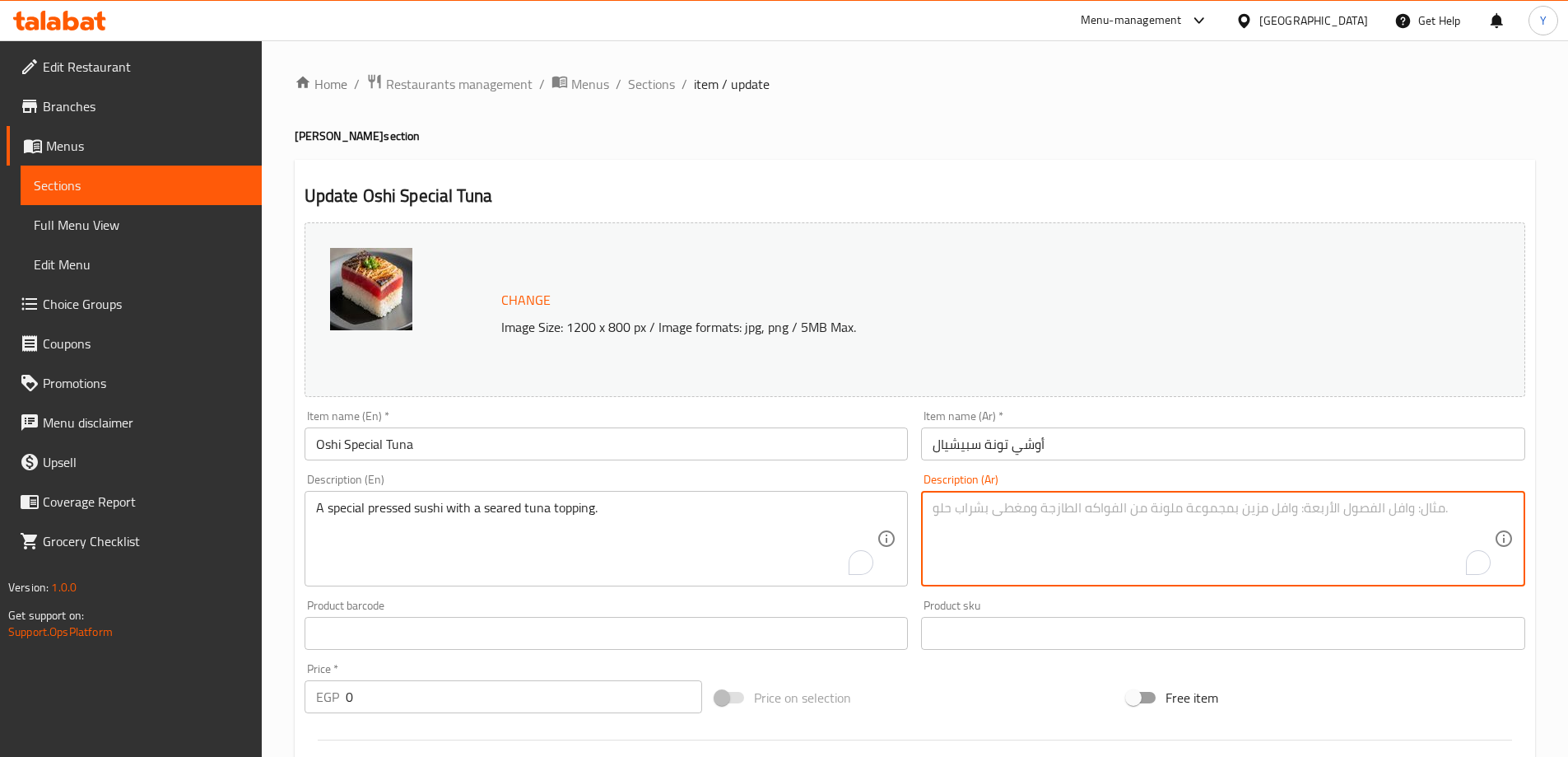
paste textarea "سوشي مضغوط خاص مع طبقة من التونة المحروقة."
type textarea "سوشي مضغوط سبيشيال مع توبينج تونة مشوية."
click at [1362, 177] on div "Update Oshi Special Tuna Change Image Size: 1200 x 800 px / Image formats: jpg,…" at bounding box center [915, 669] width 1241 height 1018
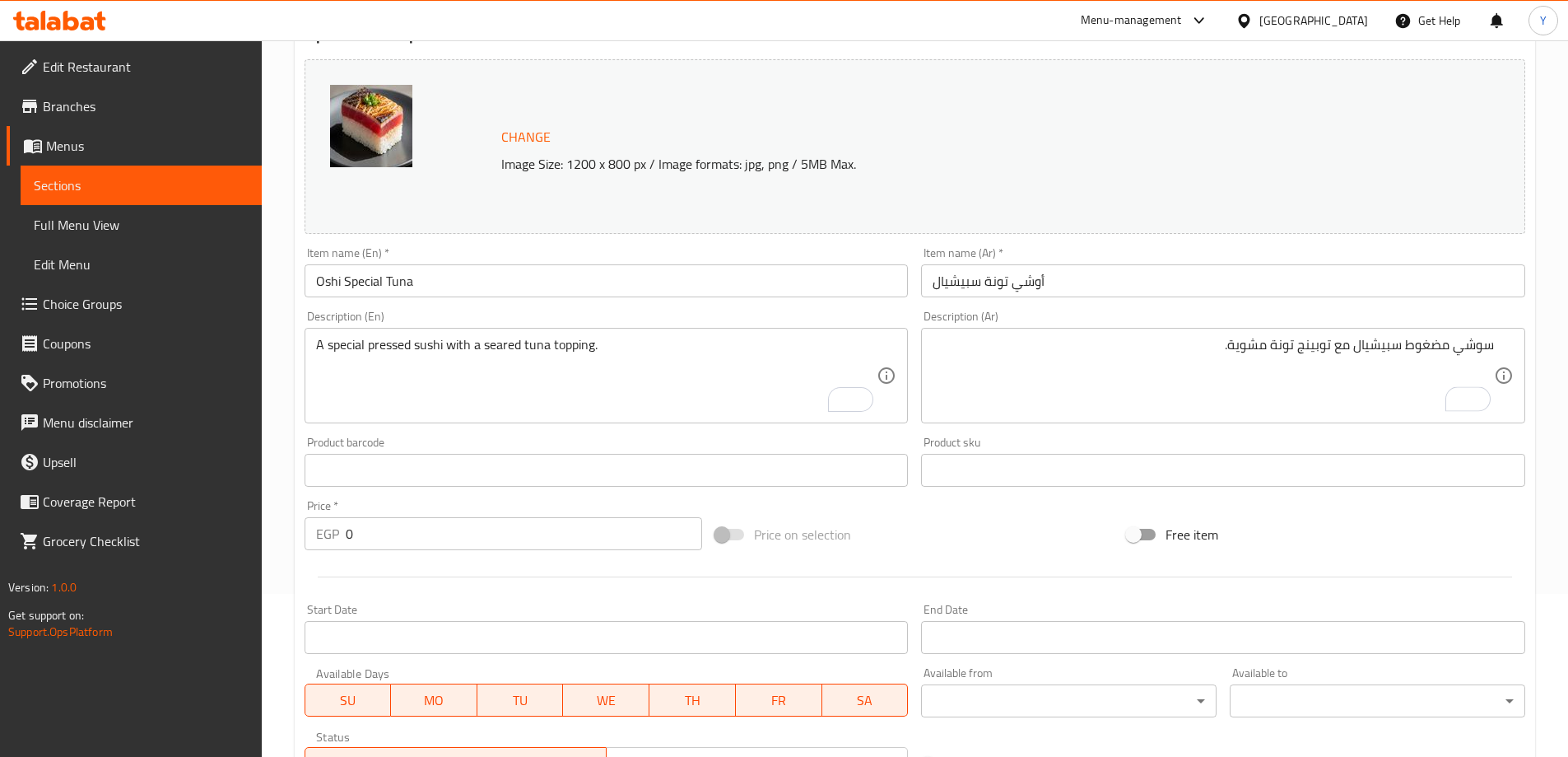
scroll to position [468, 0]
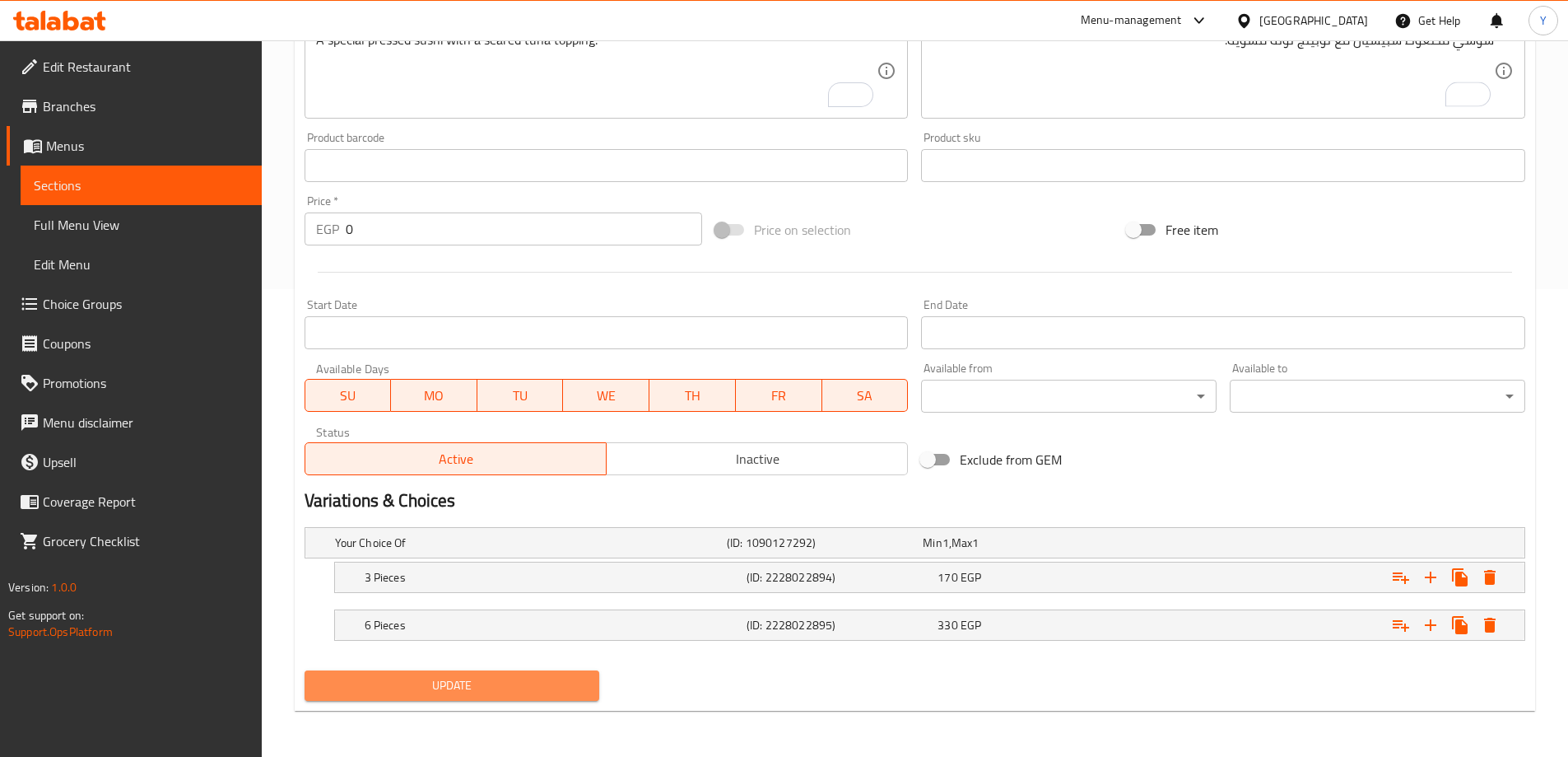
click at [530, 688] on span "Update" at bounding box center [452, 686] width 269 height 21
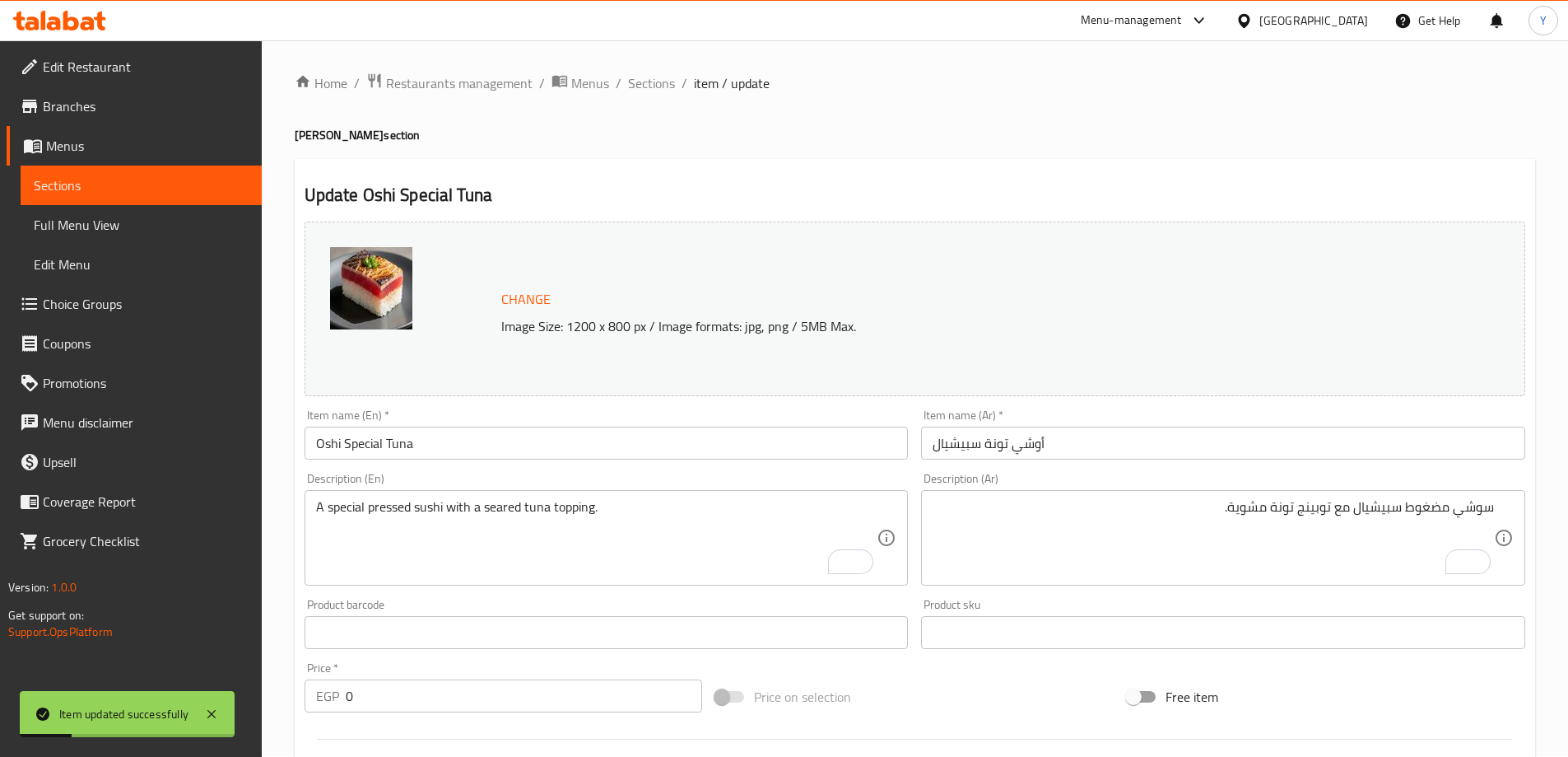
scroll to position [0, 0]
click at [651, 83] on span "Sections" at bounding box center [651, 83] width 47 height 20
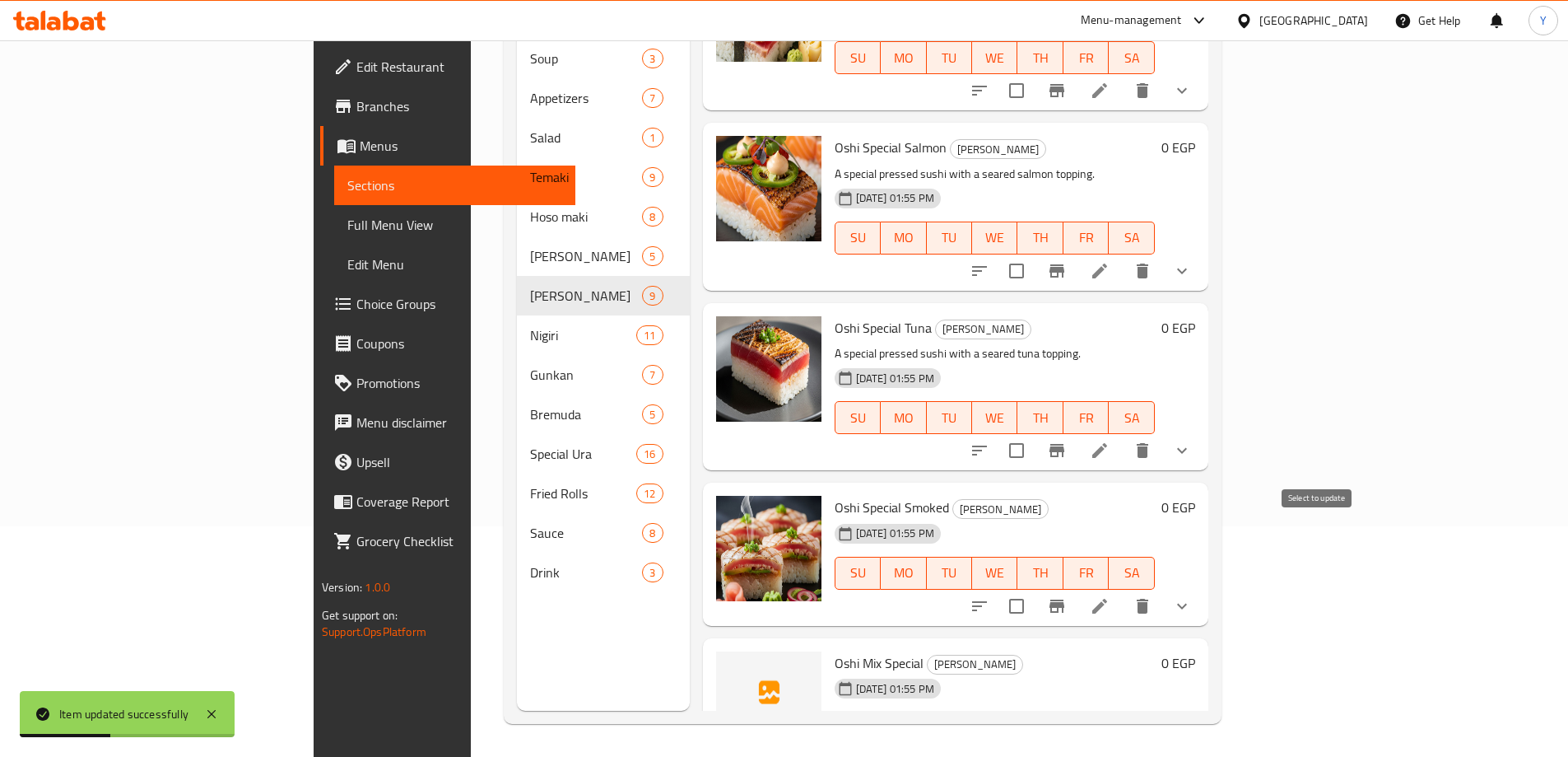
scroll to position [854, 0]
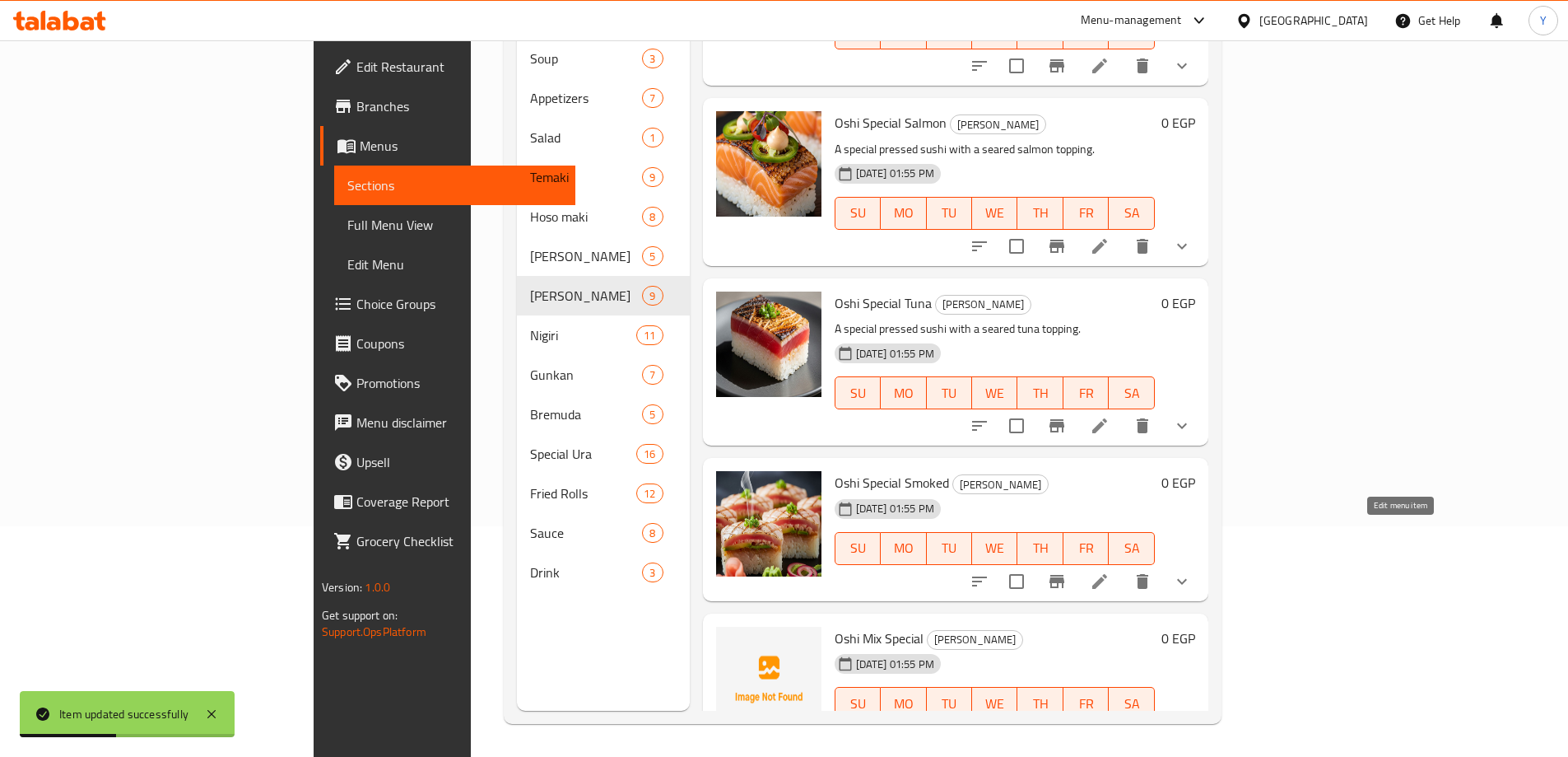
click at [1110, 572] on icon at bounding box center [1099, 581] width 20 height 20
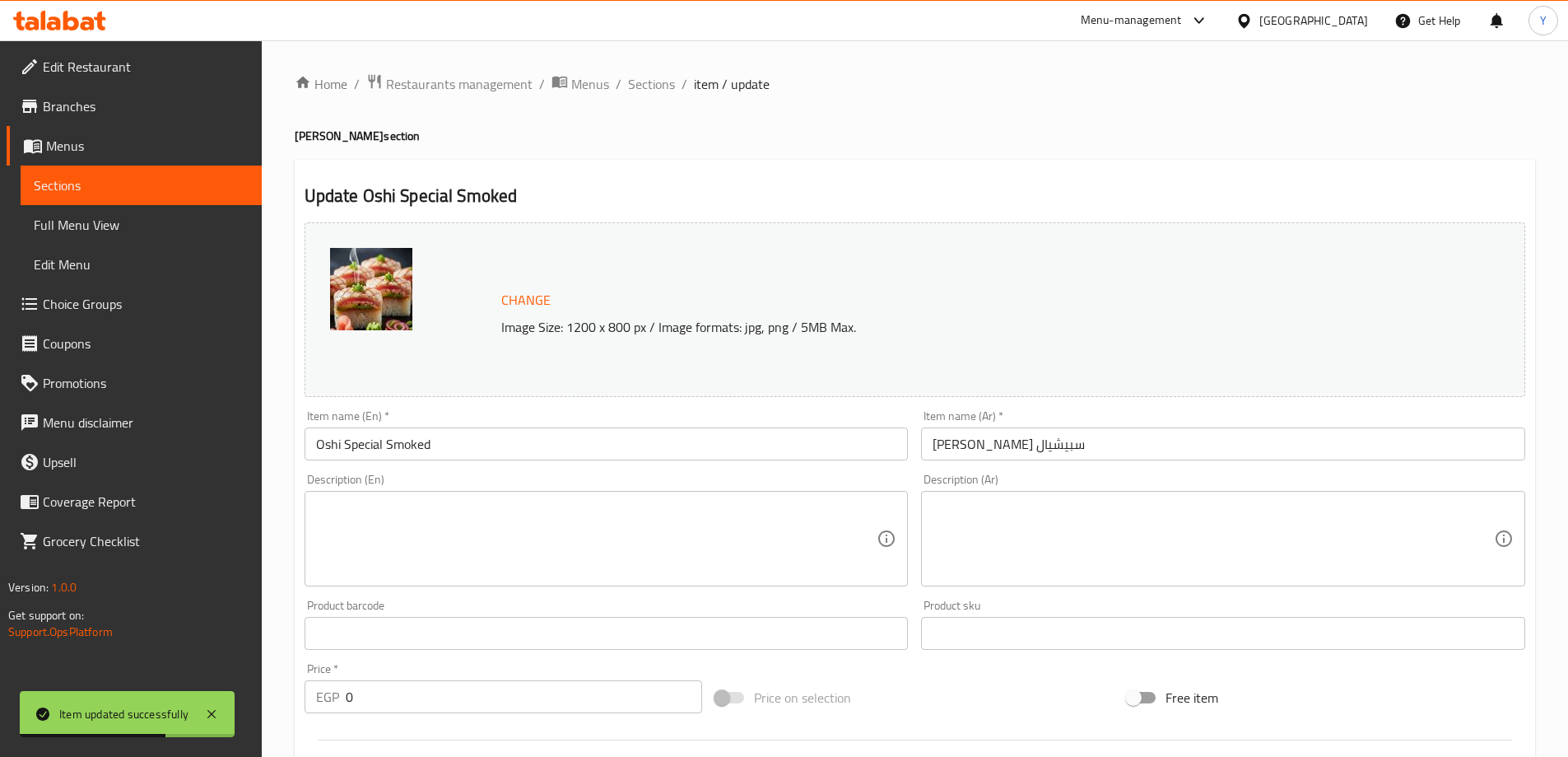
click at [471, 557] on textarea at bounding box center [596, 538] width 561 height 78
paste textarea "Pressed sushi topped with smoked salmon."
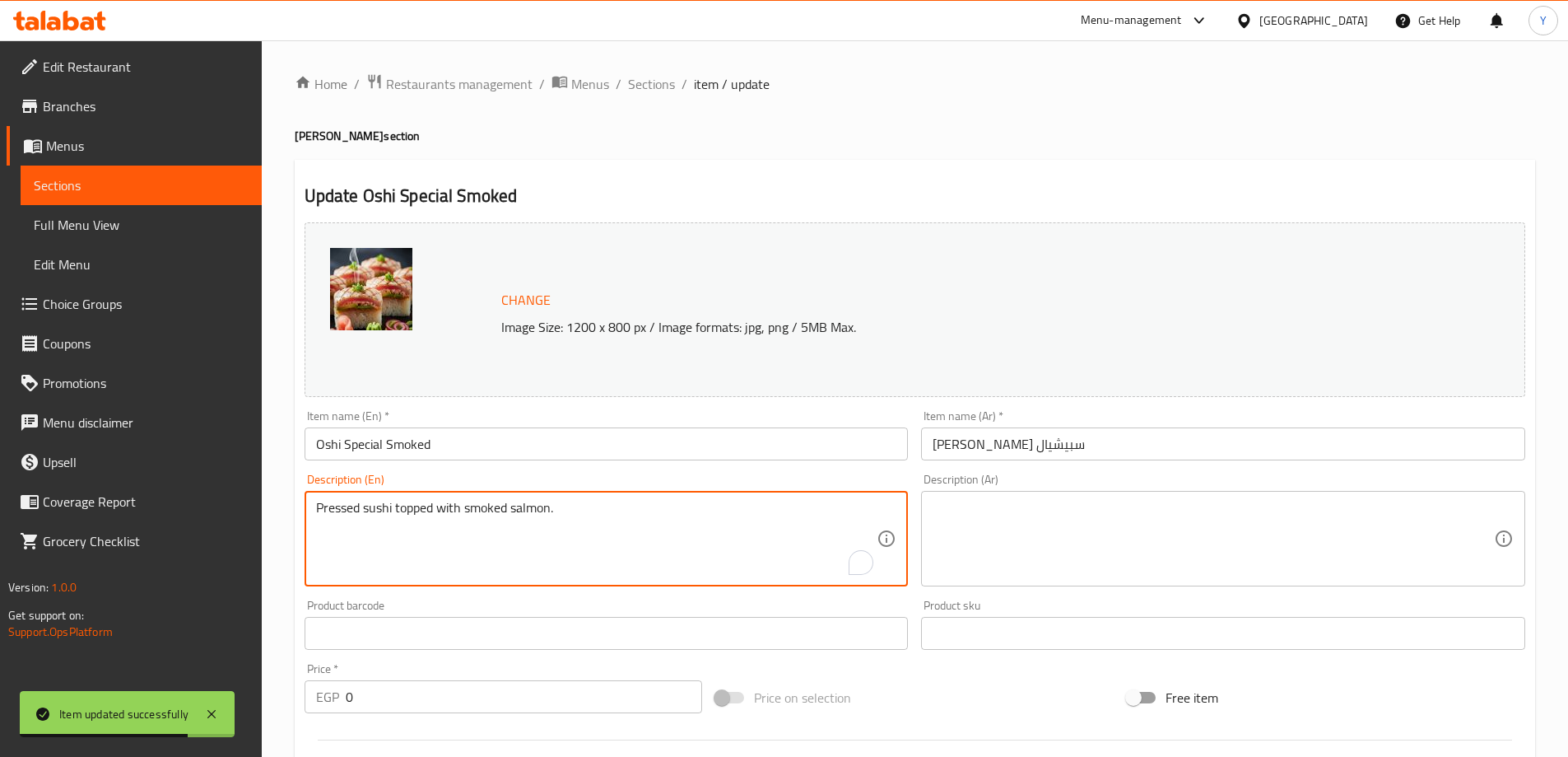
type textarea "Pressed sushi topped with smoked salmon."
click at [1356, 526] on textarea at bounding box center [1213, 538] width 561 height 78
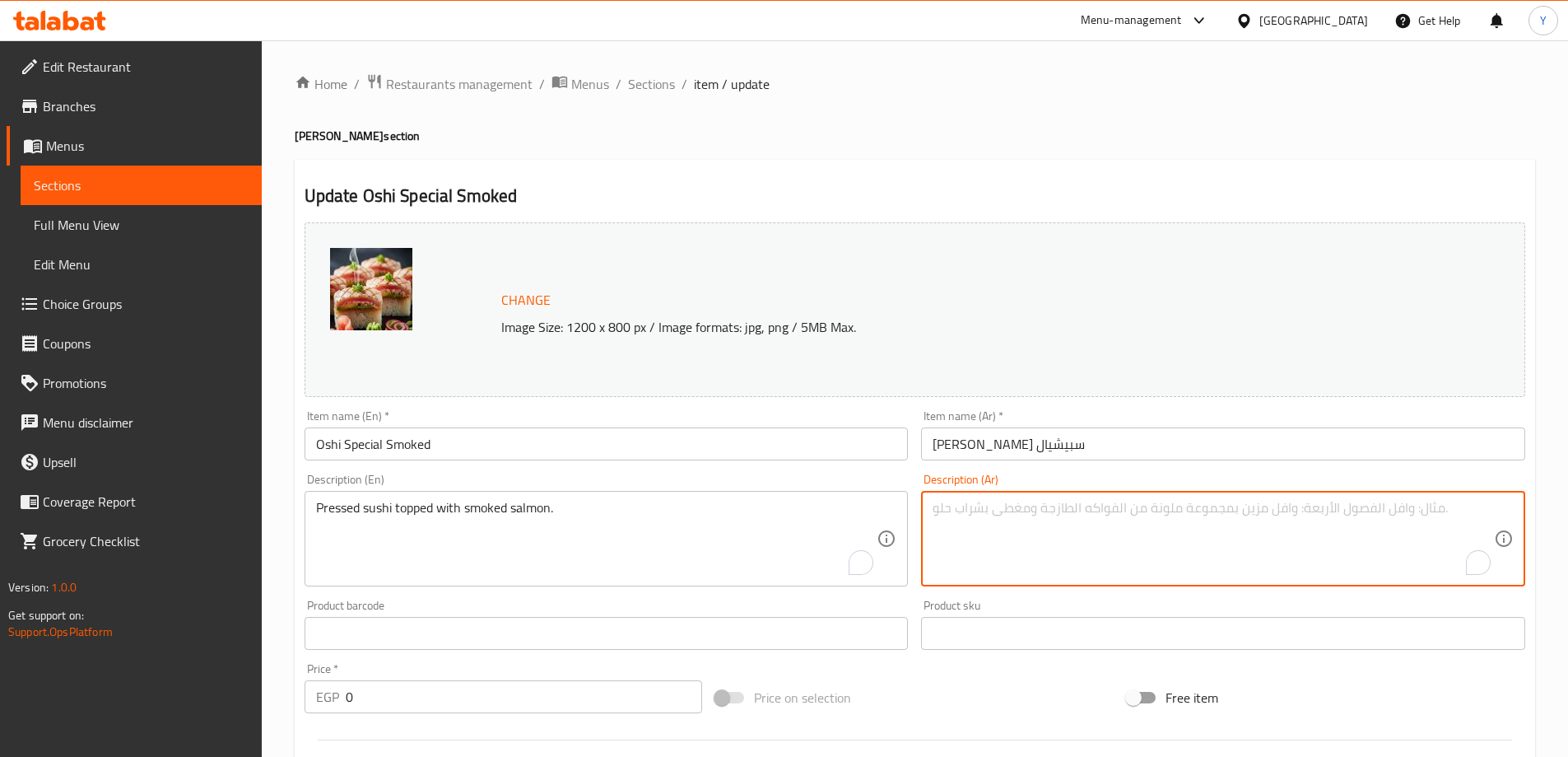
paste textarea "سوشي مضغوط مغطى بالسلمون المدخن."
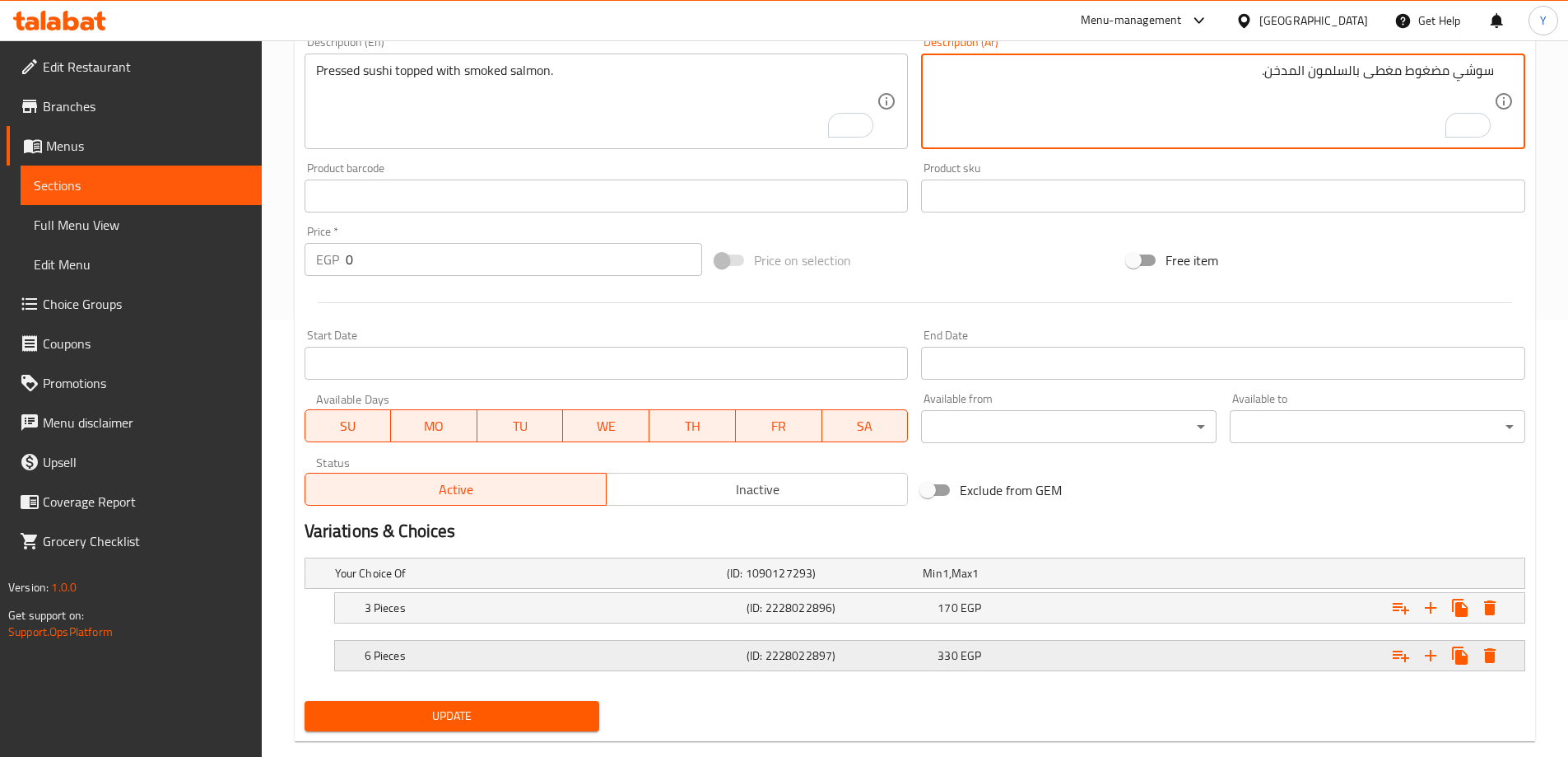
scroll to position [468, 0]
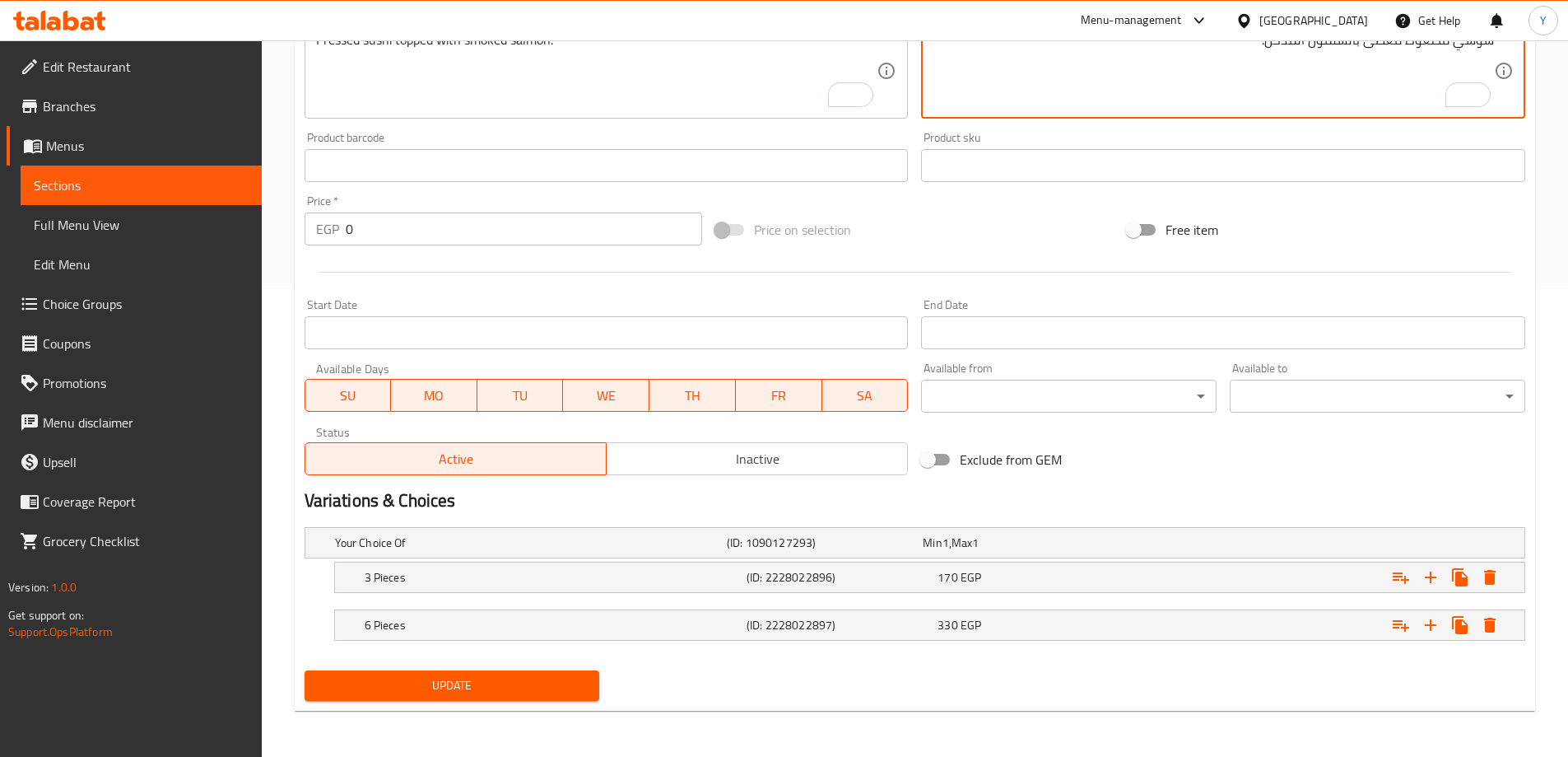
type textarea "سوشي مضغوط مغطى بالسلمون المدخن."
click at [549, 676] on span "Update" at bounding box center [452, 686] width 269 height 21
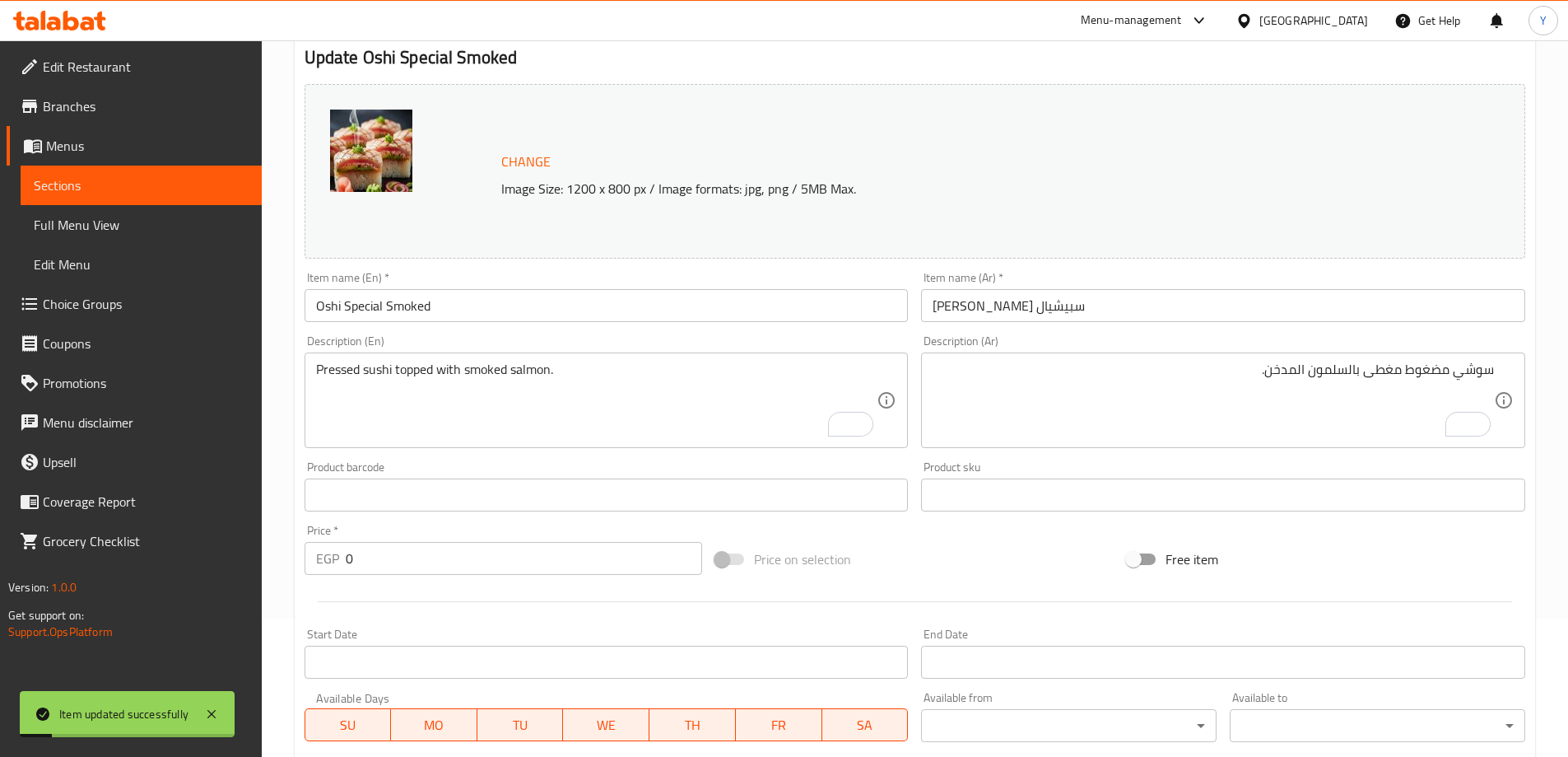
scroll to position [0, 0]
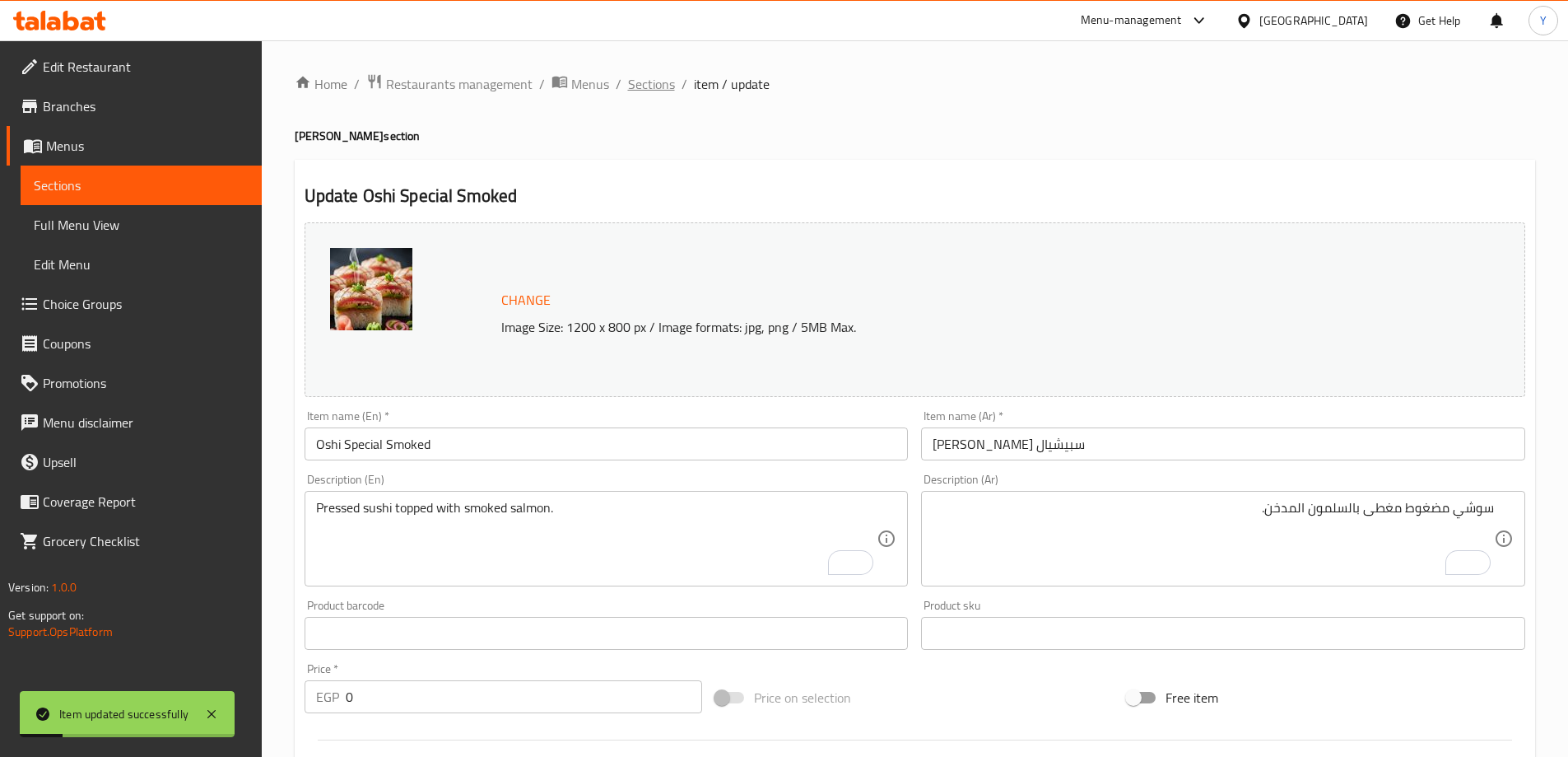
click at [635, 83] on span "Sections" at bounding box center [651, 83] width 47 height 20
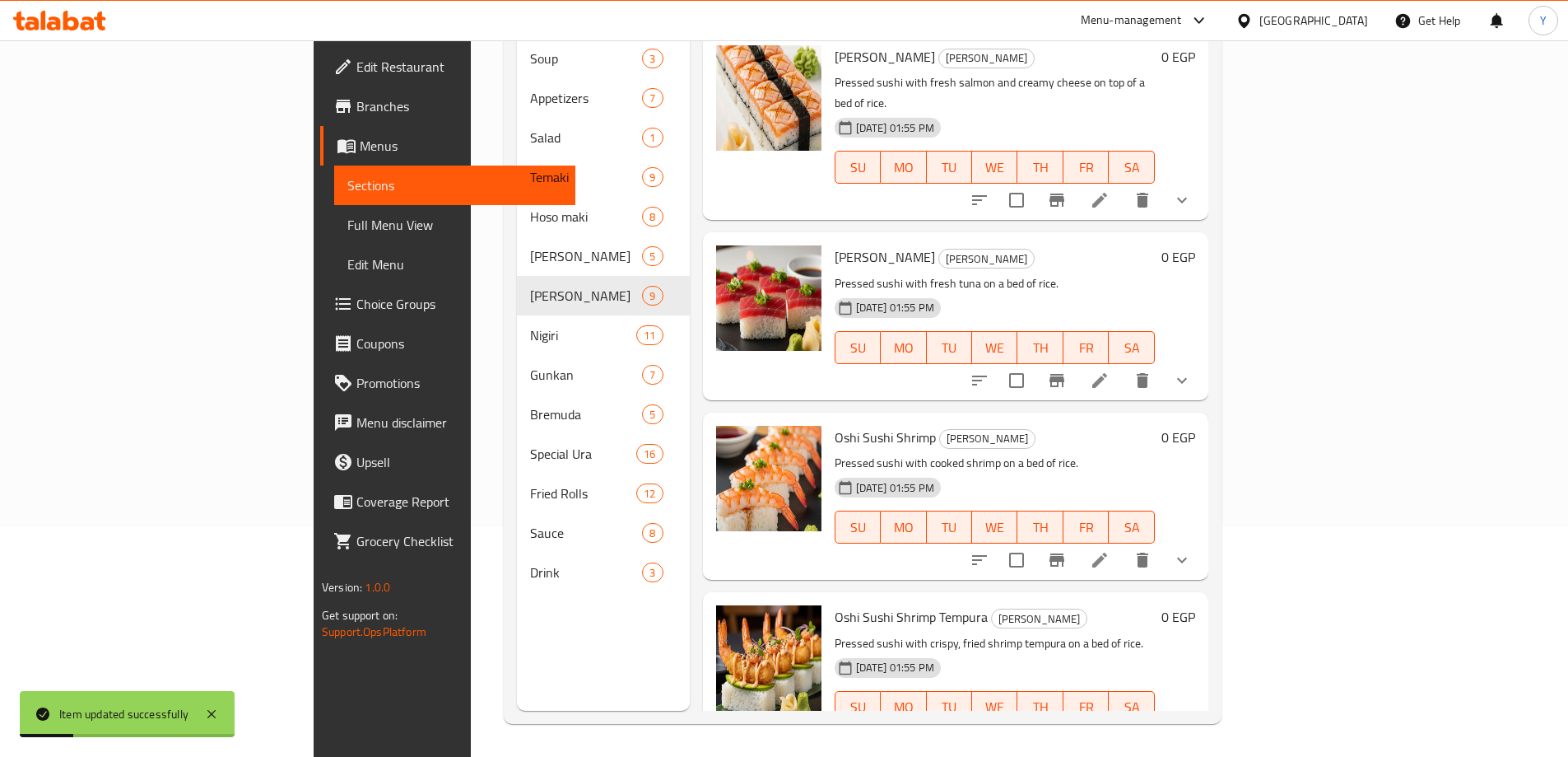
scroll to position [854, 0]
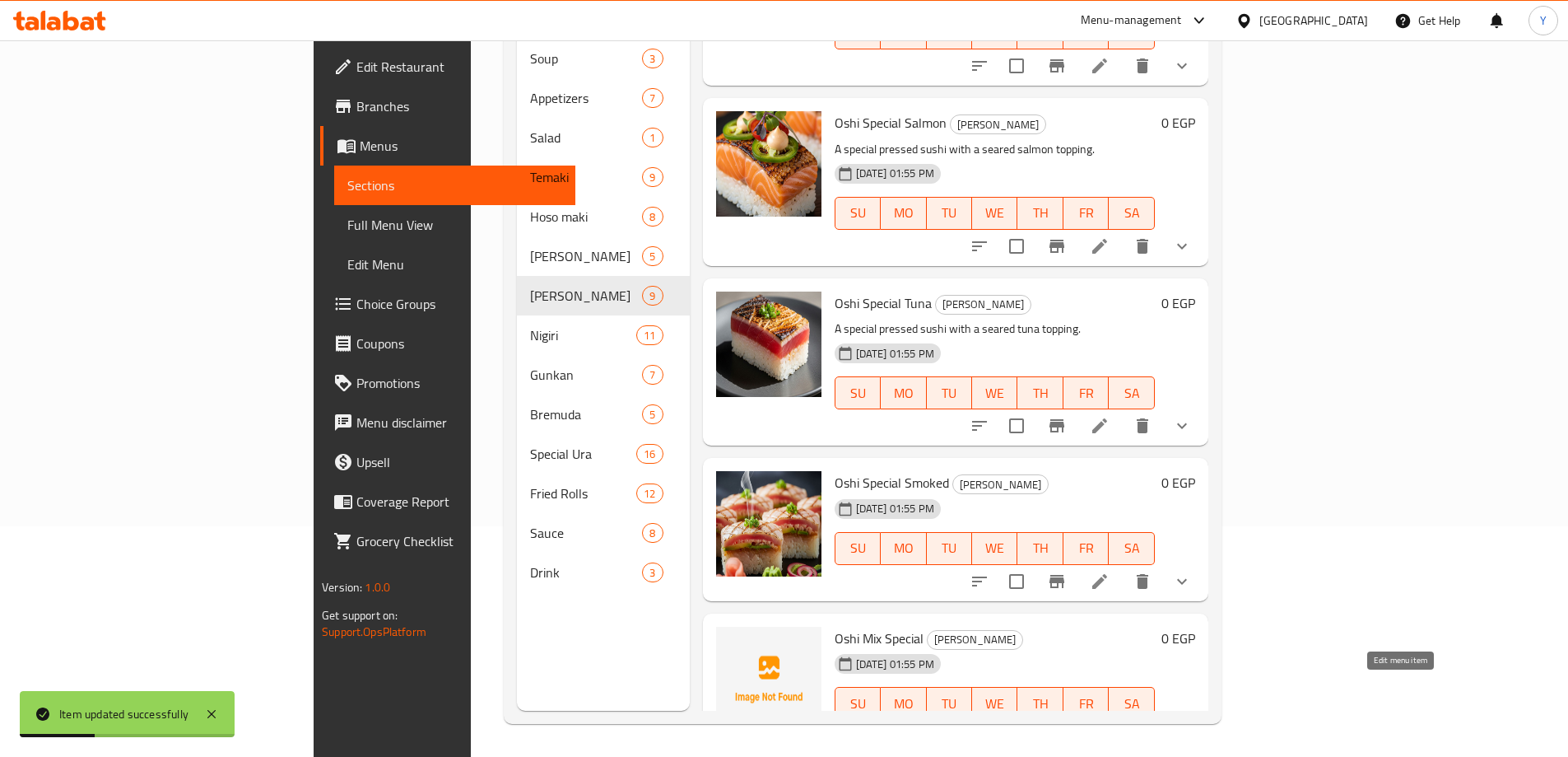
click at [1107, 729] on icon at bounding box center [1099, 736] width 15 height 15
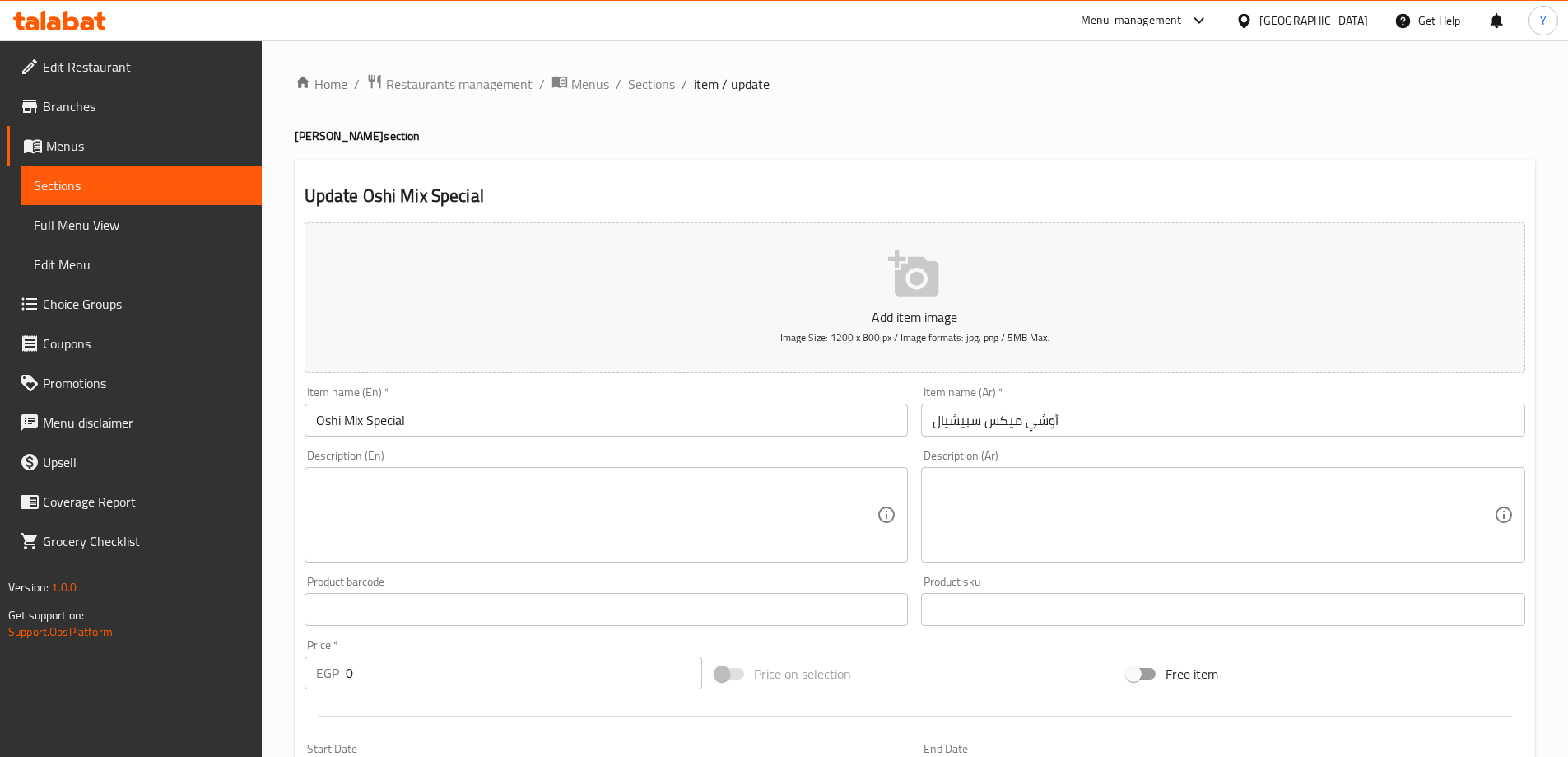
click at [659, 61] on div "Home / Restaurants management / Menus / Sections / item / update Oshi Sushi sec…" at bounding box center [915, 621] width 1307 height 1161
click at [646, 83] on span "Sections" at bounding box center [651, 83] width 47 height 20
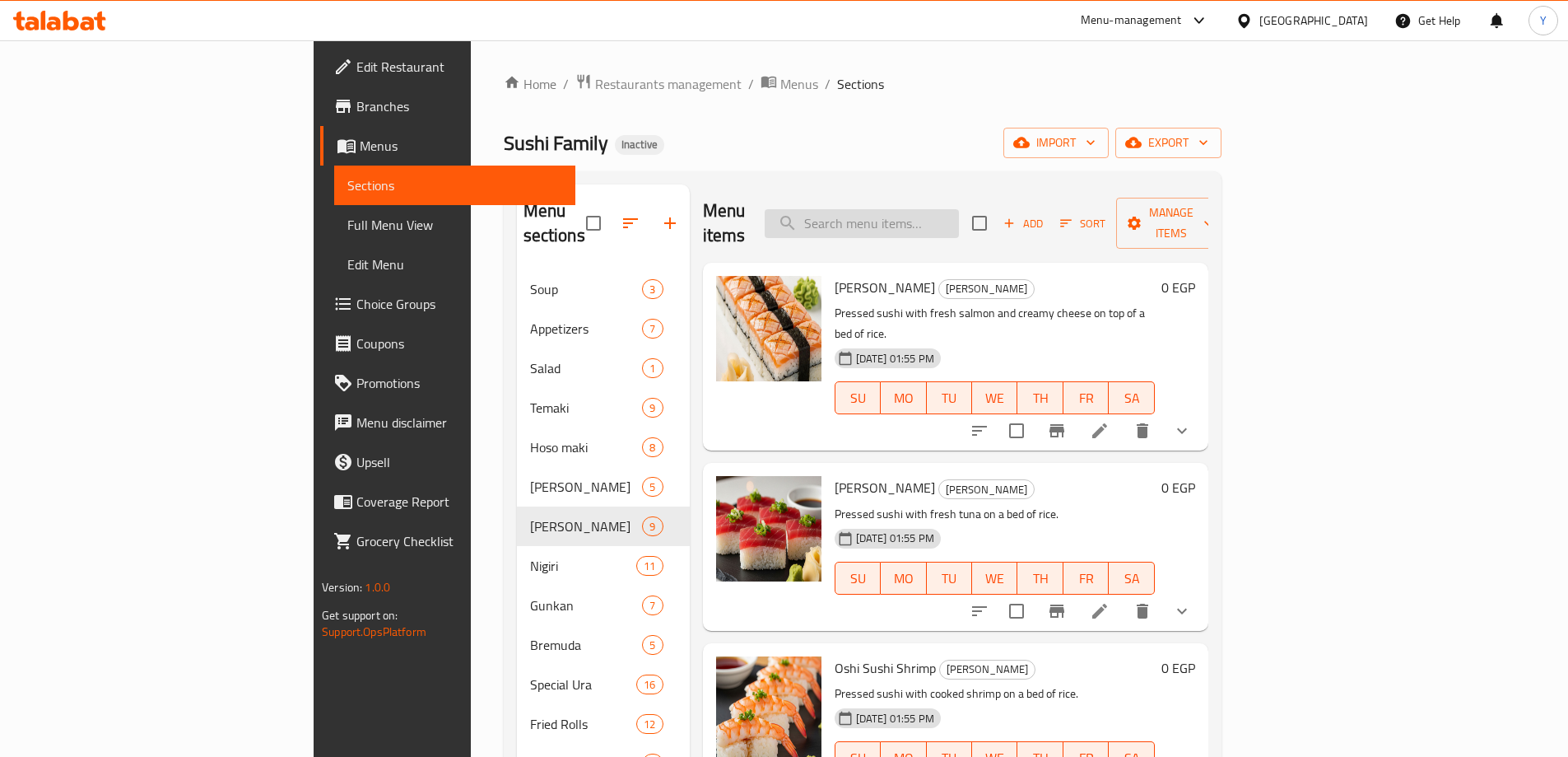
click at [901, 209] on input "search" at bounding box center [862, 224] width 195 height 29
paste input "Ura Maki Salmon"
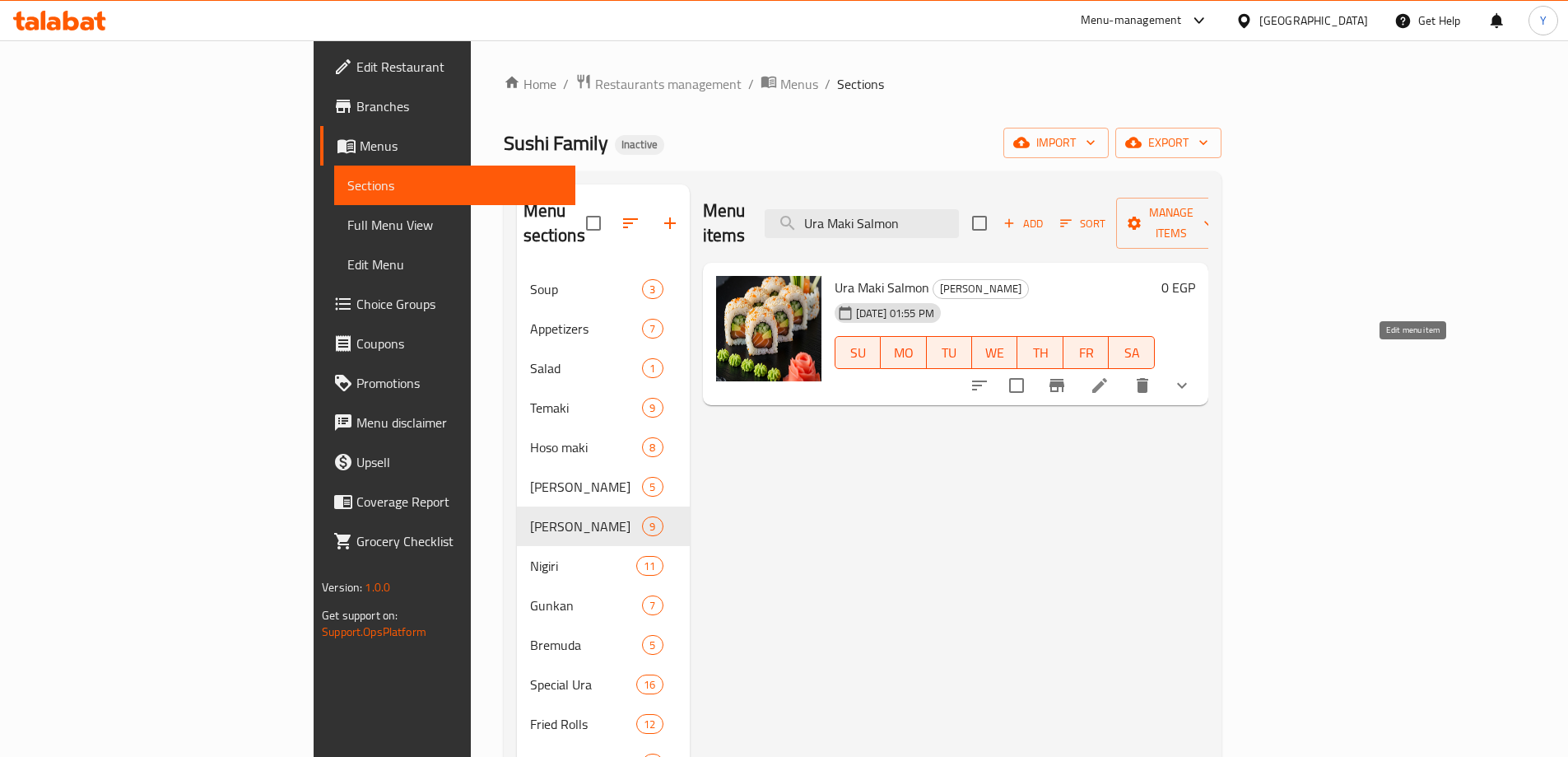
type input "Ura Maki Salmon"
click at [1107, 378] on icon at bounding box center [1099, 385] width 15 height 15
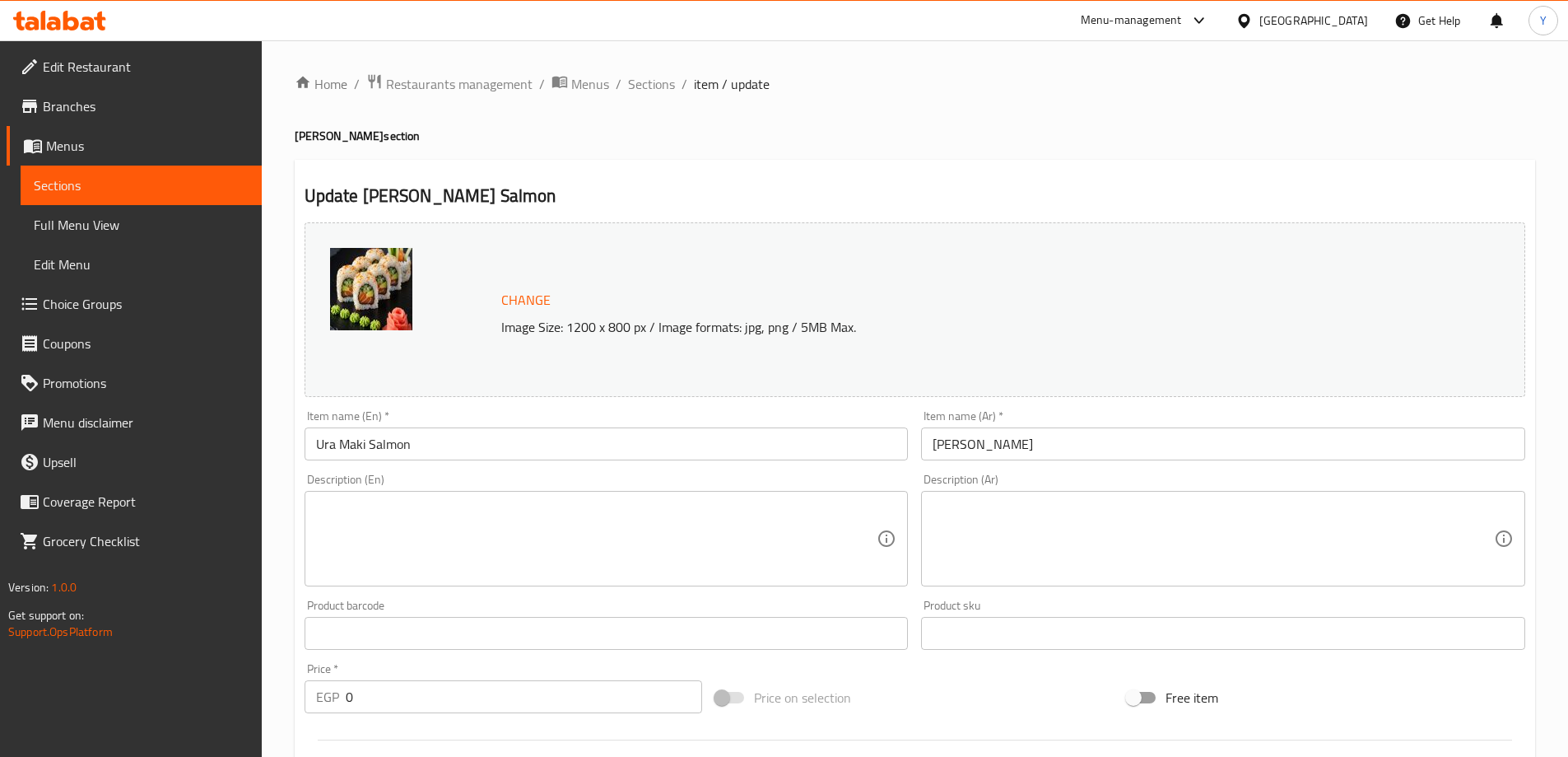
click at [565, 555] on textarea at bounding box center [596, 538] width 561 height 78
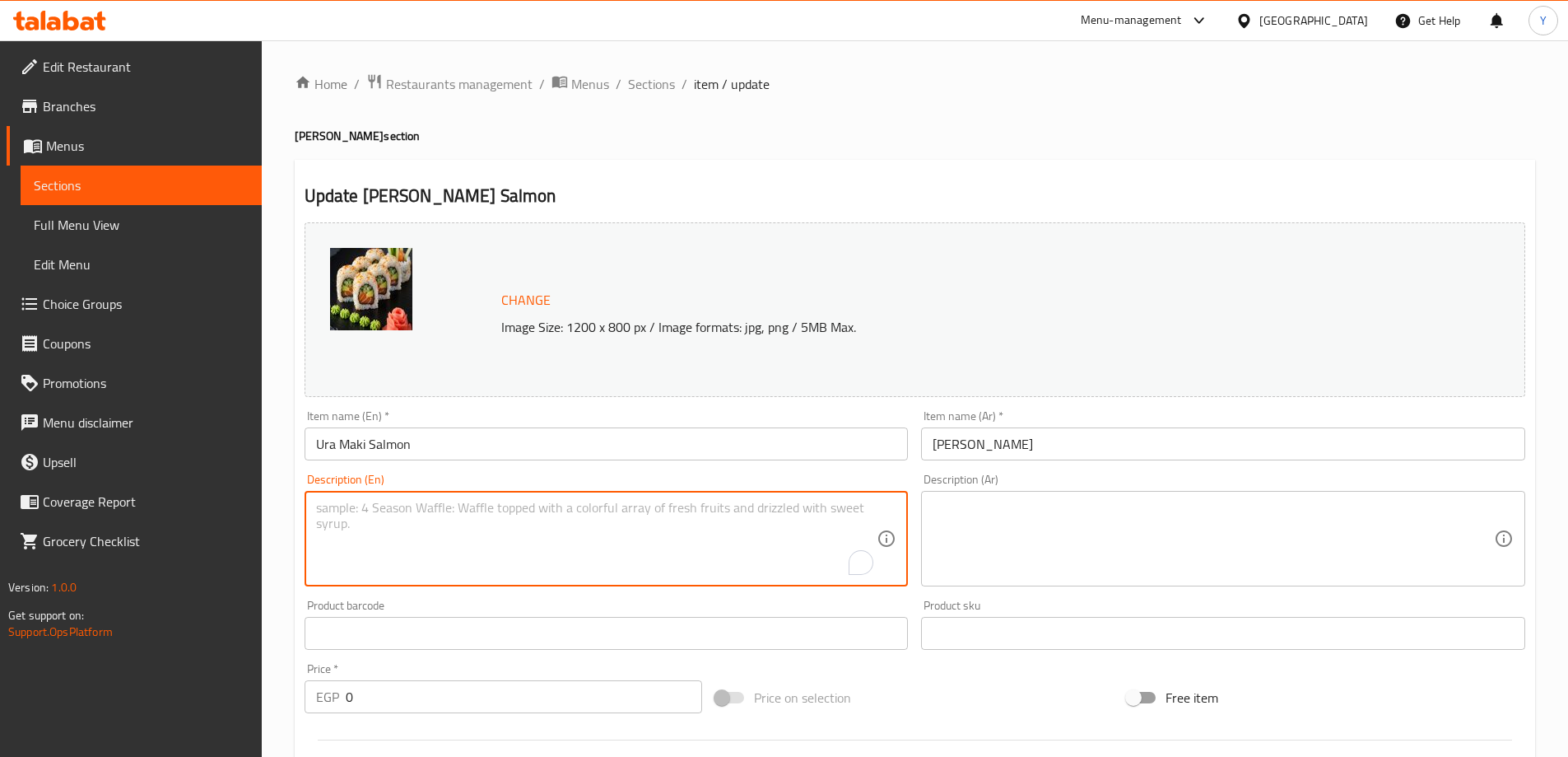
paste textarea "A sushi roll with rice on the outside, filled with fresh salmon."
type textarea "A sushi roll with rice on the outside, filled with fresh salmon."
click at [1247, 517] on textarea at bounding box center [1213, 538] width 561 height 78
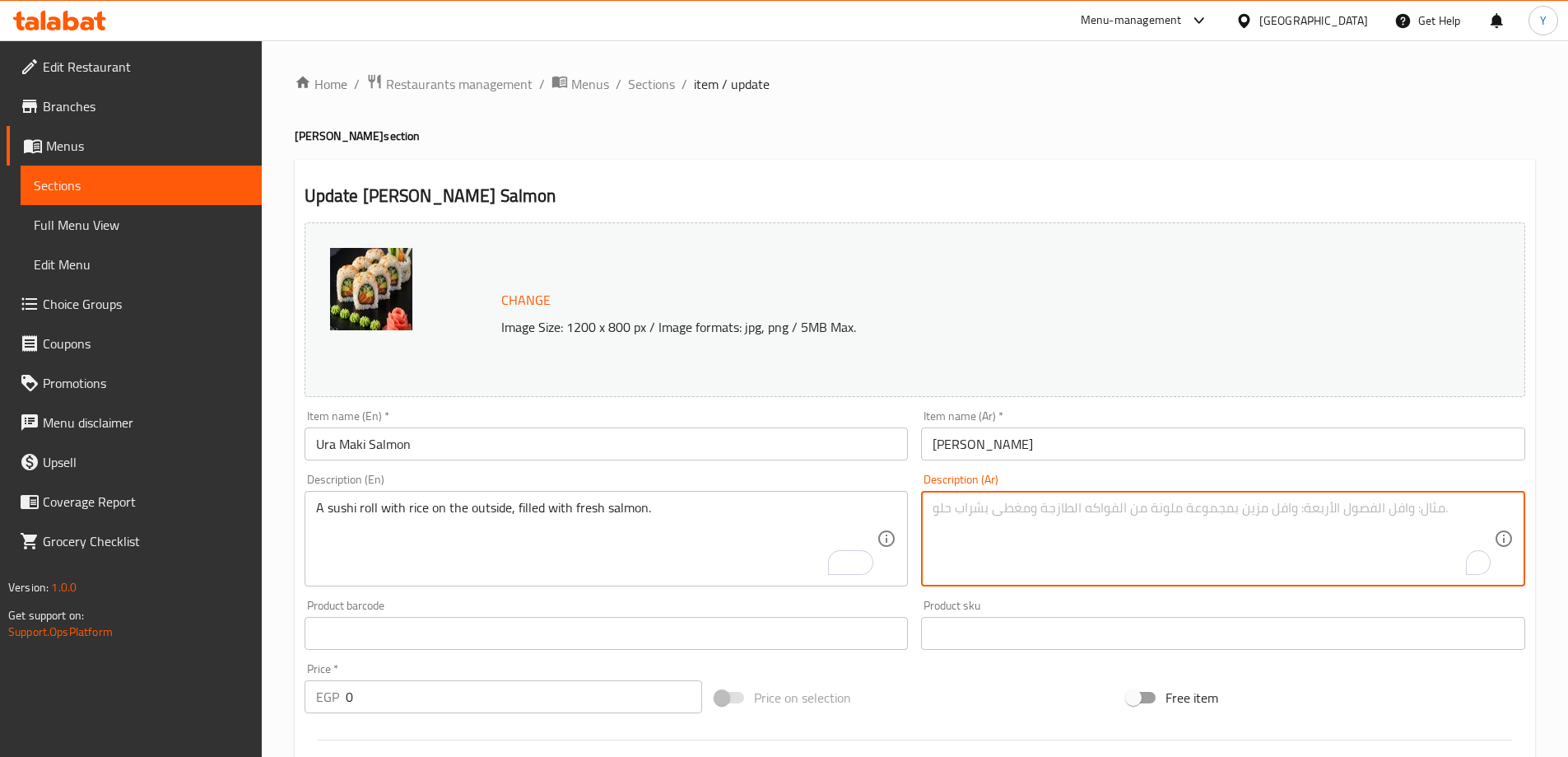
paste textarea "لفائف السوشي مع الأرز على الخارج، محشوة بالسلمون الطازج."
type textarea "رول سوشي مع أرز على الخارج، محشوة بالسلمون الطازج."
click at [1139, 149] on div "Home / Restaurants management / Menus / Sections / item / update Ura Maki secti…" at bounding box center [915, 633] width 1241 height 1119
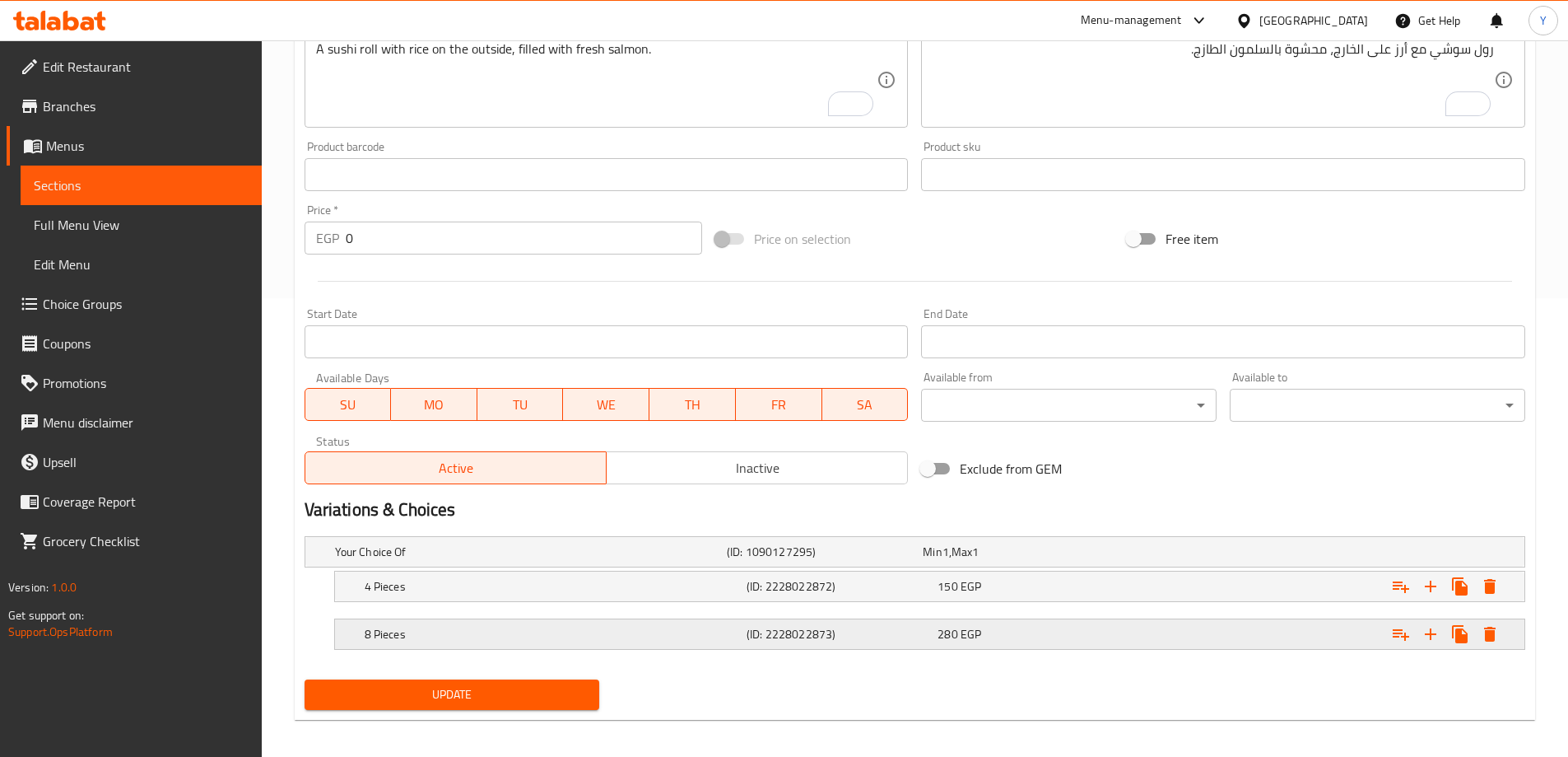
scroll to position [468, 0]
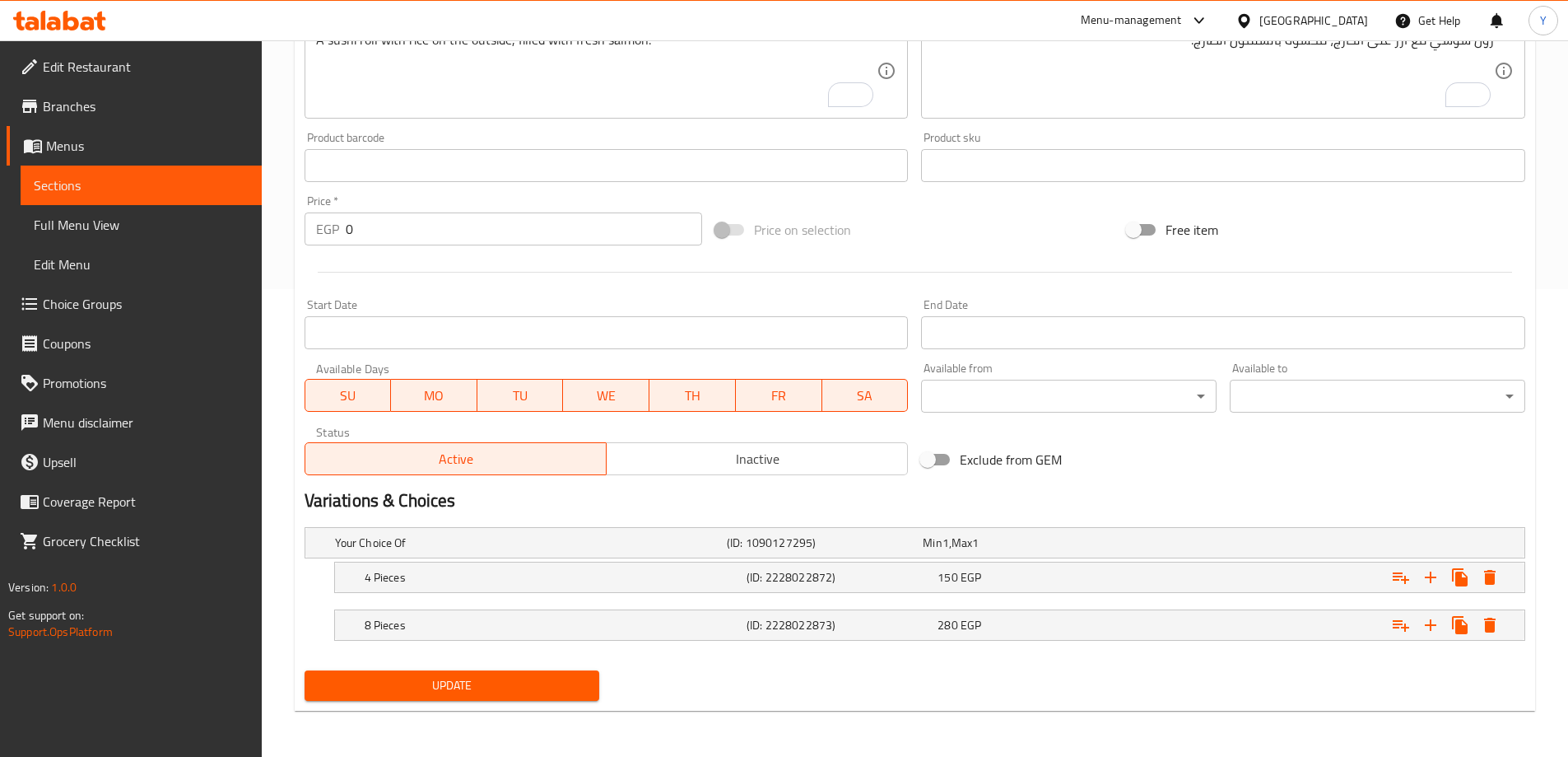
click at [530, 679] on span "Update" at bounding box center [452, 686] width 269 height 21
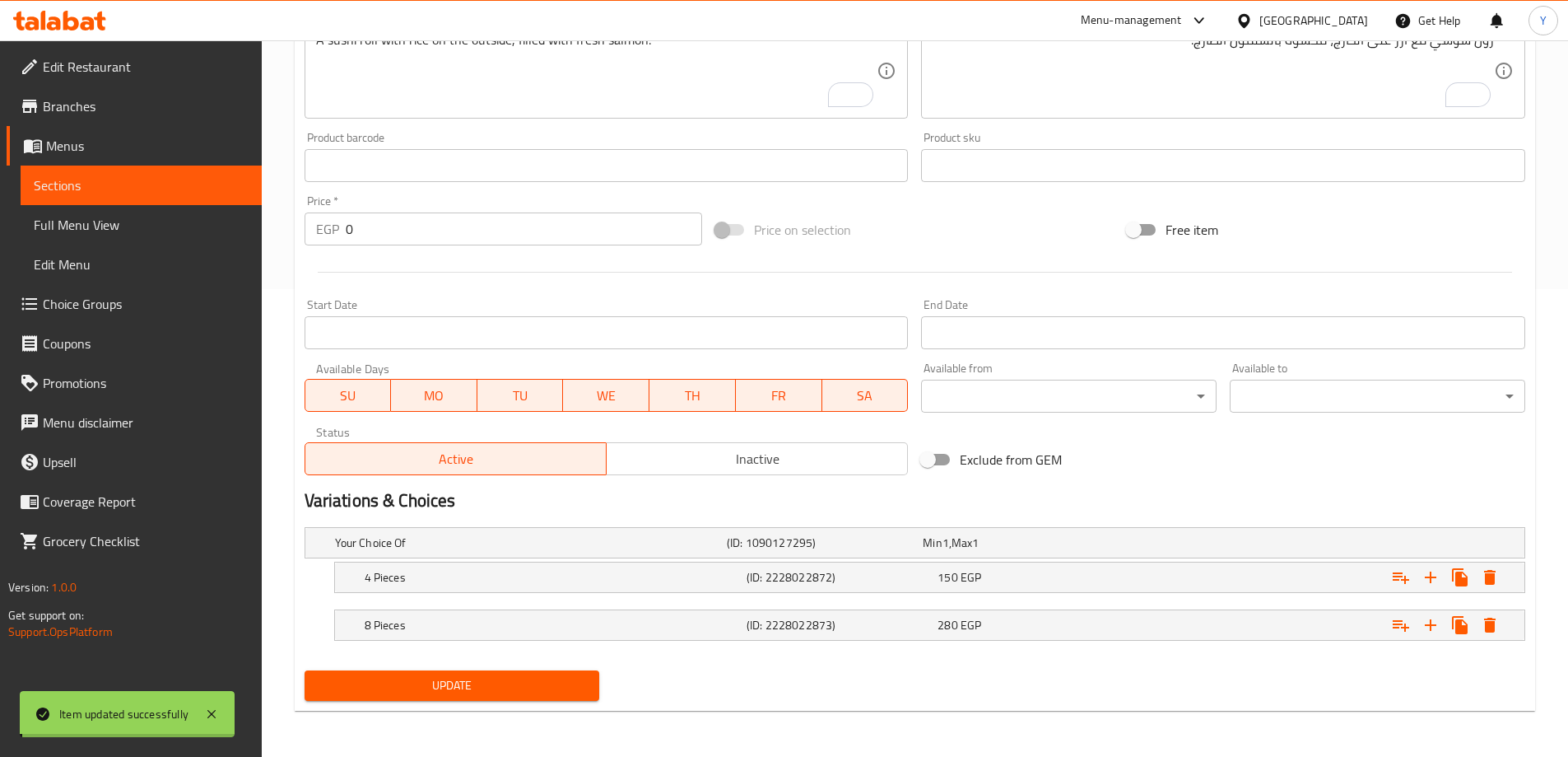
scroll to position [0, 0]
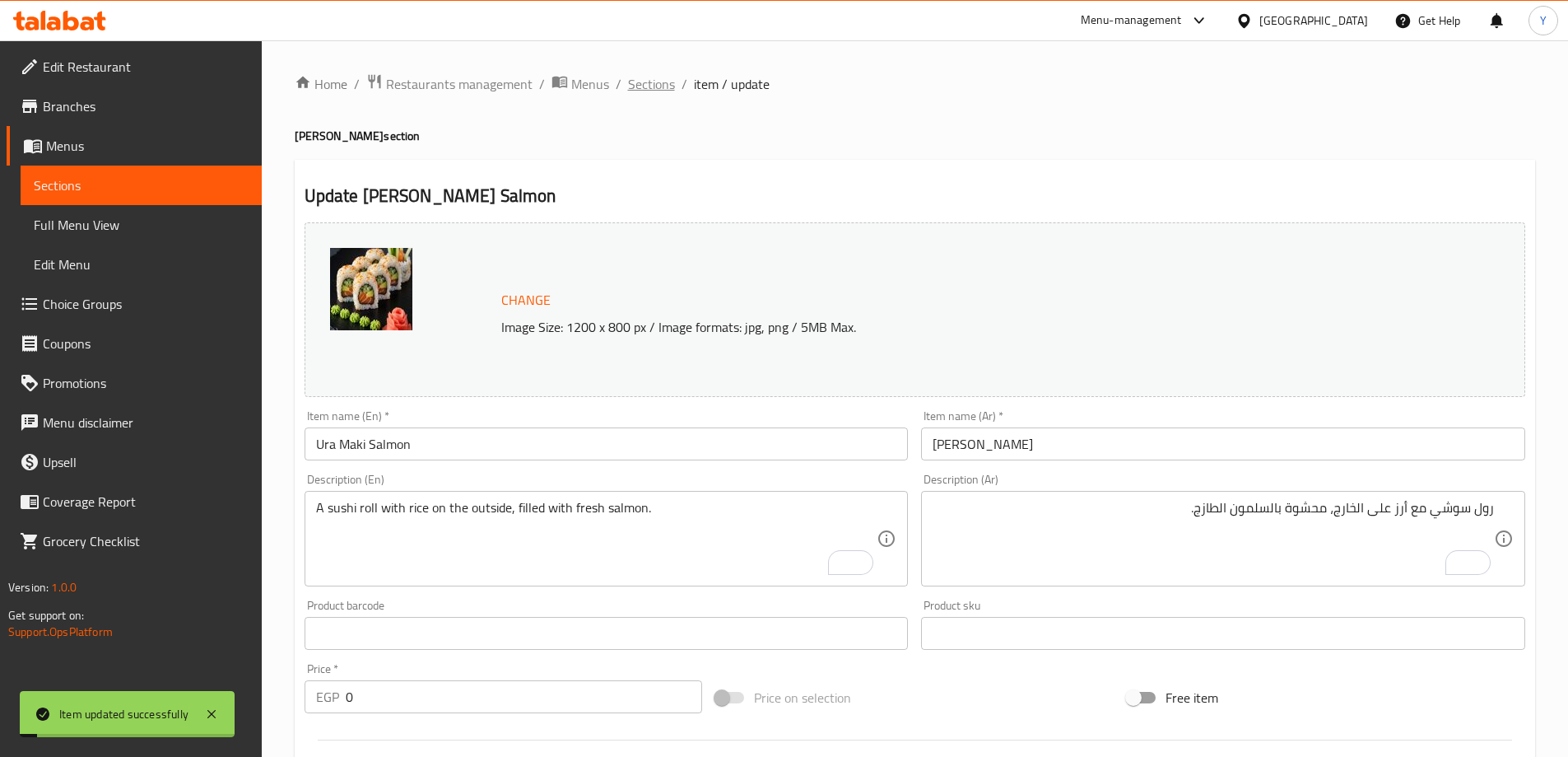
click at [657, 74] on span "Sections" at bounding box center [651, 83] width 47 height 20
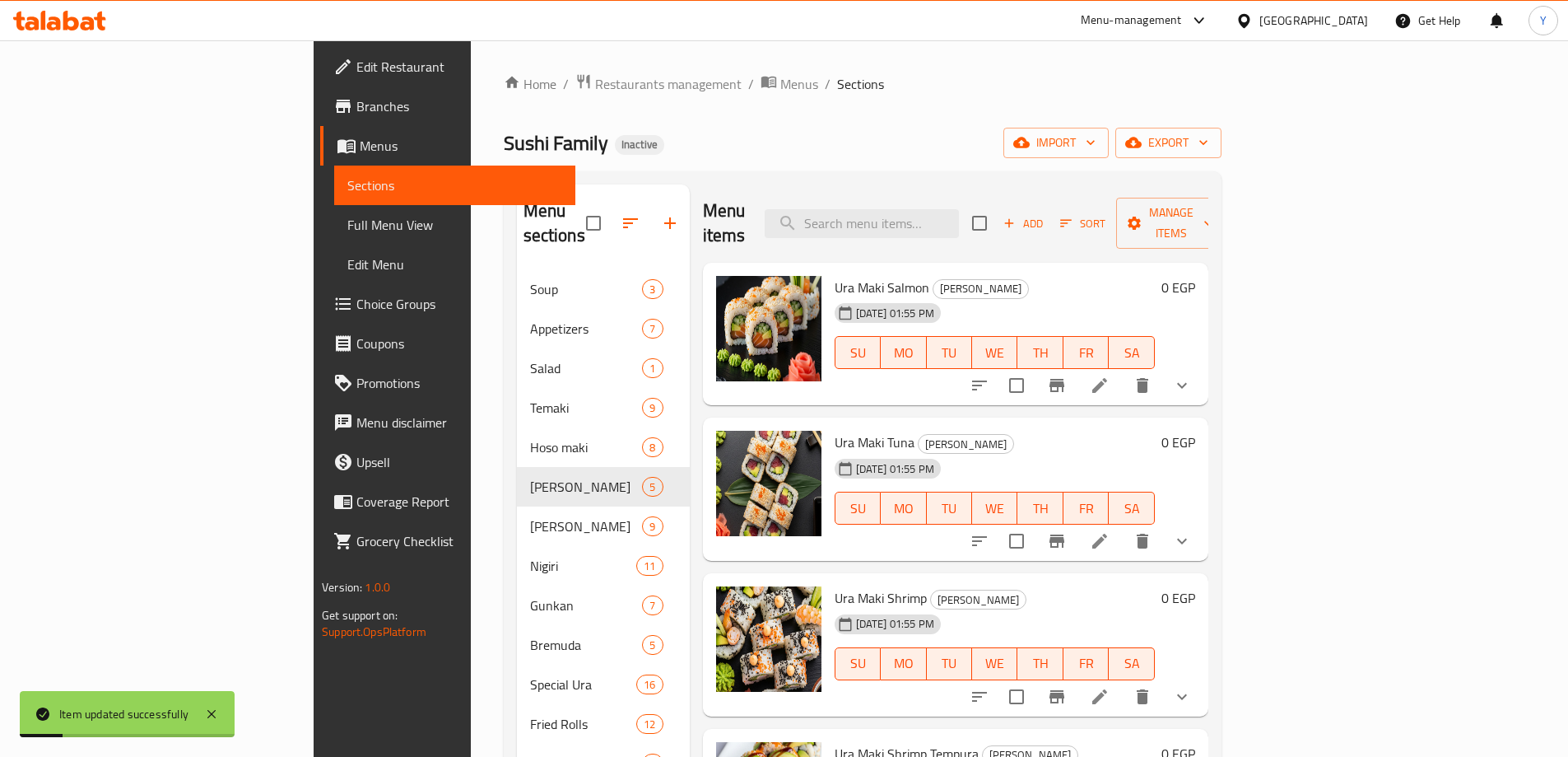
scroll to position [61, 0]
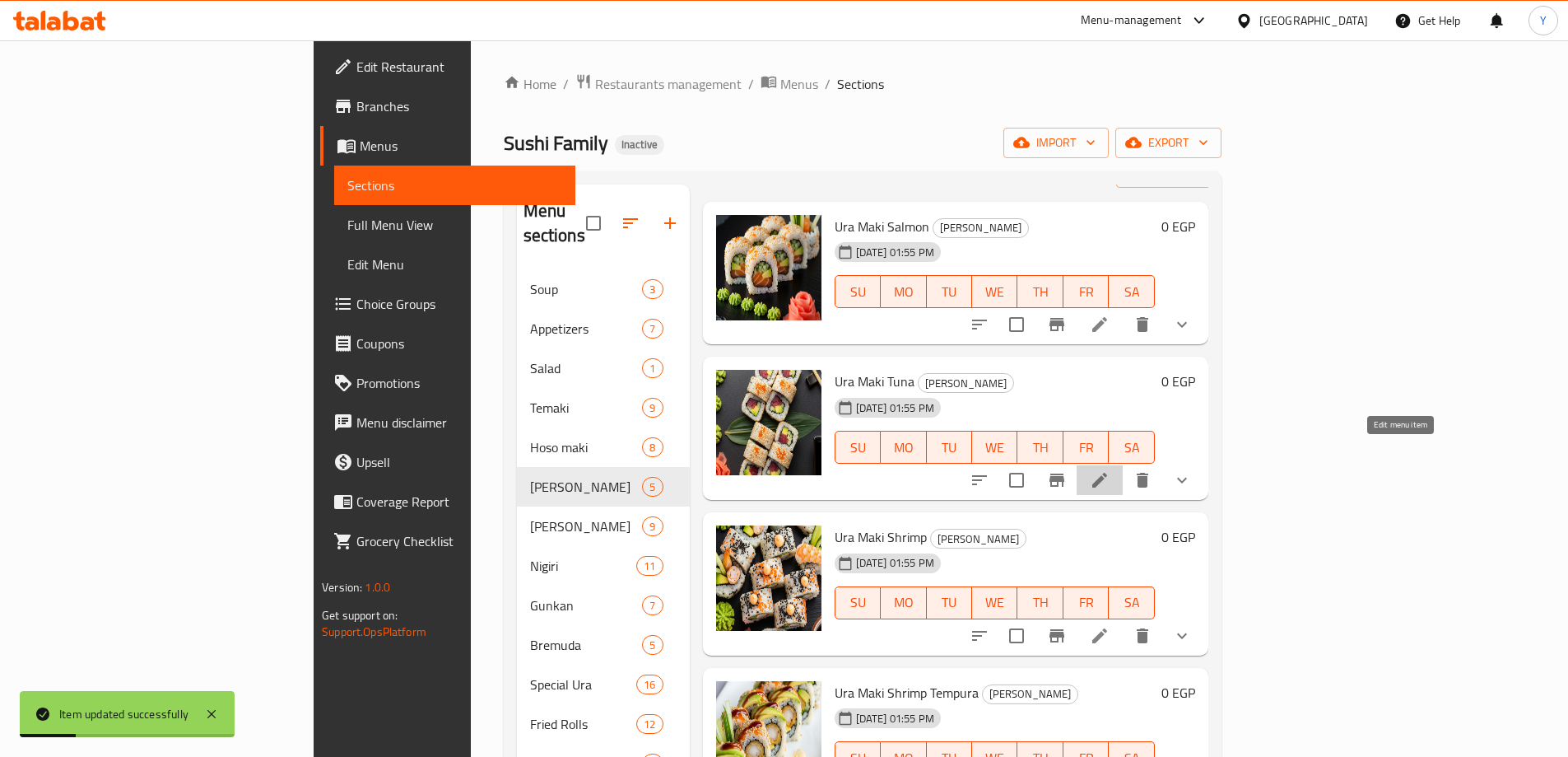
click at [1107, 472] on icon at bounding box center [1099, 479] width 15 height 15
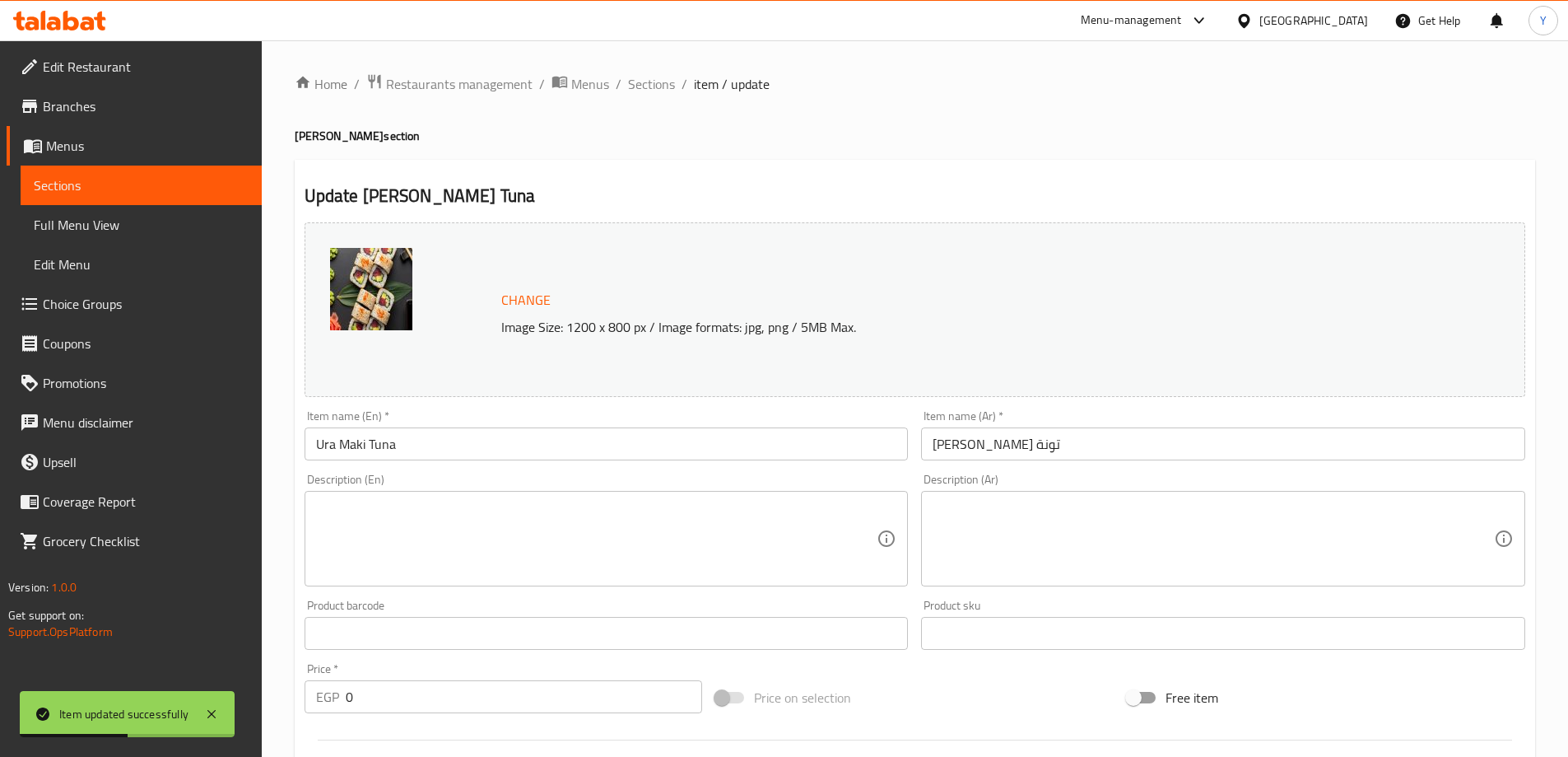
click at [573, 548] on textarea at bounding box center [596, 538] width 561 height 78
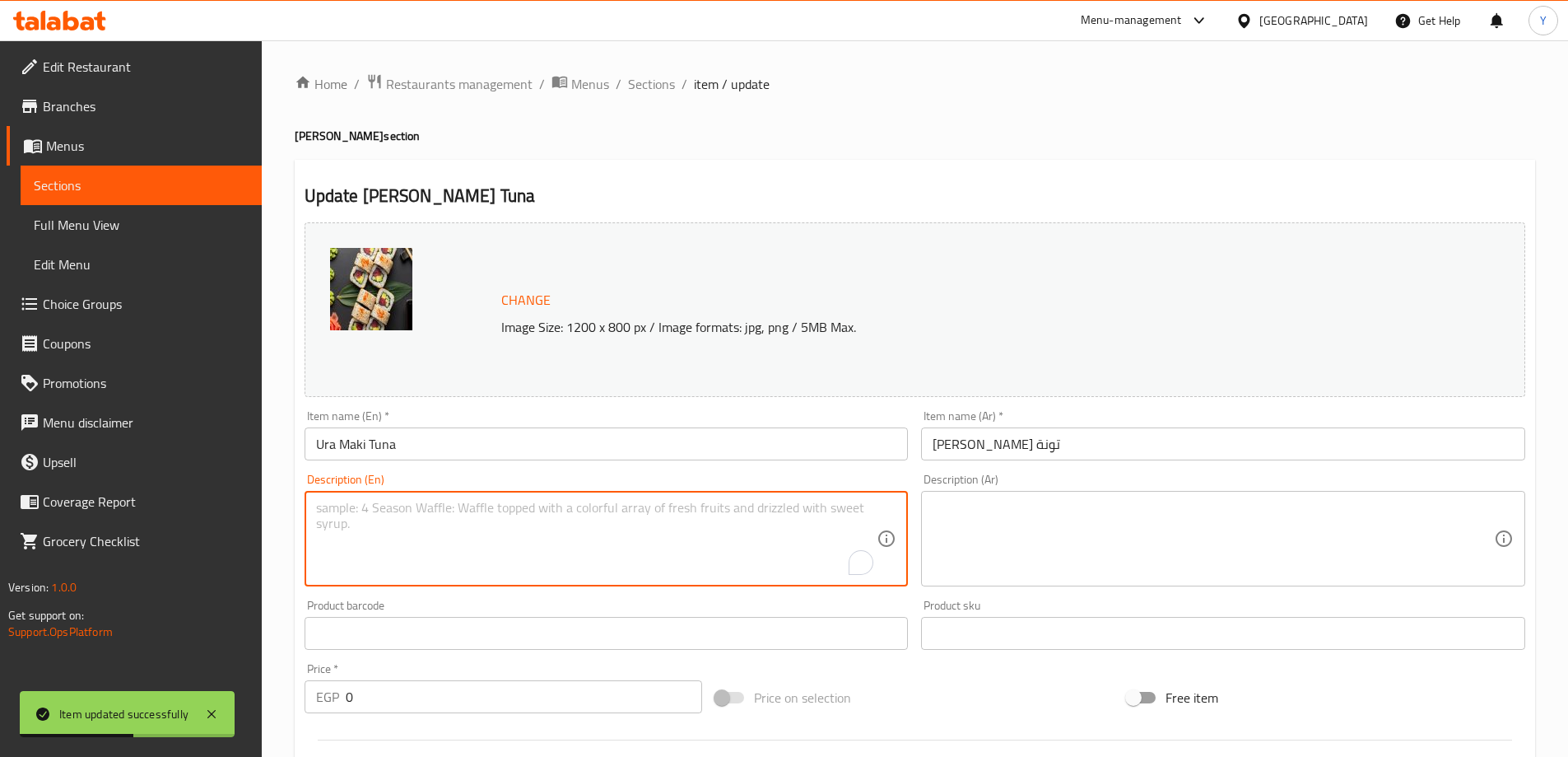
paste textarea "A sushi roll with rice on the outside, filled with fresh tuna."
type textarea "A sushi roll with rice on the outside, filled with fresh tuna."
click at [1252, 555] on textarea at bounding box center [1213, 538] width 561 height 78
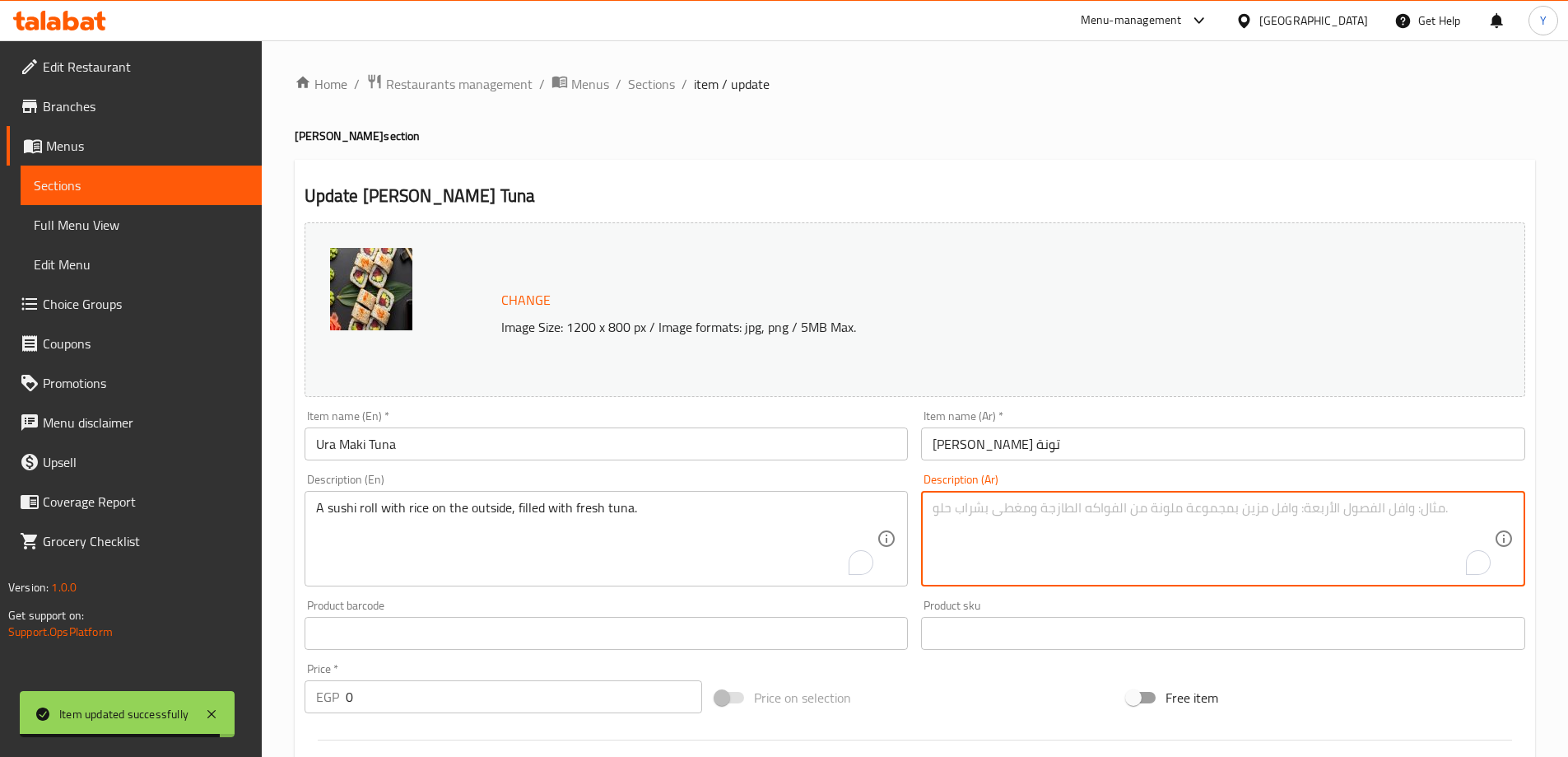
paste textarea "لفائف السوشي مع الأرز على الخارج، محشوة بالتونة الطازجة."
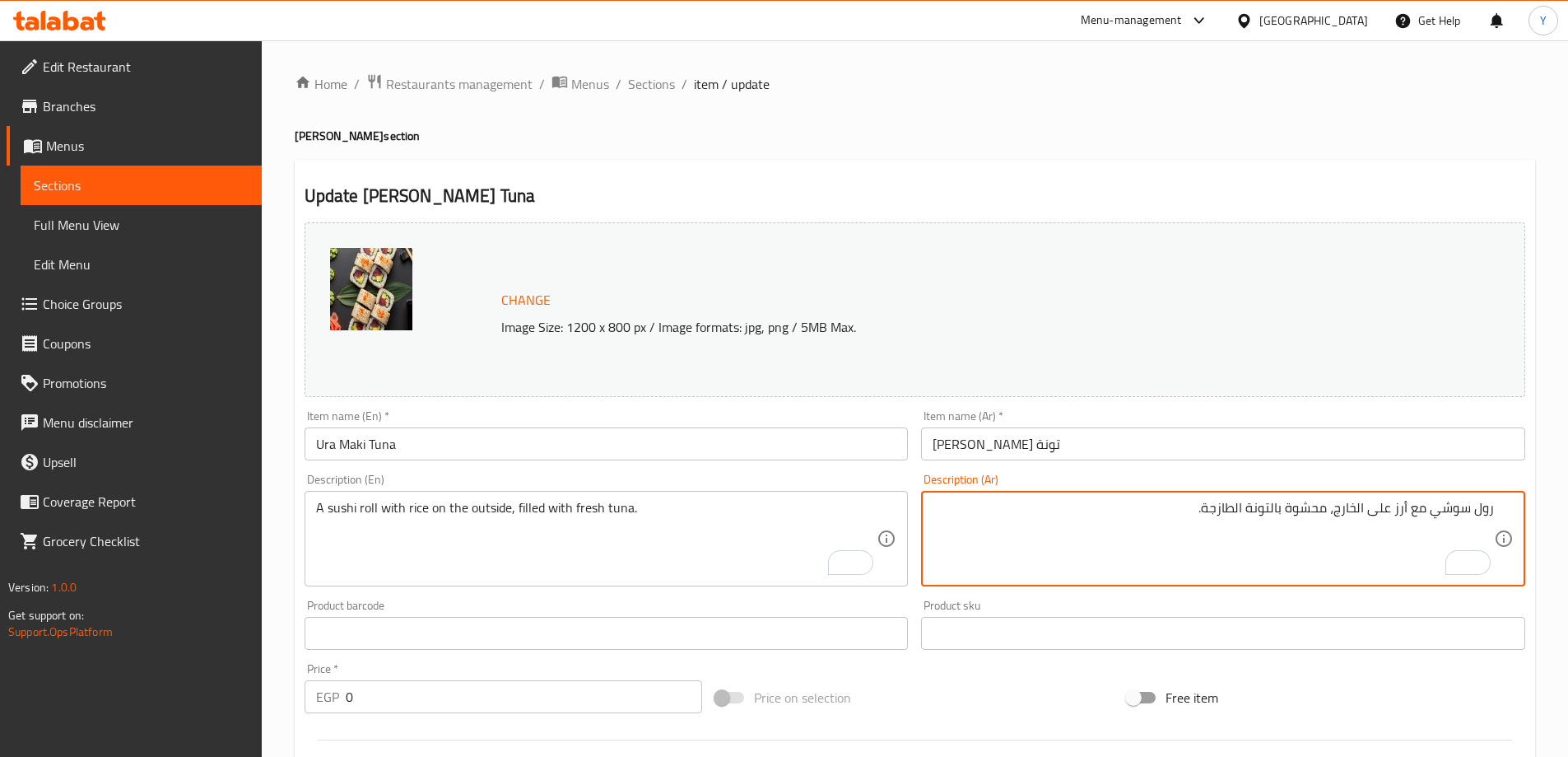
type textarea "رول سوشي مع أرز على الخارج، محشوة بالتونة الطازجة."
click at [1099, 170] on div "Update Ura Maki Tuna Change Image Size: 1200 x 800 px / Image formats: jpg, png…" at bounding box center [915, 669] width 1241 height 1018
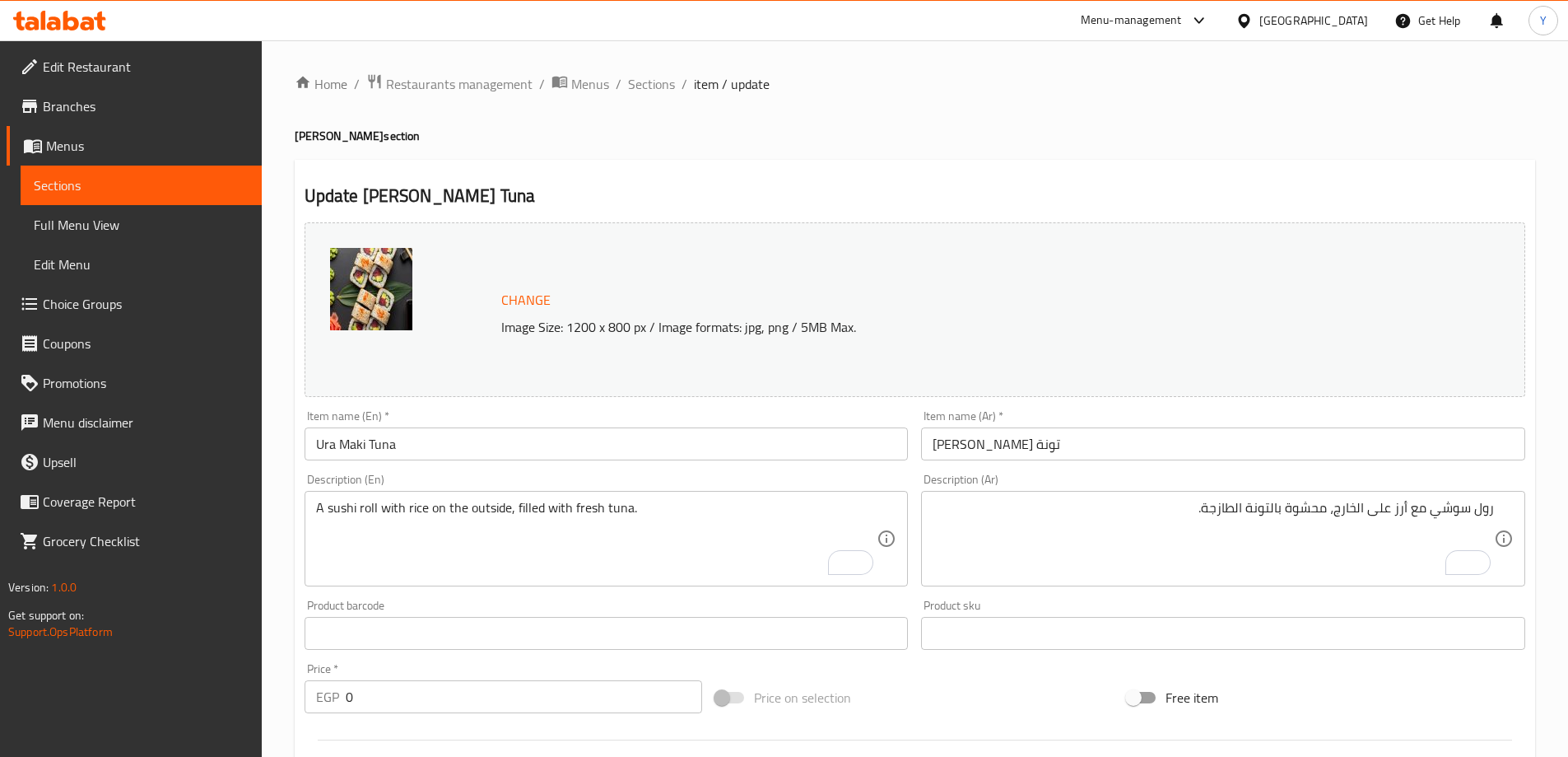
scroll to position [468, 0]
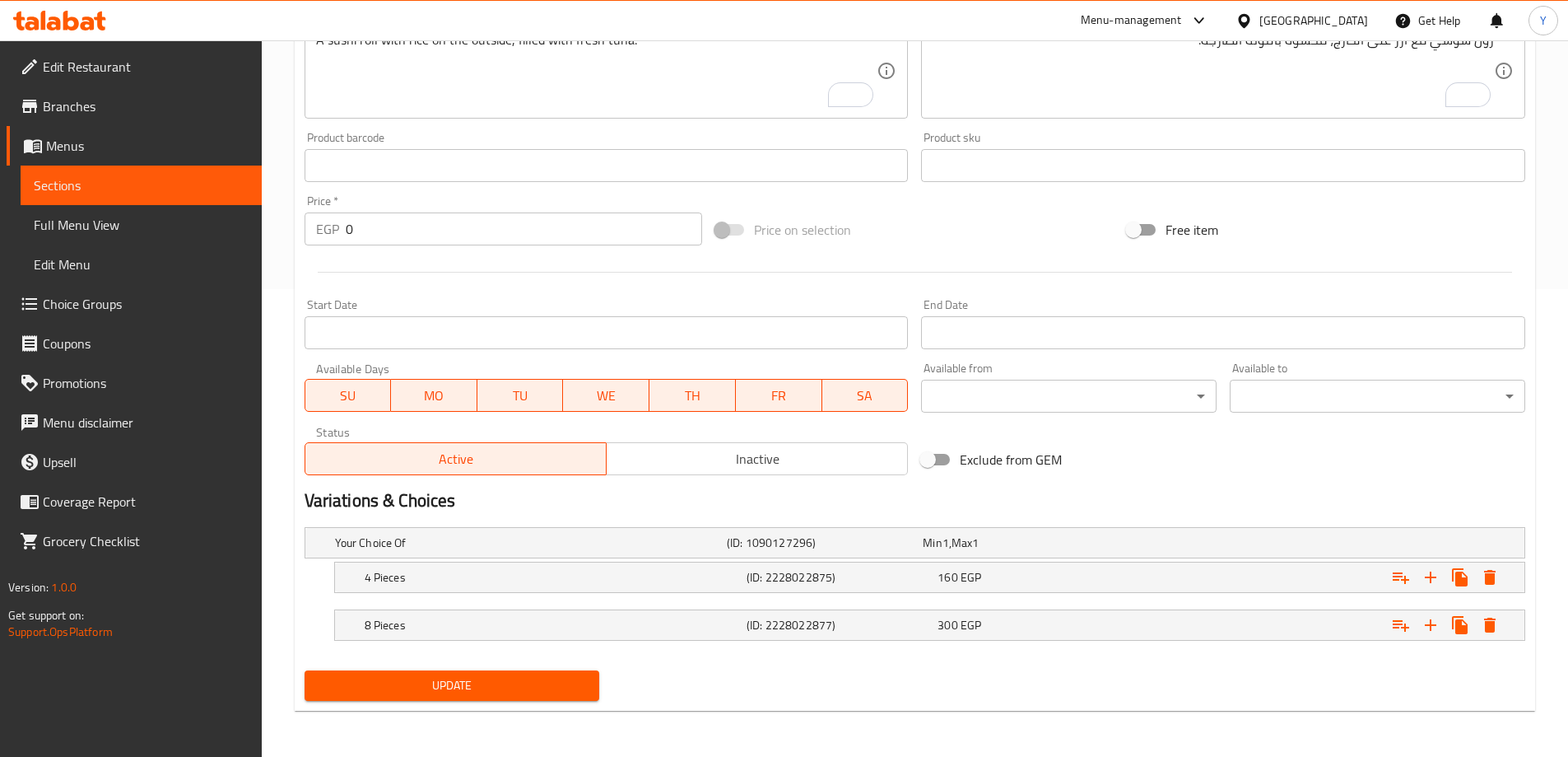
click at [518, 672] on button "Update" at bounding box center [452, 686] width 296 height 31
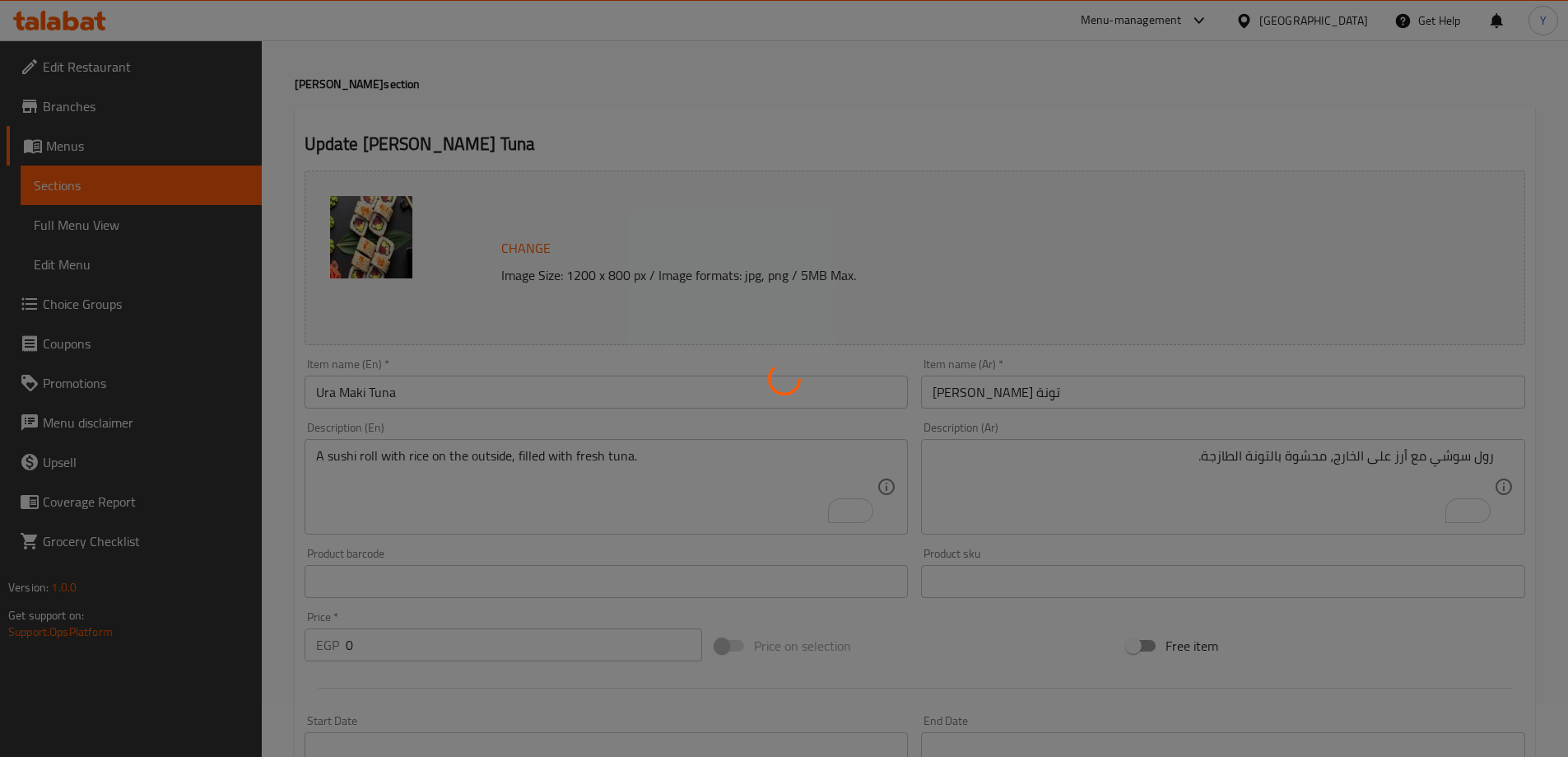
scroll to position [0, 0]
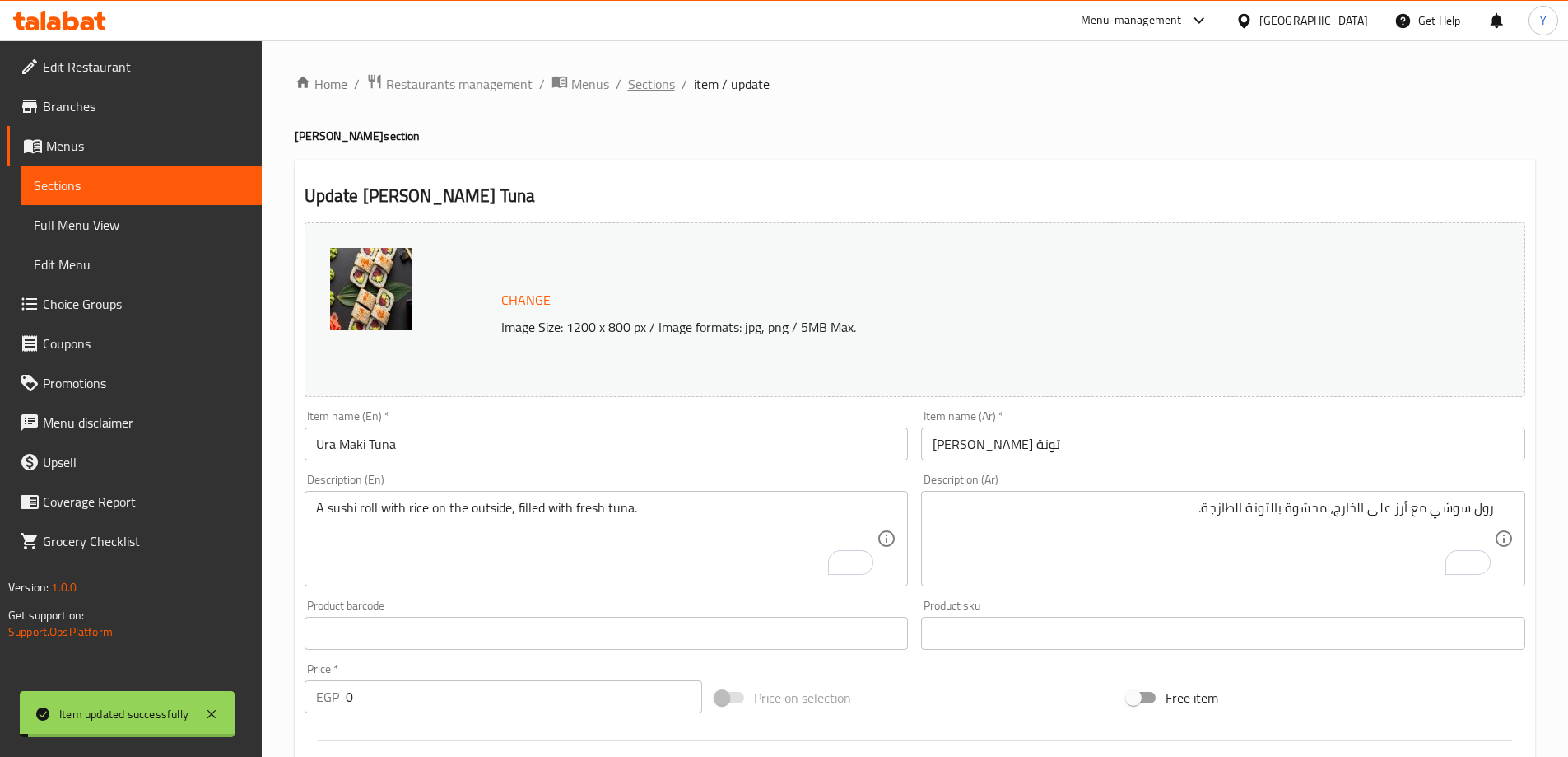
click at [643, 93] on span "Sections" at bounding box center [651, 83] width 47 height 20
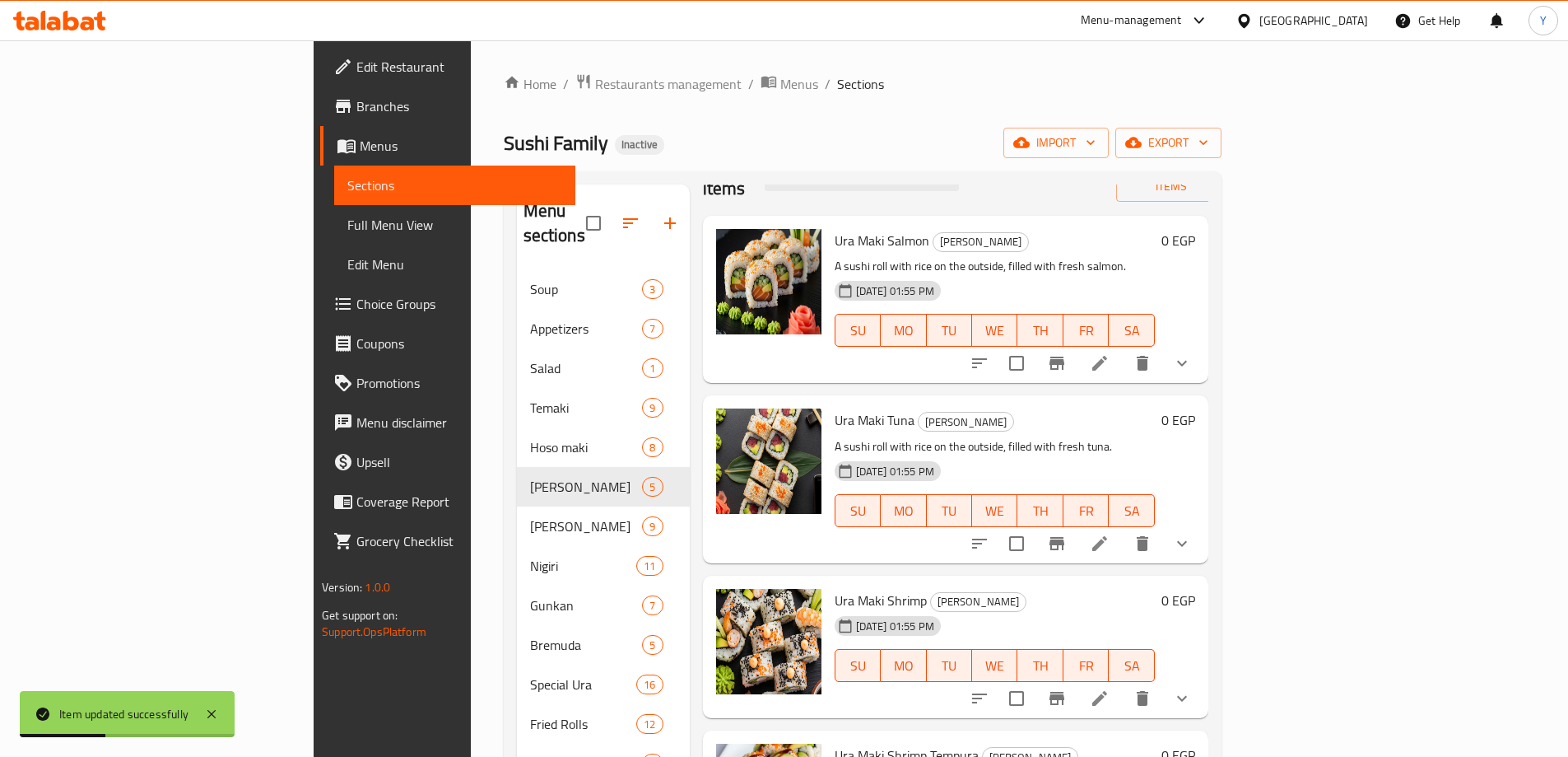
scroll to position [111, 0]
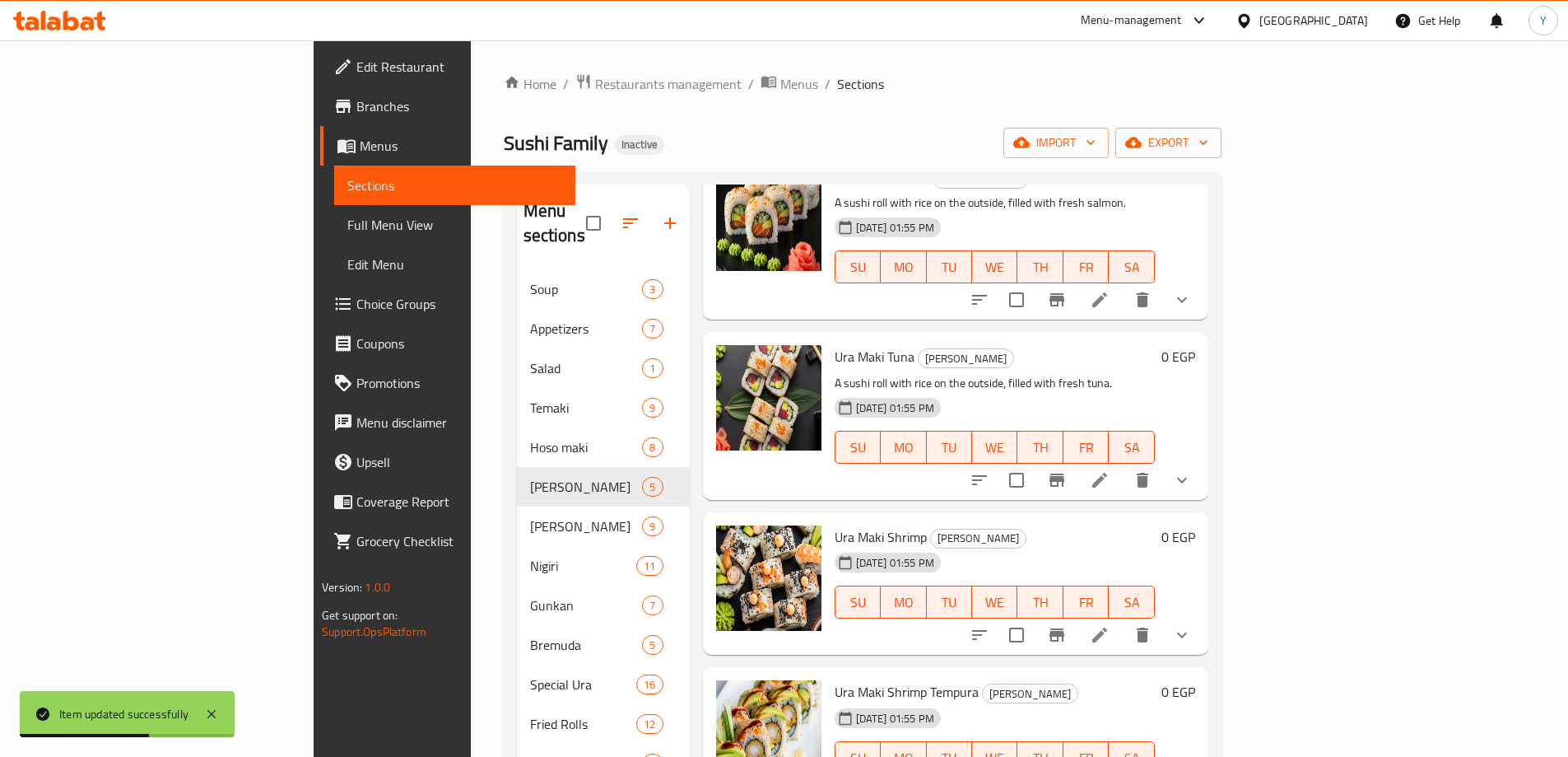
click at [1122, 620] on li at bounding box center [1100, 634] width 46 height 30
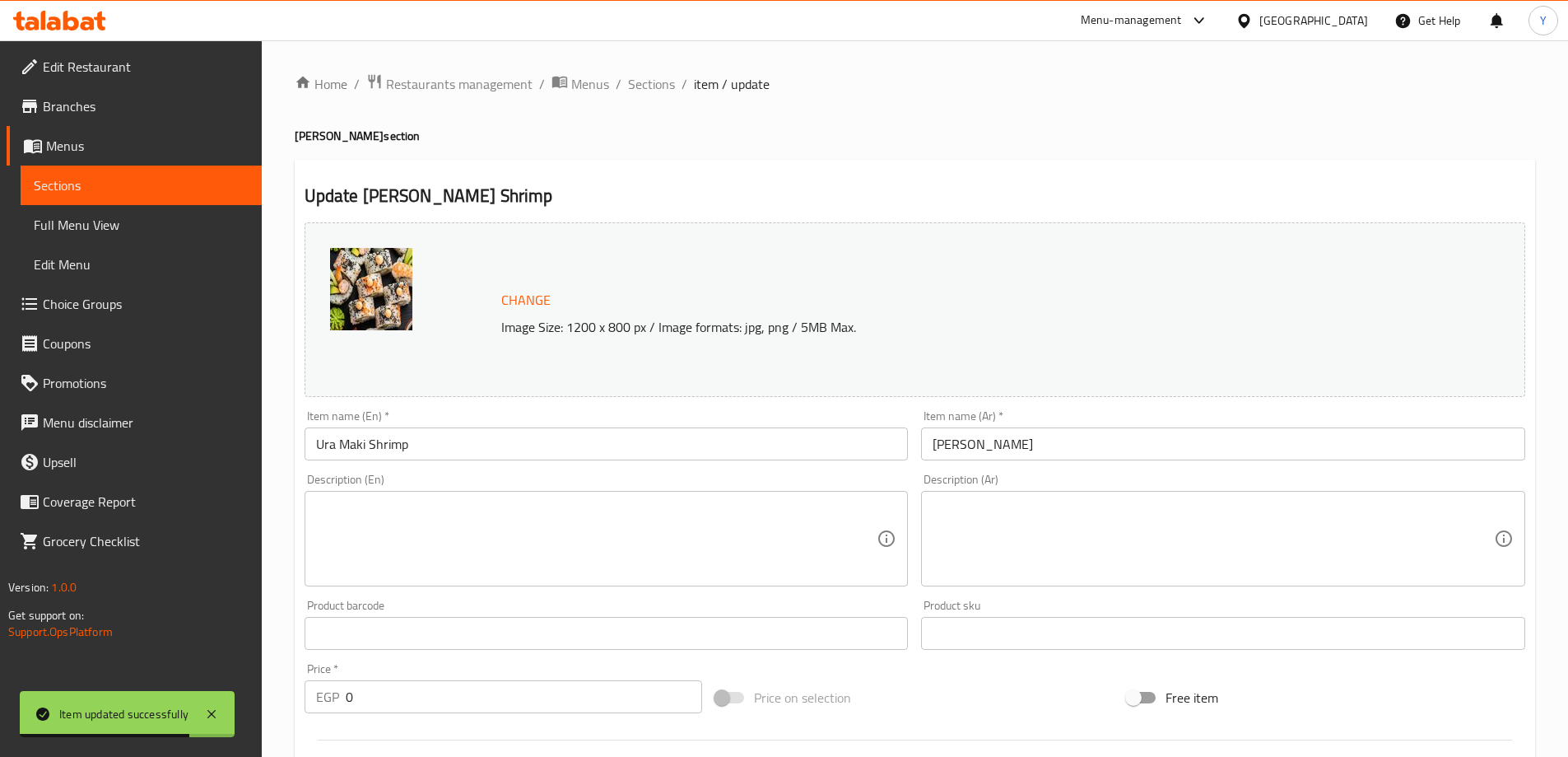
click at [928, 467] on div "Description (Ar) Description (Ar)" at bounding box center [1223, 530] width 618 height 126
click at [654, 547] on textarea at bounding box center [596, 538] width 561 height 78
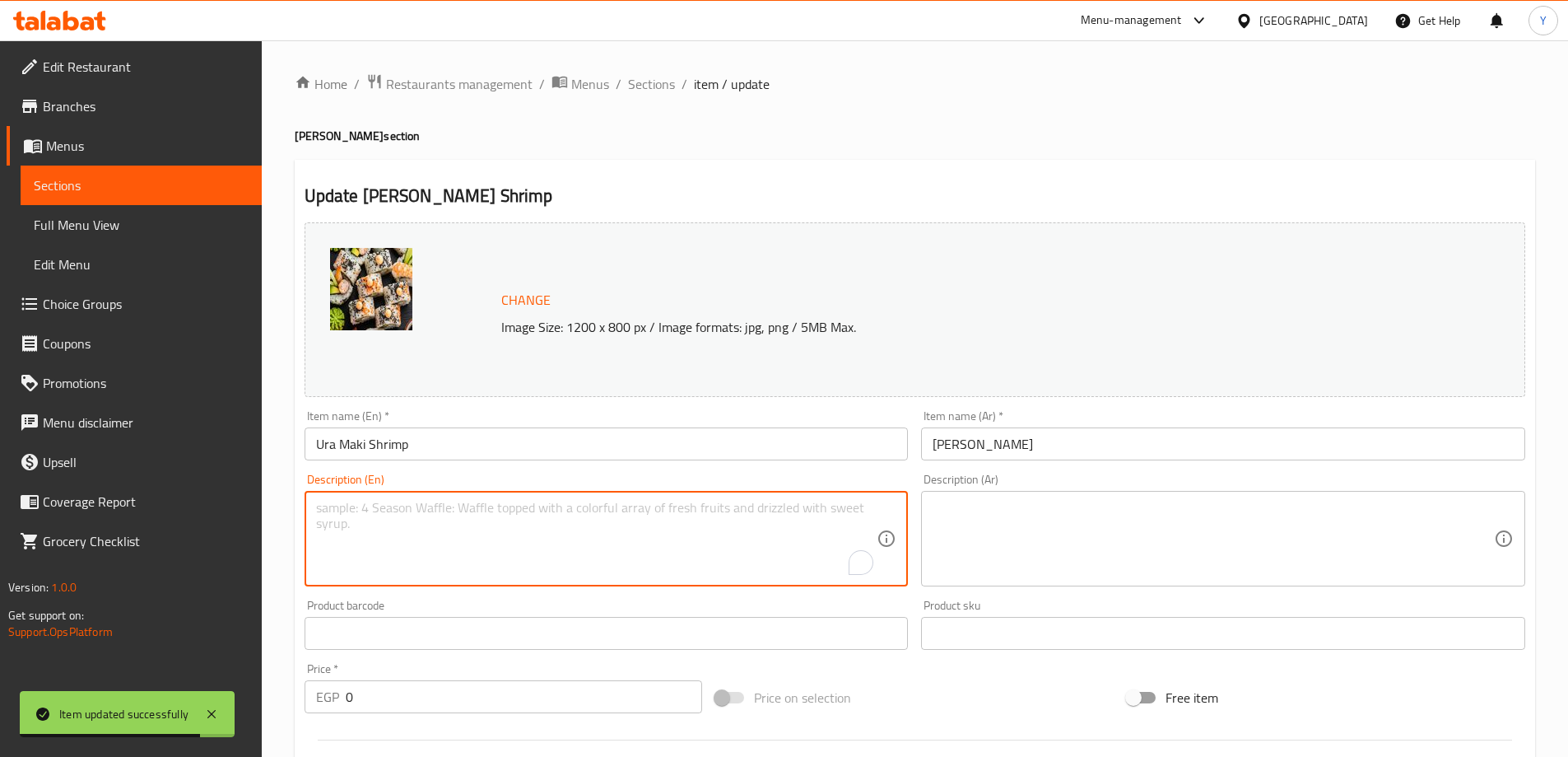
paste textarea "A sushi roll with rice on the outside, filled with cooked shrimp."
type textarea "A sushi roll with rice on the outside, filled with cooked shrimp."
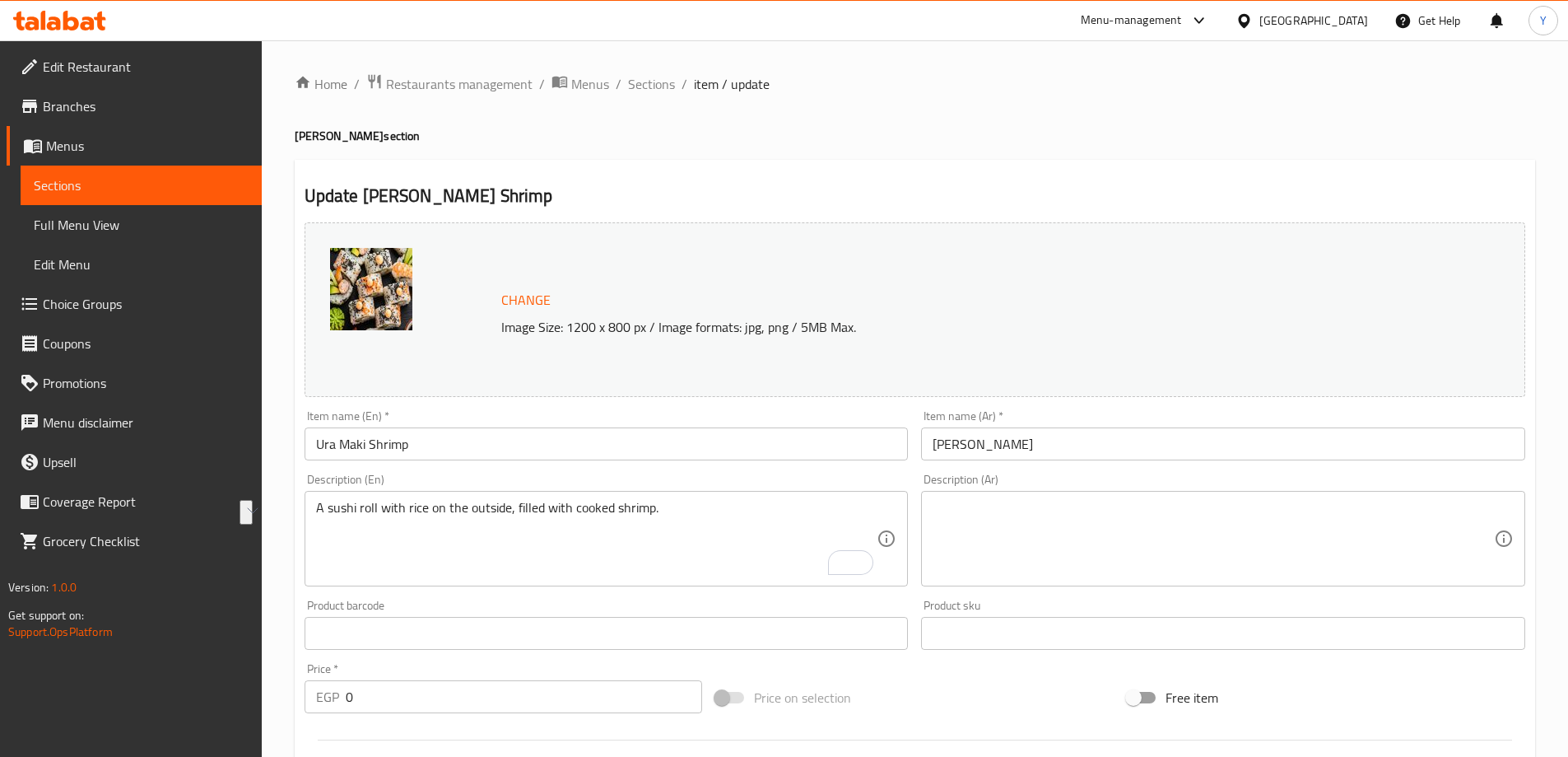
click at [1431, 532] on textarea at bounding box center [1213, 538] width 561 height 78
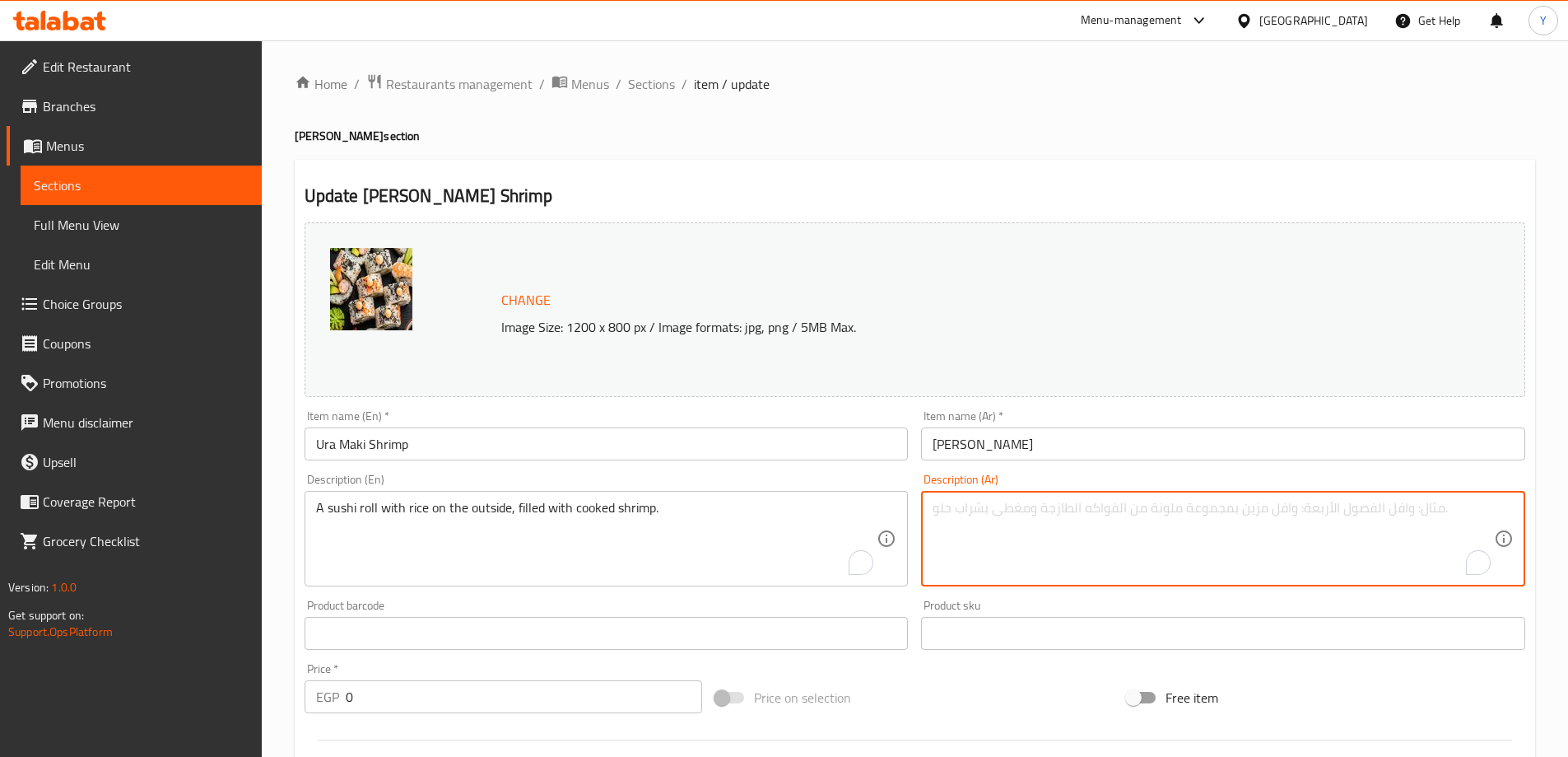
paste textarea "لفائف السوشي مع الأرز على الخارج، محشوة بالجمبري المطبوخ."
type textarea "رول سوشي مع الأرز على الخارج، محشوة بالجمبري المطبوخ."
click at [1266, 141] on h4 "Ura Maki section" at bounding box center [915, 135] width 1241 height 16
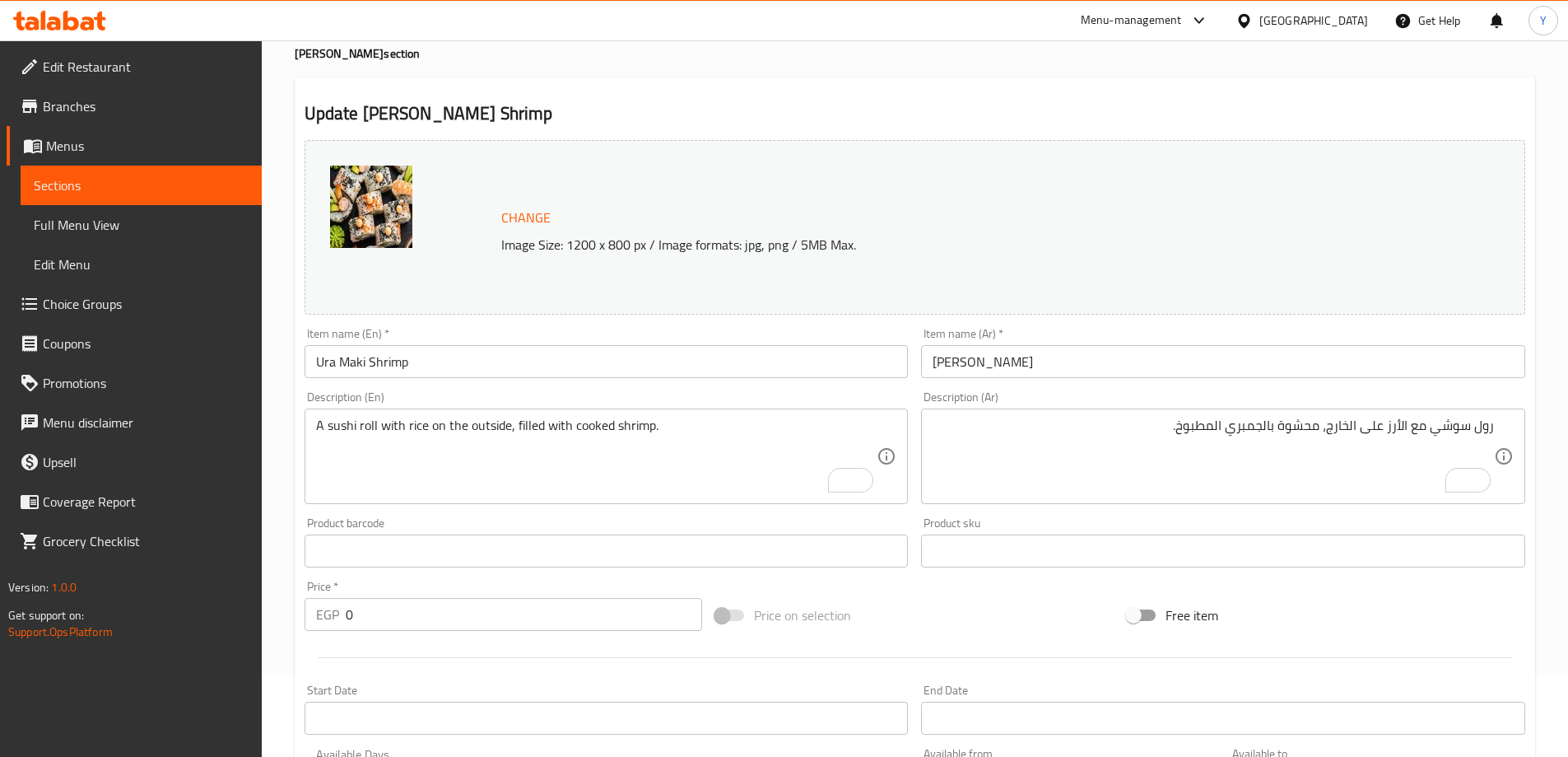
scroll to position [468, 0]
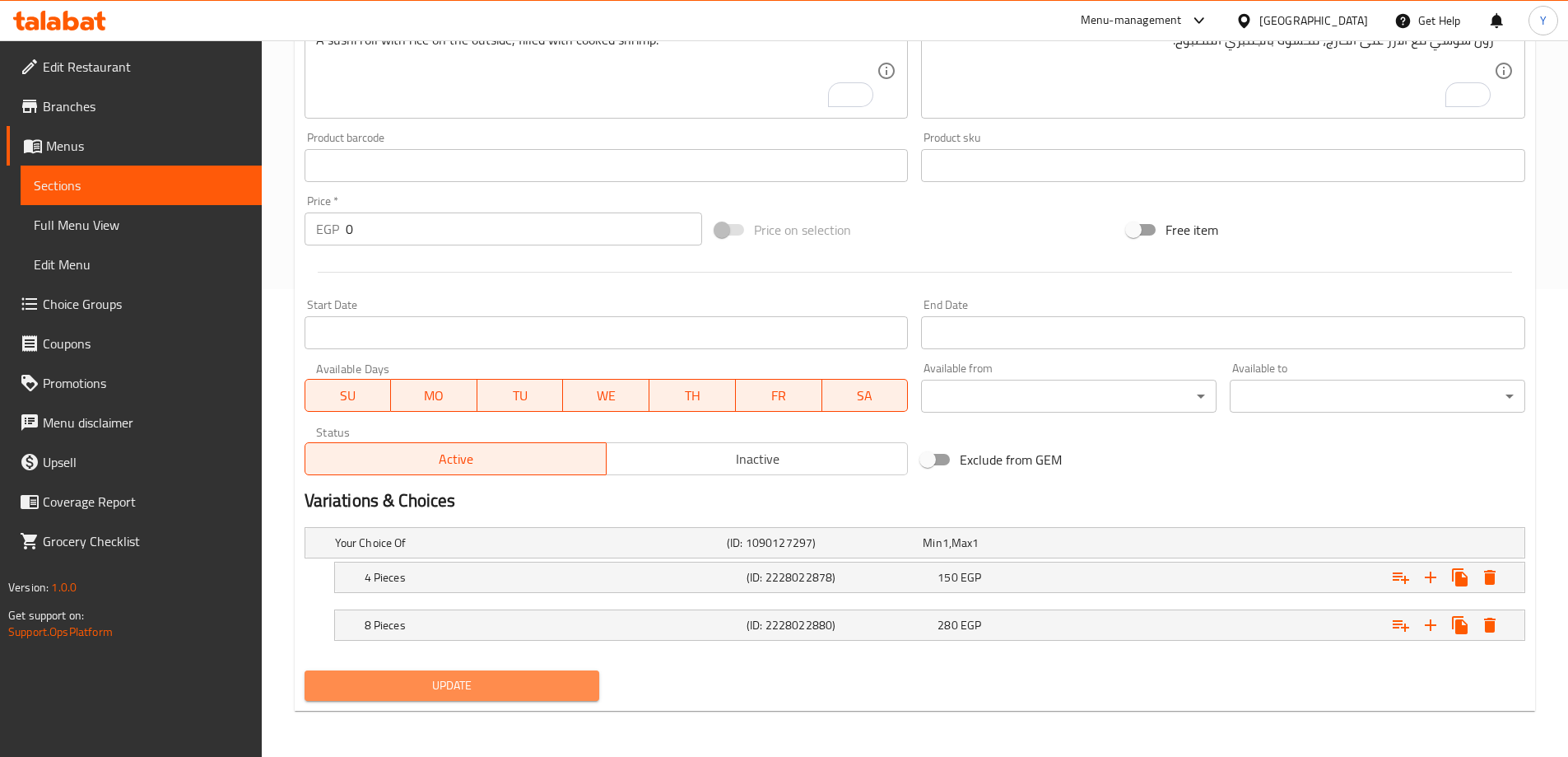
click at [518, 682] on span "Update" at bounding box center [452, 686] width 269 height 21
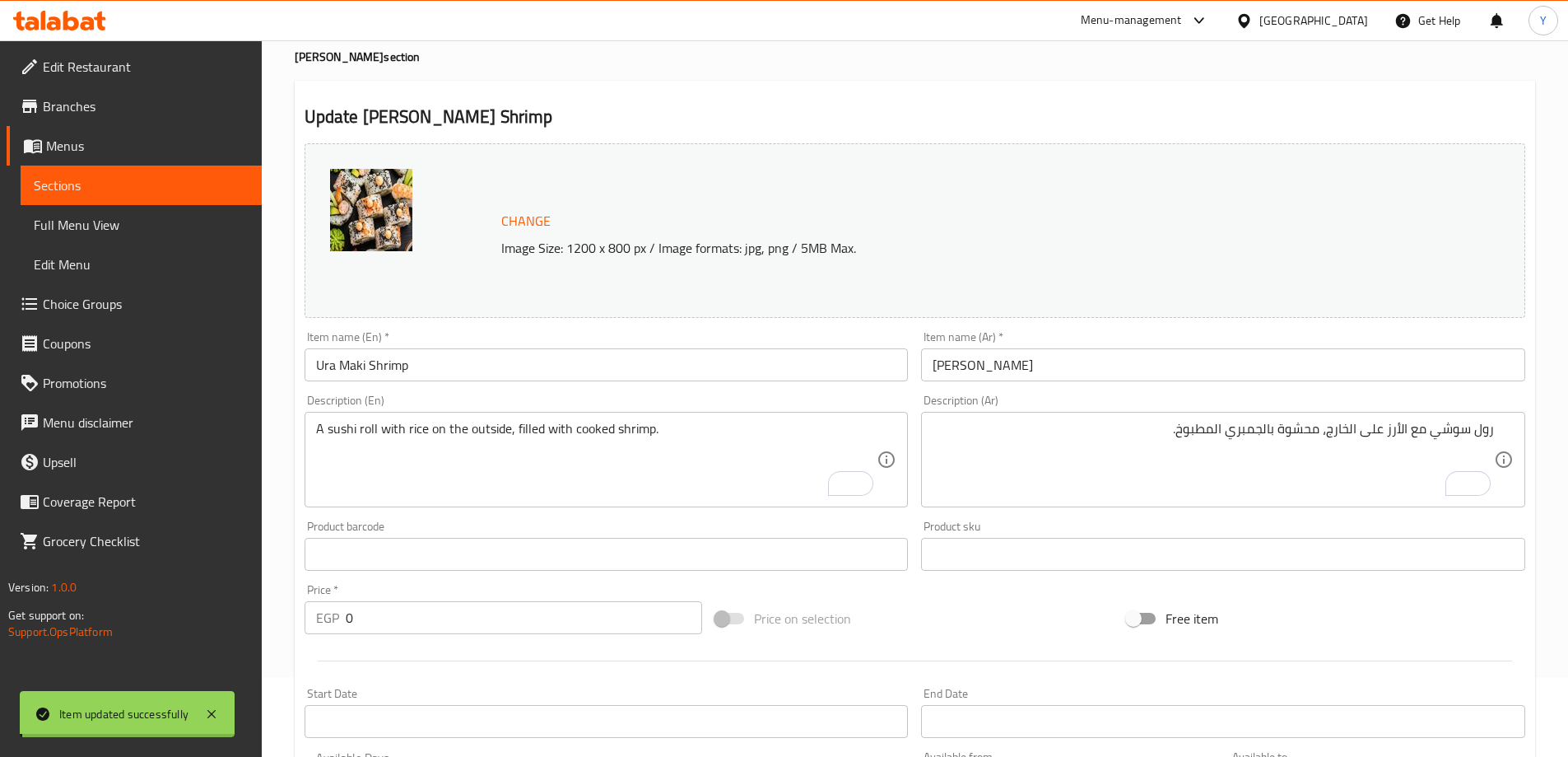
scroll to position [0, 0]
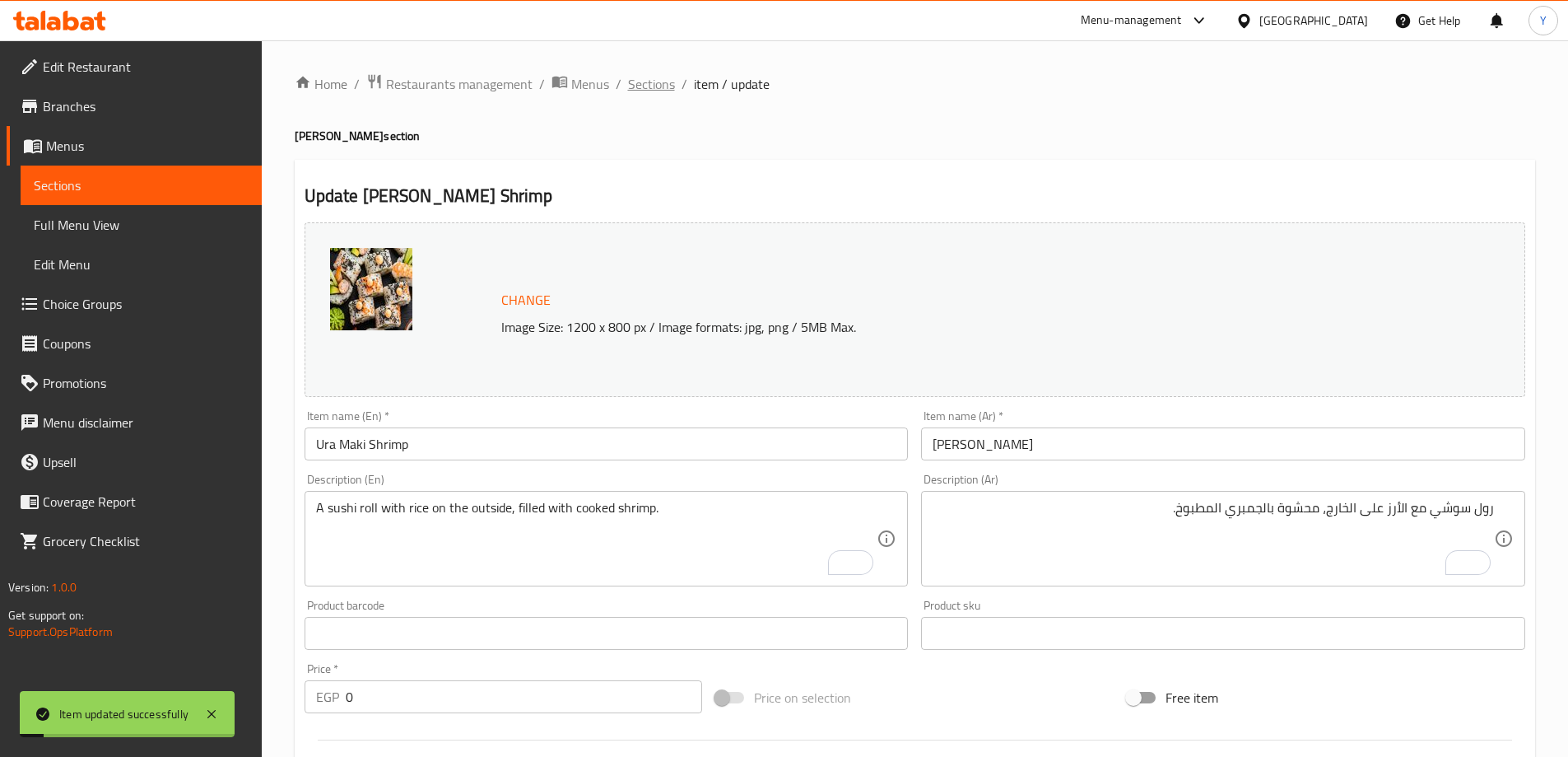
click at [644, 94] on span "Sections" at bounding box center [651, 83] width 47 height 20
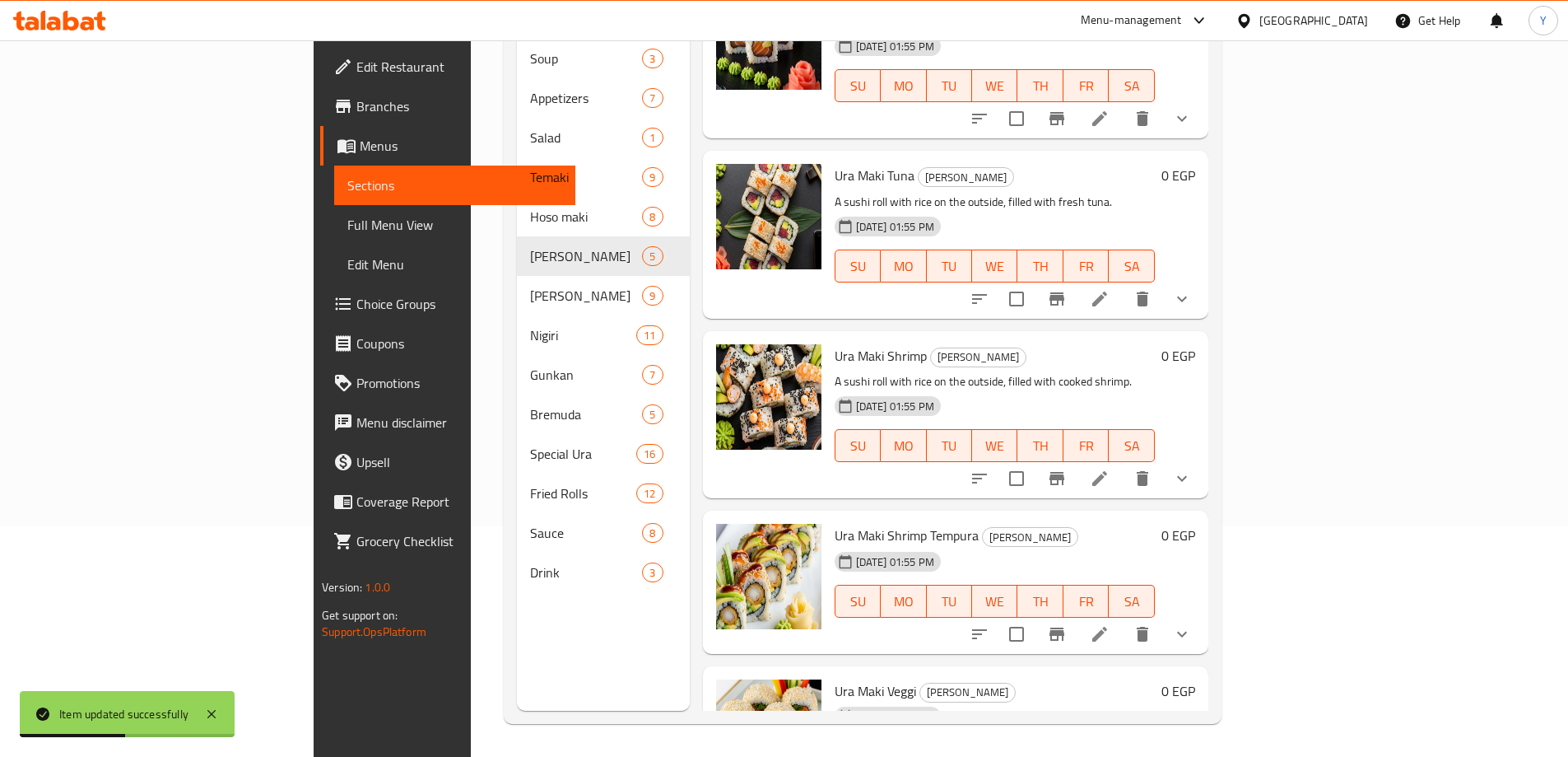
scroll to position [135, 0]
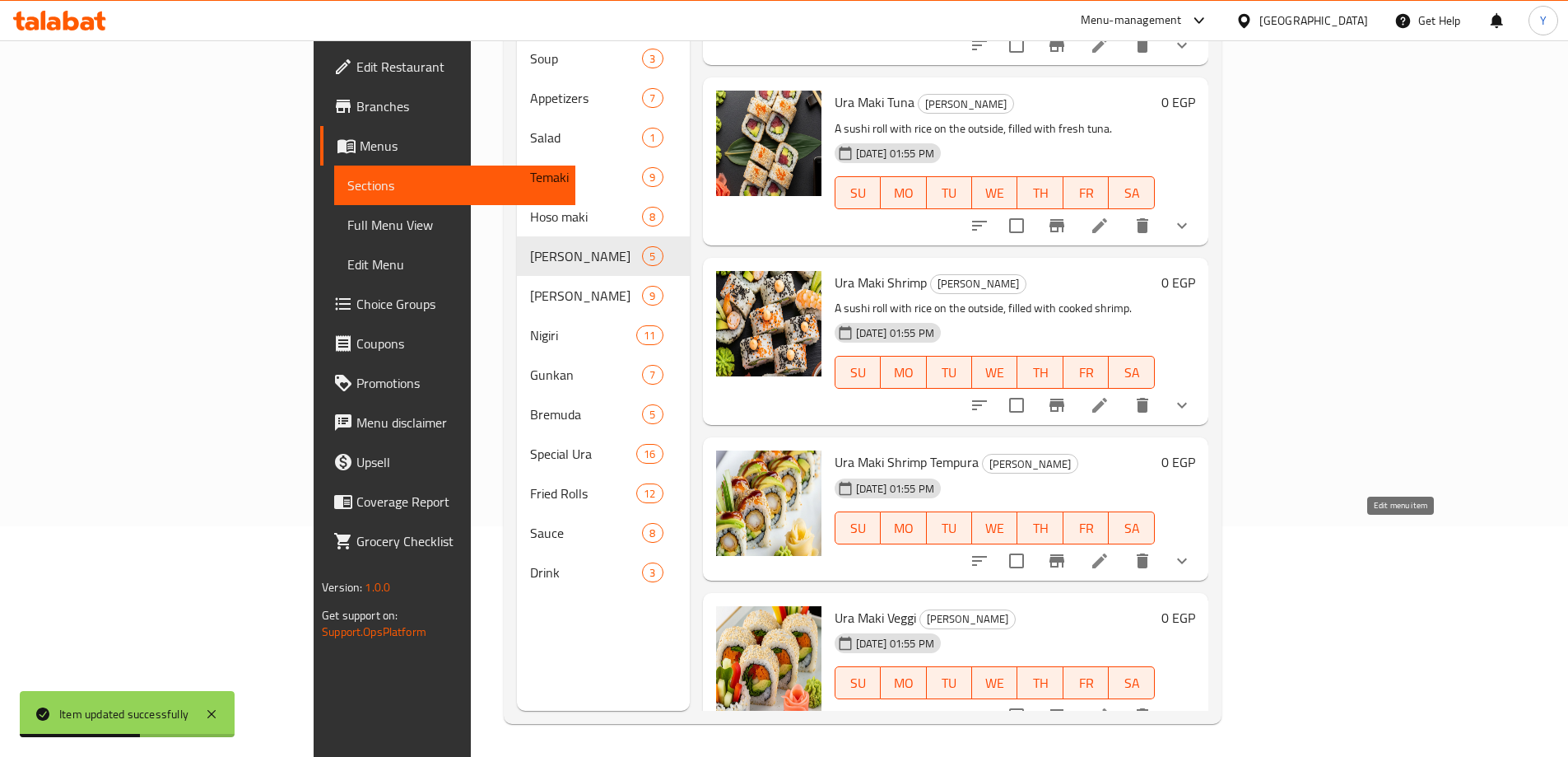
click at [1110, 551] on icon at bounding box center [1099, 561] width 20 height 20
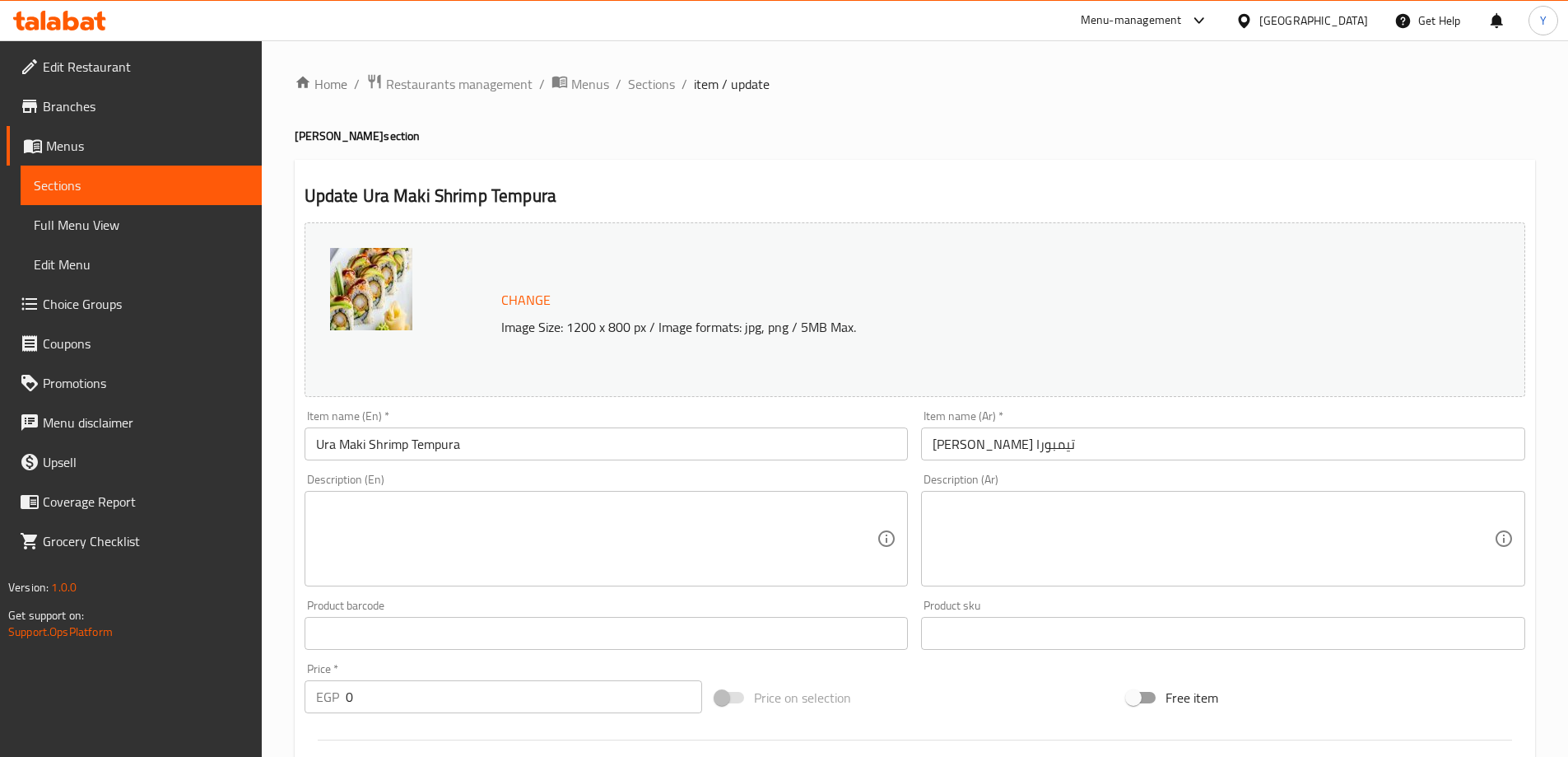
click at [567, 513] on textarea at bounding box center [596, 538] width 561 height 78
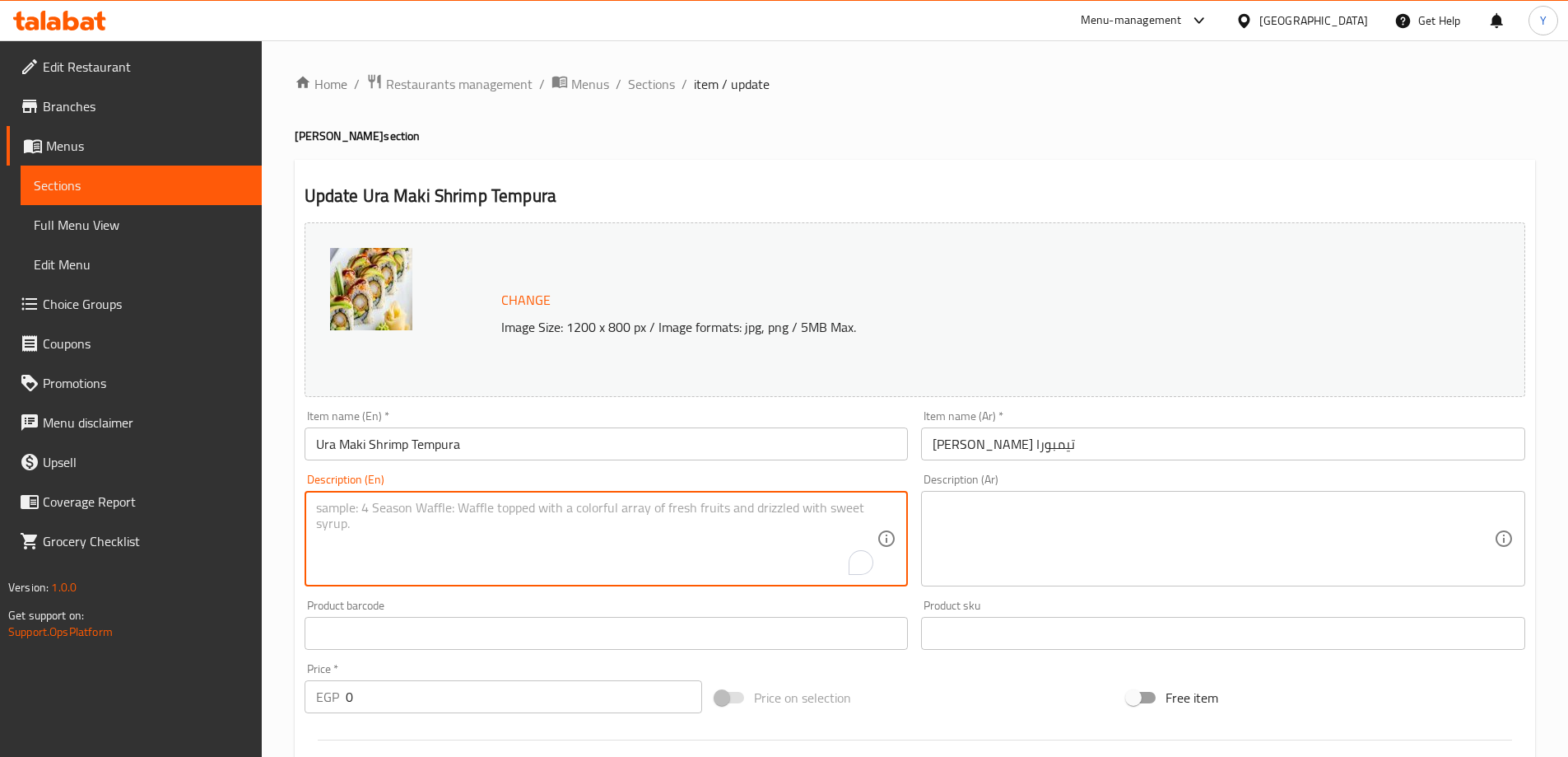
paste textarea "A sushi roll with rice on the outside, filled with crispy, fried shrimp tempura."
type textarea "A sushi roll with rice on the outside, filled with crispy, fried shrimp tempura."
click at [1269, 561] on textarea at bounding box center [1213, 538] width 561 height 78
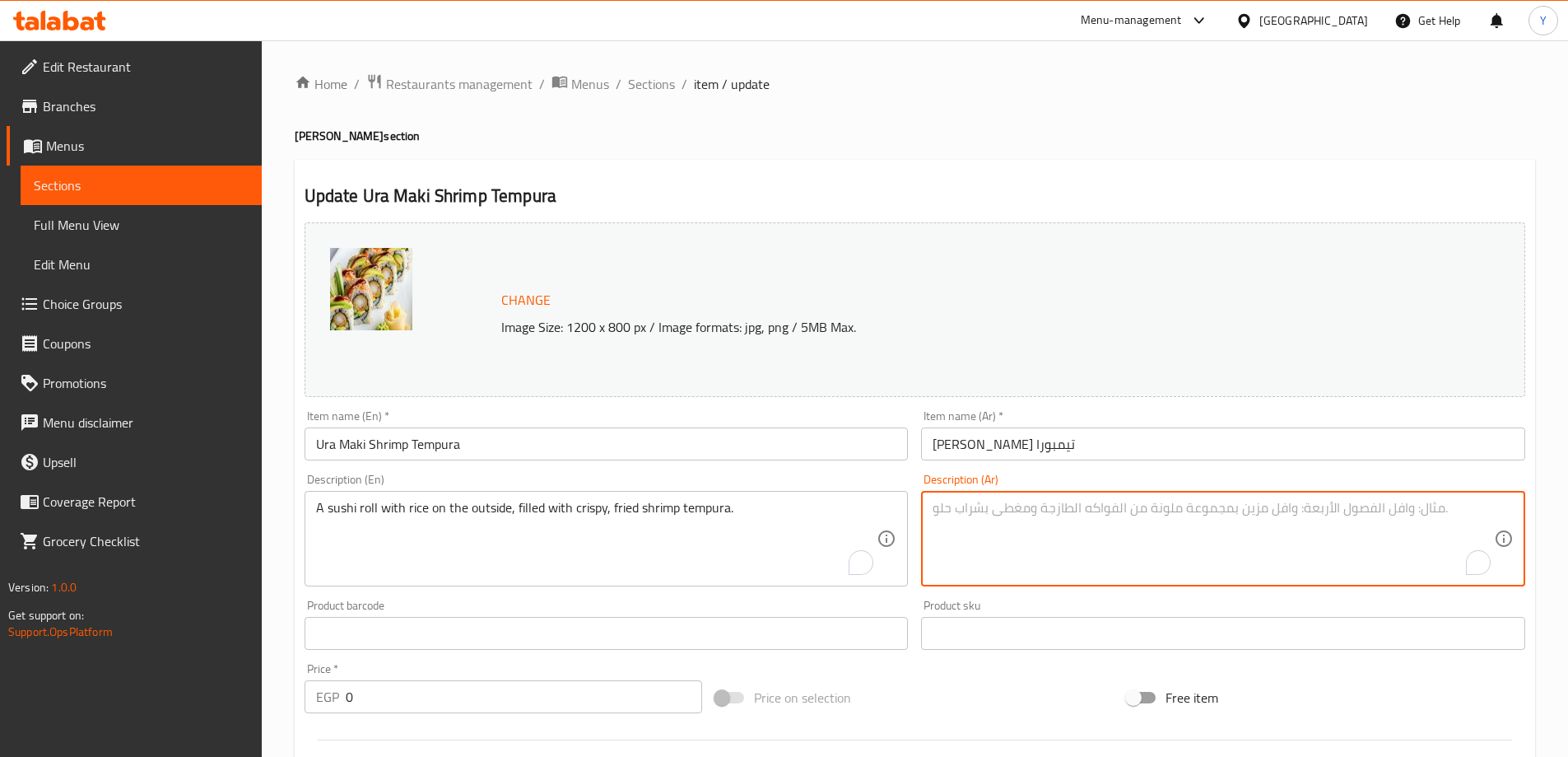
paste textarea "لفائف السوشي مع الأرز على الخارج، محشوة بالجمبري المقلي المقرمش."
type textarea "رول سوشي مع الأرز على الخارج، محشوة بالجمبري المقلي المقرمش."
click at [1120, 131] on h4 "Ura Maki section" at bounding box center [915, 135] width 1241 height 16
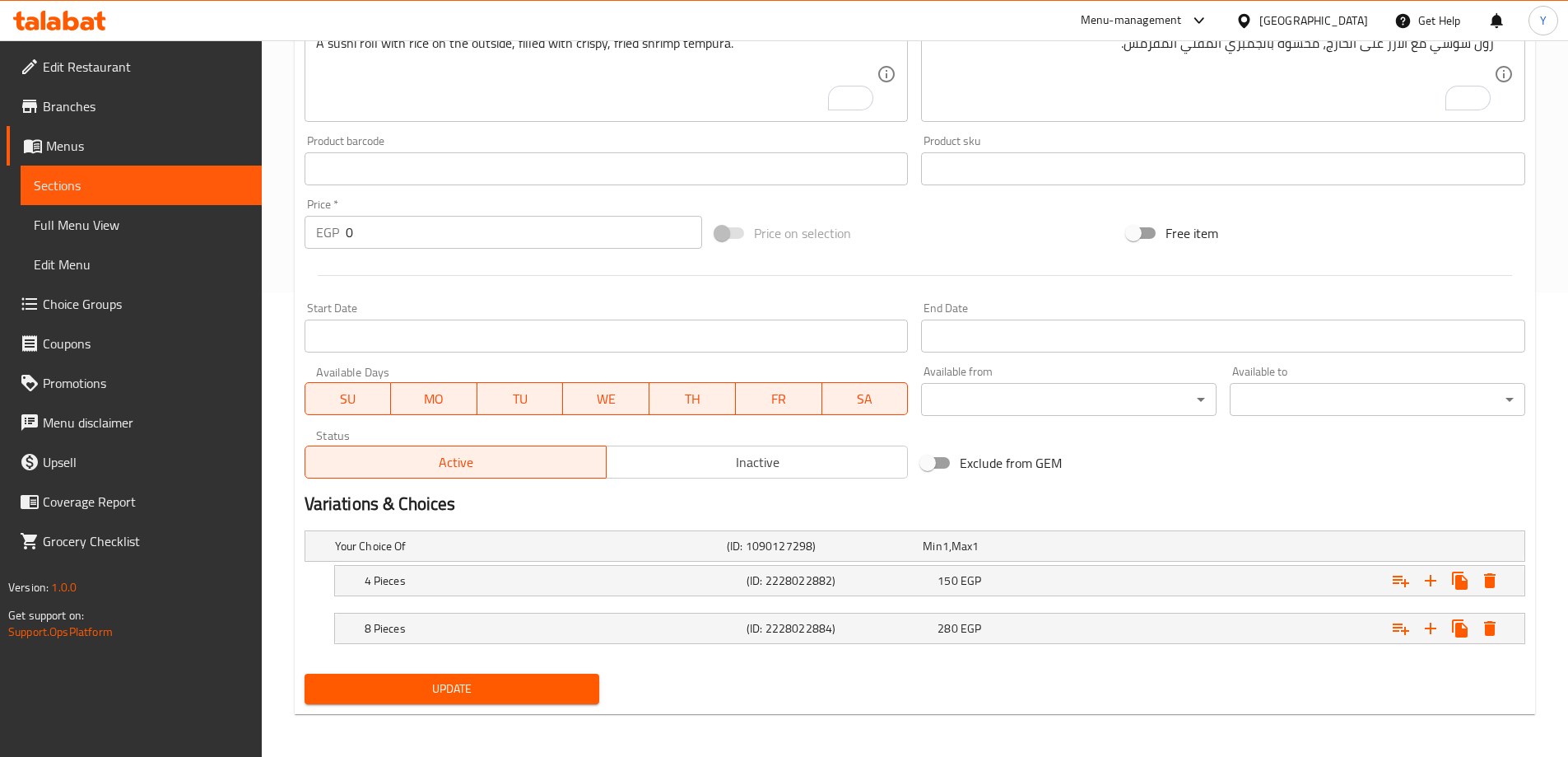
scroll to position [468, 0]
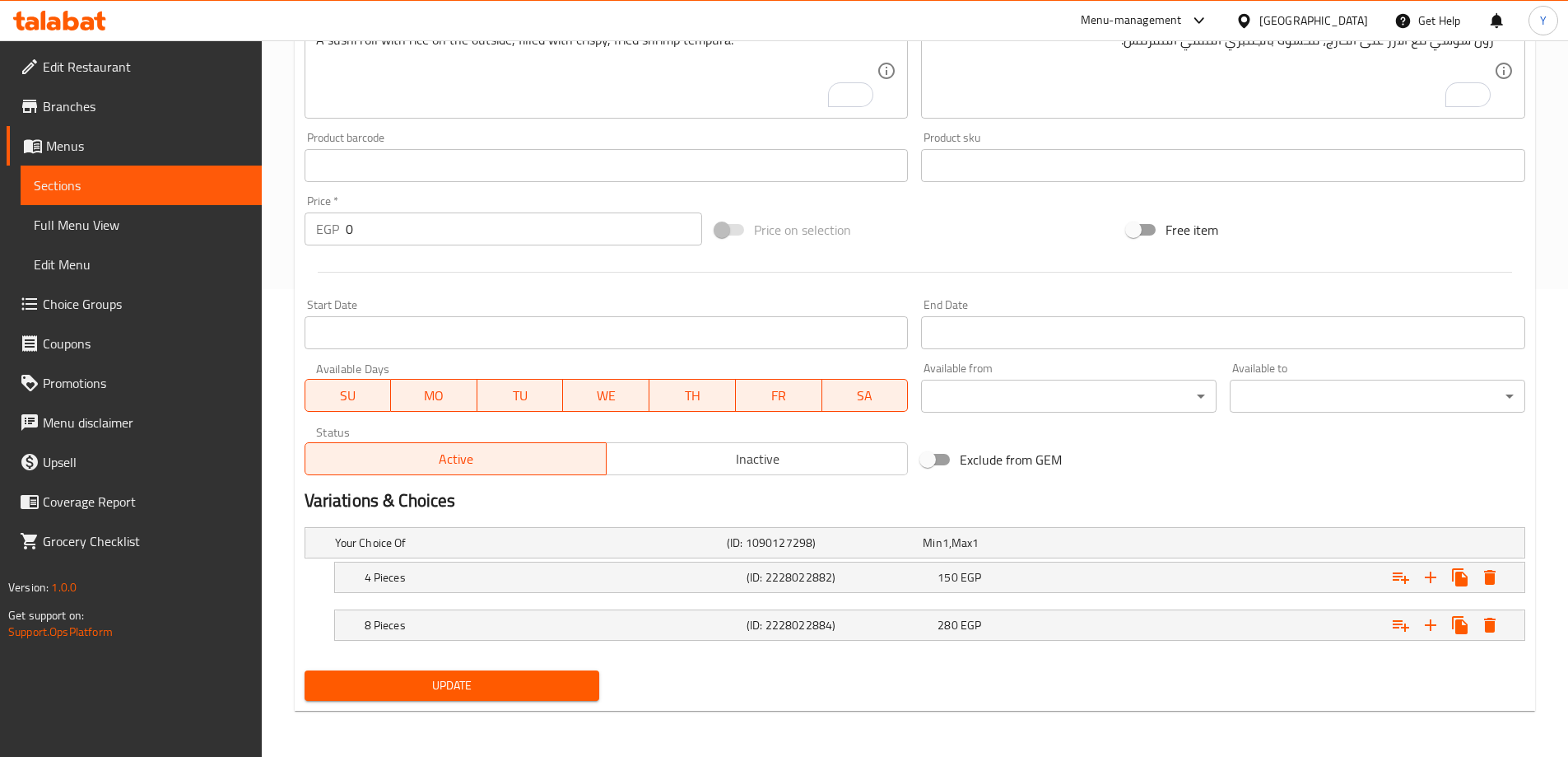
click at [506, 677] on span "Update" at bounding box center [452, 686] width 269 height 21
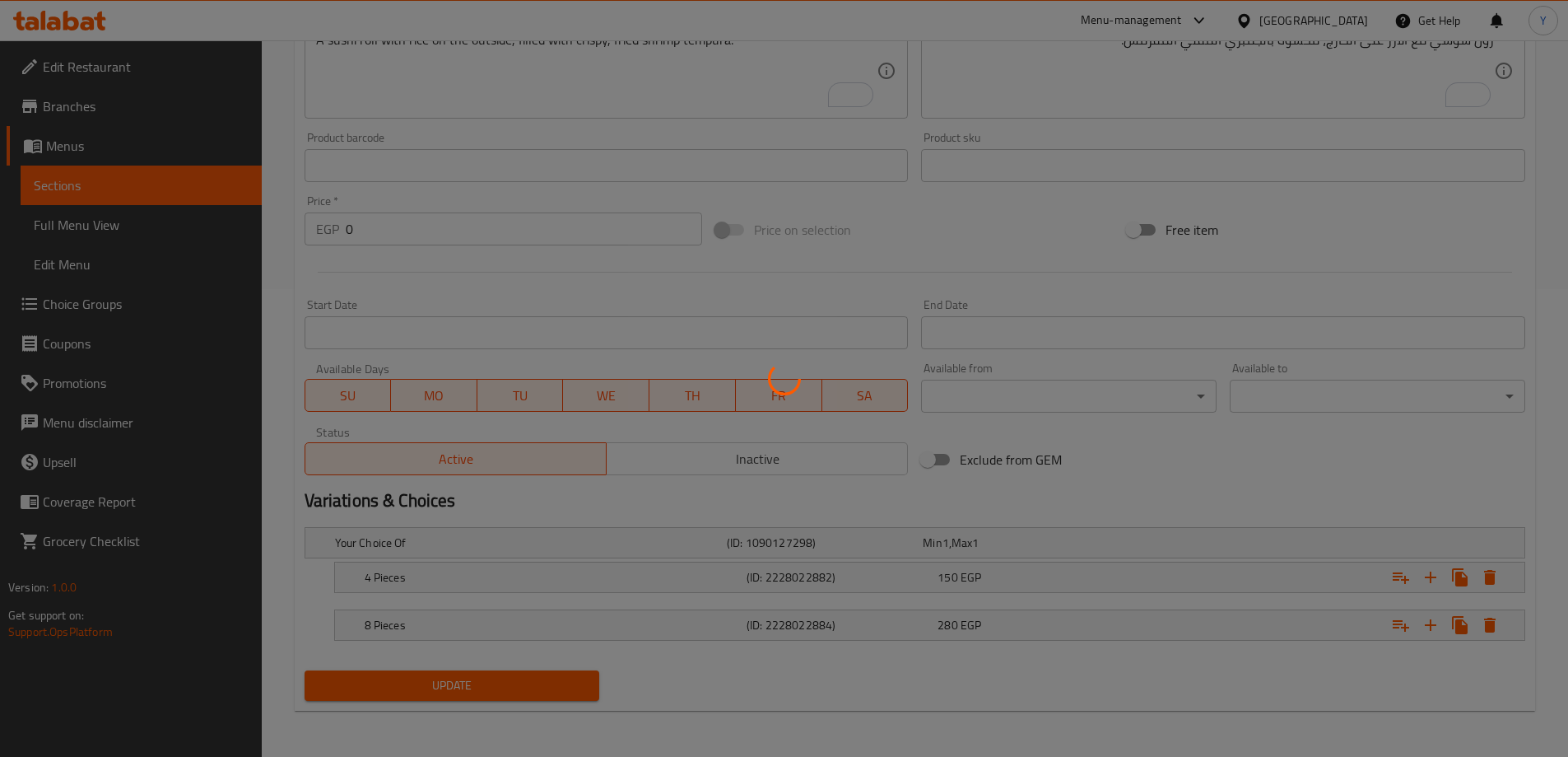
scroll to position [0, 0]
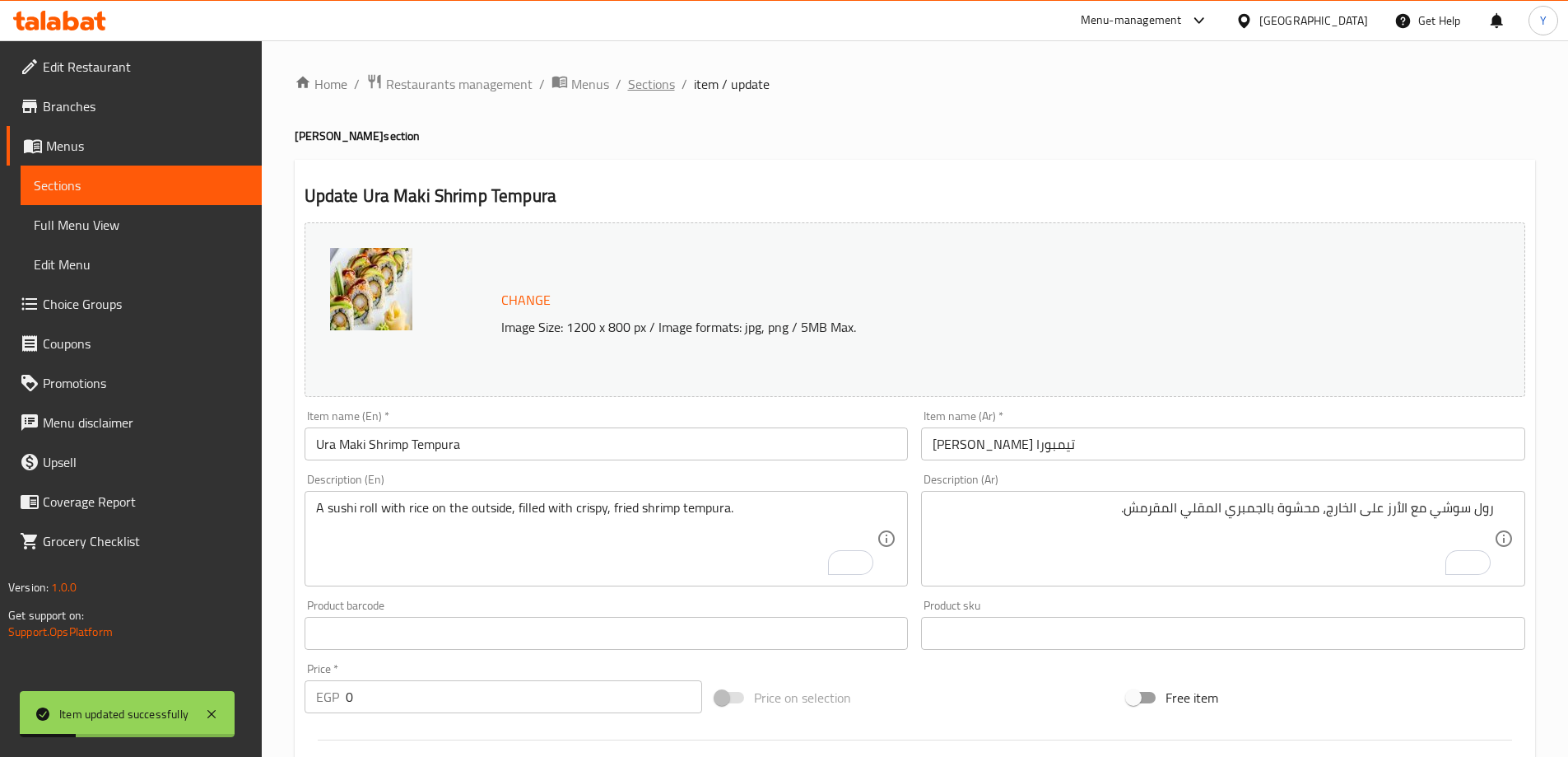
click at [643, 83] on span "Sections" at bounding box center [651, 83] width 47 height 20
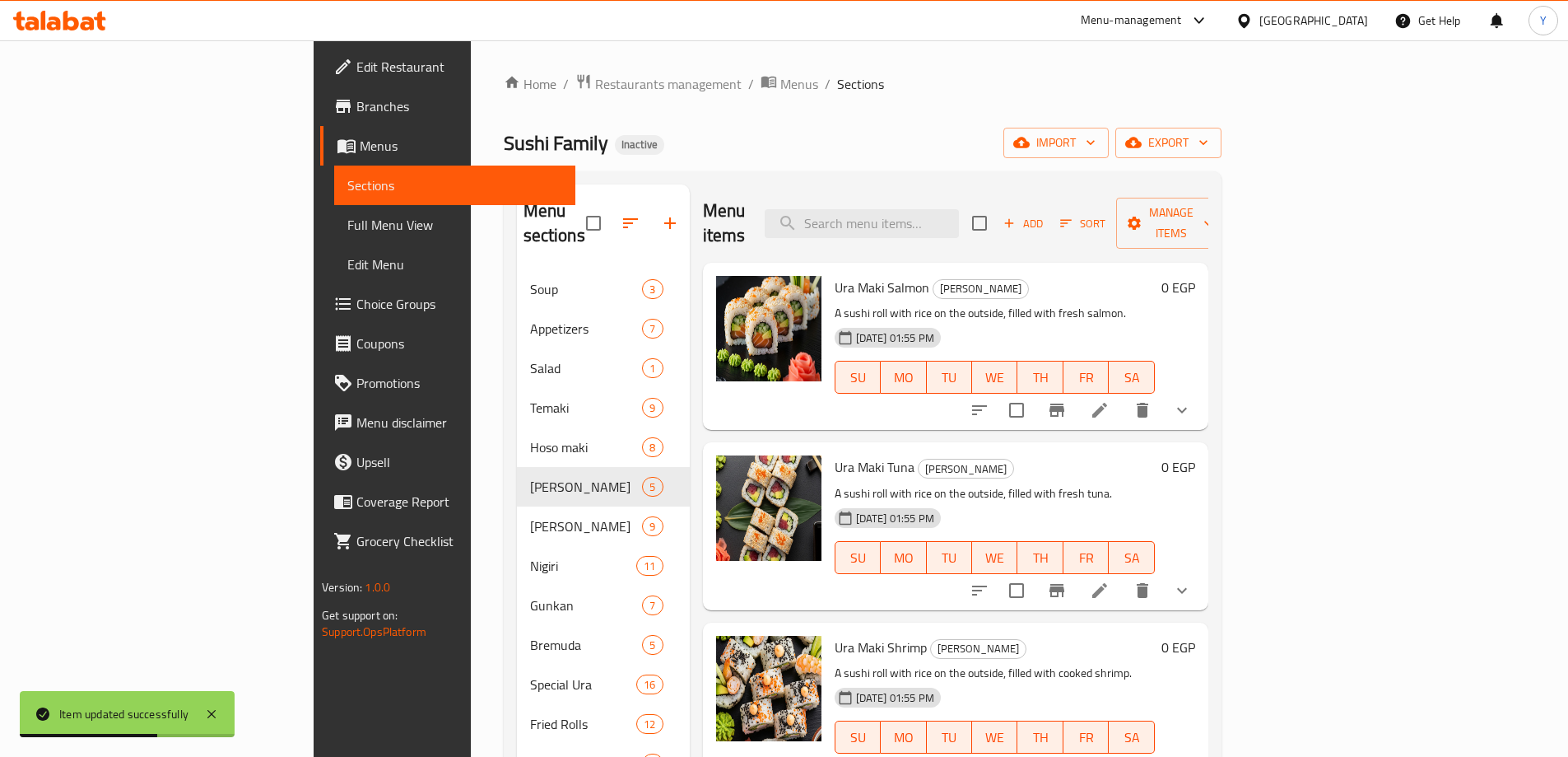
scroll to position [231, 0]
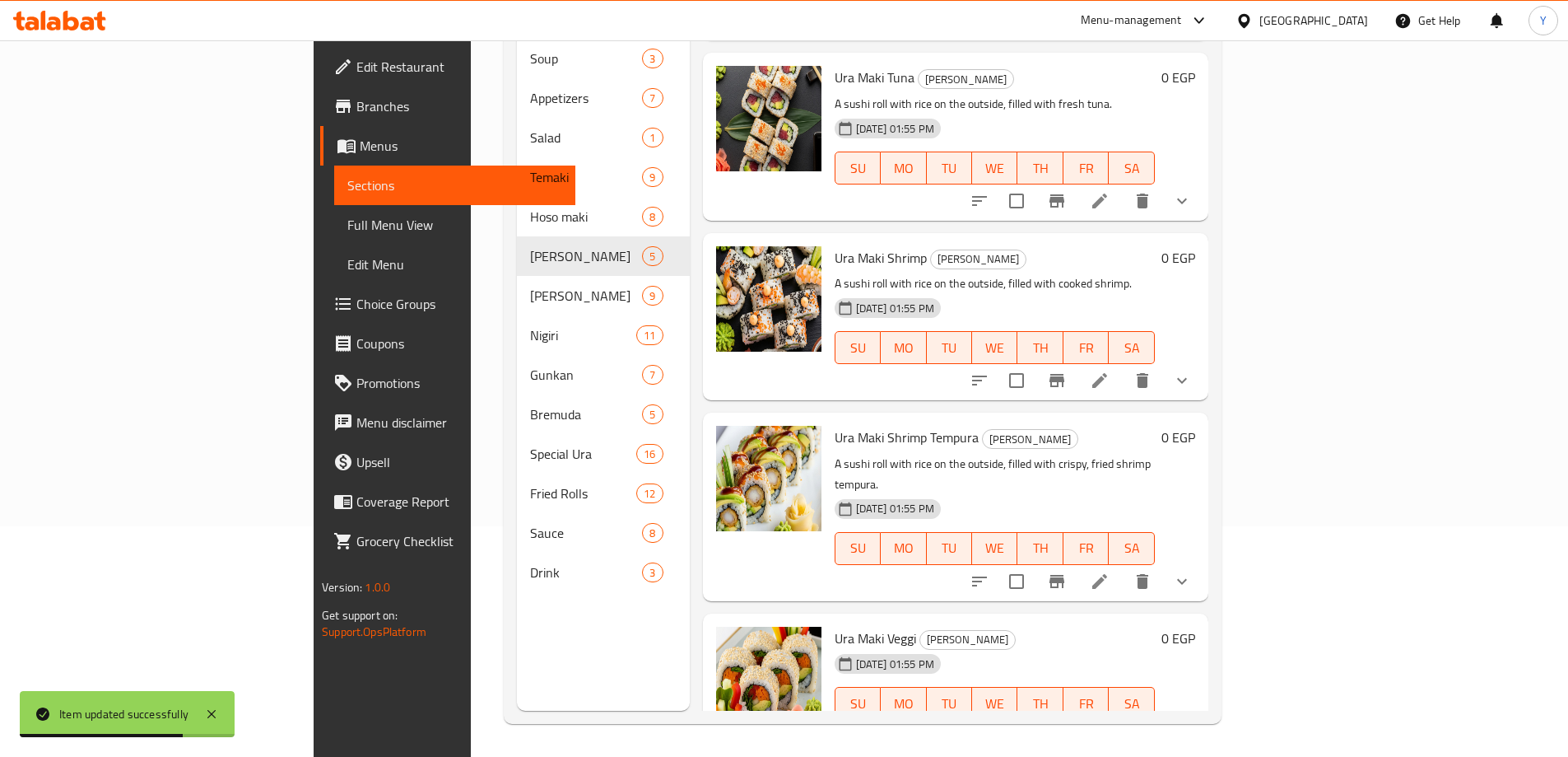
click at [1110, 726] on icon at bounding box center [1099, 736] width 20 height 20
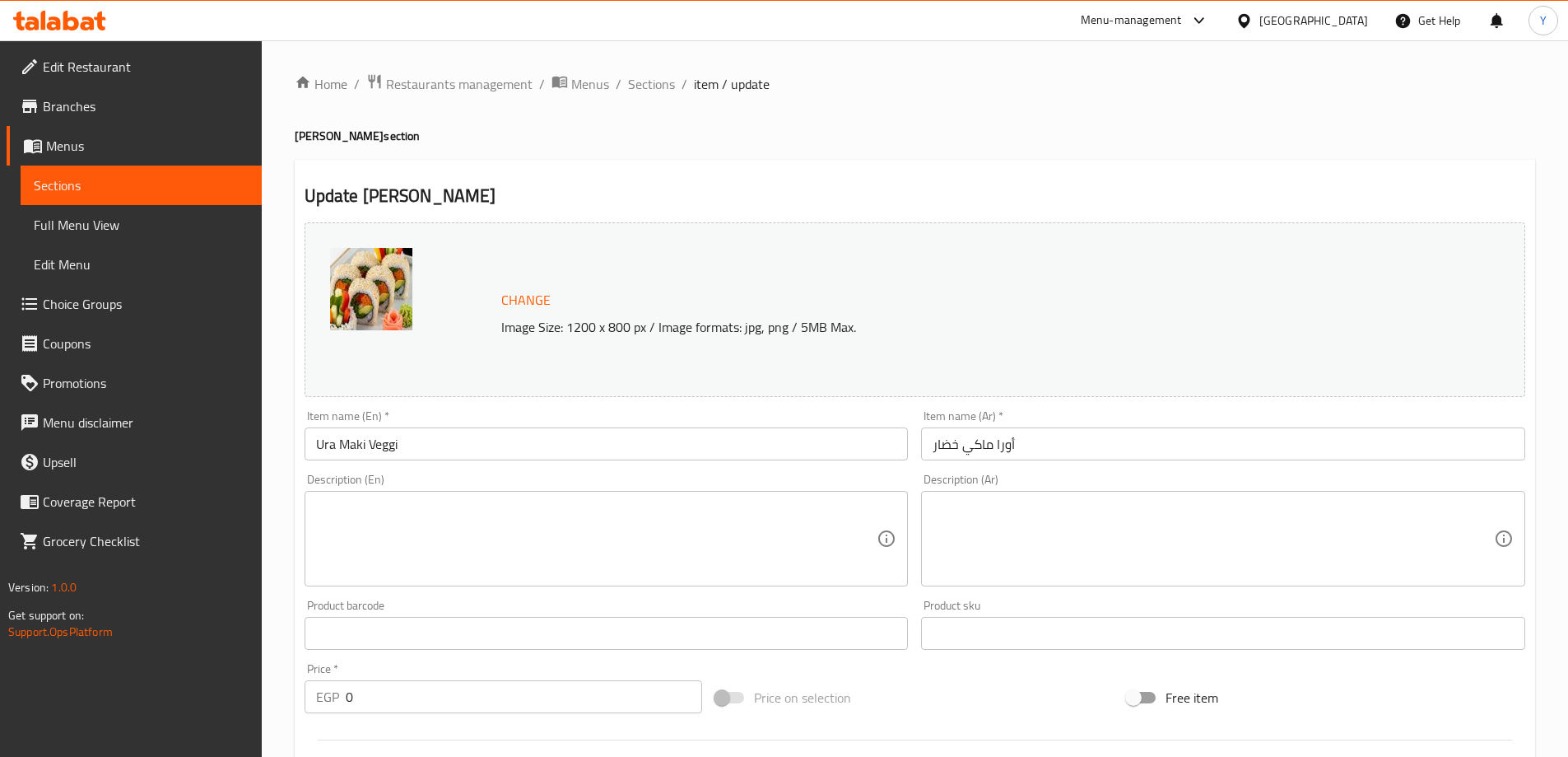
click at [672, 516] on textarea at bounding box center [596, 538] width 561 height 78
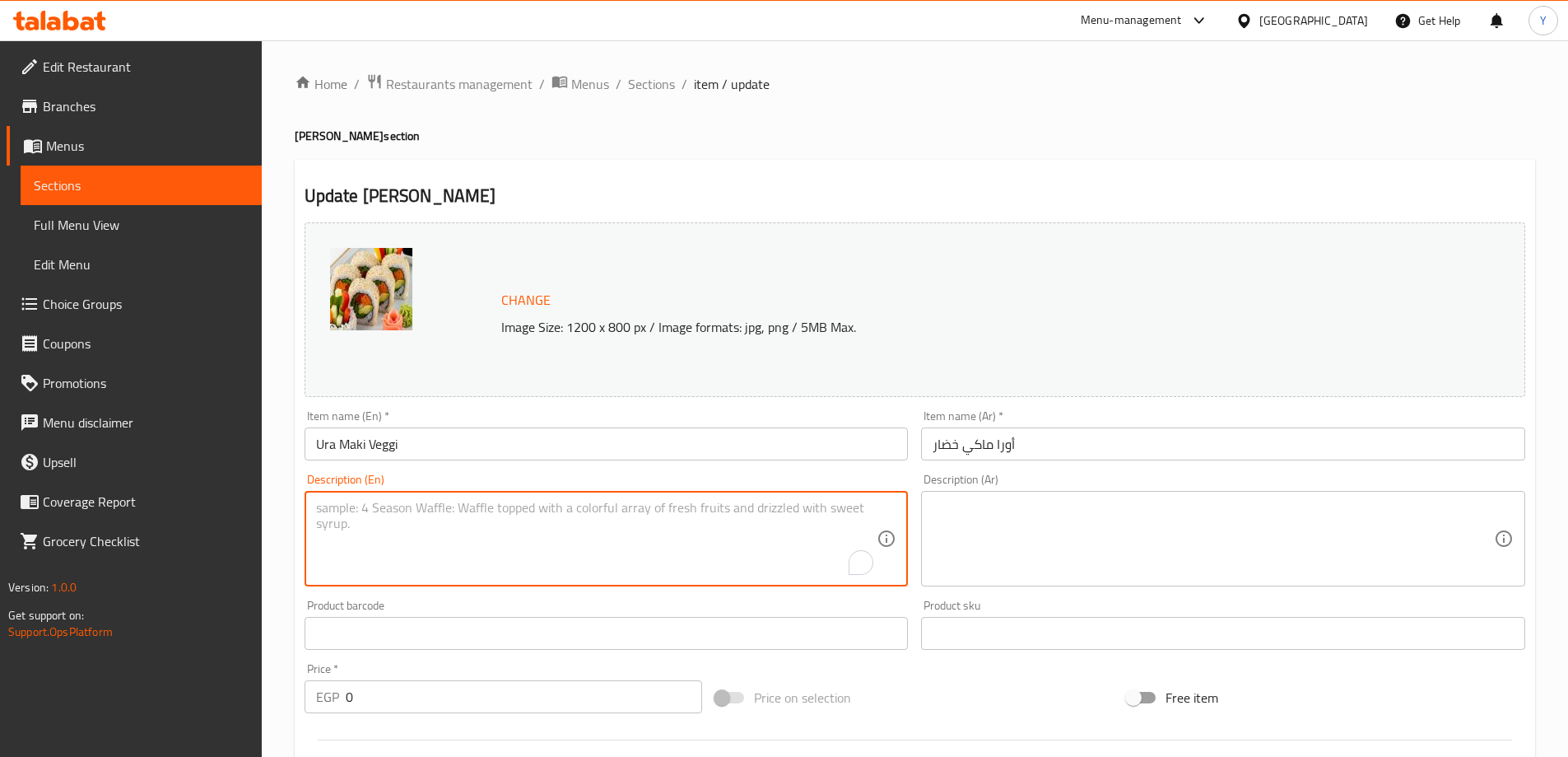
paste textarea "A vegetarian sushi roll with rice on the outside, filled with a selection of fr…"
type textarea "A vegetarian sushi roll with rice on the outside, filled with a selection of fr…"
click at [1209, 532] on textarea at bounding box center [1213, 538] width 561 height 78
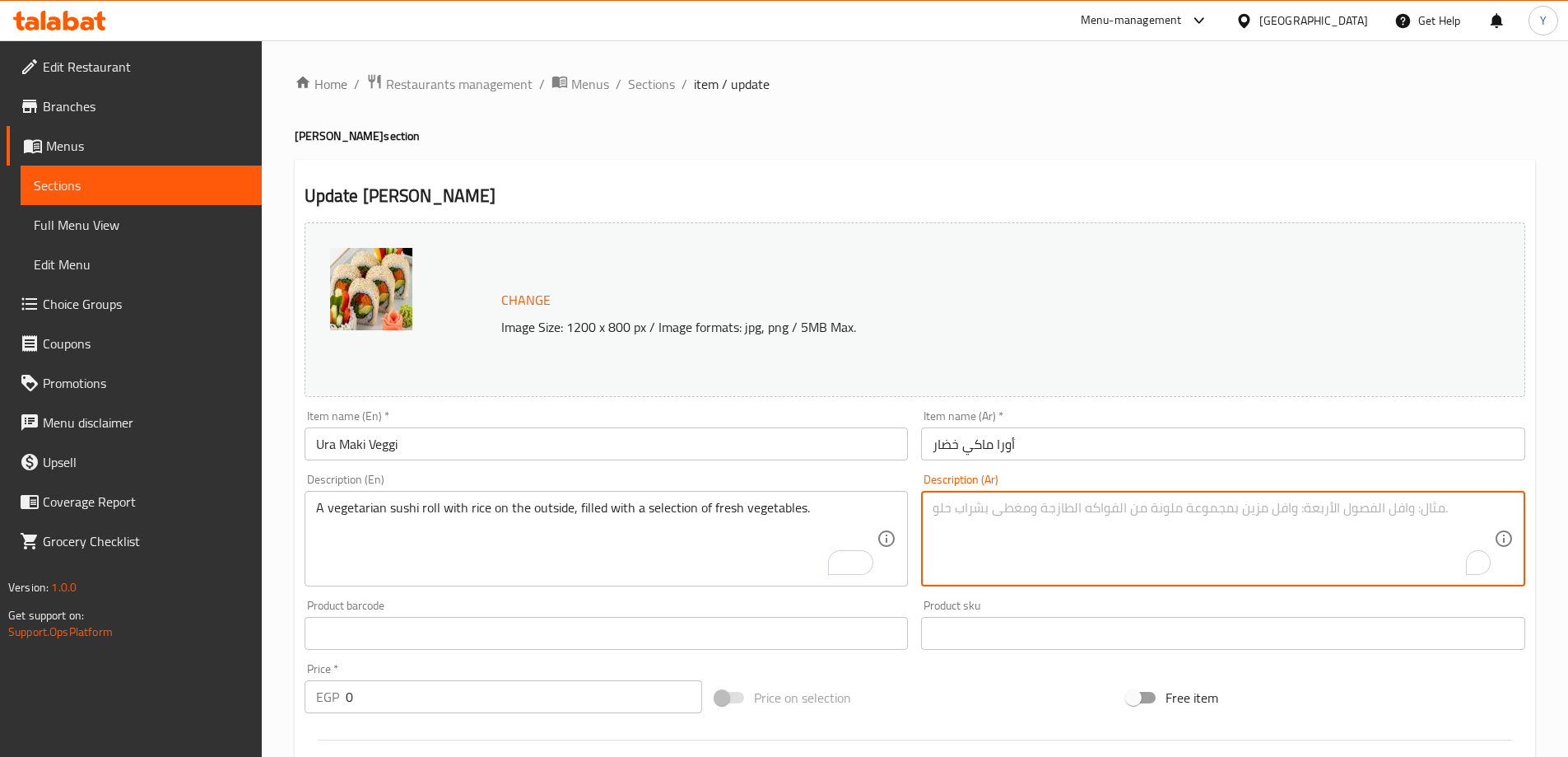
paste textarea "لفائف السوشي النباتية مع الأرز على الخارج، محشوة بمجموعة مختارة من الخضروات الط…"
click at [1493, 506] on textarea "لفائف السوشي النباتية مع الأرز على الخارج، محشوة بمجموعة مختارة من الخضروات الط…" at bounding box center [1213, 538] width 561 height 78
type textarea "رول سوشي نباتية مع الأرز على الخارج، محشوة بتشكيلة من خضروات طازجة."
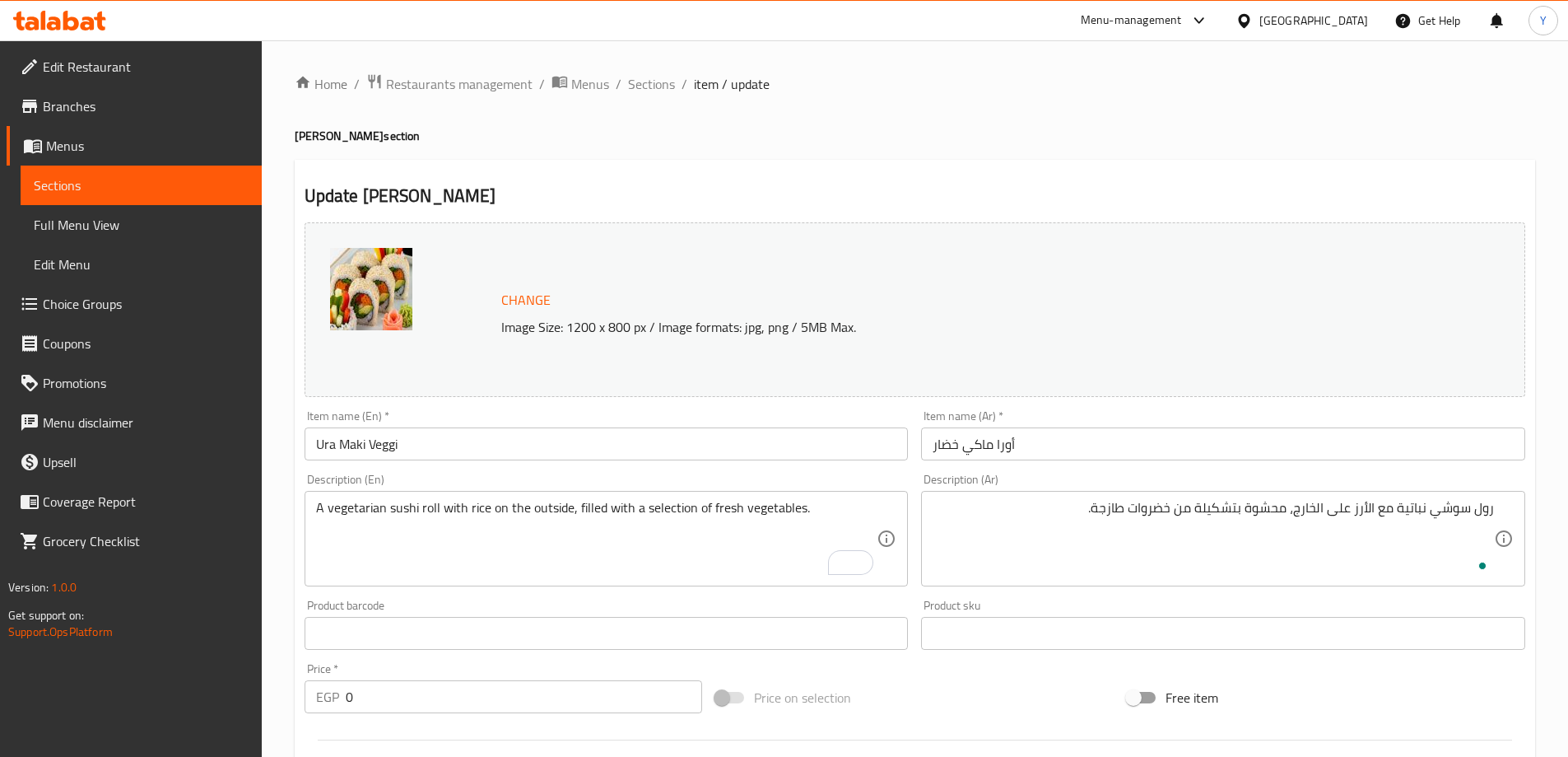
click at [1378, 85] on ol "Home / Restaurants management / Menus / Sections / item / update" at bounding box center [915, 84] width 1241 height 21
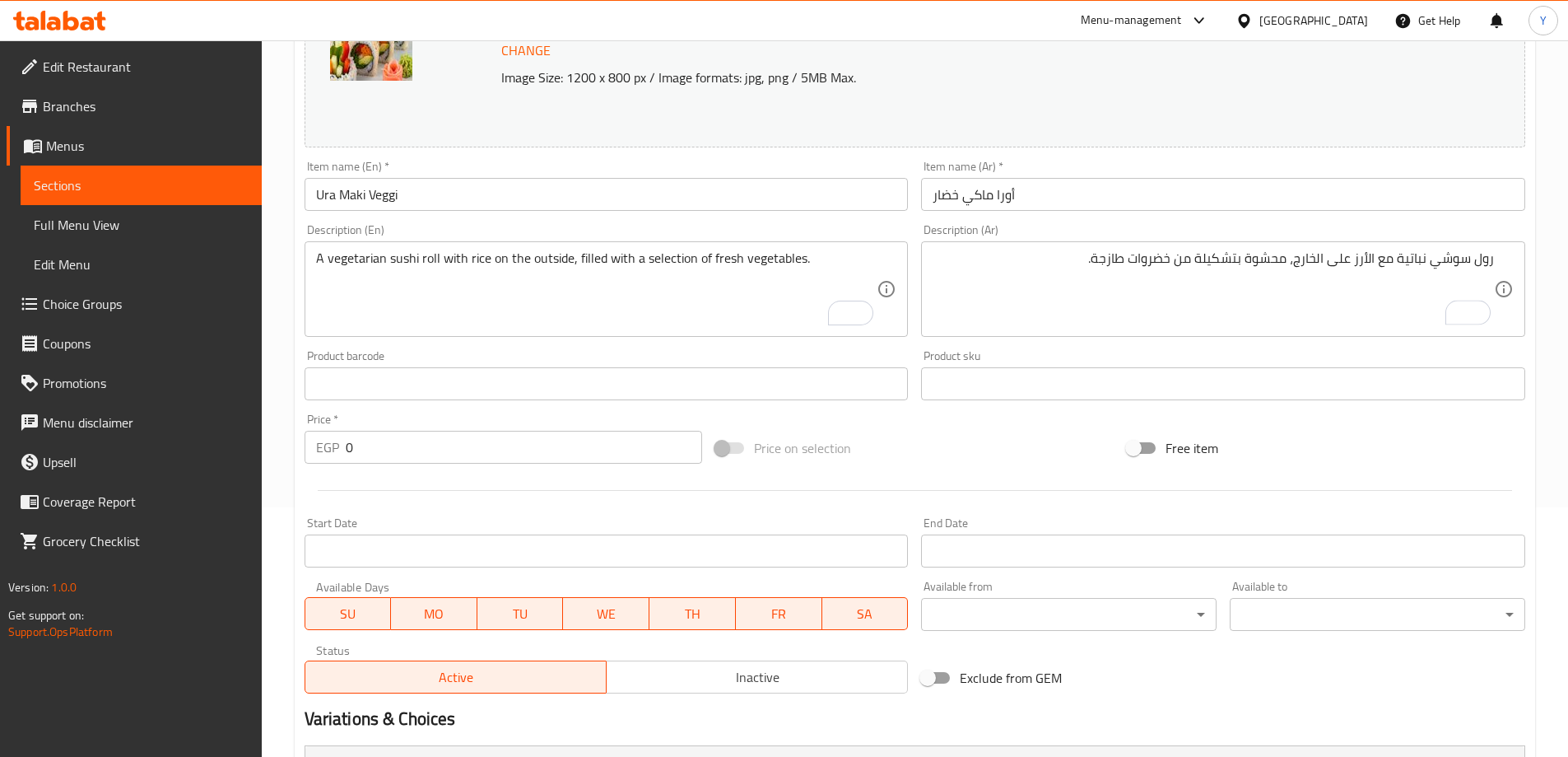
scroll to position [468, 0]
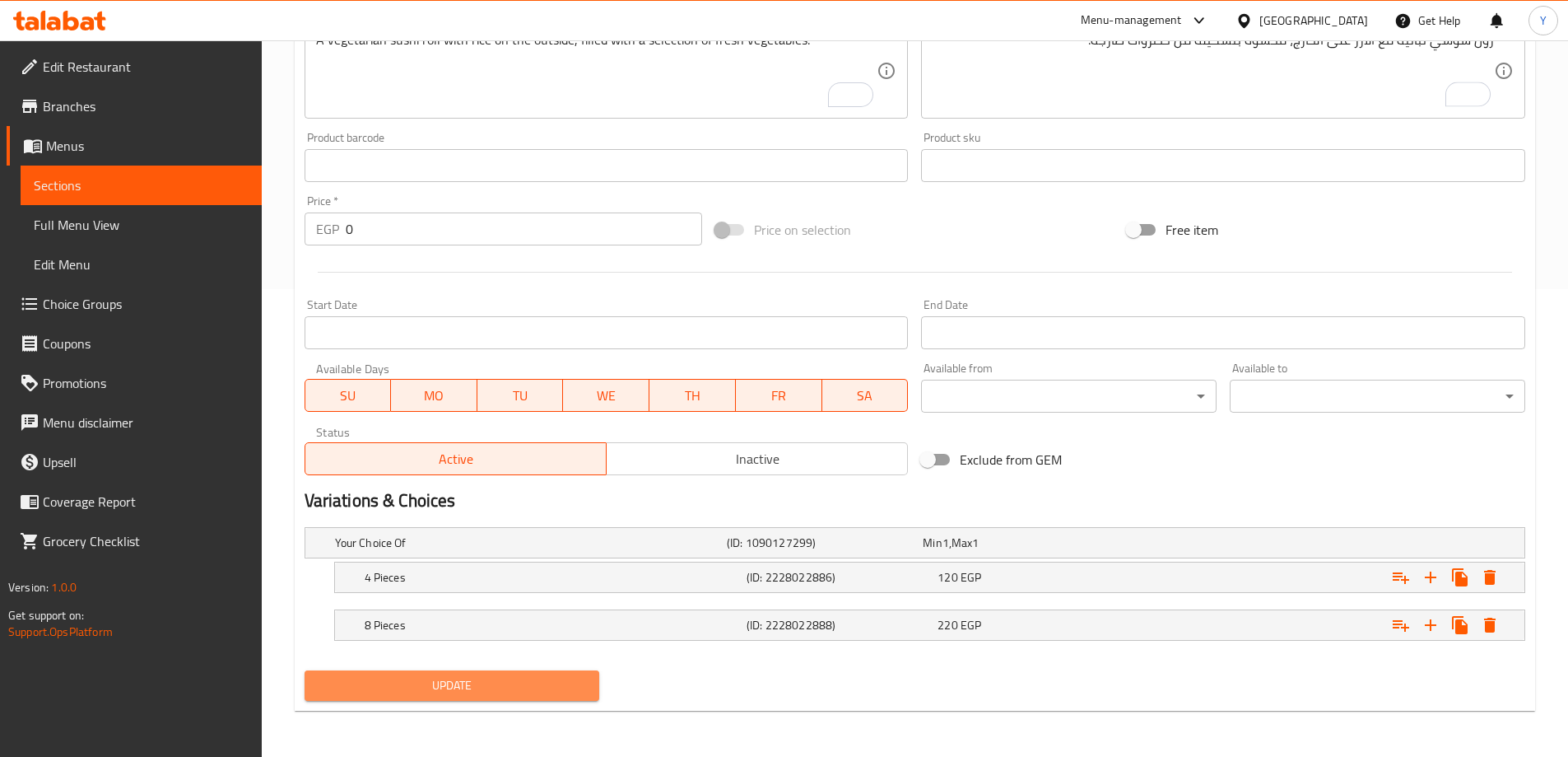
click at [435, 697] on button "Update" at bounding box center [452, 686] width 296 height 31
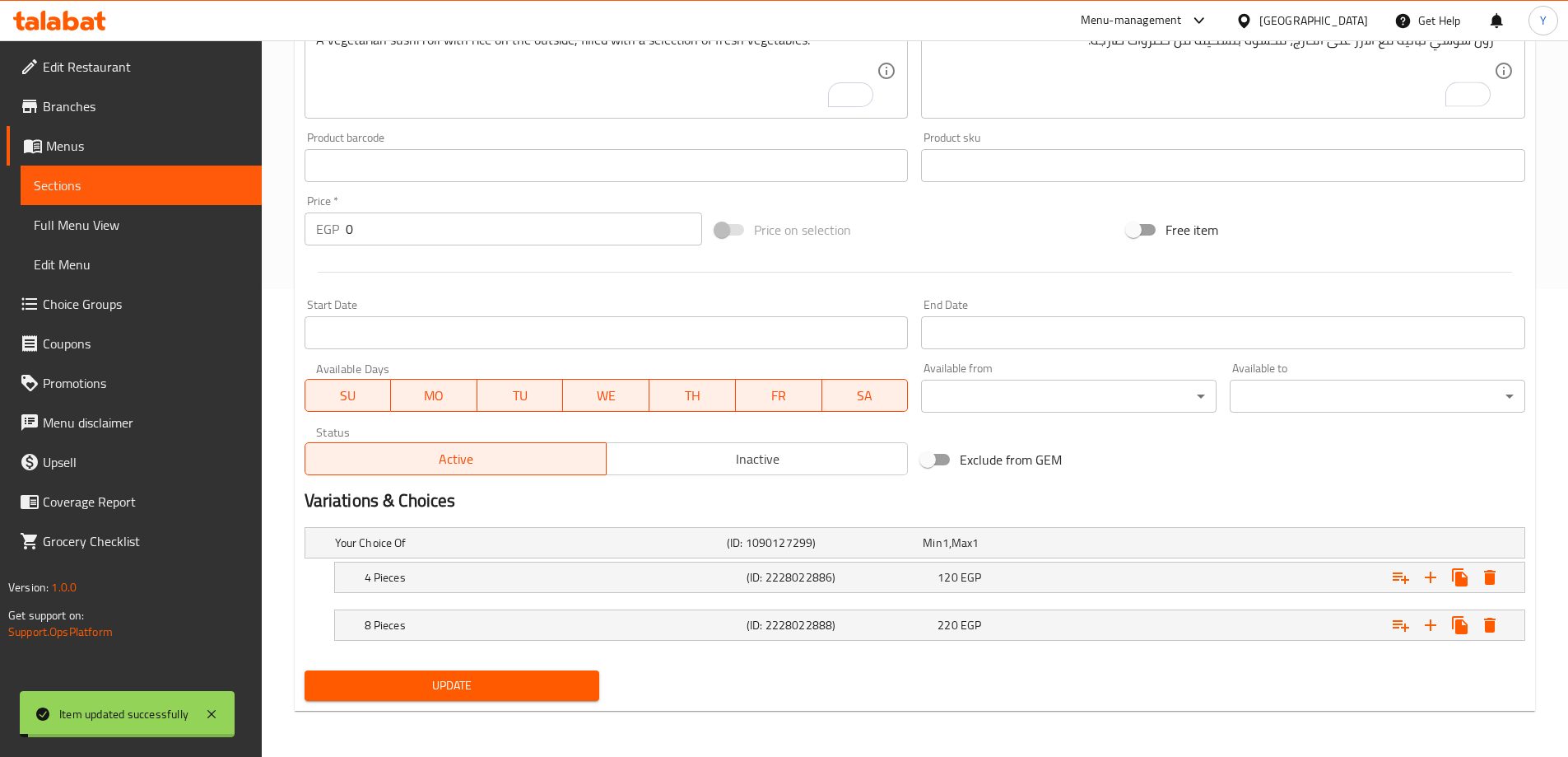
scroll to position [0, 0]
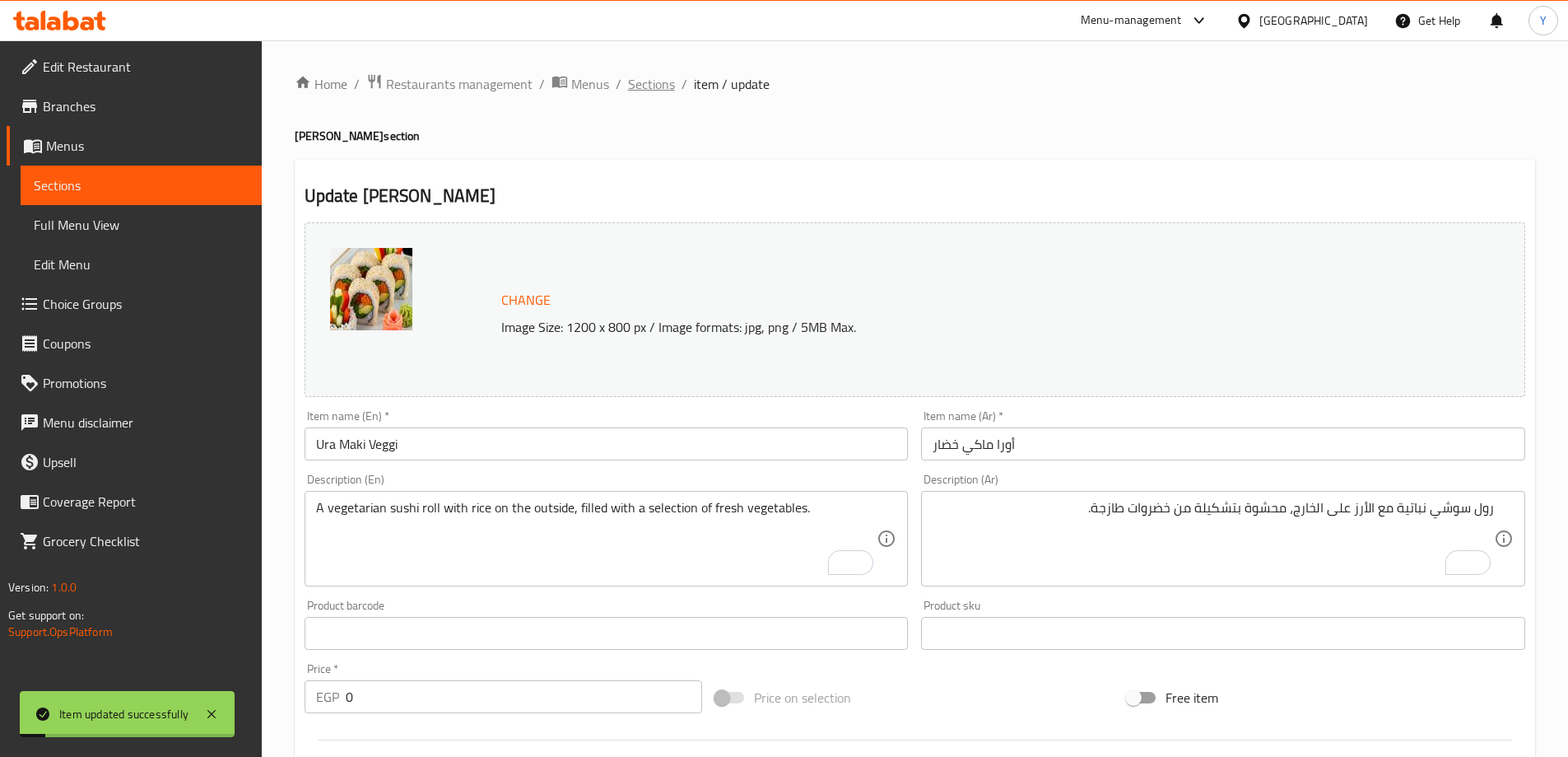
click at [638, 88] on span "Sections" at bounding box center [651, 83] width 47 height 20
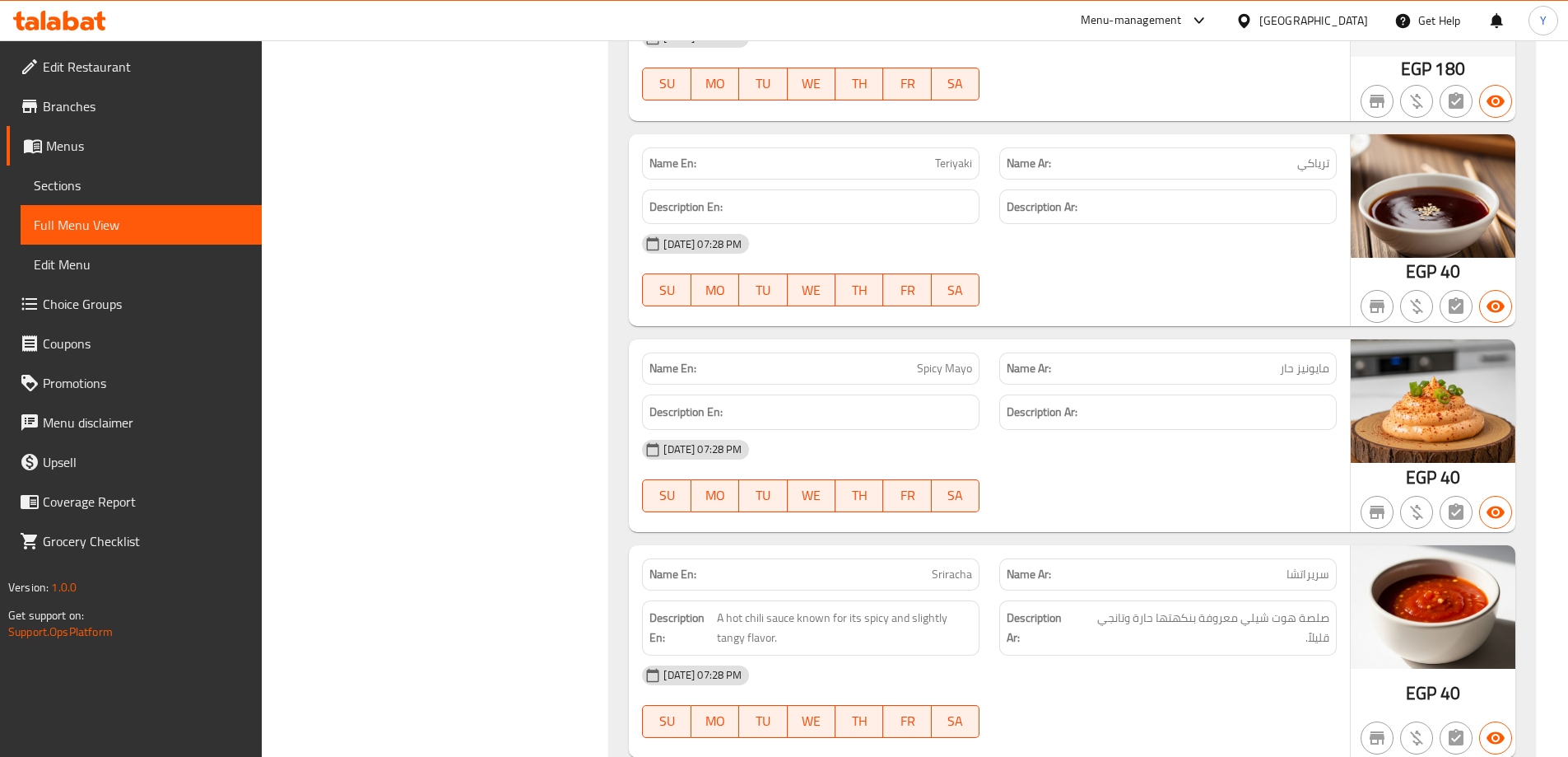
scroll to position [26312, 0]
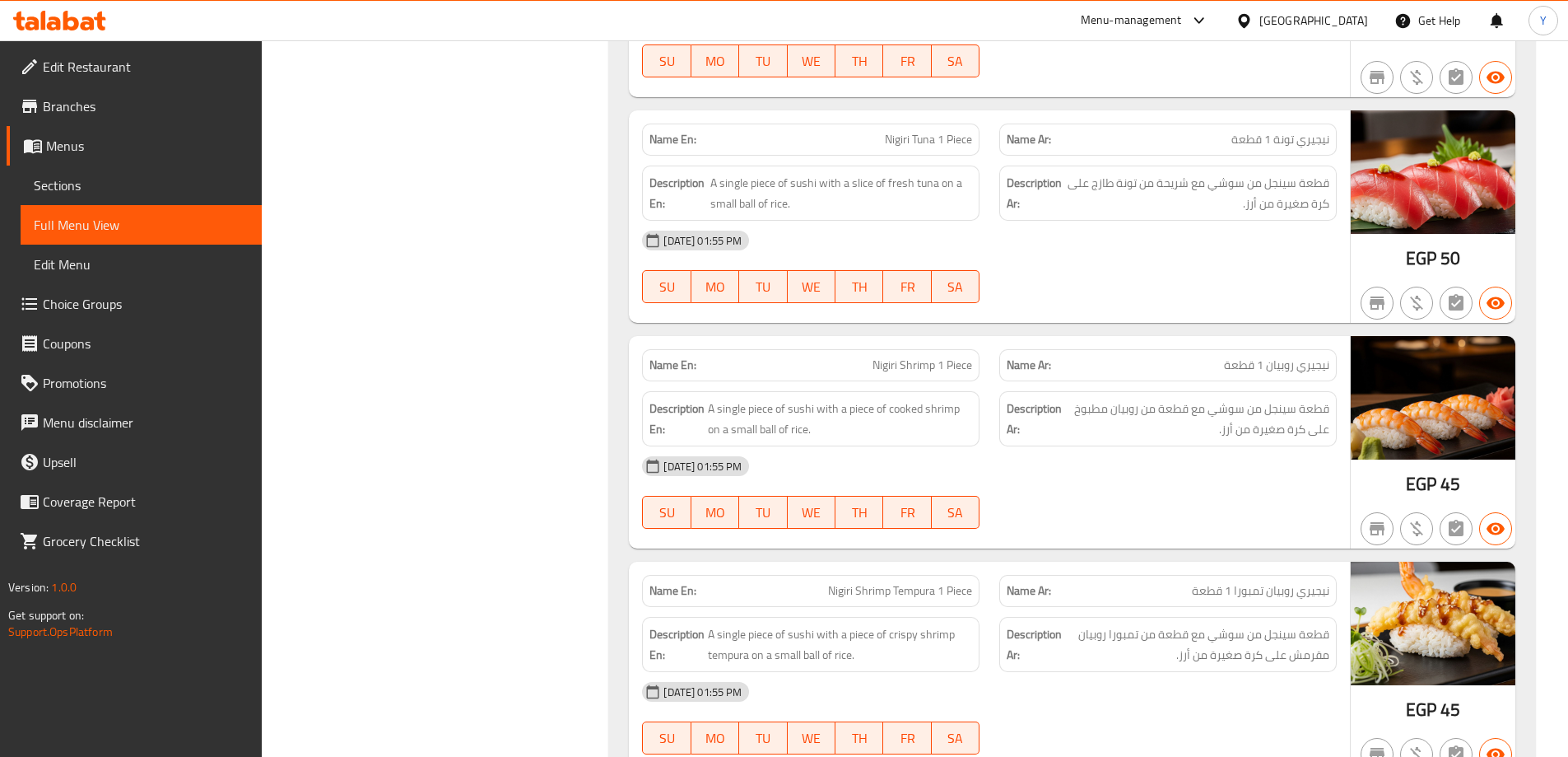
scroll to position [11701, 0]
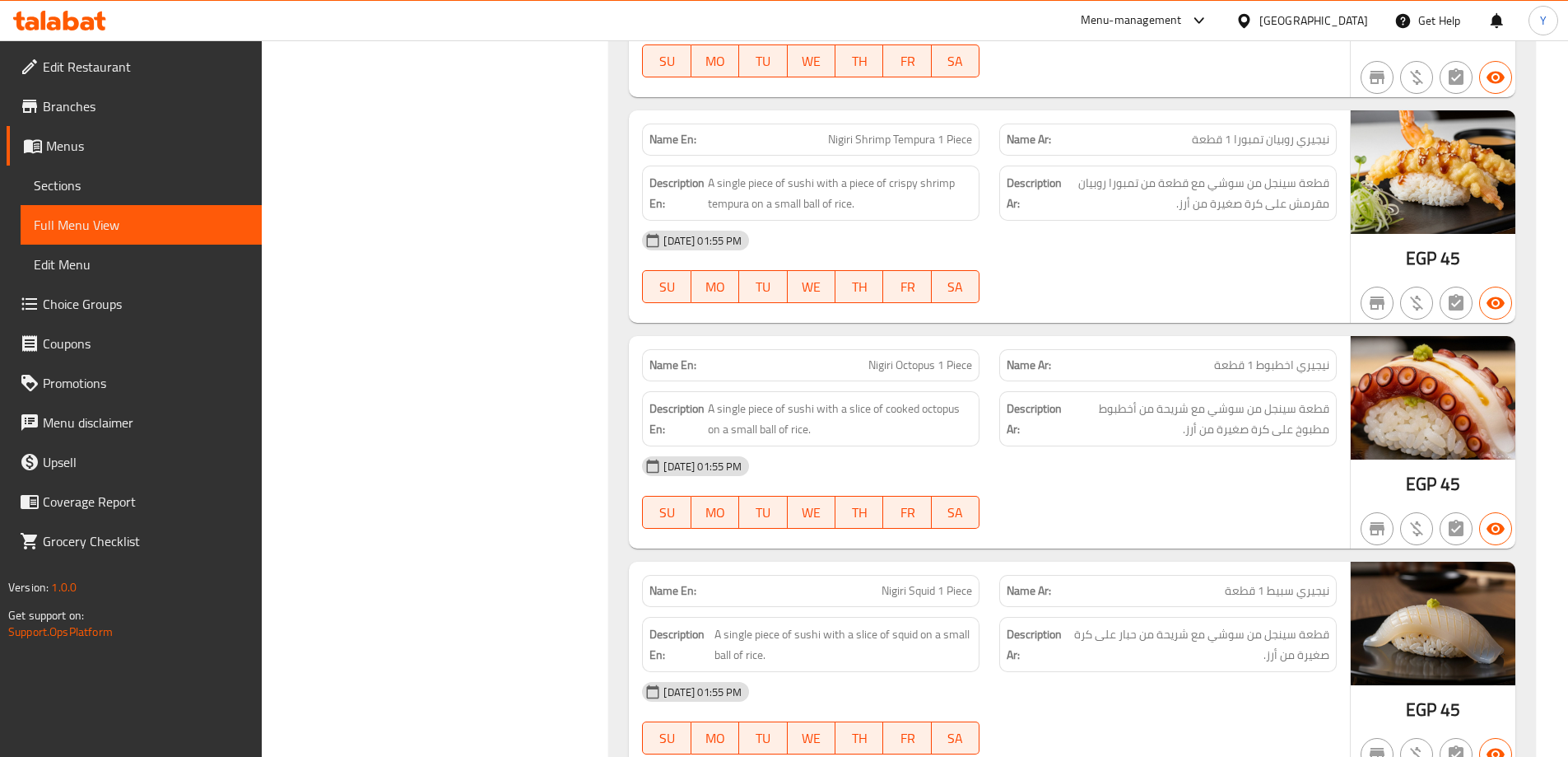
drag, startPoint x: 1382, startPoint y: 152, endPoint x: 1331, endPoint y: 192, distance: 64.8
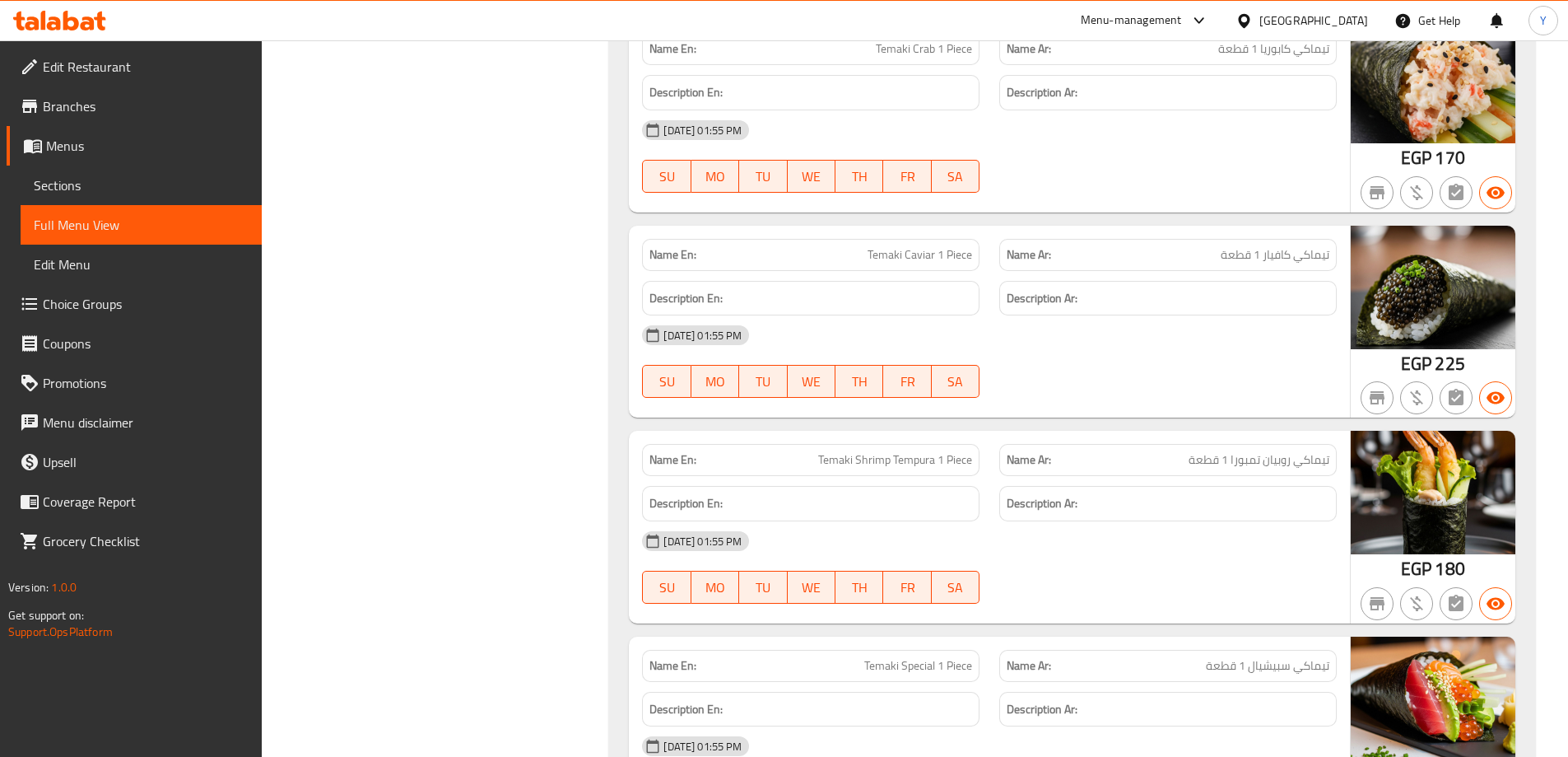
scroll to position [0, 0]
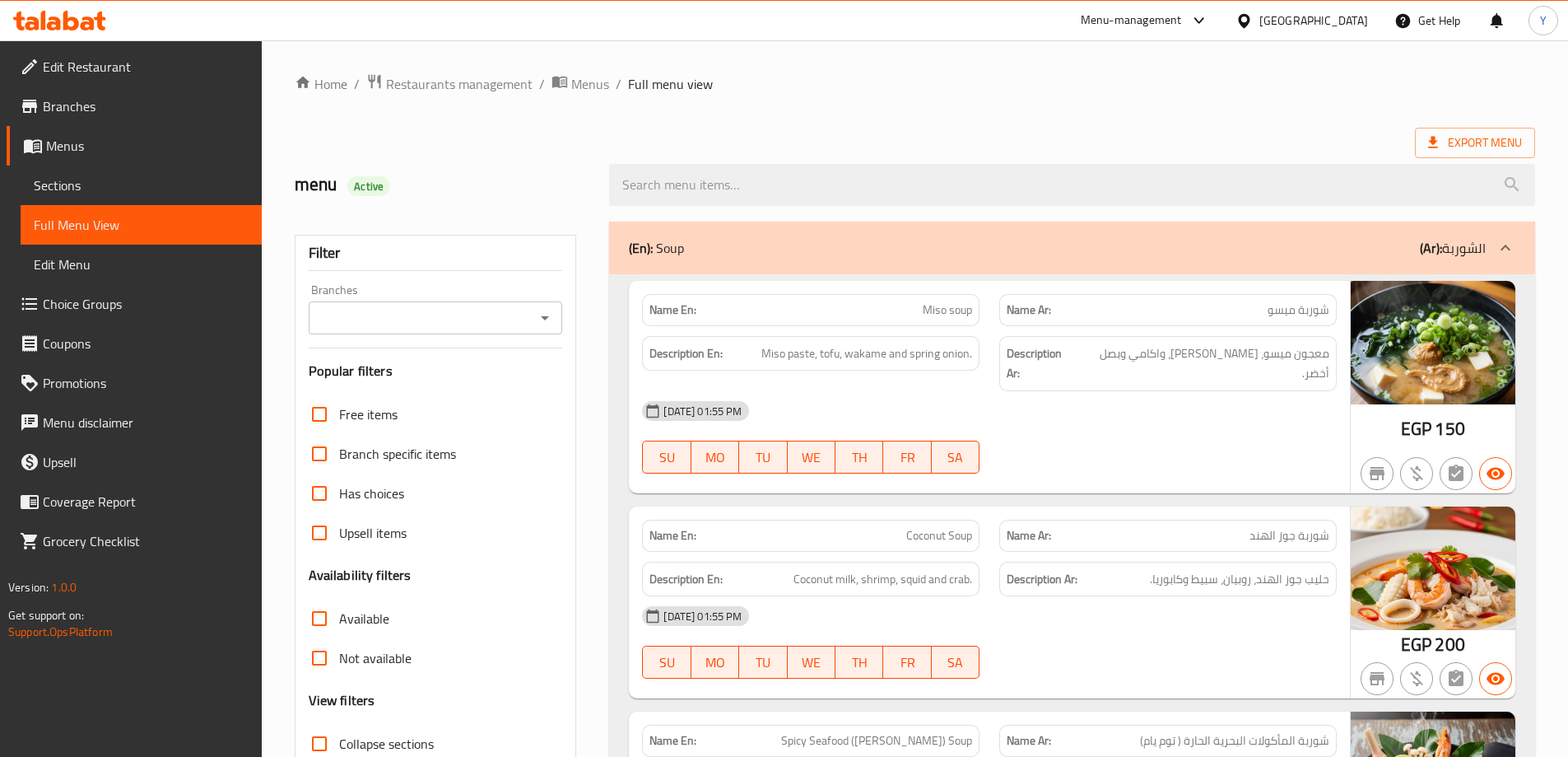
drag, startPoint x: 1164, startPoint y: 327, endPoint x: 1278, endPoint y: -99, distance: 441.0
click at [1472, 136] on span "Export Menu" at bounding box center [1475, 143] width 94 height 21
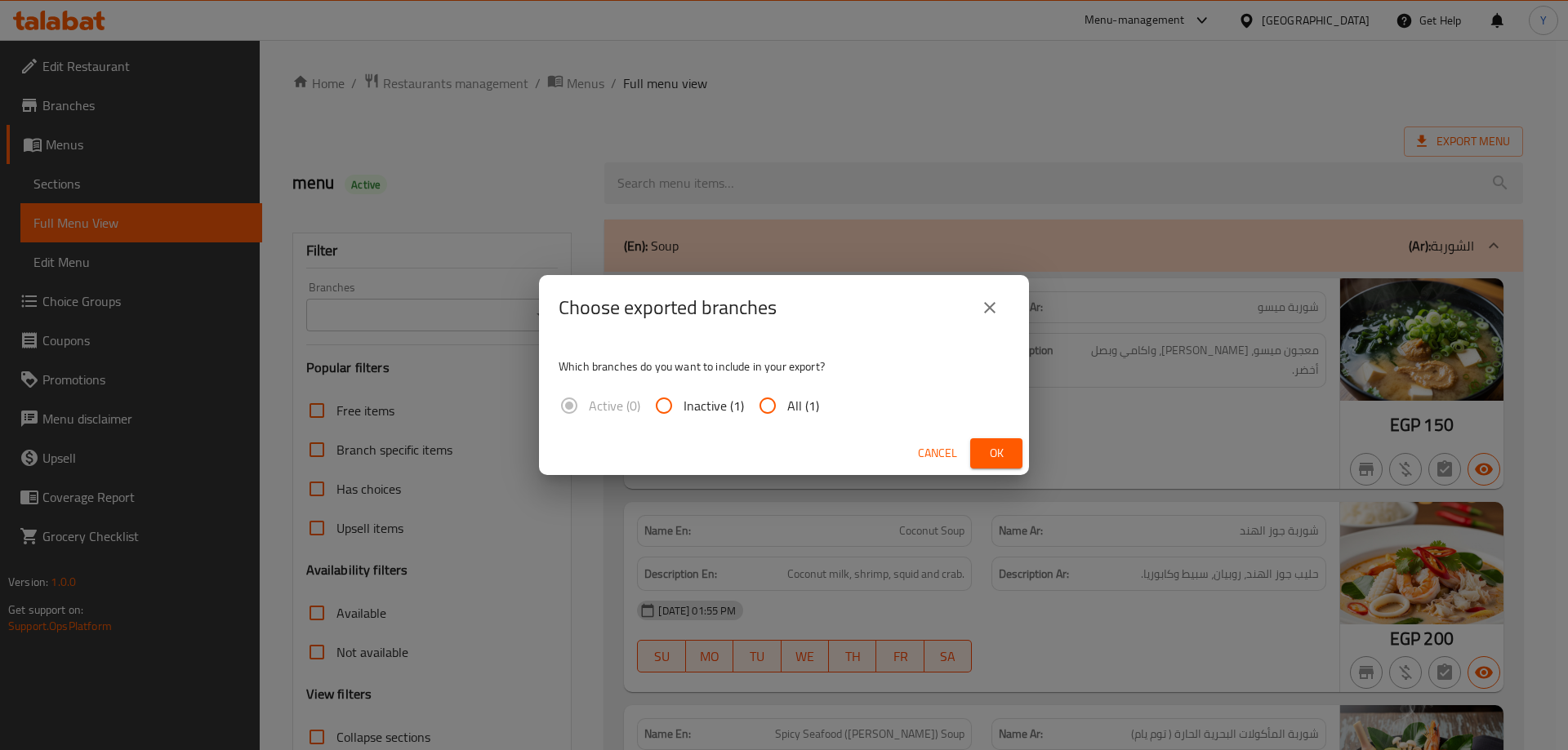
click at [990, 449] on span "Ok" at bounding box center [996, 454] width 26 height 20
